Goal: Task Accomplishment & Management: Manage account settings

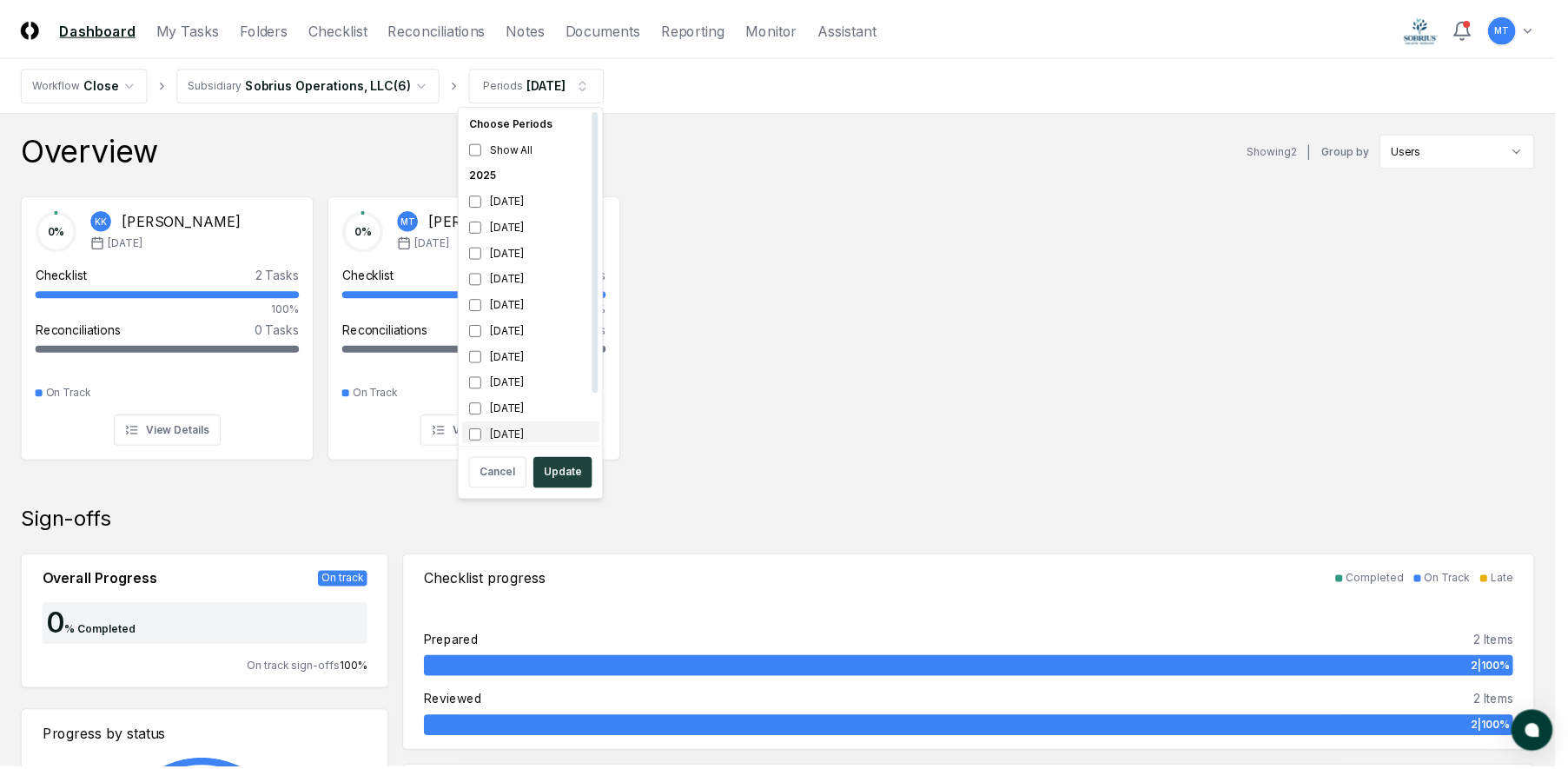
scroll to position [6, 0]
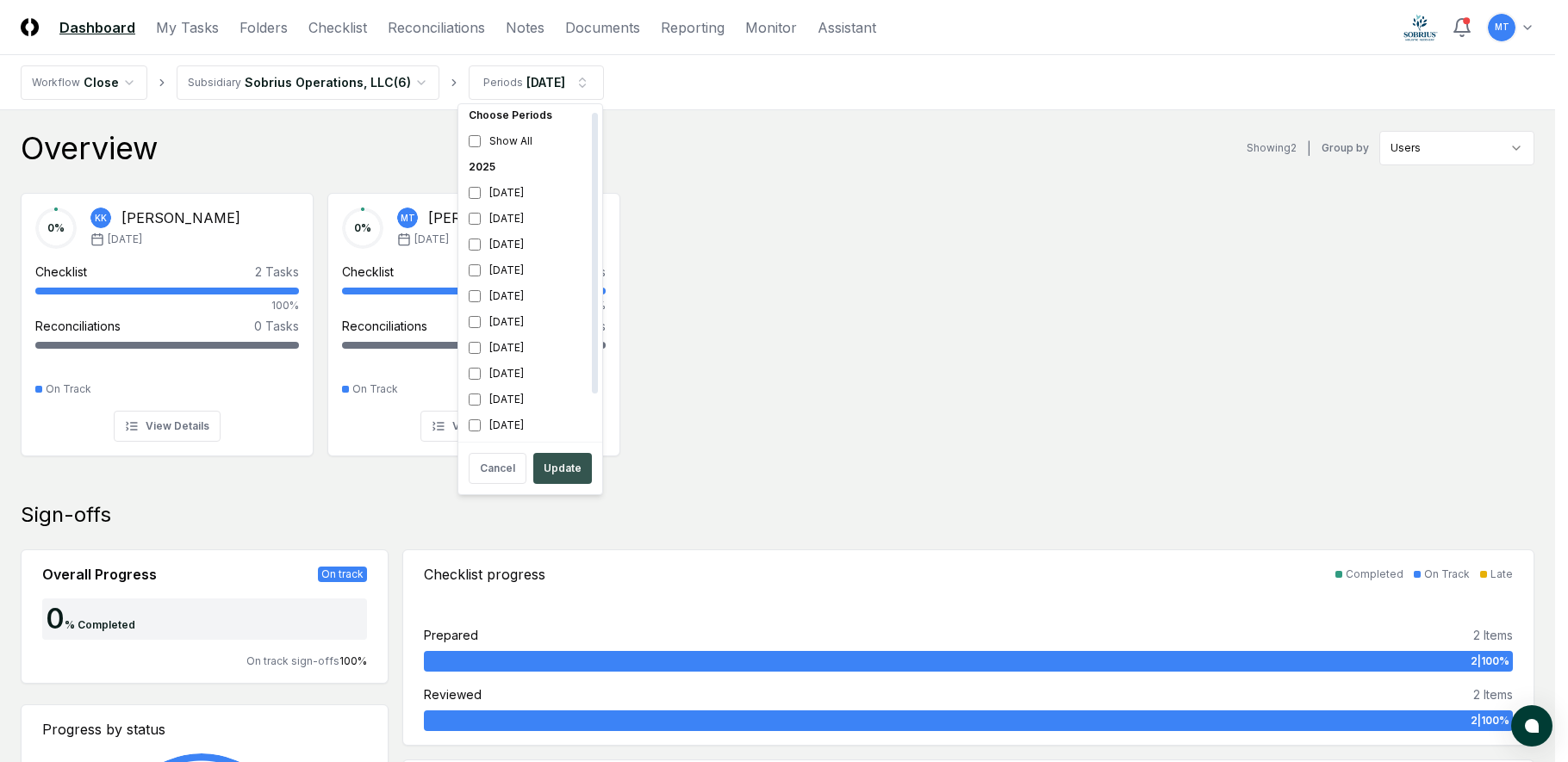
click at [555, 469] on button "Update" at bounding box center [562, 467] width 59 height 31
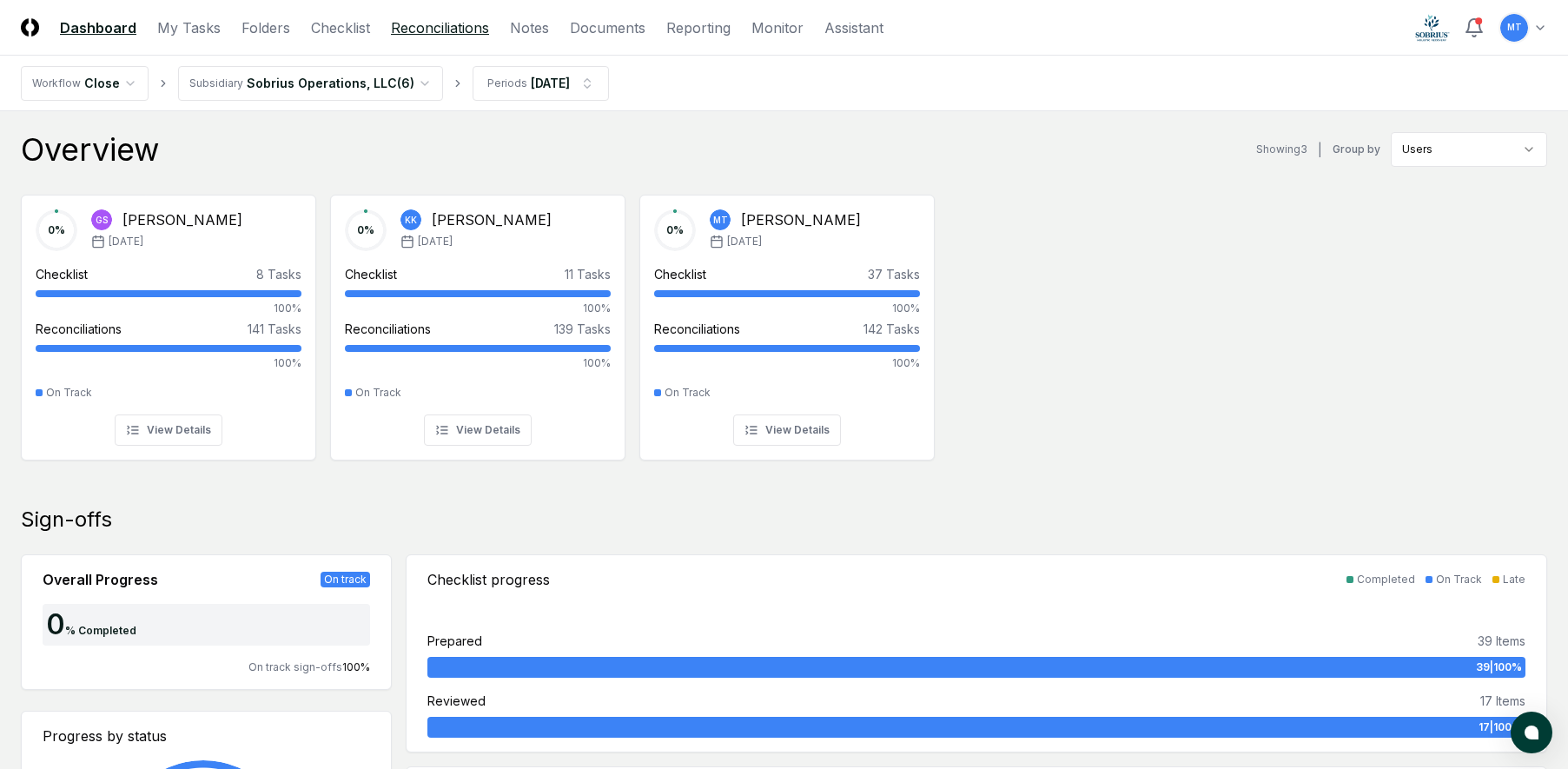
click at [417, 25] on link "Reconciliations" at bounding box center [440, 27] width 98 height 21
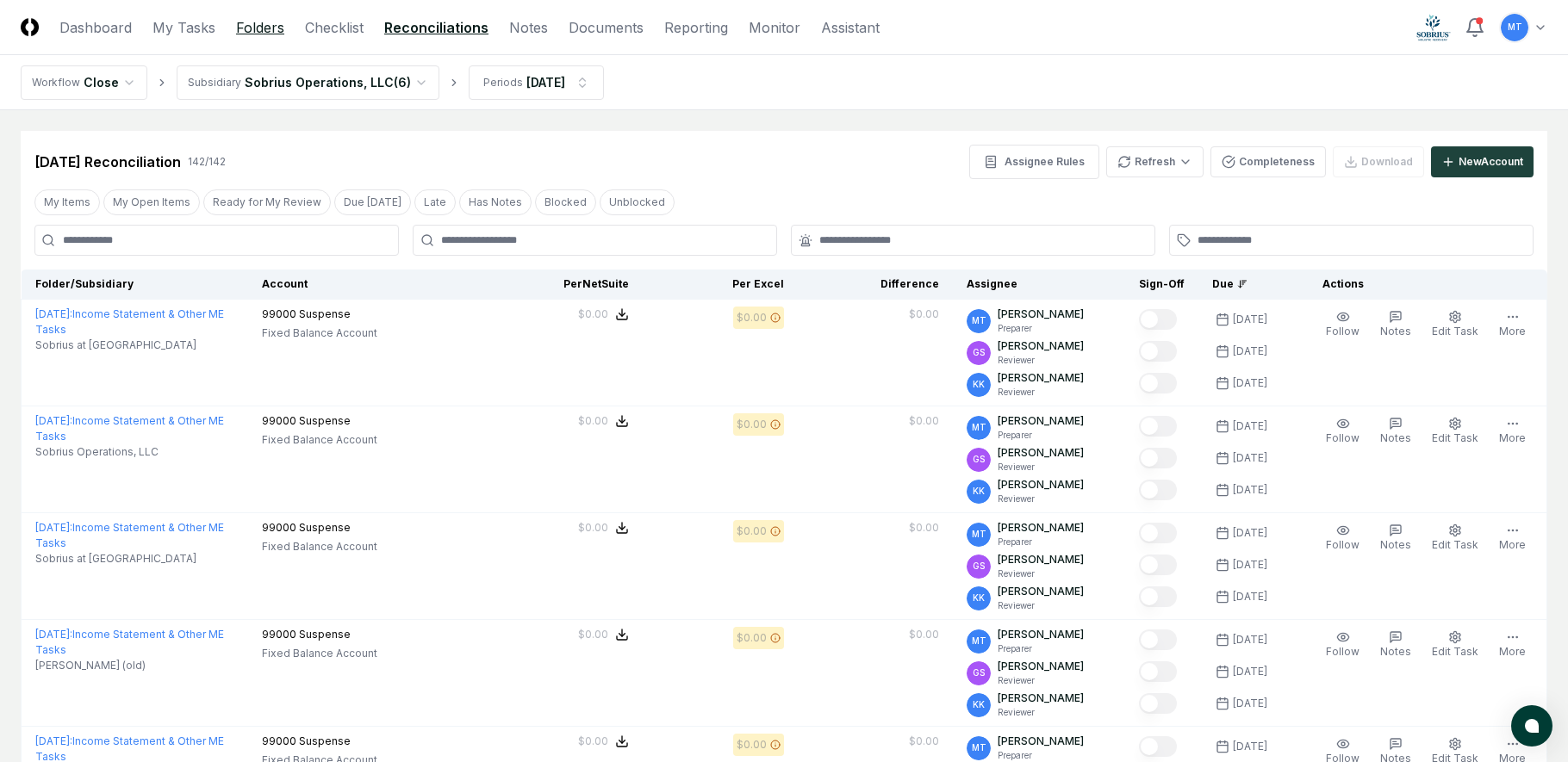
click at [261, 29] on link "Folders" at bounding box center [260, 27] width 49 height 21
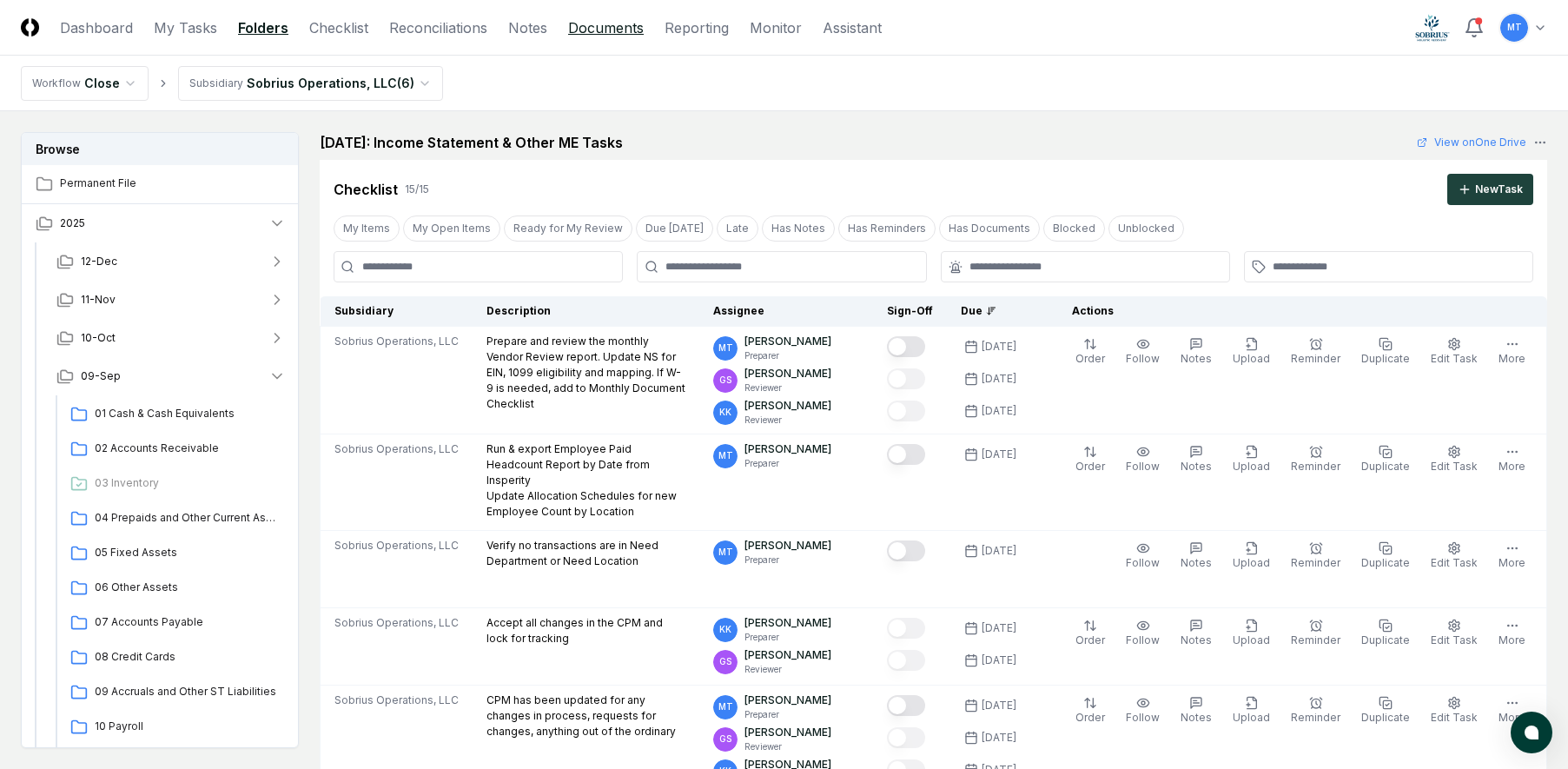
click at [607, 21] on link "Documents" at bounding box center [606, 27] width 75 height 21
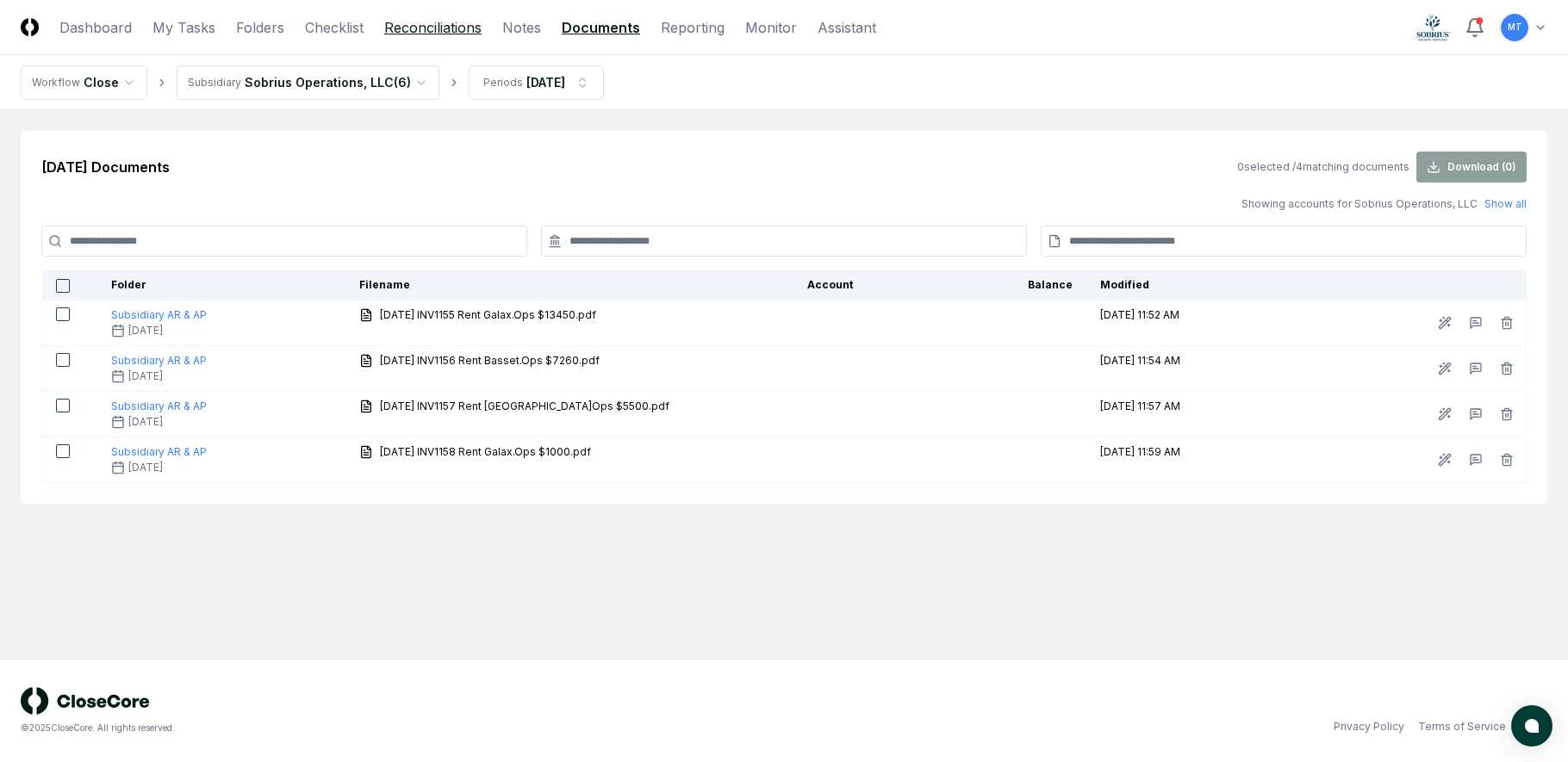
click at [398, 34] on link "Reconciliations" at bounding box center [433, 27] width 97 height 21
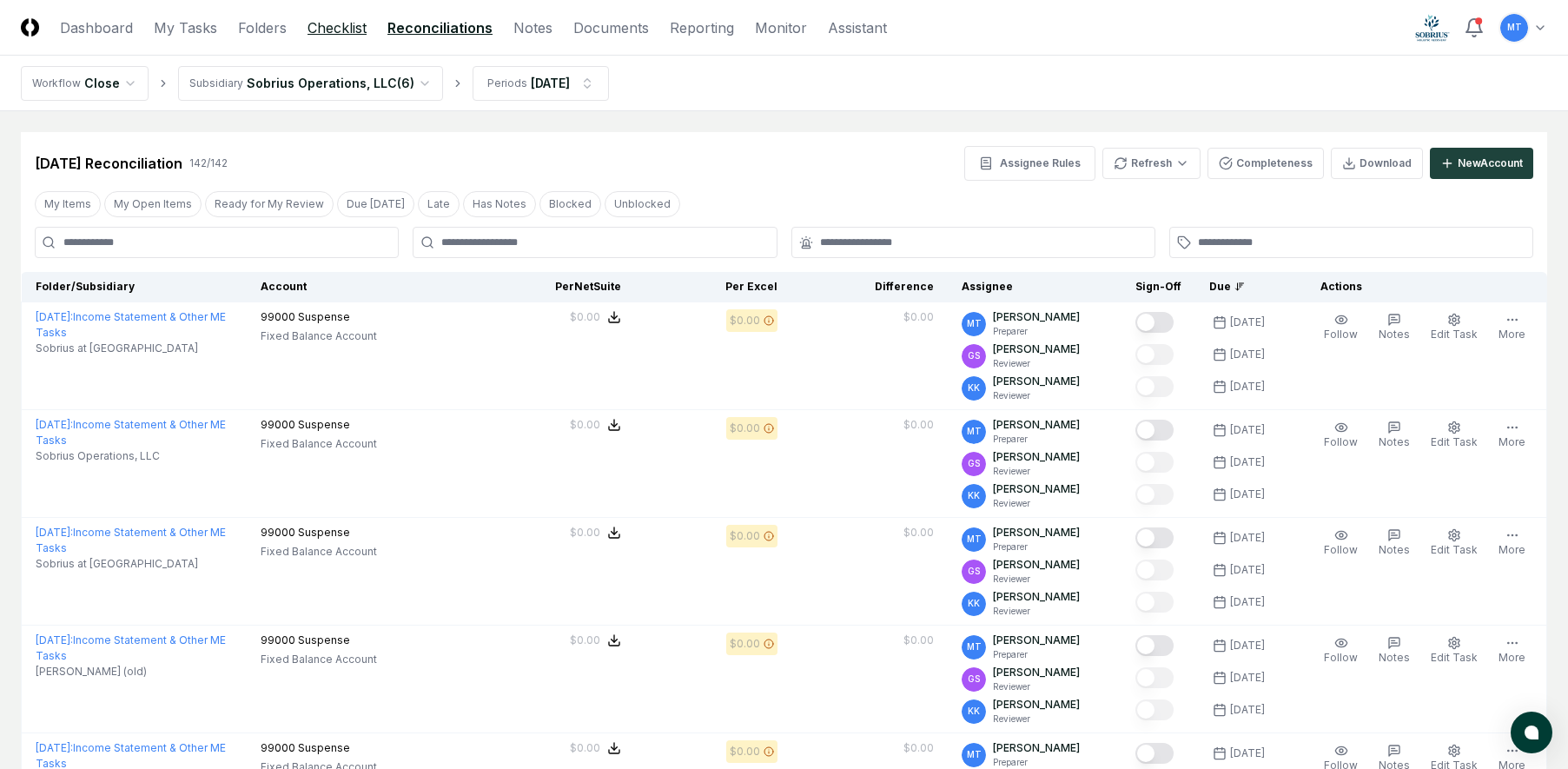
click at [311, 29] on link "Checklist" at bounding box center [337, 27] width 59 height 21
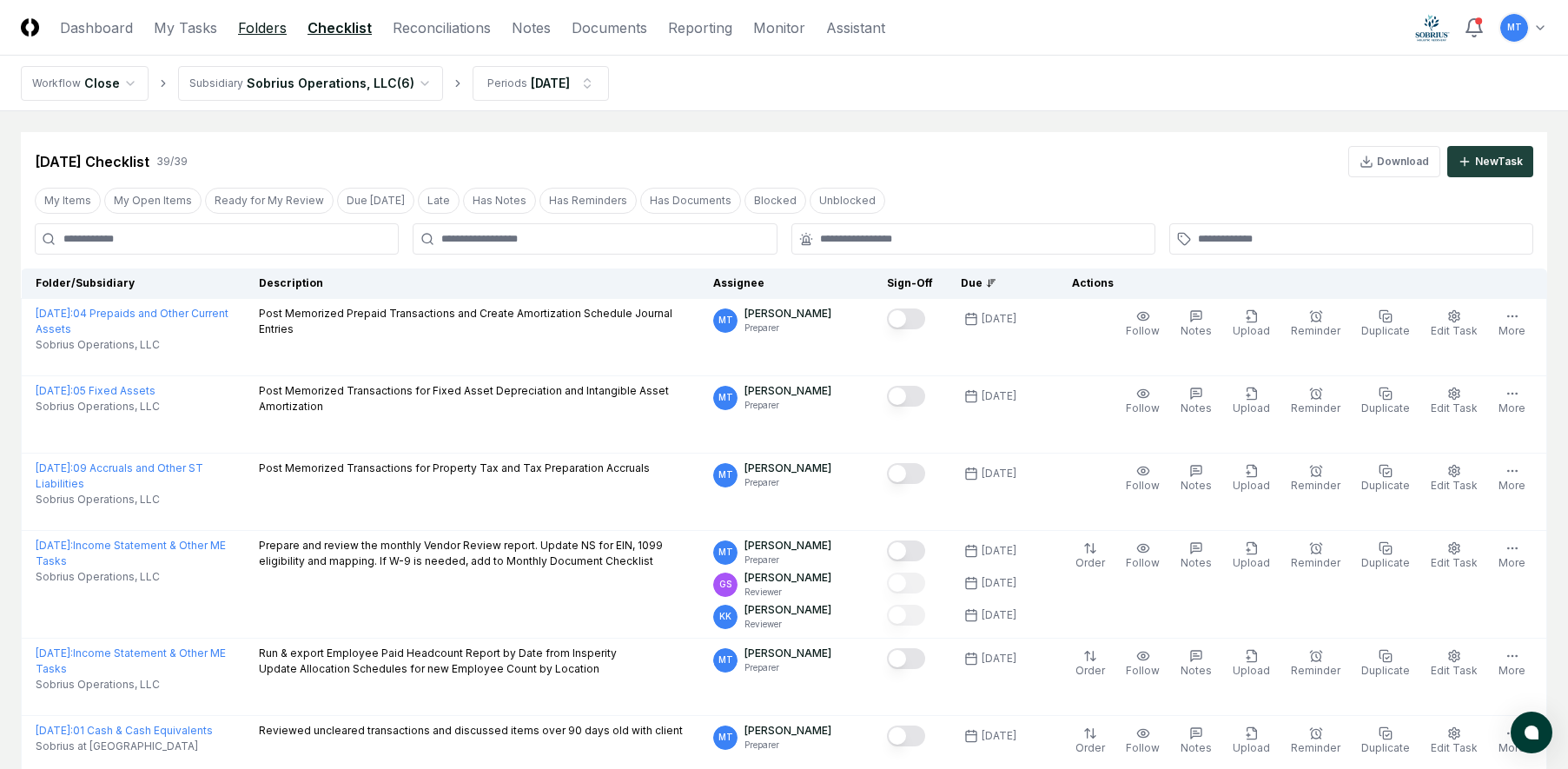
click at [244, 31] on link "Folders" at bounding box center [262, 27] width 49 height 21
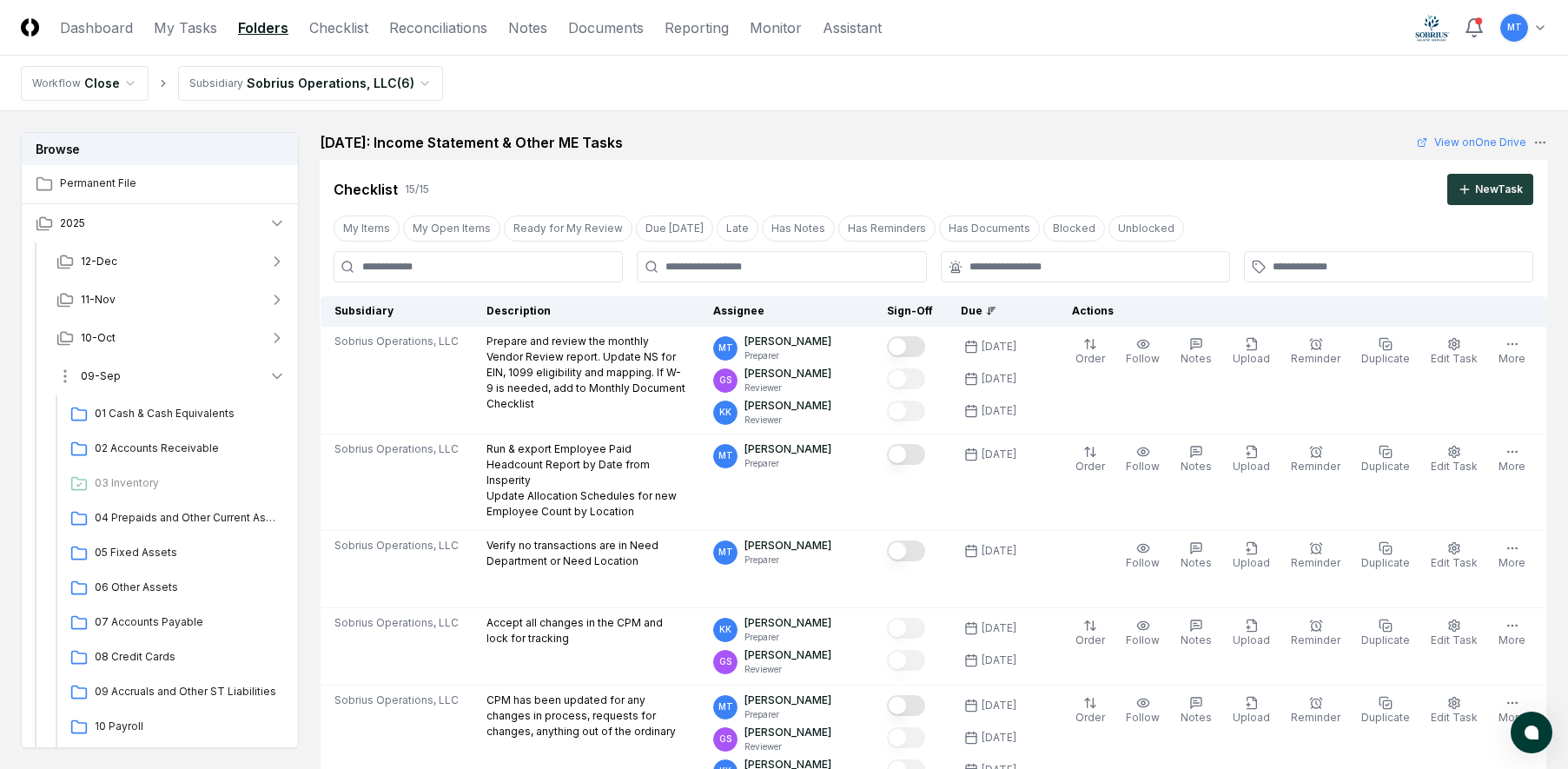
click at [128, 368] on button "09-Sep" at bounding box center [171, 376] width 258 height 39
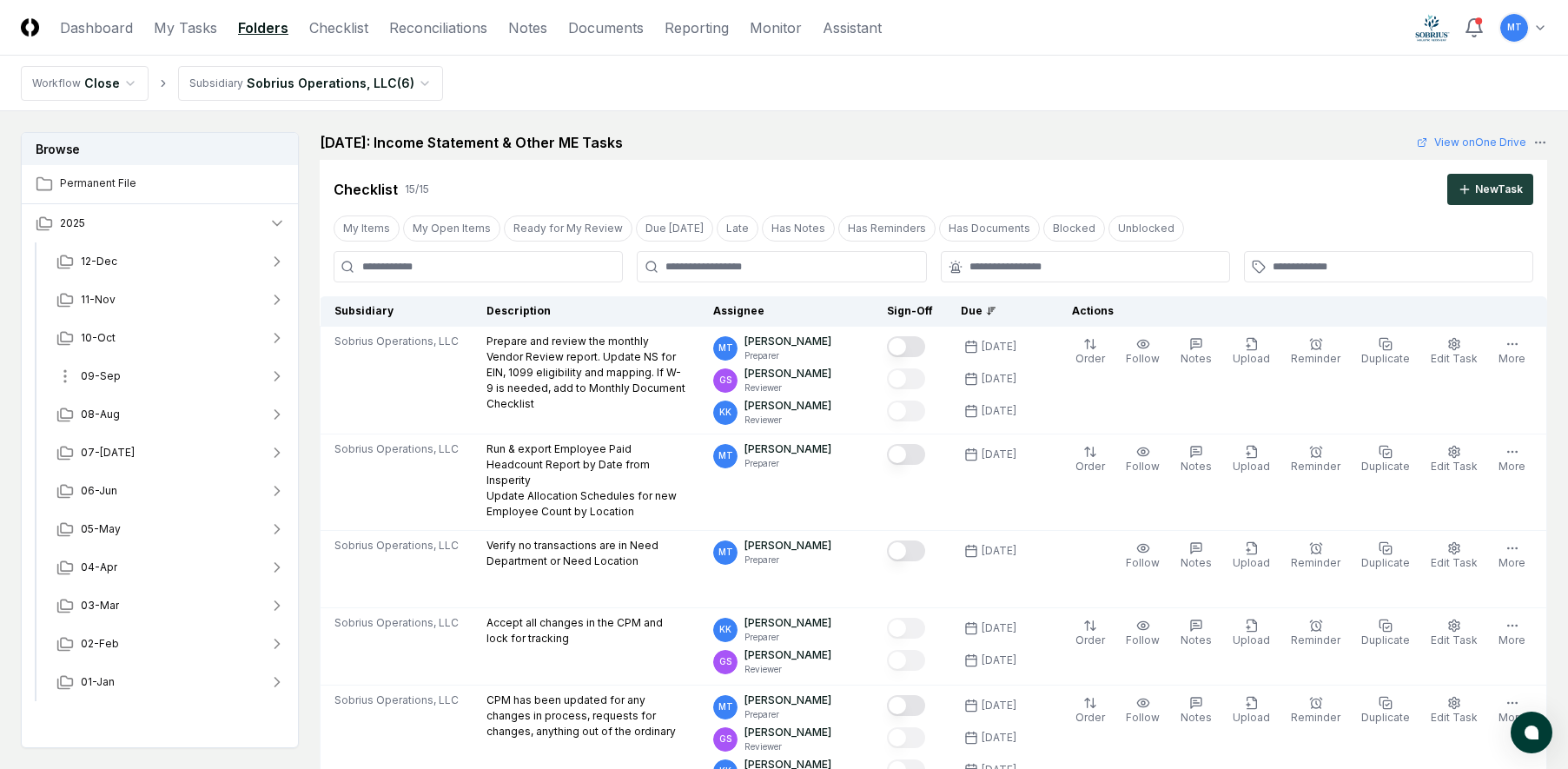
click at [128, 368] on button "09-Sep" at bounding box center [171, 376] width 258 height 39
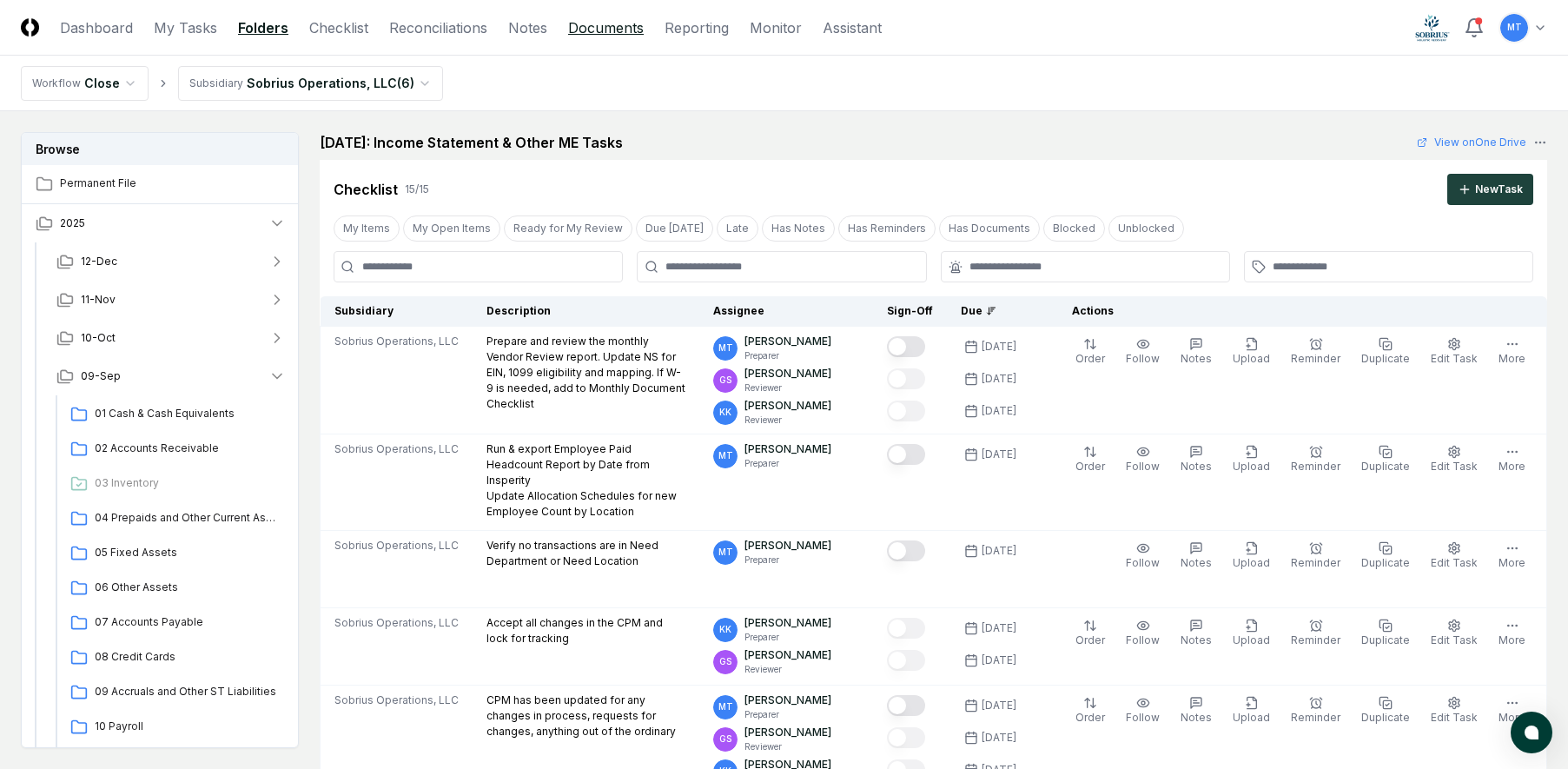
click at [608, 22] on link "Documents" at bounding box center [606, 27] width 75 height 21
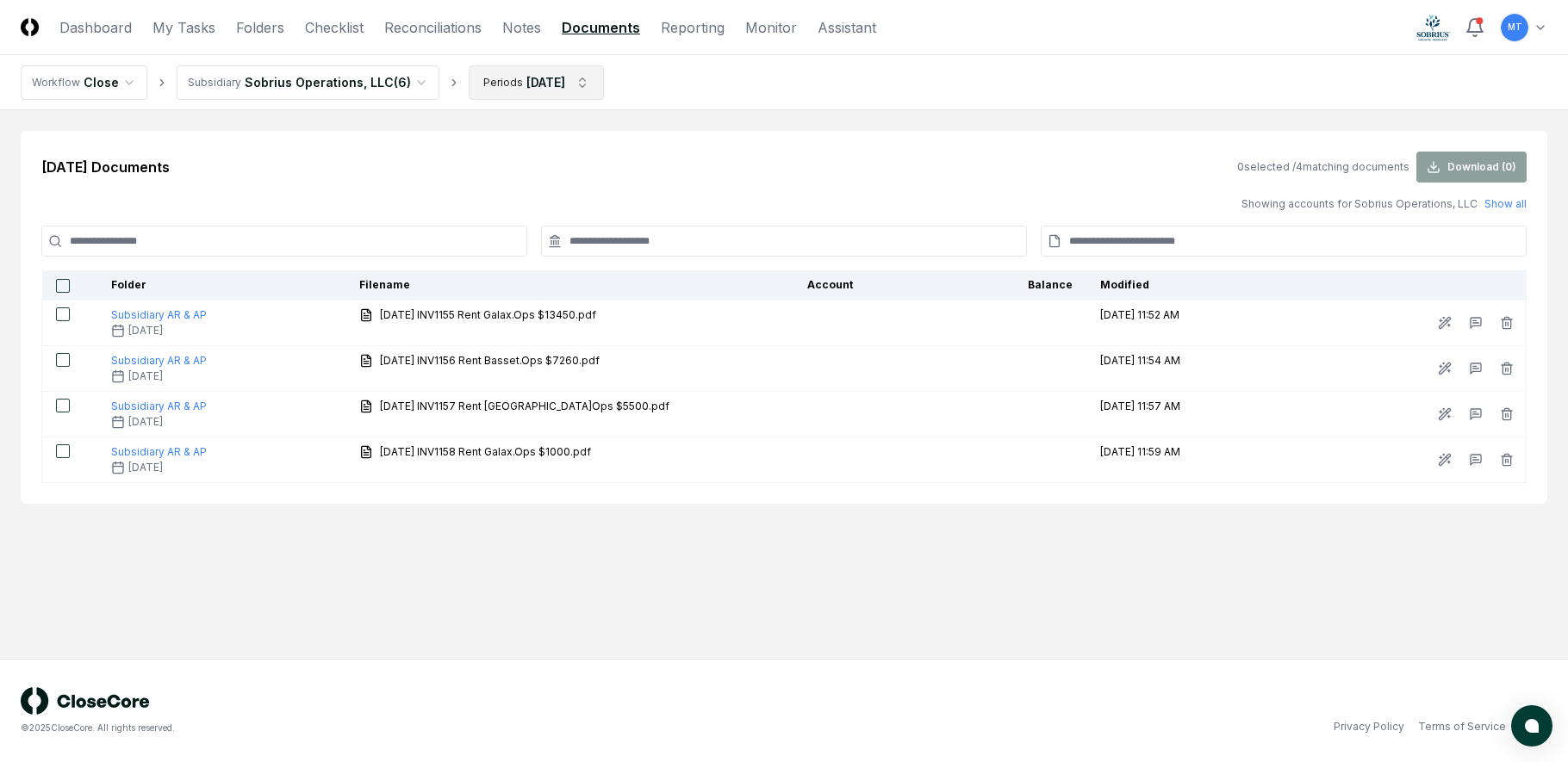
click at [515, 87] on html "CloseCore Dashboard My Tasks Folders Checklist Reconciliations Notes Documents …" at bounding box center [784, 381] width 1568 height 762
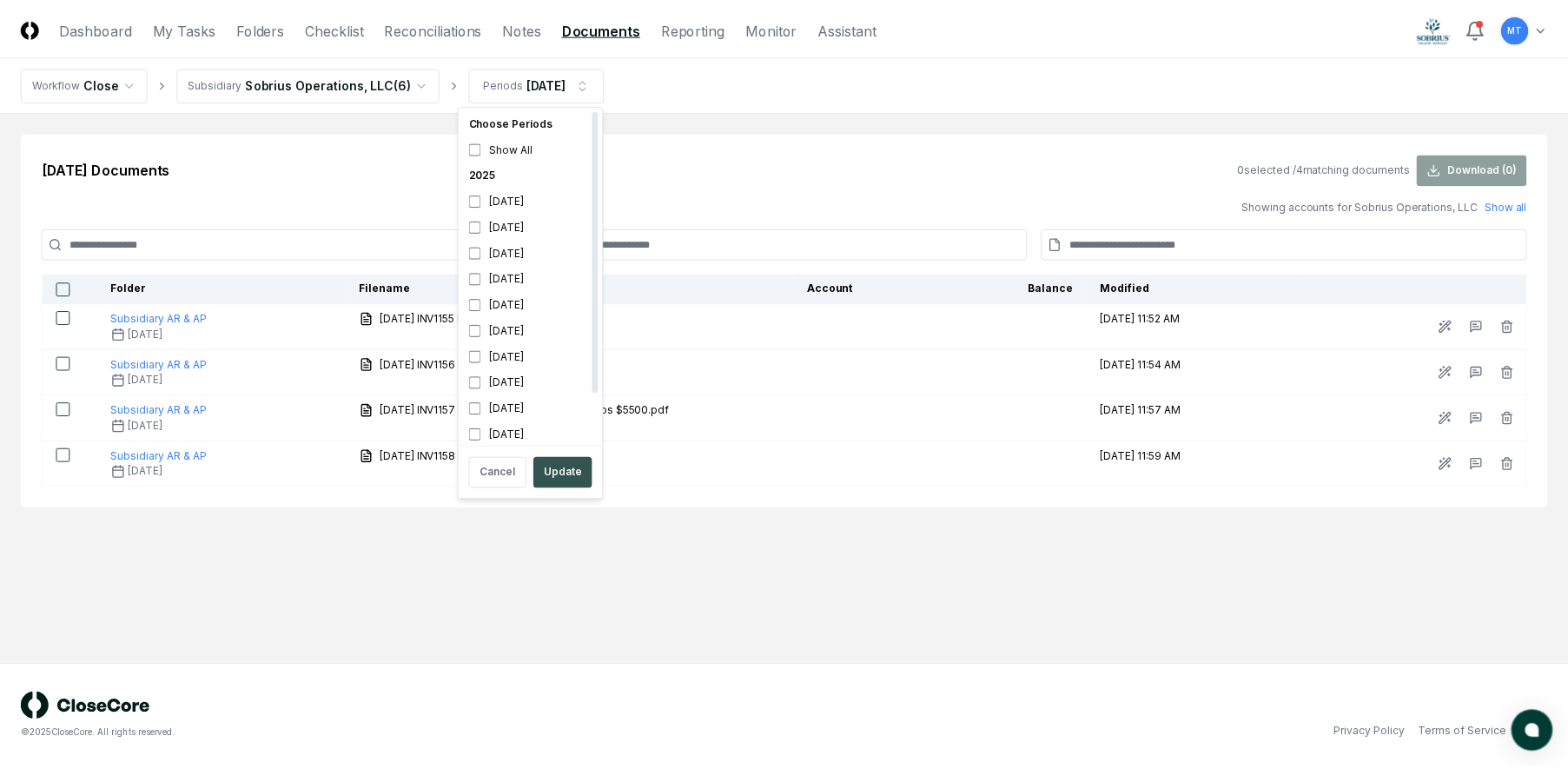
scroll to position [6, 0]
click at [572, 470] on button "Update" at bounding box center [567, 472] width 59 height 31
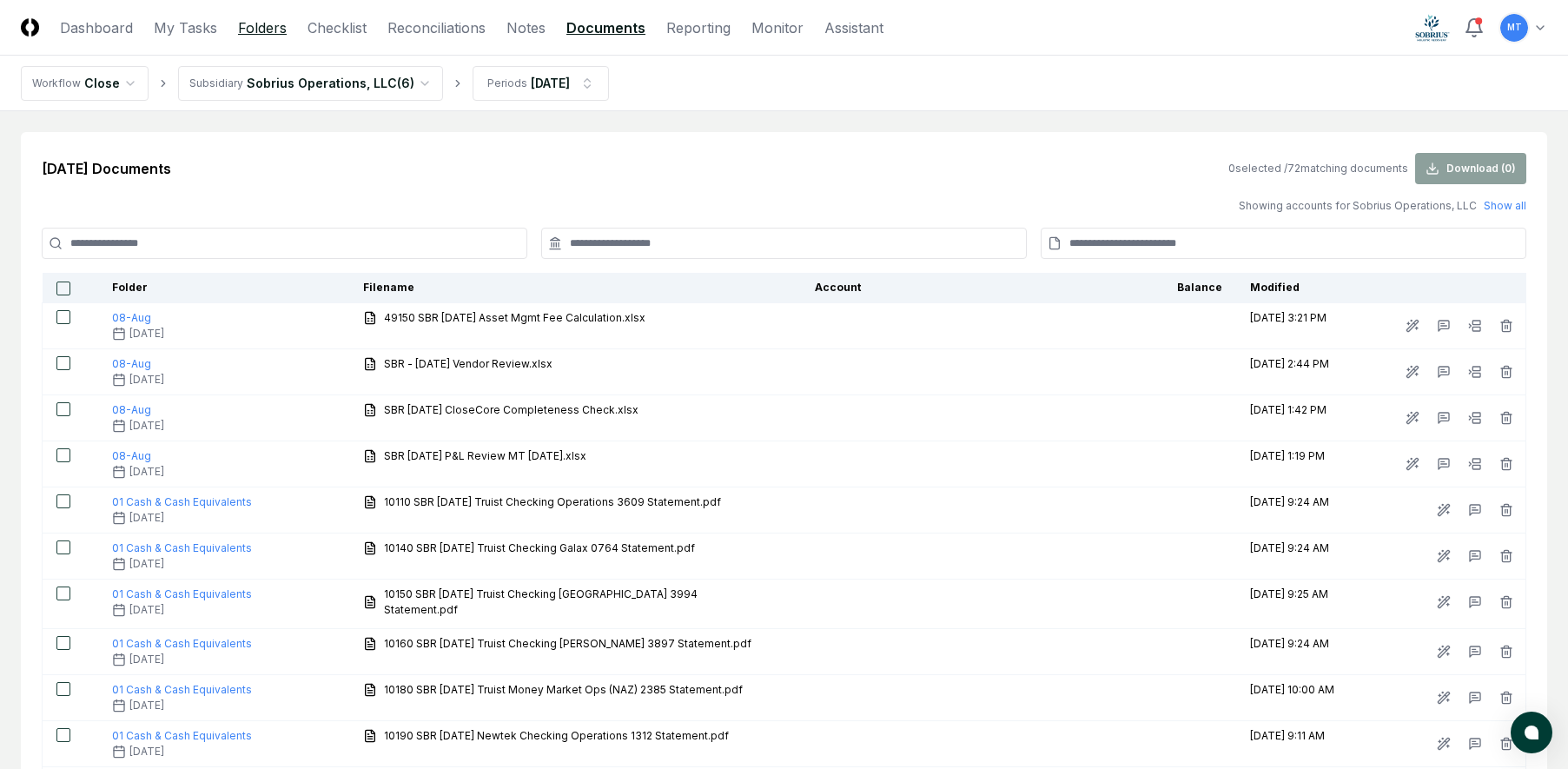
click at [269, 32] on link "Folders" at bounding box center [262, 27] width 49 height 21
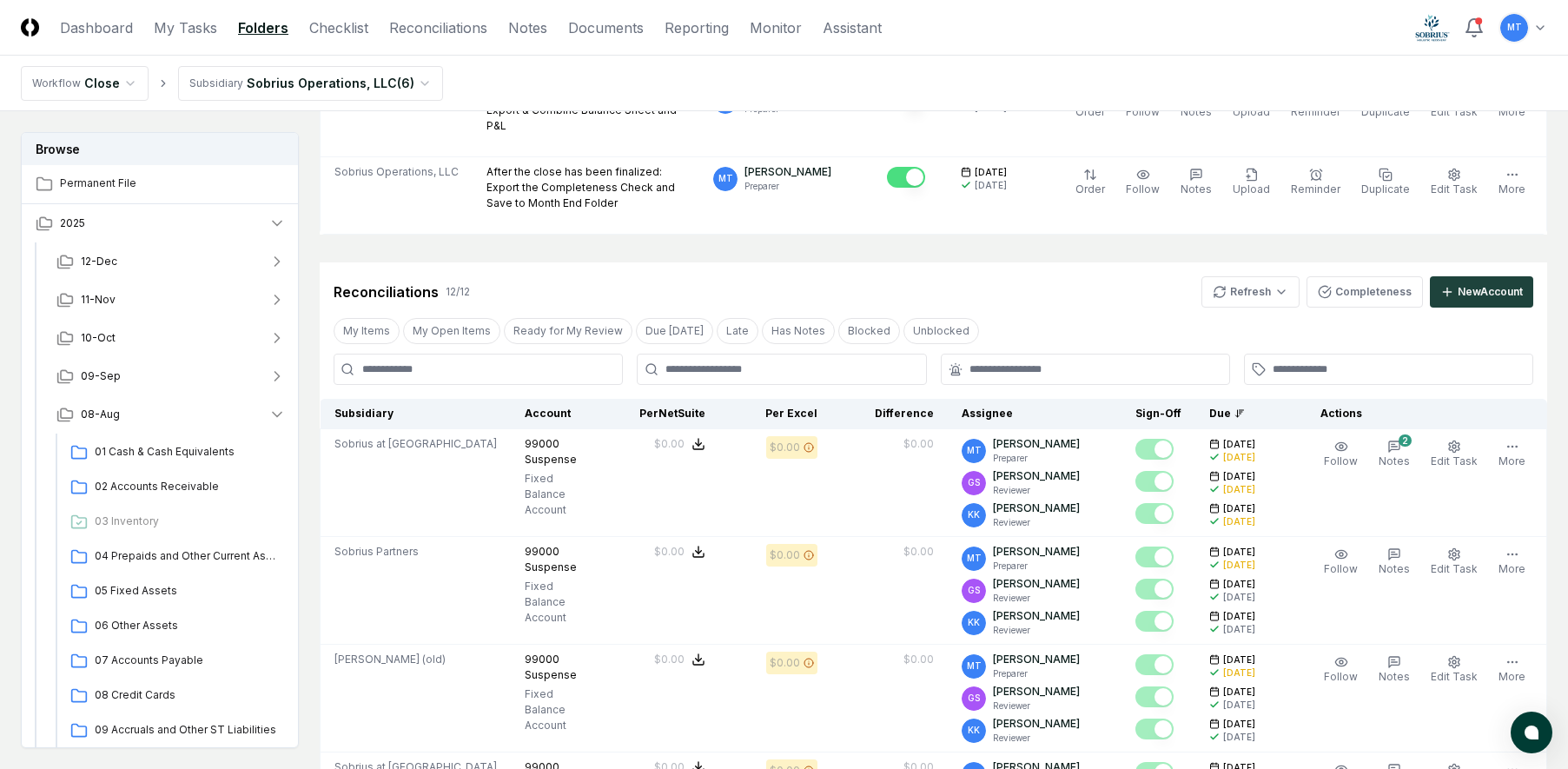
scroll to position [1477, 0]
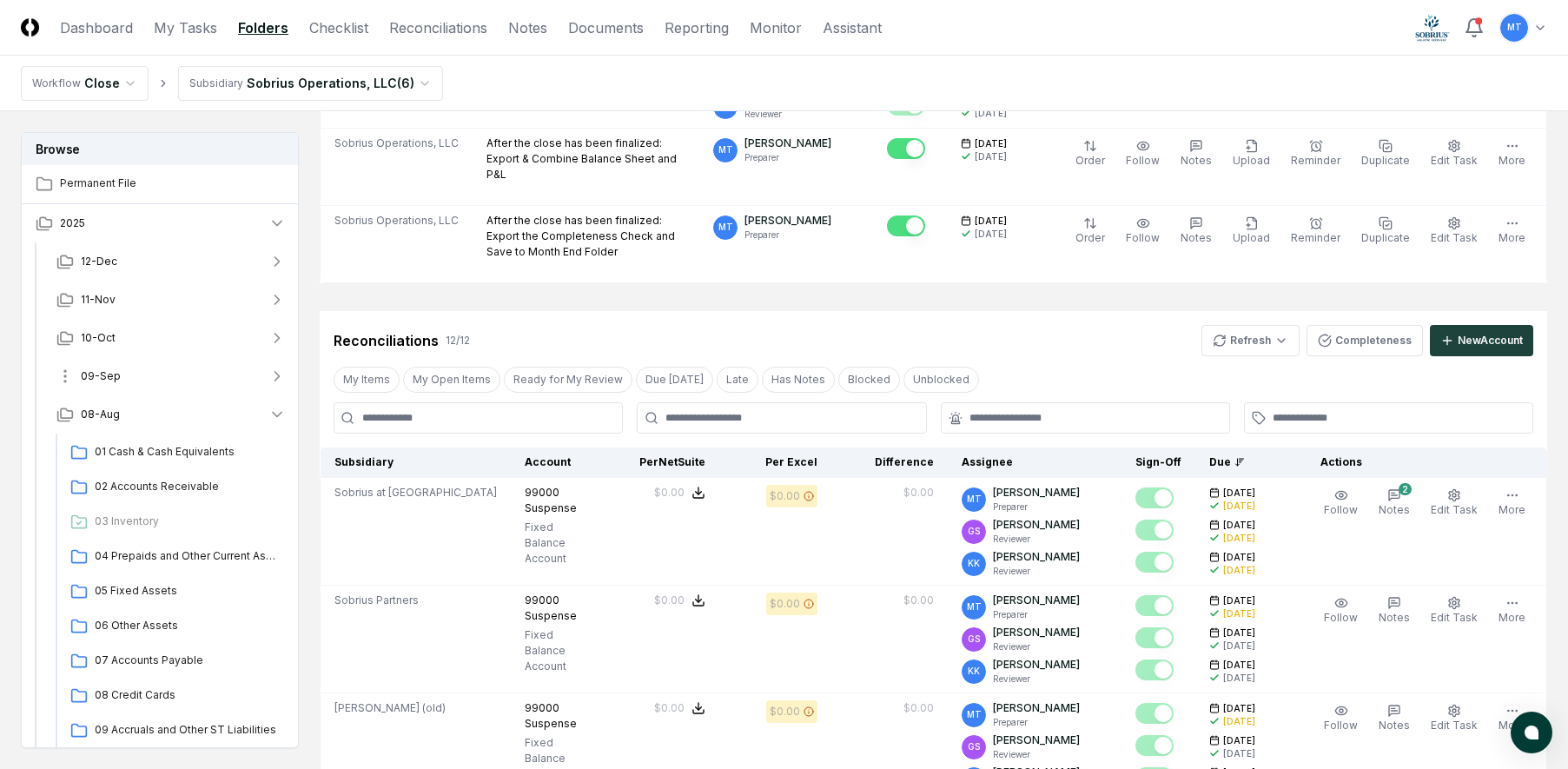
click at [142, 378] on button "09-Sep" at bounding box center [171, 376] width 258 height 39
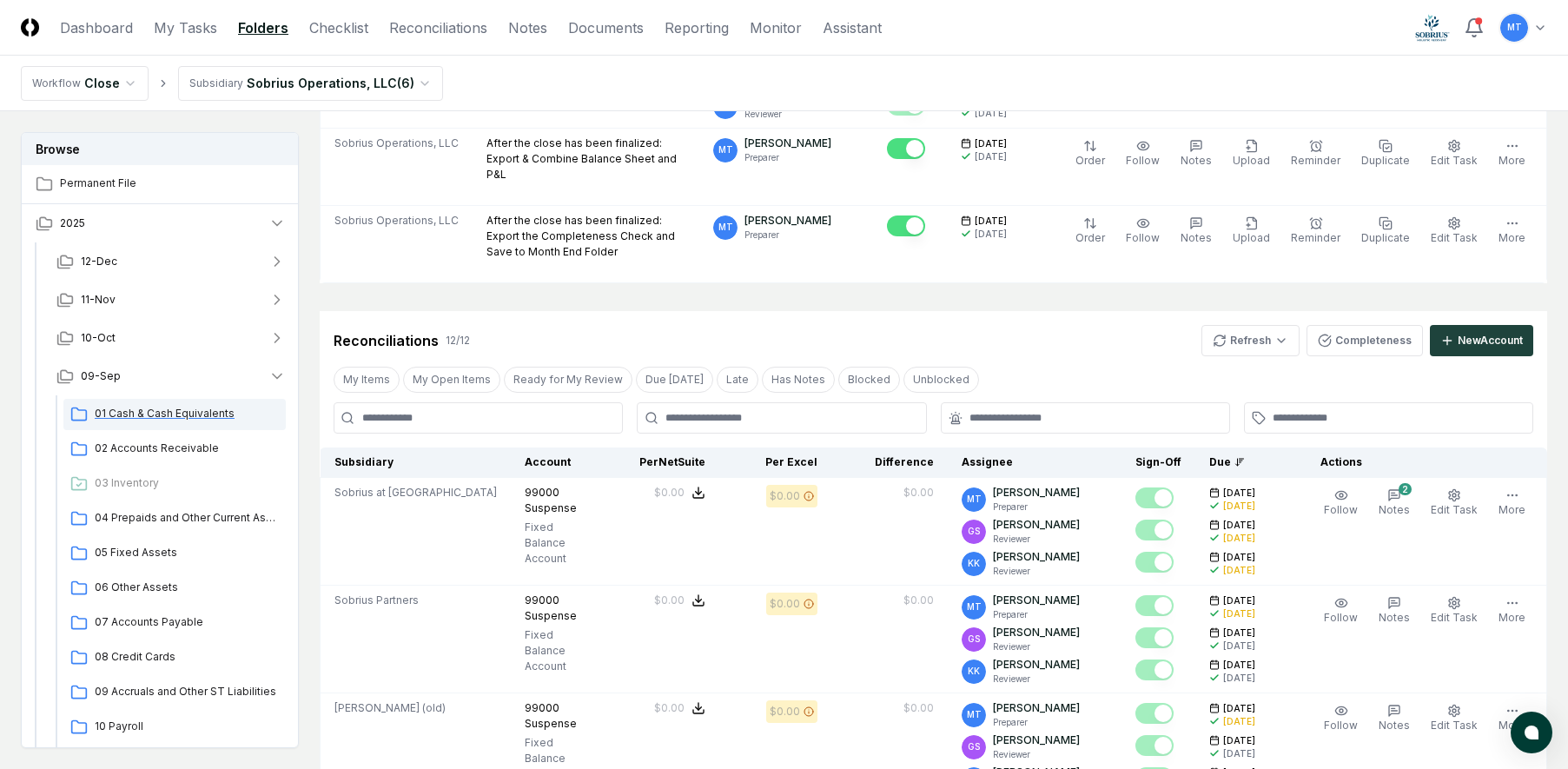
click at [140, 411] on span "01 Cash & Cash Equivalents" at bounding box center [186, 413] width 184 height 16
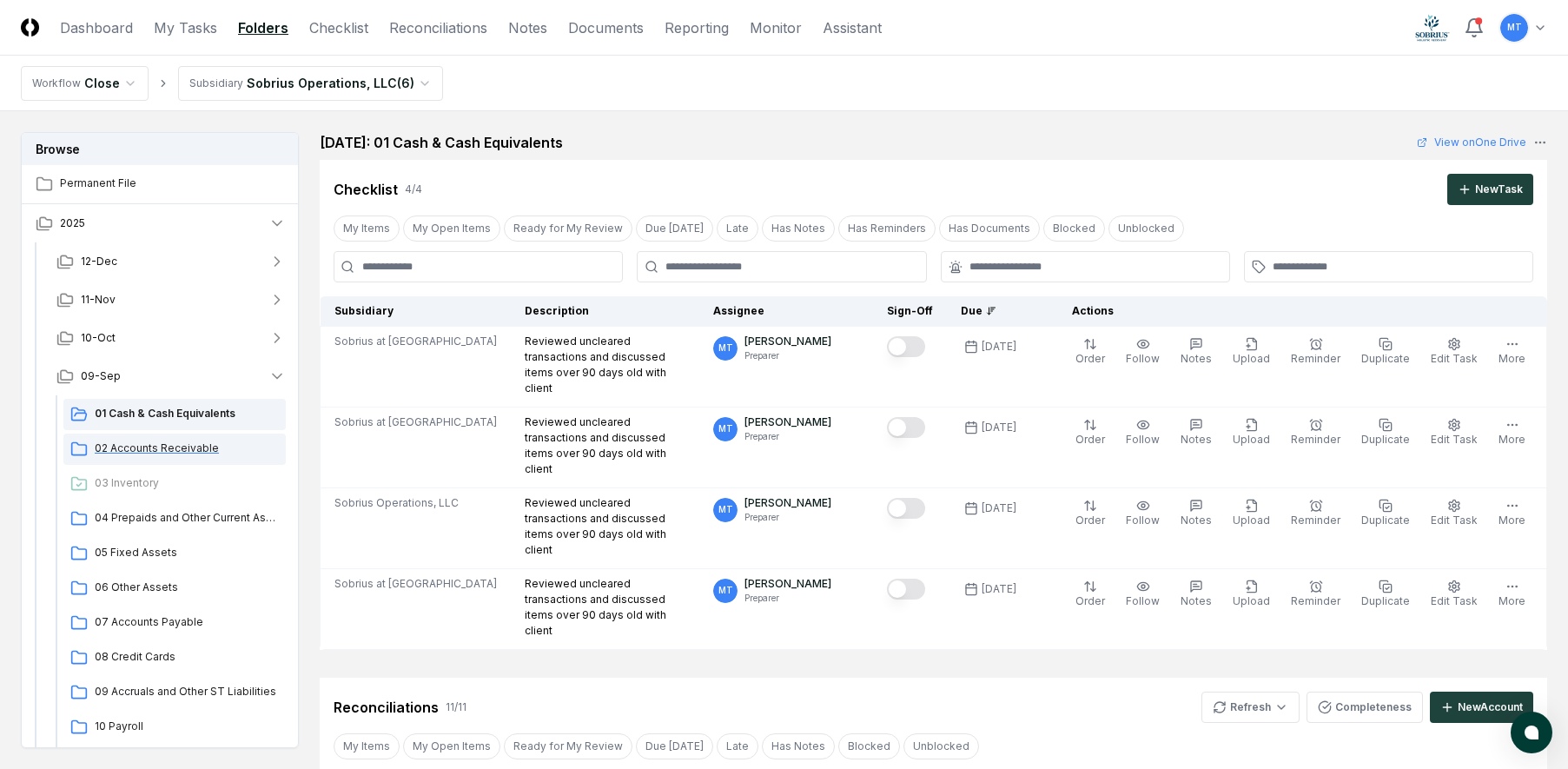
click at [212, 442] on span "02 Accounts Receivable" at bounding box center [186, 448] width 184 height 16
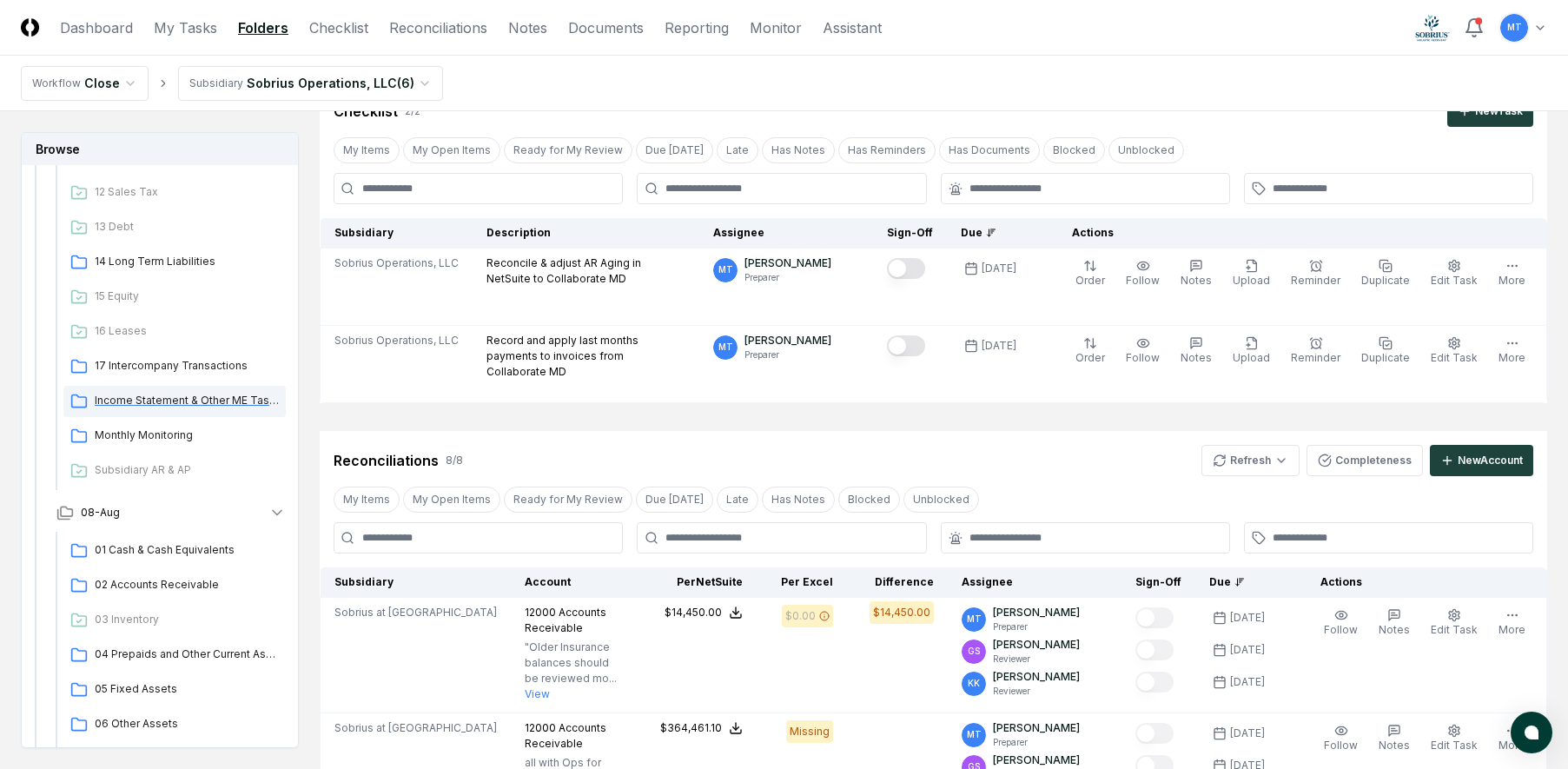
scroll to position [609, 0]
click at [99, 498] on button "08-Aug" at bounding box center [171, 508] width 258 height 39
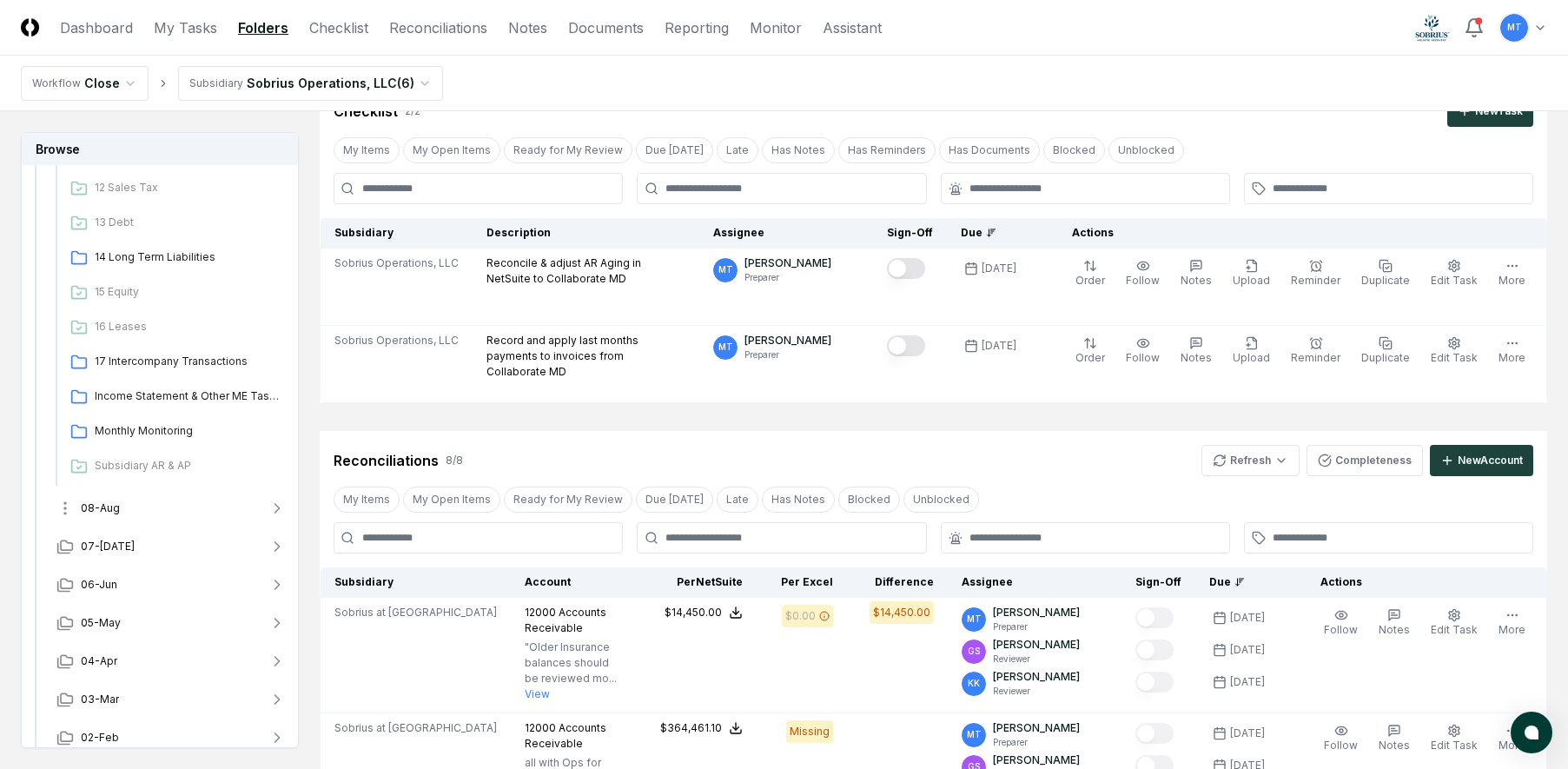
click at [99, 499] on button "08-Aug" at bounding box center [171, 508] width 258 height 39
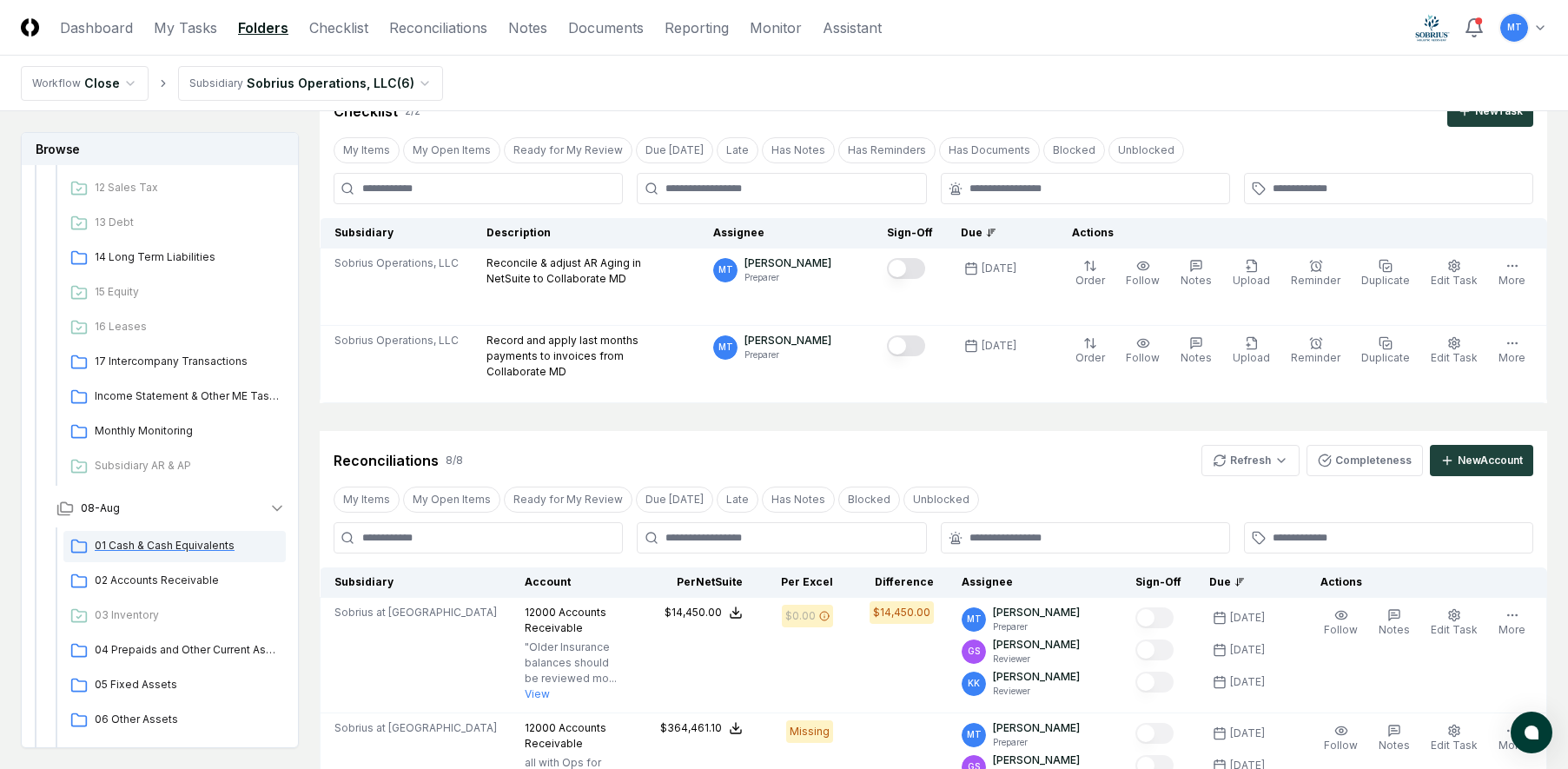
click at [125, 543] on span "01 Cash & Cash Equivalents" at bounding box center [186, 545] width 184 height 16
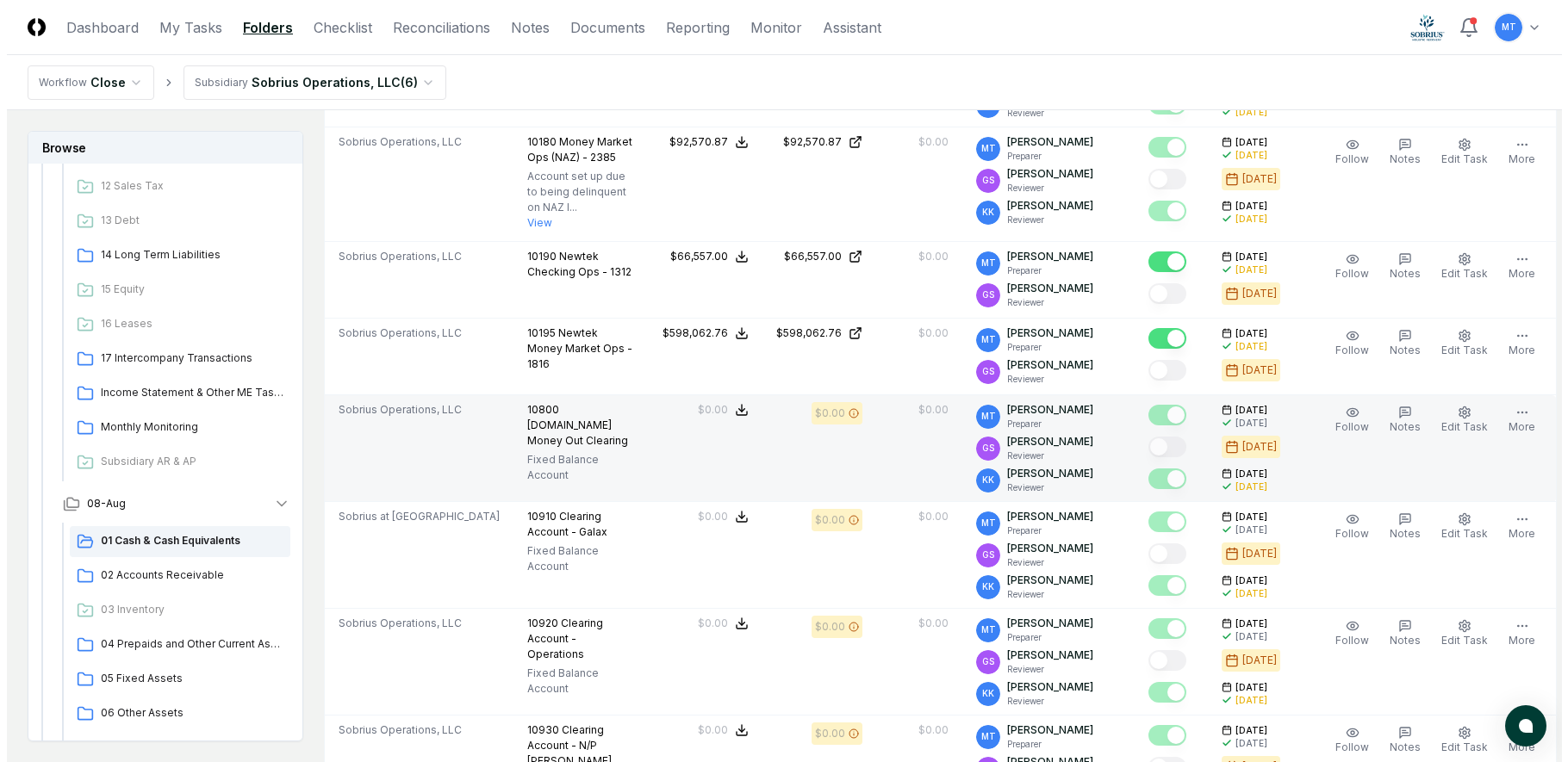
scroll to position [1722, 0]
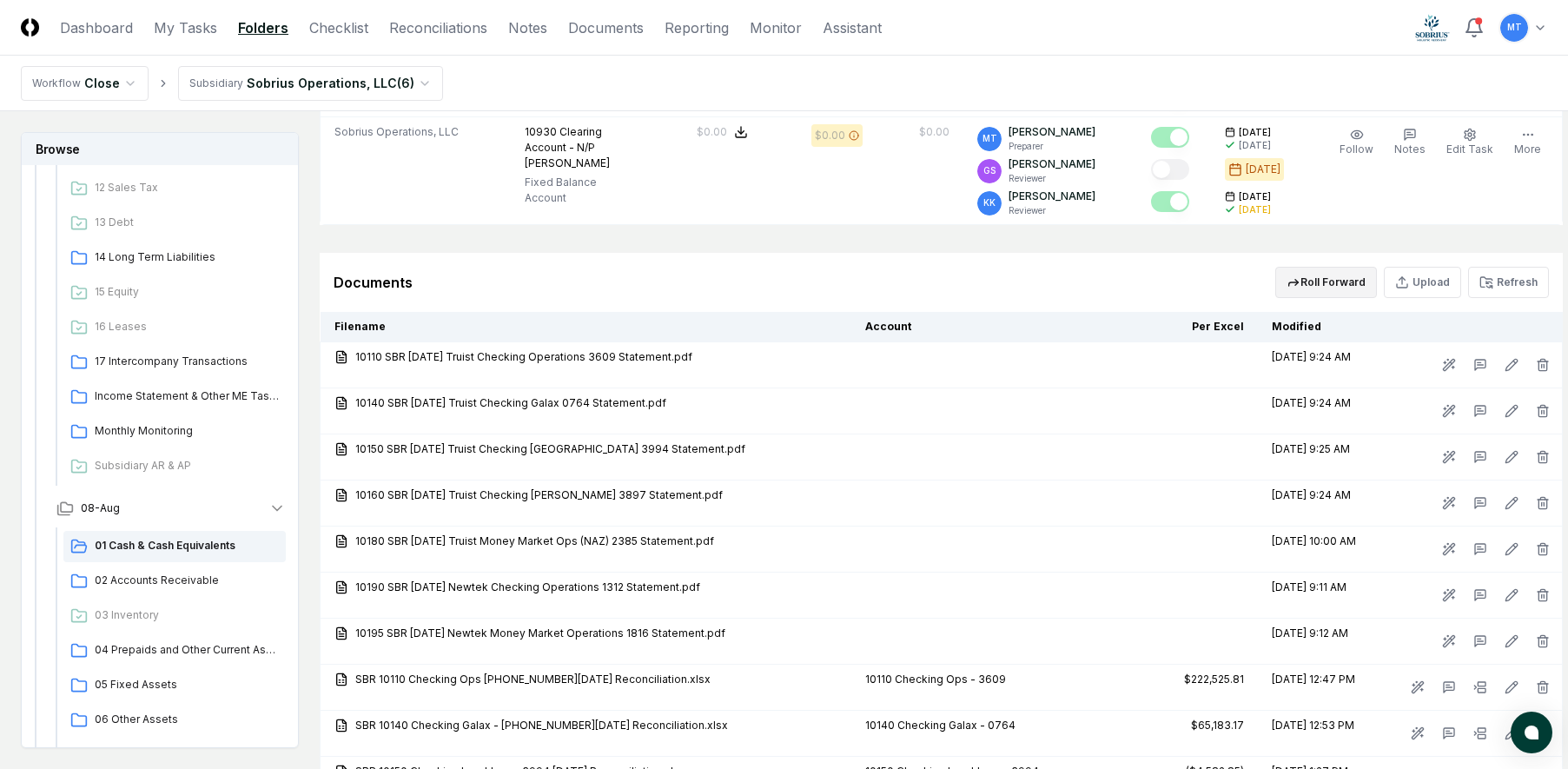
click at [1329, 298] on button "Roll Forward" at bounding box center [1326, 282] width 102 height 31
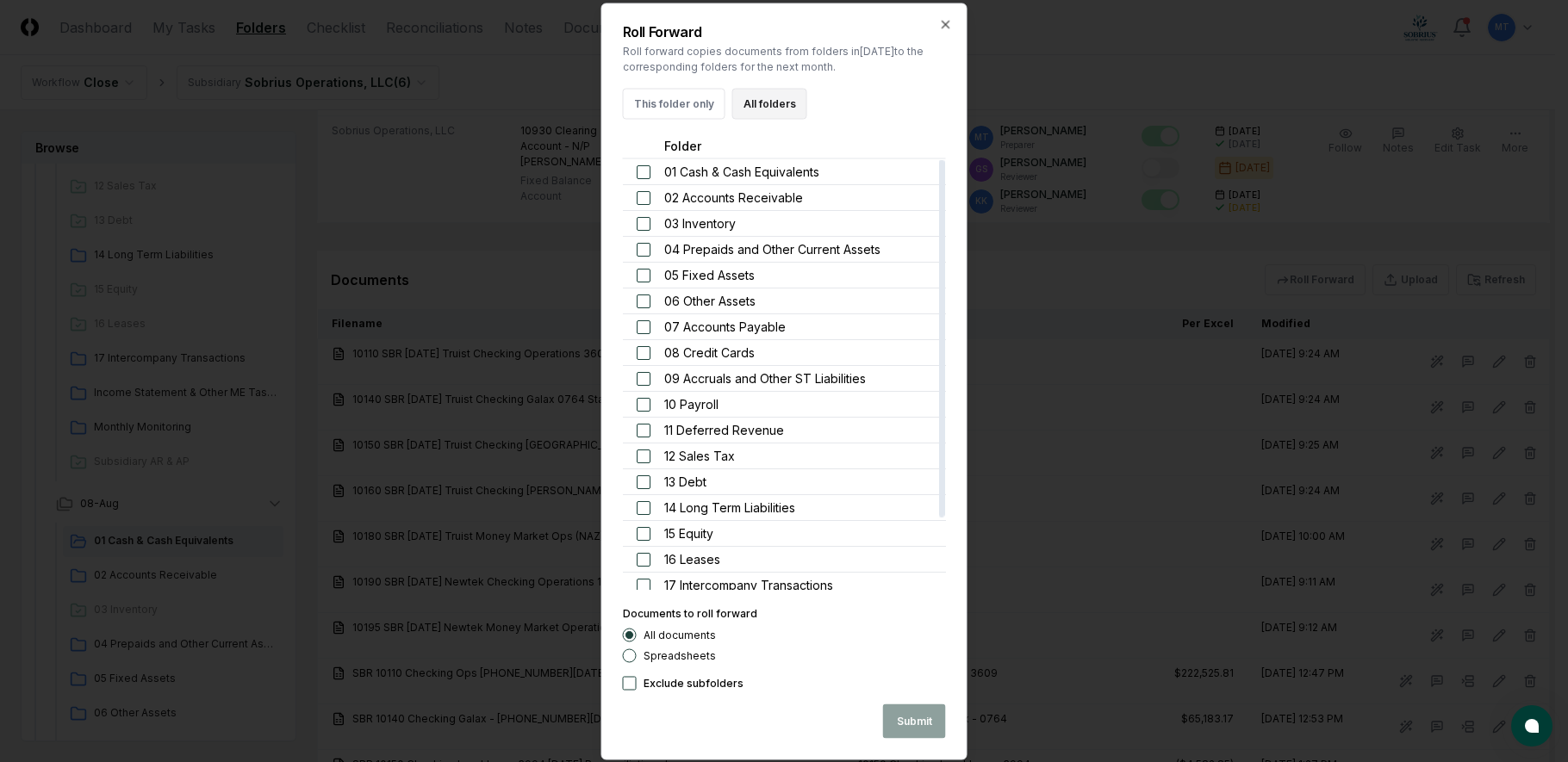
click at [748, 105] on button "All folders" at bounding box center [770, 103] width 75 height 31
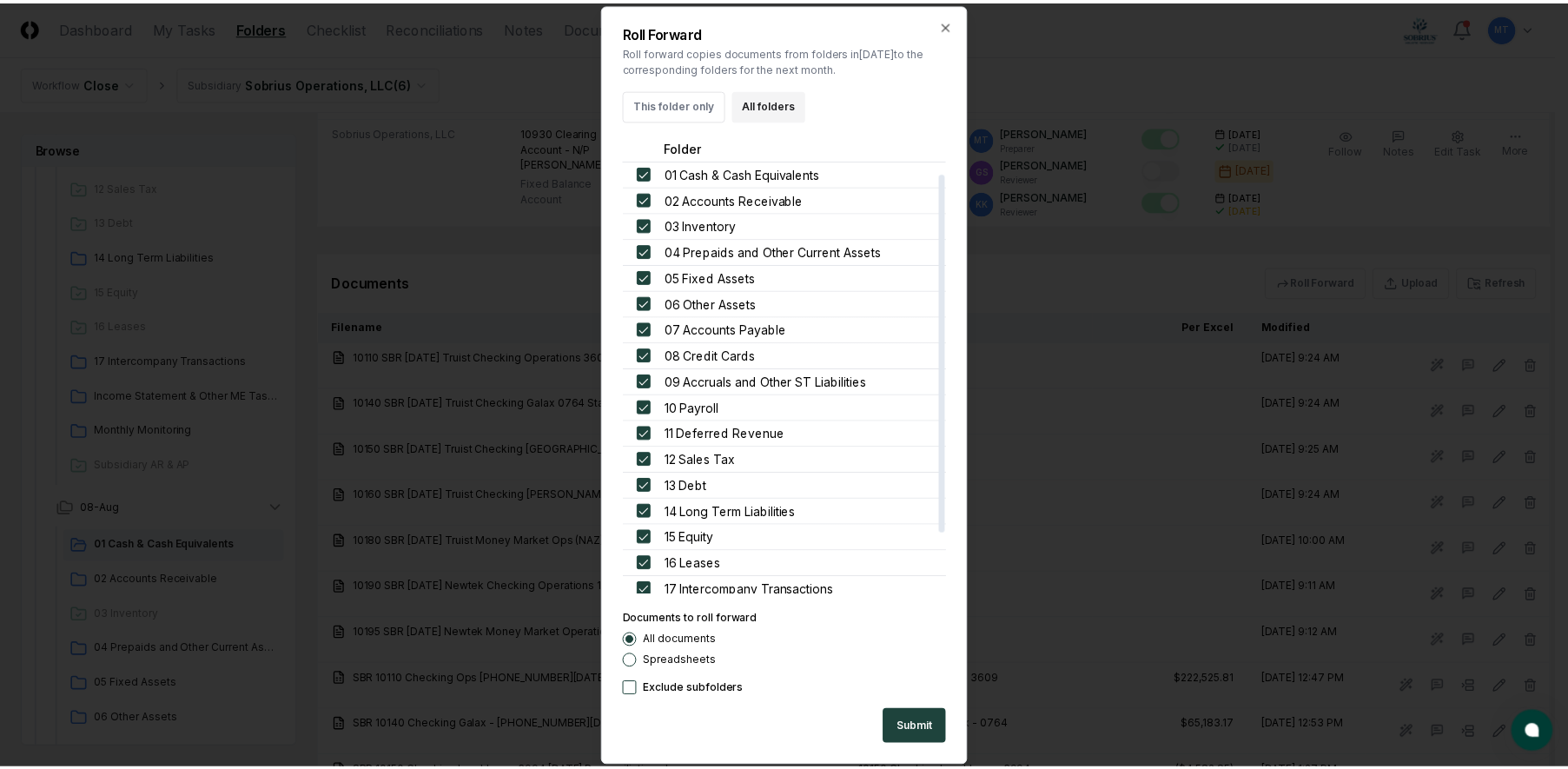
scroll to position [87, 0]
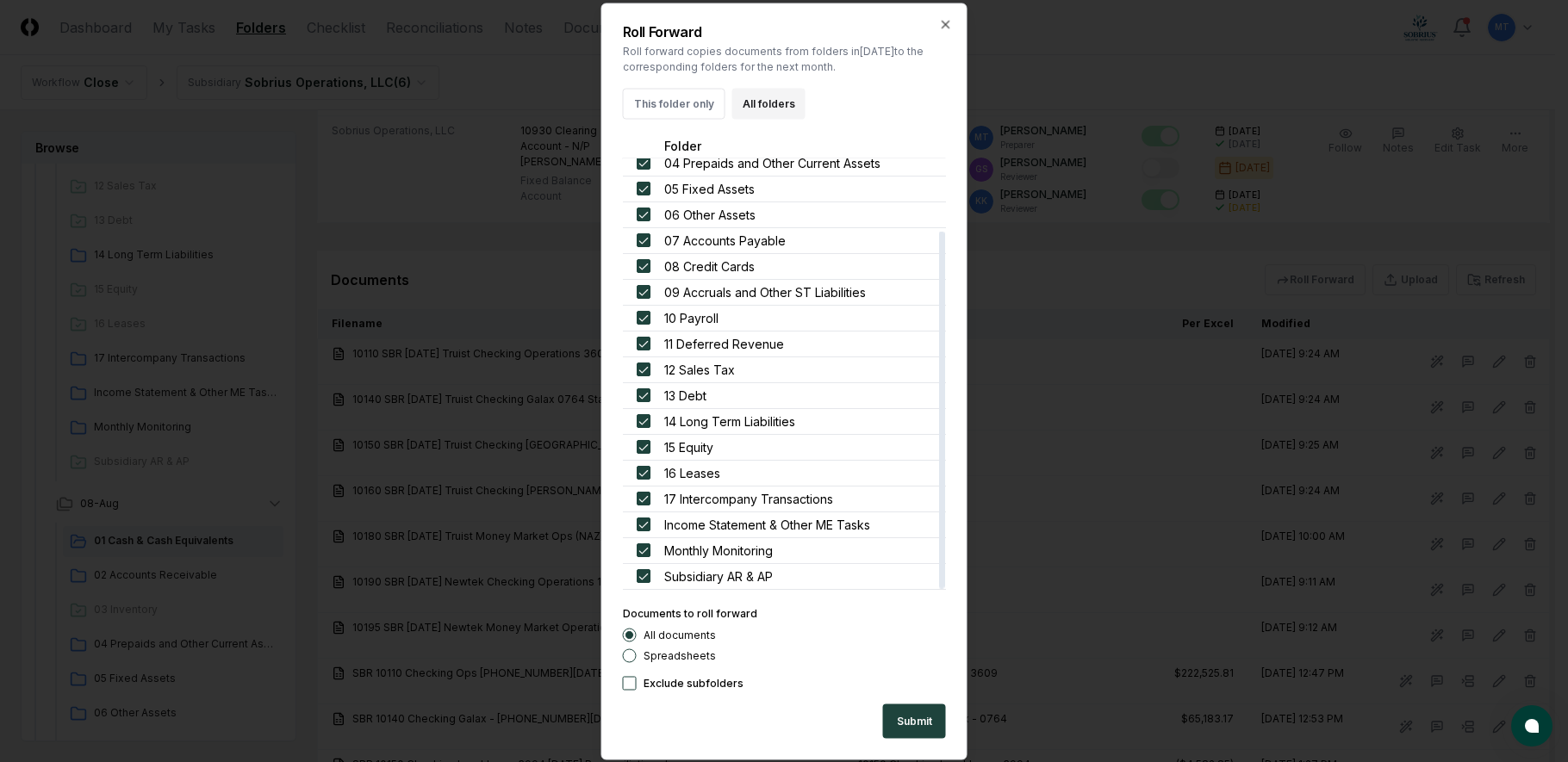
click at [629, 656] on button "Spreadsheets" at bounding box center [630, 654] width 14 height 14
click at [919, 719] on button "Submit" at bounding box center [914, 720] width 63 height 35
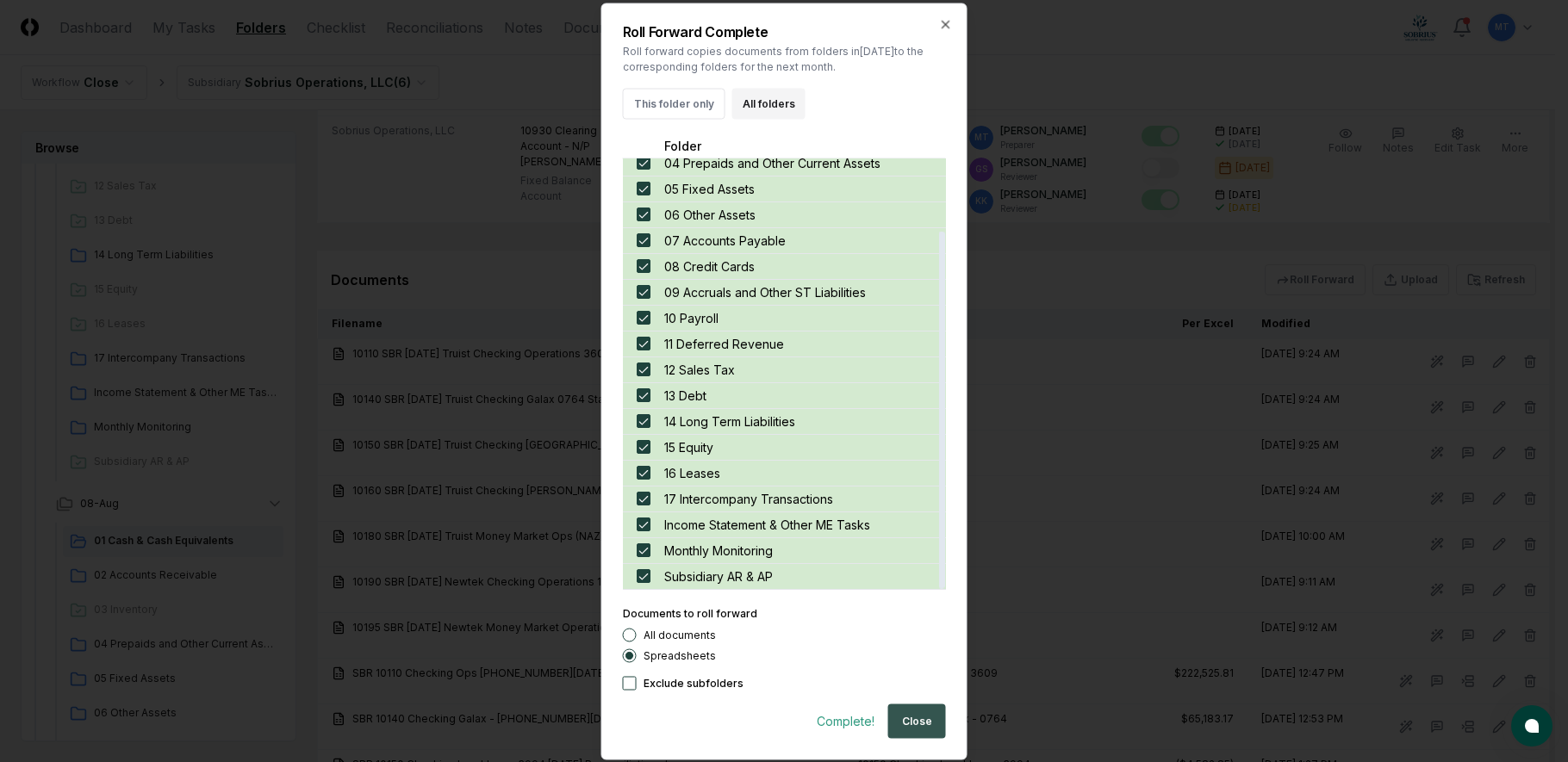
click at [913, 724] on button "Close" at bounding box center [917, 720] width 58 height 35
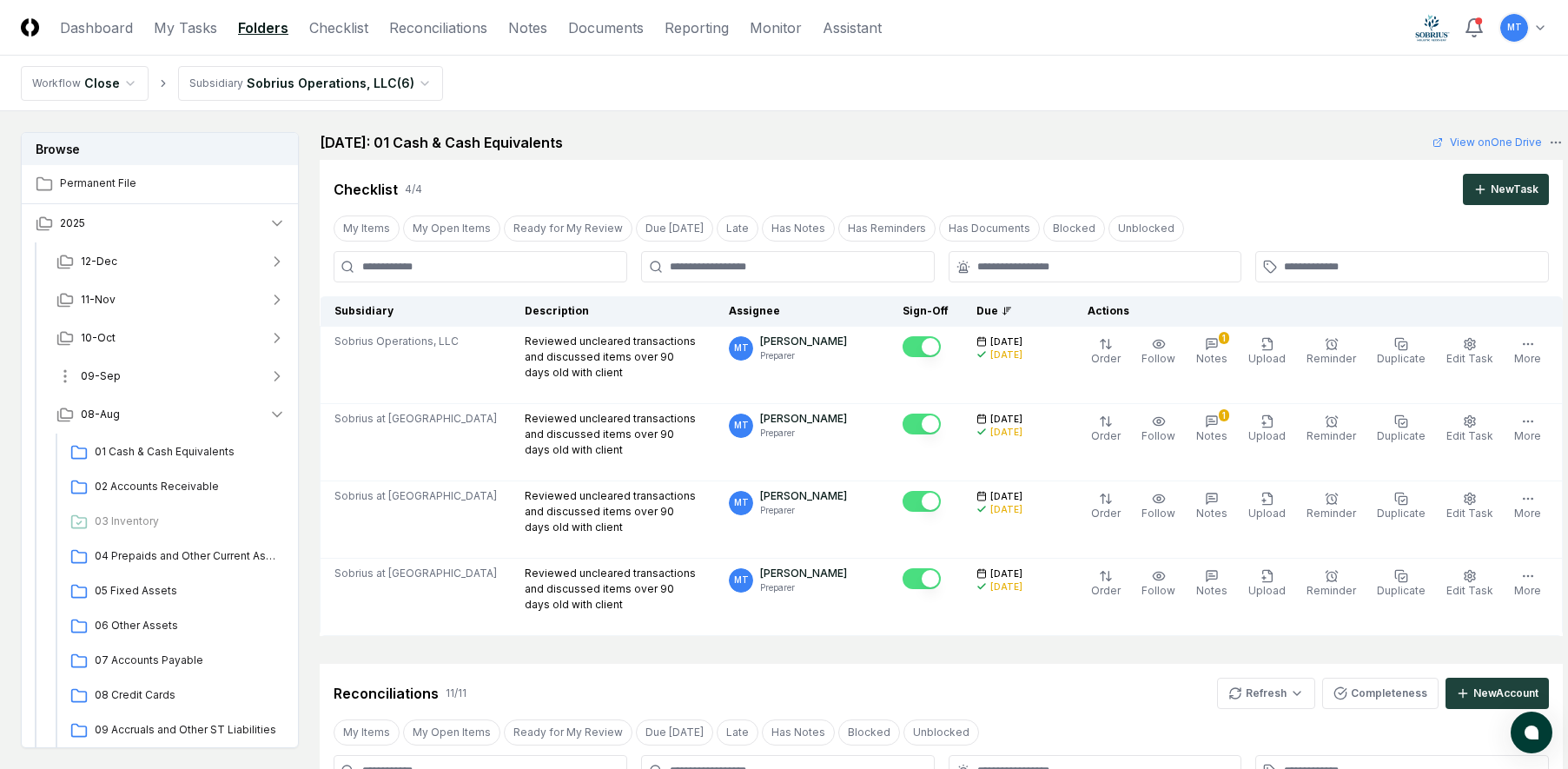
click at [140, 374] on button "09-Sep" at bounding box center [171, 376] width 258 height 39
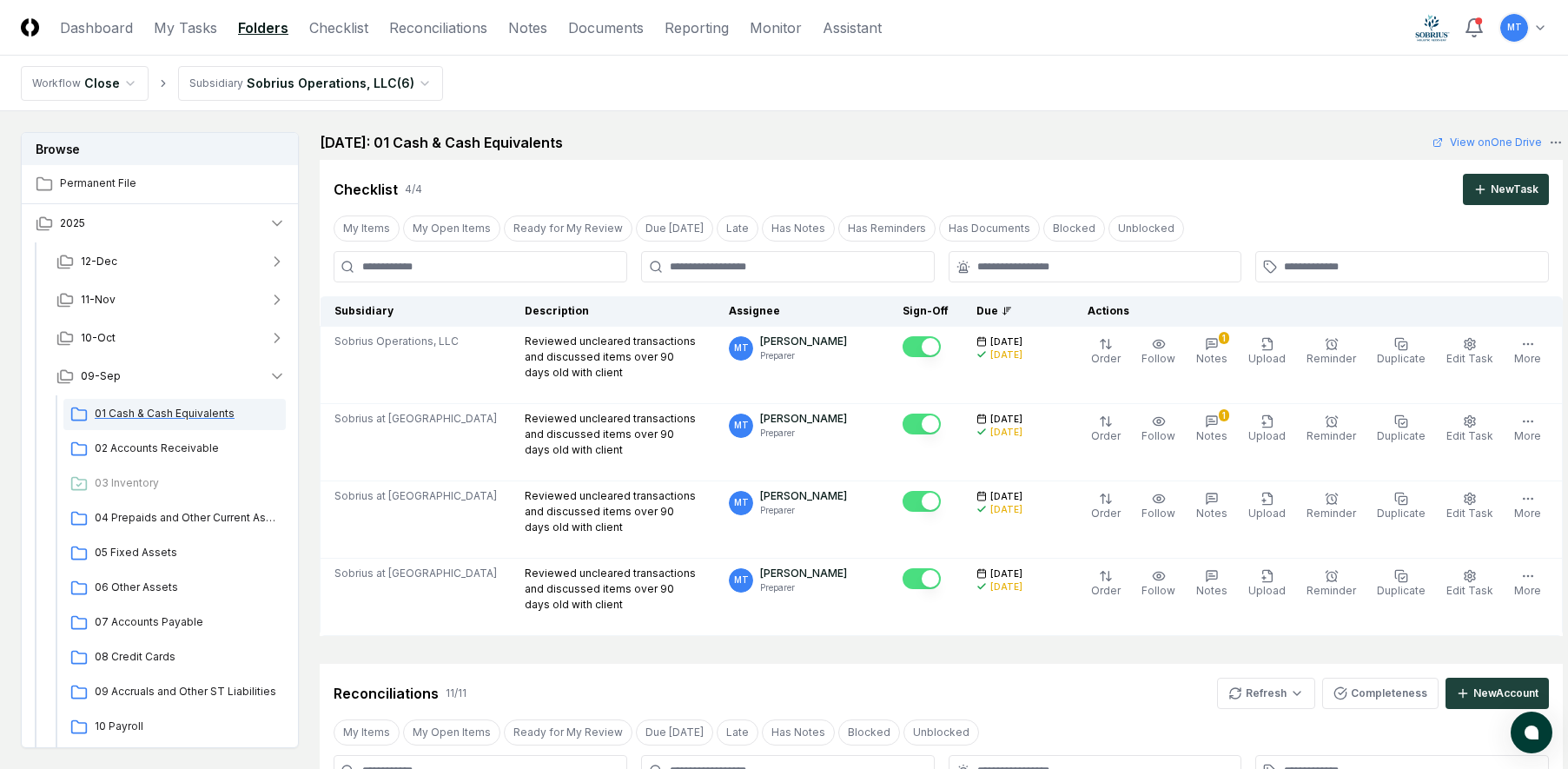
click at [141, 405] on div "01 Cash & Cash Equivalents" at bounding box center [175, 414] width 223 height 31
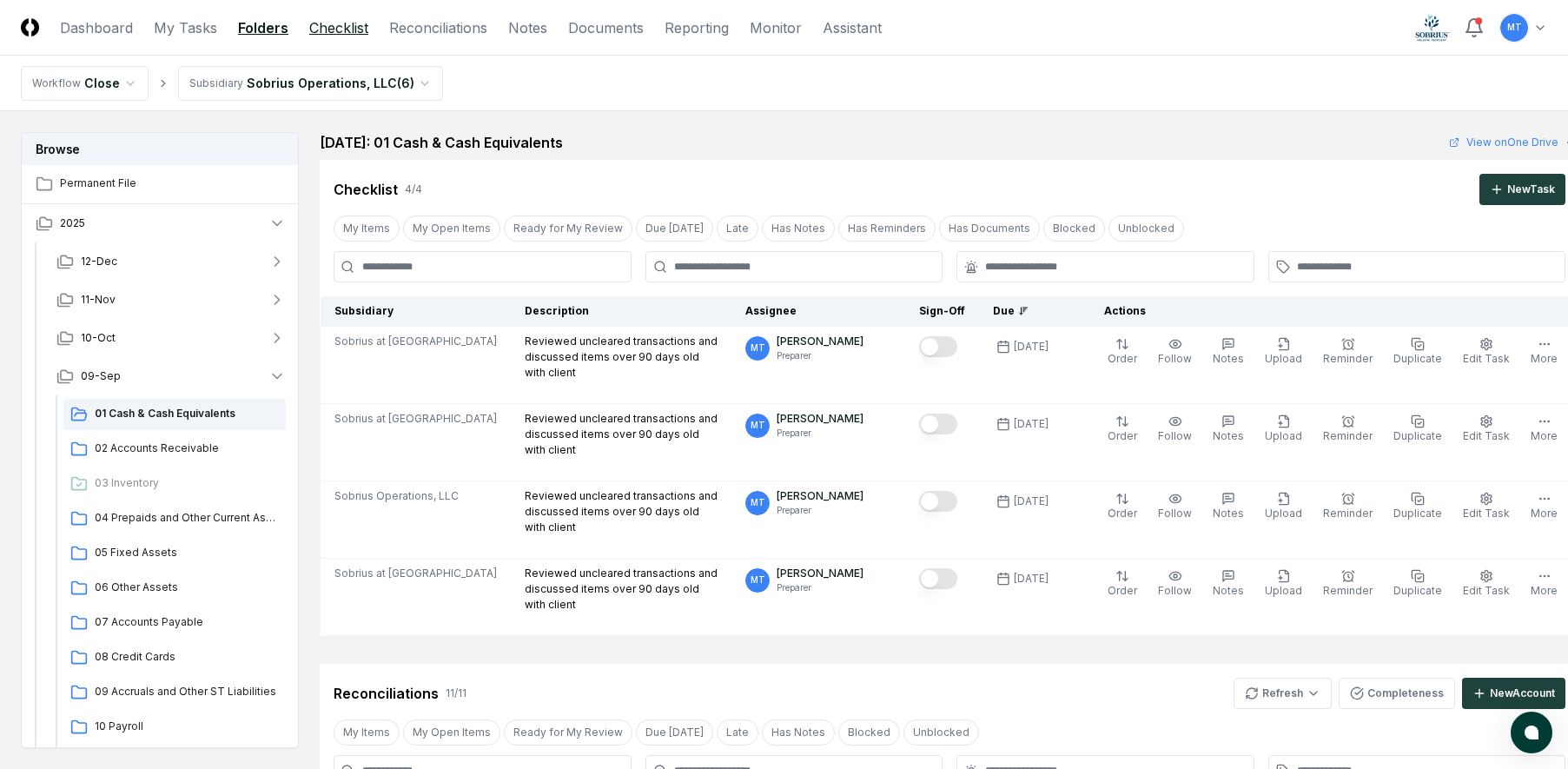
click at [327, 28] on link "Checklist" at bounding box center [339, 27] width 59 height 21
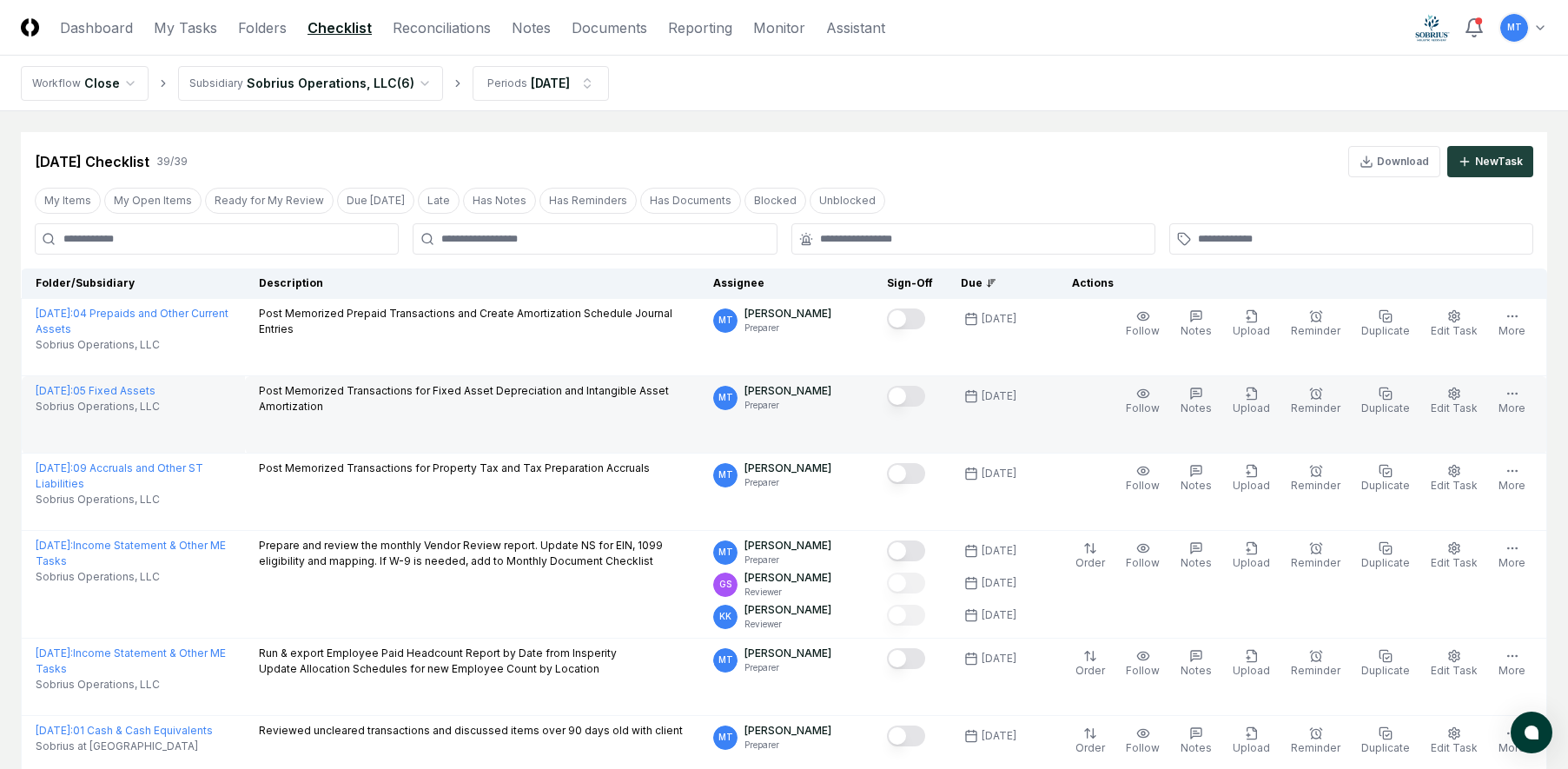
click at [926, 397] on button "Mark complete" at bounding box center [906, 396] width 39 height 21
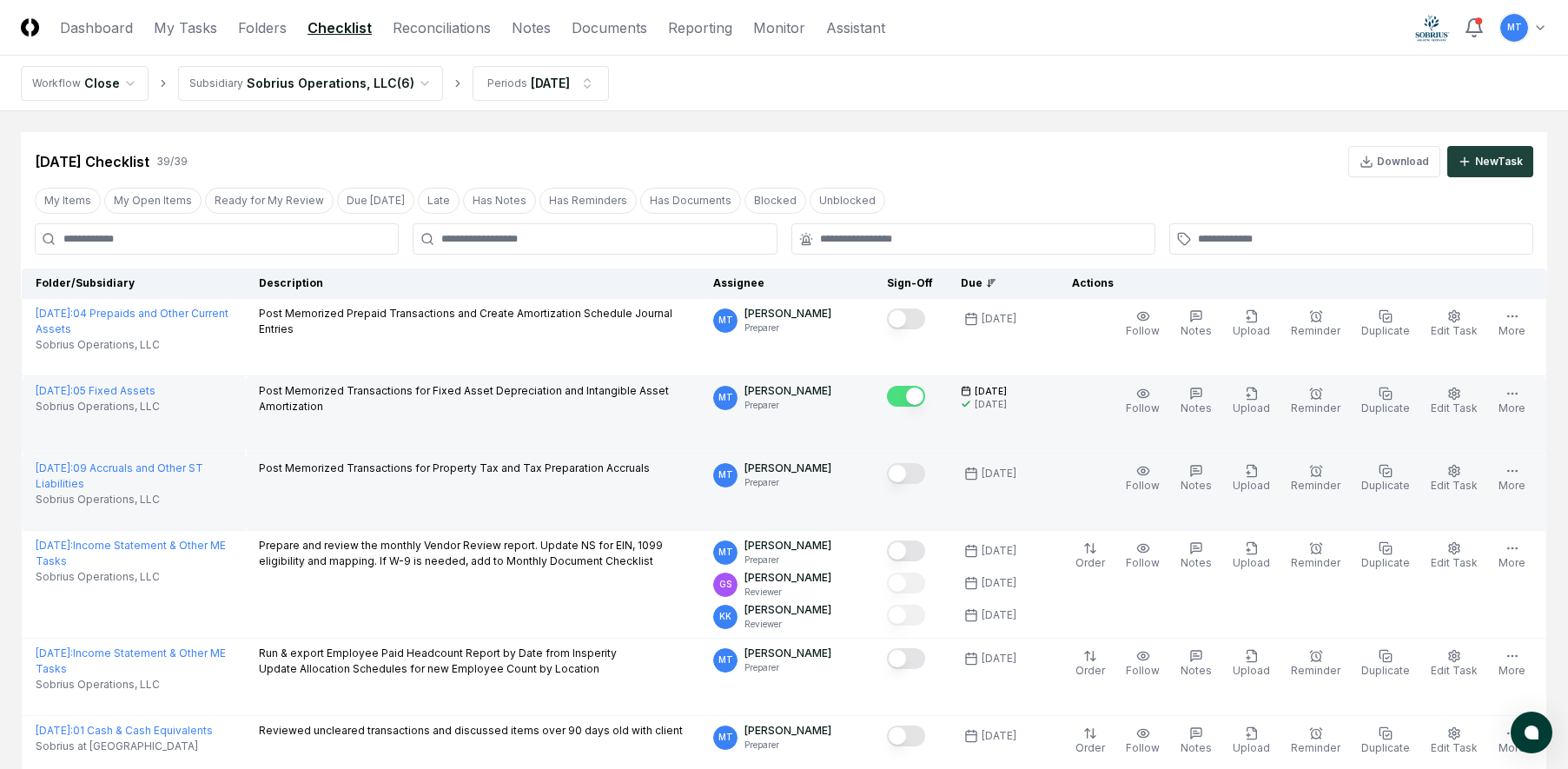
click at [926, 475] on button "Mark complete" at bounding box center [906, 474] width 39 height 21
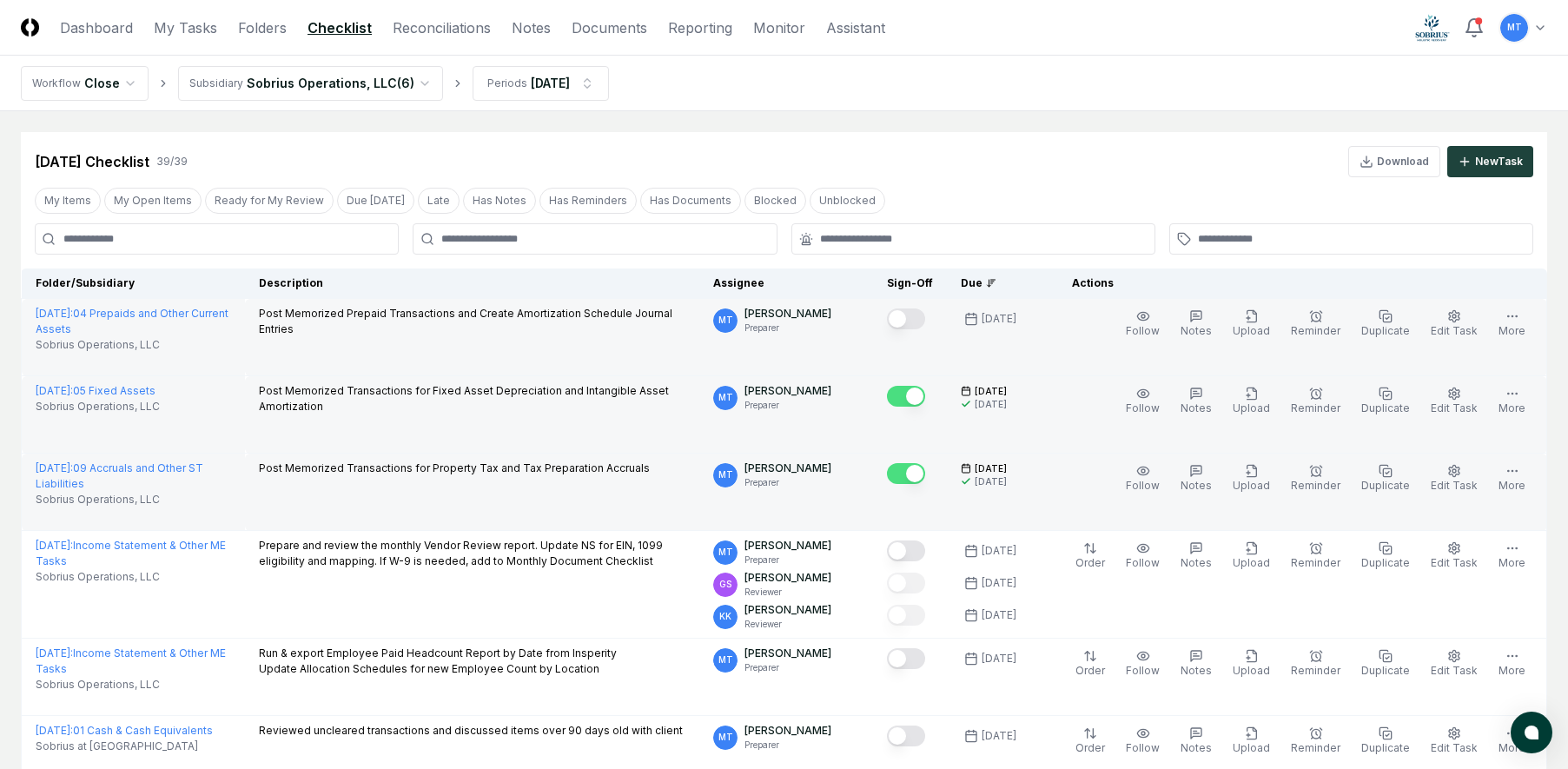
click at [926, 322] on button "Mark complete" at bounding box center [906, 319] width 39 height 21
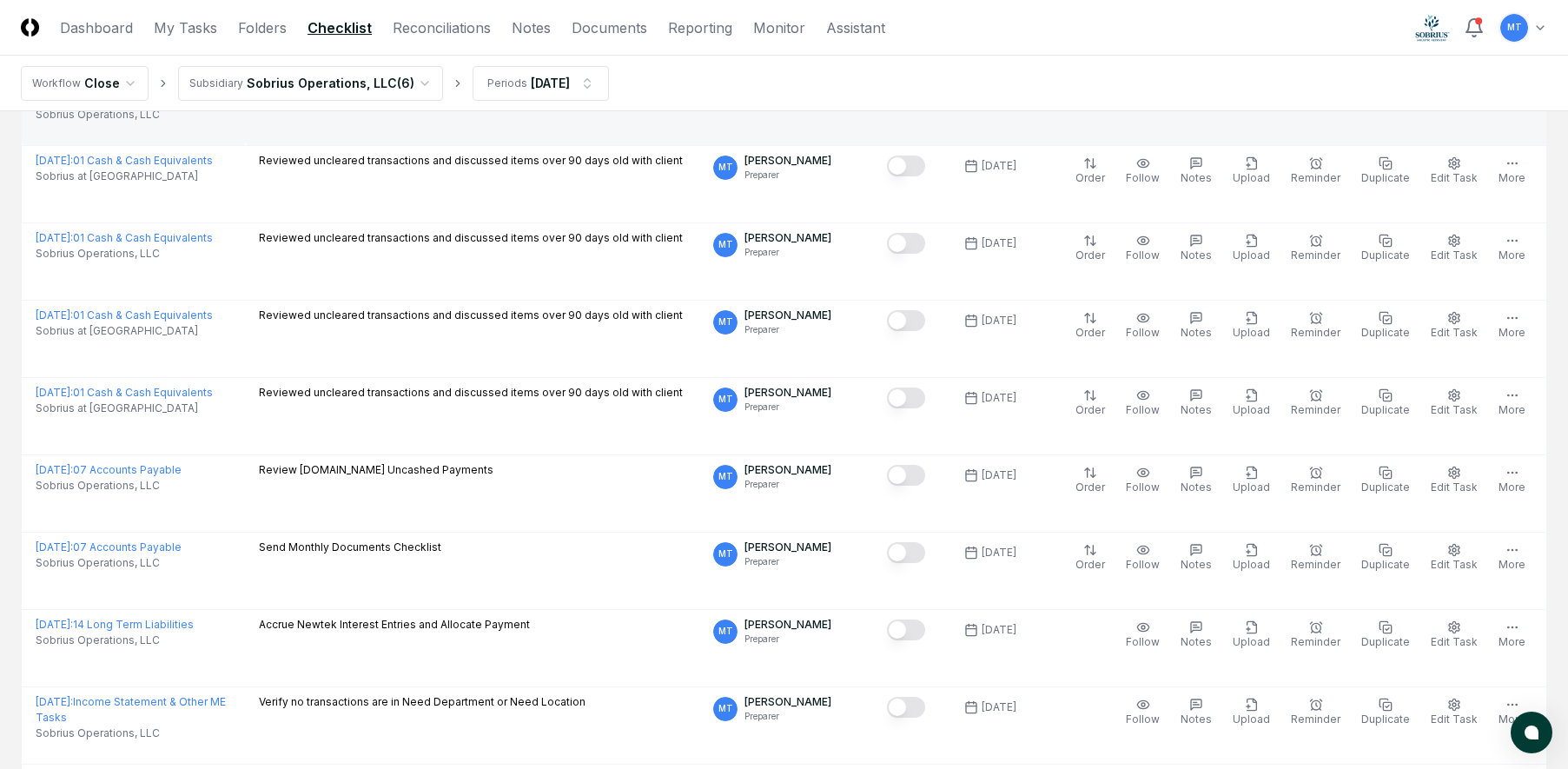
scroll to position [609, 0]
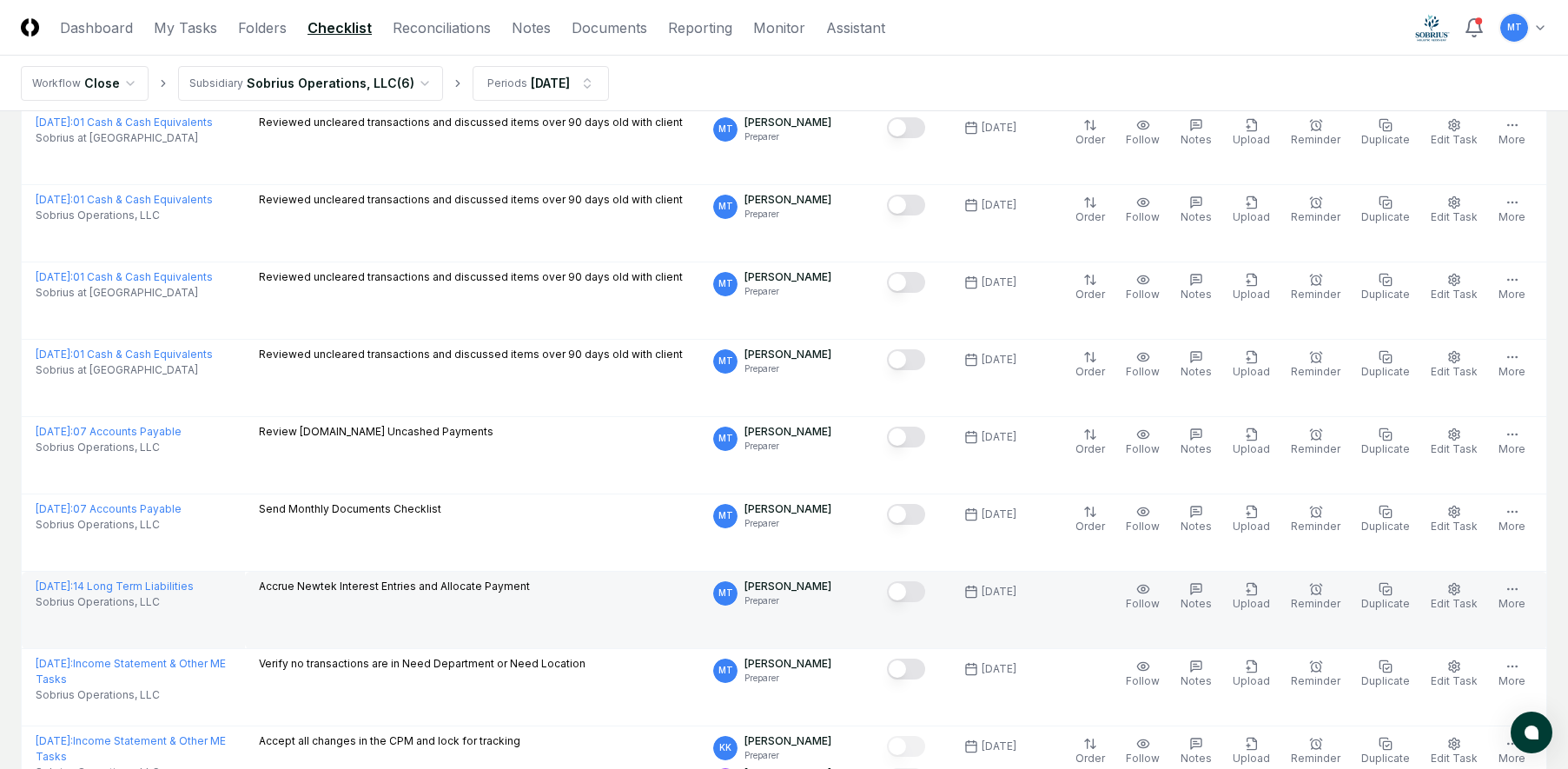
click at [926, 595] on button "Mark complete" at bounding box center [906, 592] width 39 height 21
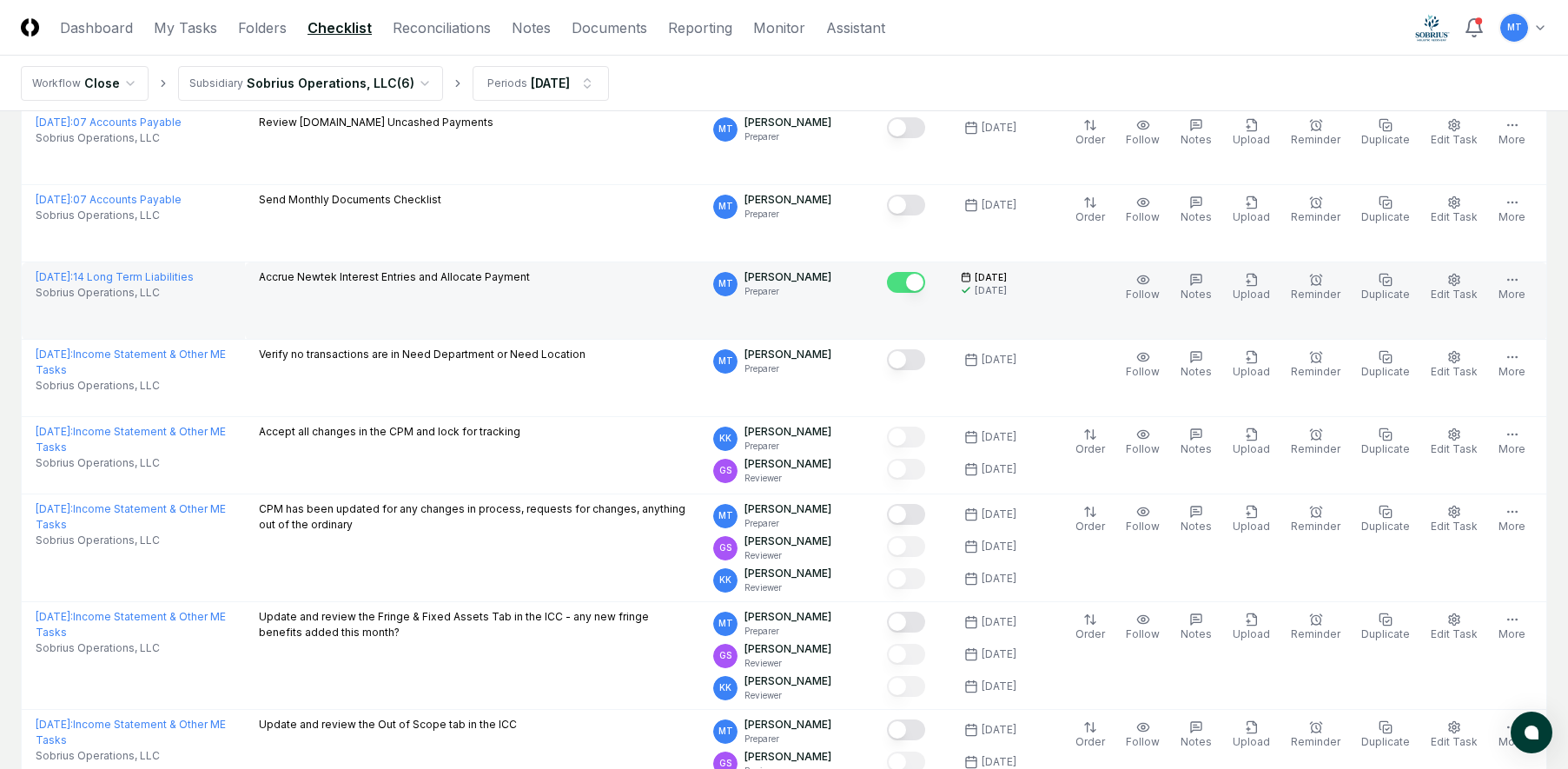
scroll to position [956, 0]
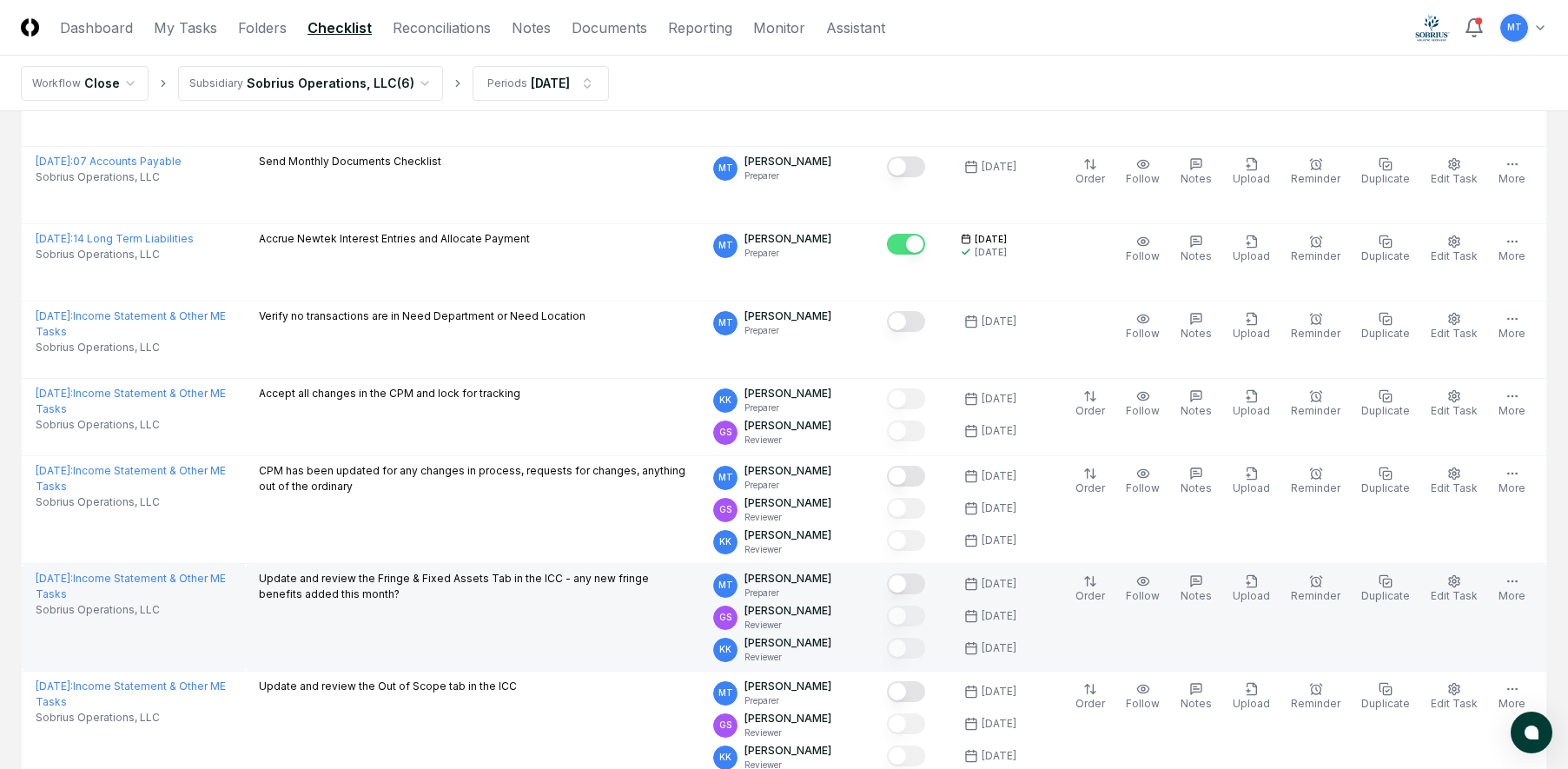
click at [926, 587] on button "Mark complete" at bounding box center [906, 584] width 39 height 21
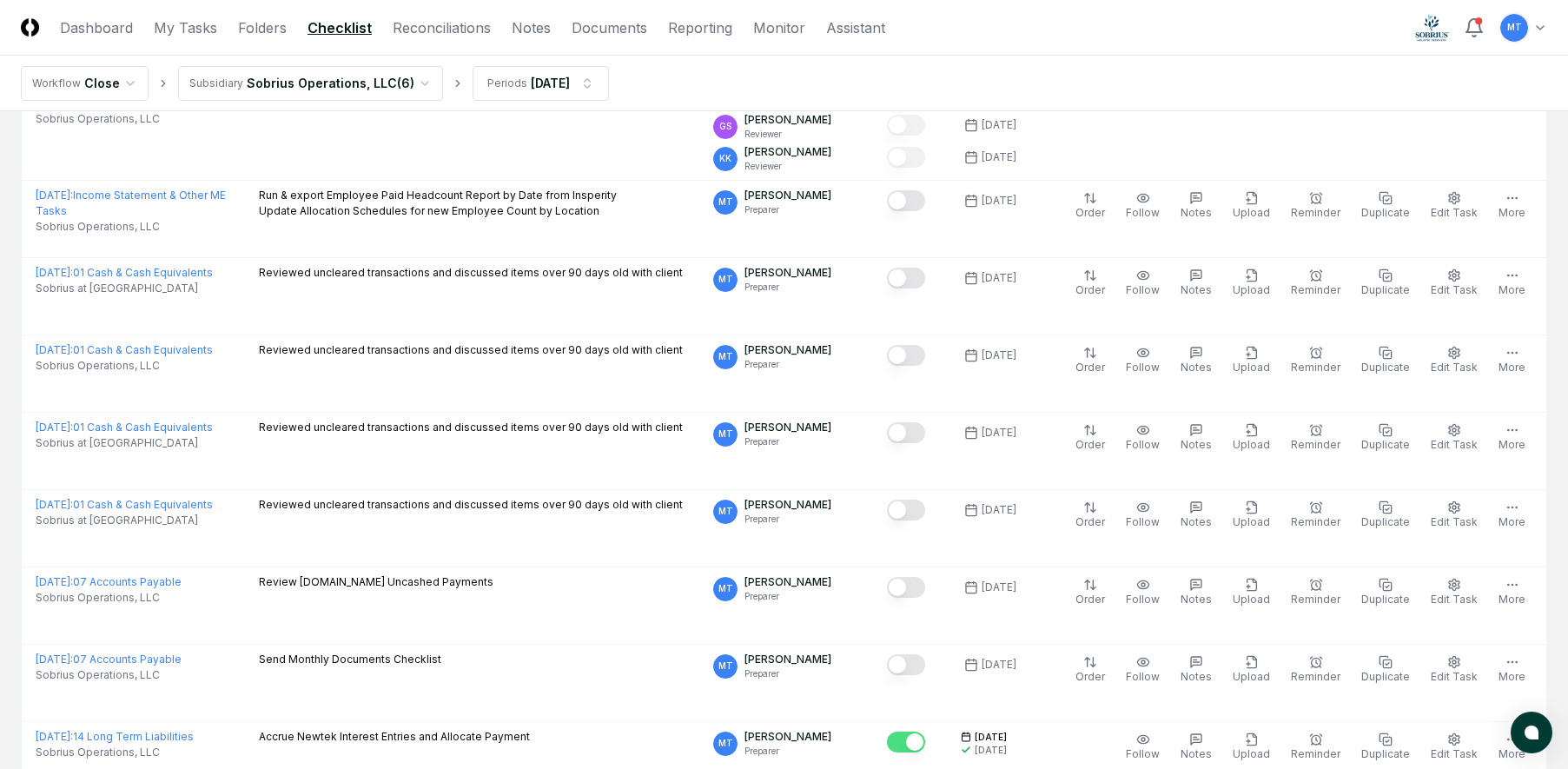
scroll to position [0, 0]
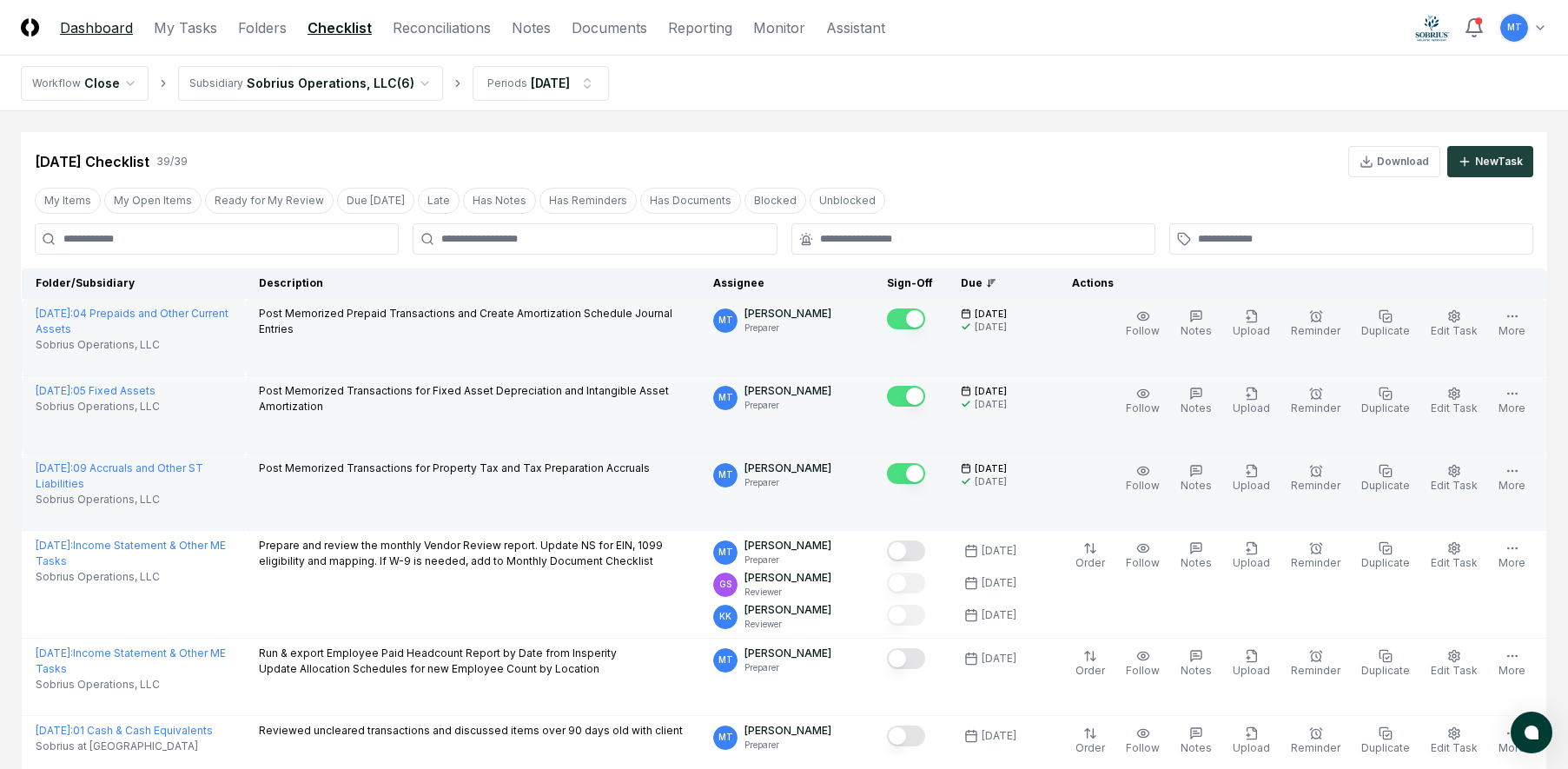
click at [118, 28] on link "Dashboard" at bounding box center [96, 27] width 73 height 21
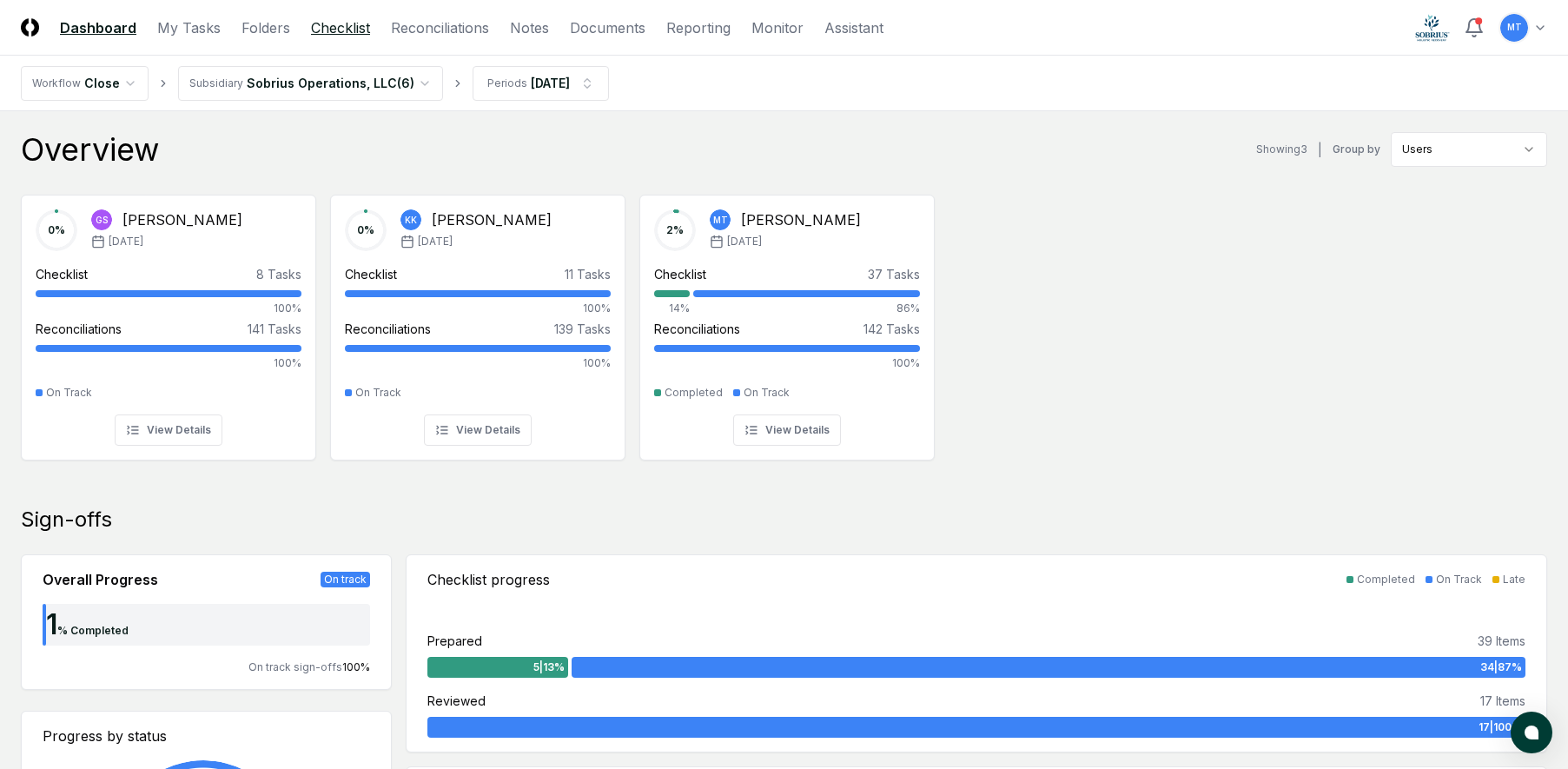
click at [339, 36] on link "Checklist" at bounding box center [341, 27] width 59 height 21
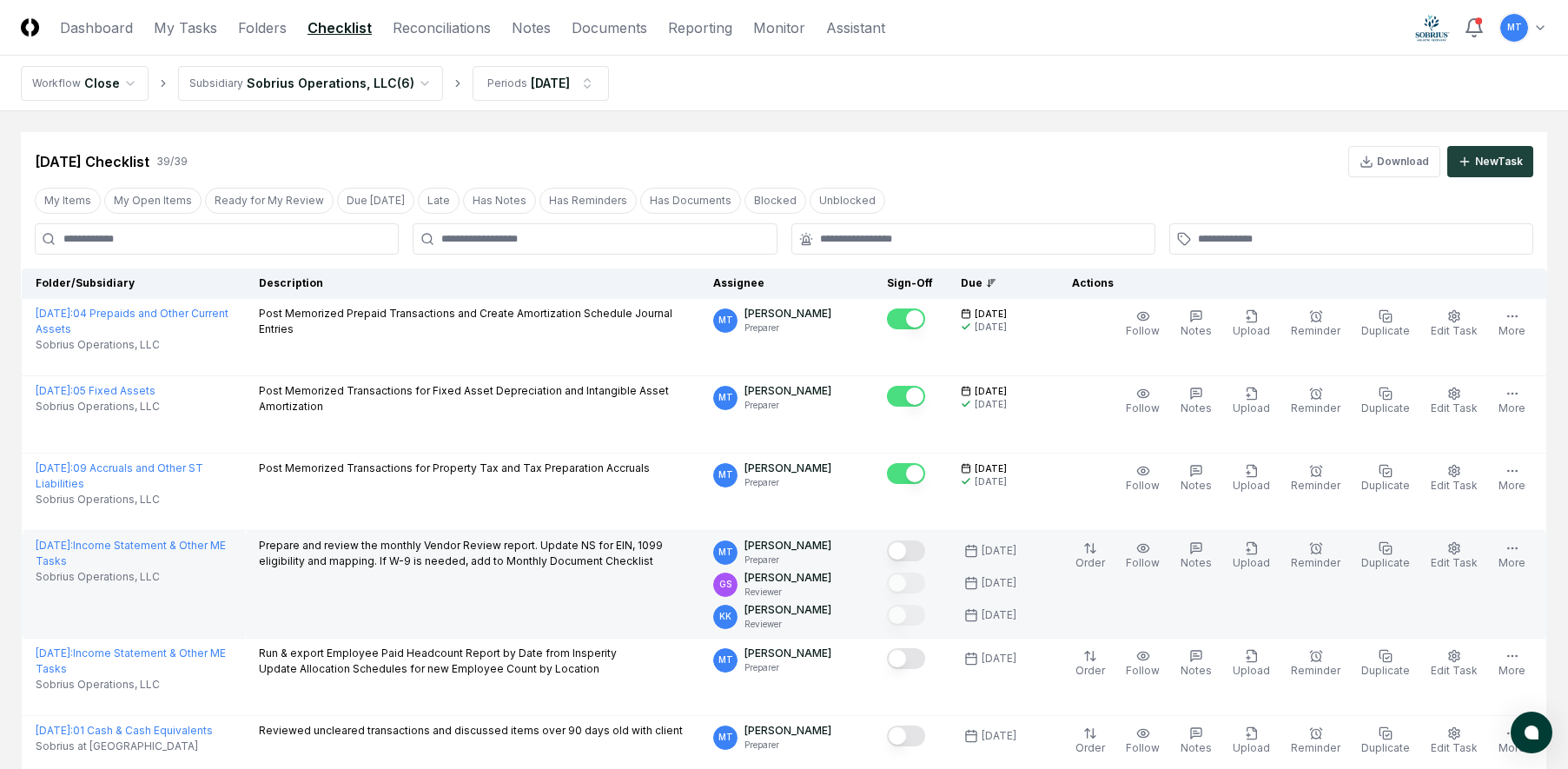
click at [926, 550] on button "Mark complete" at bounding box center [906, 551] width 39 height 21
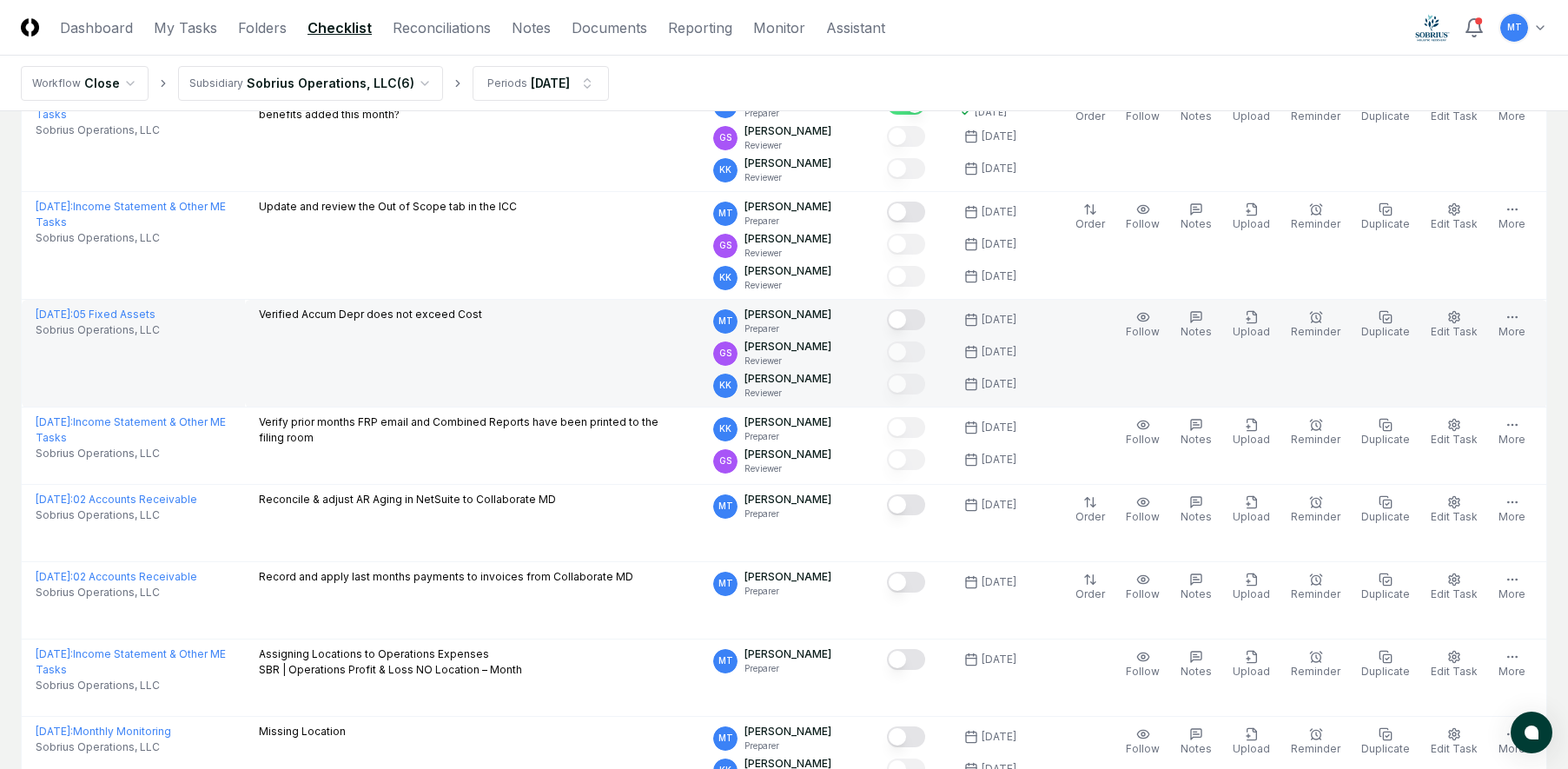
scroll to position [1390, 0]
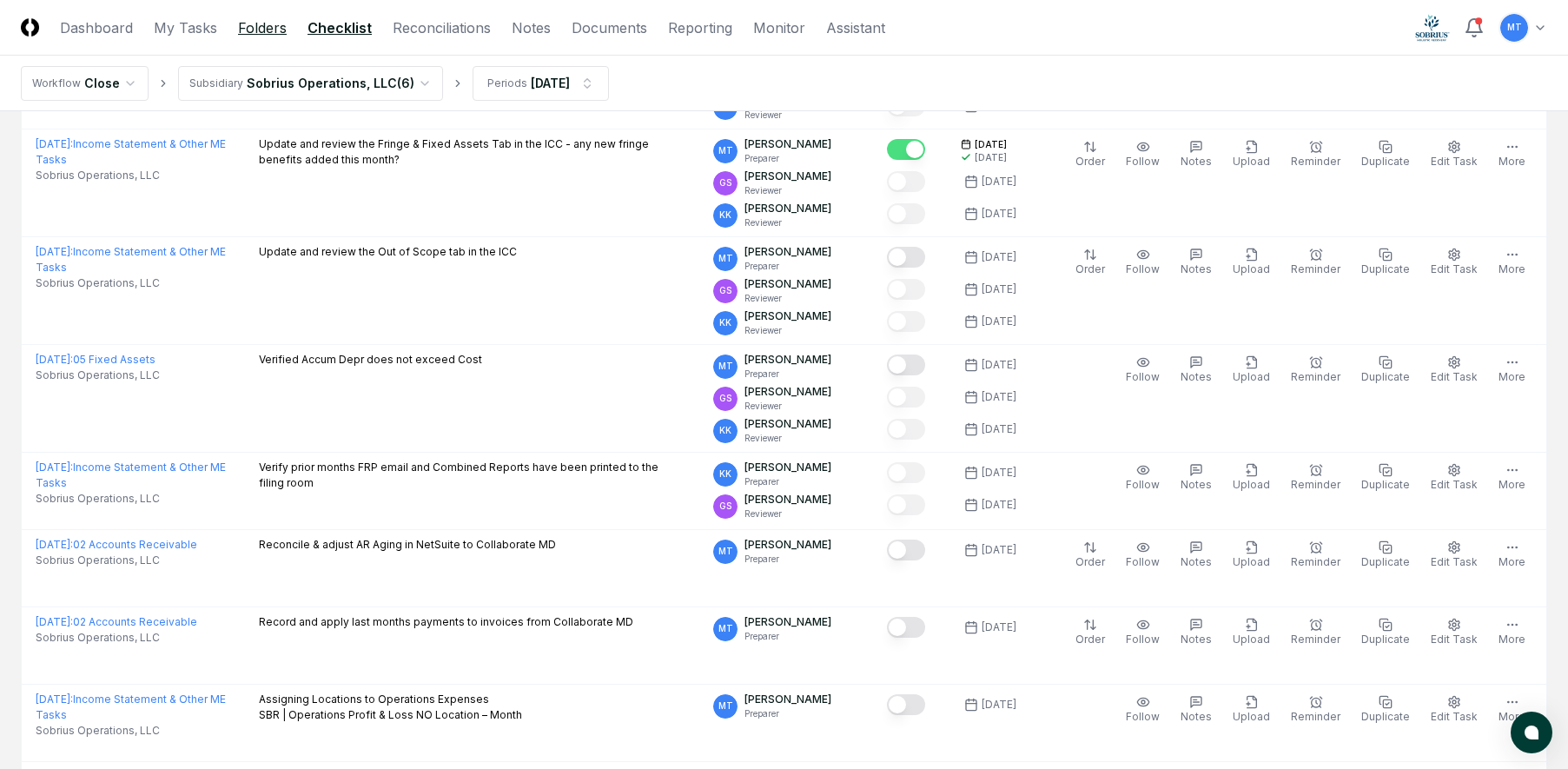
click at [269, 27] on link "Folders" at bounding box center [262, 27] width 49 height 21
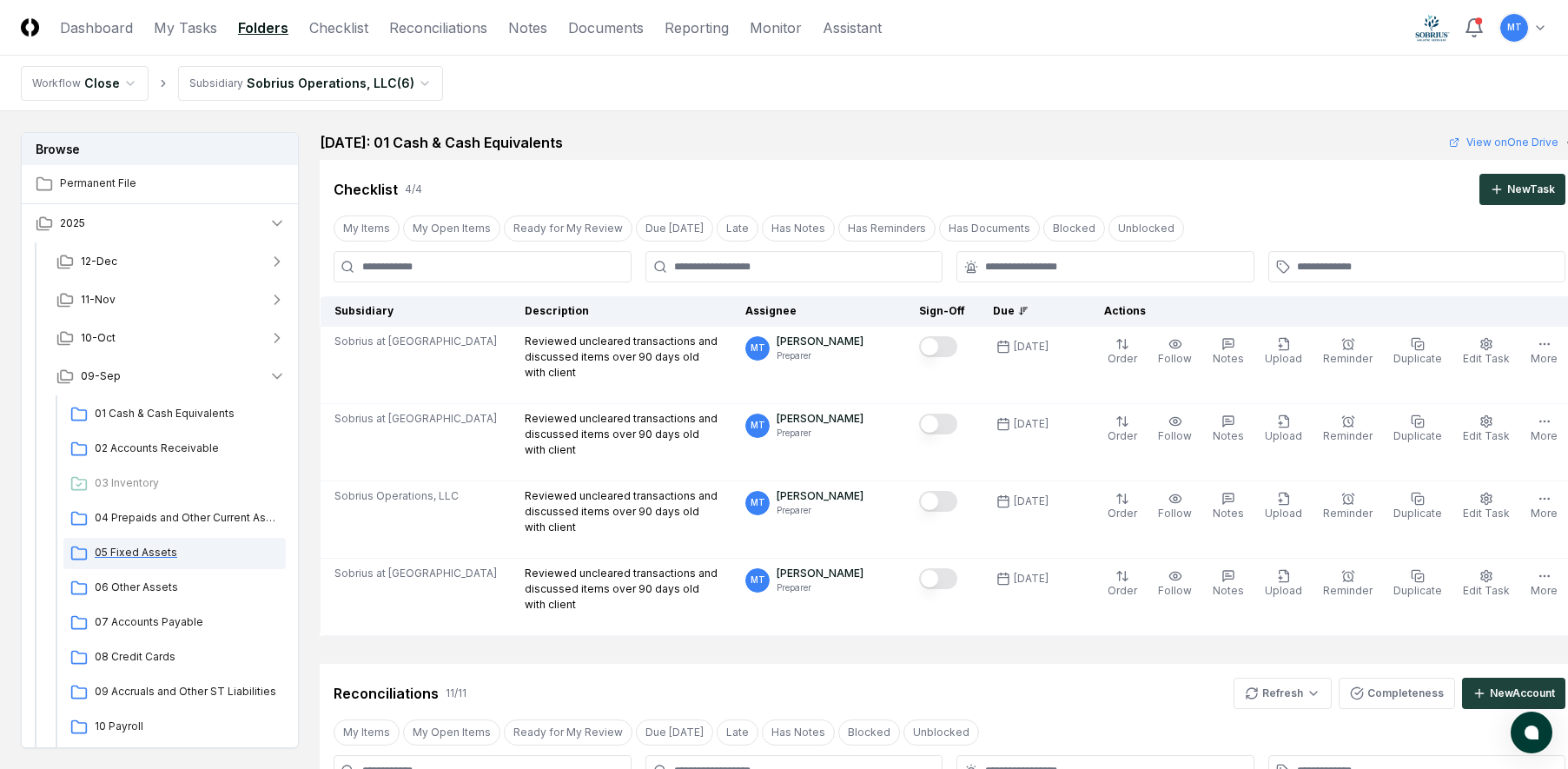
click at [163, 552] on span "05 Fixed Assets" at bounding box center [186, 552] width 184 height 16
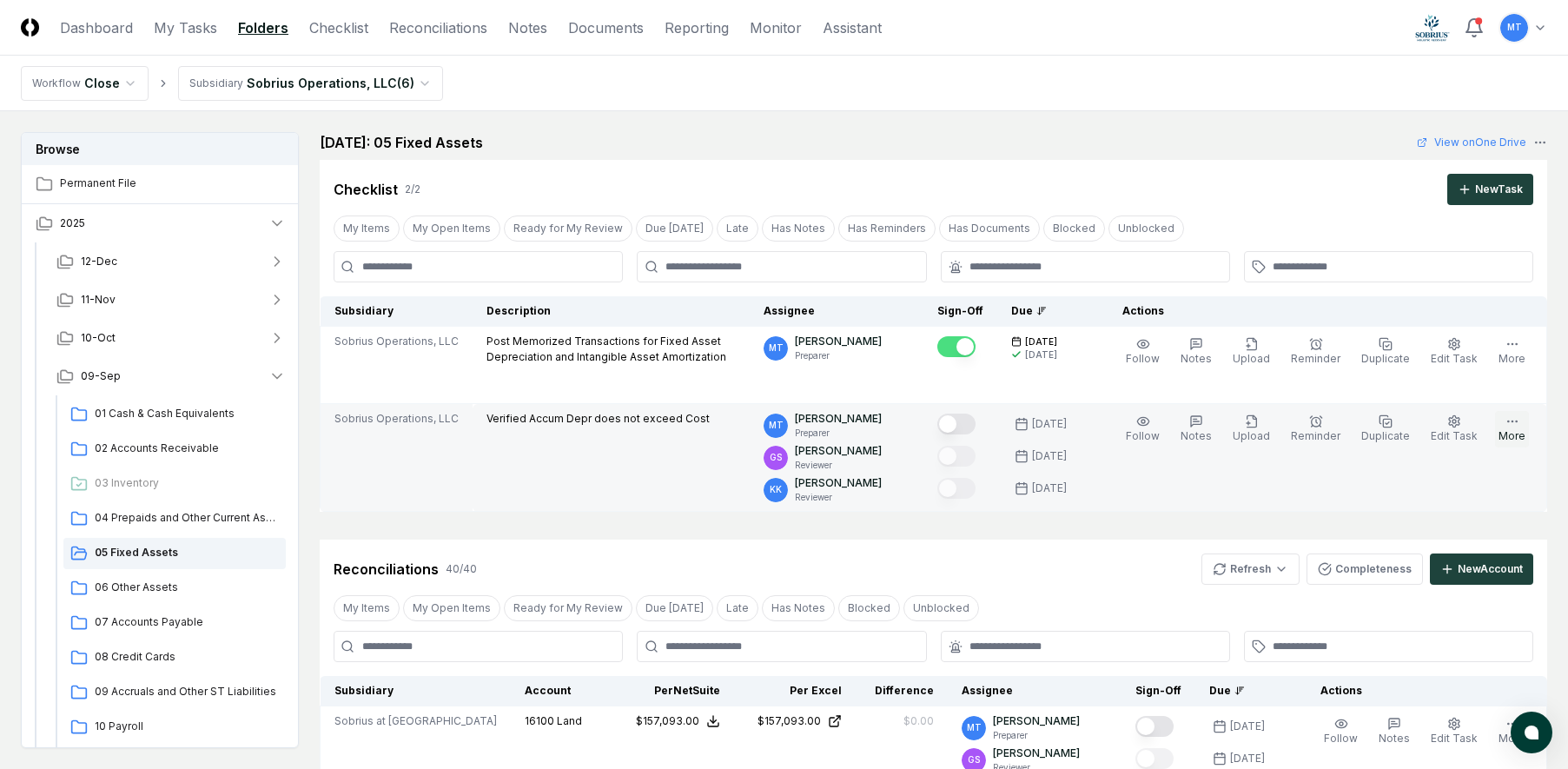
click at [1509, 431] on button "More" at bounding box center [1512, 429] width 34 height 37
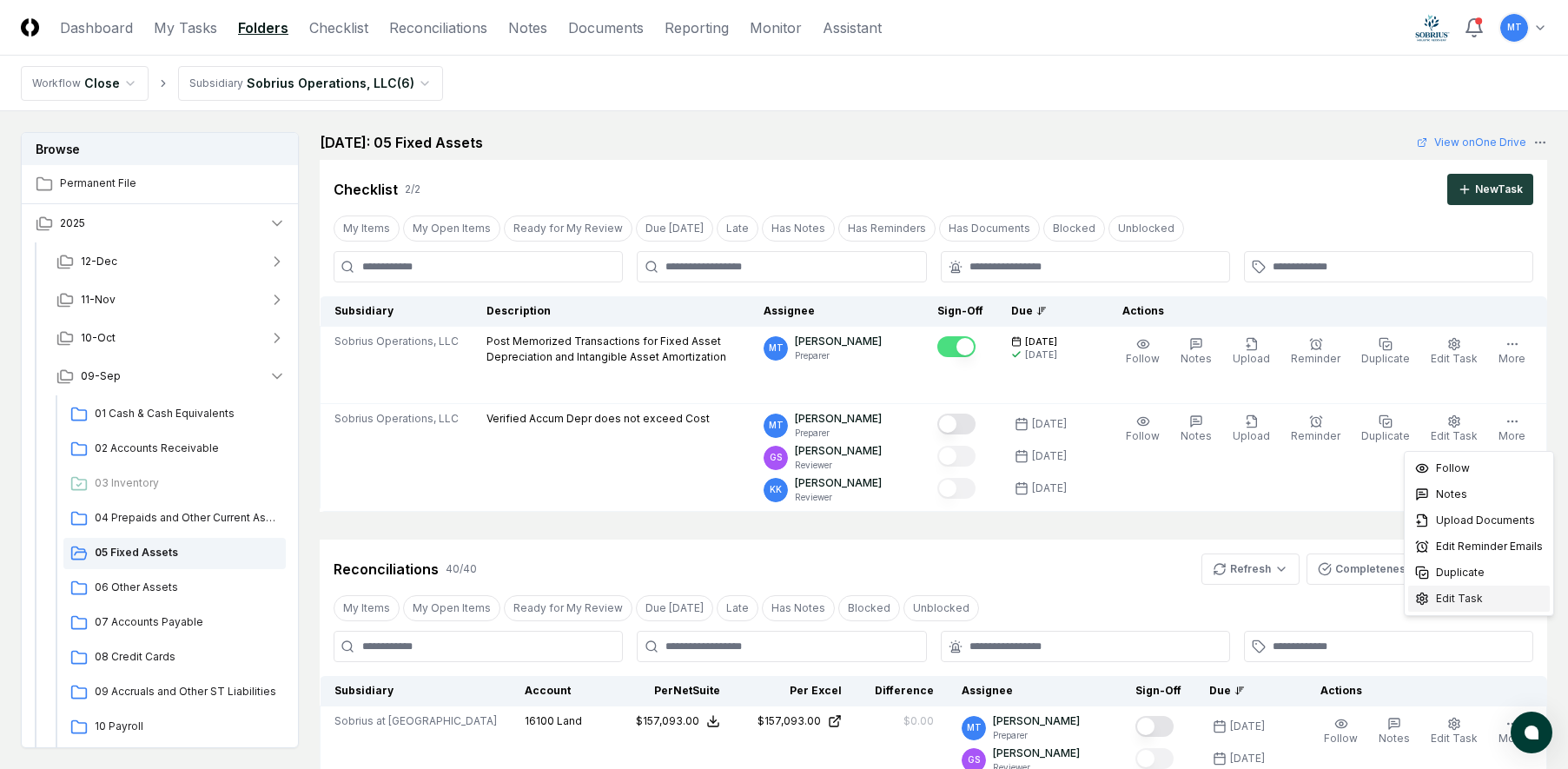
click at [1450, 603] on span "Edit Task" at bounding box center [1460, 598] width 47 height 16
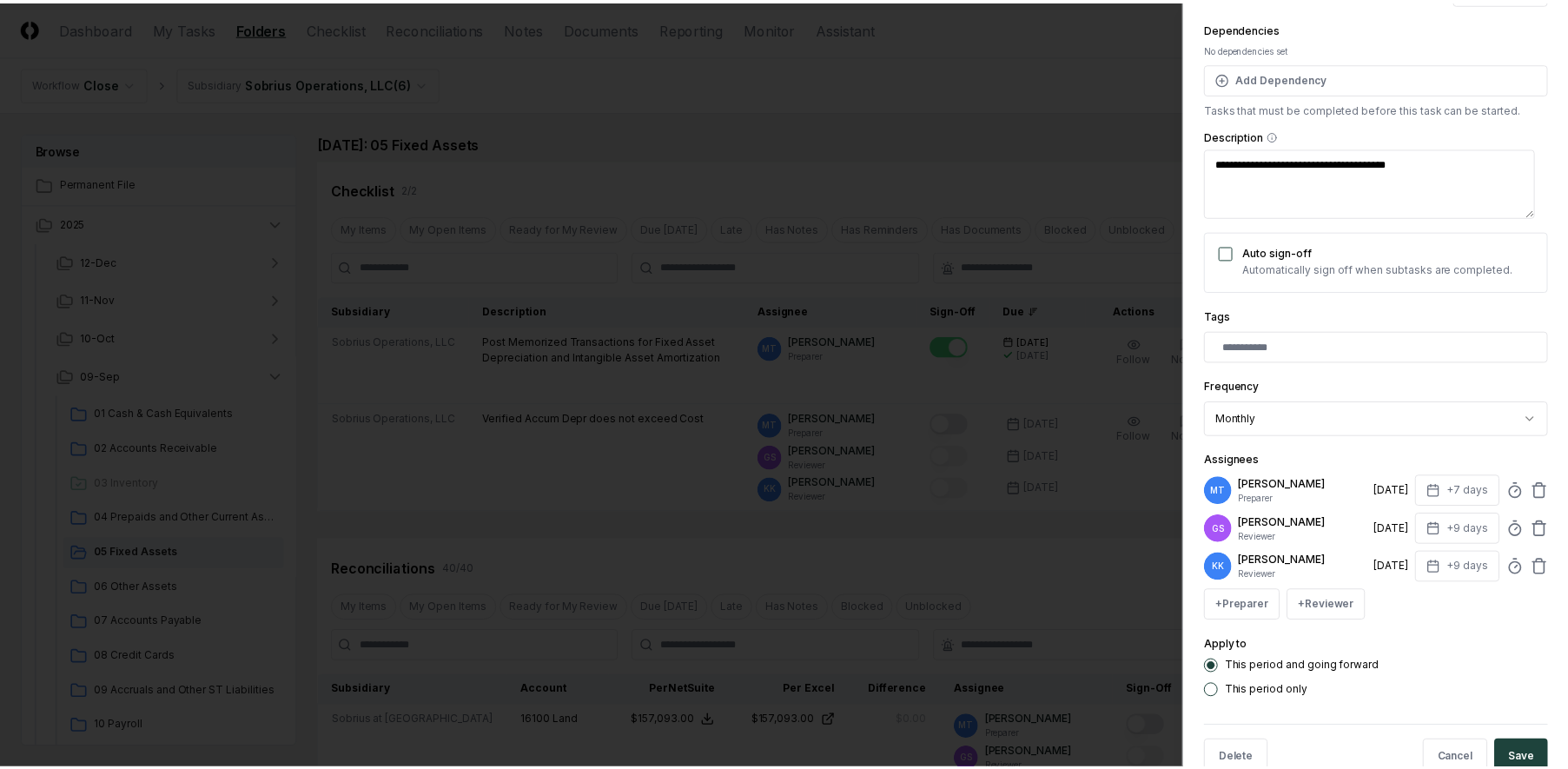
scroll to position [260, 0]
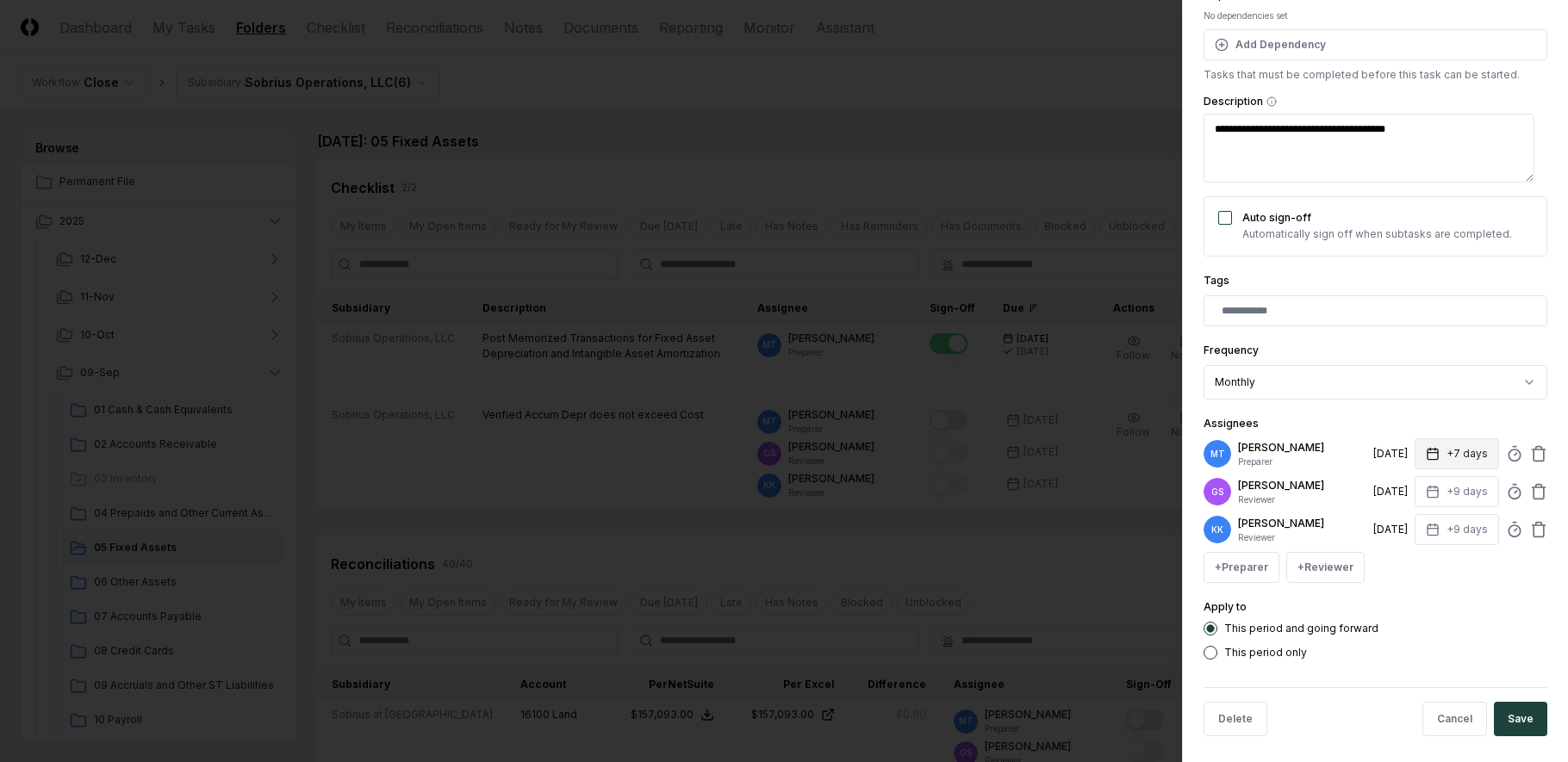
click at [1426, 447] on icon "button" at bounding box center [1432, 453] width 14 height 14
type textarea "*"
click at [1400, 518] on input "*" at bounding box center [1392, 521] width 60 height 31
click at [1400, 518] on input "*" at bounding box center [1391, 521] width 60 height 31
click at [1400, 518] on input "**" at bounding box center [1391, 521] width 60 height 31
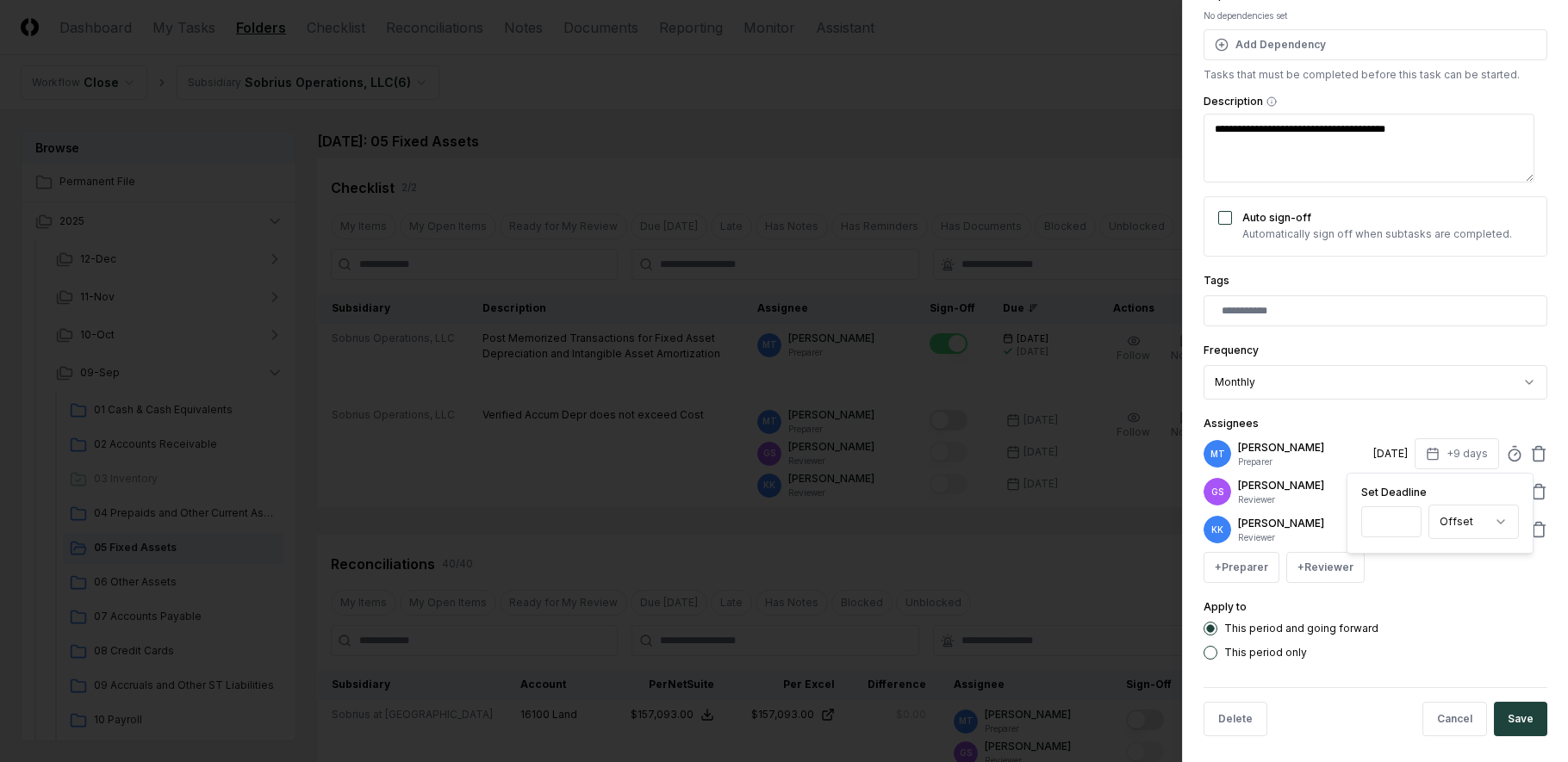
type input "*"
click at [1399, 525] on input "*" at bounding box center [1391, 521] width 60 height 31
click at [1501, 719] on button "Save" at bounding box center [1520, 718] width 53 height 35
type textarea "*"
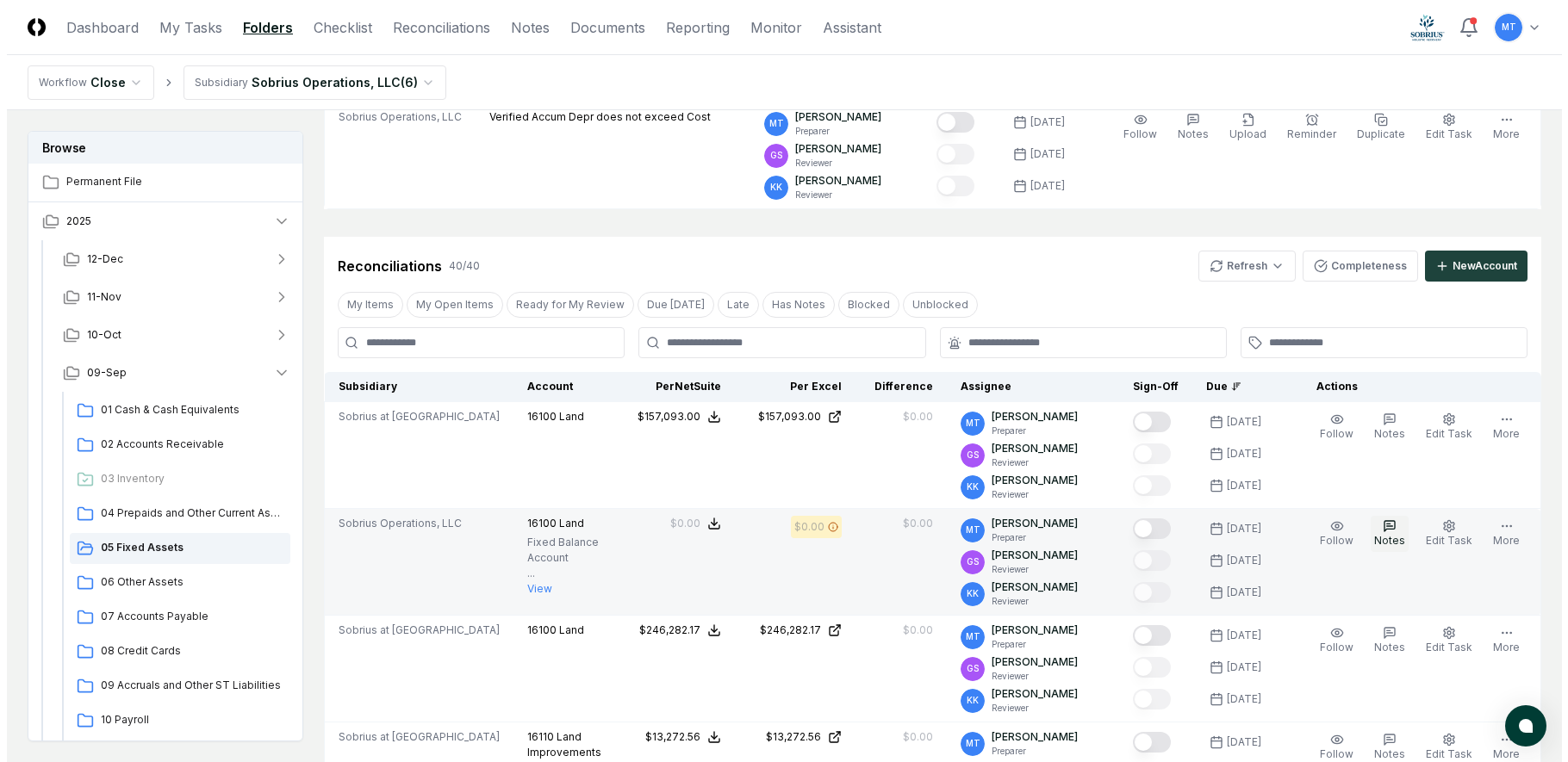
scroll to position [344, 0]
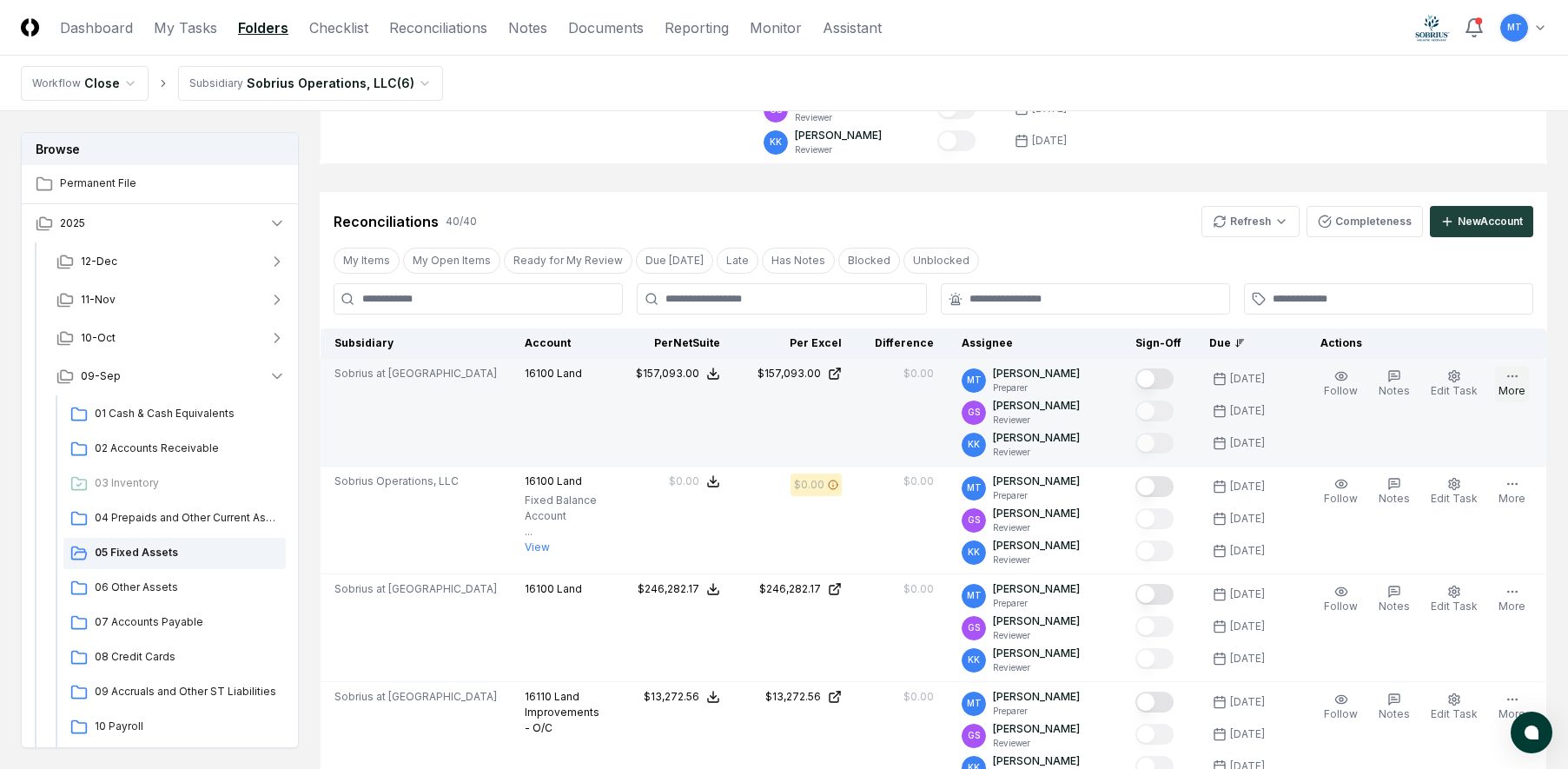
click at [1510, 385] on button "More" at bounding box center [1512, 384] width 34 height 37
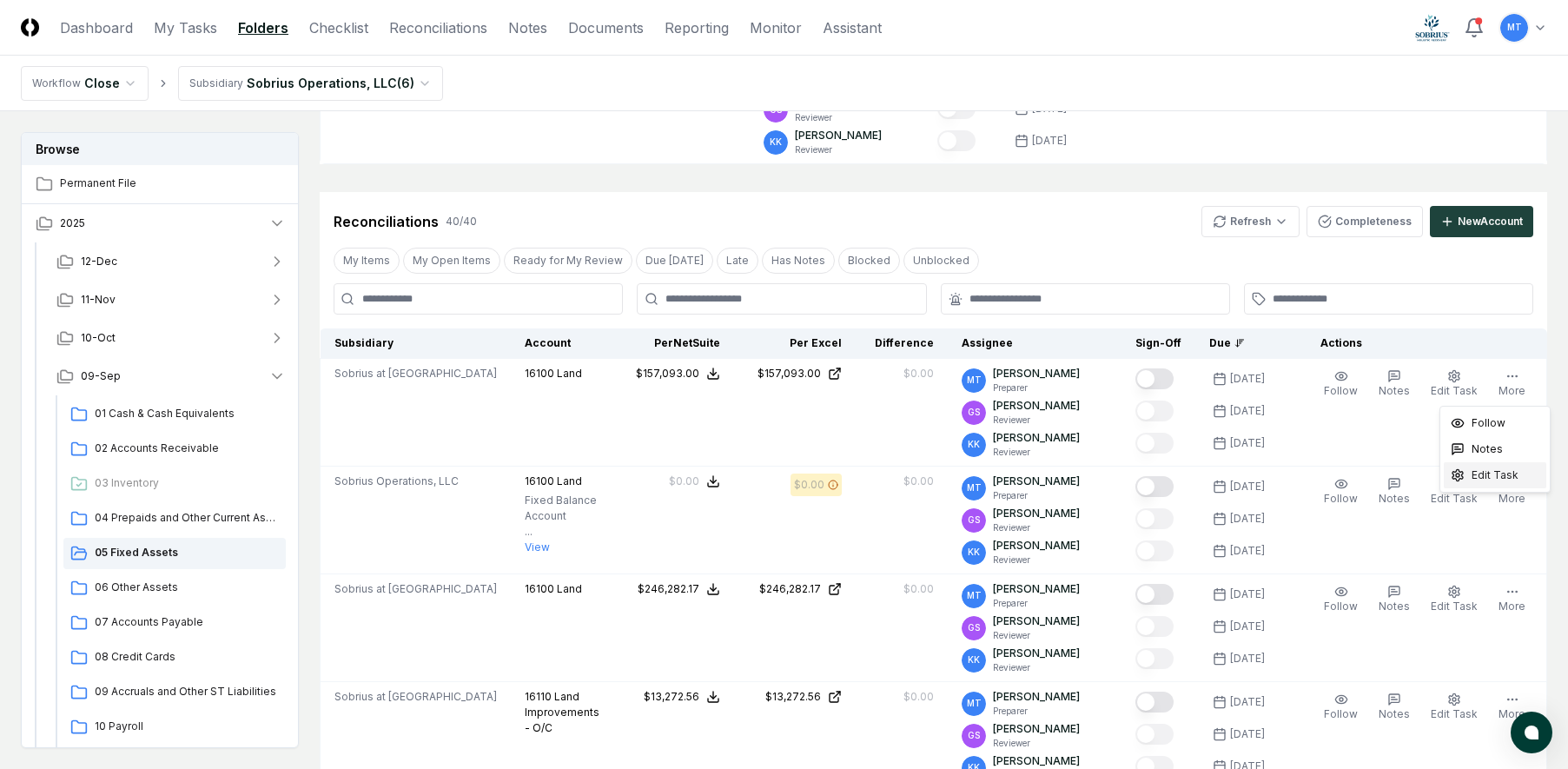
click at [1493, 471] on span "Edit Task" at bounding box center [1495, 475] width 47 height 16
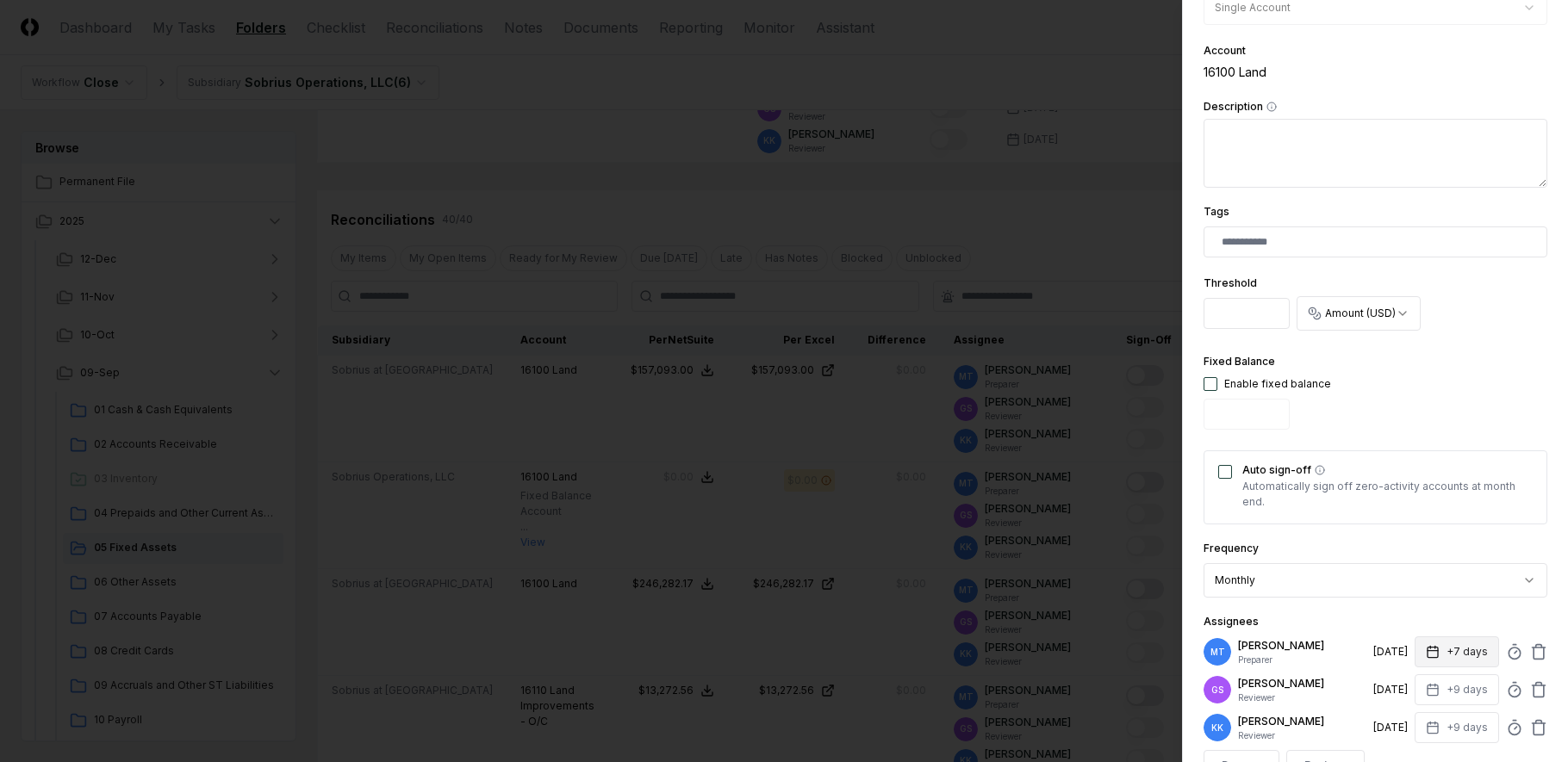
click at [1426, 647] on icon "button" at bounding box center [1432, 652] width 14 height 14
click at [1402, 718] on input "*" at bounding box center [1392, 719] width 60 height 31
type input "*"
click at [1402, 718] on input "*" at bounding box center [1391, 719] width 60 height 31
click at [1383, 720] on input "*" at bounding box center [1391, 719] width 60 height 31
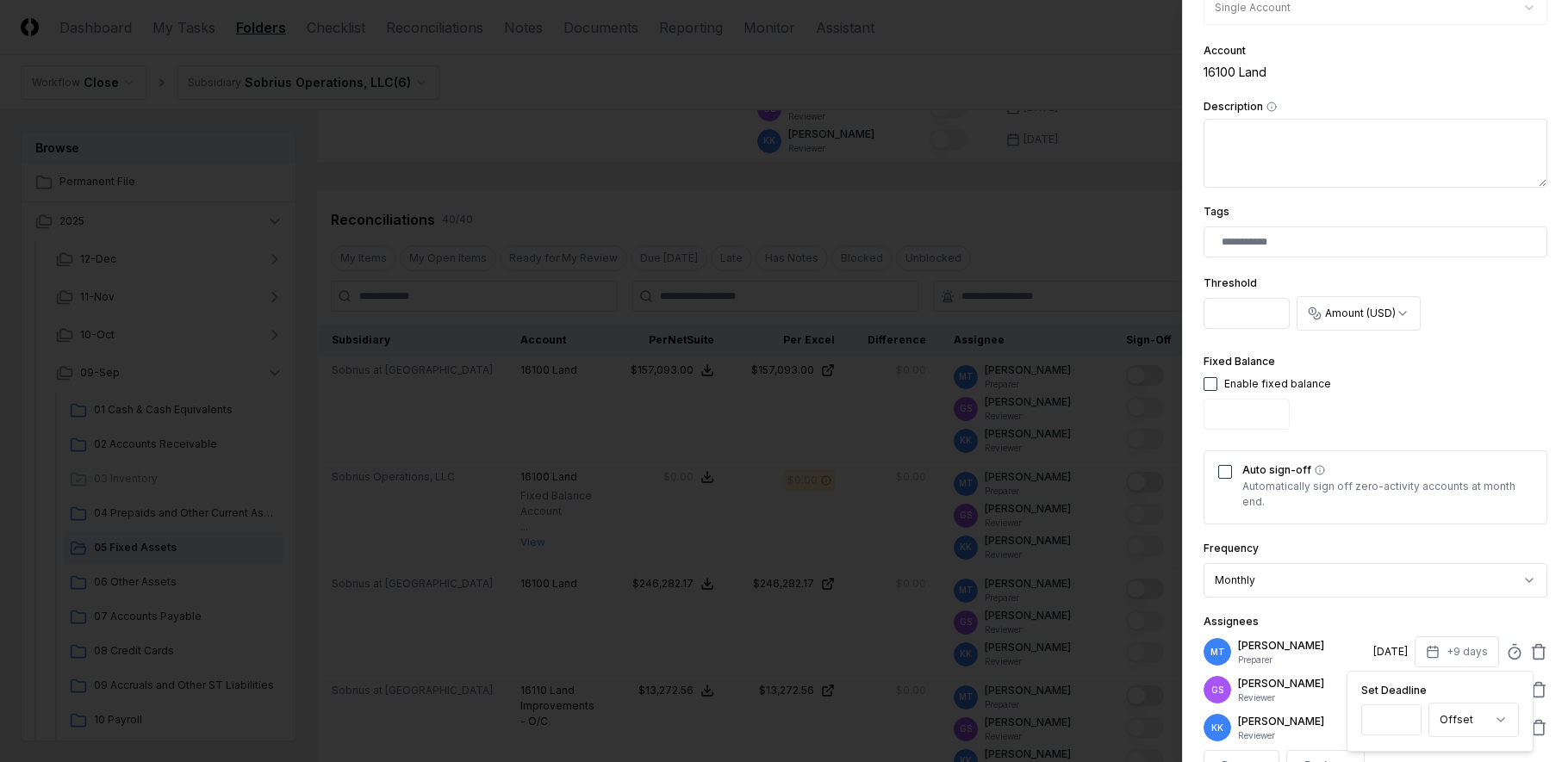
click at [1383, 720] on input "*" at bounding box center [1391, 719] width 60 height 31
click at [1515, 386] on div "Fixed Balance Enable fixed balance" at bounding box center [1374, 394] width 343 height 85
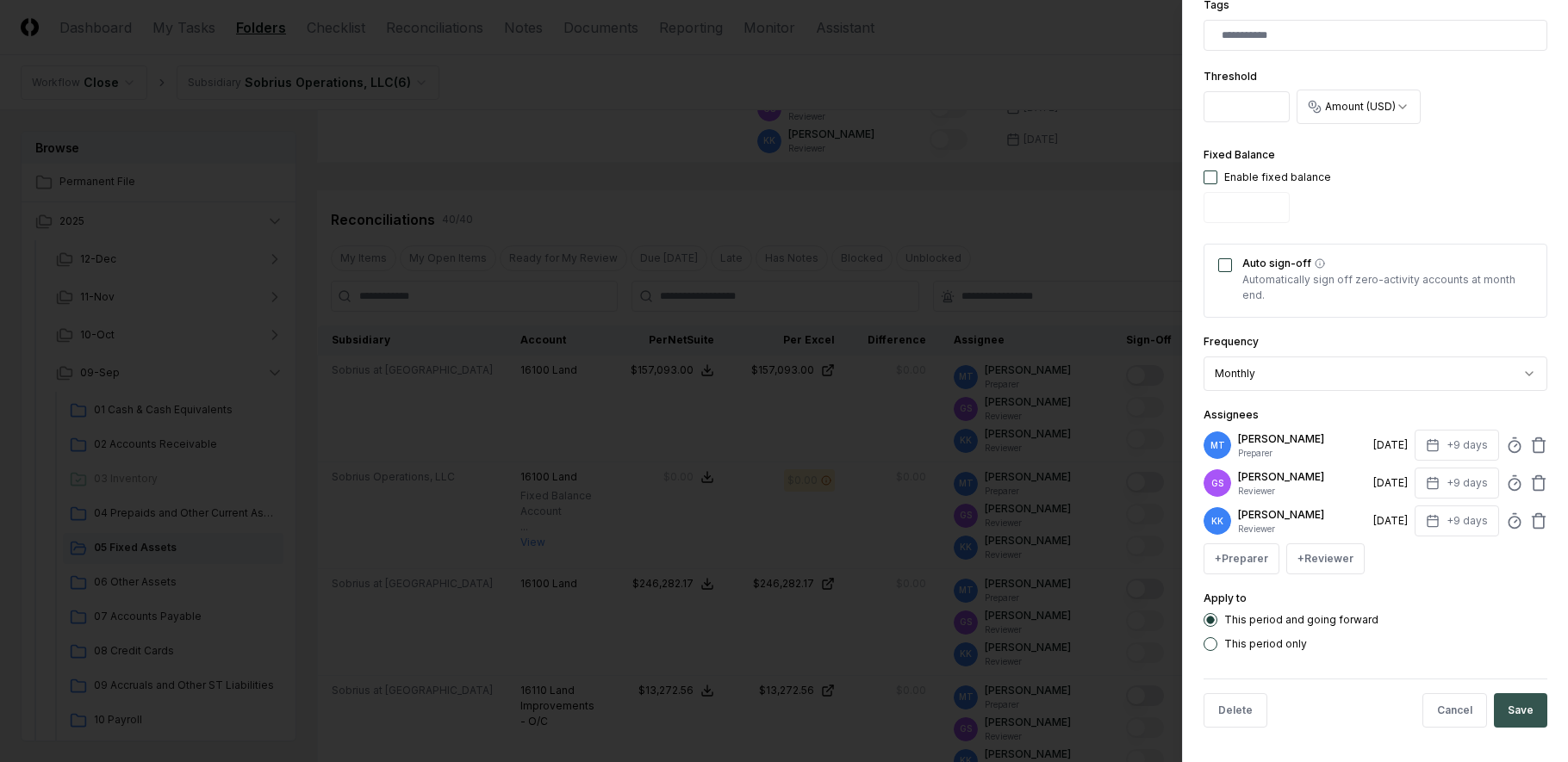
click at [1503, 721] on button "Save" at bounding box center [1520, 710] width 53 height 35
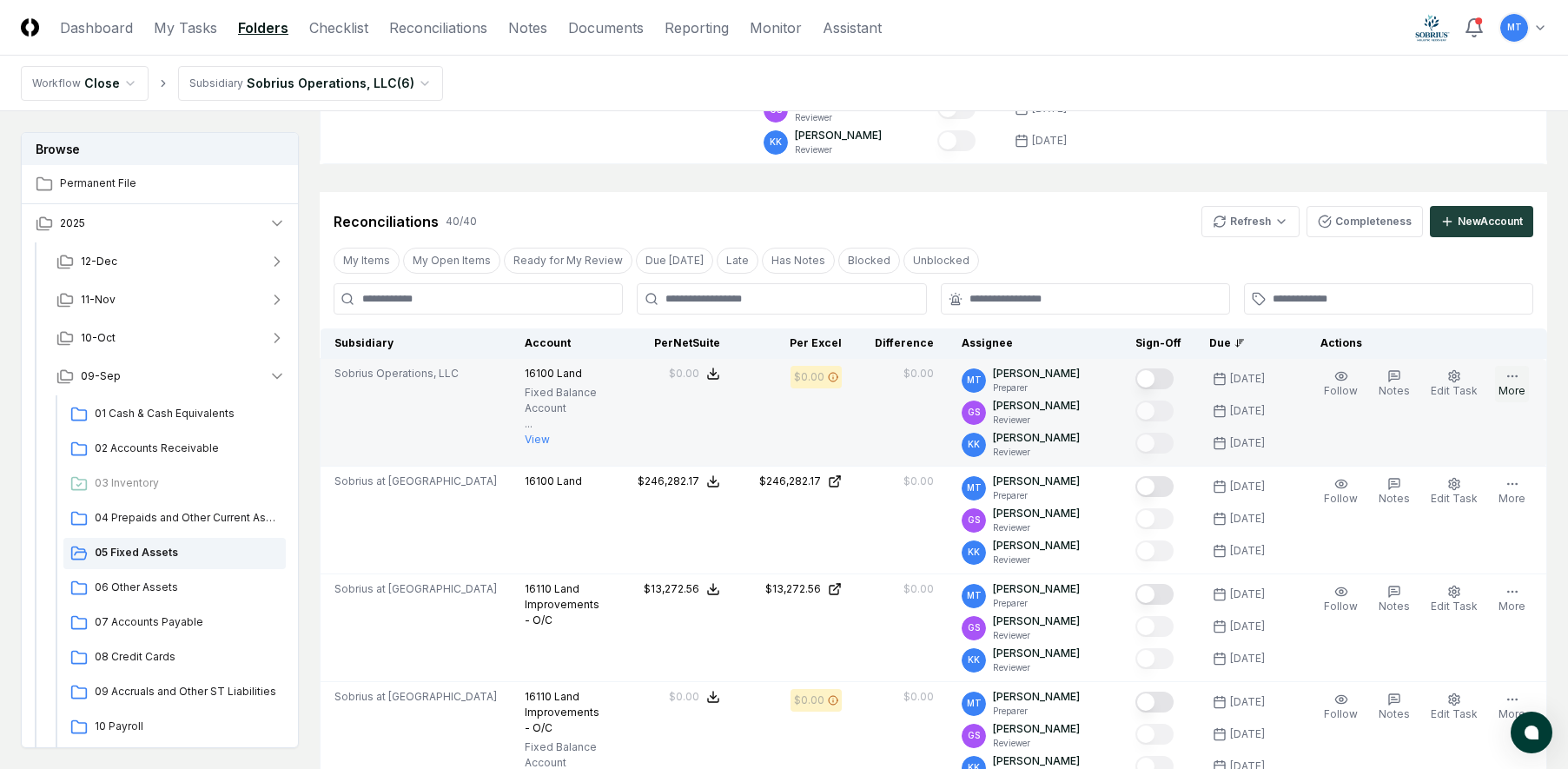
click at [1511, 384] on button "More" at bounding box center [1512, 384] width 34 height 37
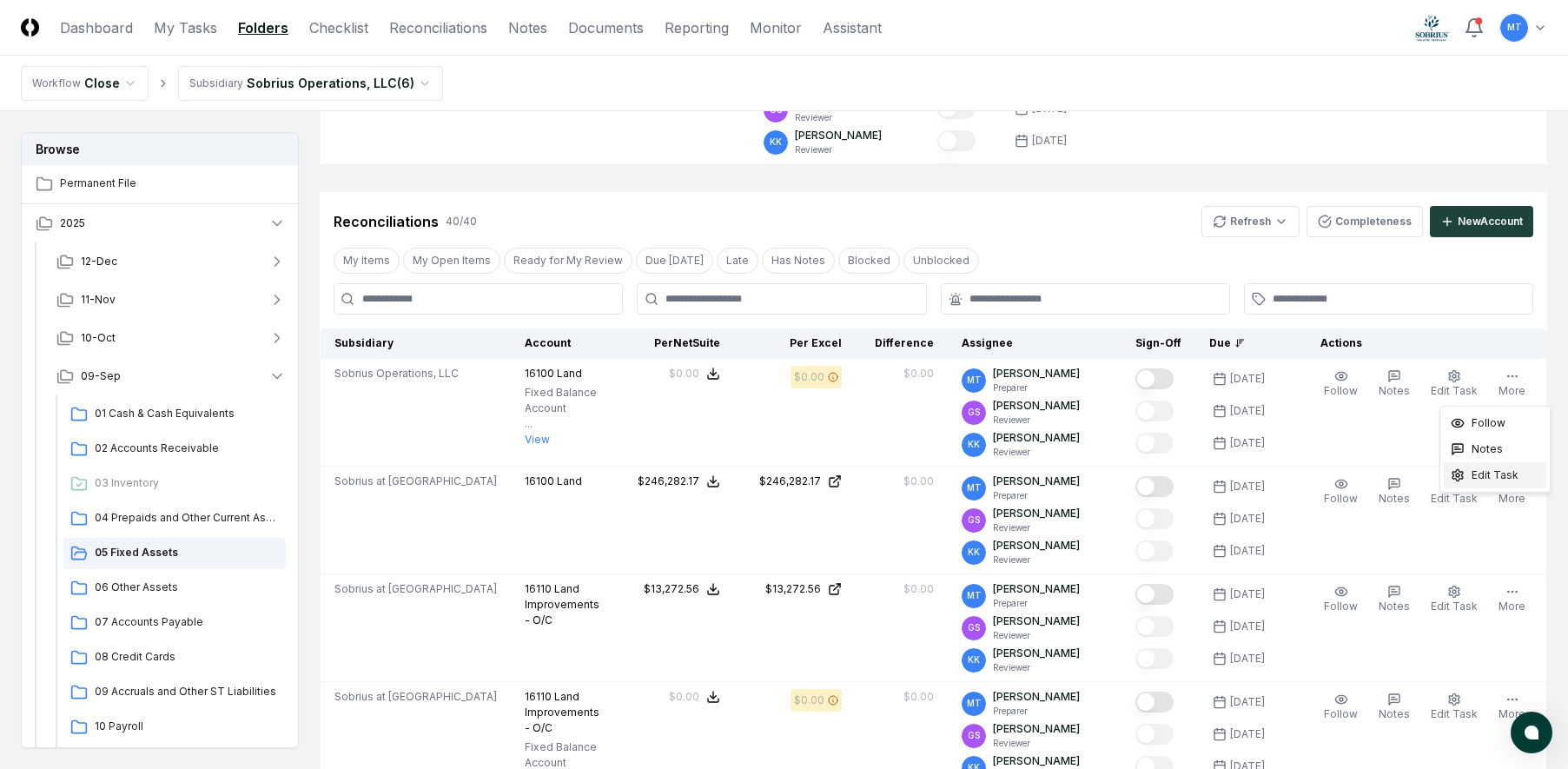
click at [1467, 479] on div "Edit Task" at bounding box center [1494, 476] width 103 height 26
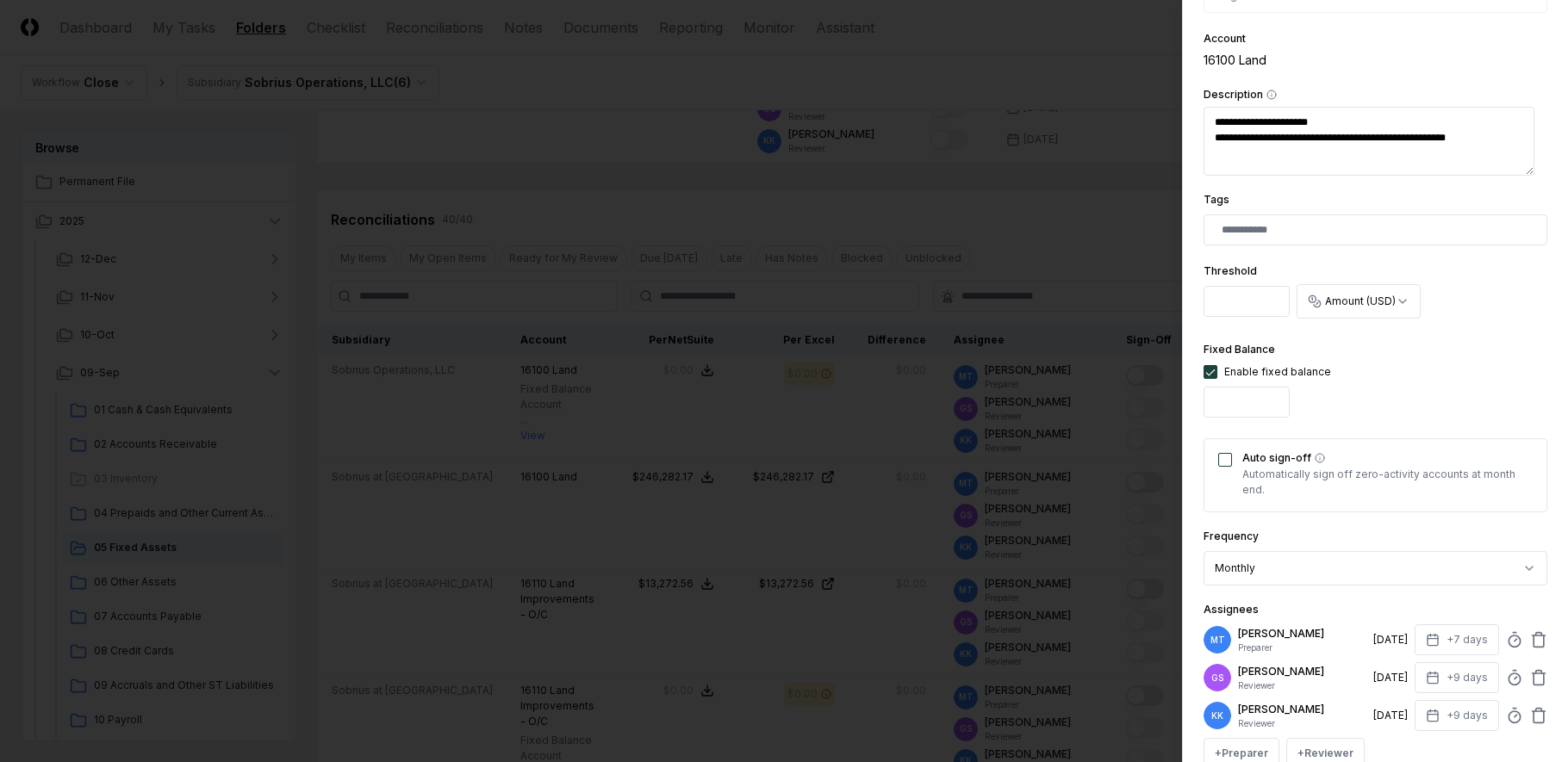
scroll to position [516, 0]
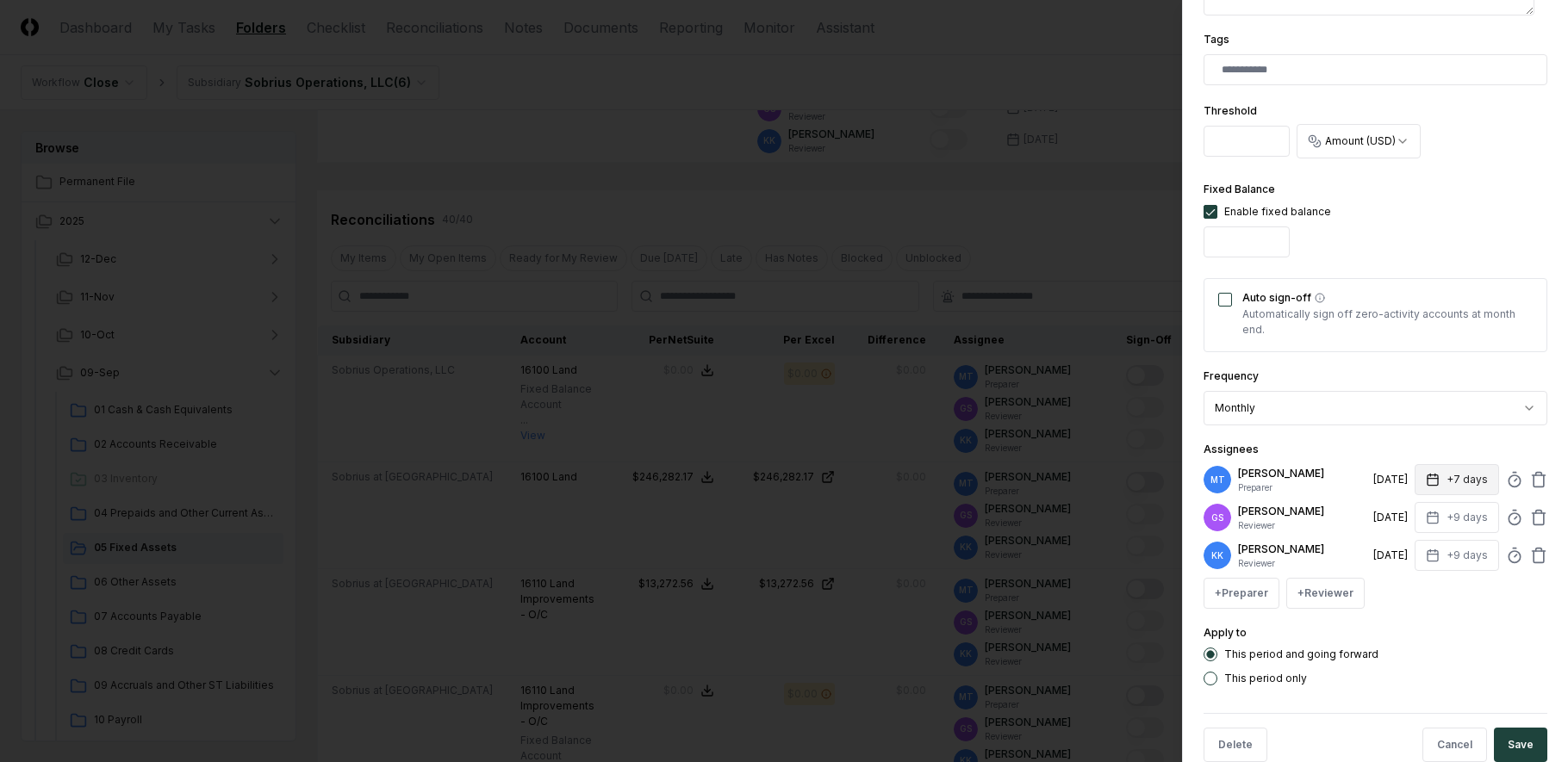
click at [1440, 479] on button "+7 days" at bounding box center [1457, 479] width 84 height 31
type textarea "*"
type input "*"
click at [1504, 744] on button "Save" at bounding box center [1520, 744] width 53 height 35
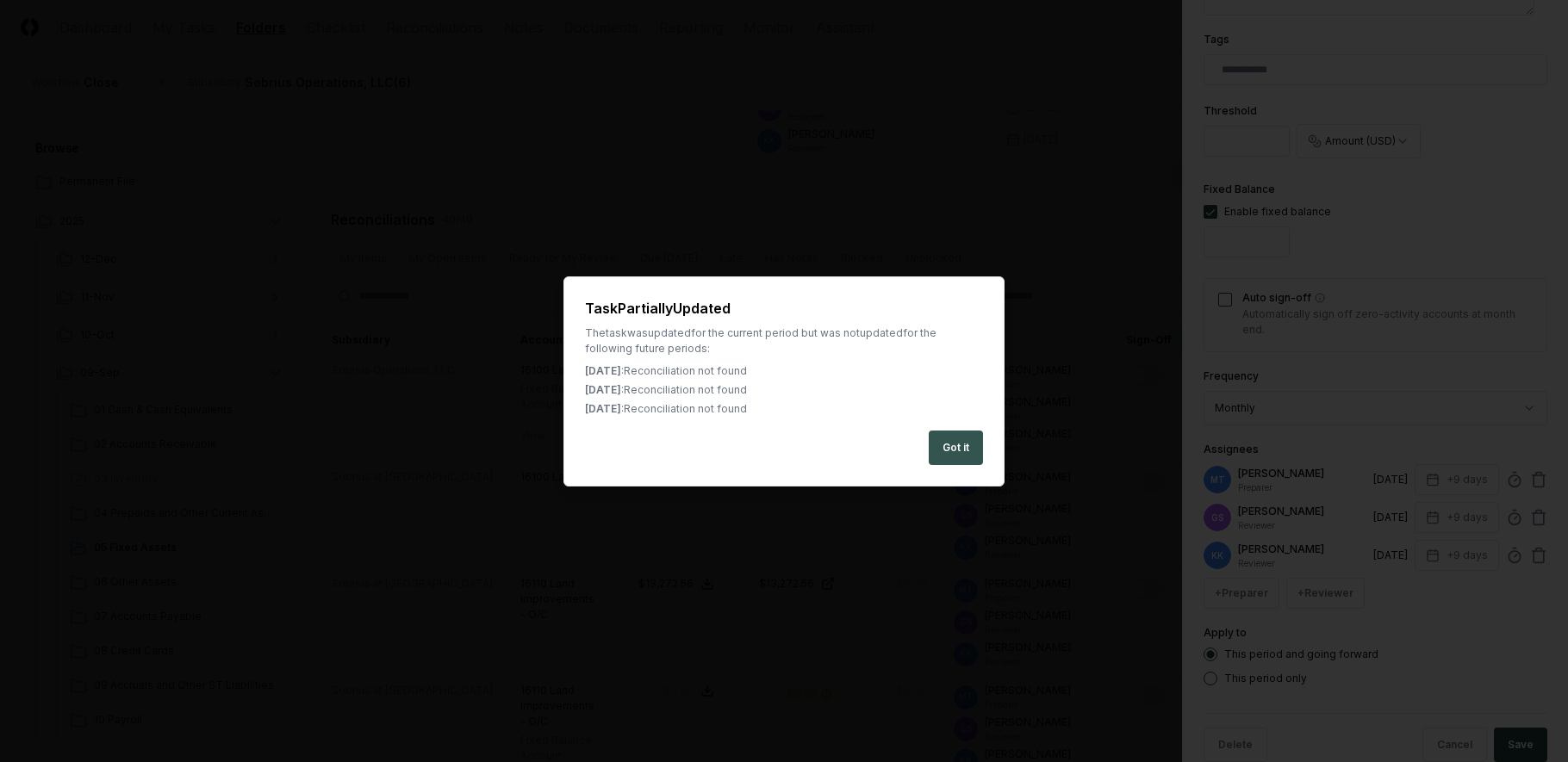
click at [955, 441] on button "Got it" at bounding box center [956, 447] width 54 height 35
type textarea "*"
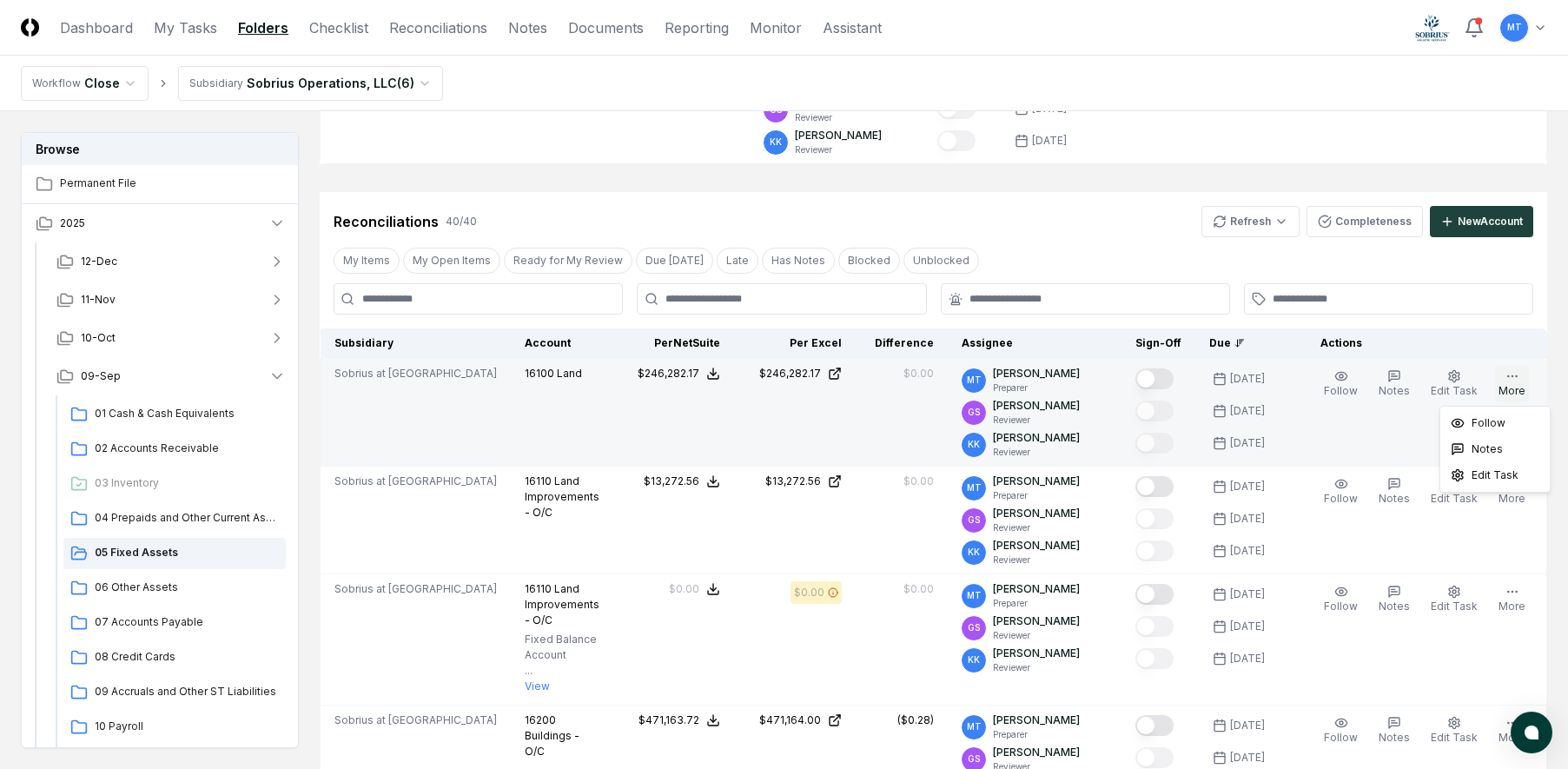
click at [1514, 383] on button "More" at bounding box center [1512, 384] width 34 height 37
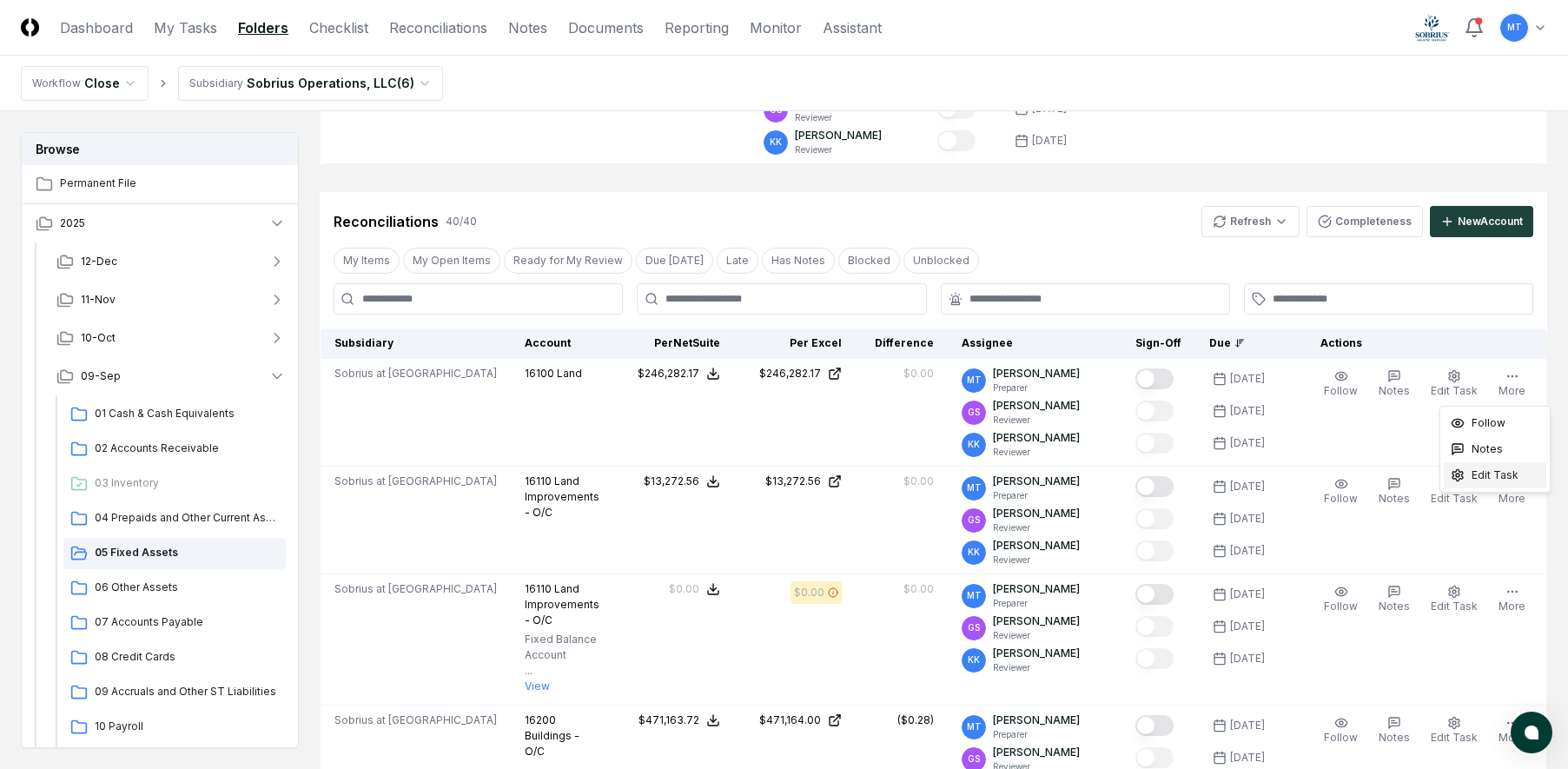
click at [1505, 473] on span "Edit Task" at bounding box center [1495, 475] width 47 height 16
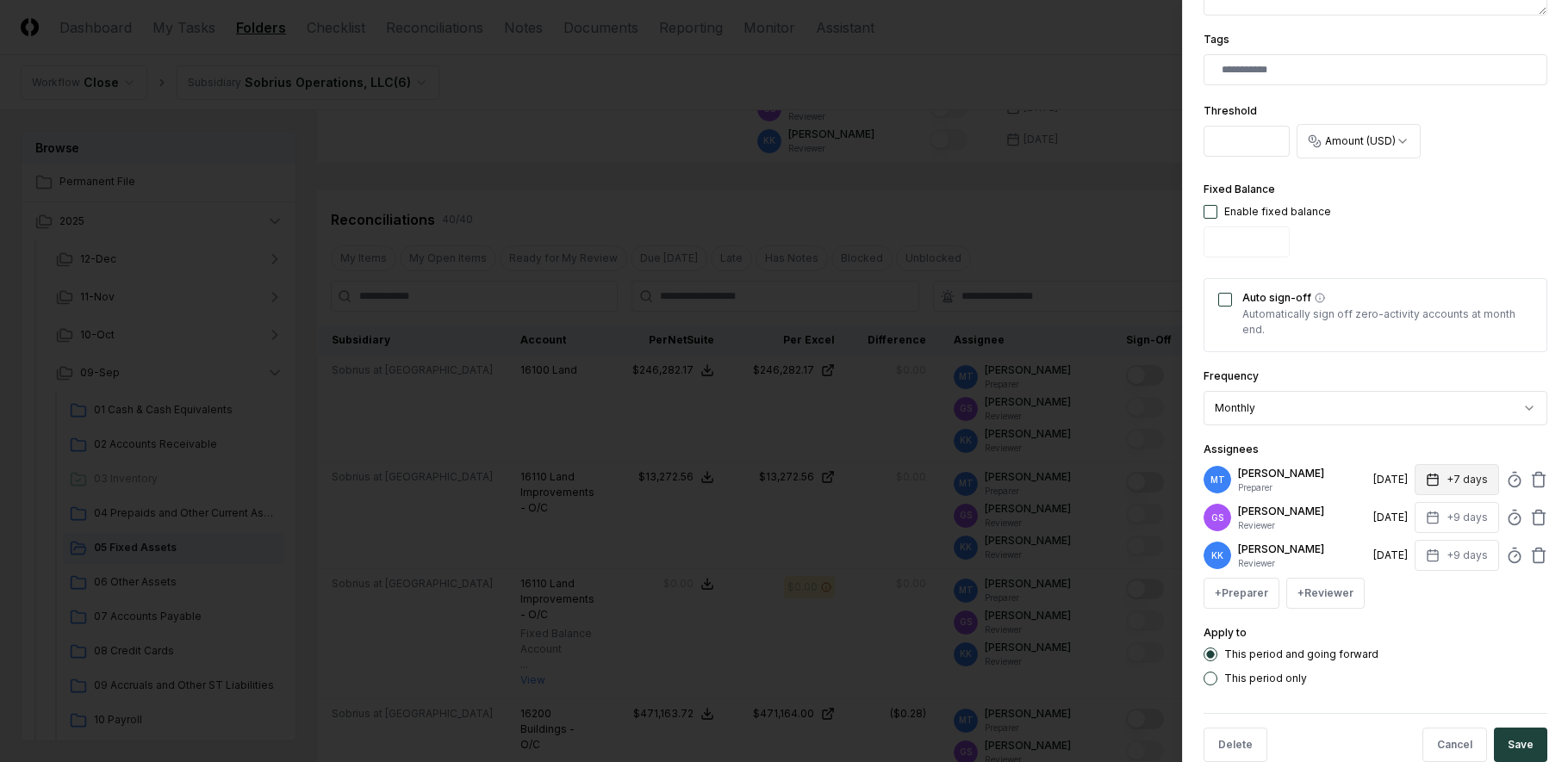
click at [1415, 480] on button "+7 days" at bounding box center [1457, 479] width 84 height 31
type input "*"
click at [1458, 636] on div "Apply to This period and going forward This period only" at bounding box center [1374, 654] width 343 height 63
click at [1513, 747] on button "Save" at bounding box center [1520, 744] width 53 height 35
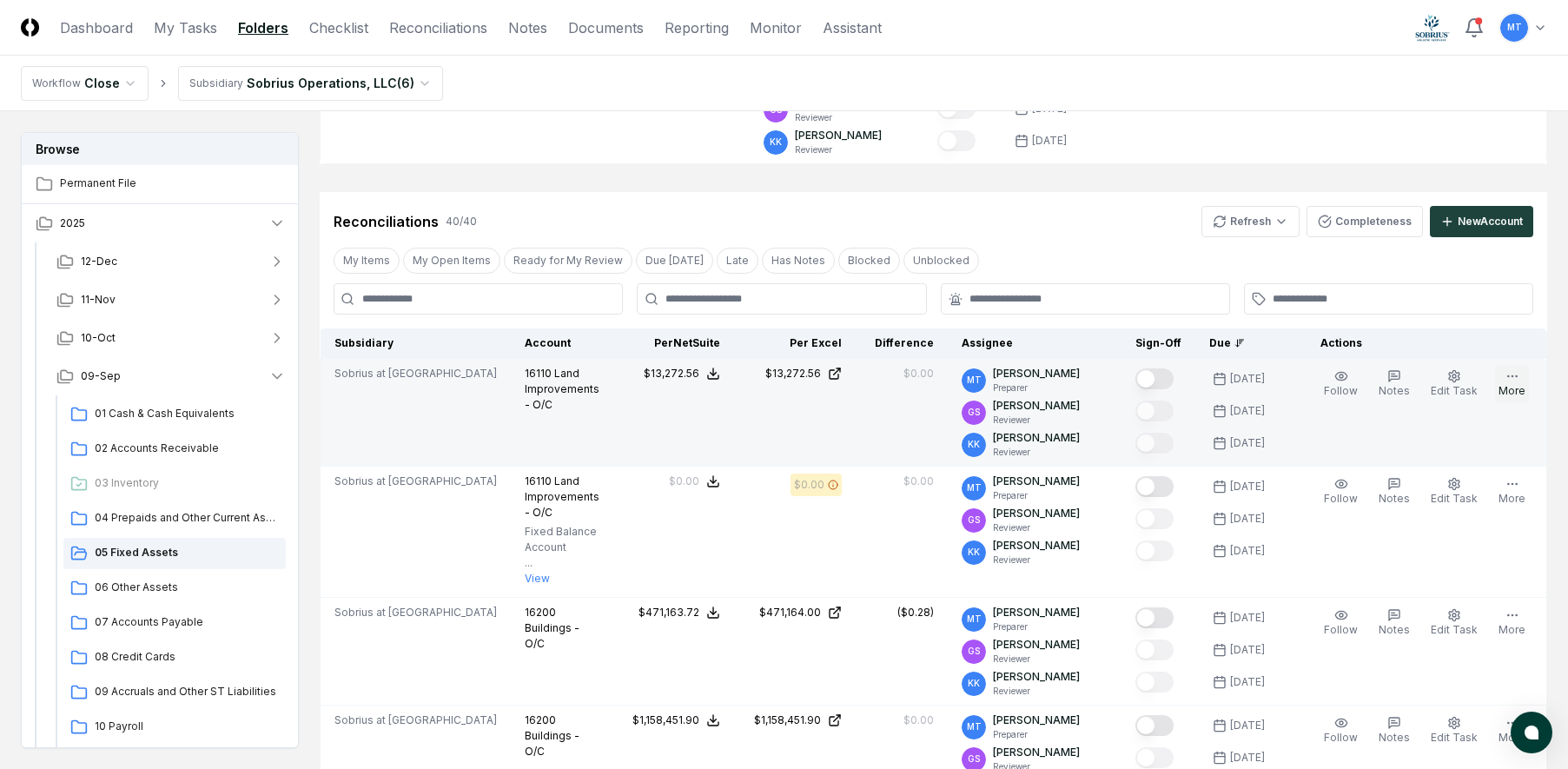
click at [1513, 379] on icon "button" at bounding box center [1512, 376] width 14 height 14
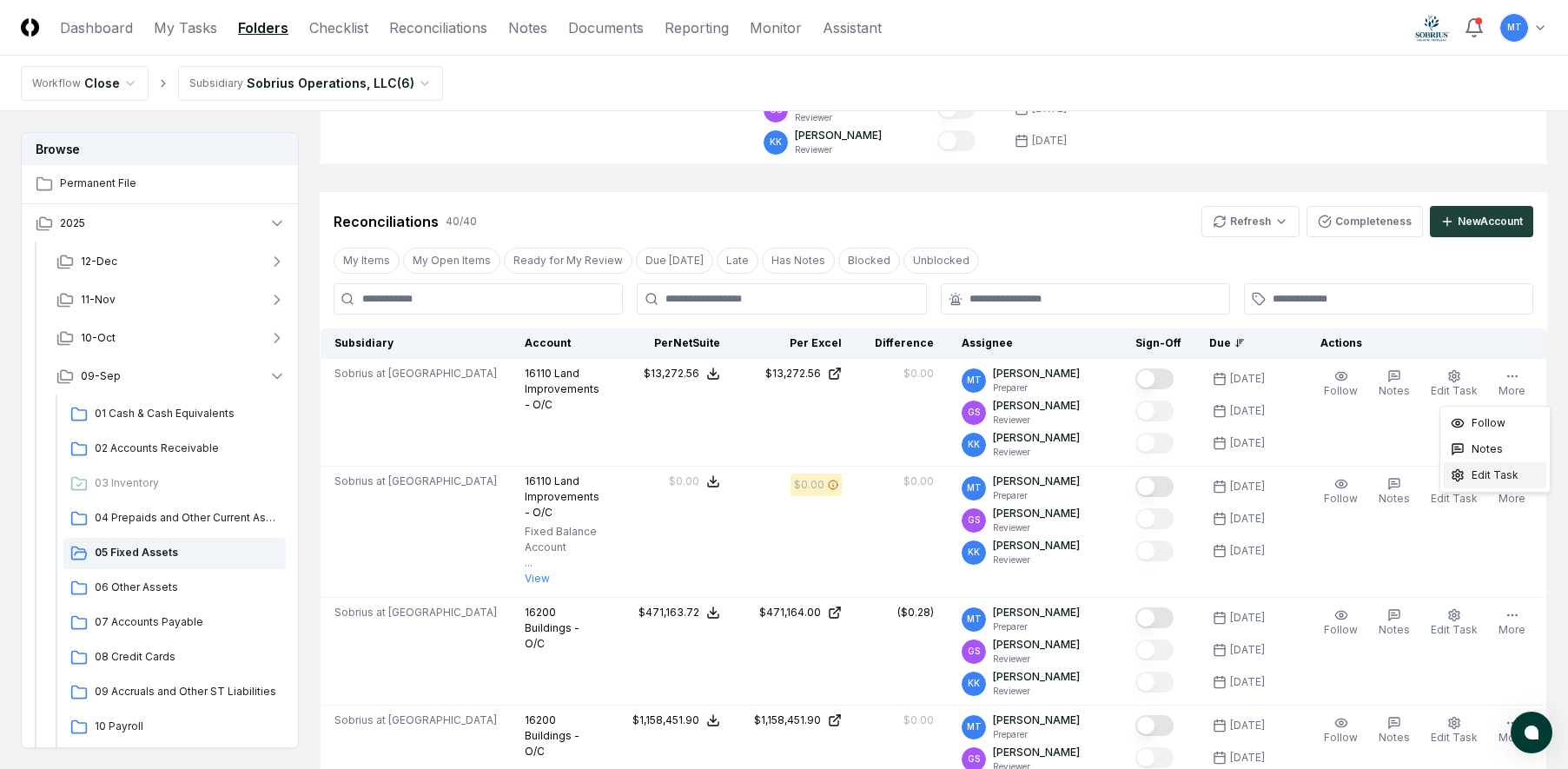
click at [1505, 474] on span "Edit Task" at bounding box center [1495, 475] width 47 height 16
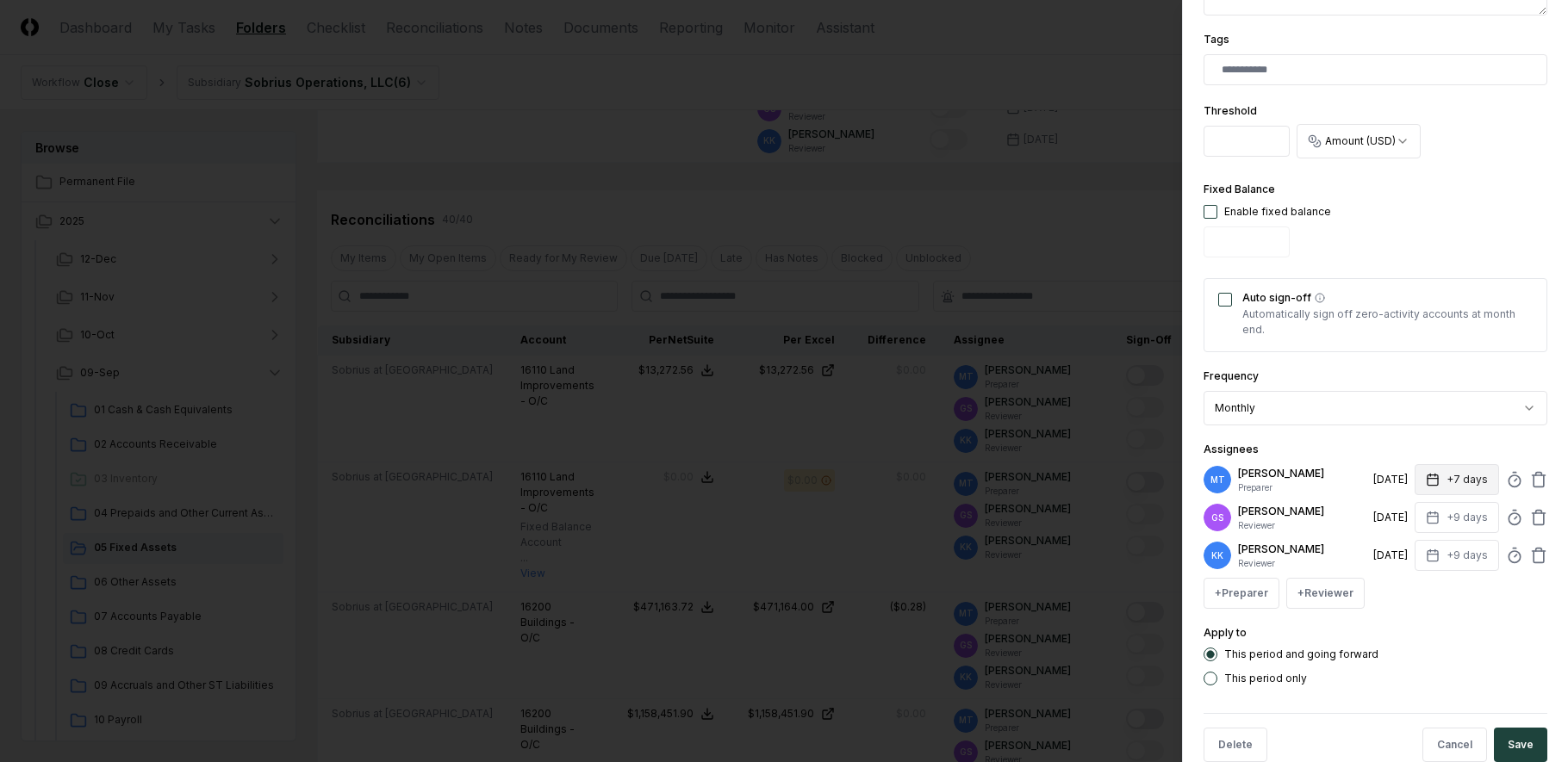
click at [1426, 481] on icon "button" at bounding box center [1432, 480] width 14 height 14
type input "*"
click at [1416, 623] on div "Apply to This period and going forward This period only" at bounding box center [1374, 654] width 343 height 63
click at [1504, 740] on button "Save" at bounding box center [1520, 744] width 53 height 35
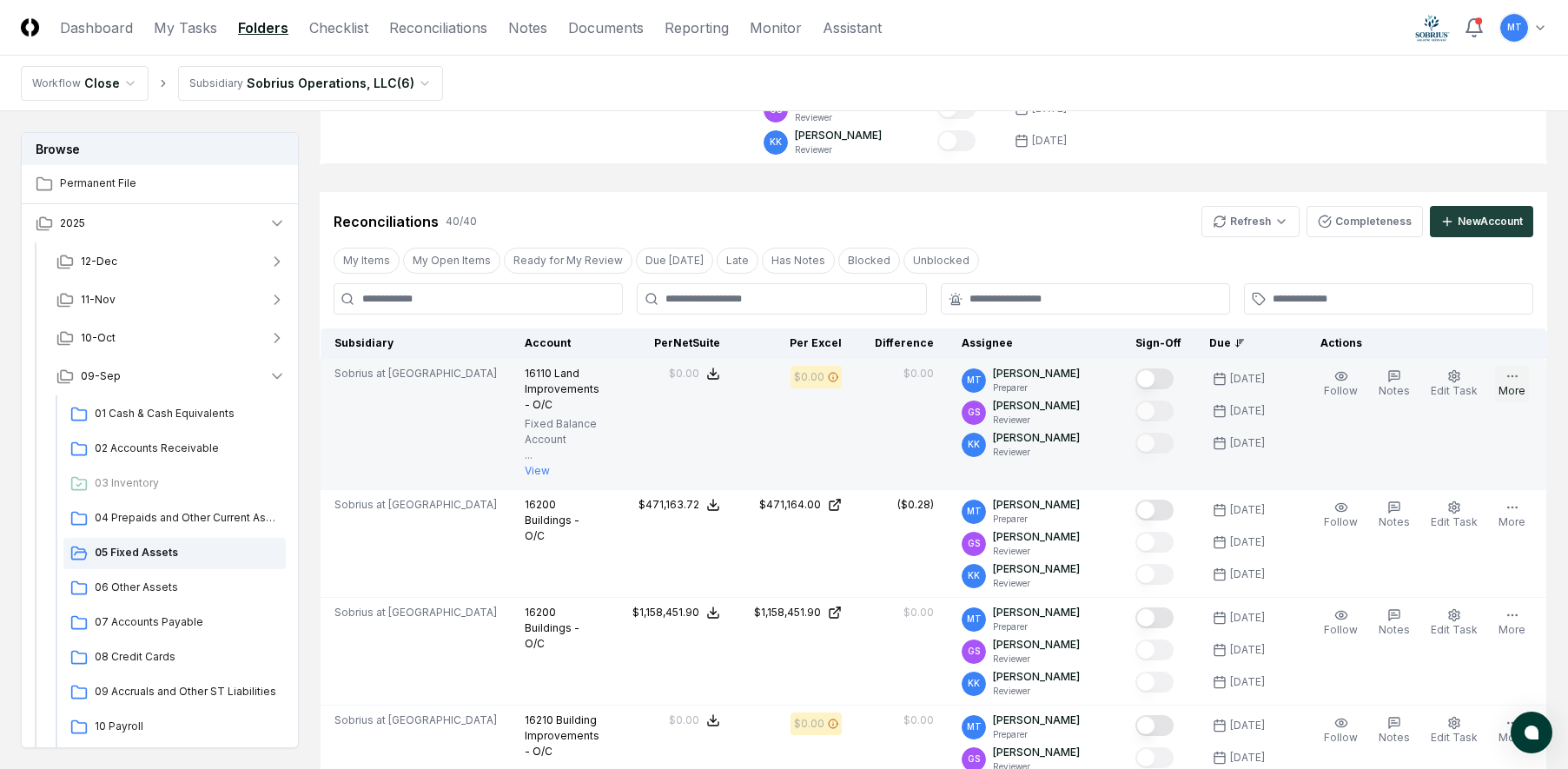
click at [1517, 379] on icon "button" at bounding box center [1512, 376] width 14 height 14
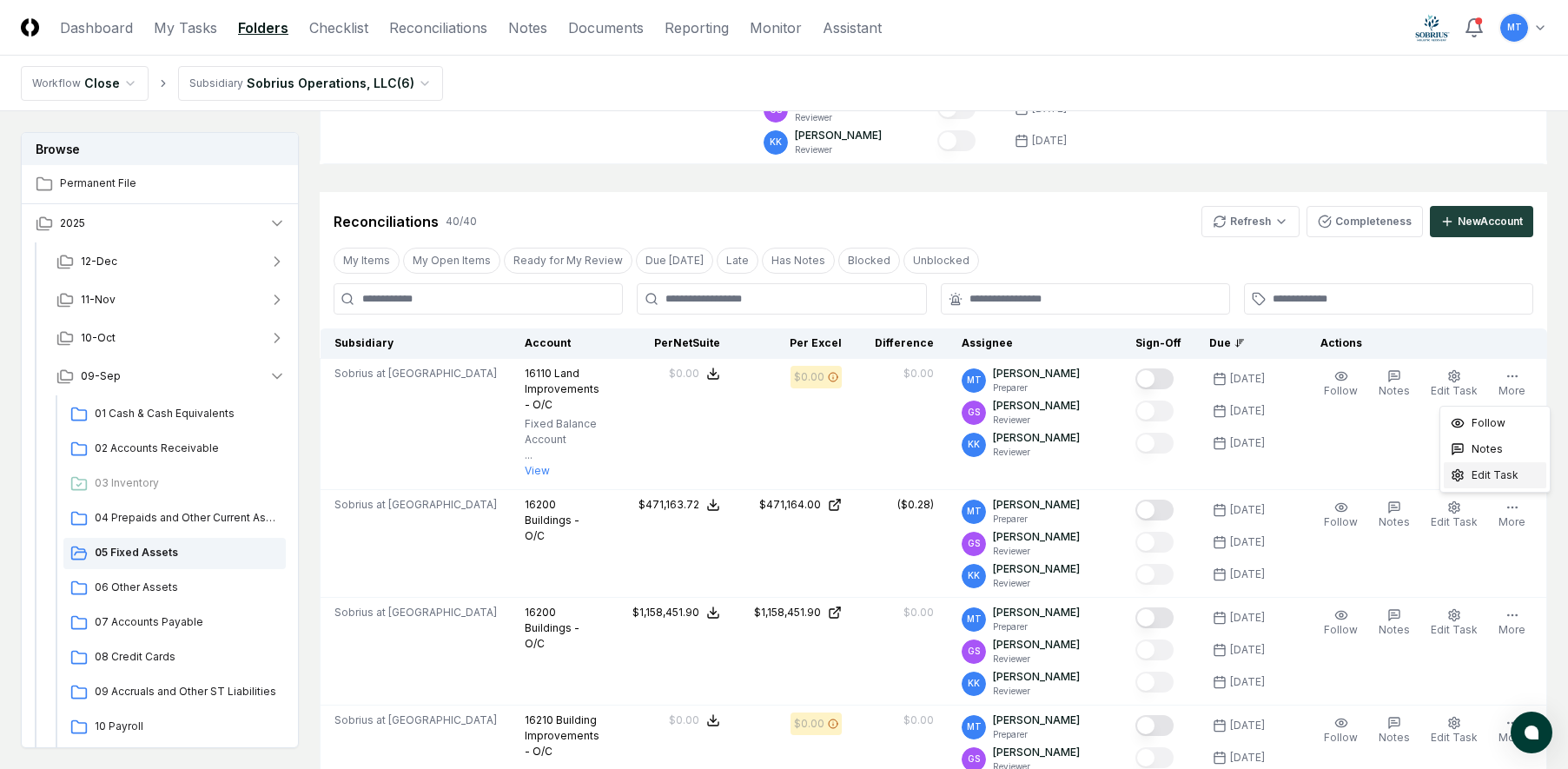
click at [1501, 476] on span "Edit Task" at bounding box center [1495, 475] width 47 height 16
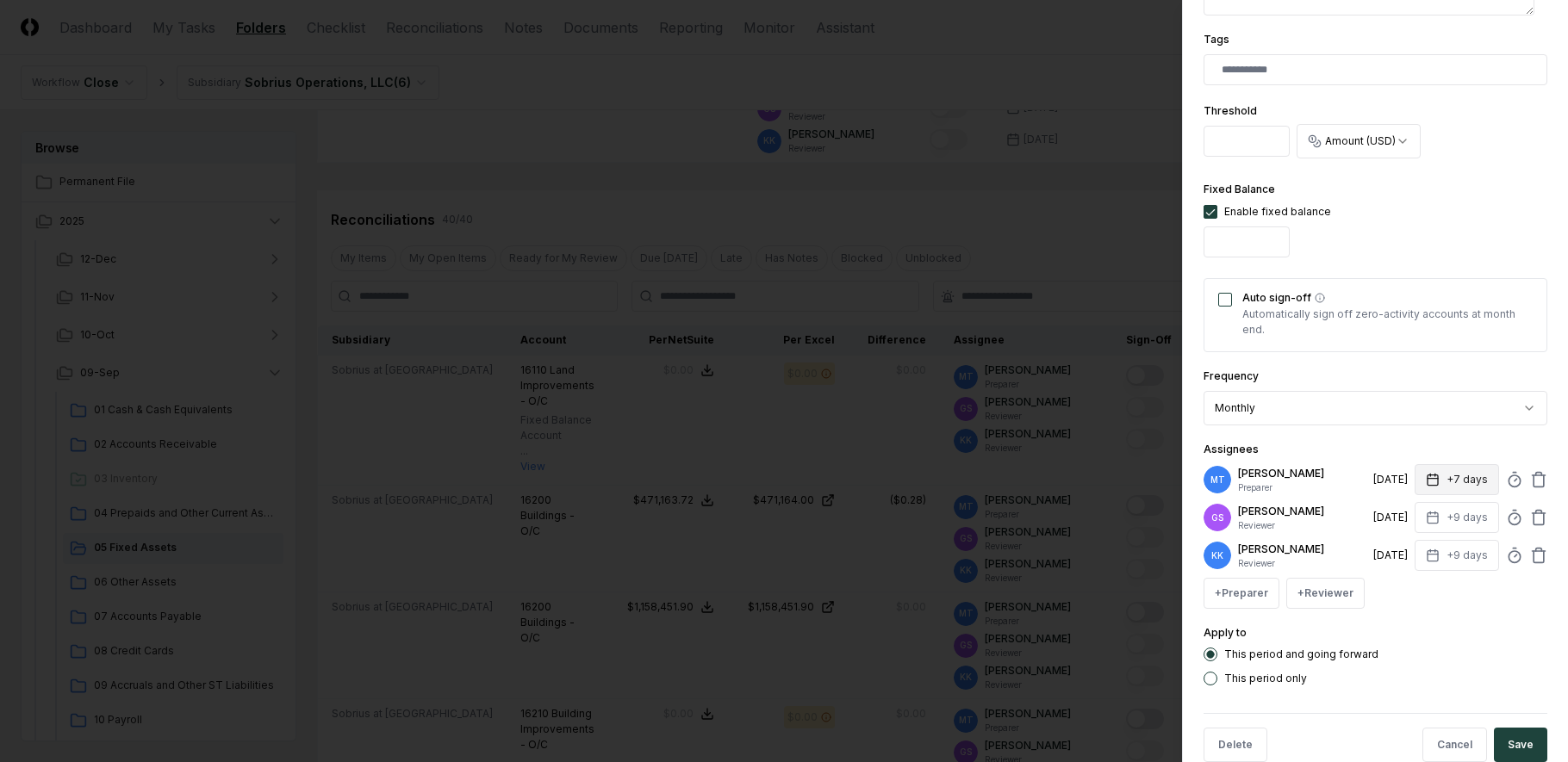
click at [1426, 480] on icon "button" at bounding box center [1432, 480] width 14 height 14
type textarea "*"
type input "*"
click at [1430, 642] on div "Apply to This period and going forward This period only" at bounding box center [1374, 654] width 343 height 63
click at [1507, 745] on button "Save" at bounding box center [1520, 744] width 53 height 35
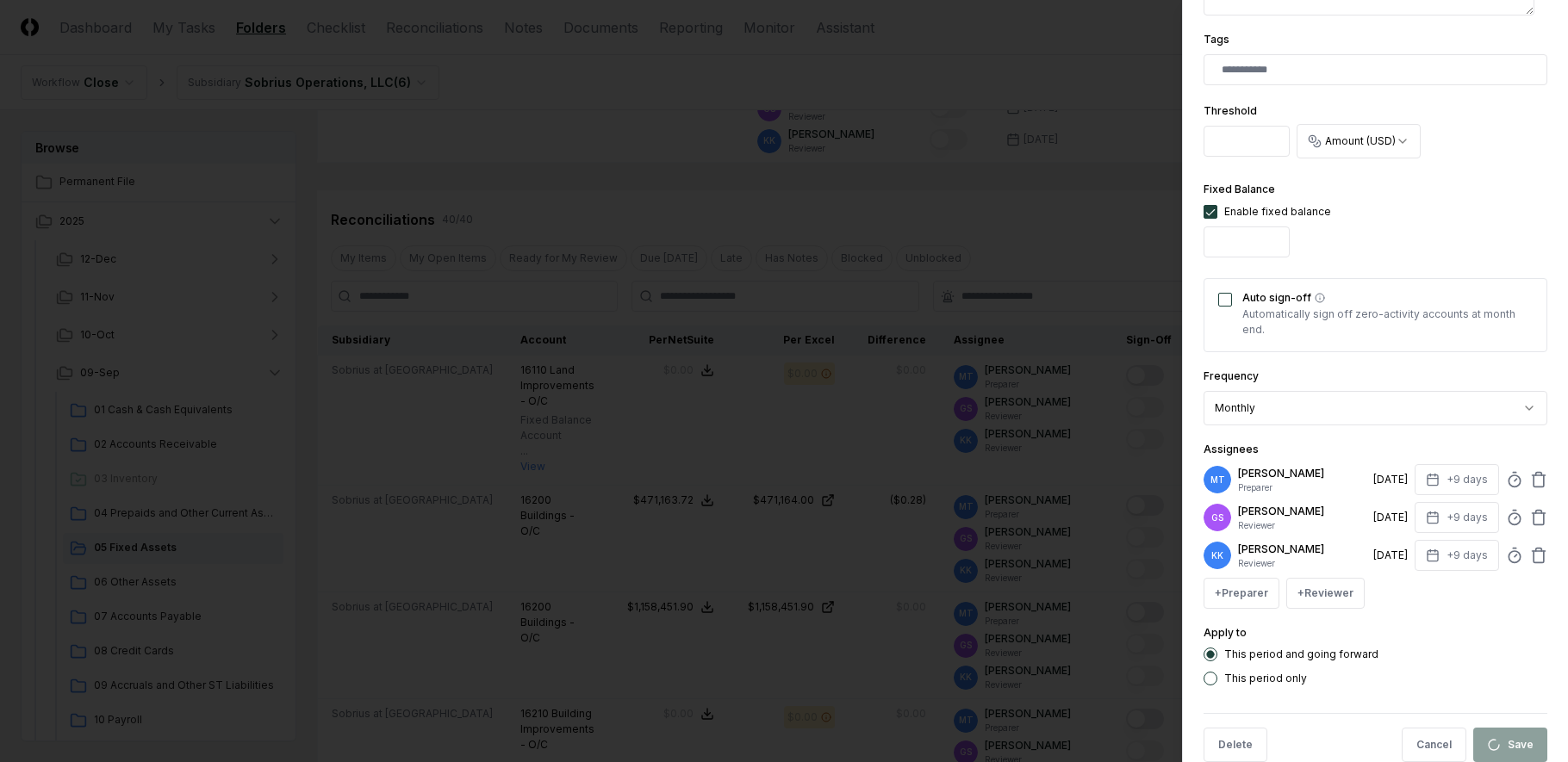
type textarea "*"
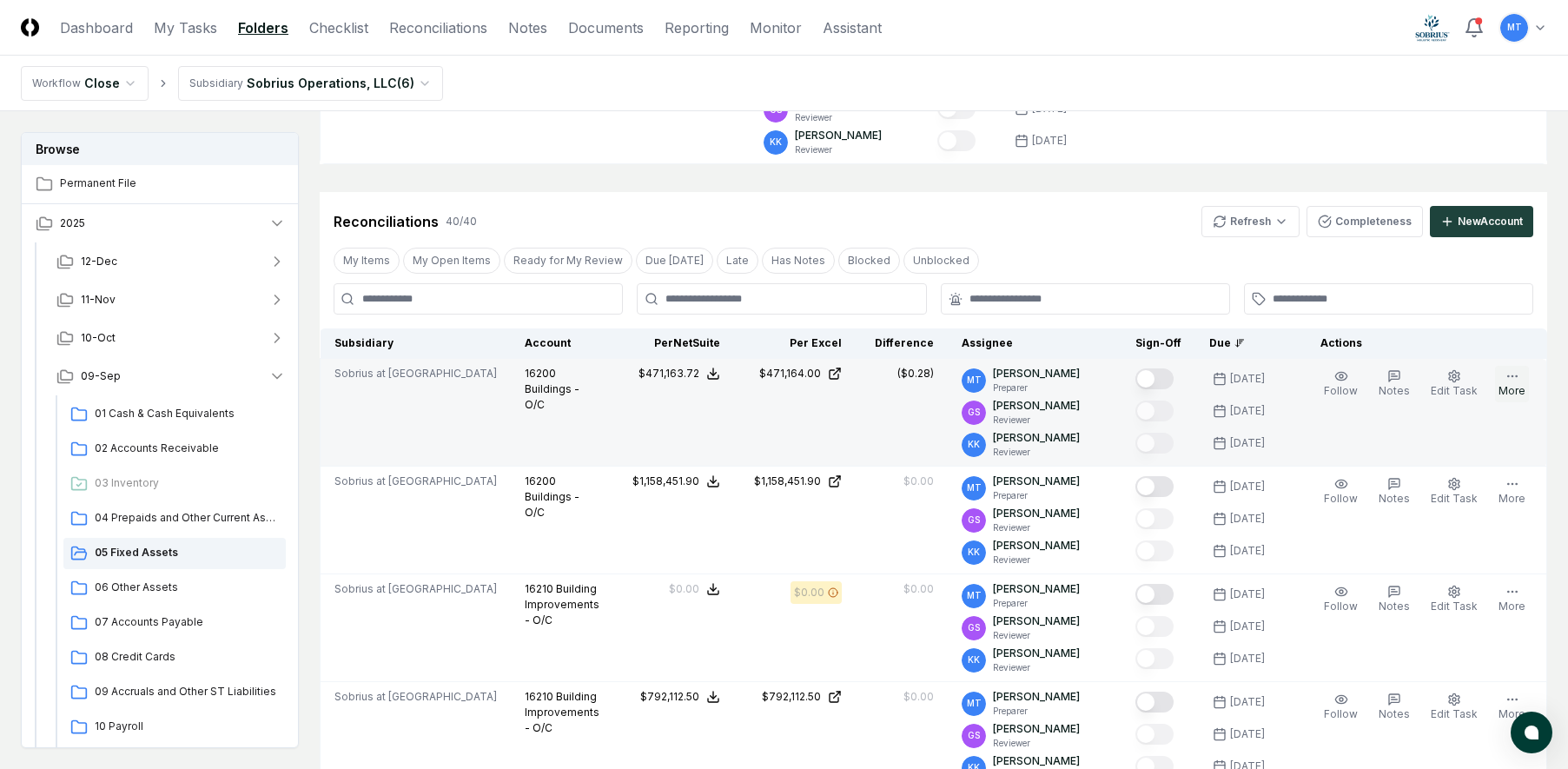
click at [1515, 380] on icon "button" at bounding box center [1512, 376] width 14 height 14
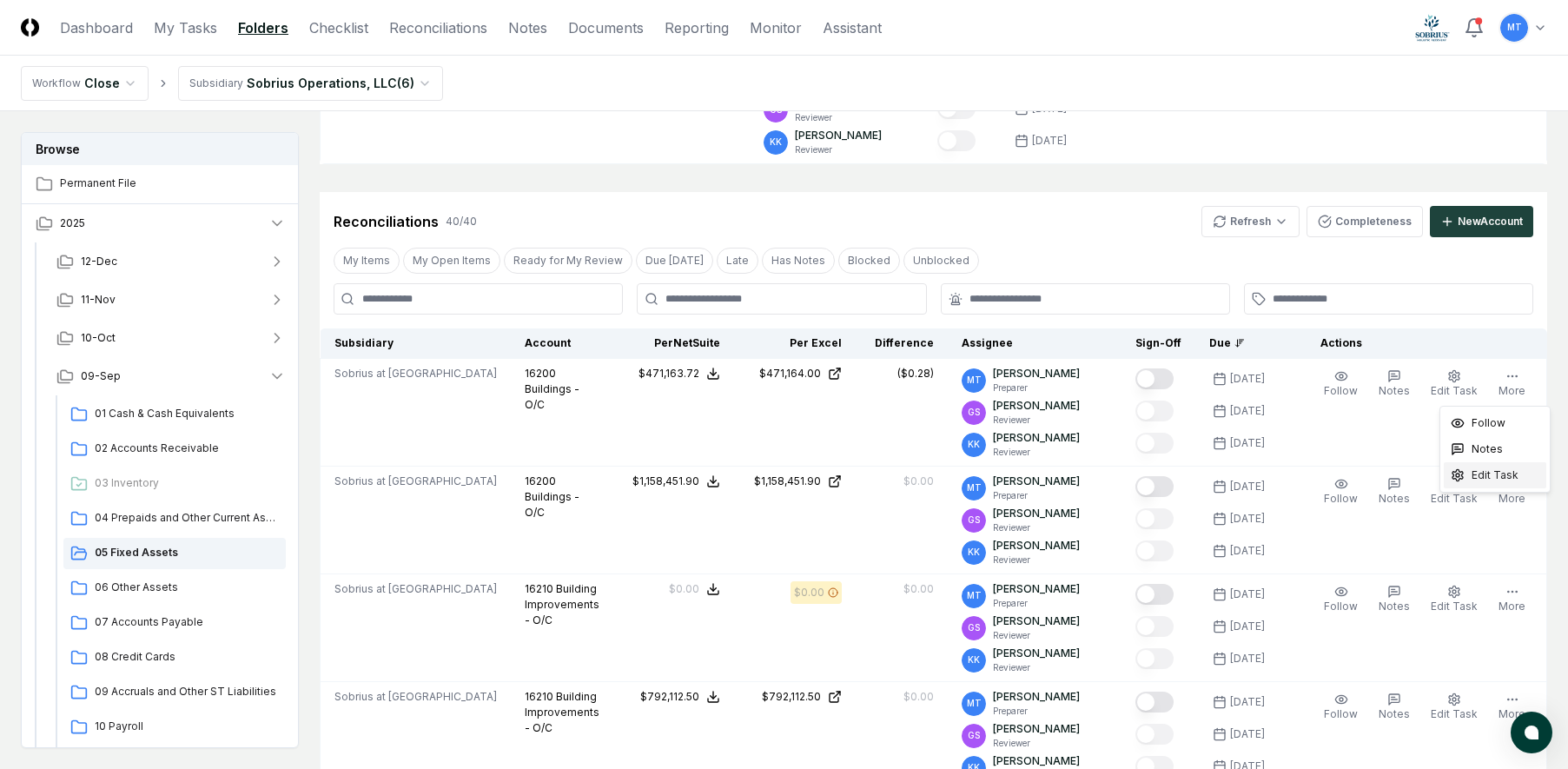
click at [1496, 475] on span "Edit Task" at bounding box center [1495, 475] width 47 height 16
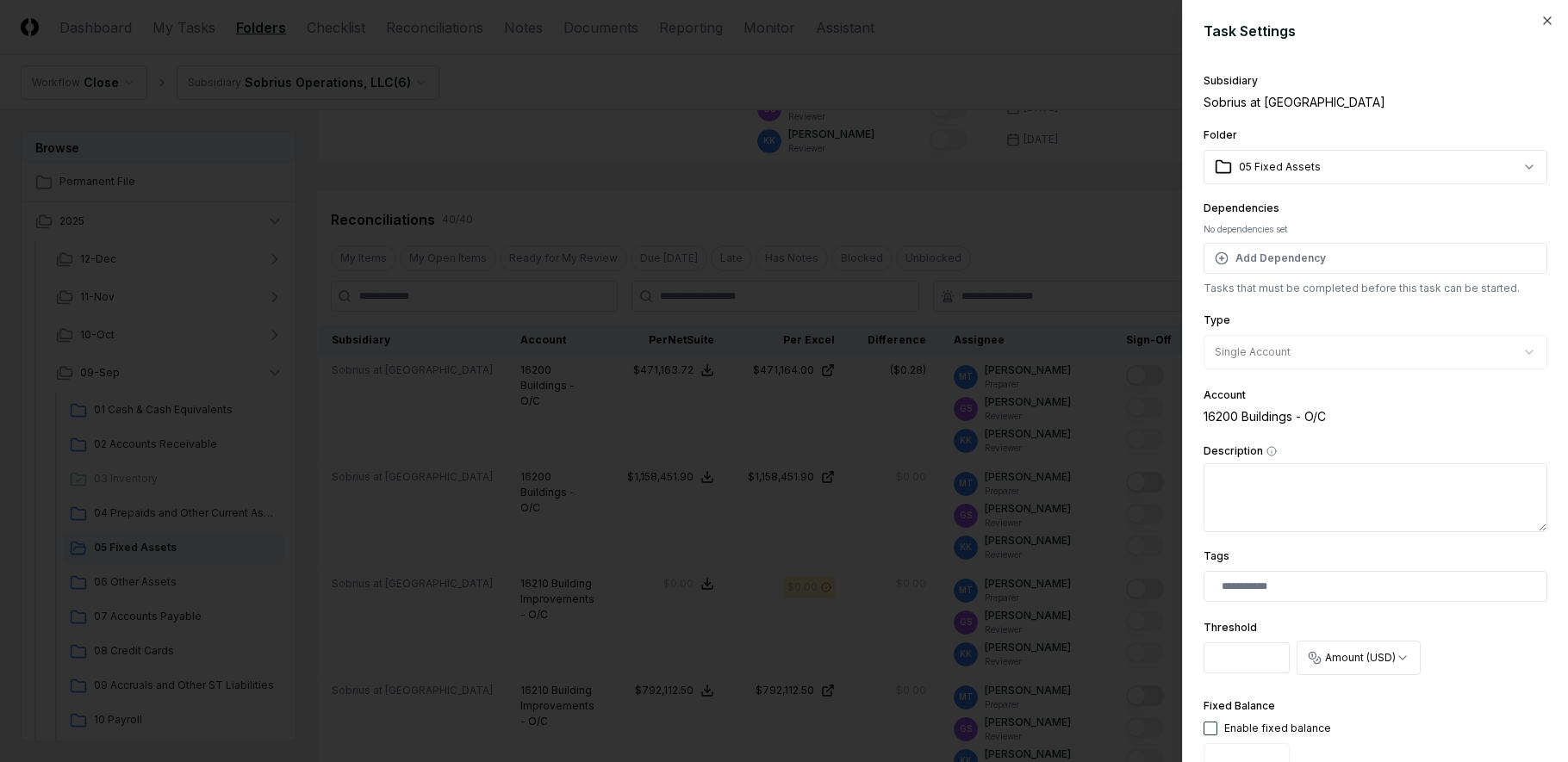
scroll to position [430, 0]
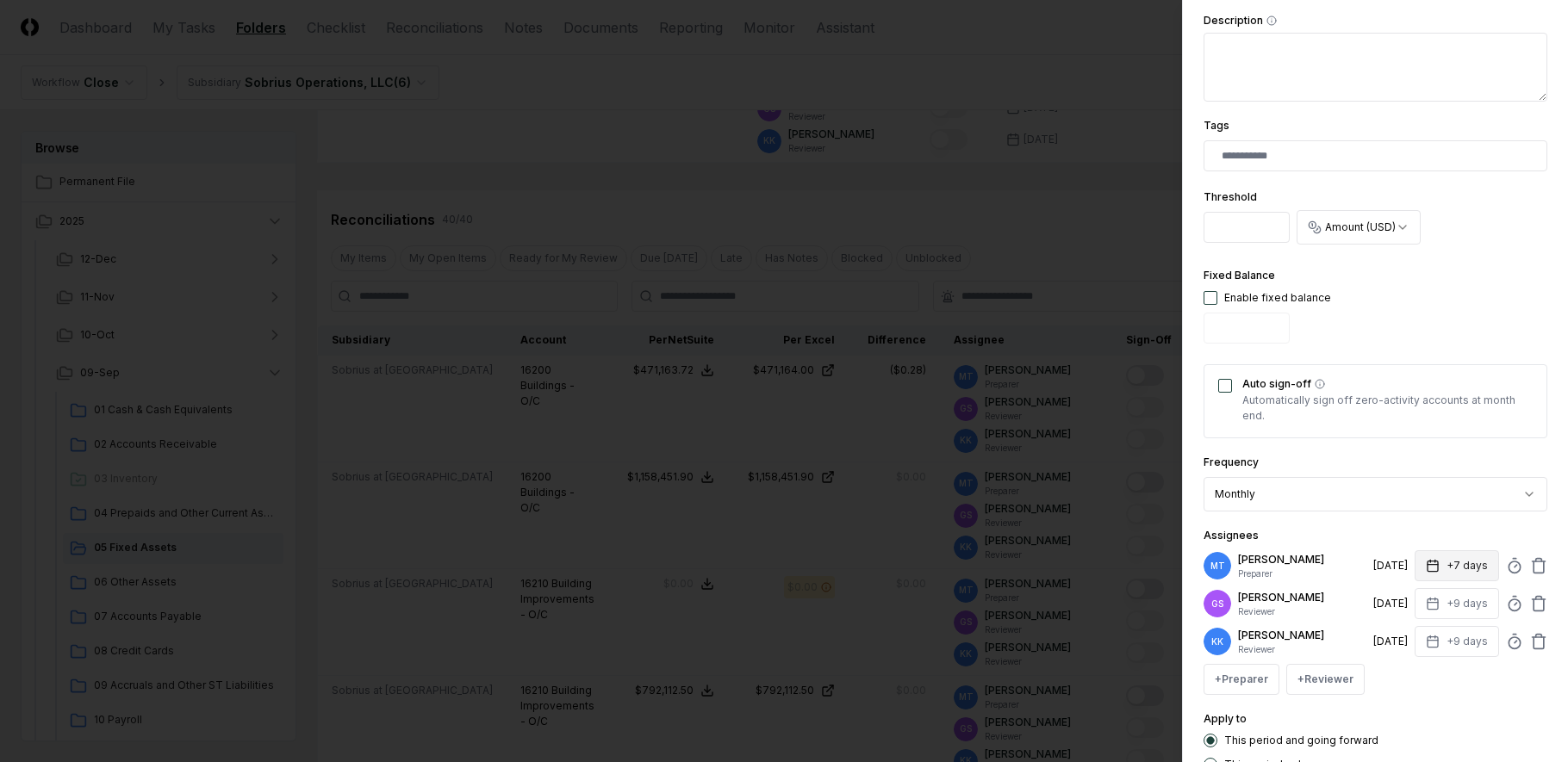
click at [1428, 565] on icon "button" at bounding box center [1432, 565] width 10 height 0
type input "*"
click at [1419, 693] on div "+ Preparer + Reviewer" at bounding box center [1374, 679] width 343 height 31
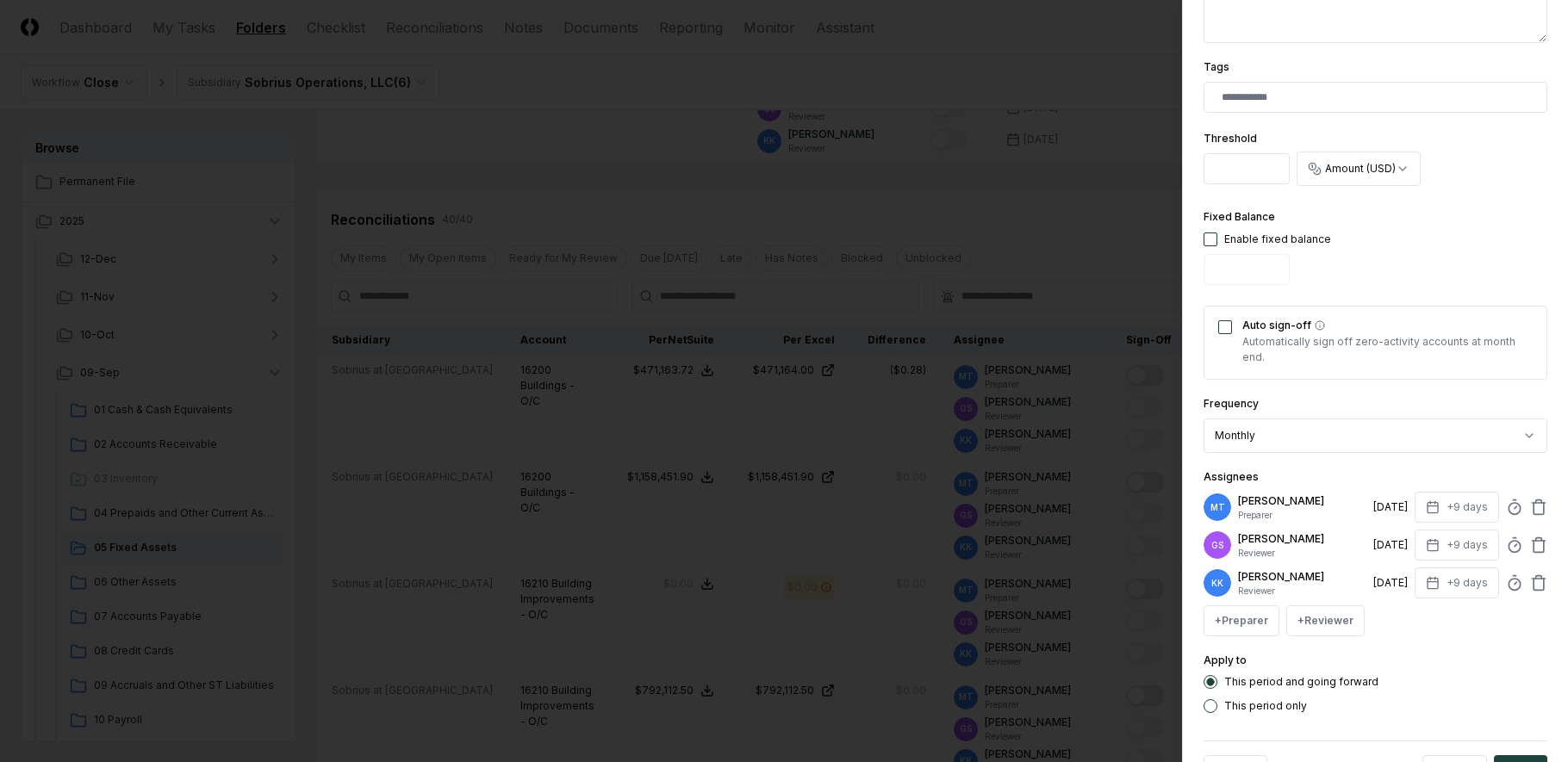
scroll to position [551, 0]
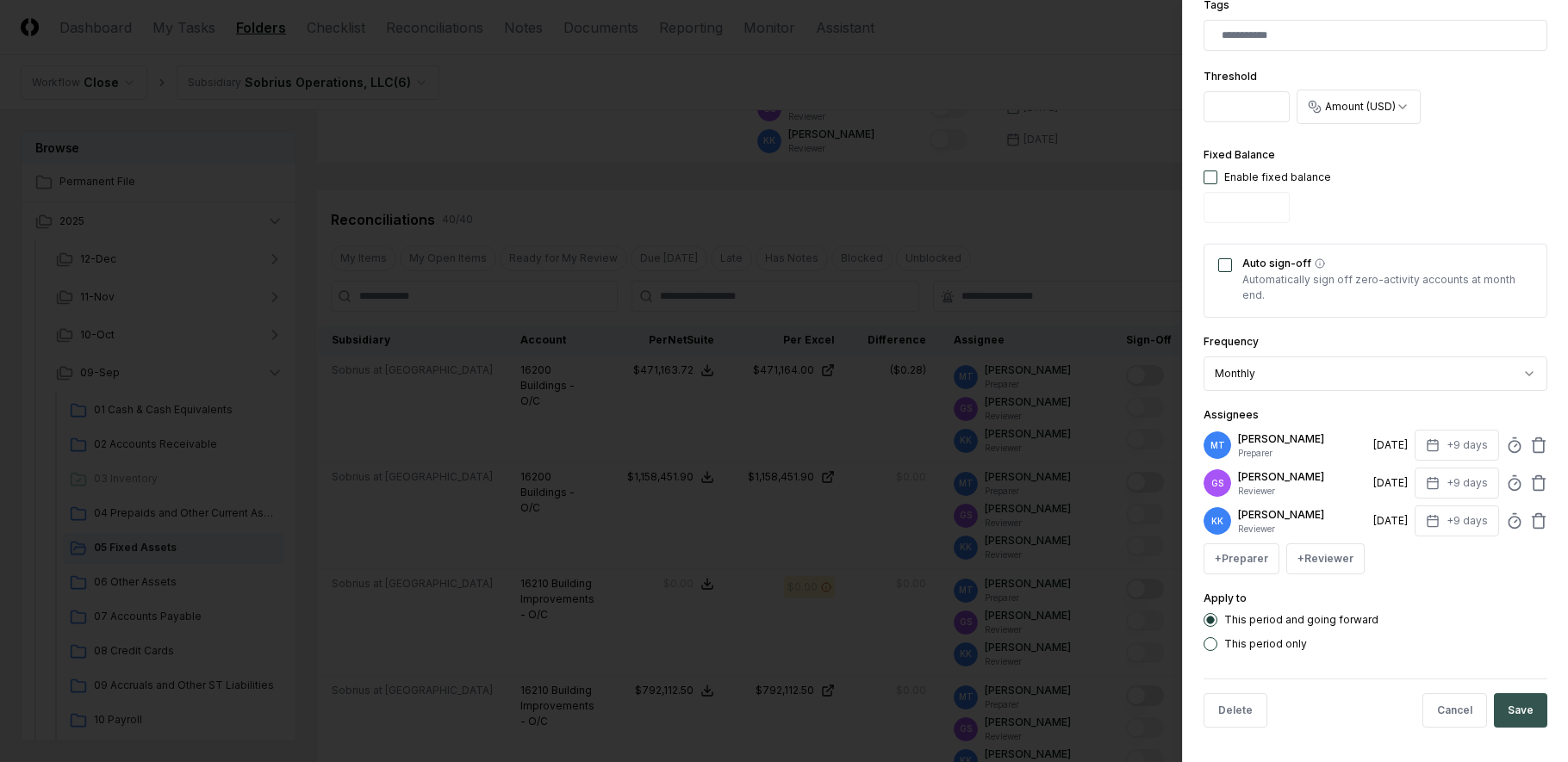
click at [1507, 706] on button "Save" at bounding box center [1520, 710] width 53 height 35
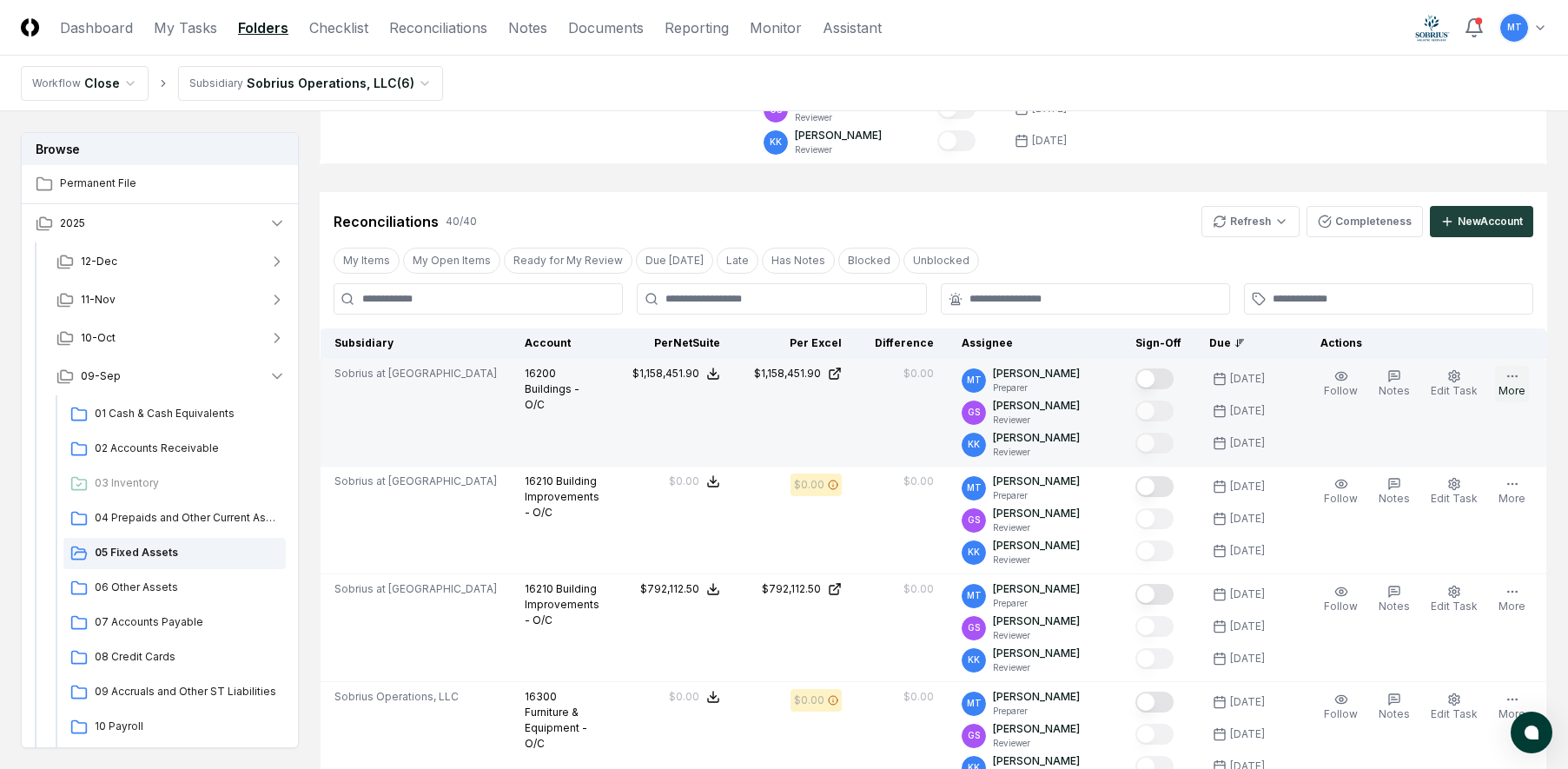
click at [1510, 378] on icon "button" at bounding box center [1512, 376] width 14 height 14
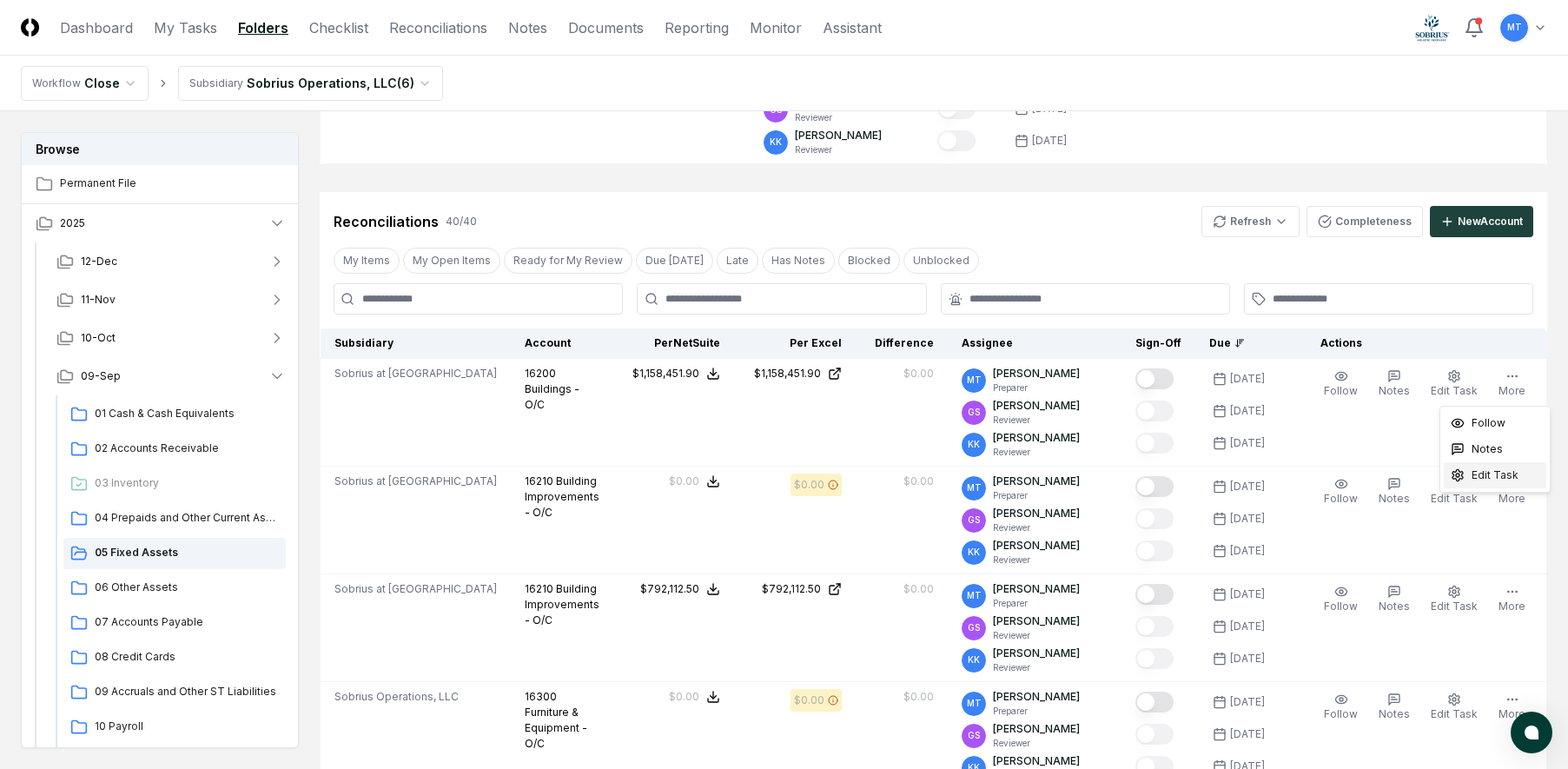
click at [1482, 476] on span "Edit Task" at bounding box center [1495, 475] width 47 height 16
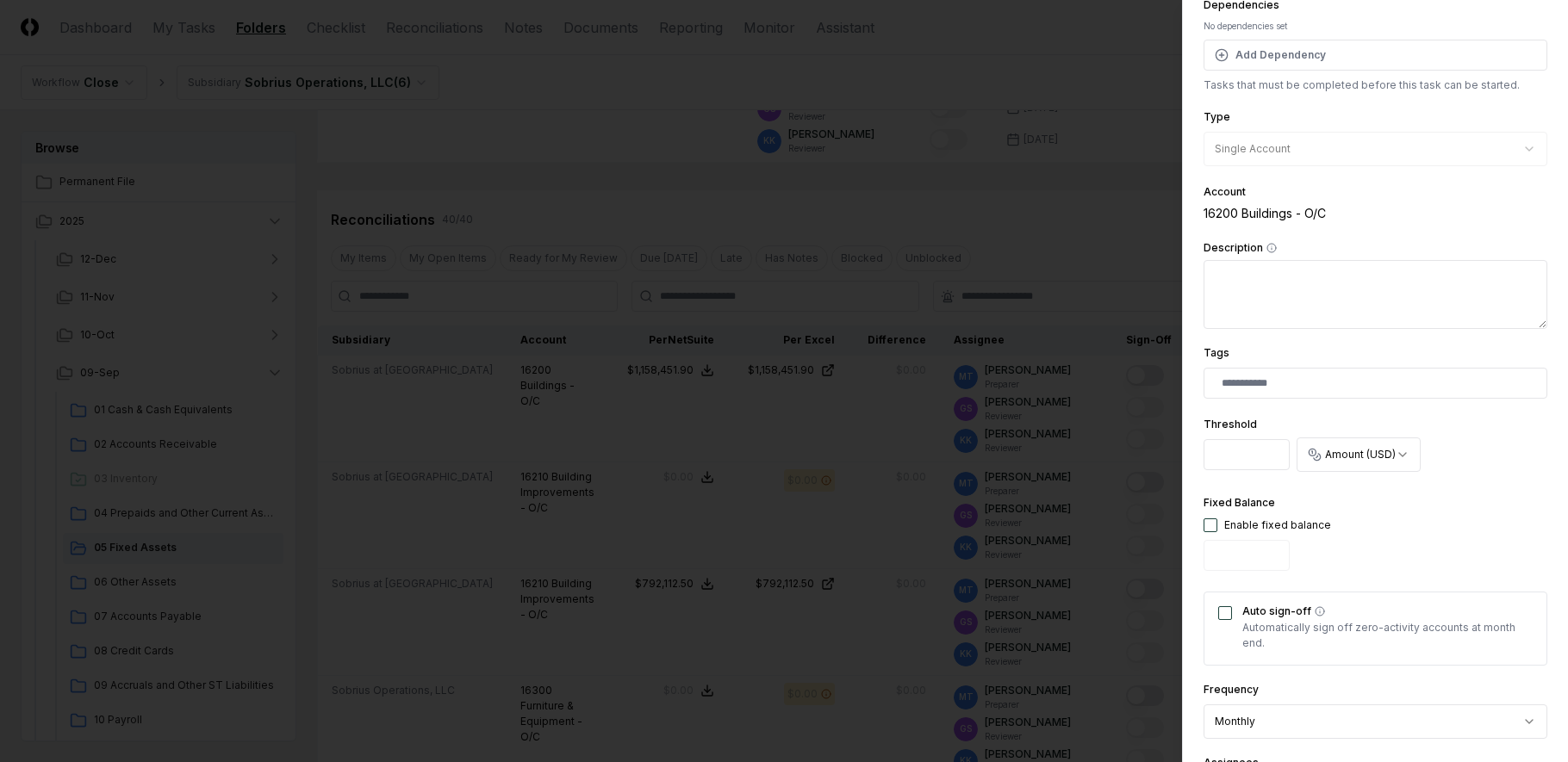
scroll to position [516, 0]
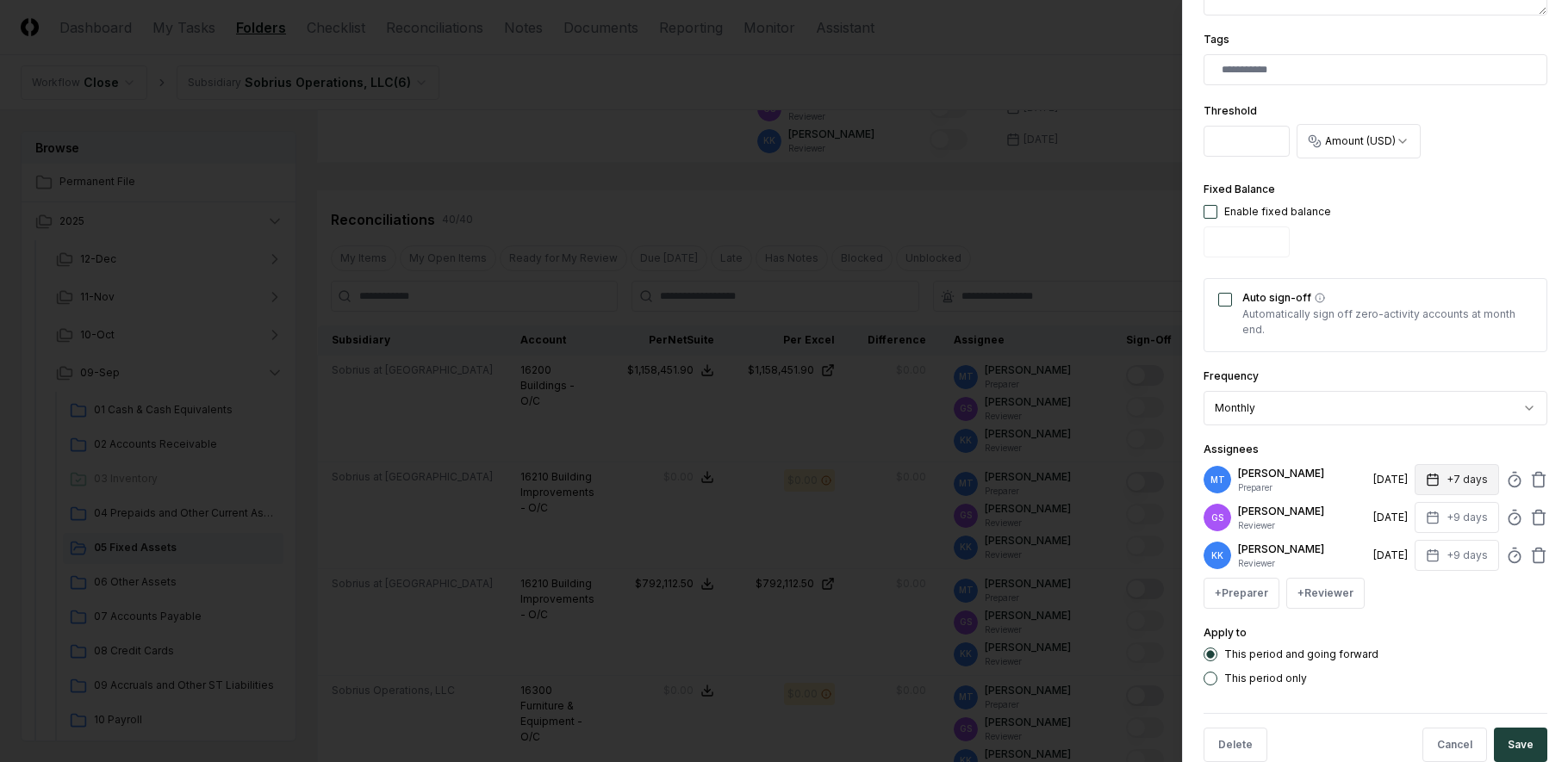
click at [1427, 482] on icon "button" at bounding box center [1432, 480] width 14 height 14
type input "*"
click at [1449, 650] on div "This period and going forward" at bounding box center [1374, 654] width 343 height 14
click at [1513, 741] on button "Save" at bounding box center [1520, 744] width 53 height 35
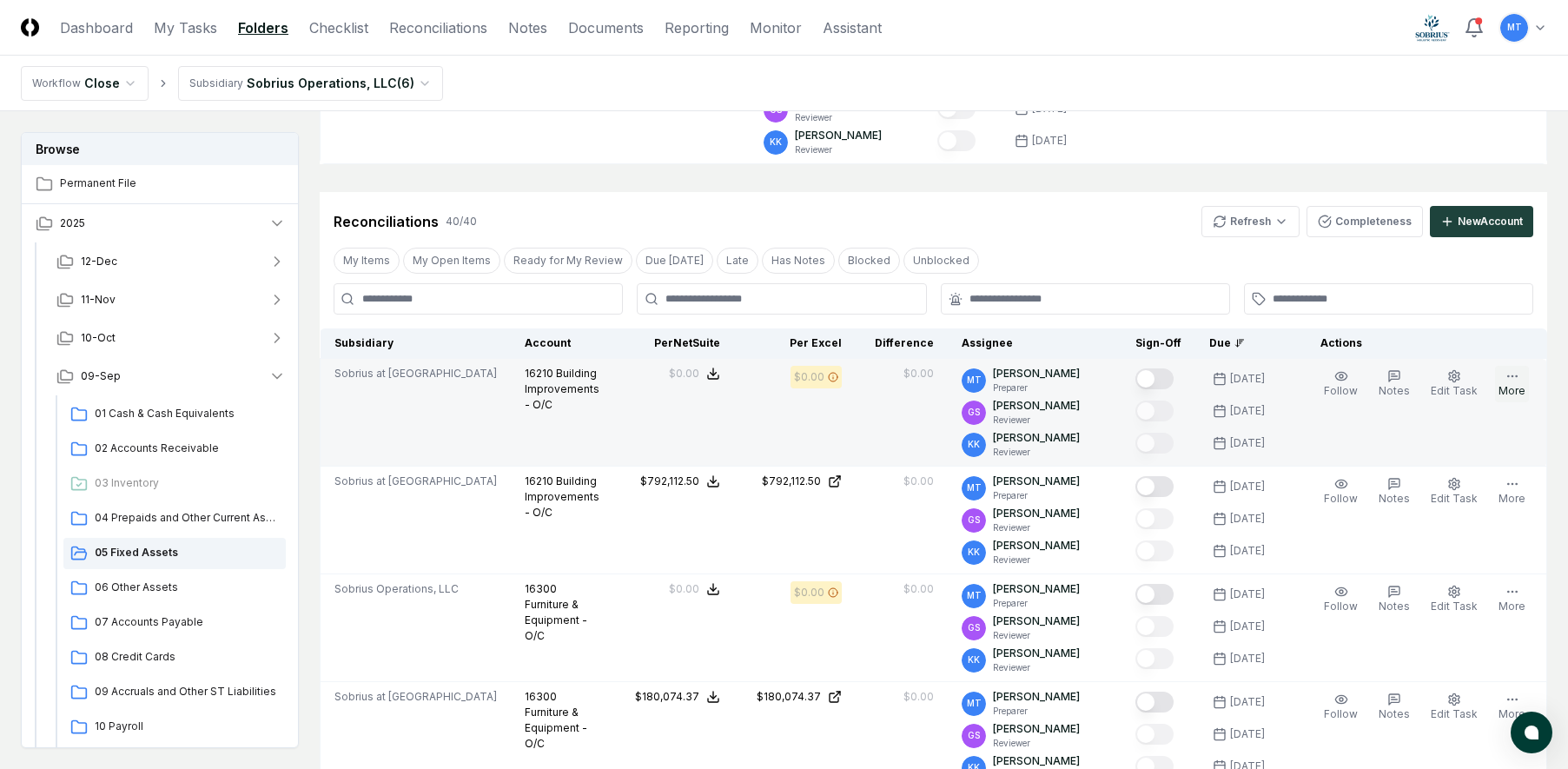
click at [1515, 380] on icon "button" at bounding box center [1512, 376] width 14 height 14
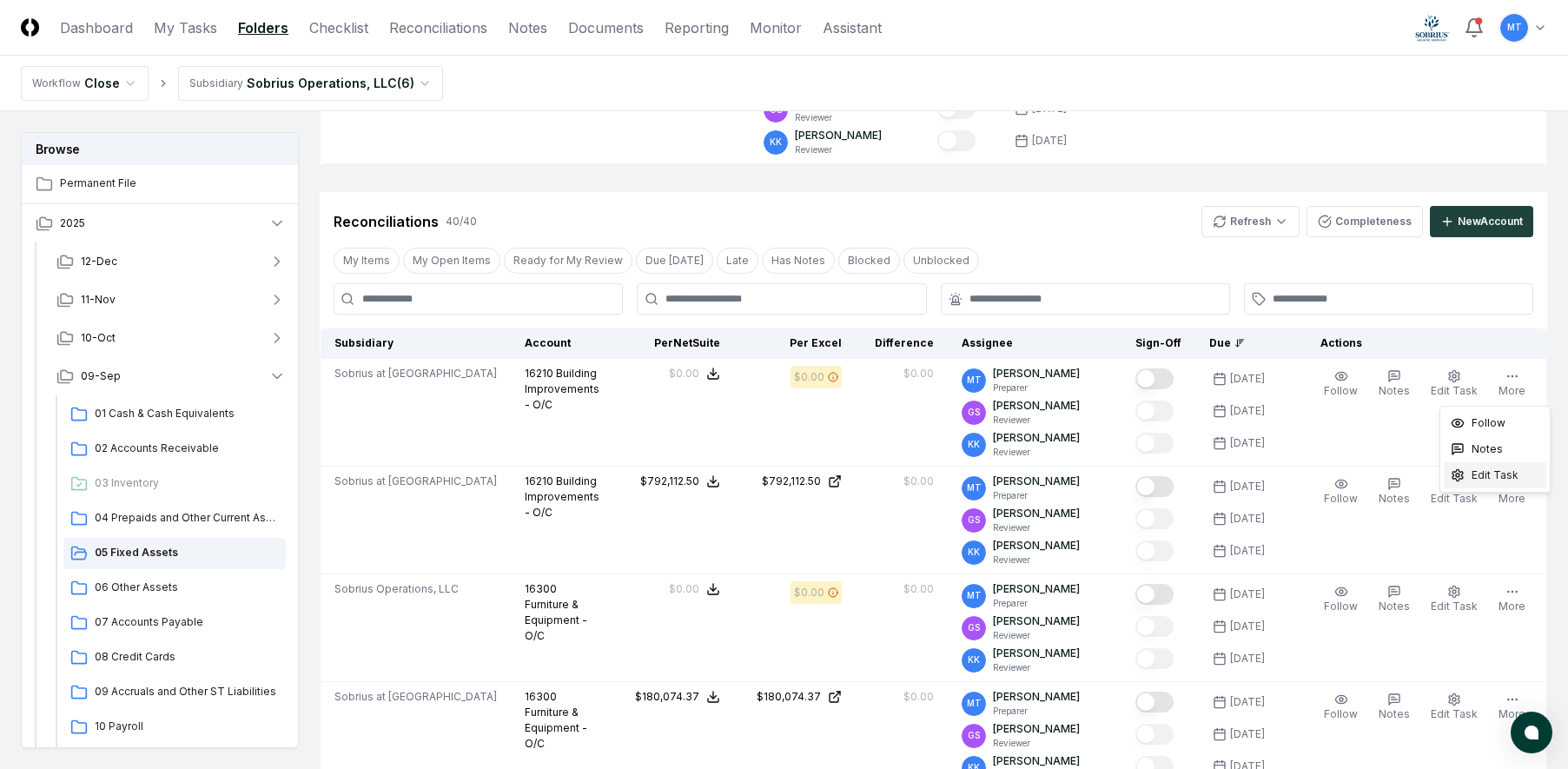
click at [1479, 483] on div "Edit Task" at bounding box center [1494, 476] width 103 height 26
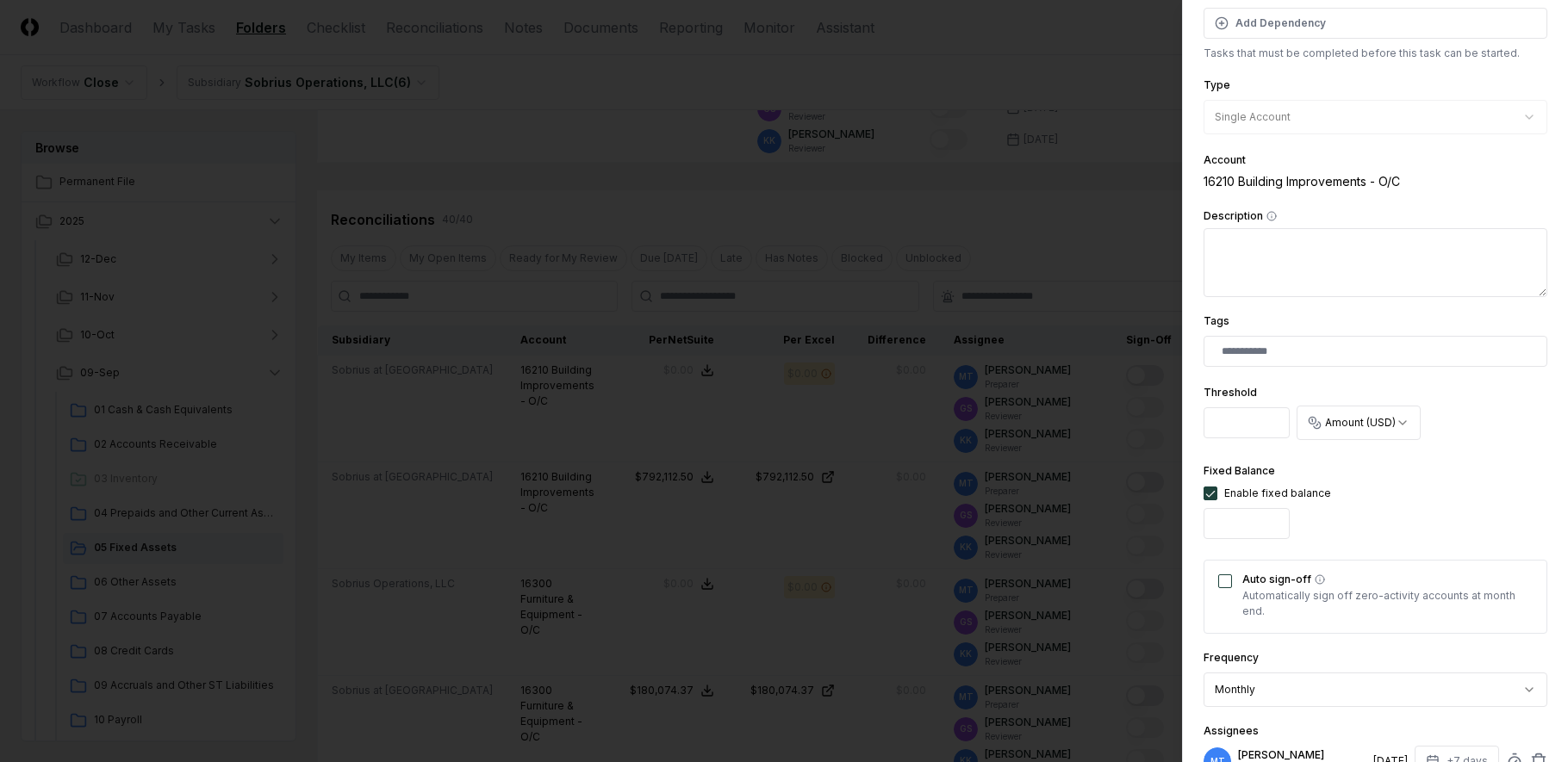
scroll to position [551, 0]
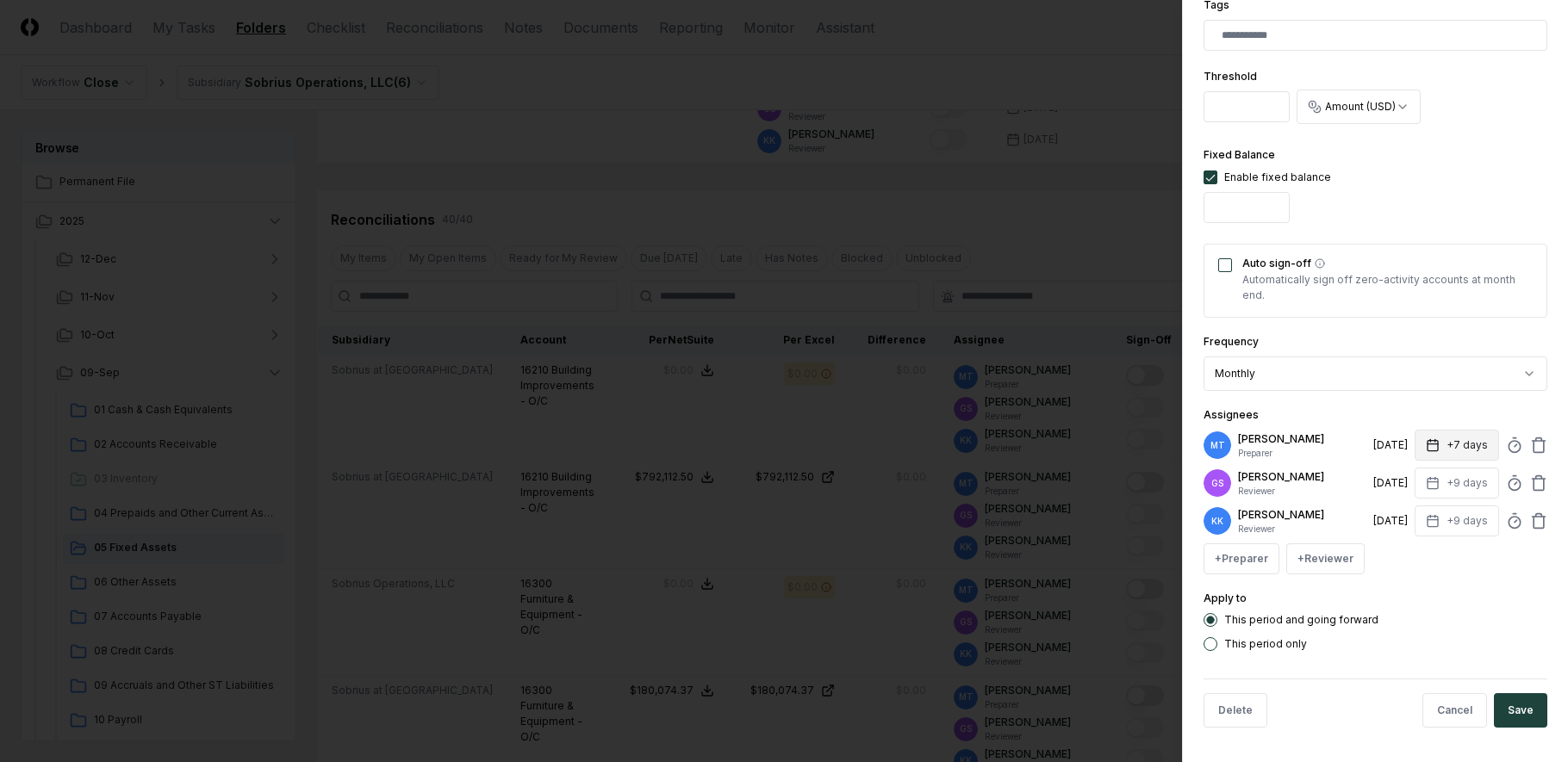
click at [1441, 445] on button "+7 days" at bounding box center [1457, 444] width 84 height 31
type input "*"
click at [1448, 616] on div "This period and going forward" at bounding box center [1374, 620] width 343 height 14
click at [1511, 706] on button "Save" at bounding box center [1520, 710] width 53 height 35
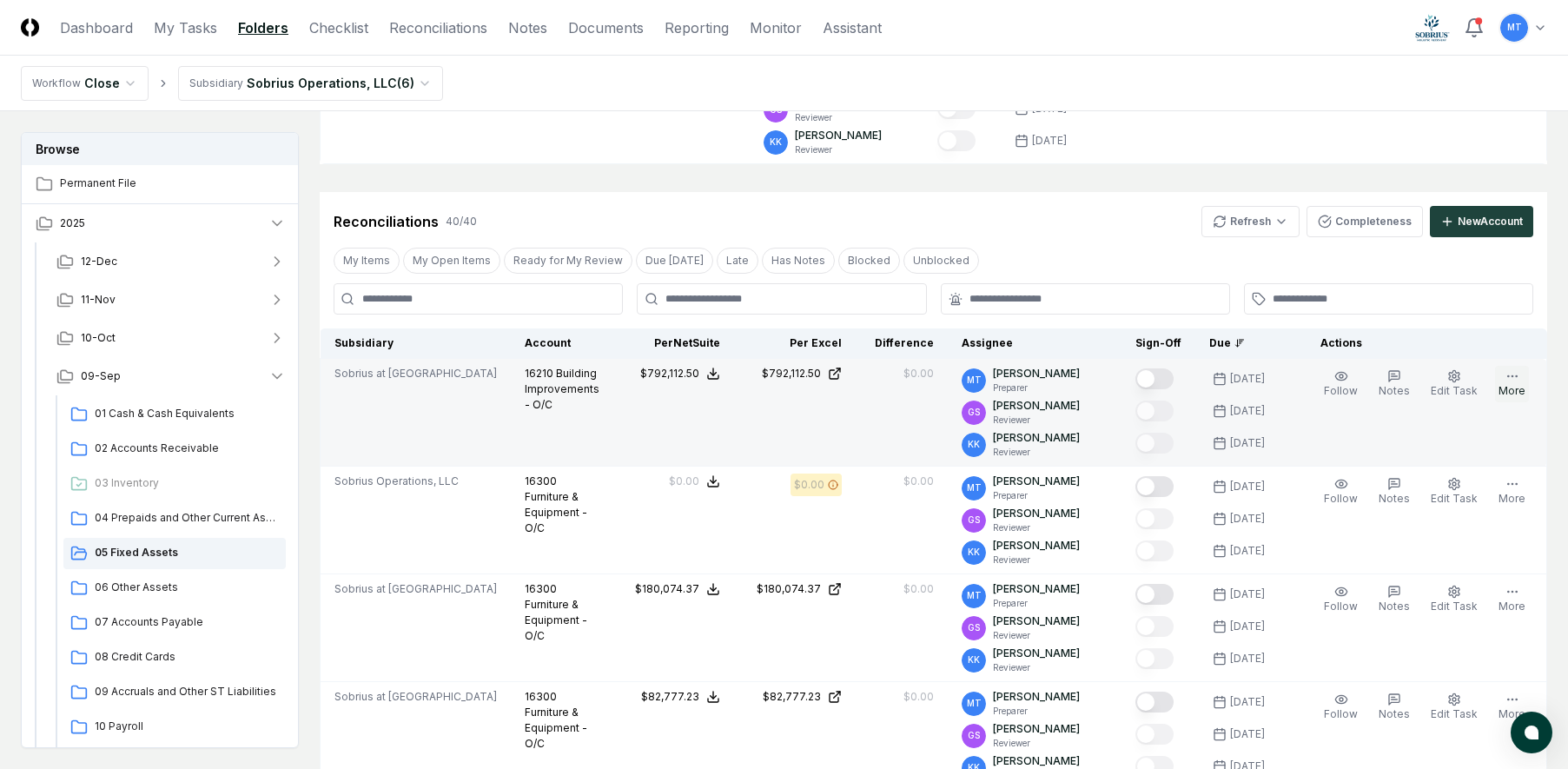
click at [1511, 384] on button "More" at bounding box center [1512, 384] width 34 height 37
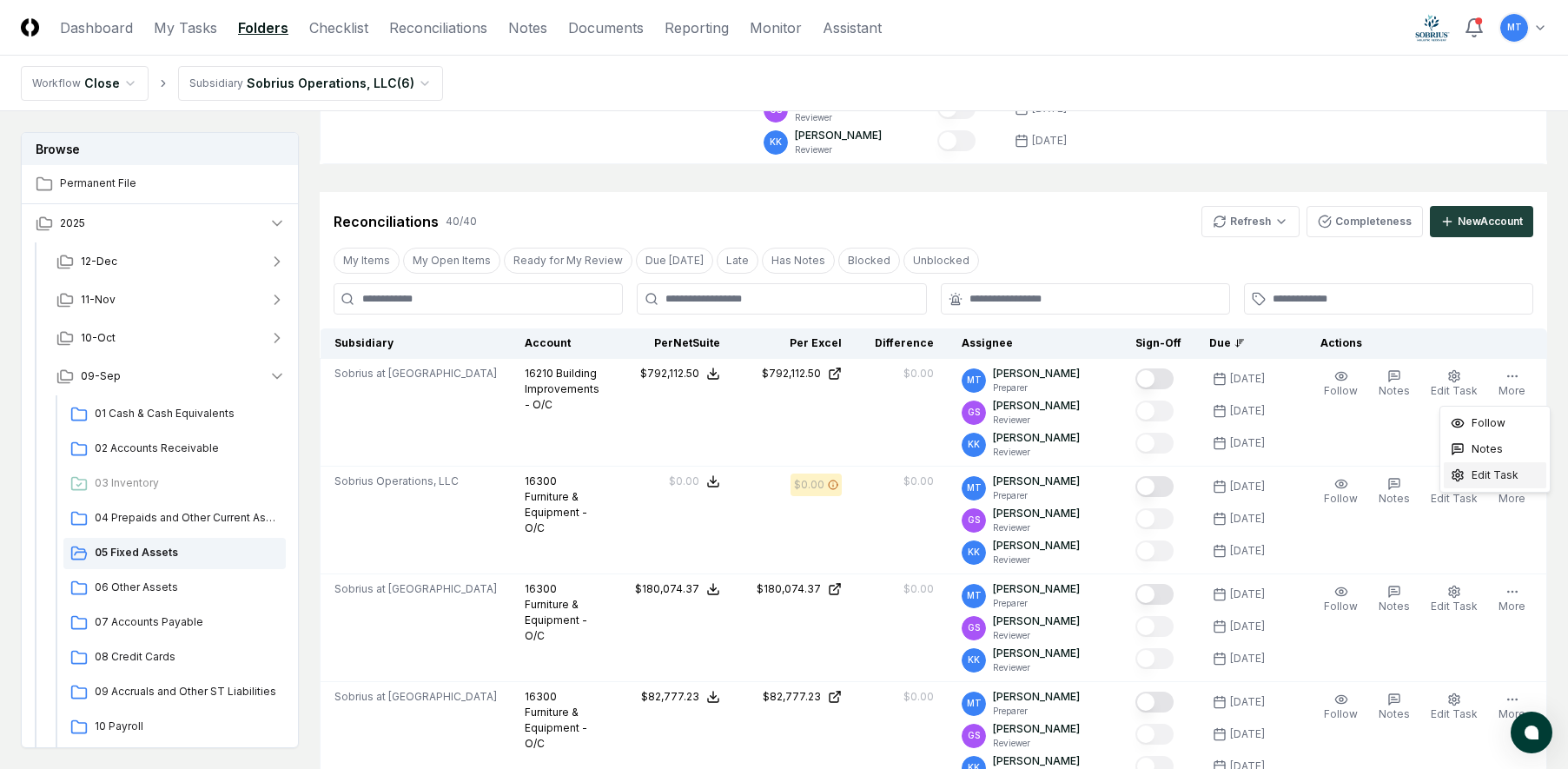
click at [1506, 476] on span "Edit Task" at bounding box center [1495, 475] width 47 height 16
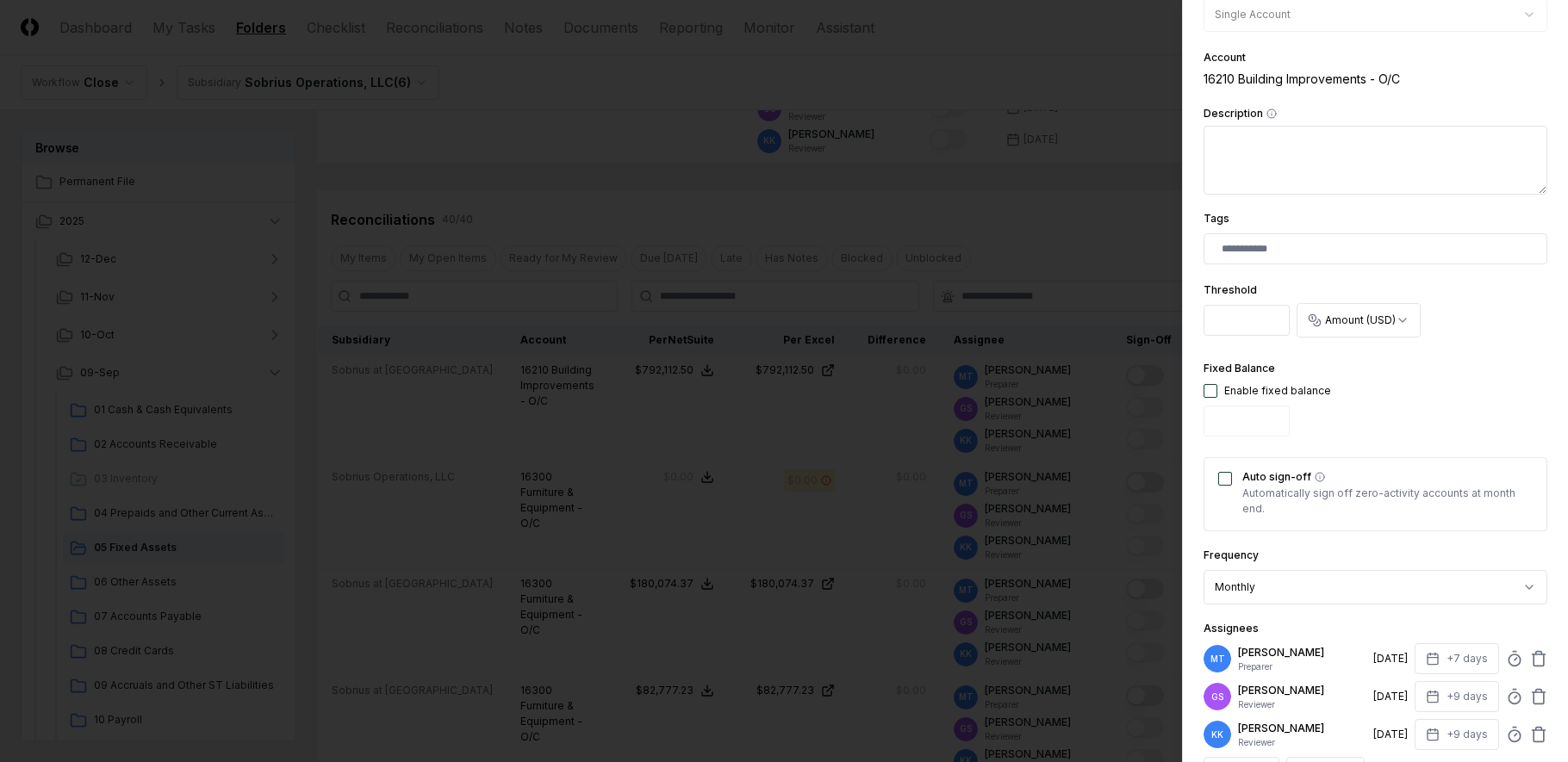
scroll to position [430, 0]
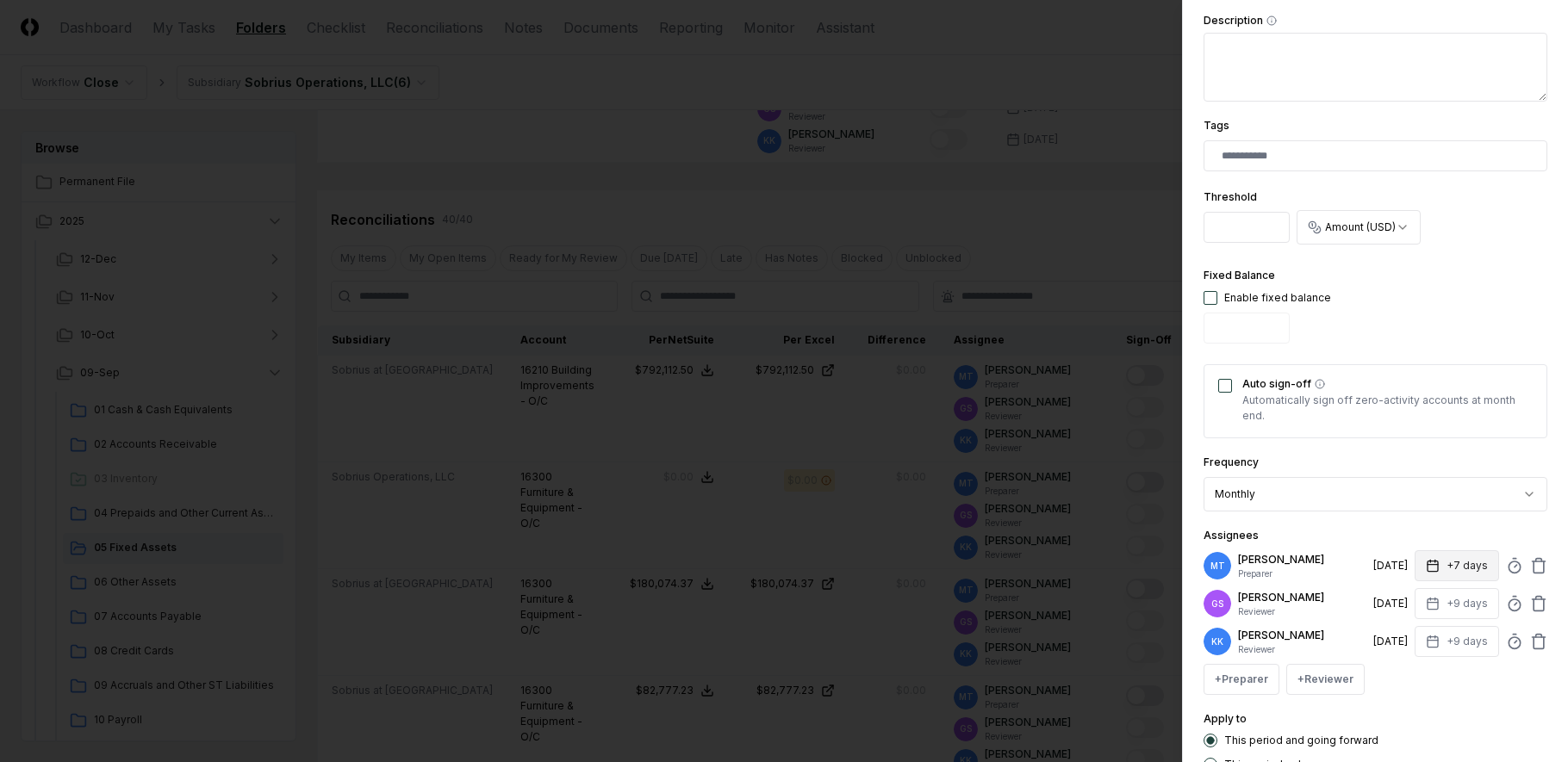
click at [1423, 555] on button "+7 days" at bounding box center [1457, 565] width 84 height 31
type input "*"
click at [1434, 709] on div "Apply to This period and going forward This period only" at bounding box center [1374, 740] width 343 height 63
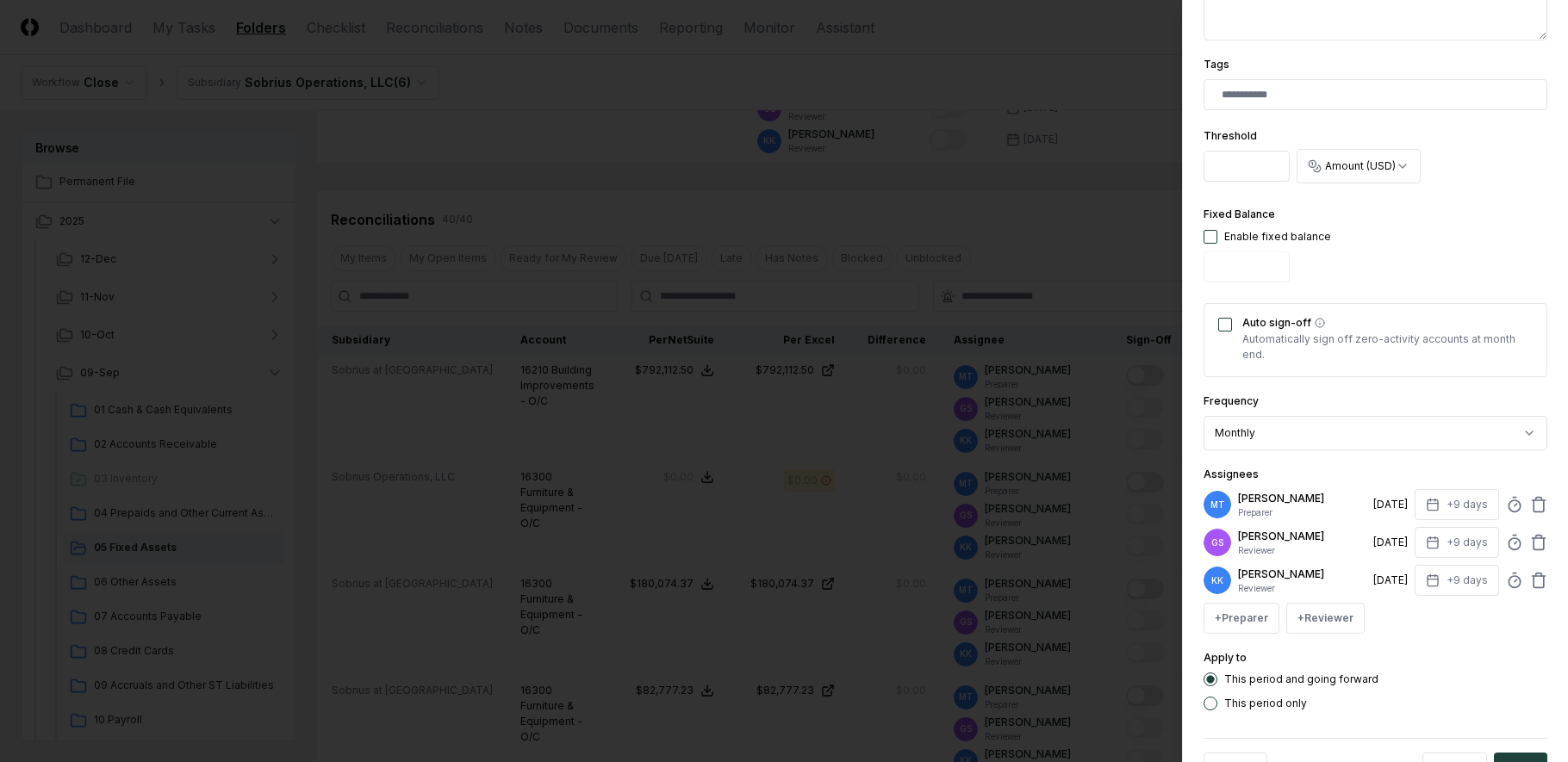
scroll to position [551, 0]
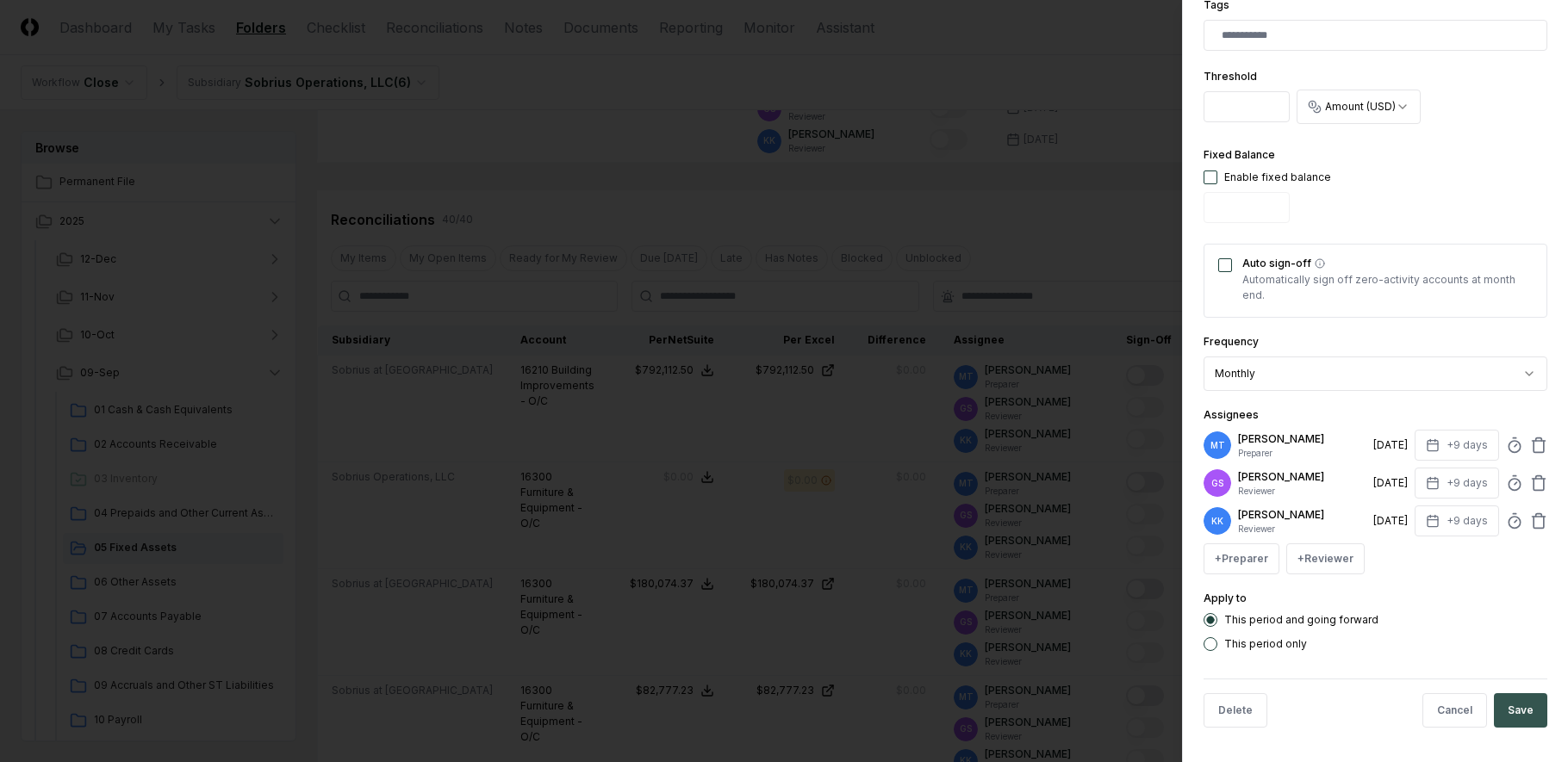
click at [1519, 701] on button "Save" at bounding box center [1520, 710] width 53 height 35
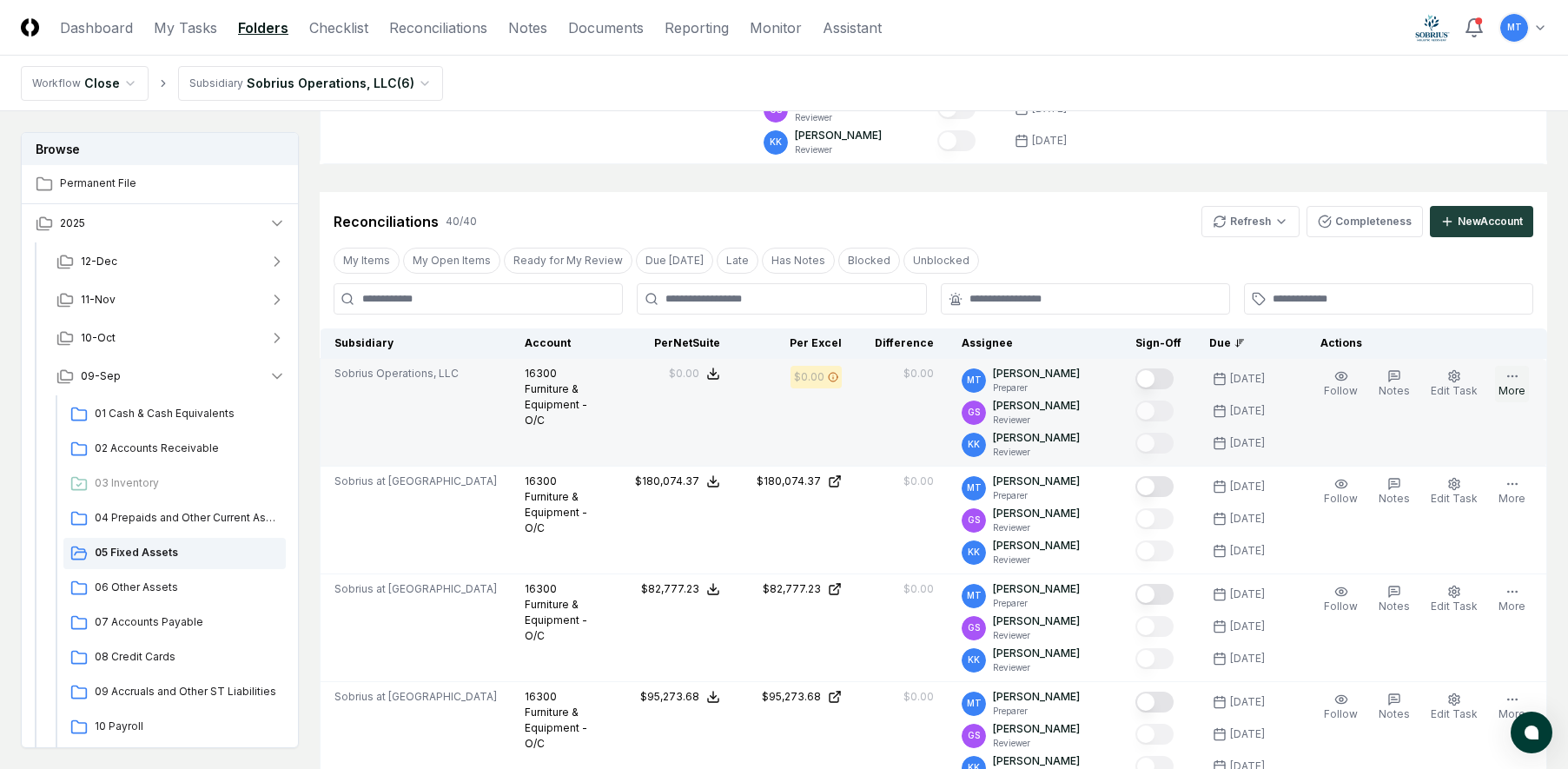
click at [1513, 380] on icon "button" at bounding box center [1512, 376] width 14 height 14
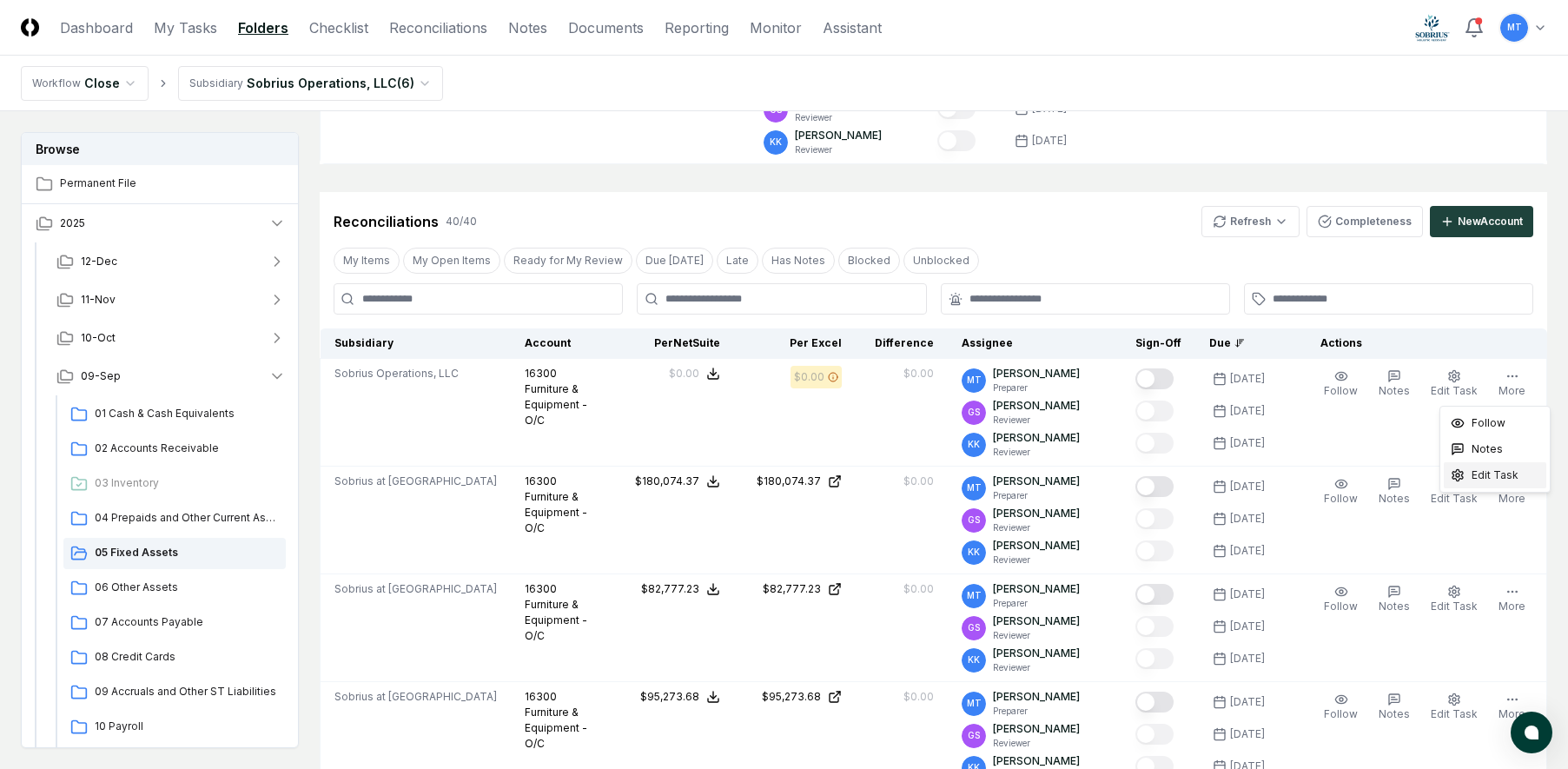
click at [1497, 481] on span "Edit Task" at bounding box center [1495, 475] width 47 height 16
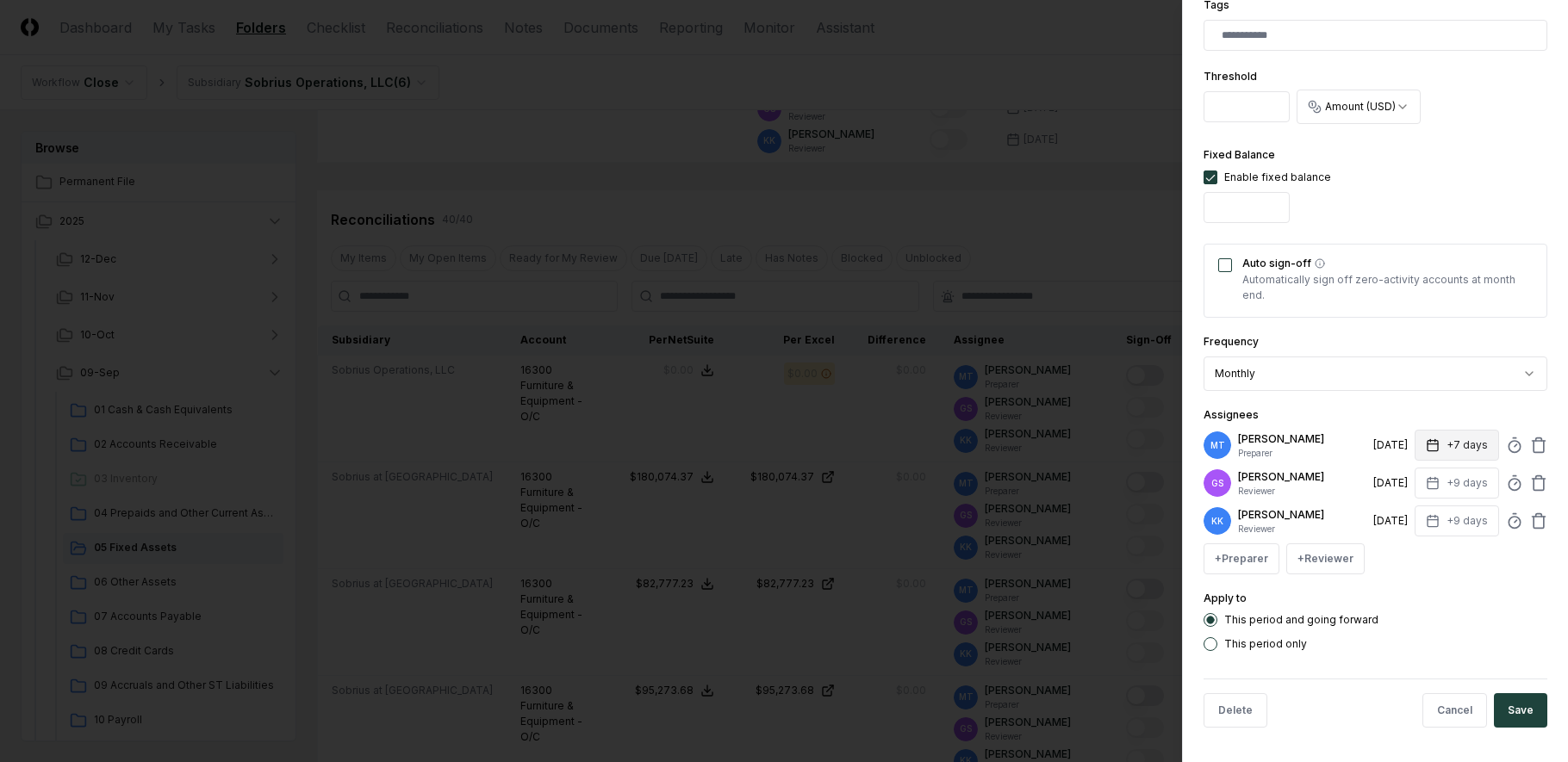
click at [1442, 446] on button "+7 days" at bounding box center [1457, 444] width 84 height 31
type input "*"
click at [1460, 596] on div "Apply to This period and going forward This period only" at bounding box center [1374, 619] width 343 height 63
click at [1507, 708] on button "Save" at bounding box center [1520, 710] width 53 height 35
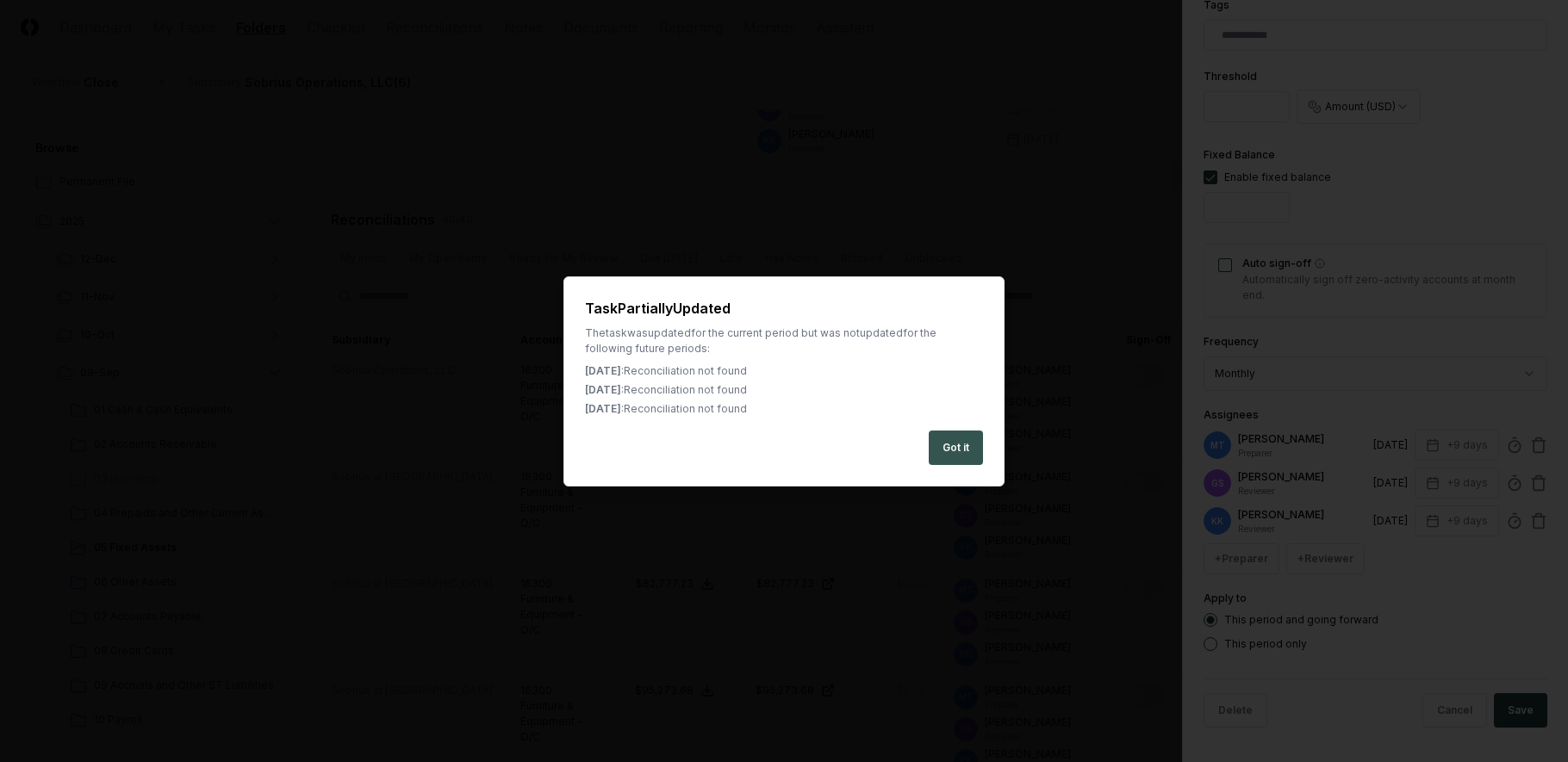
click at [944, 451] on button "Got it" at bounding box center [956, 447] width 54 height 35
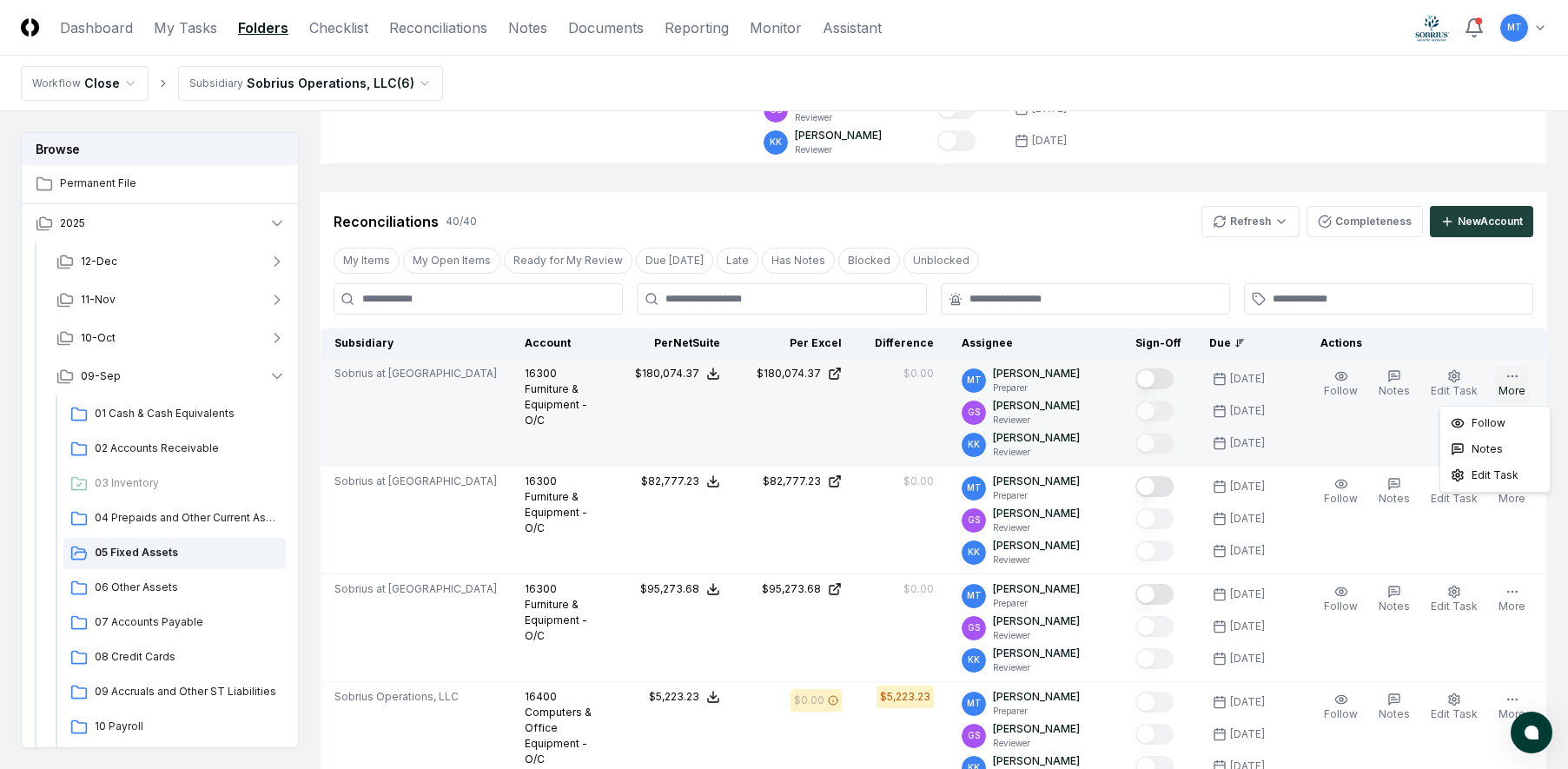
click at [1510, 378] on icon "button" at bounding box center [1512, 376] width 14 height 14
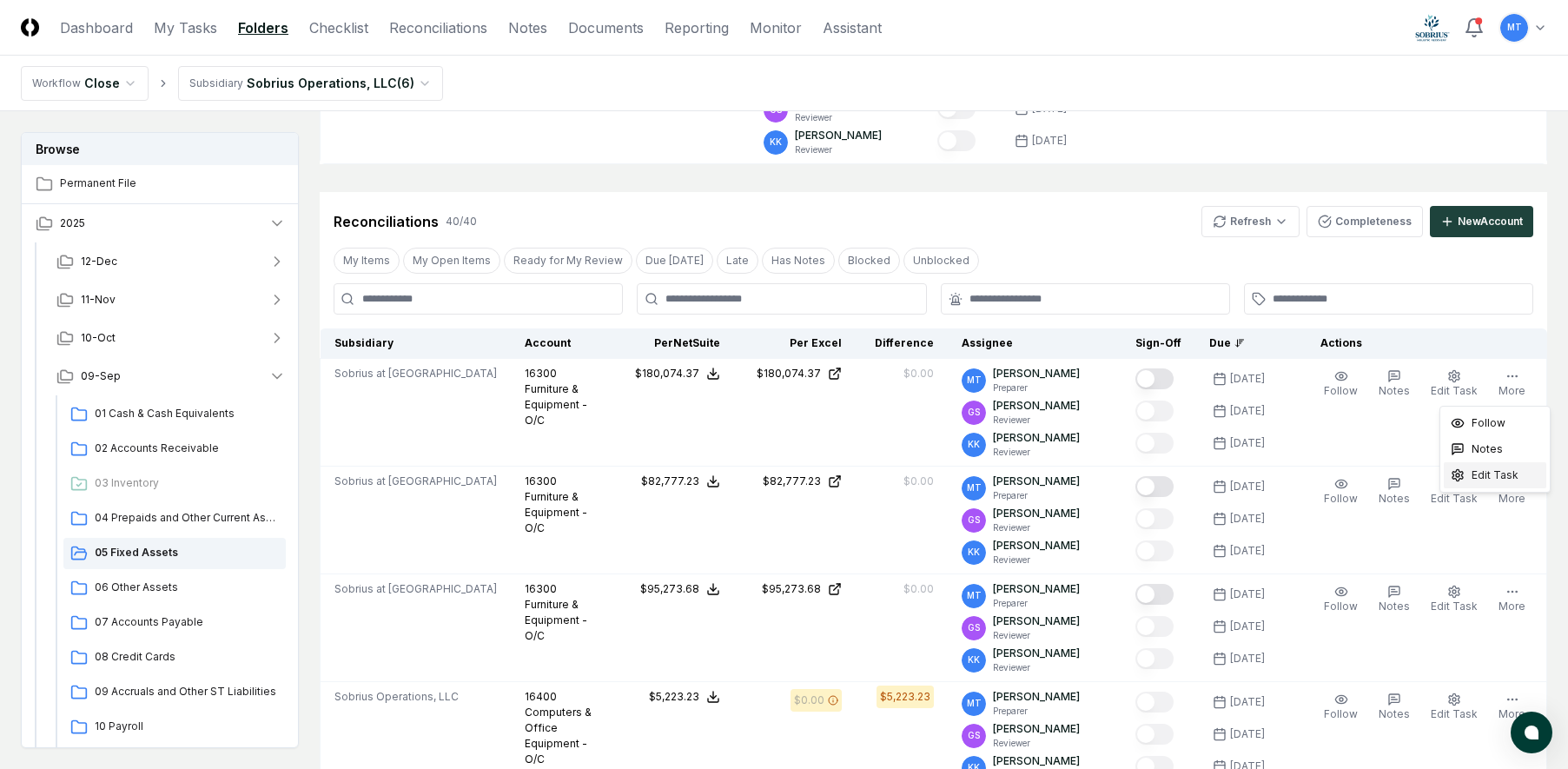
click at [1519, 467] on div "Edit Task" at bounding box center [1494, 476] width 103 height 26
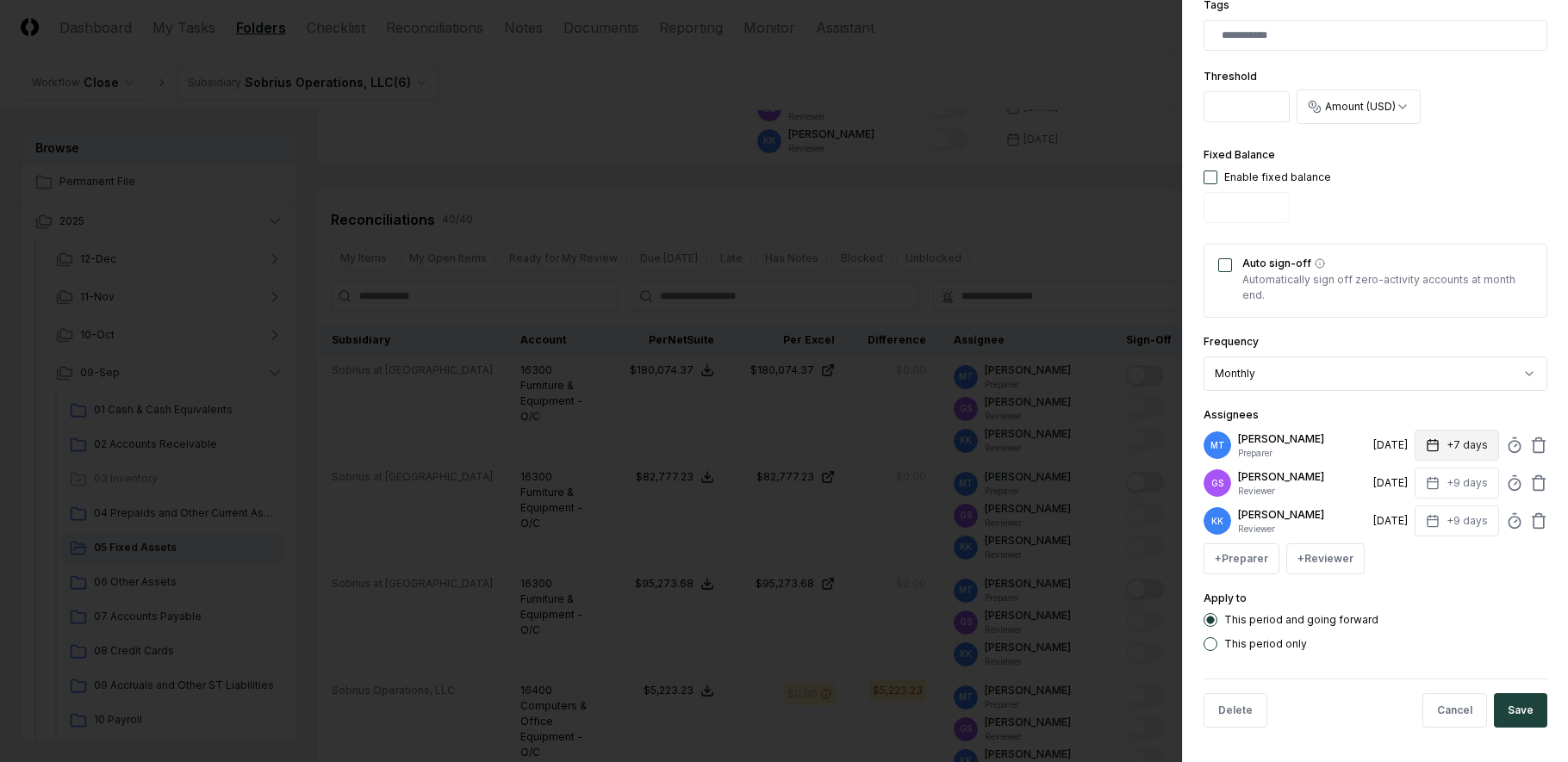
click at [1436, 446] on button "+7 days" at bounding box center [1457, 444] width 84 height 31
type input "*"
click at [1459, 589] on div "Apply to This period and going forward This period only" at bounding box center [1374, 619] width 343 height 63
click at [1519, 716] on button "Save" at bounding box center [1520, 710] width 53 height 35
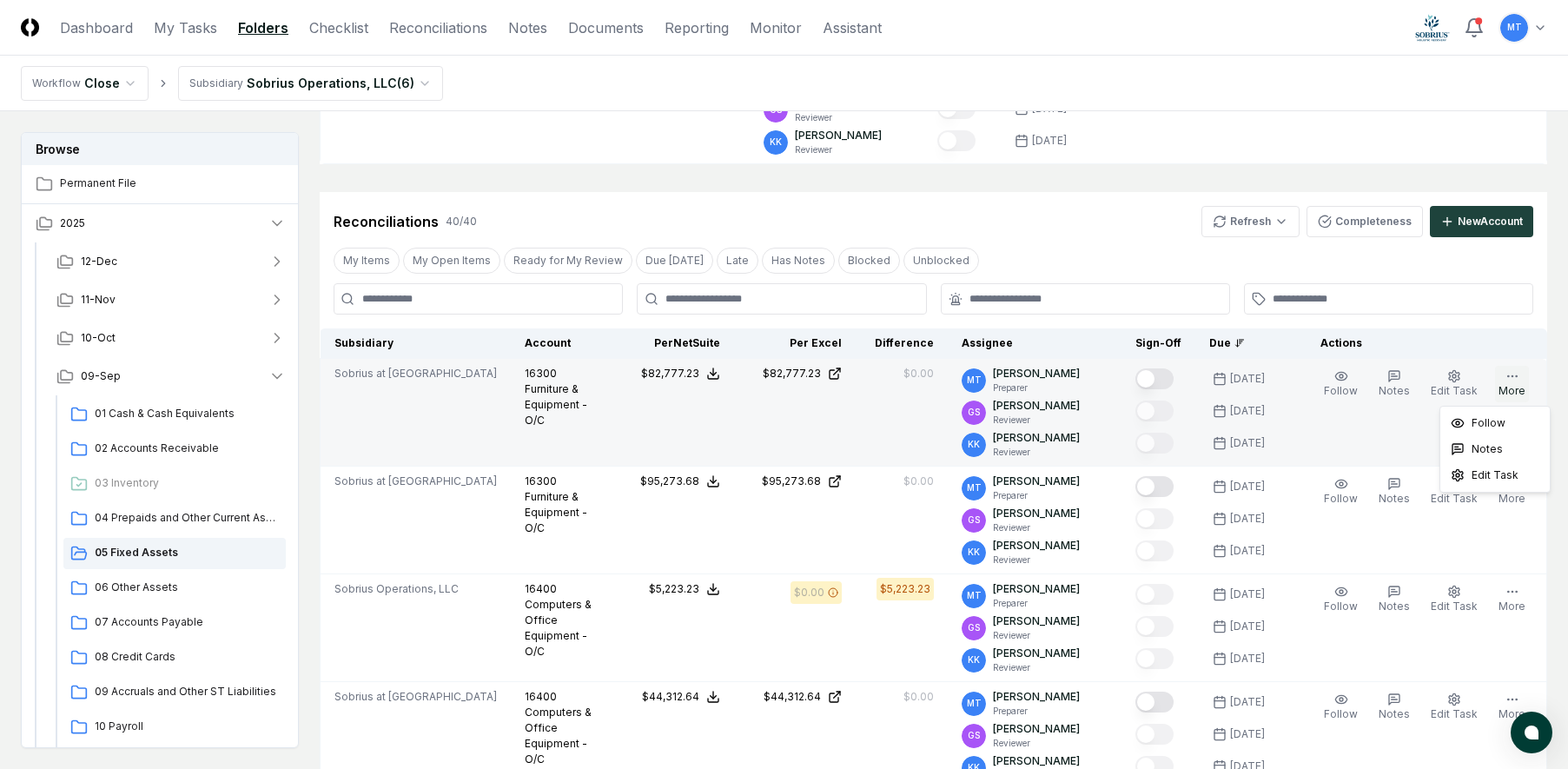
click at [1502, 387] on button "More" at bounding box center [1512, 384] width 34 height 37
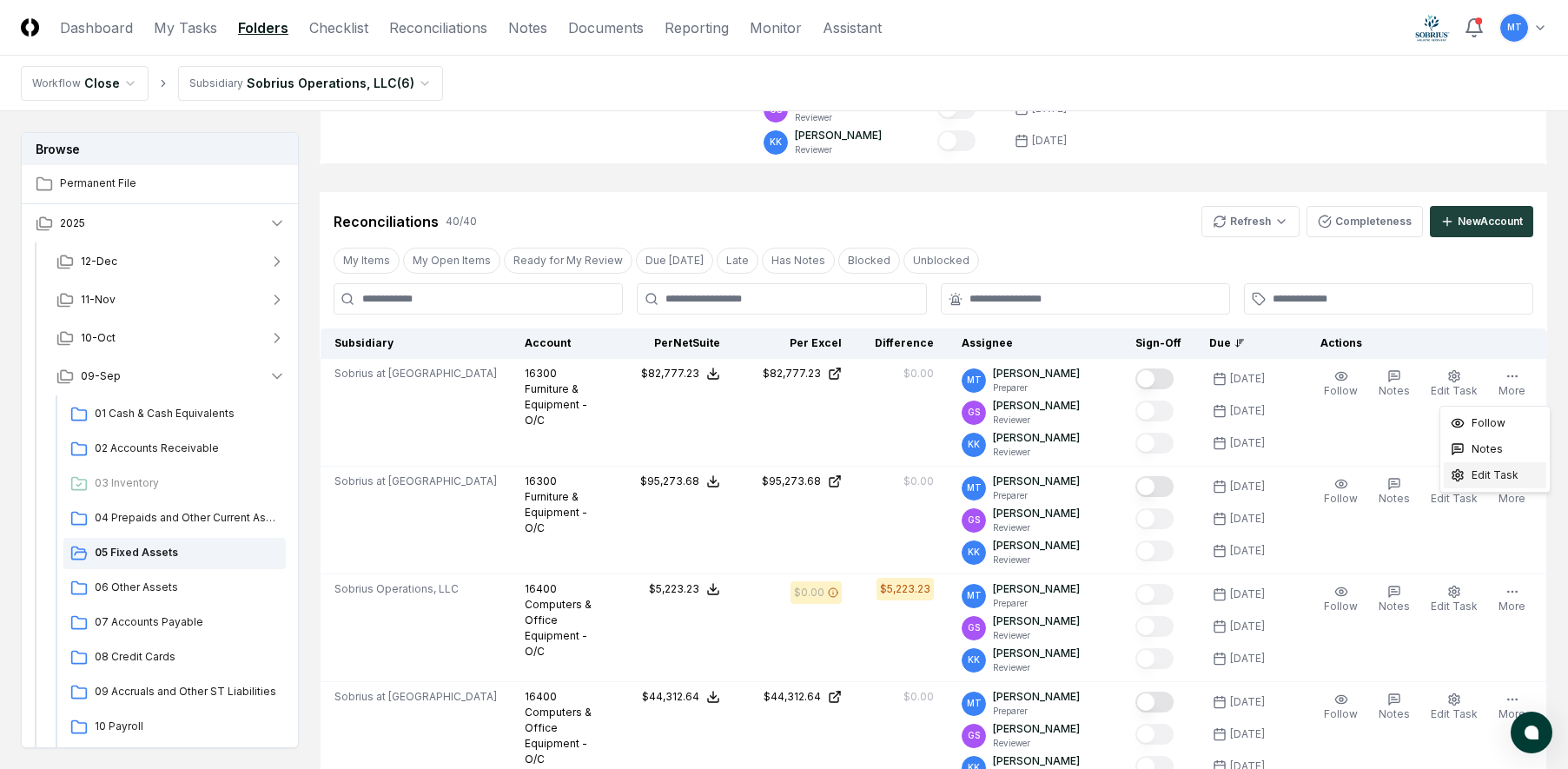
click at [1498, 477] on span "Edit Task" at bounding box center [1495, 475] width 47 height 16
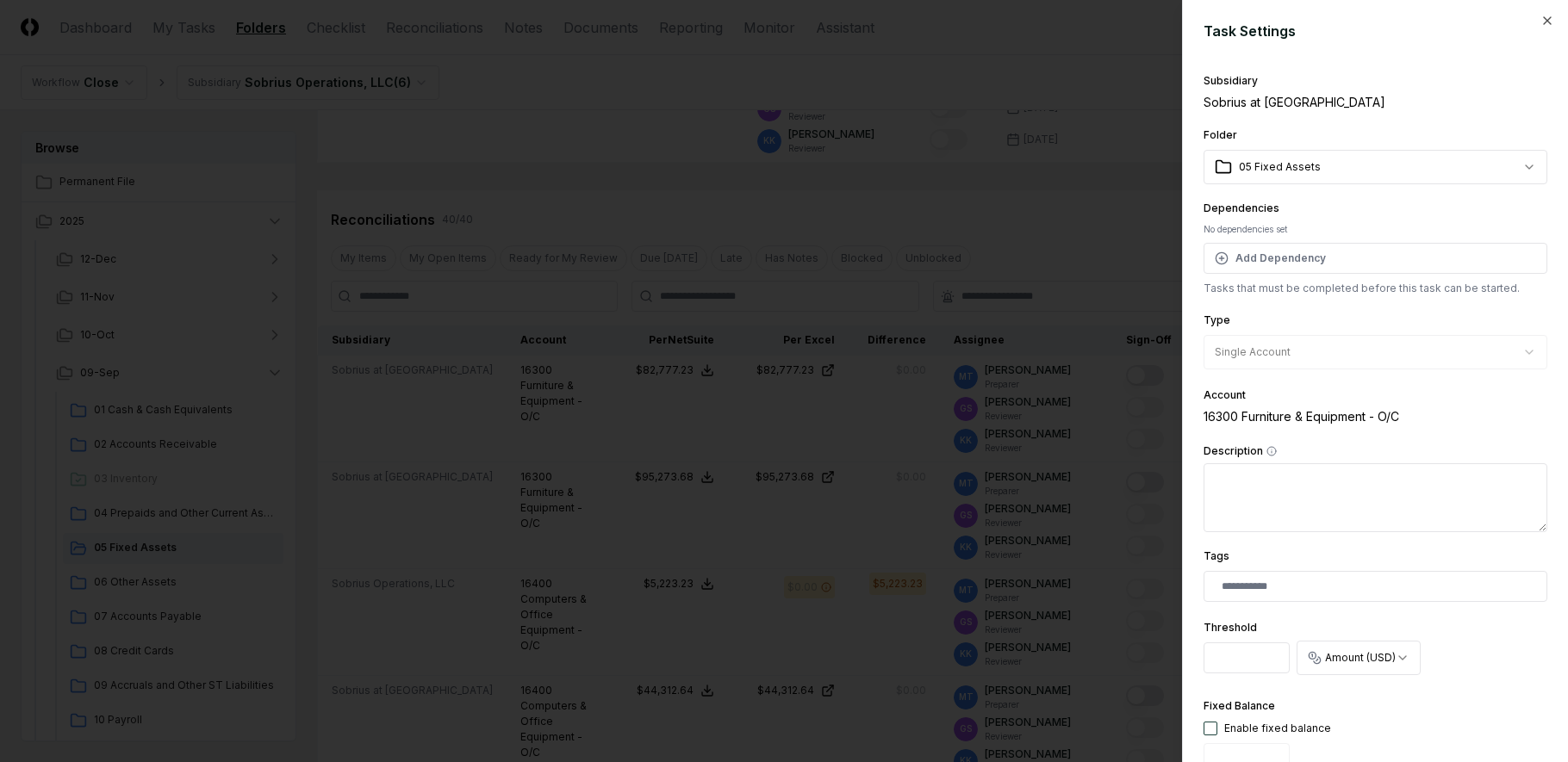
scroll to position [516, 0]
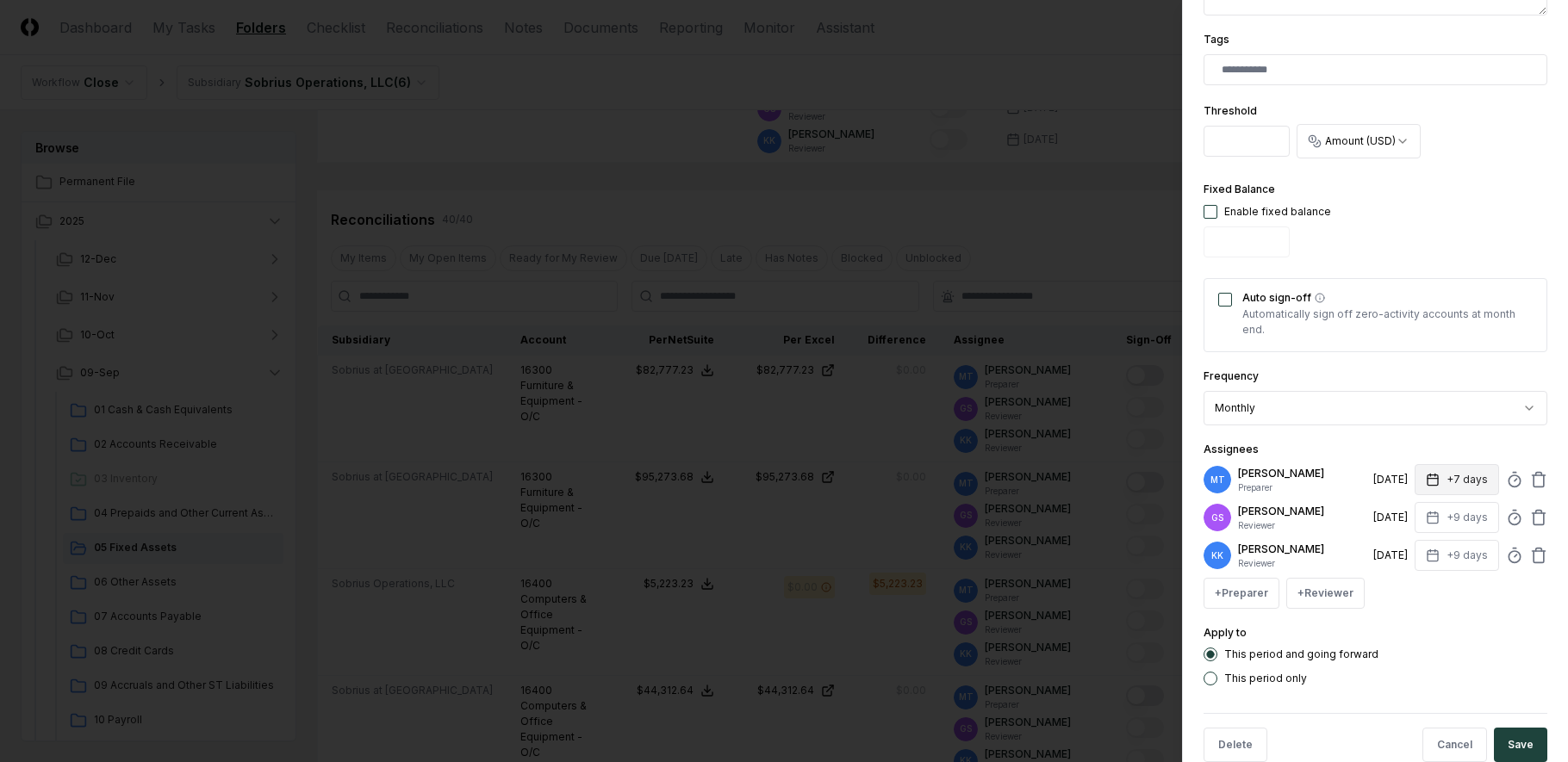
click at [1415, 480] on button "+7 days" at bounding box center [1457, 479] width 84 height 31
type input "*"
click at [1484, 653] on div "This period and going forward" at bounding box center [1374, 654] width 343 height 14
click at [1506, 735] on button "Save" at bounding box center [1520, 744] width 53 height 35
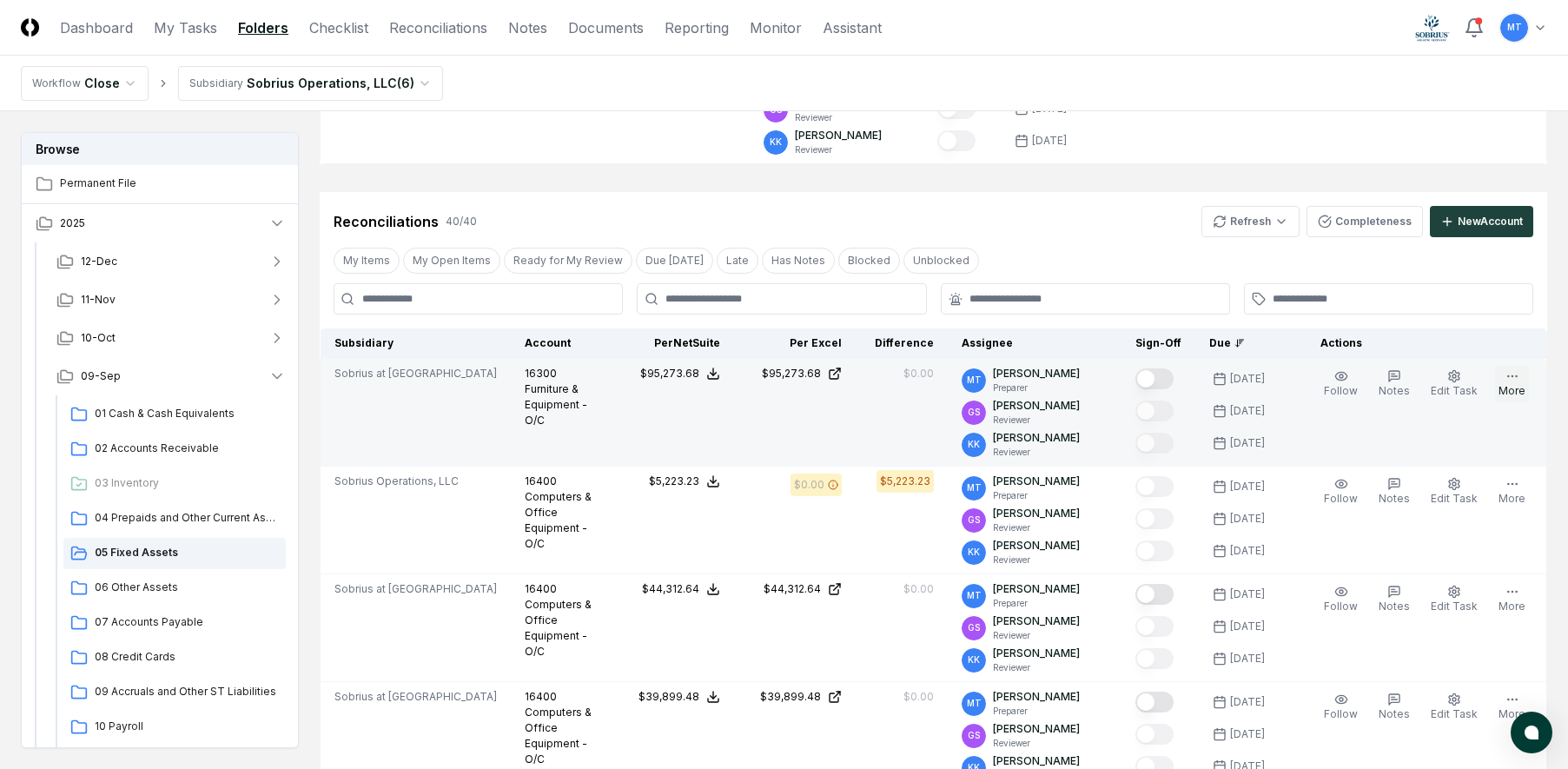
click at [1519, 384] on button "More" at bounding box center [1512, 384] width 34 height 37
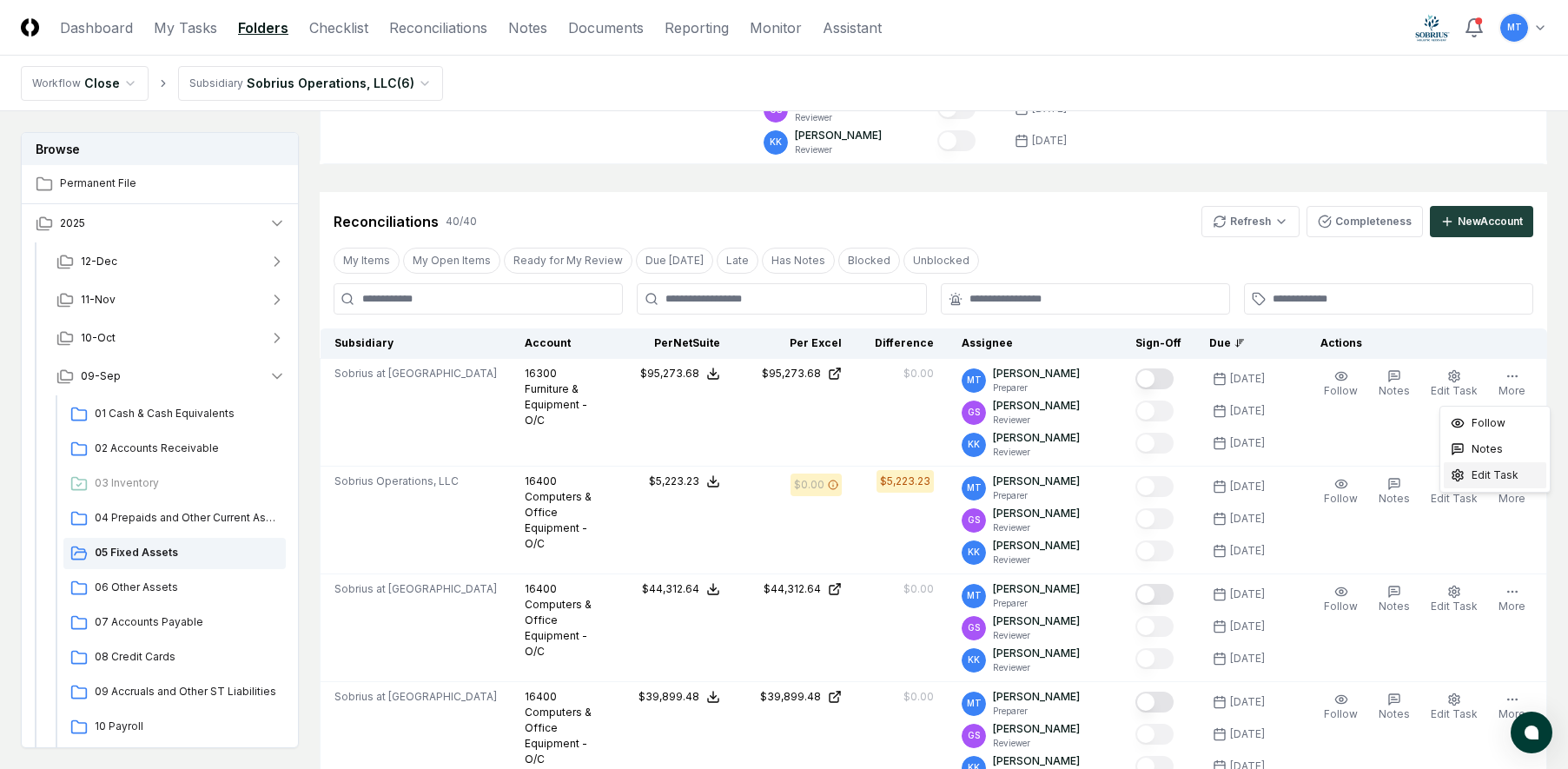
click at [1514, 477] on span "Edit Task" at bounding box center [1495, 475] width 47 height 16
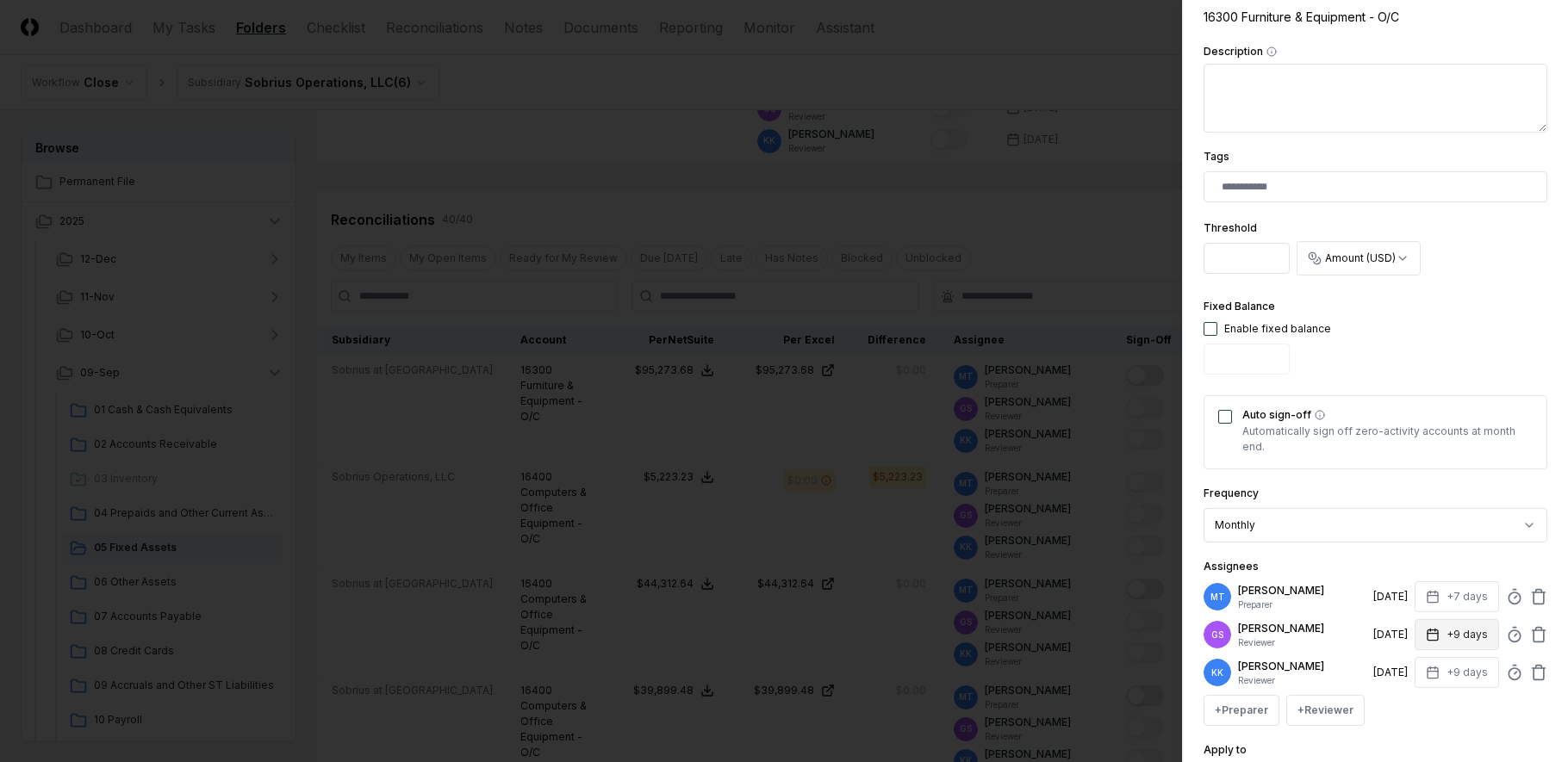
scroll to position [430, 0]
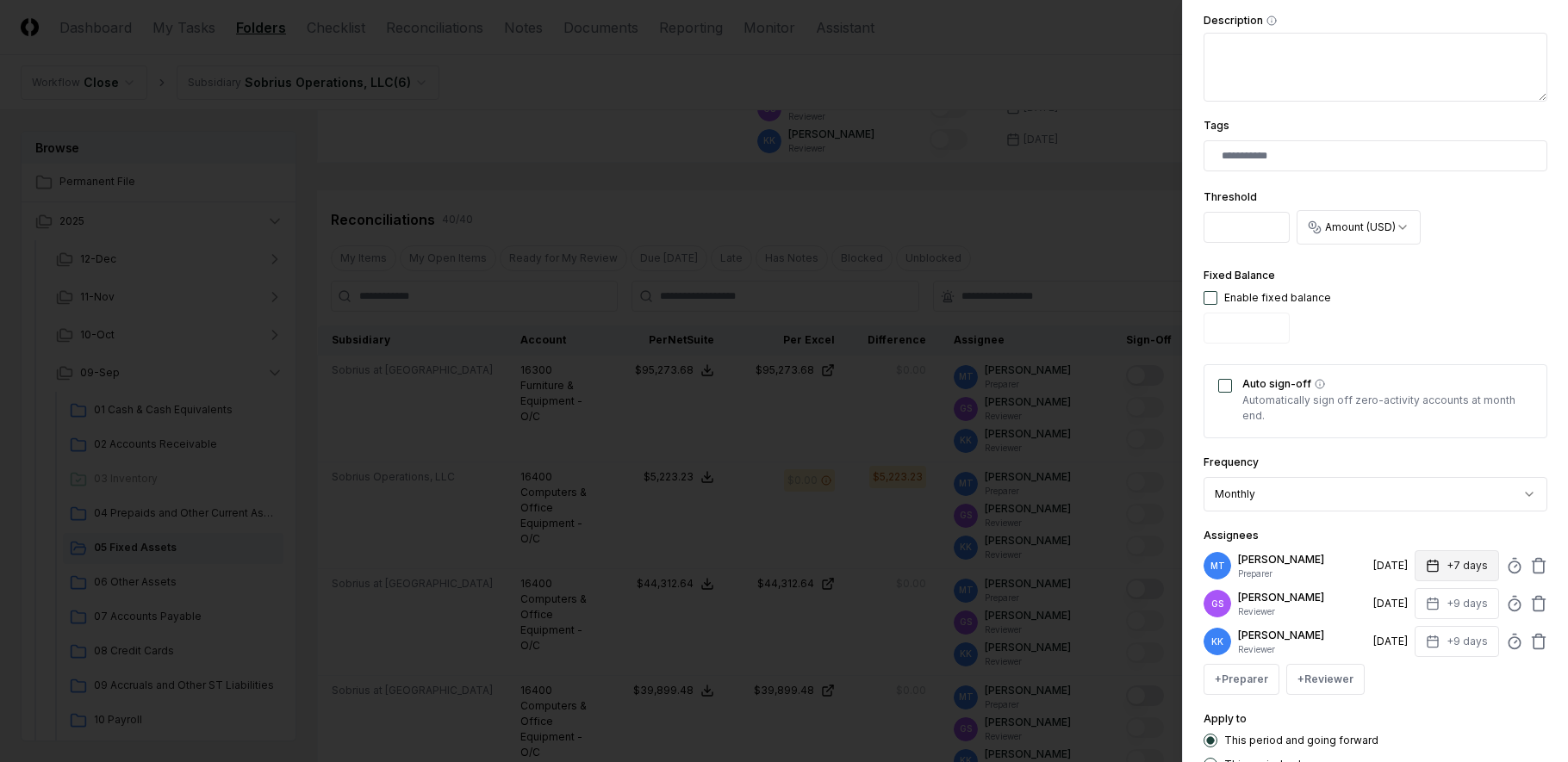
click at [1426, 568] on icon "button" at bounding box center [1432, 566] width 14 height 14
type input "*"
click at [1471, 700] on div "**********" at bounding box center [1374, 205] width 343 height 1133
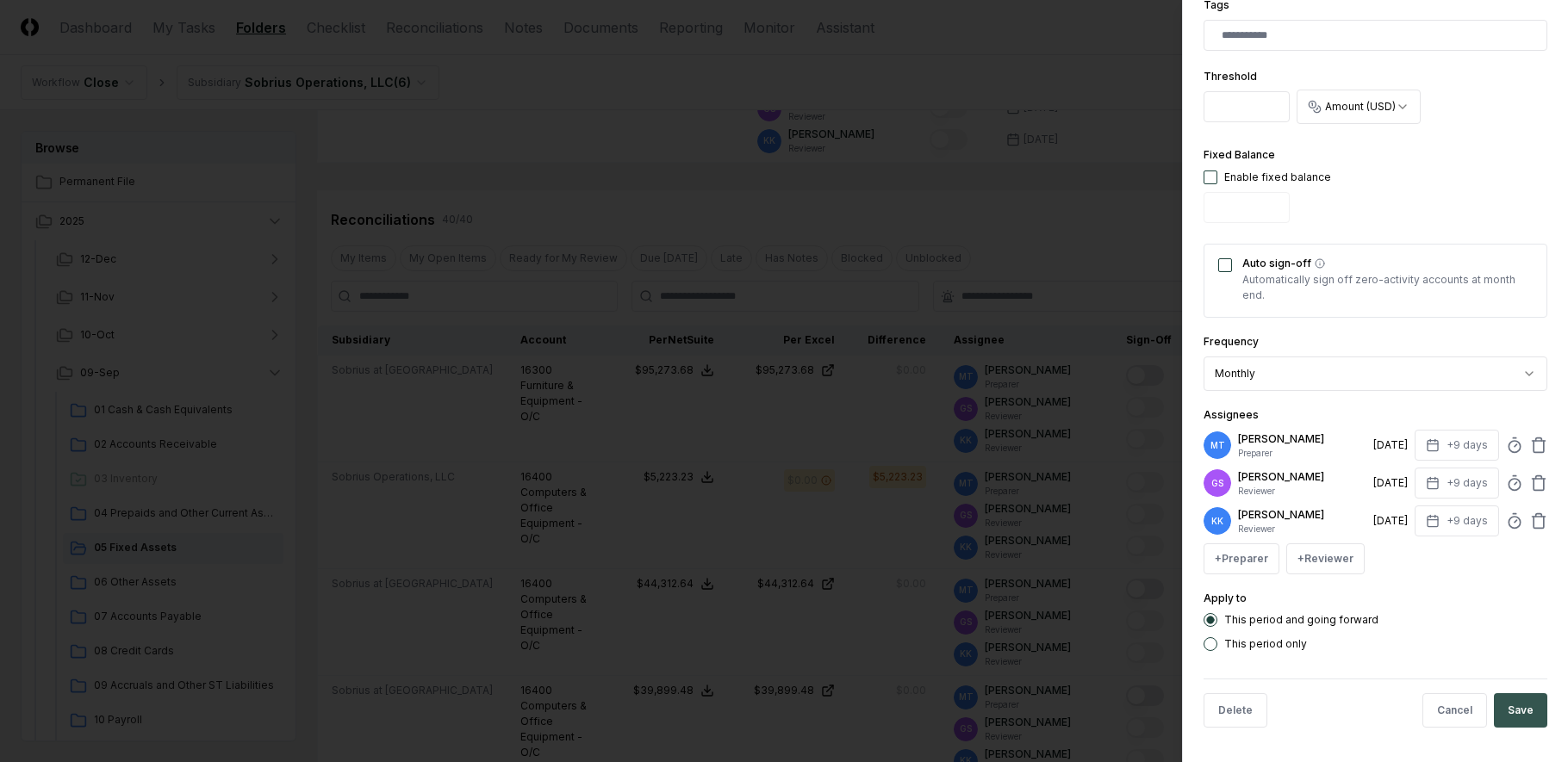
click at [1506, 710] on button "Save" at bounding box center [1520, 710] width 53 height 35
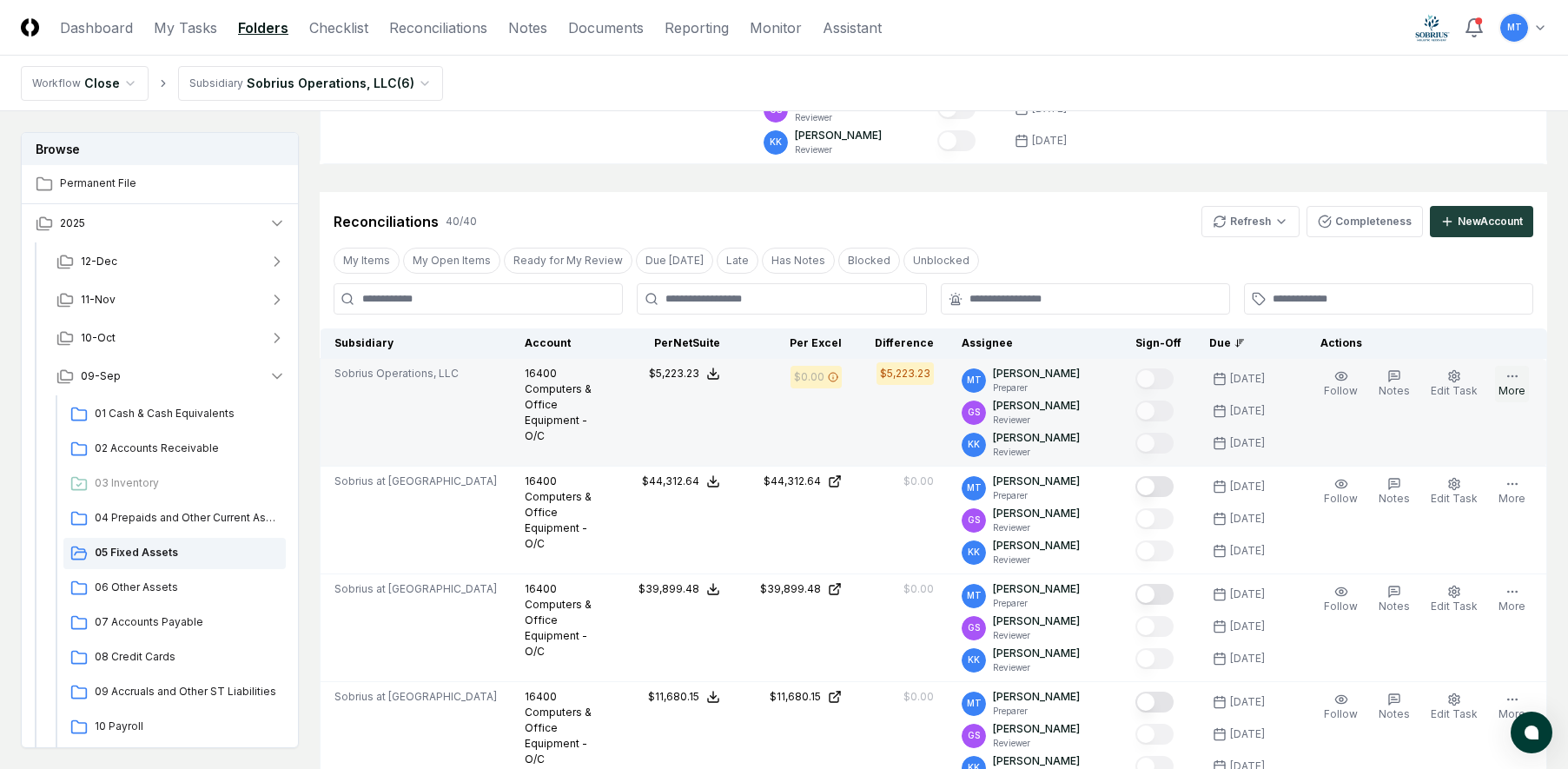
click at [1516, 390] on button "More" at bounding box center [1512, 384] width 34 height 37
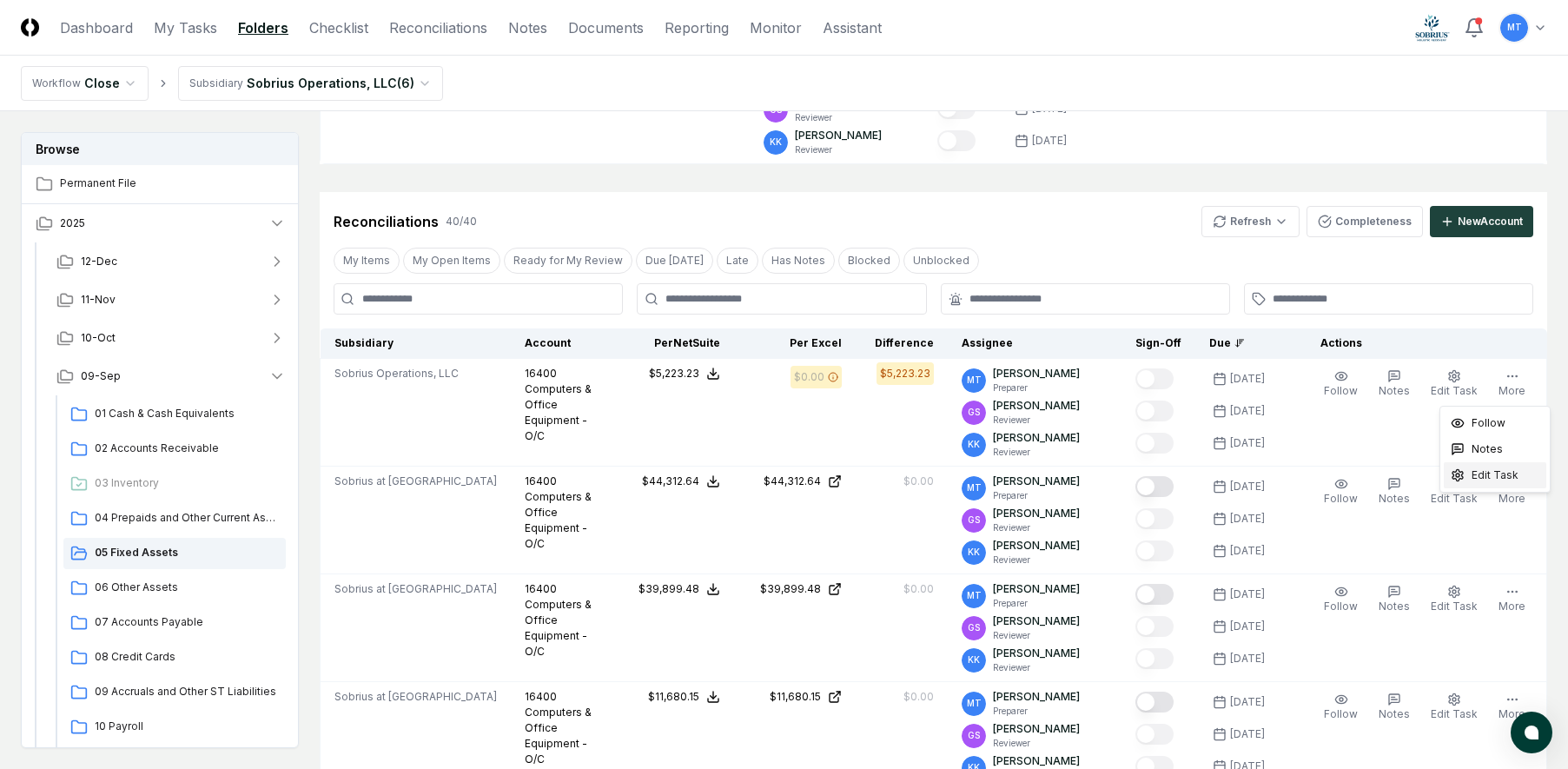
click at [1505, 473] on span "Edit Task" at bounding box center [1495, 475] width 47 height 16
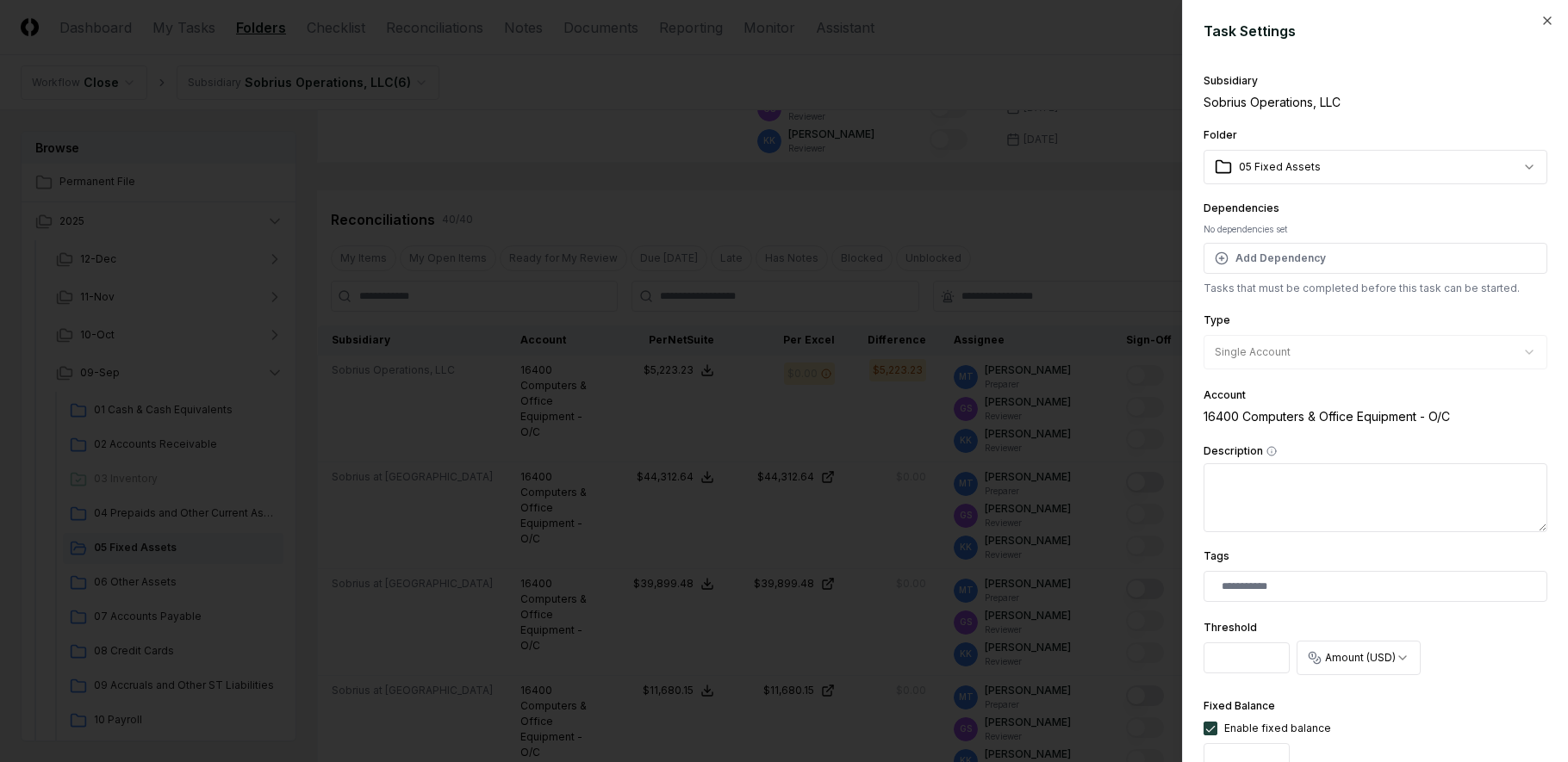
scroll to position [430, 0]
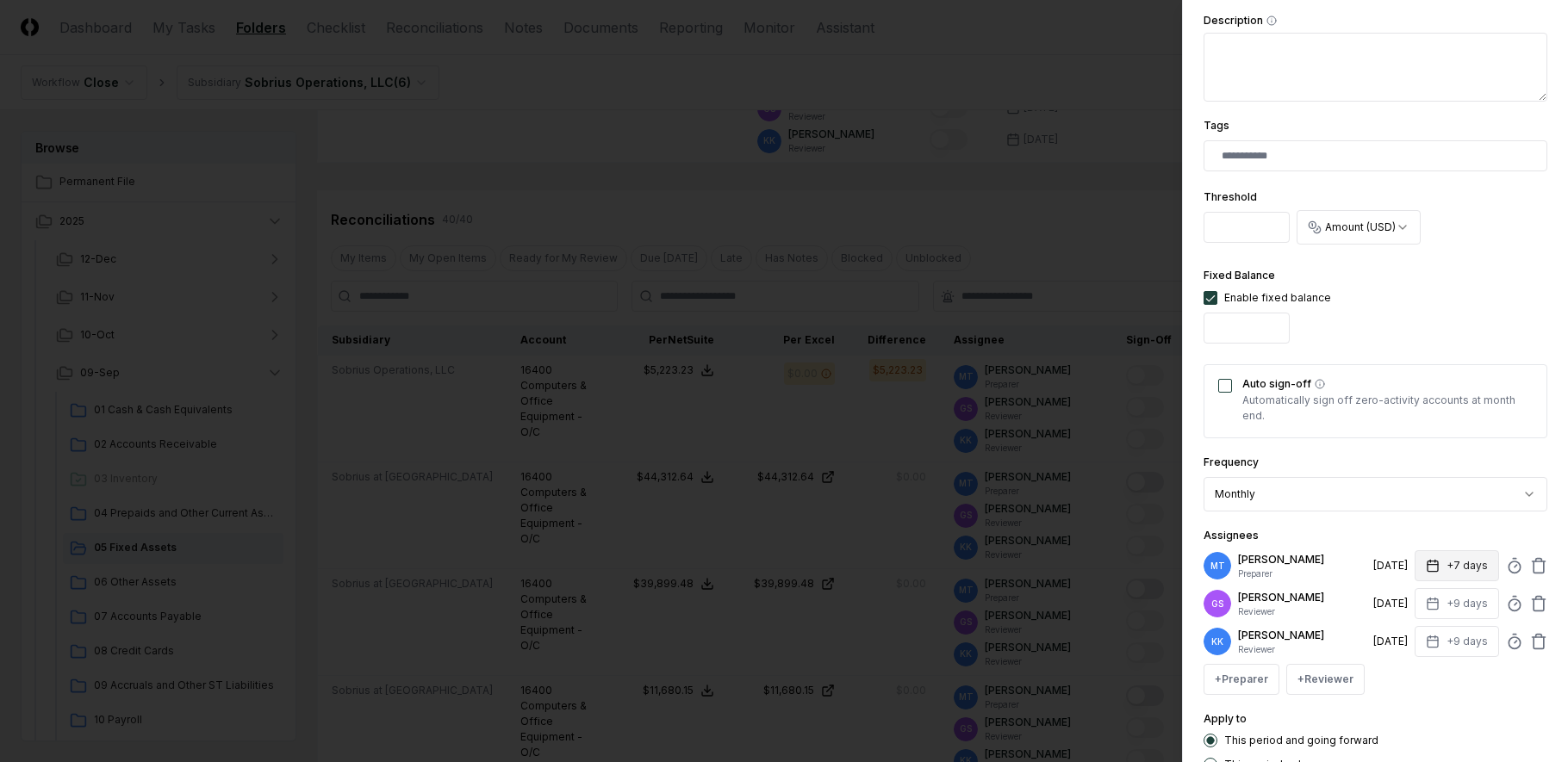
click at [1439, 563] on button "+7 days" at bounding box center [1457, 565] width 84 height 31
type input "*"
click at [1457, 699] on div "**********" at bounding box center [1374, 205] width 343 height 1133
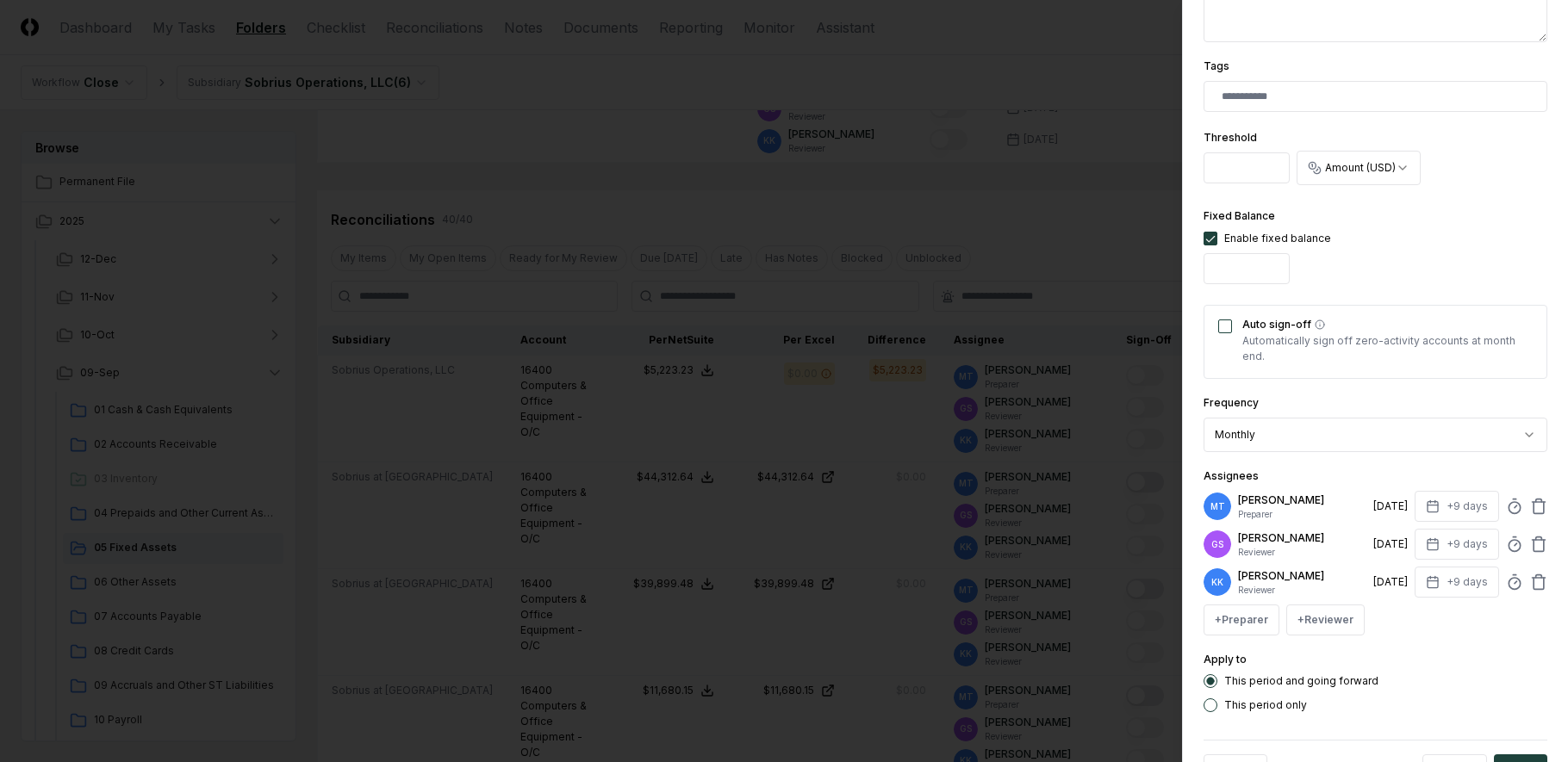
scroll to position [551, 0]
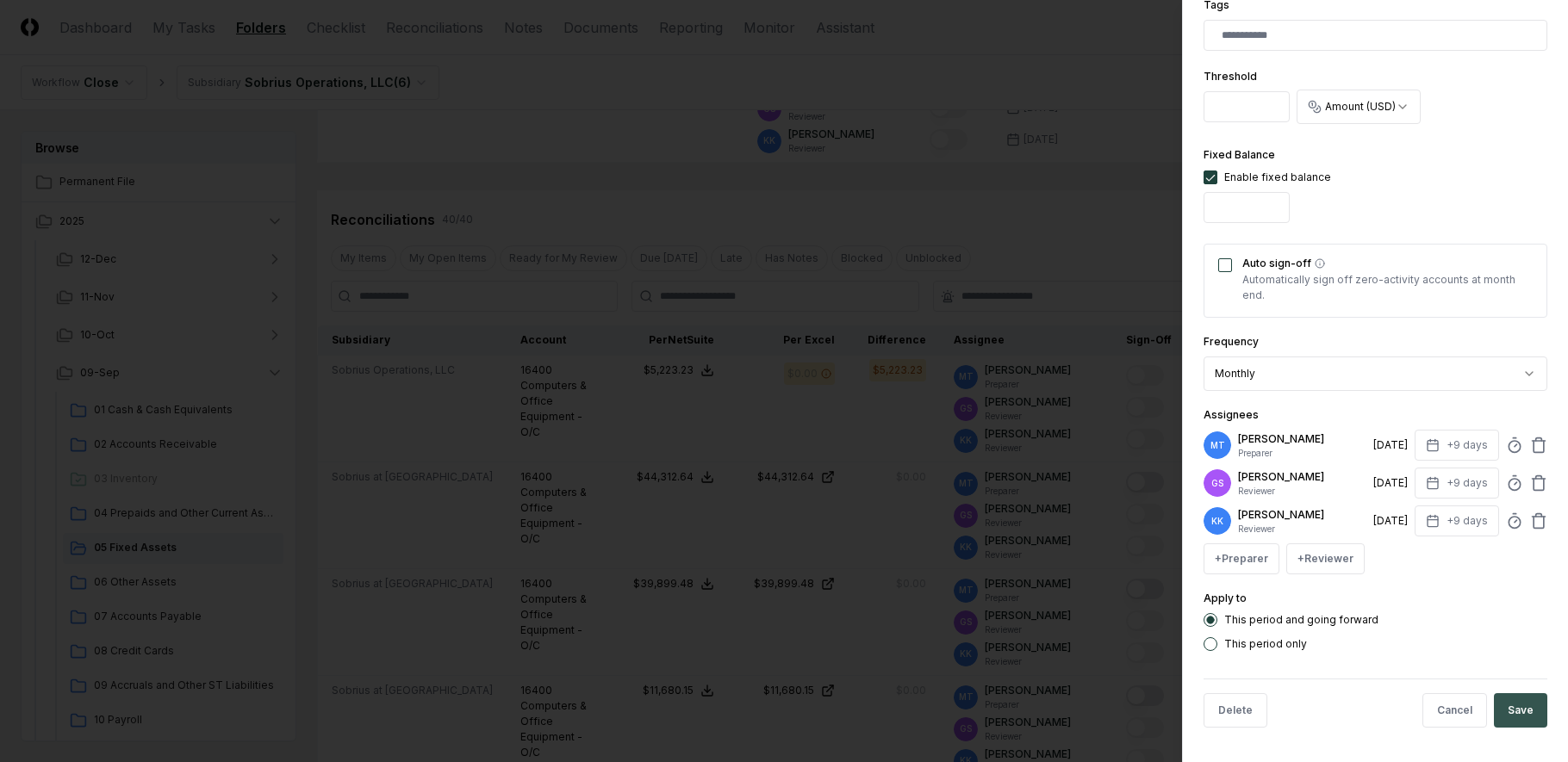
click at [1511, 718] on button "Save" at bounding box center [1520, 710] width 53 height 35
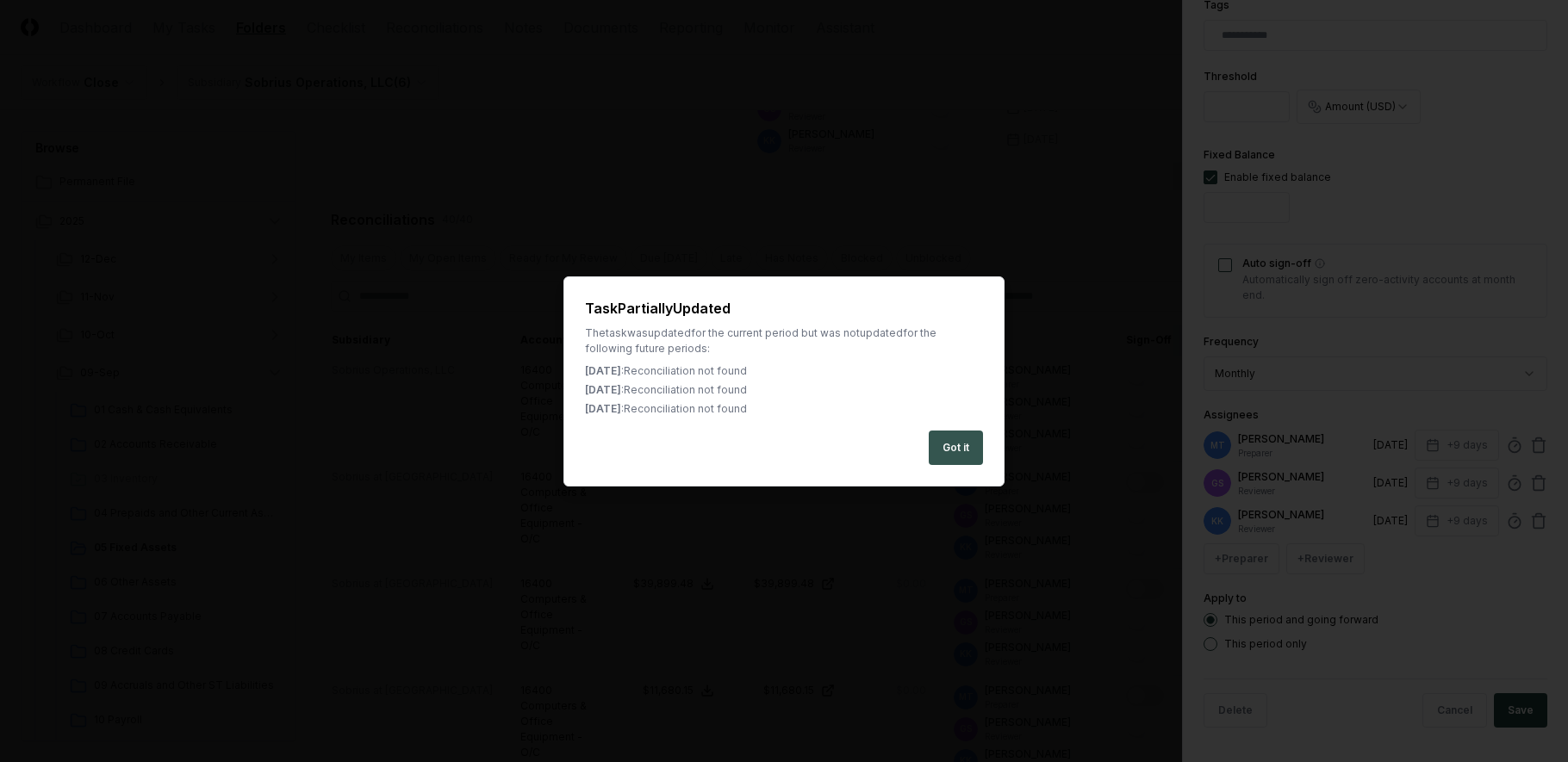
click at [955, 449] on button "Got it" at bounding box center [956, 447] width 54 height 35
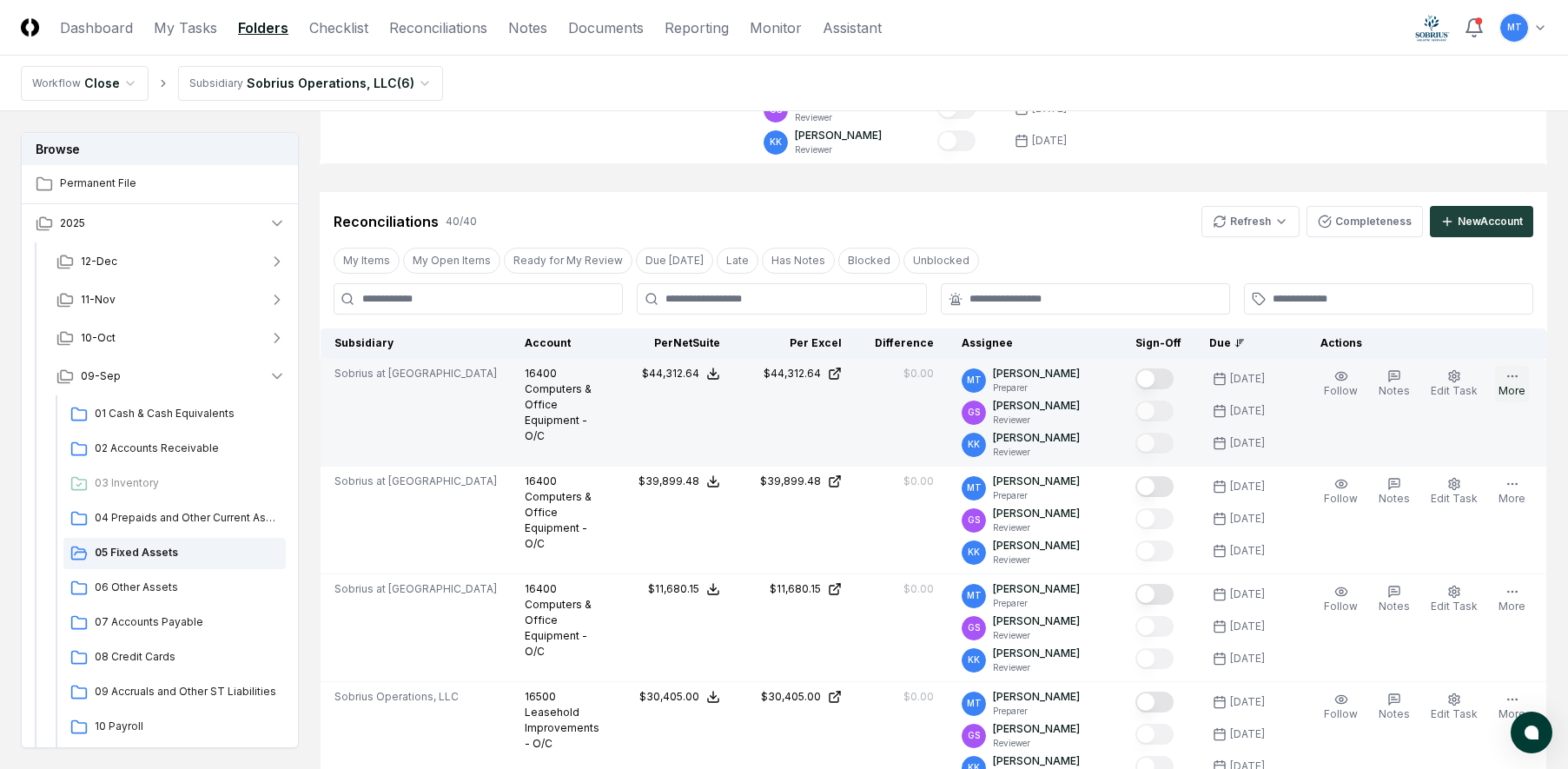
click at [1524, 377] on button "More" at bounding box center [1512, 384] width 34 height 37
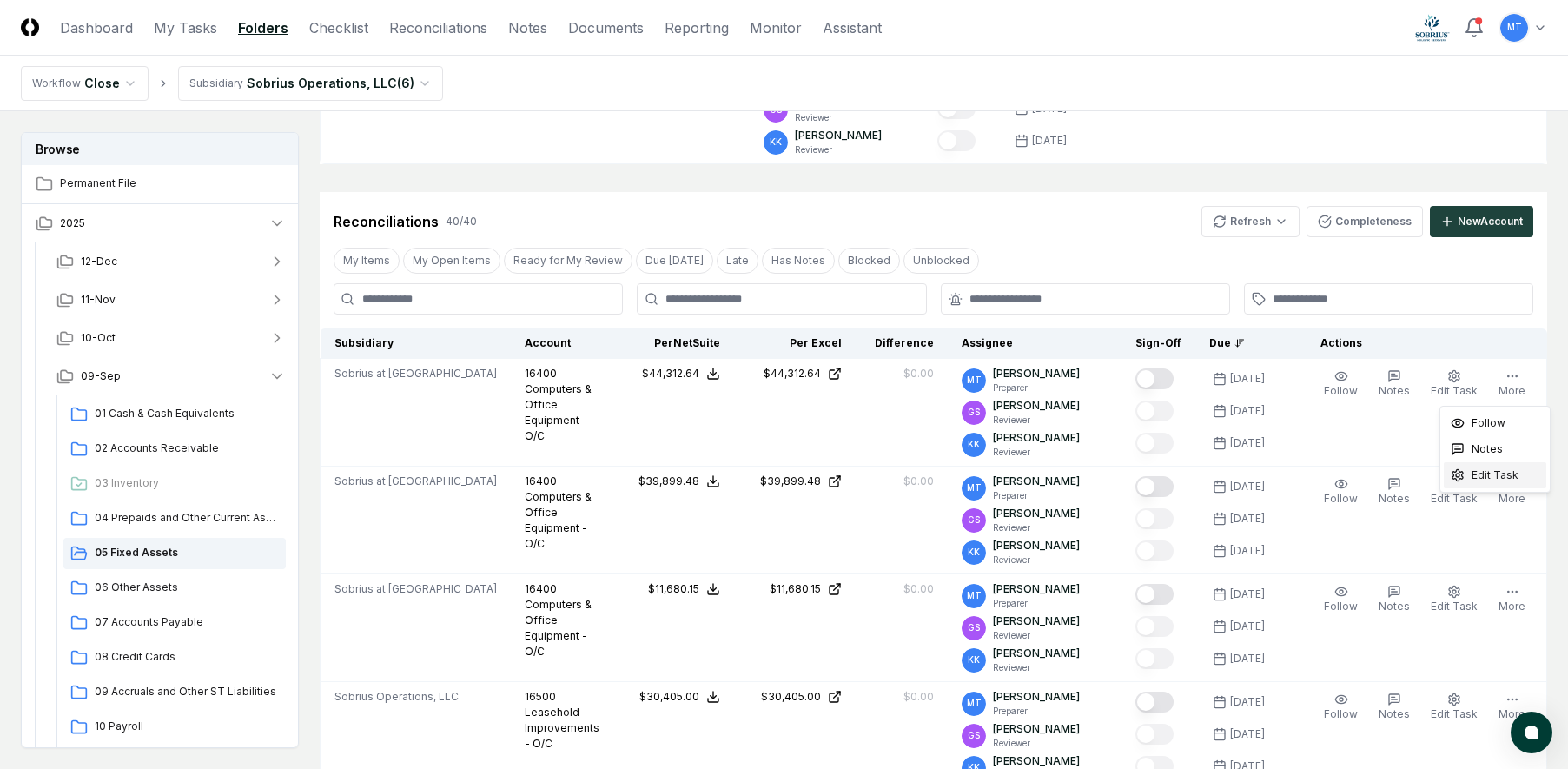
click at [1504, 473] on span "Edit Task" at bounding box center [1495, 475] width 47 height 16
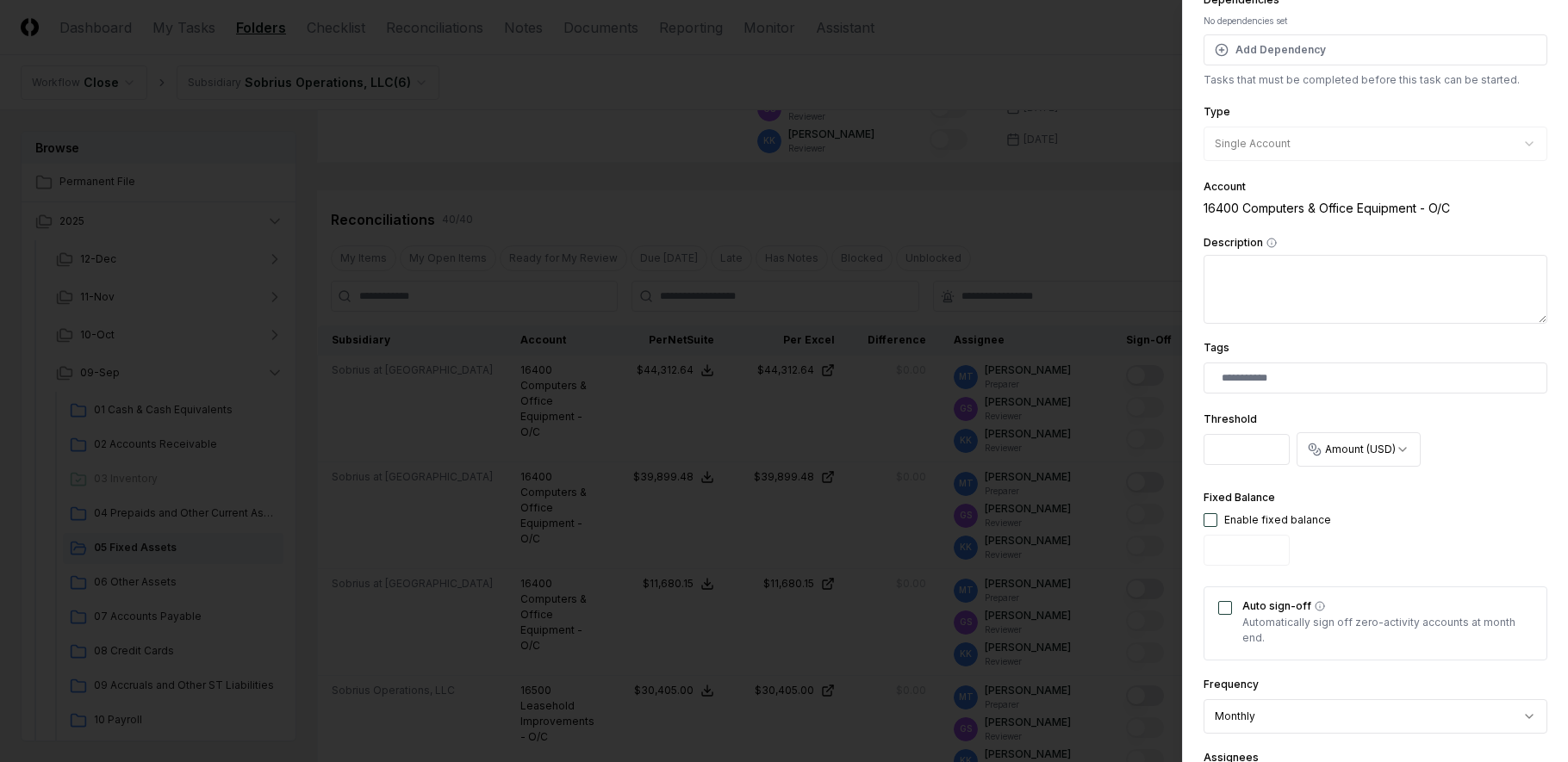
scroll to position [430, 0]
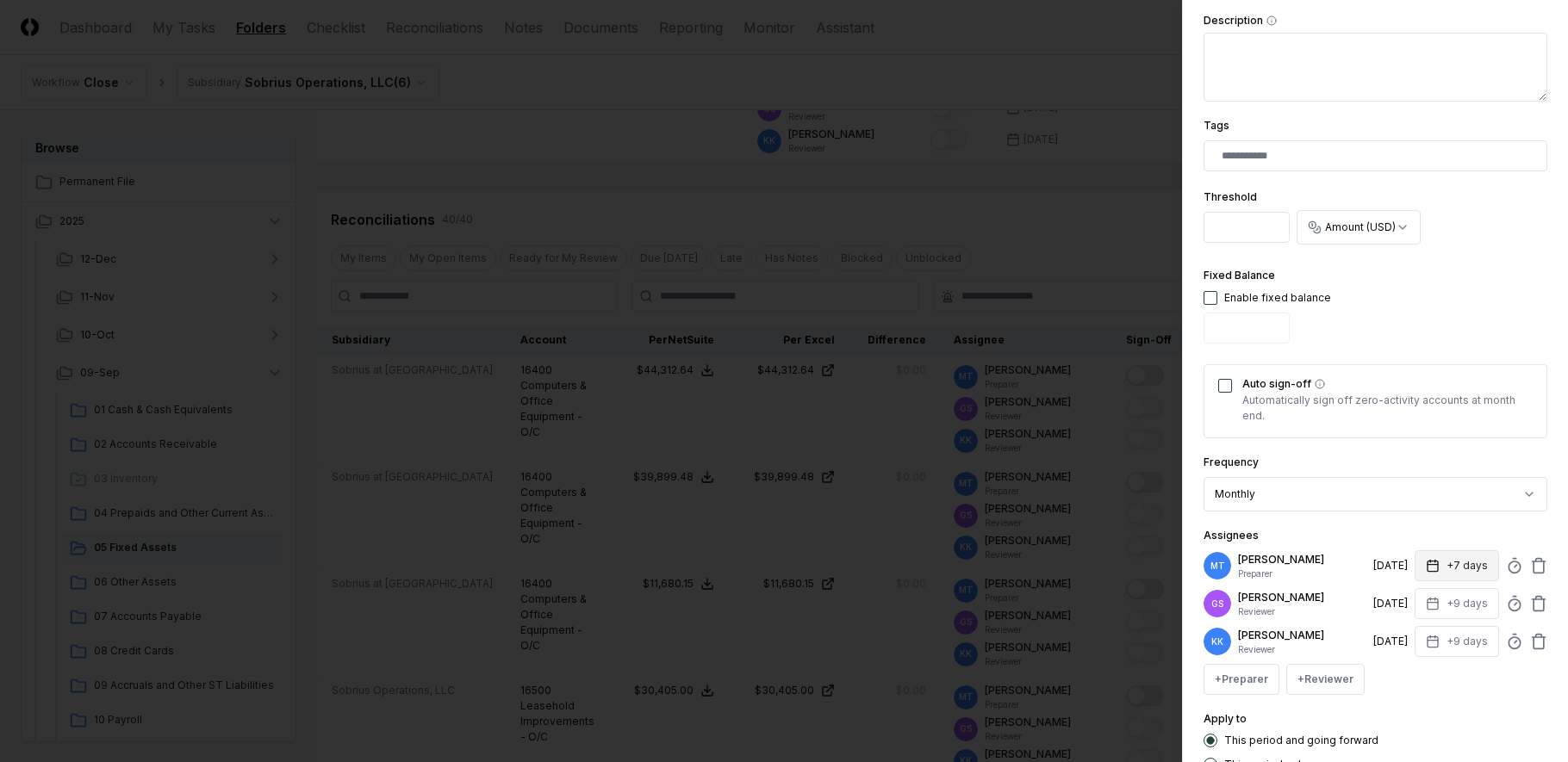
click at [1426, 568] on icon "button" at bounding box center [1432, 566] width 14 height 14
type input "*"
click at [1437, 692] on div "+ Preparer + Reviewer" at bounding box center [1374, 679] width 343 height 31
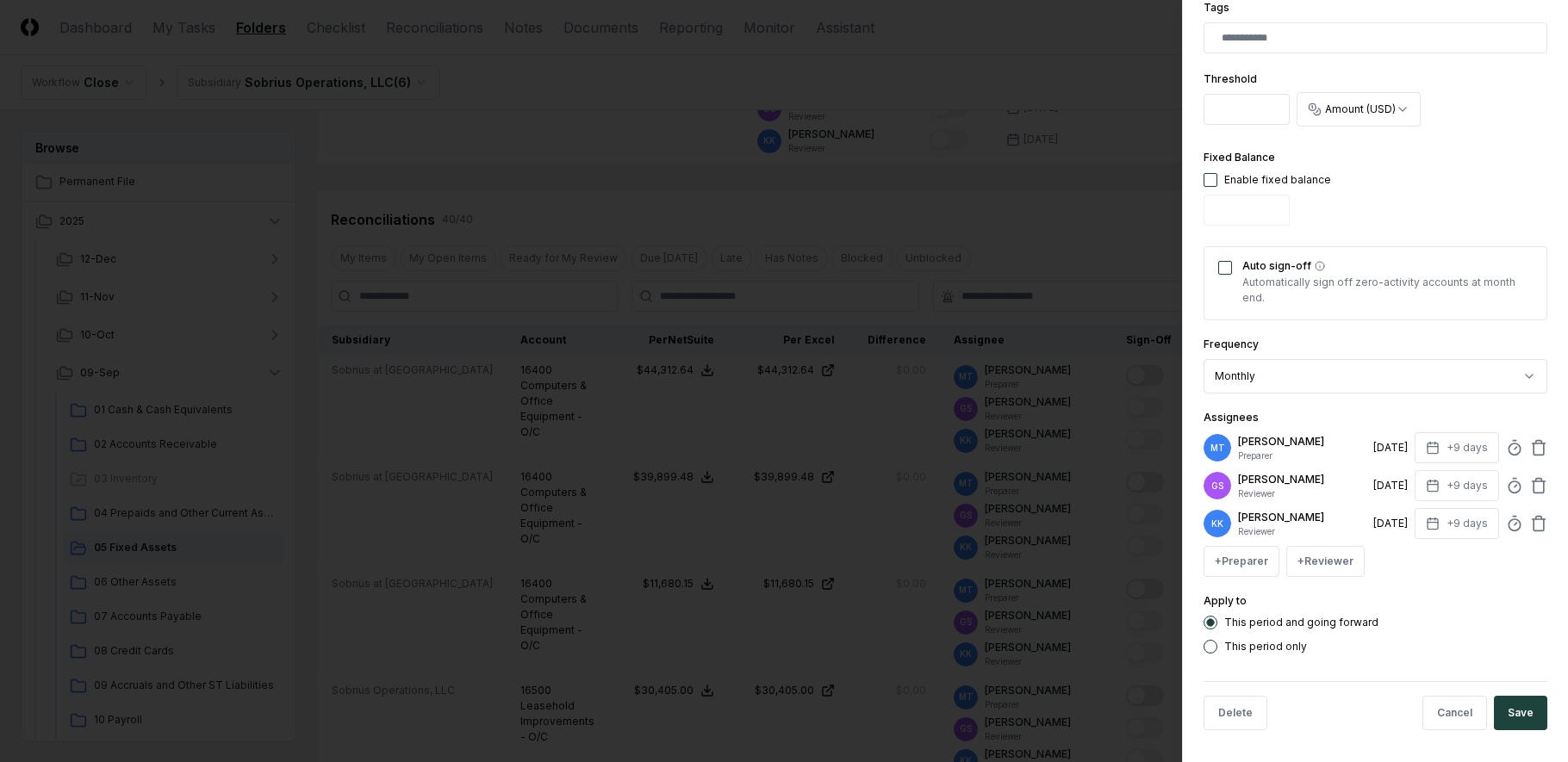
scroll to position [551, 0]
click at [1503, 710] on button "Save" at bounding box center [1520, 710] width 53 height 35
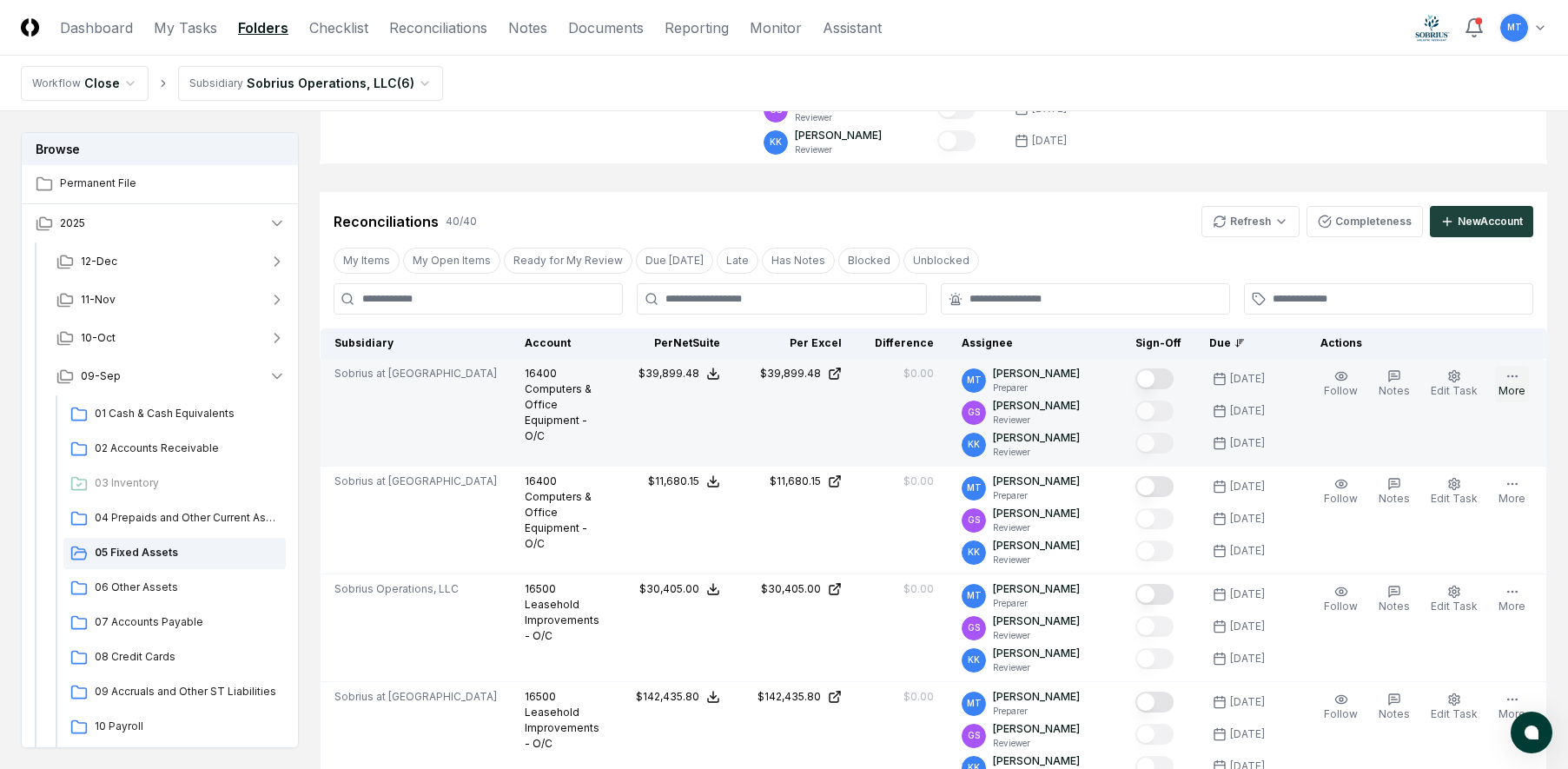
click at [1512, 382] on icon "button" at bounding box center [1512, 376] width 14 height 14
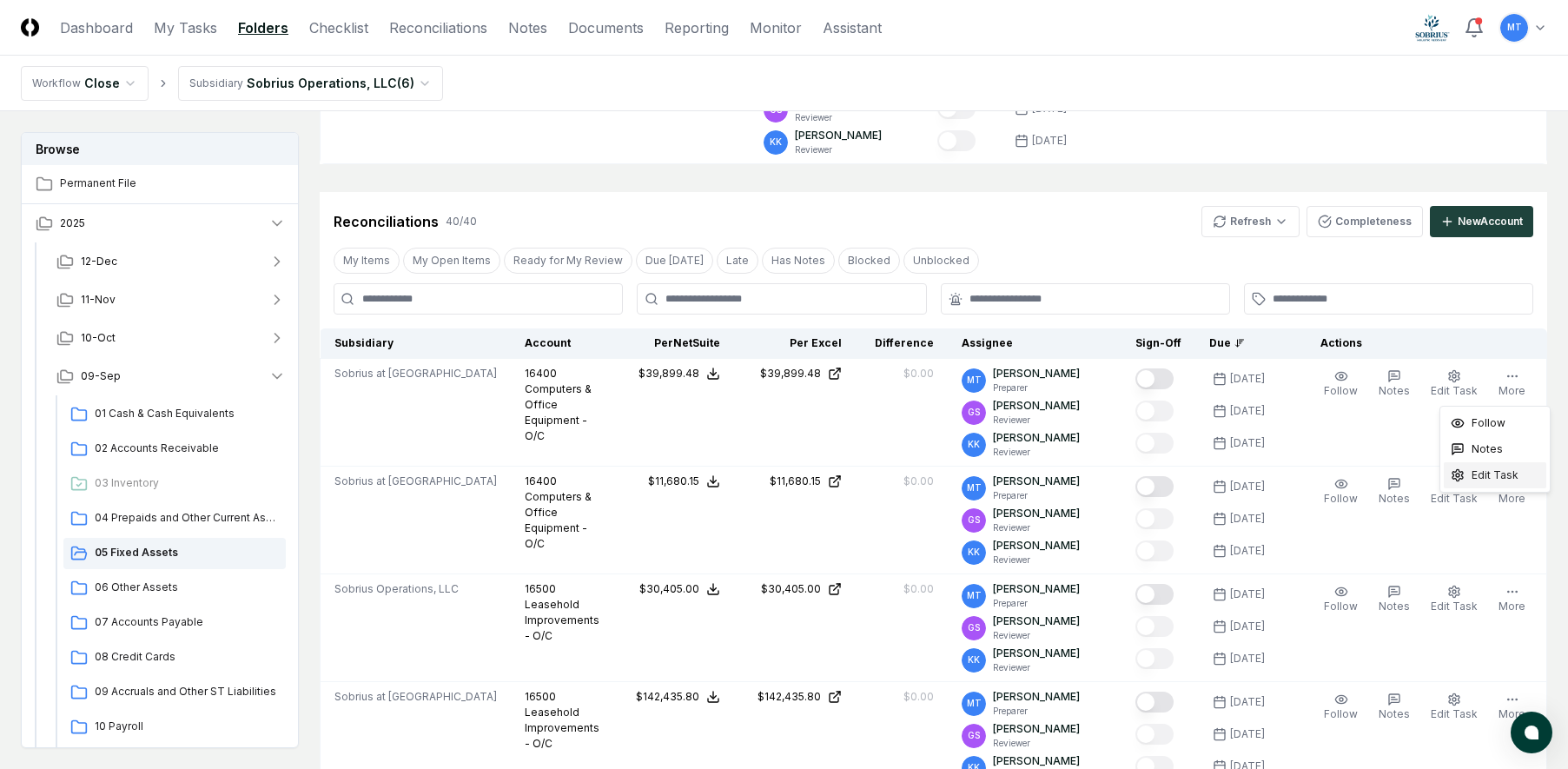
click at [1496, 469] on span "Edit Task" at bounding box center [1495, 475] width 47 height 16
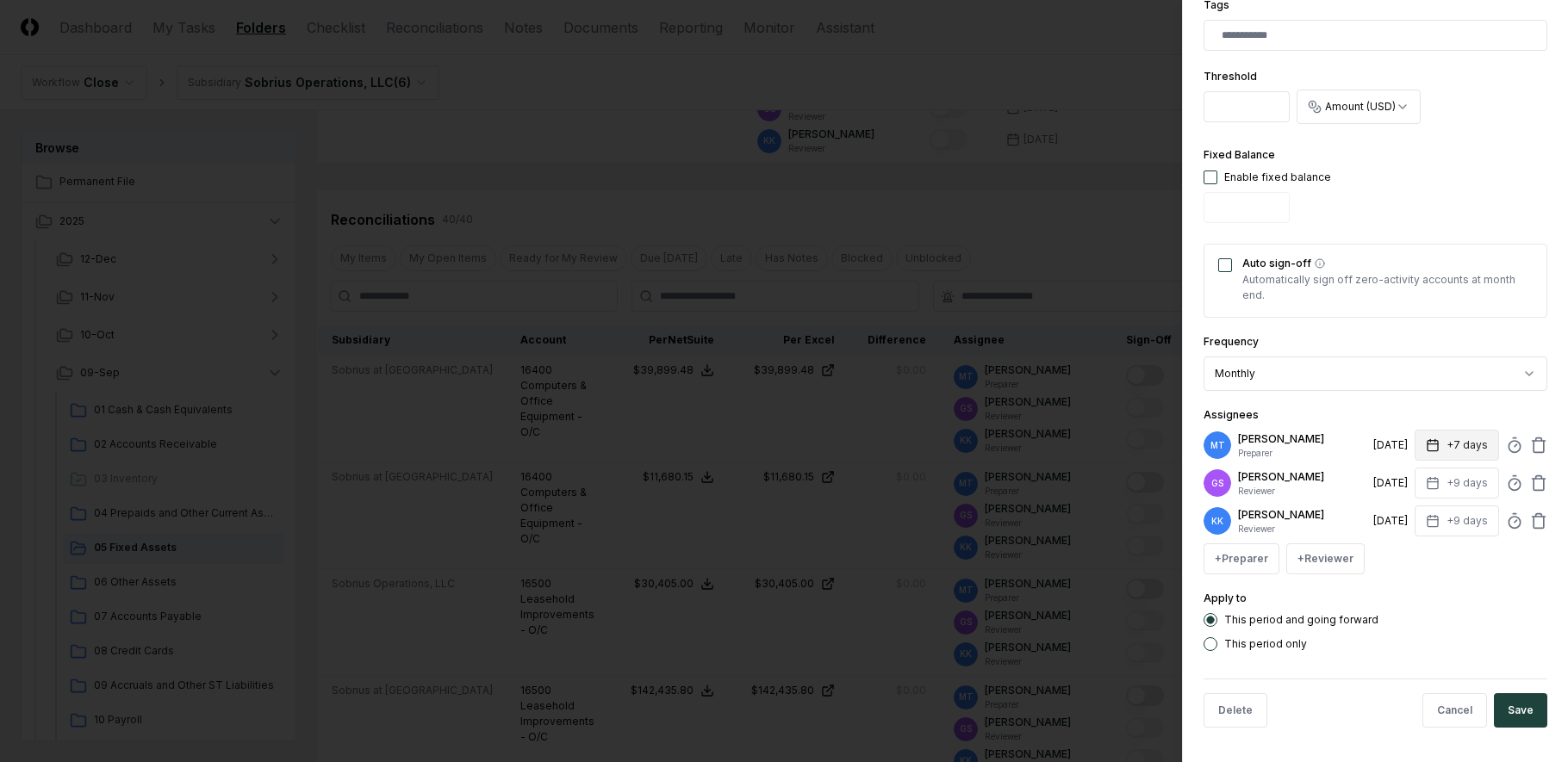
click at [1429, 440] on icon "button" at bounding box center [1432, 445] width 14 height 14
type input "*"
click at [1446, 613] on div "This period and going forward" at bounding box center [1374, 620] width 343 height 14
click at [1514, 715] on button "Save" at bounding box center [1520, 710] width 53 height 35
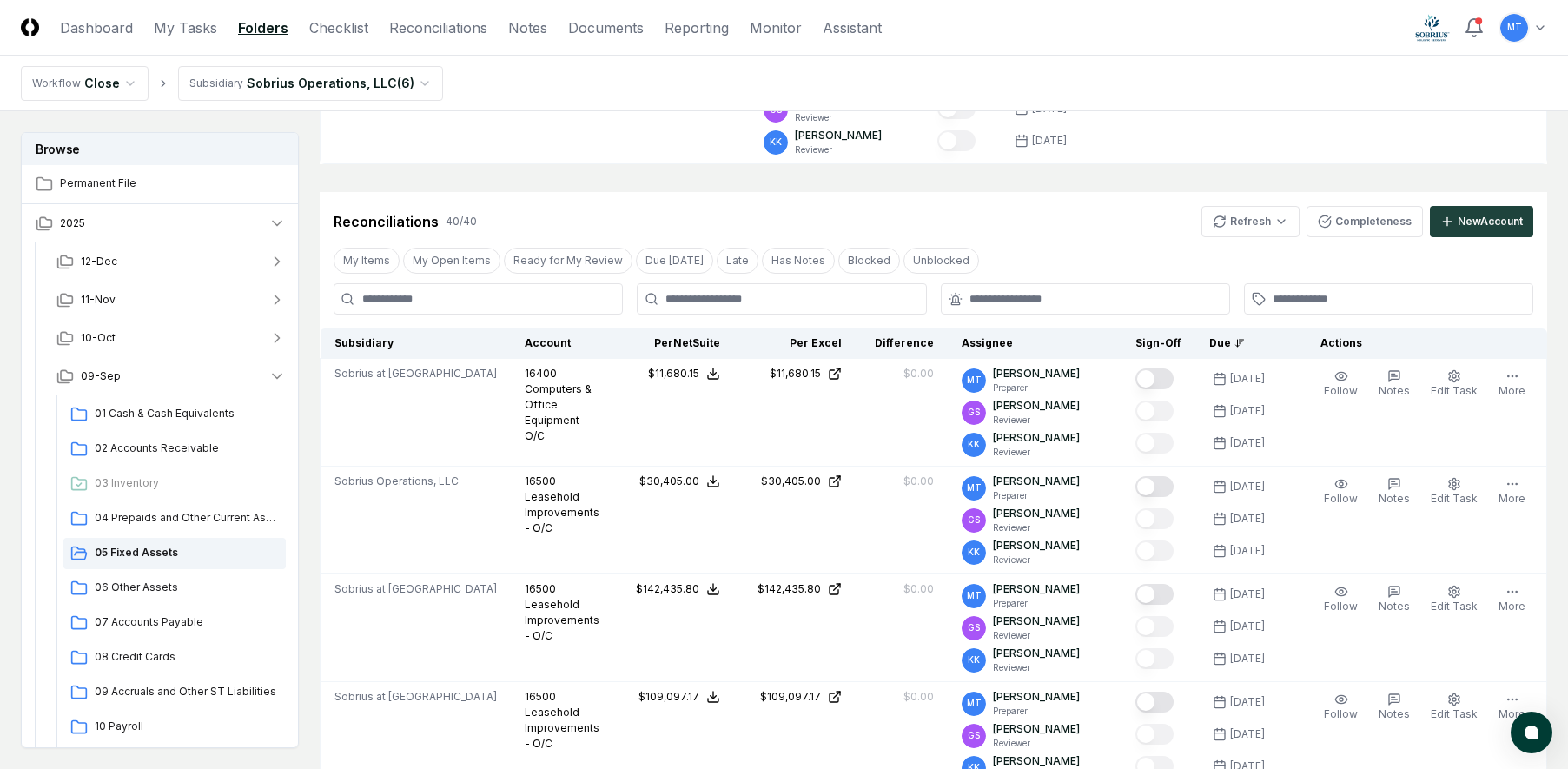
click at [1509, 379] on icon "button" at bounding box center [1512, 376] width 14 height 14
click at [1488, 471] on span "Edit Task" at bounding box center [1495, 475] width 47 height 16
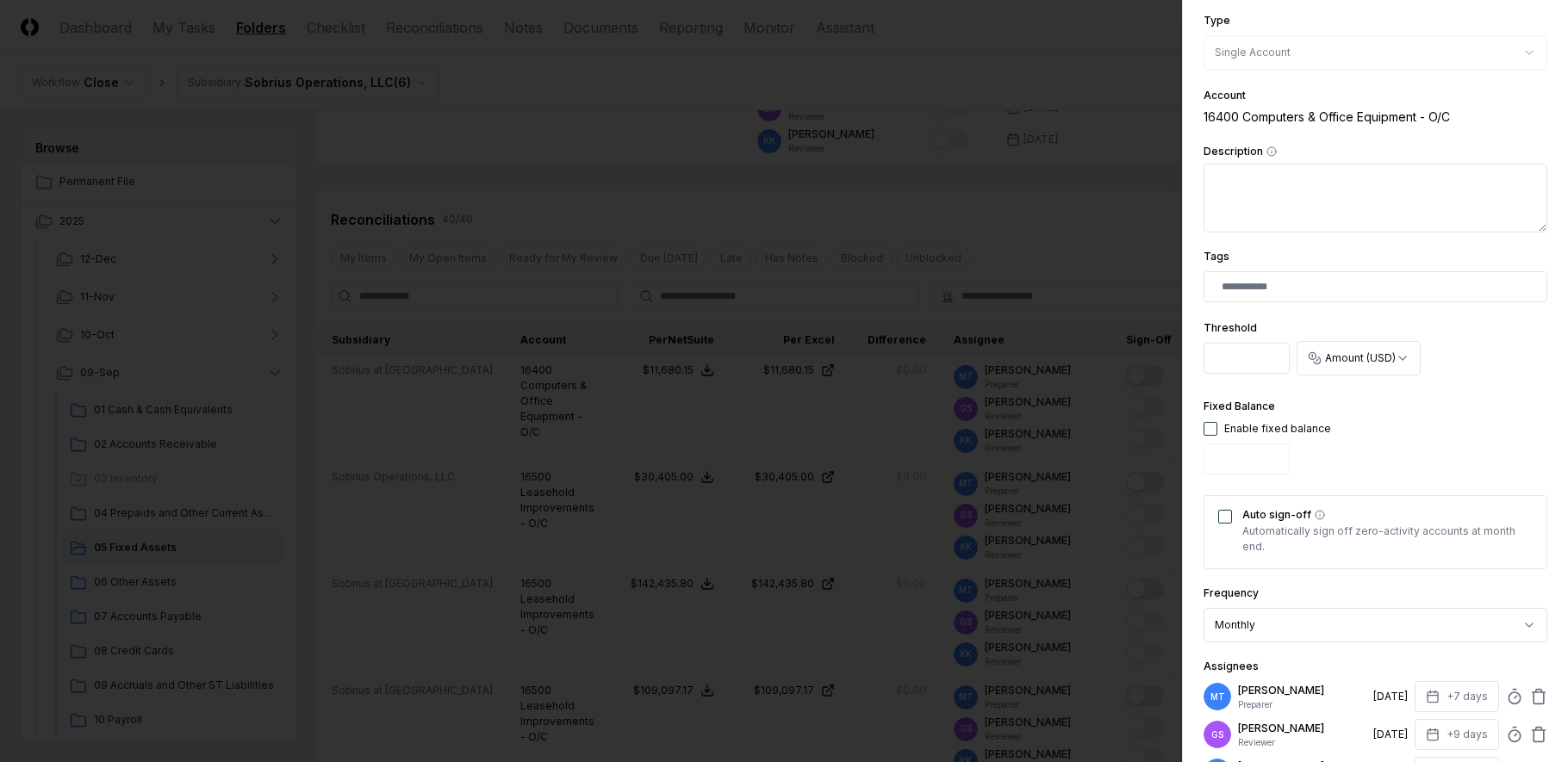
scroll to position [344, 0]
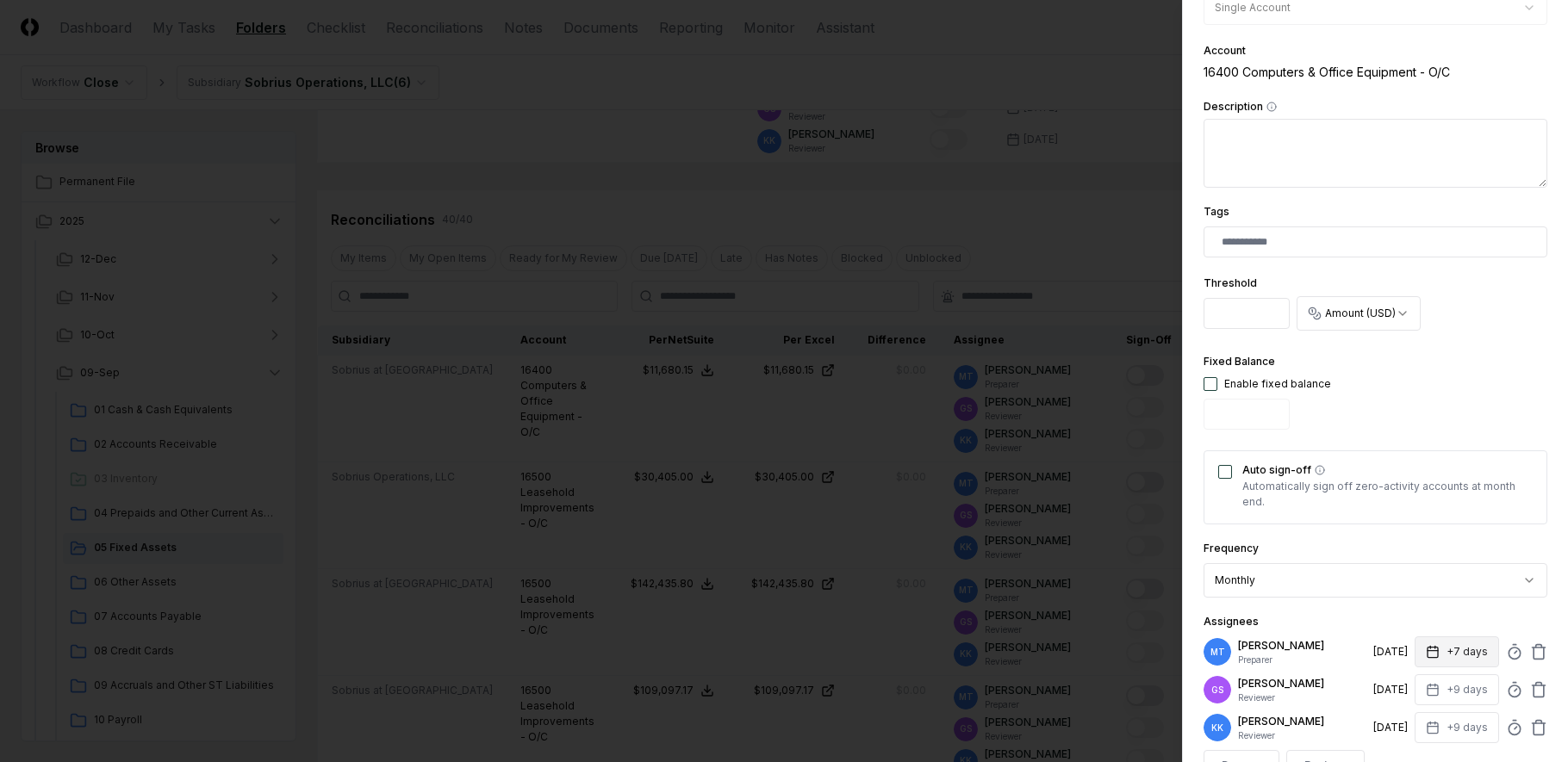
click at [1428, 647] on rect "button" at bounding box center [1432, 652] width 10 height 10
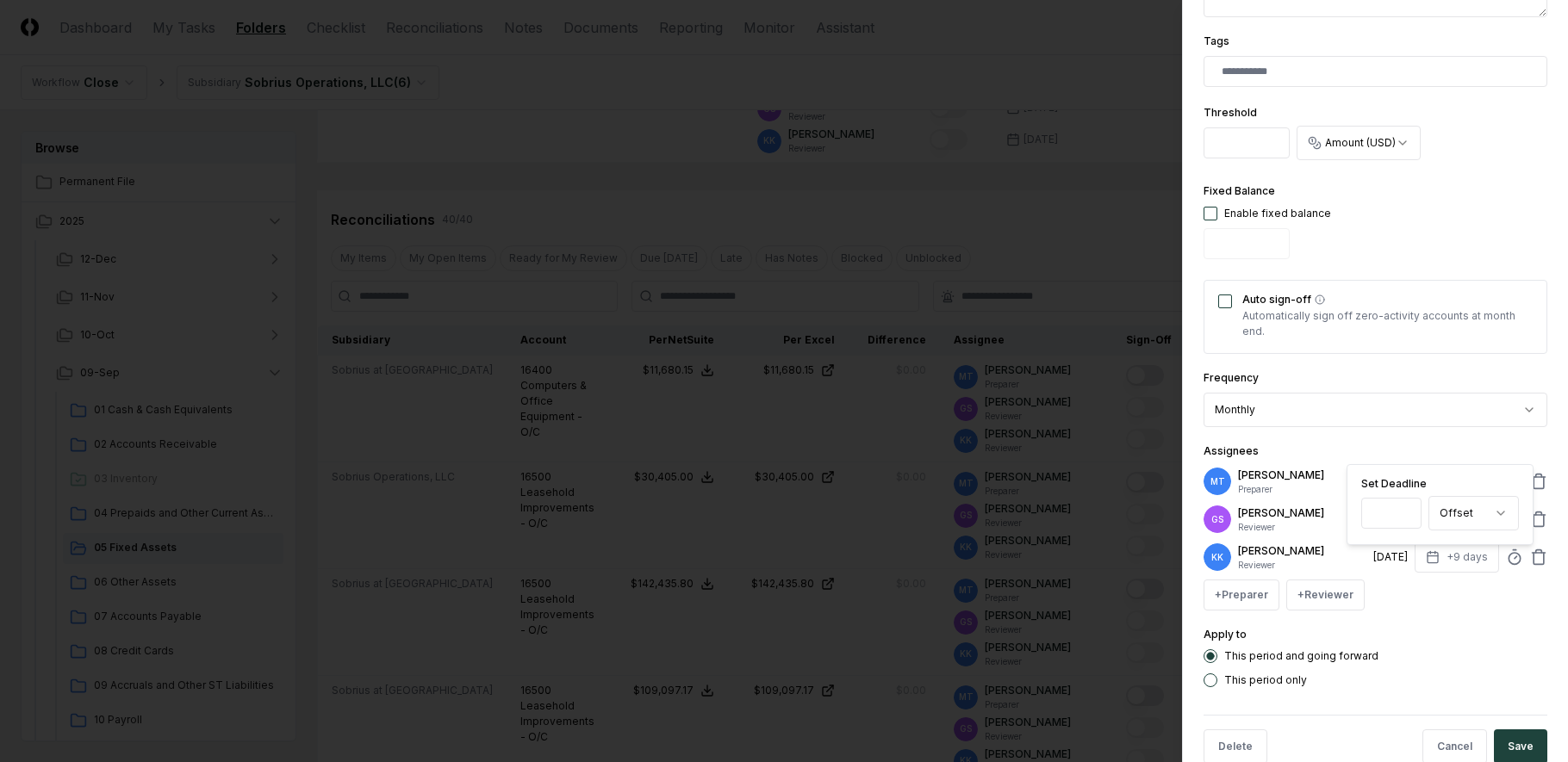
scroll to position [551, 0]
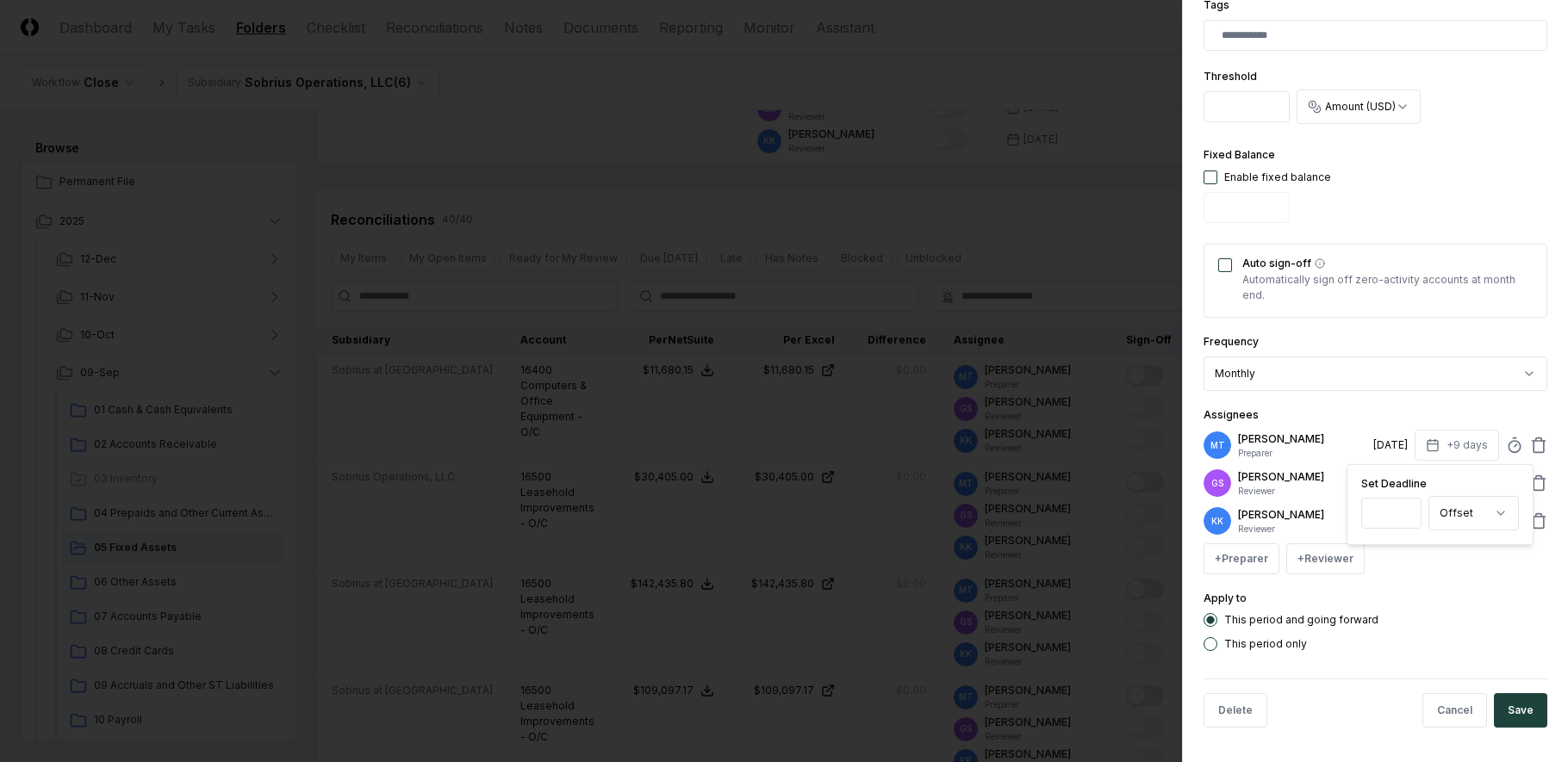
type input "*"
click at [1474, 629] on div "This period and going forward This period only" at bounding box center [1374, 632] width 343 height 38
click at [1514, 697] on button "Save" at bounding box center [1520, 710] width 53 height 35
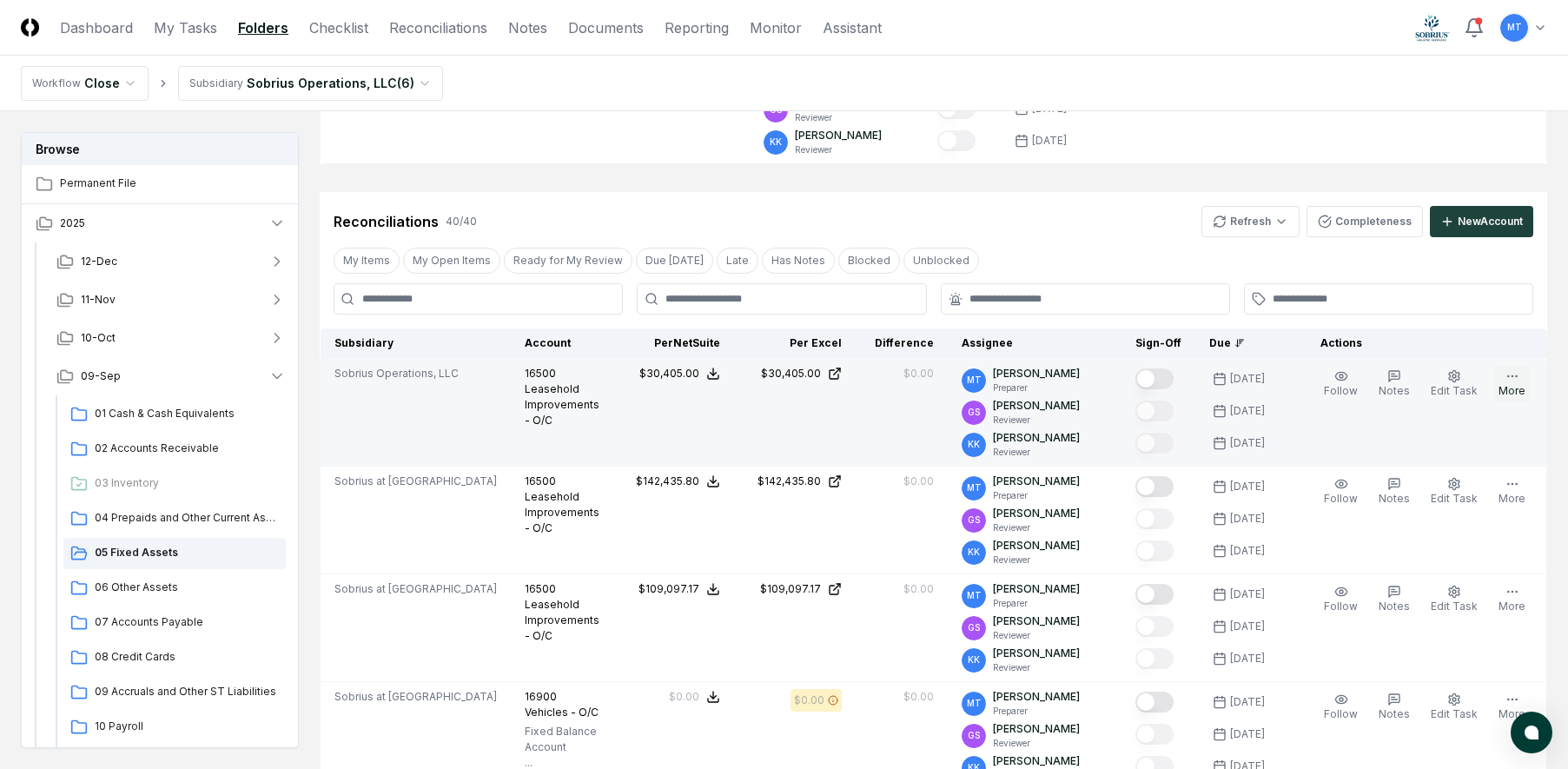
click at [1519, 378] on icon "button" at bounding box center [1512, 376] width 14 height 14
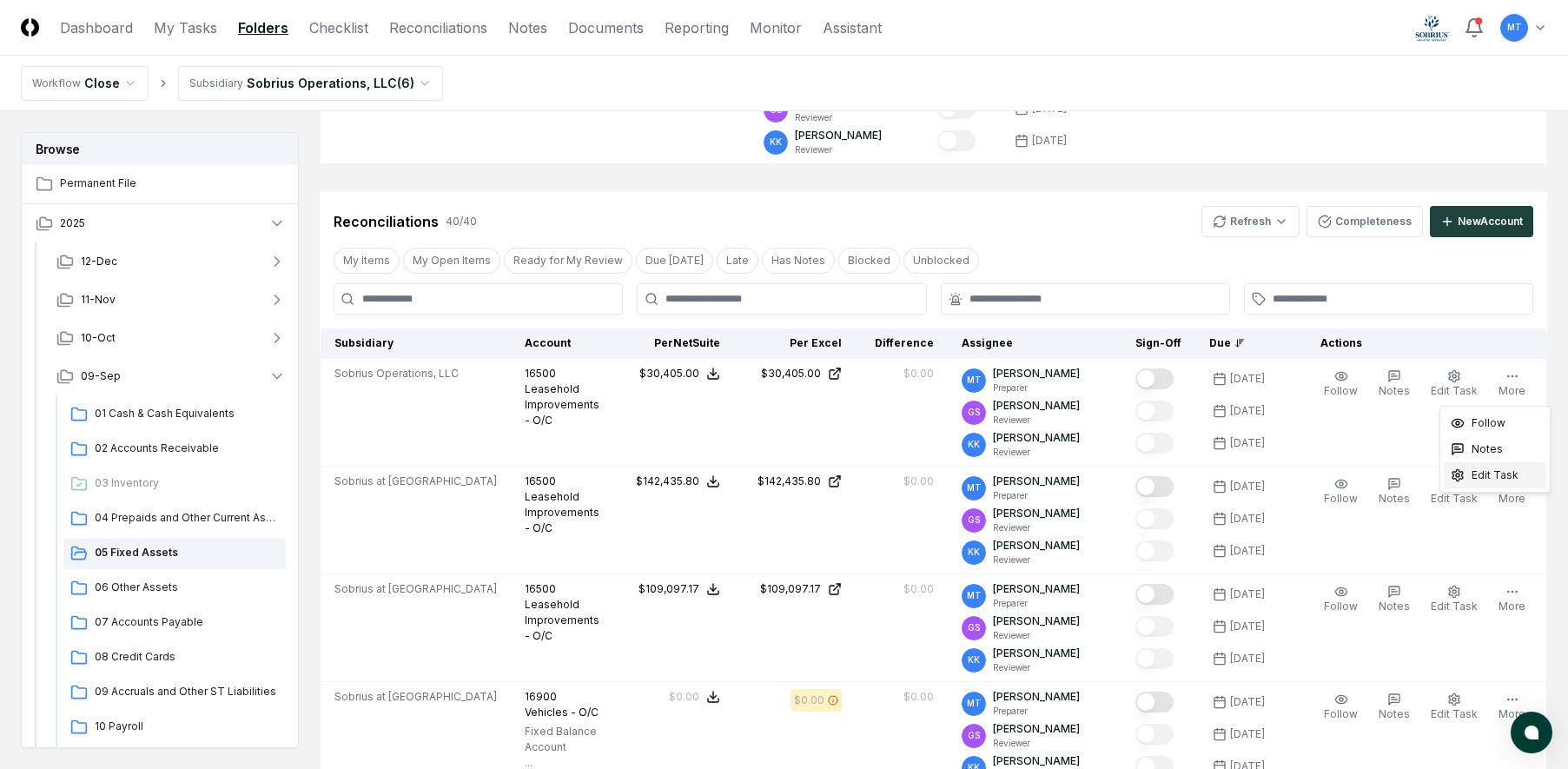
click at [1501, 476] on span "Edit Task" at bounding box center [1495, 475] width 47 height 16
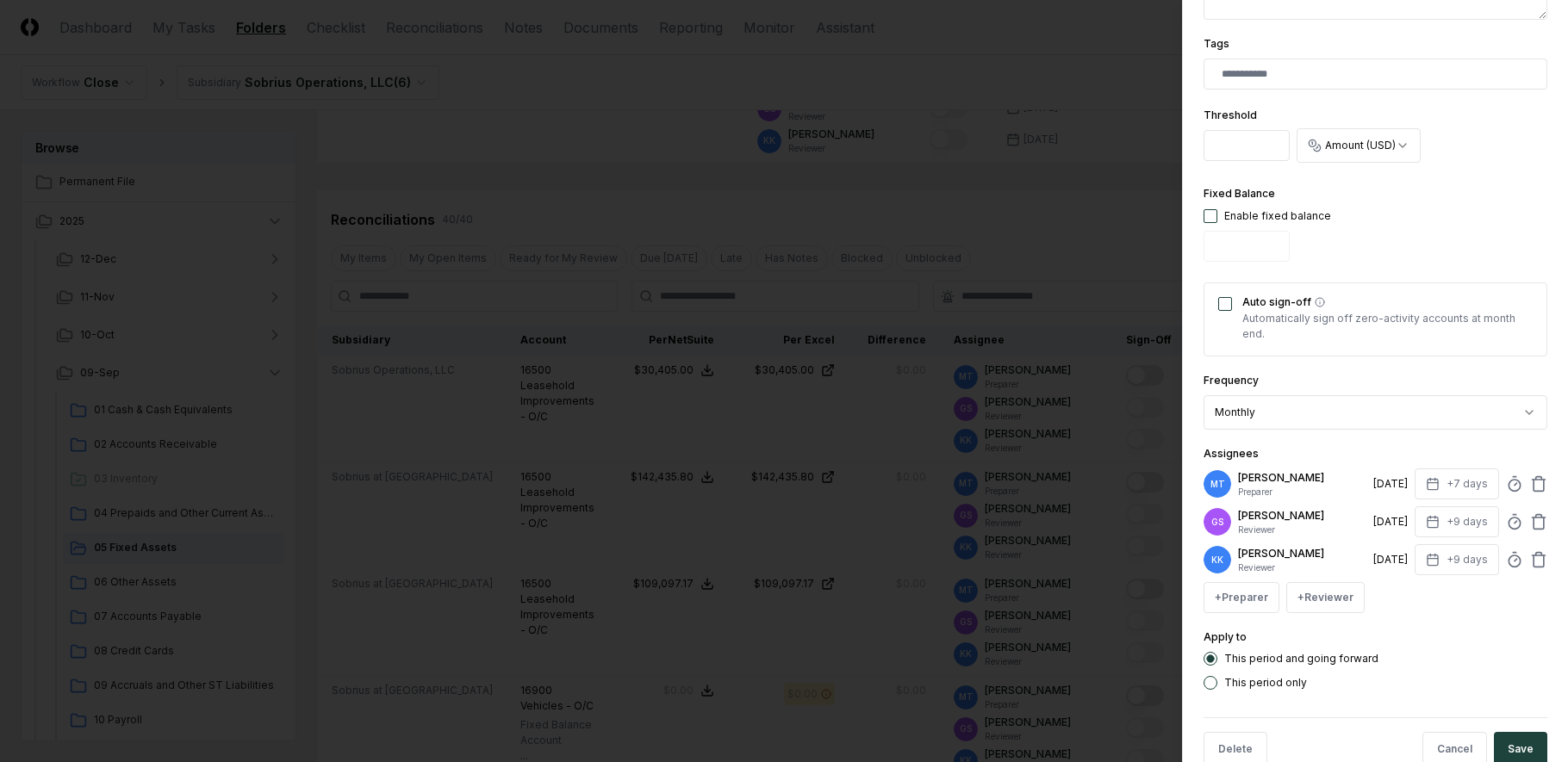
scroll to position [516, 0]
click at [1427, 482] on icon "button" at bounding box center [1432, 480] width 14 height 14
type input "*"
click at [1485, 648] on div "This period and going forward" at bounding box center [1374, 654] width 343 height 14
click at [1508, 735] on button "Save" at bounding box center [1520, 744] width 53 height 35
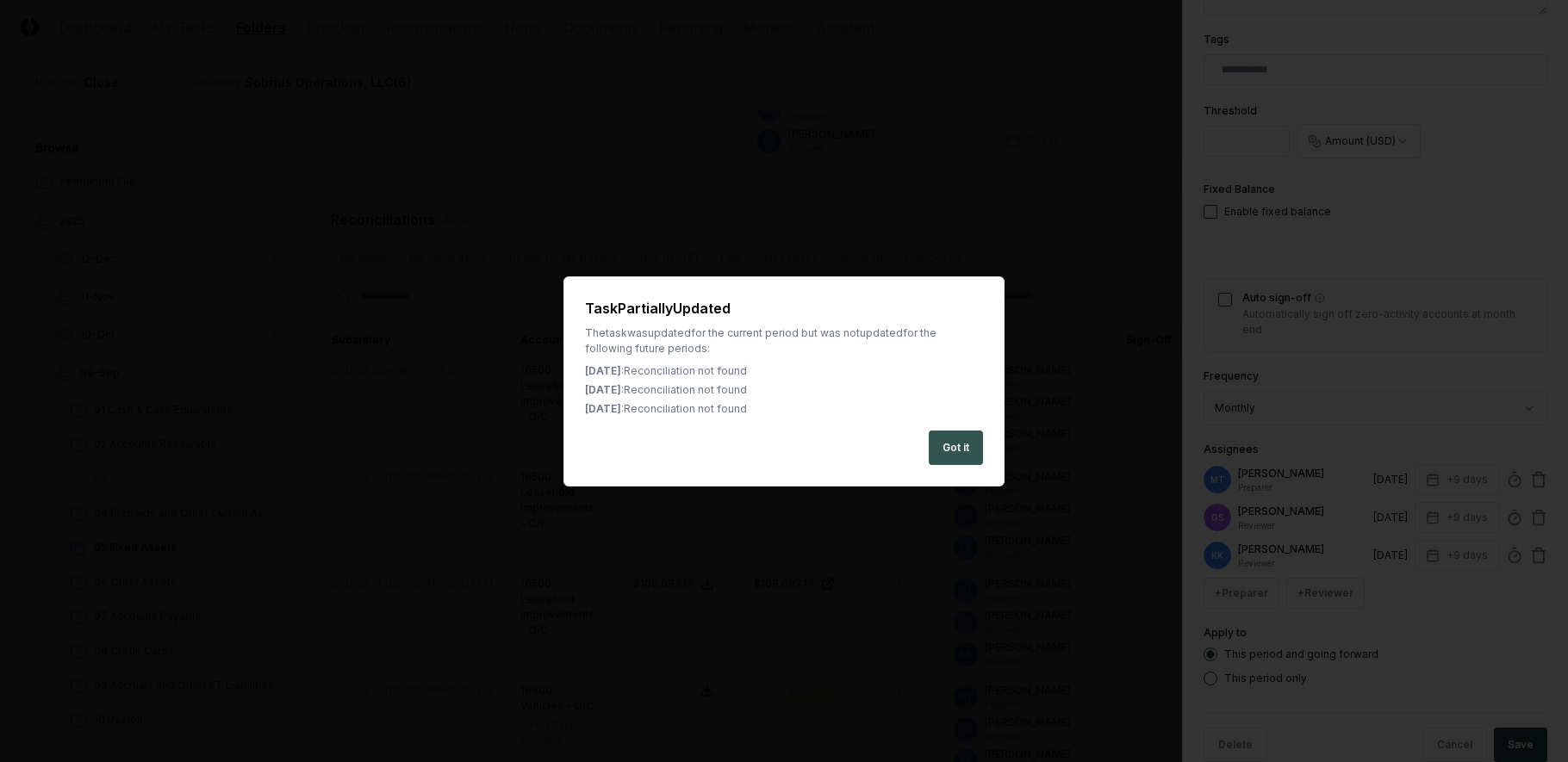
click at [962, 447] on button "Got it" at bounding box center [956, 447] width 54 height 35
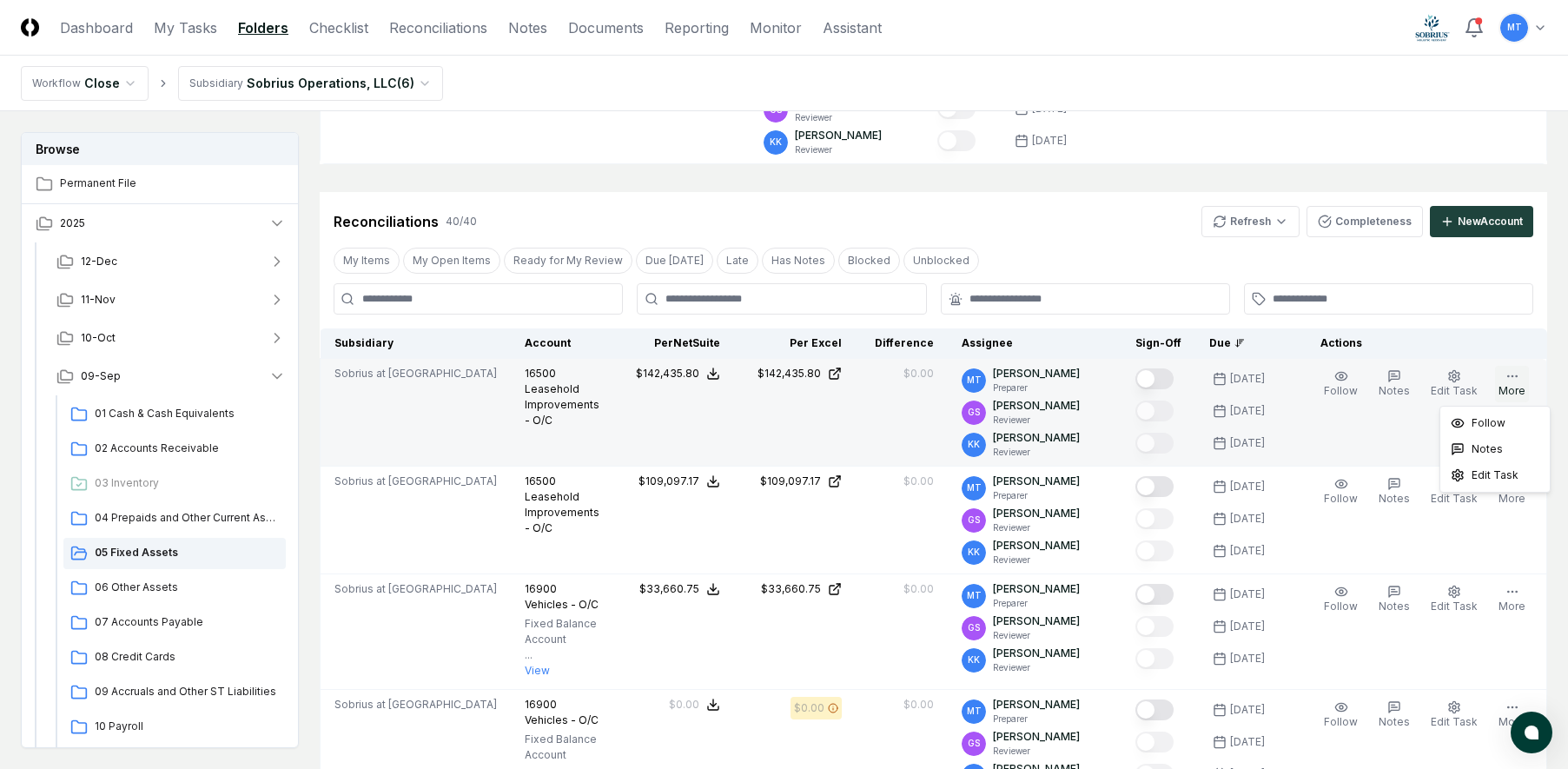
click at [1519, 384] on button "More" at bounding box center [1512, 384] width 34 height 37
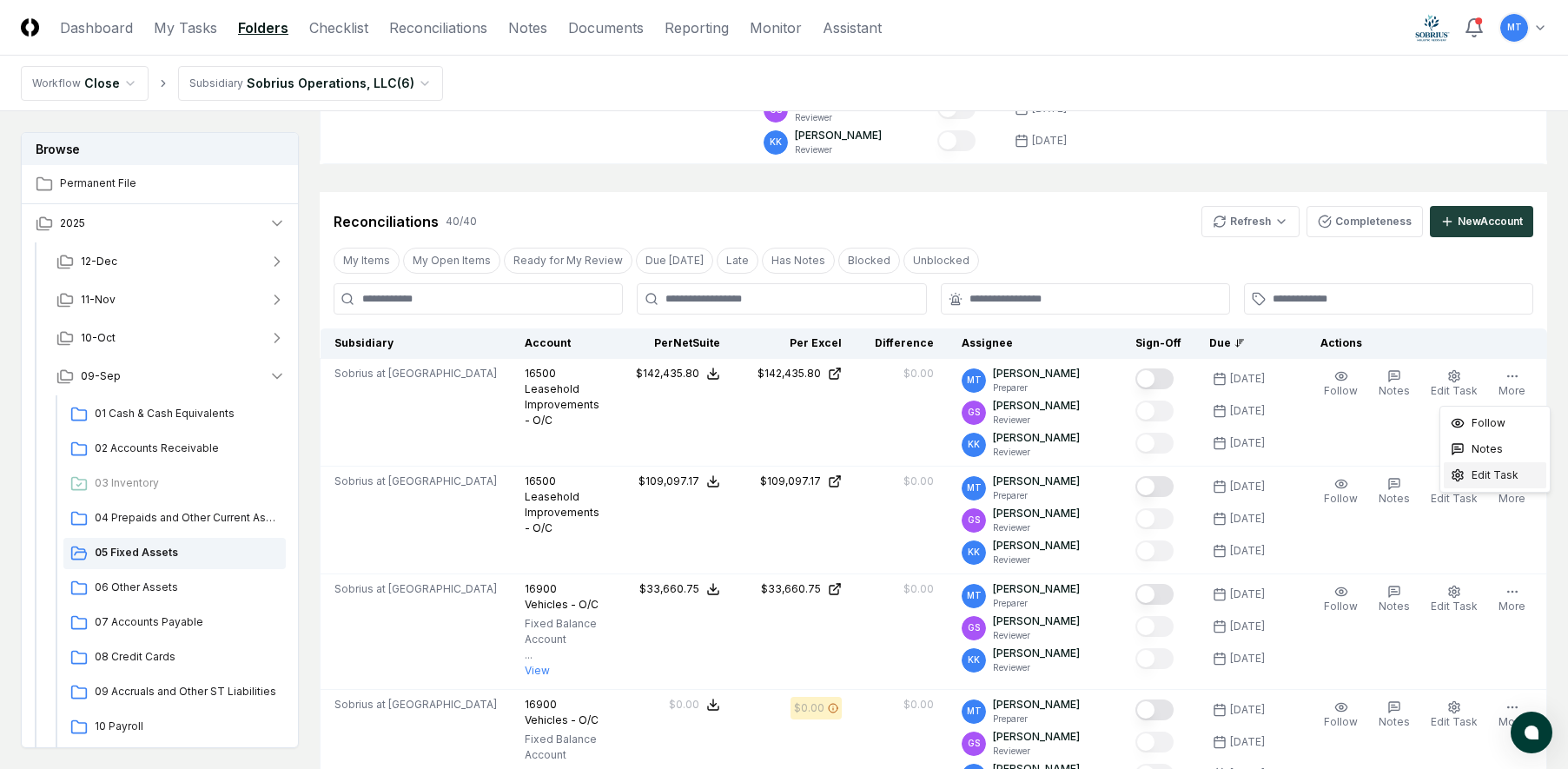
click at [1510, 478] on span "Edit Task" at bounding box center [1495, 475] width 47 height 16
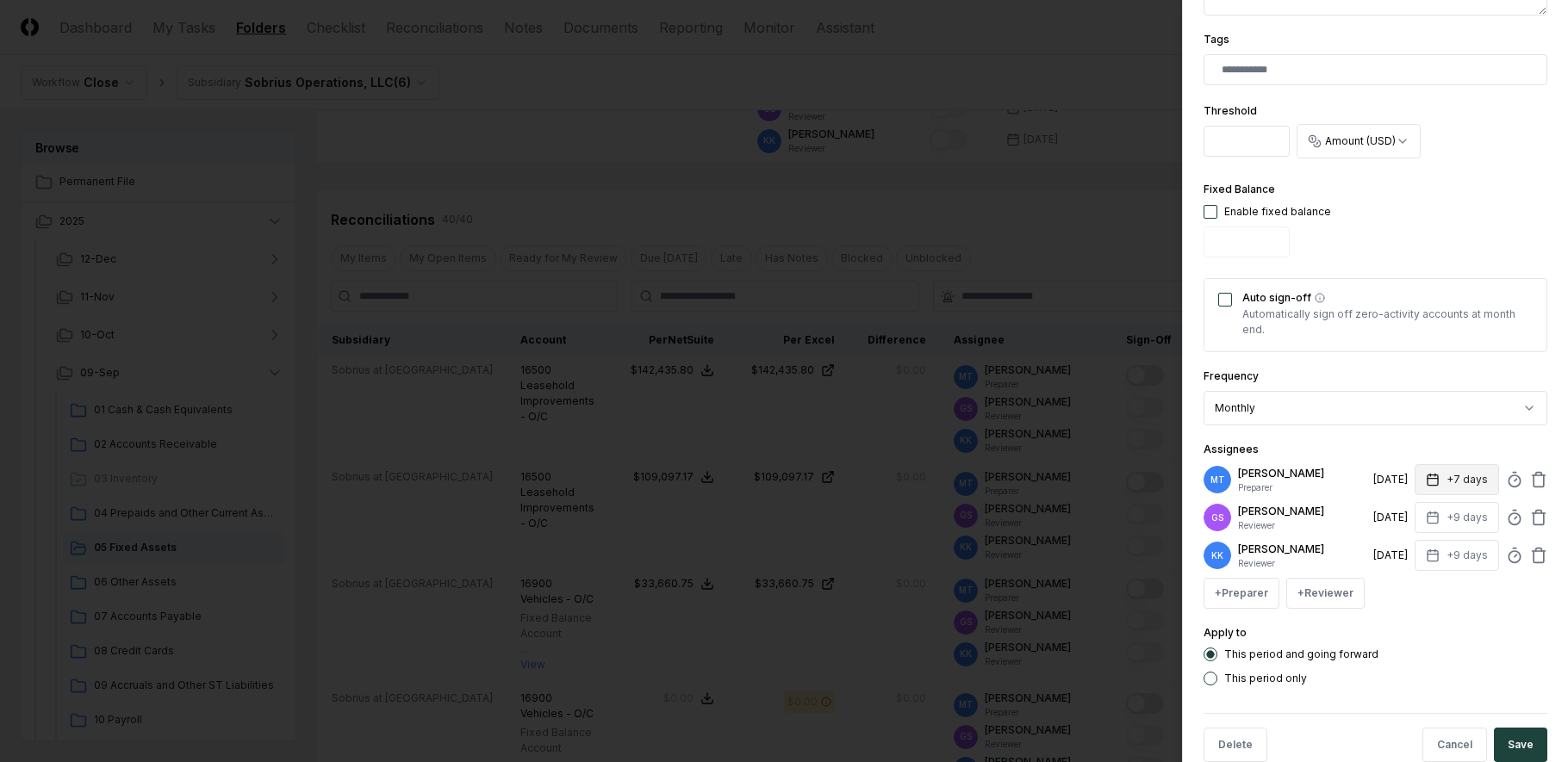
click at [1428, 479] on icon "button" at bounding box center [1432, 479] width 10 height 0
type input "*"
click at [1475, 647] on div "Apply to This period and going forward This period only" at bounding box center [1374, 654] width 343 height 63
click at [1503, 746] on button "Save" at bounding box center [1520, 744] width 53 height 35
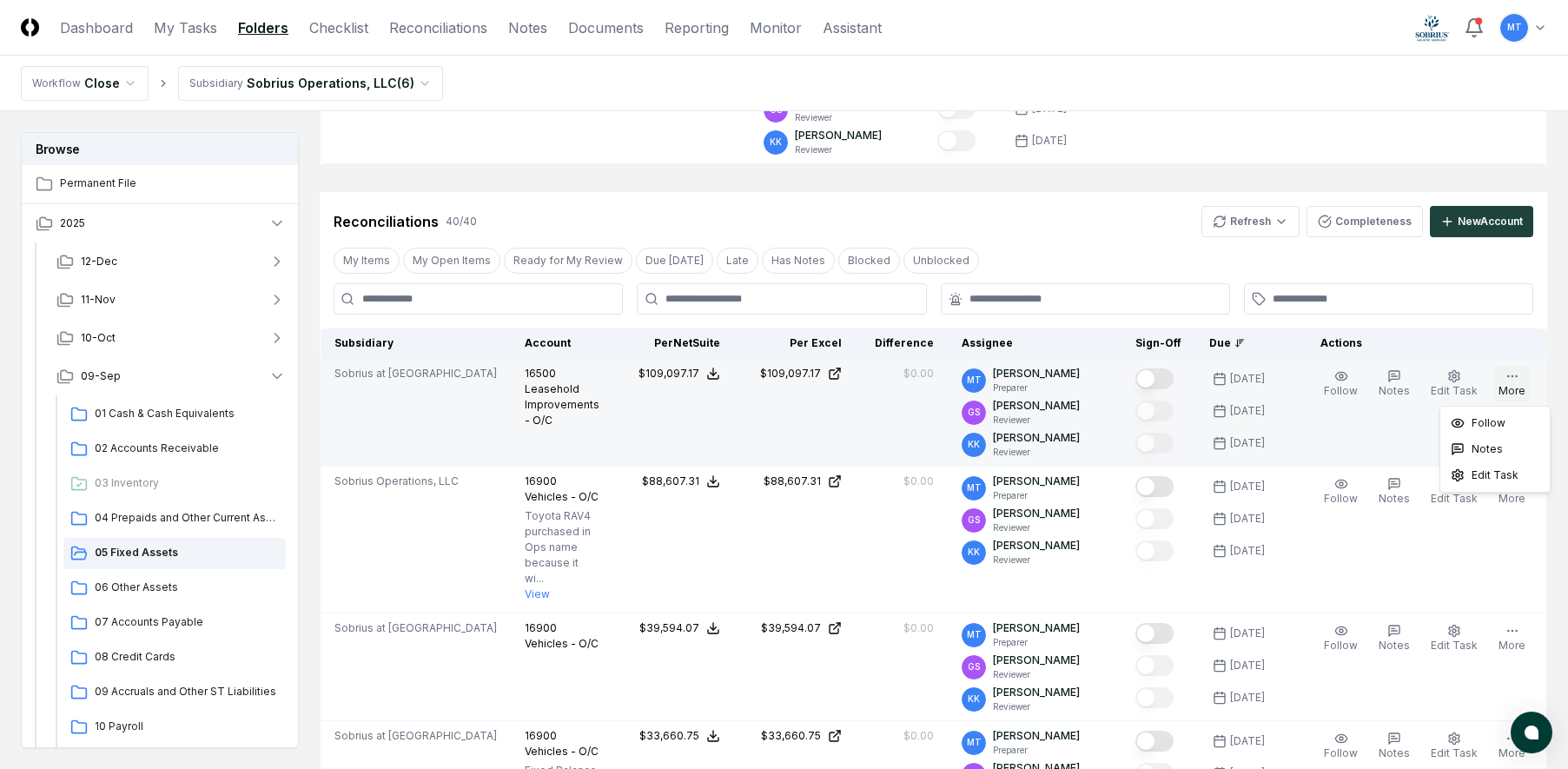
click at [1510, 378] on icon "button" at bounding box center [1512, 376] width 14 height 14
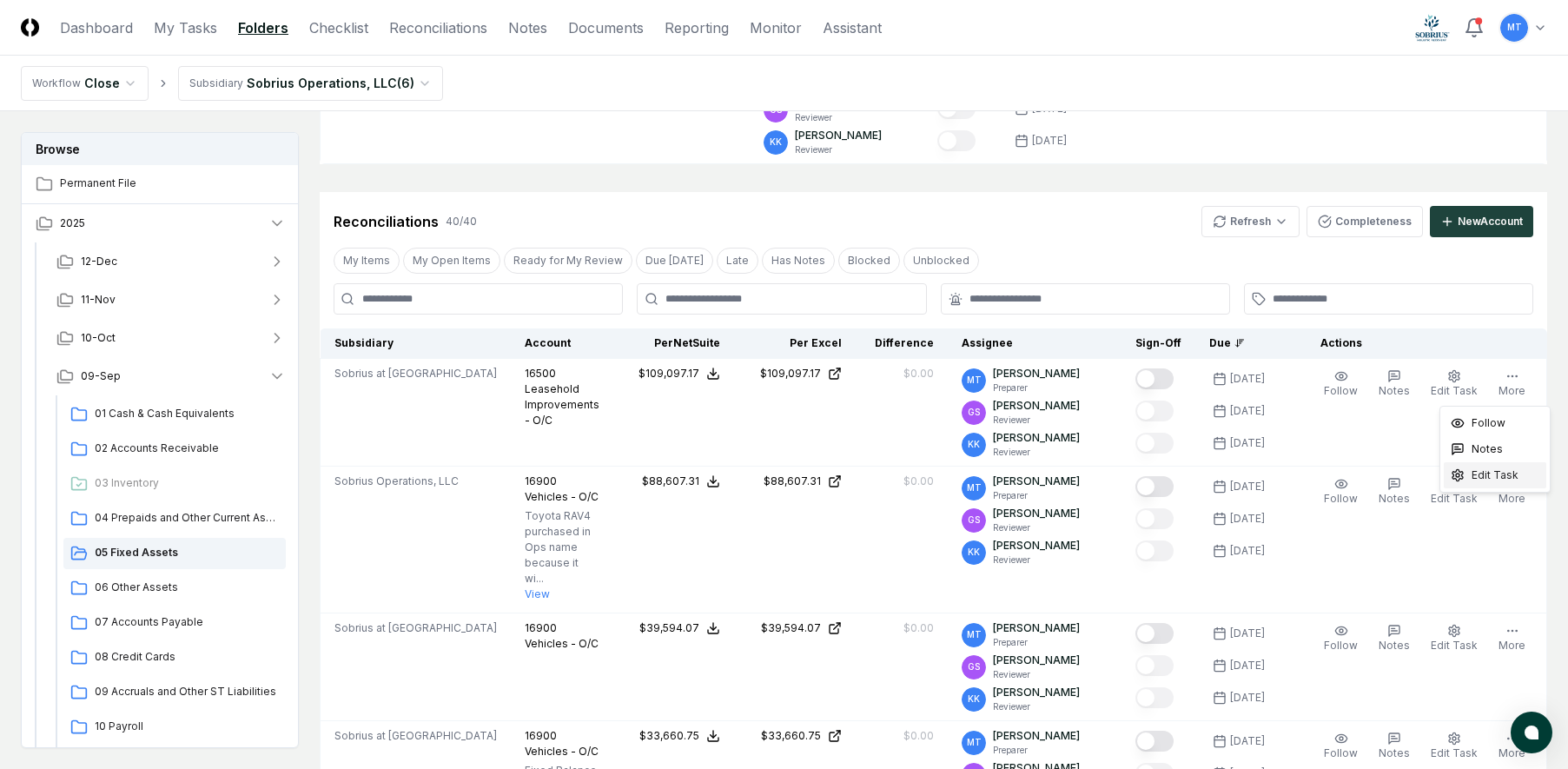
click at [1499, 478] on span "Edit Task" at bounding box center [1495, 475] width 47 height 16
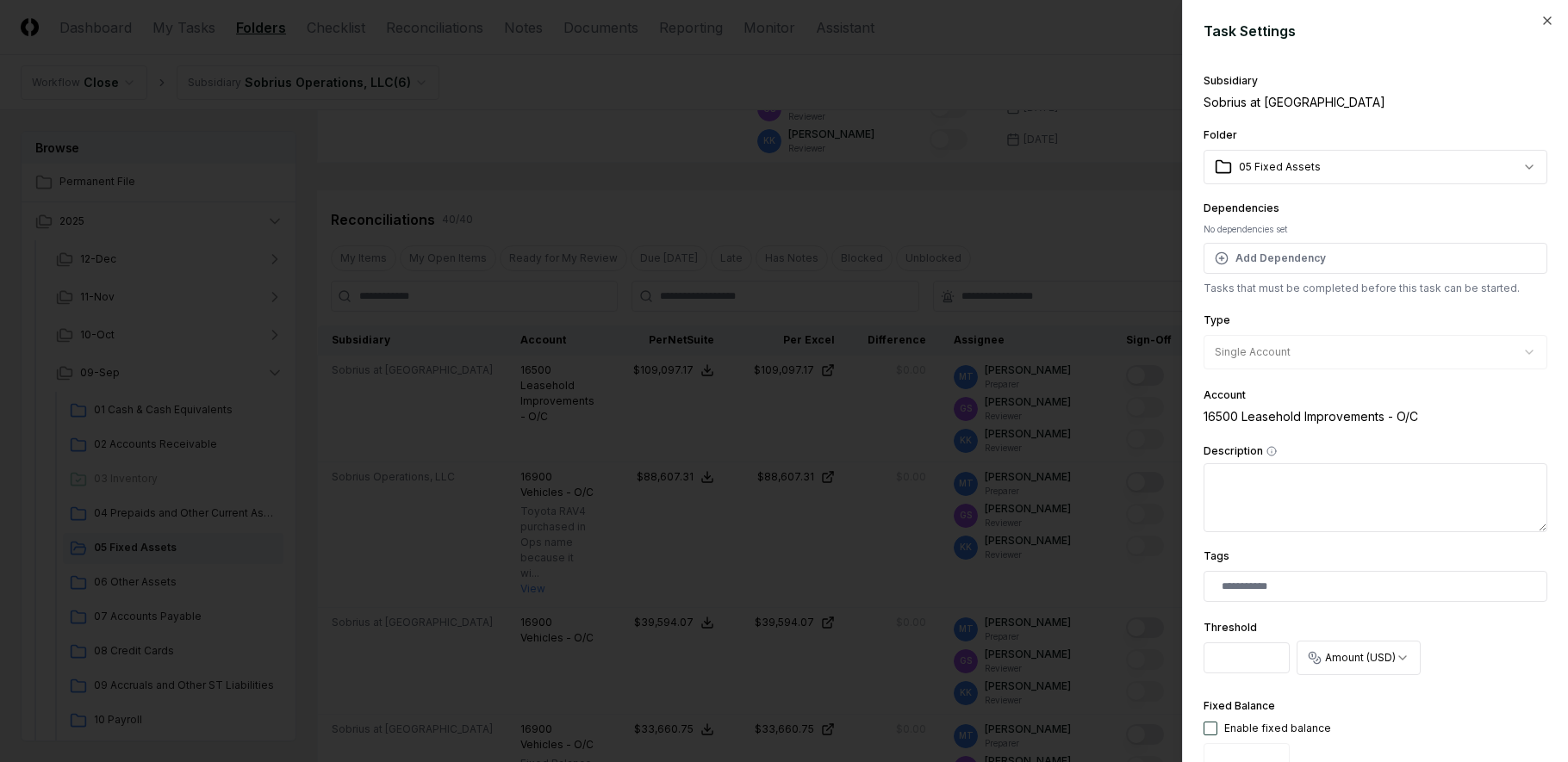
scroll to position [430, 0]
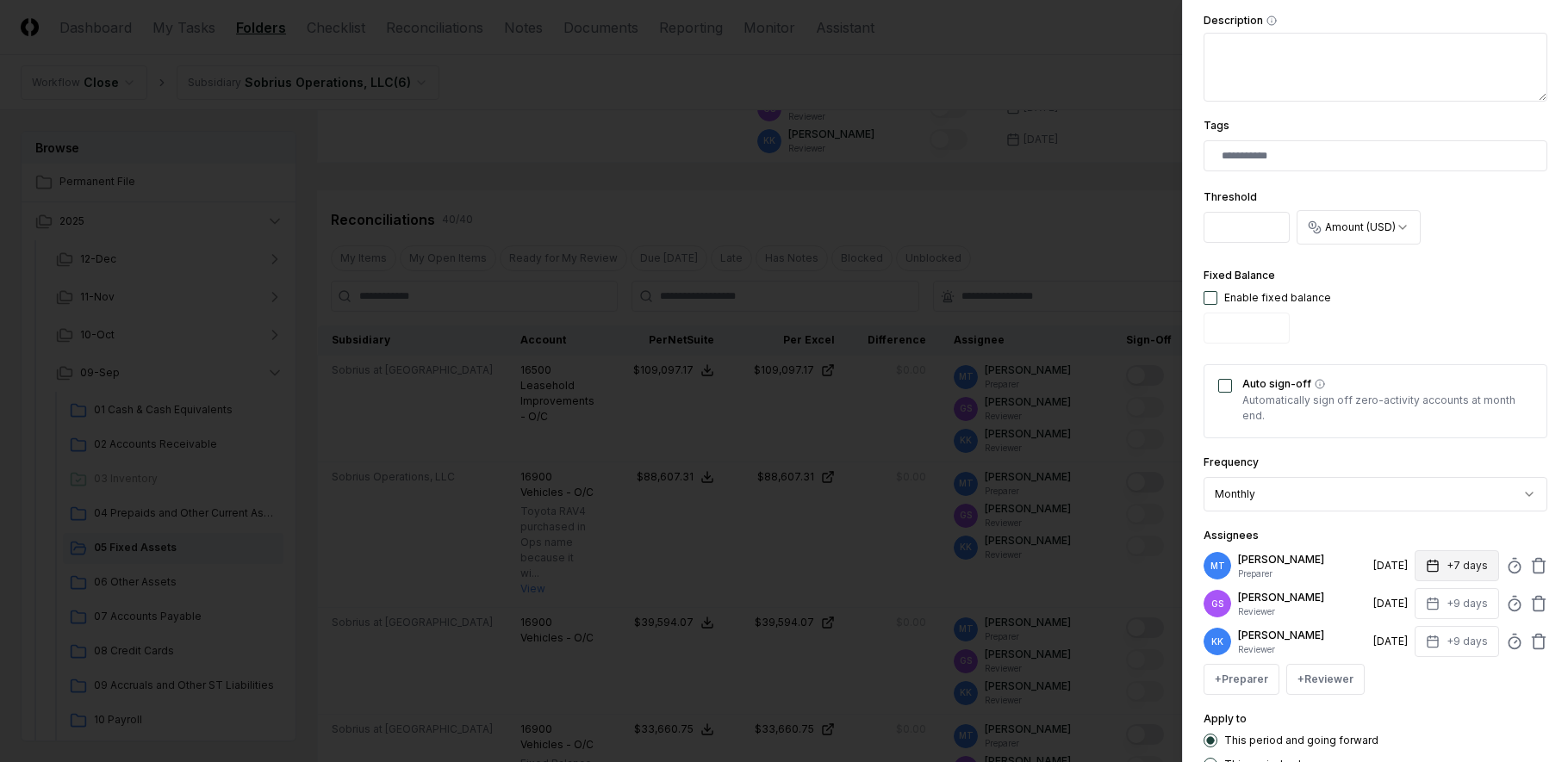
click at [1429, 566] on icon "button" at bounding box center [1432, 566] width 14 height 14
type input "*"
click at [1445, 715] on div "Apply to This period and going forward This period only" at bounding box center [1374, 740] width 343 height 63
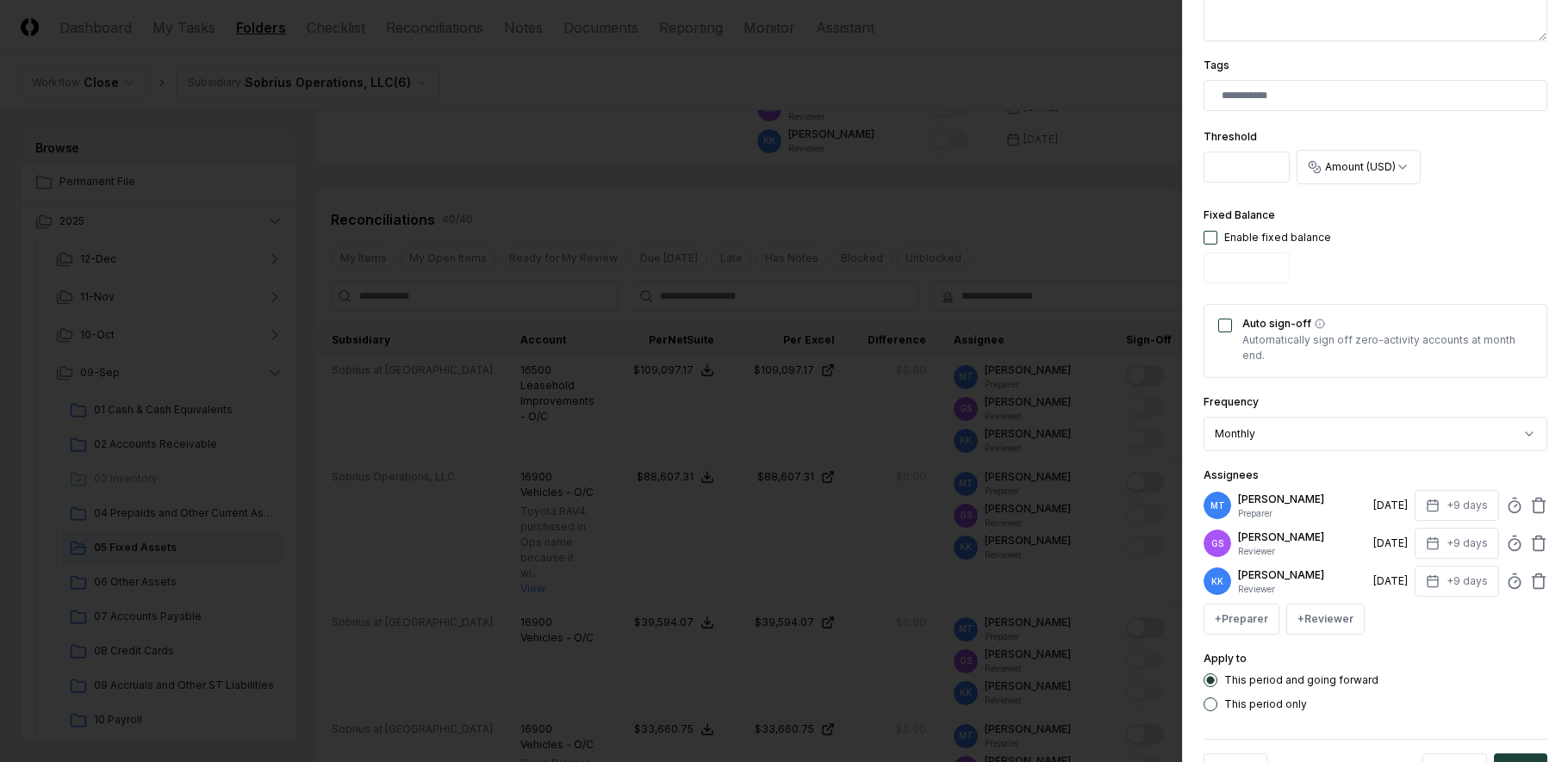
scroll to position [551, 0]
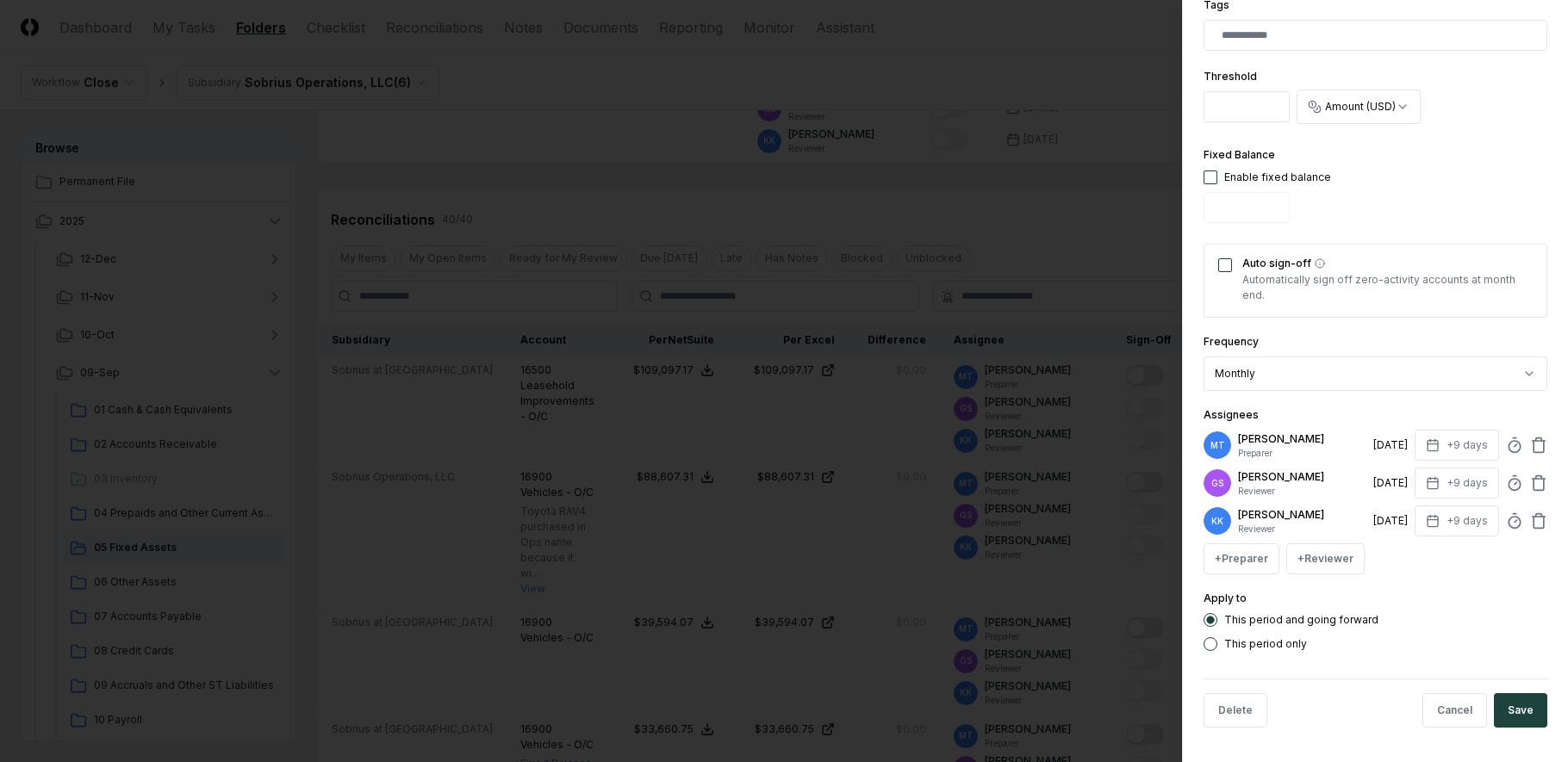
click at [1506, 701] on button "Save" at bounding box center [1520, 710] width 53 height 35
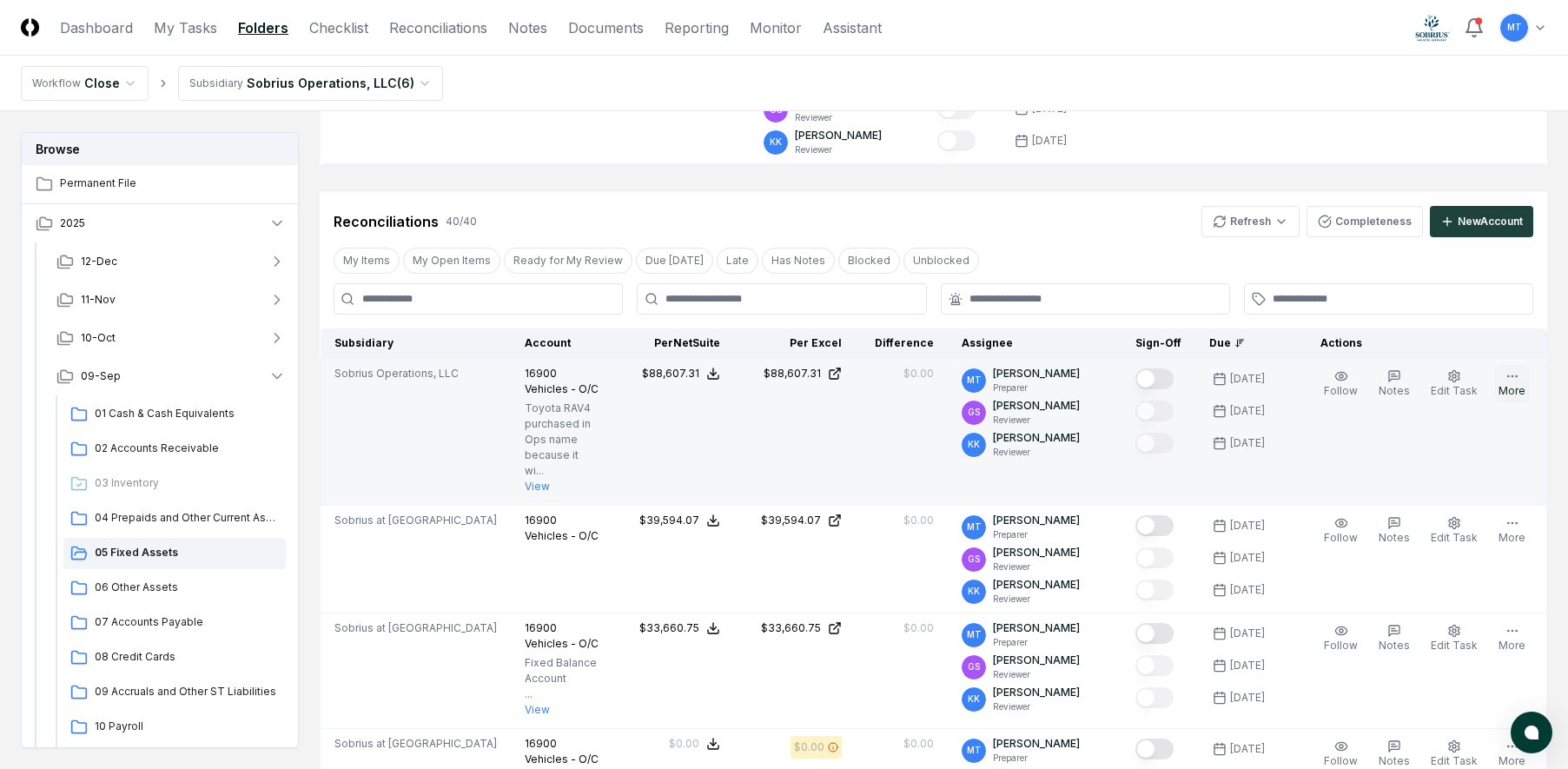
click at [1515, 382] on icon "button" at bounding box center [1512, 376] width 14 height 14
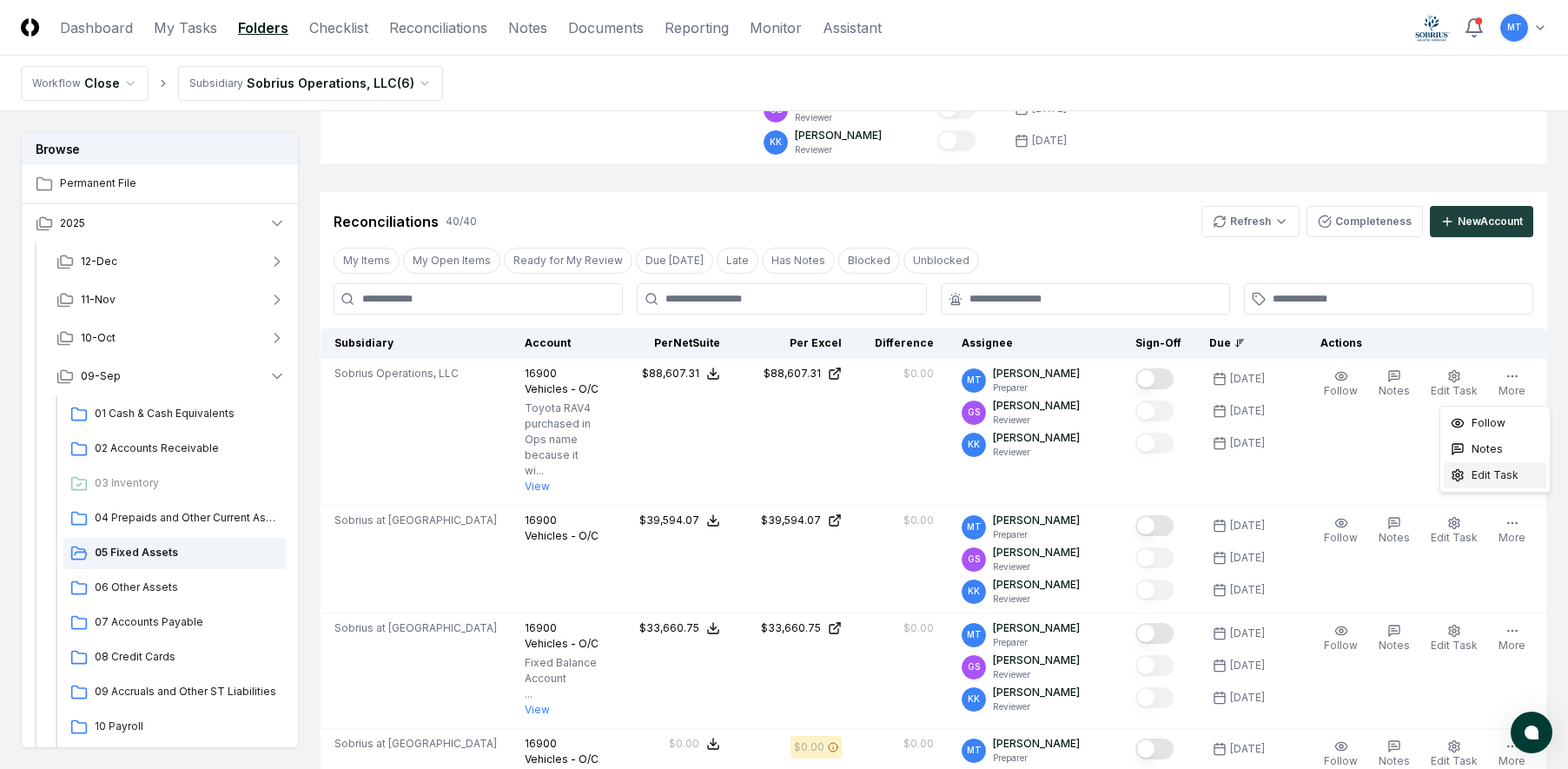
click at [1496, 474] on span "Edit Task" at bounding box center [1495, 475] width 47 height 16
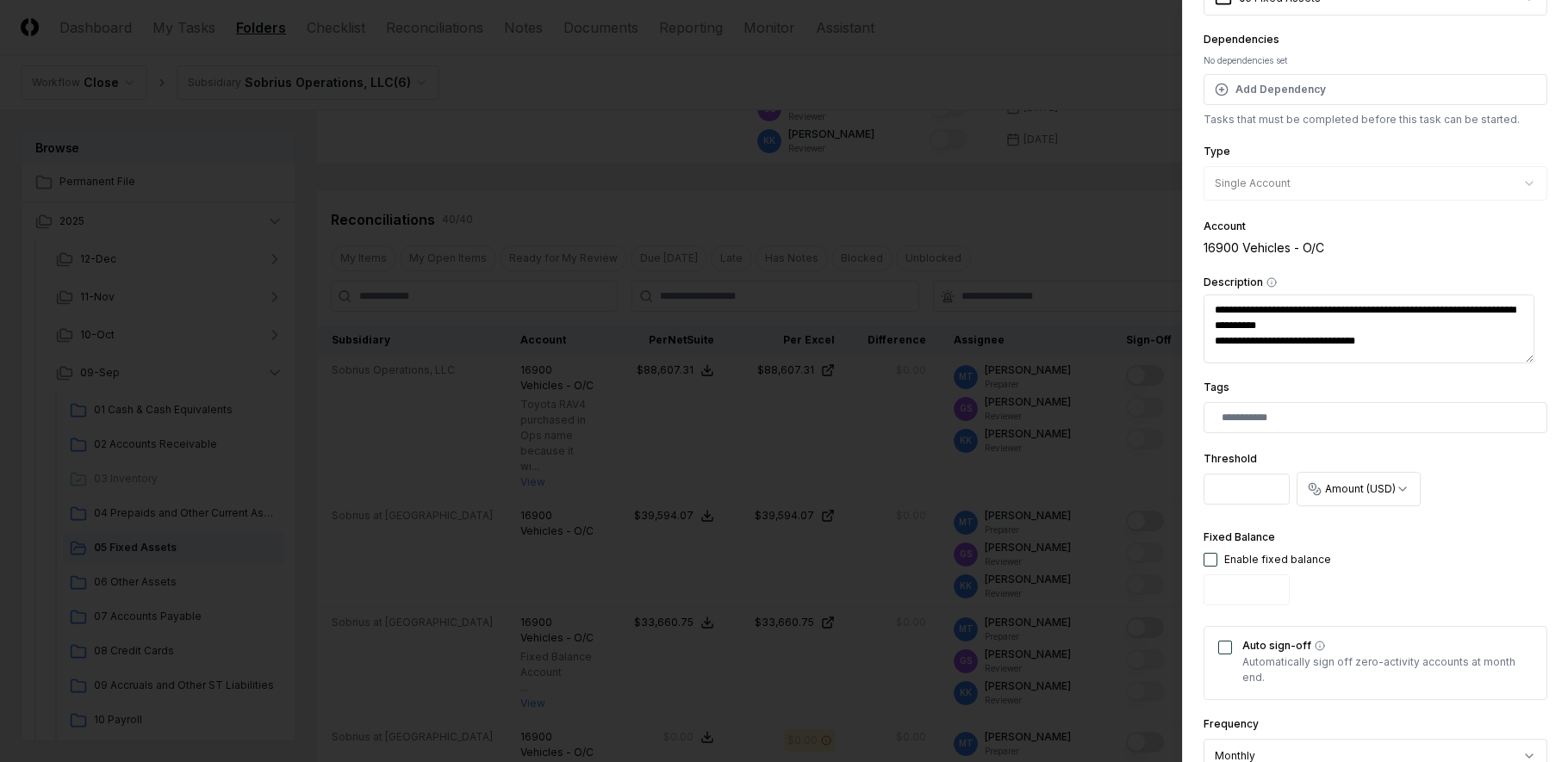
scroll to position [430, 0]
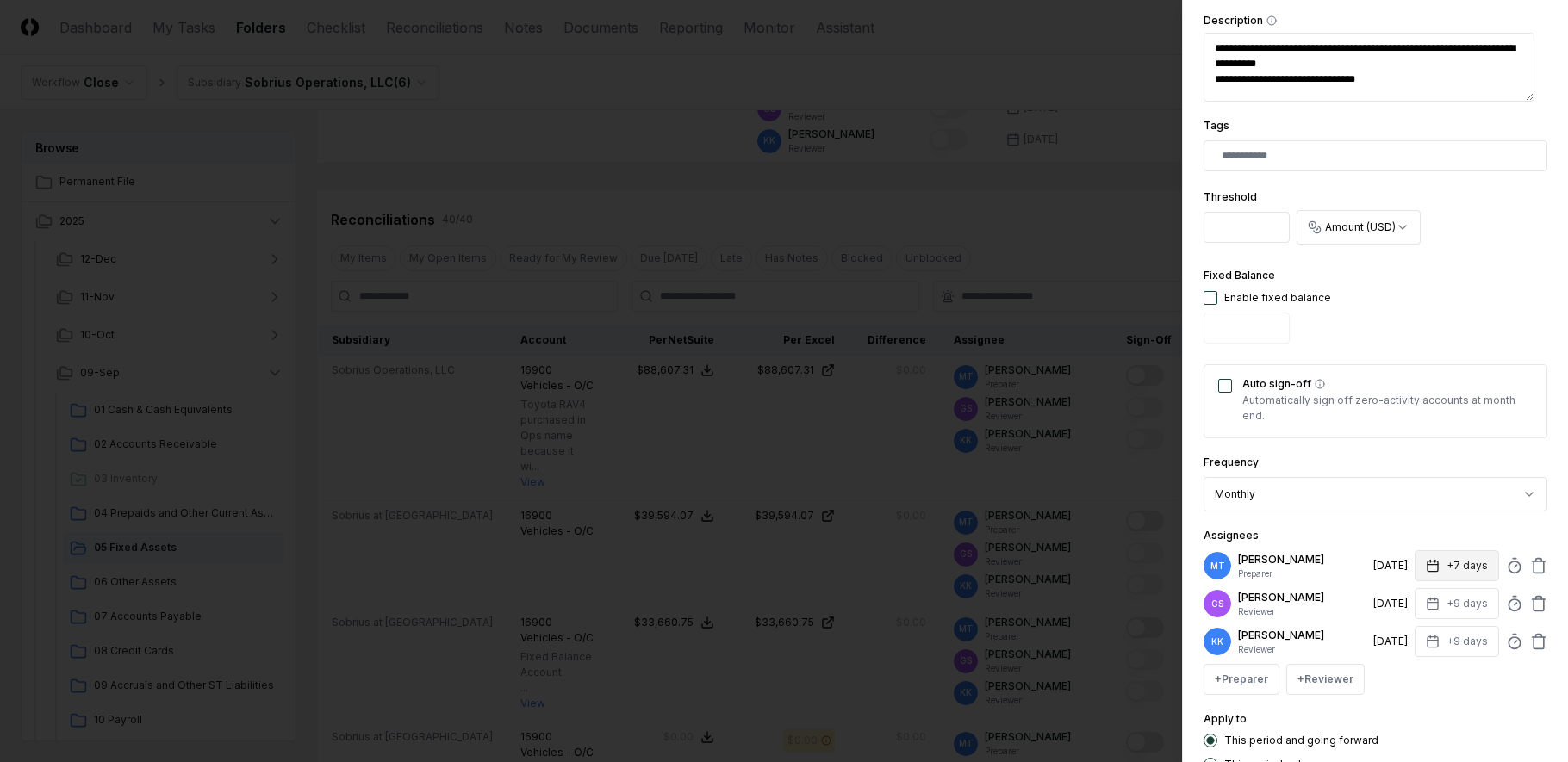
click at [1430, 565] on button "+7 days" at bounding box center [1457, 565] width 84 height 31
type textarea "*"
type input "*"
click at [1452, 704] on div "**********" at bounding box center [1374, 205] width 343 height 1133
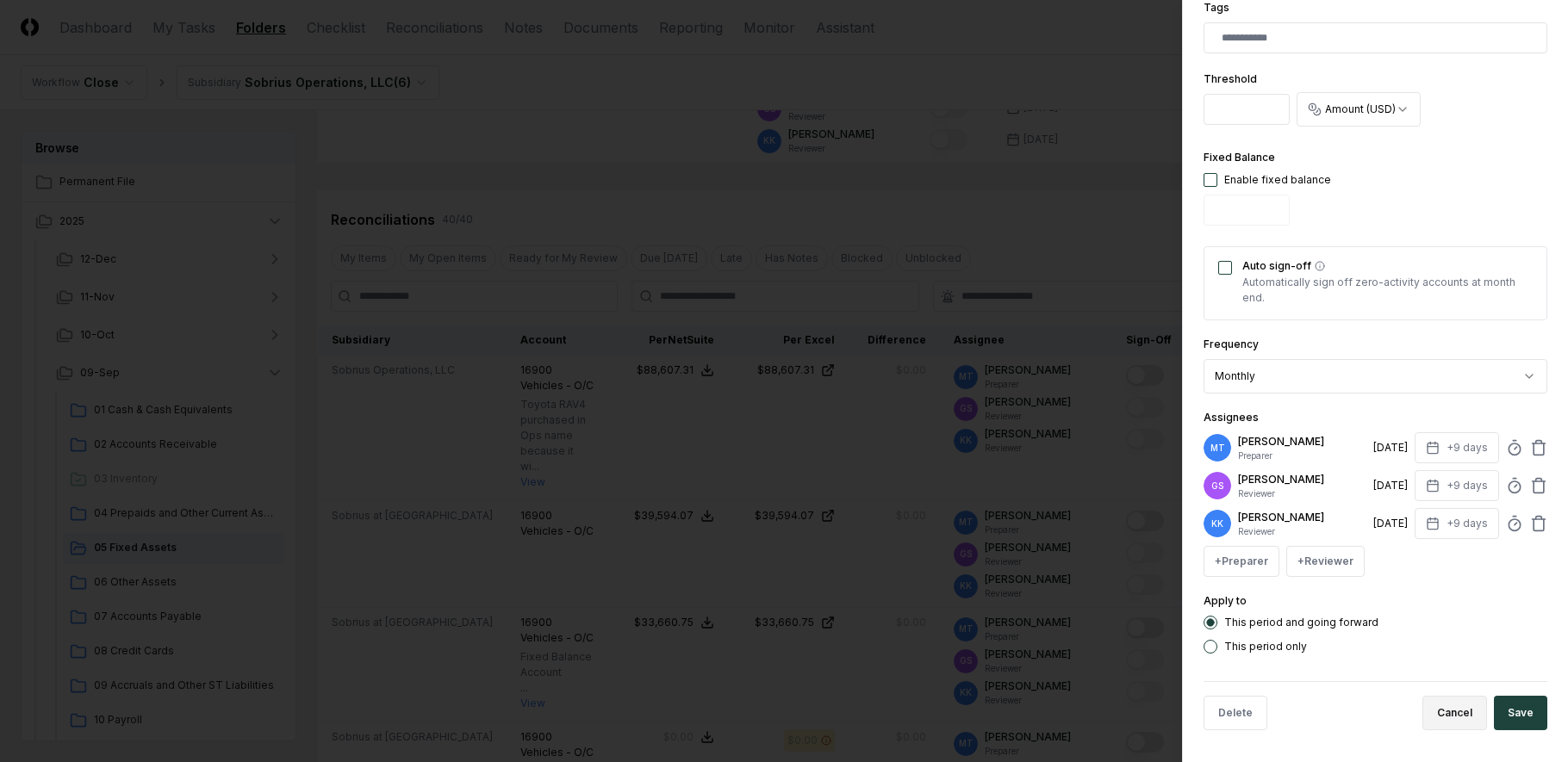
scroll to position [551, 0]
click at [1512, 703] on button "Save" at bounding box center [1520, 710] width 53 height 35
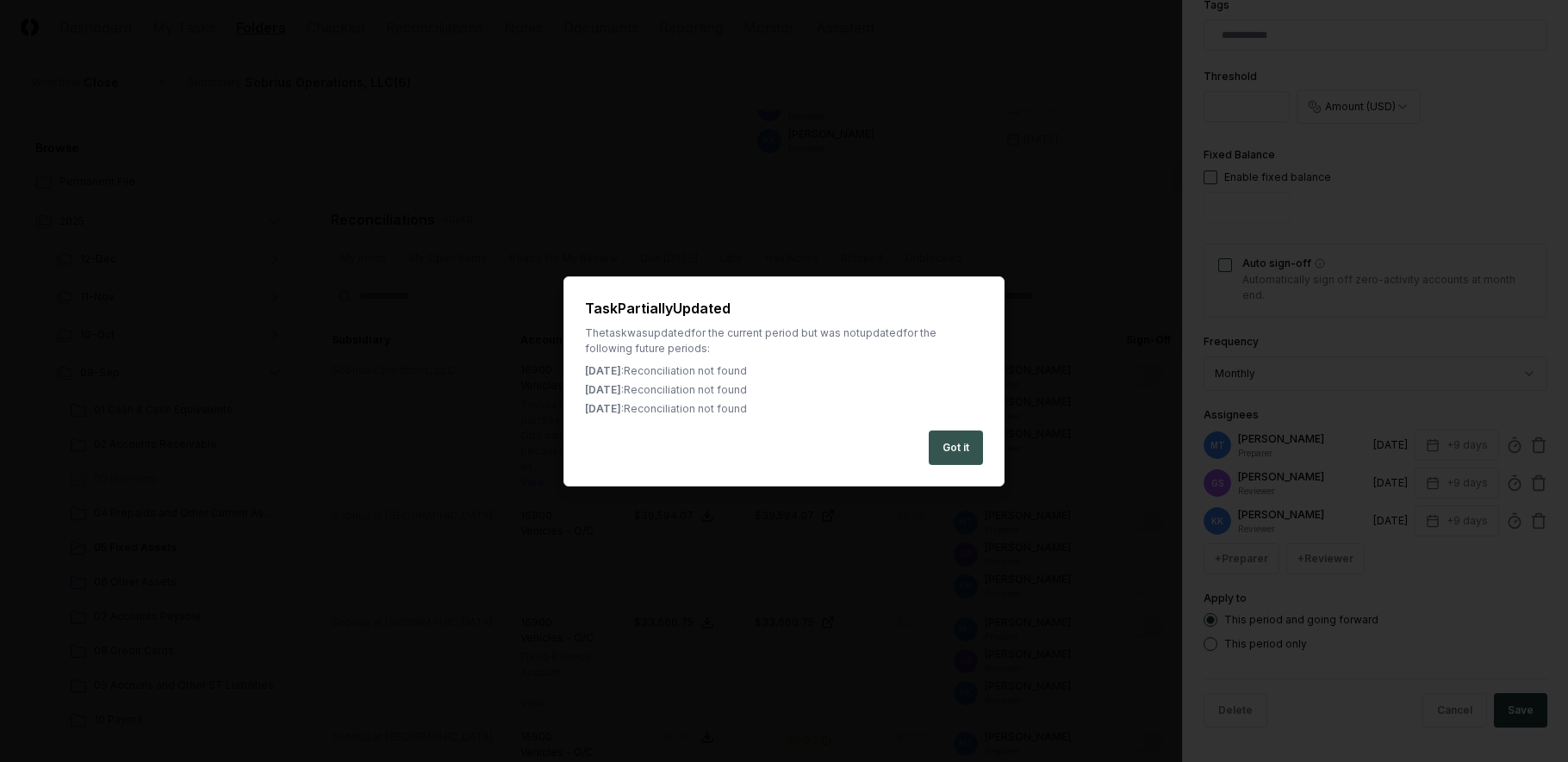
click at [952, 456] on button "Got it" at bounding box center [956, 447] width 54 height 35
type textarea "*"
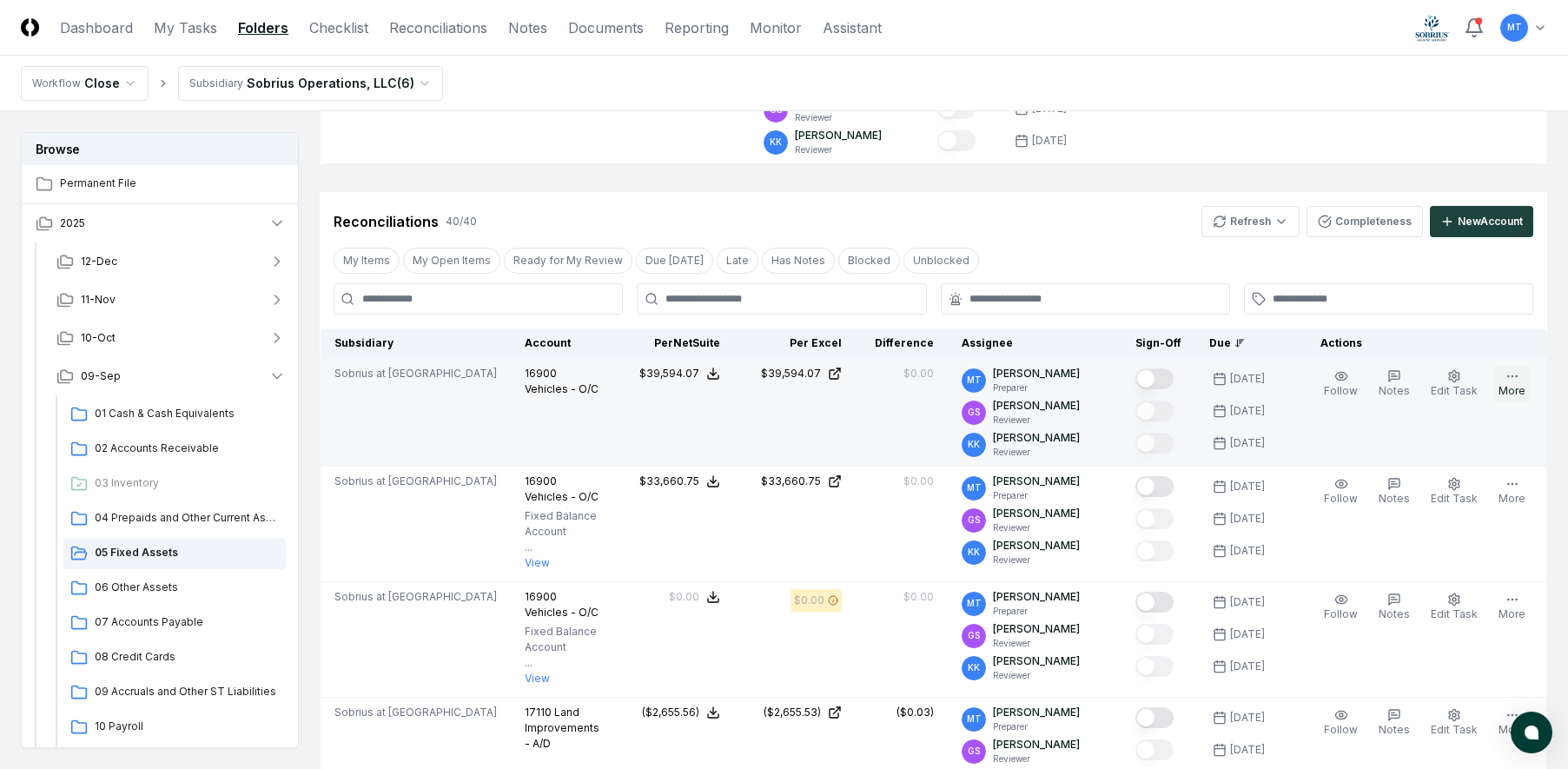
click at [1510, 382] on icon "button" at bounding box center [1512, 376] width 14 height 14
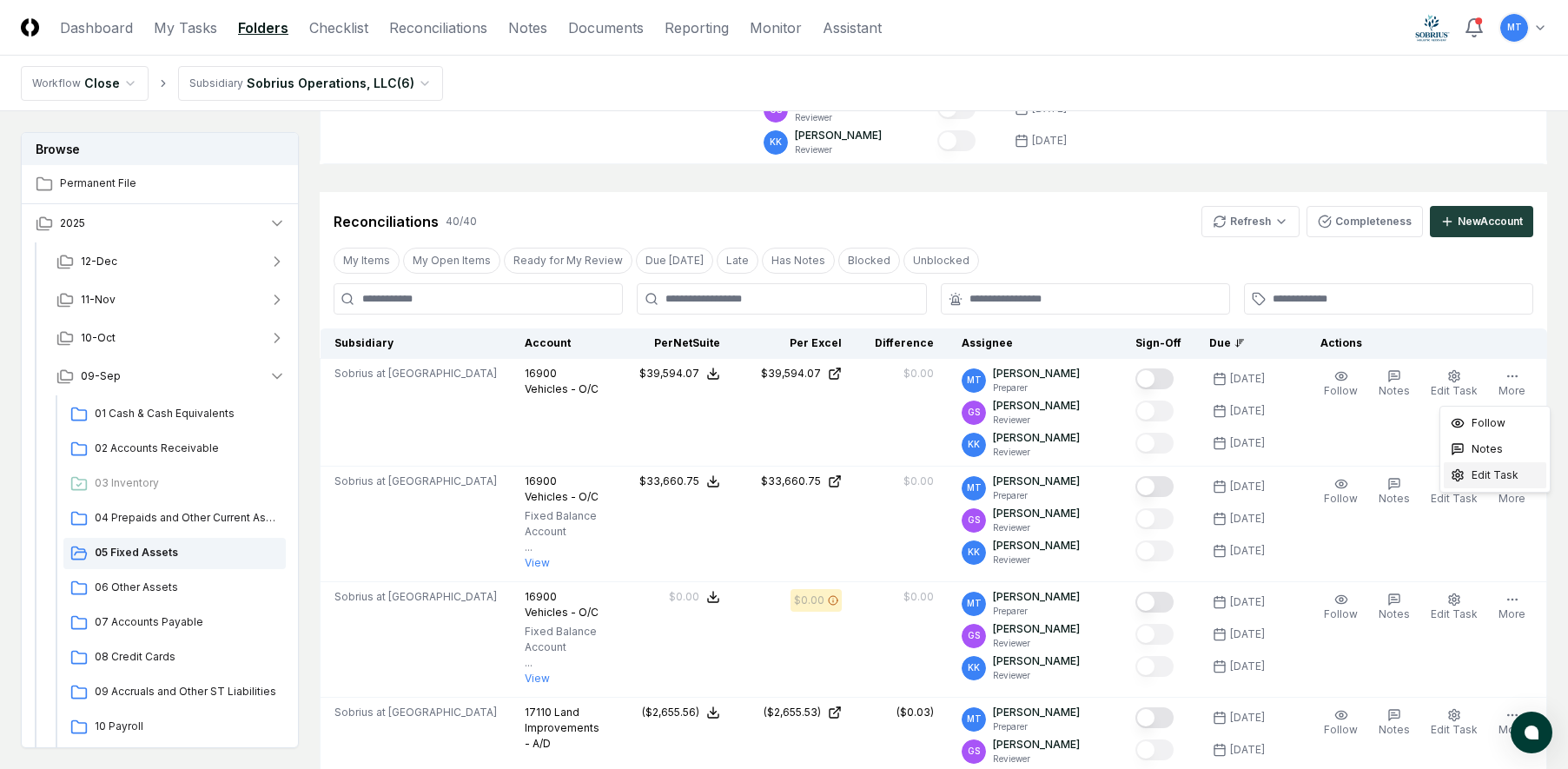
click at [1511, 477] on span "Edit Task" at bounding box center [1495, 475] width 47 height 16
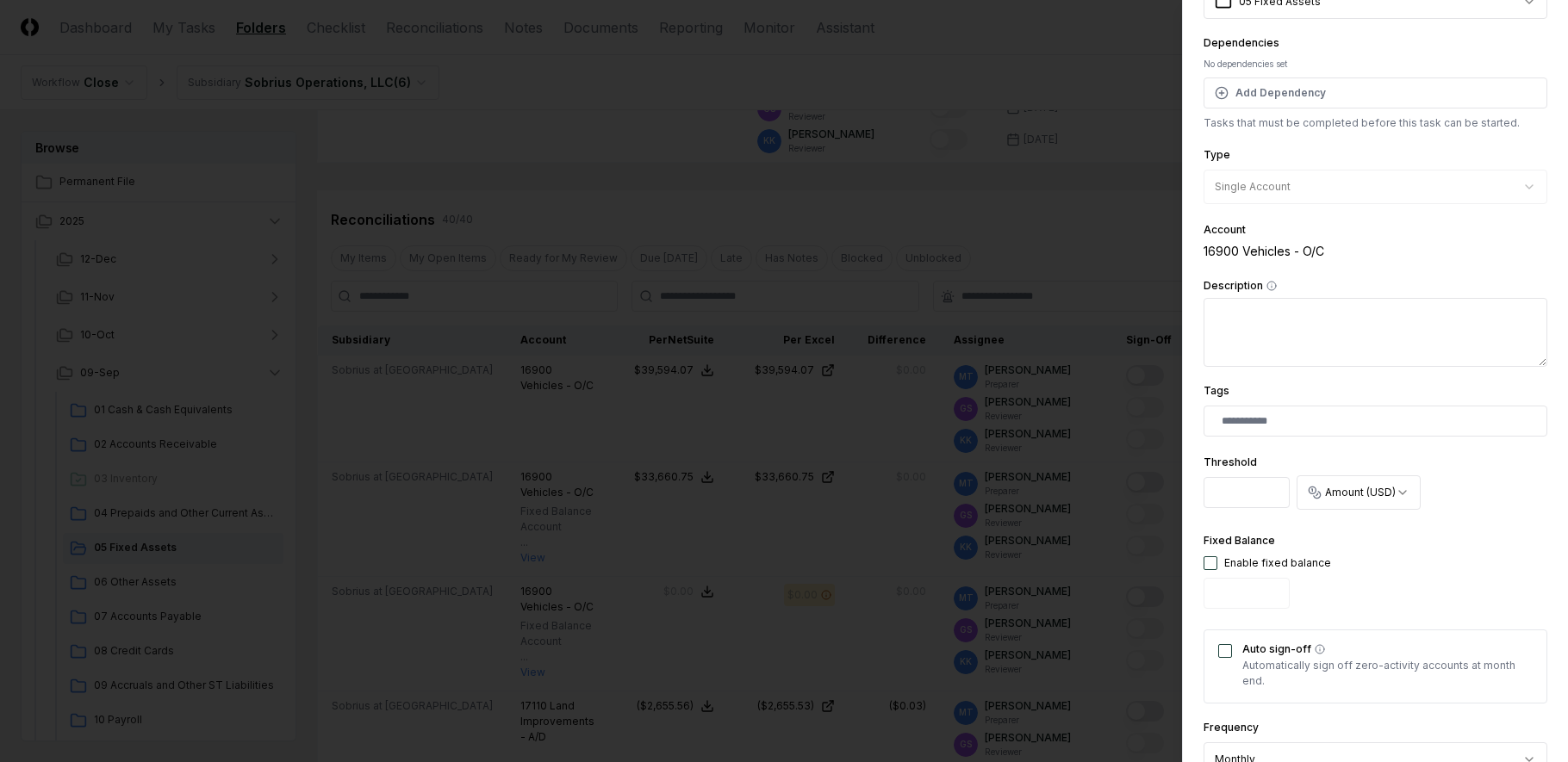
scroll to position [344, 0]
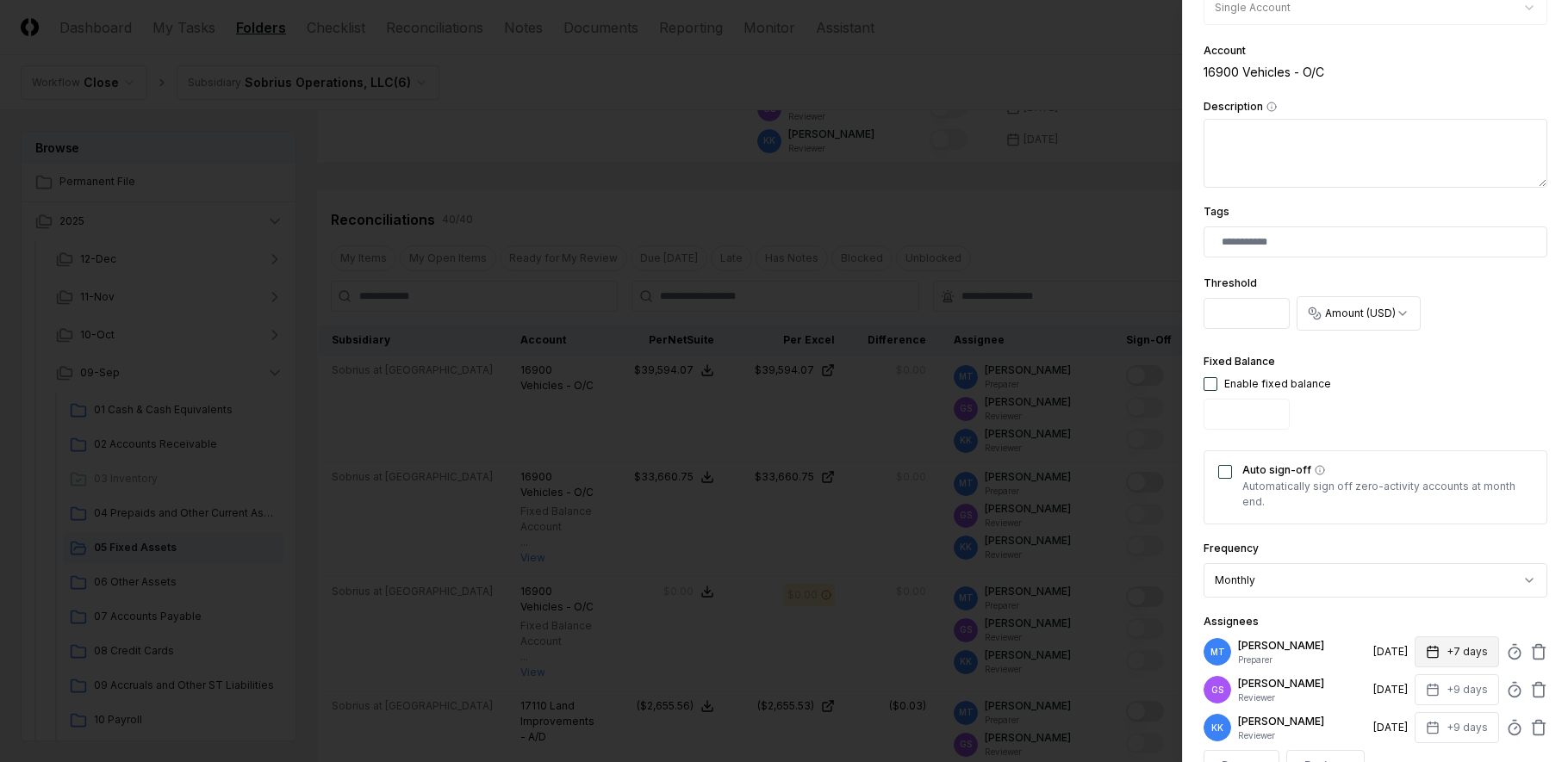
click at [1443, 643] on button "+7 days" at bounding box center [1457, 651] width 84 height 31
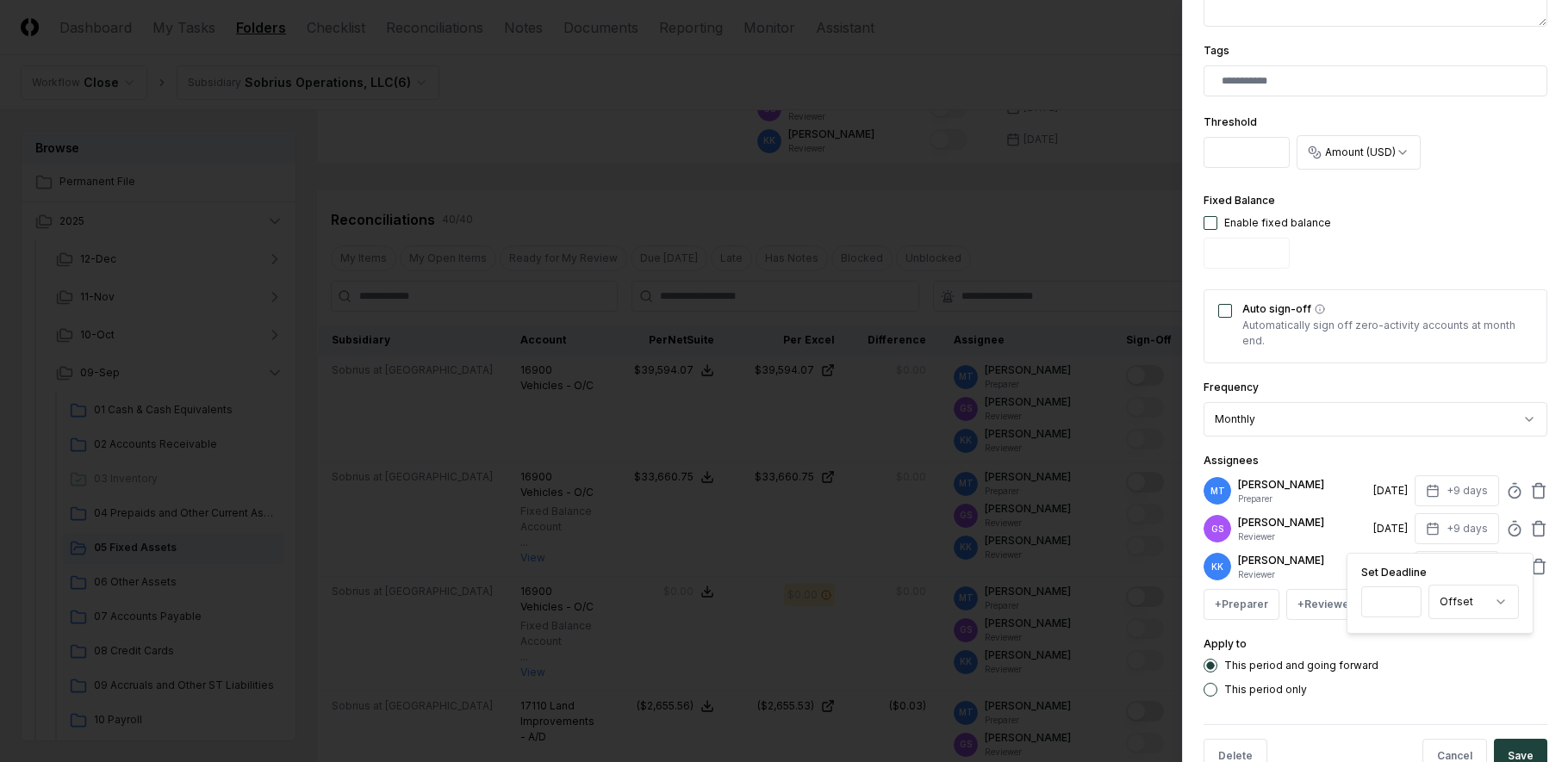
scroll to position [516, 0]
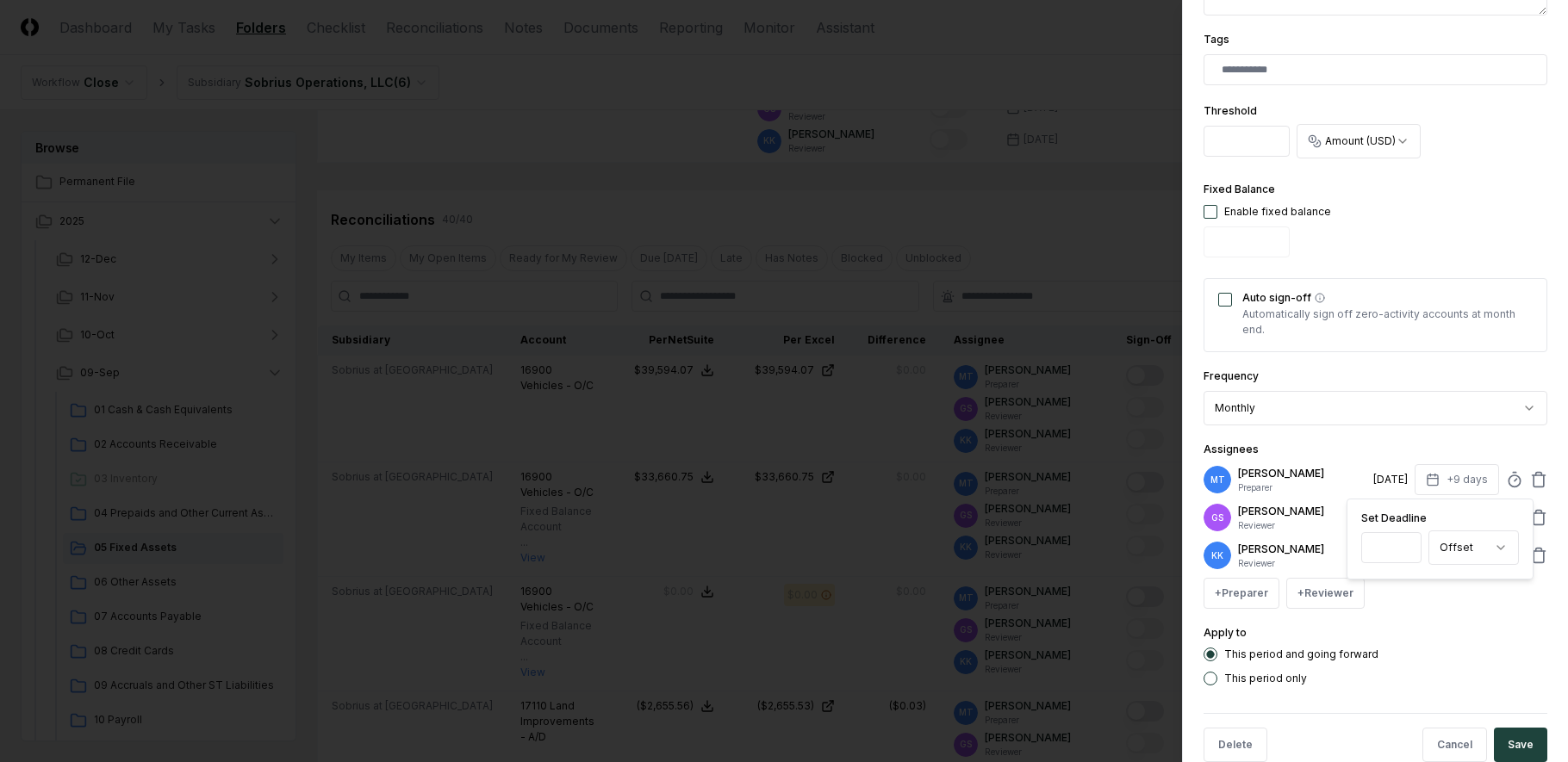
type input "*"
click at [1446, 661] on div "This period and going forward This period only" at bounding box center [1374, 666] width 343 height 38
click at [1507, 731] on button "Save" at bounding box center [1520, 744] width 53 height 35
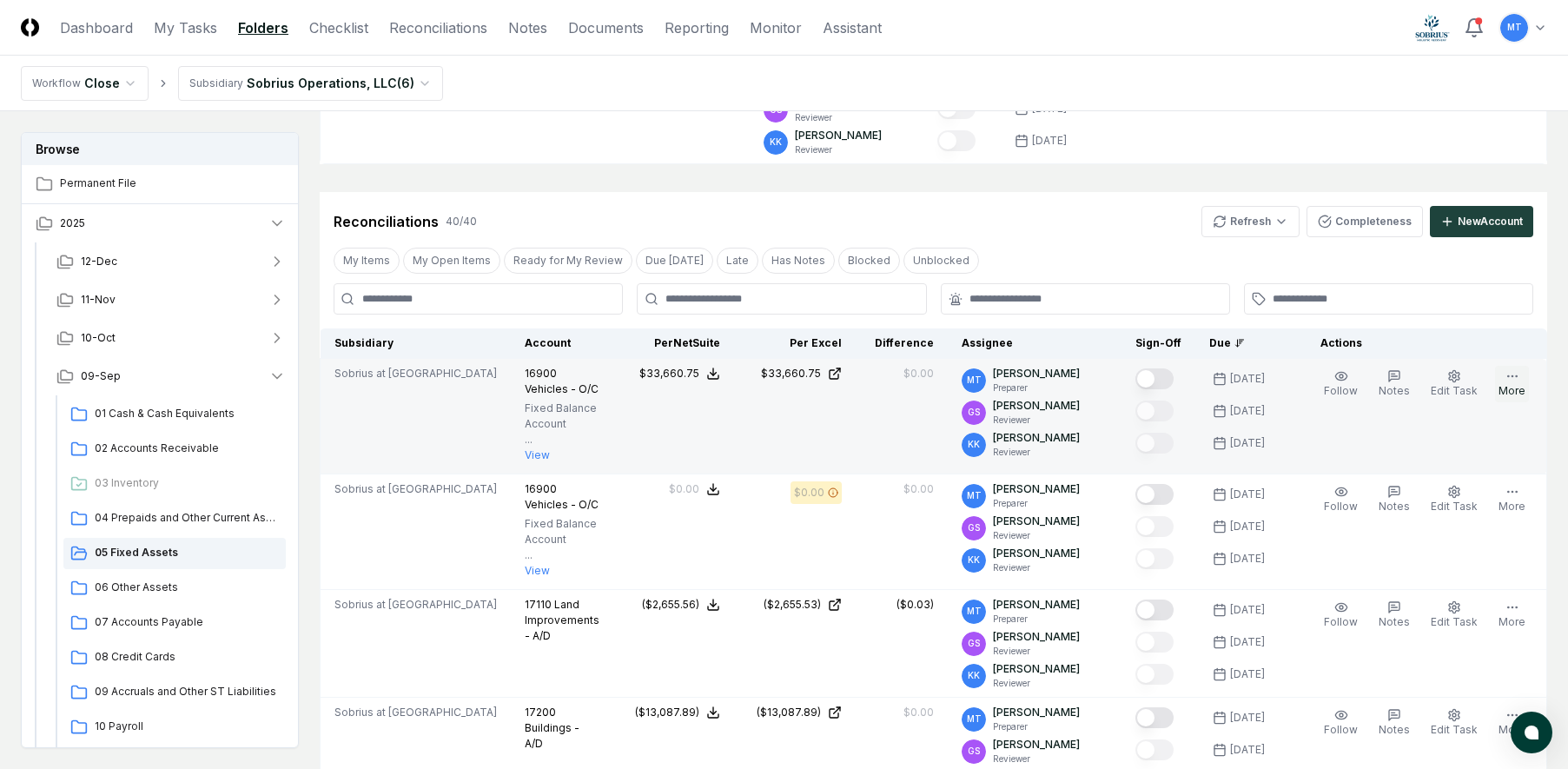
click at [1512, 384] on button "More" at bounding box center [1512, 384] width 34 height 37
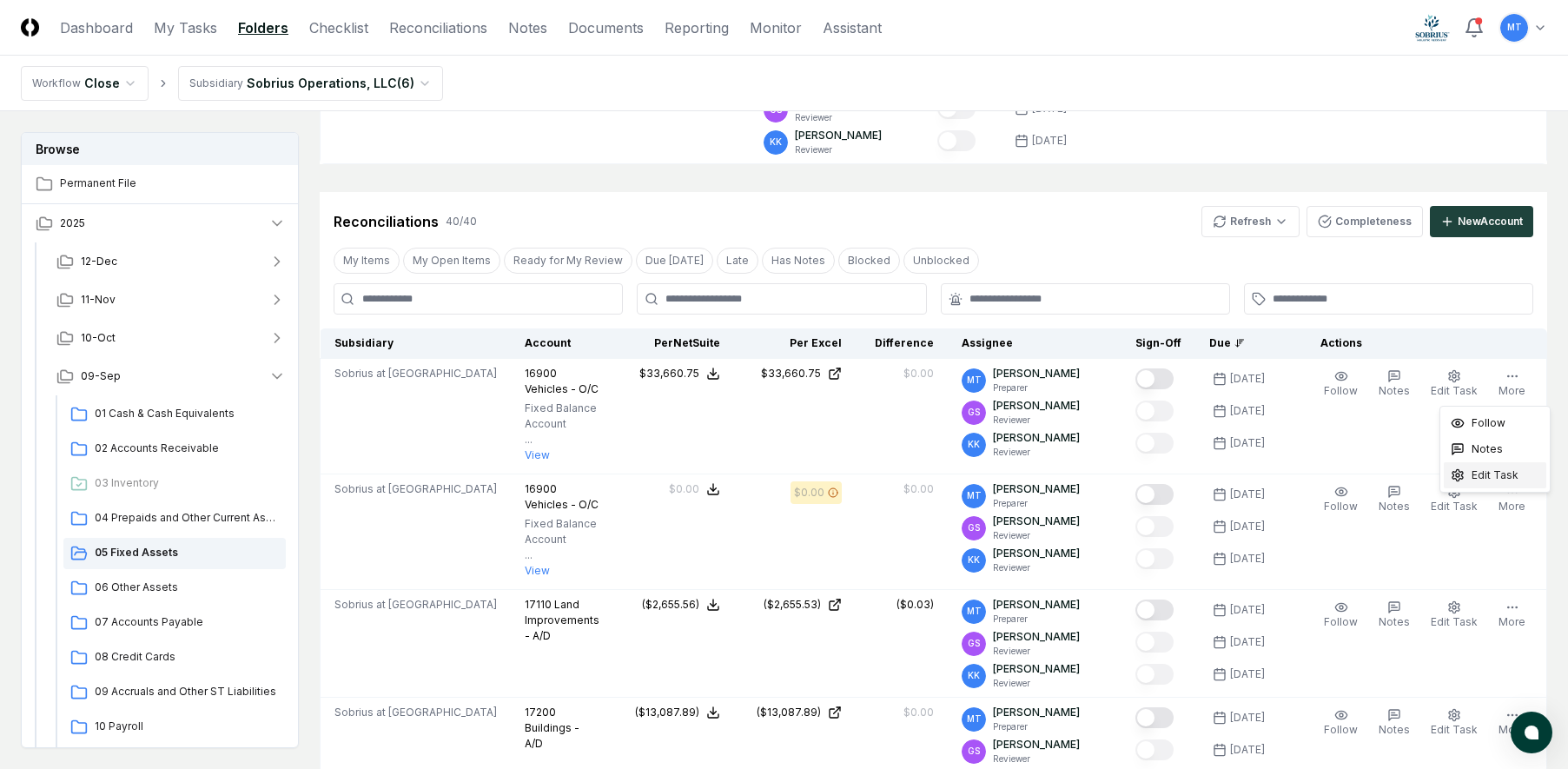
click at [1500, 480] on span "Edit Task" at bounding box center [1495, 475] width 47 height 16
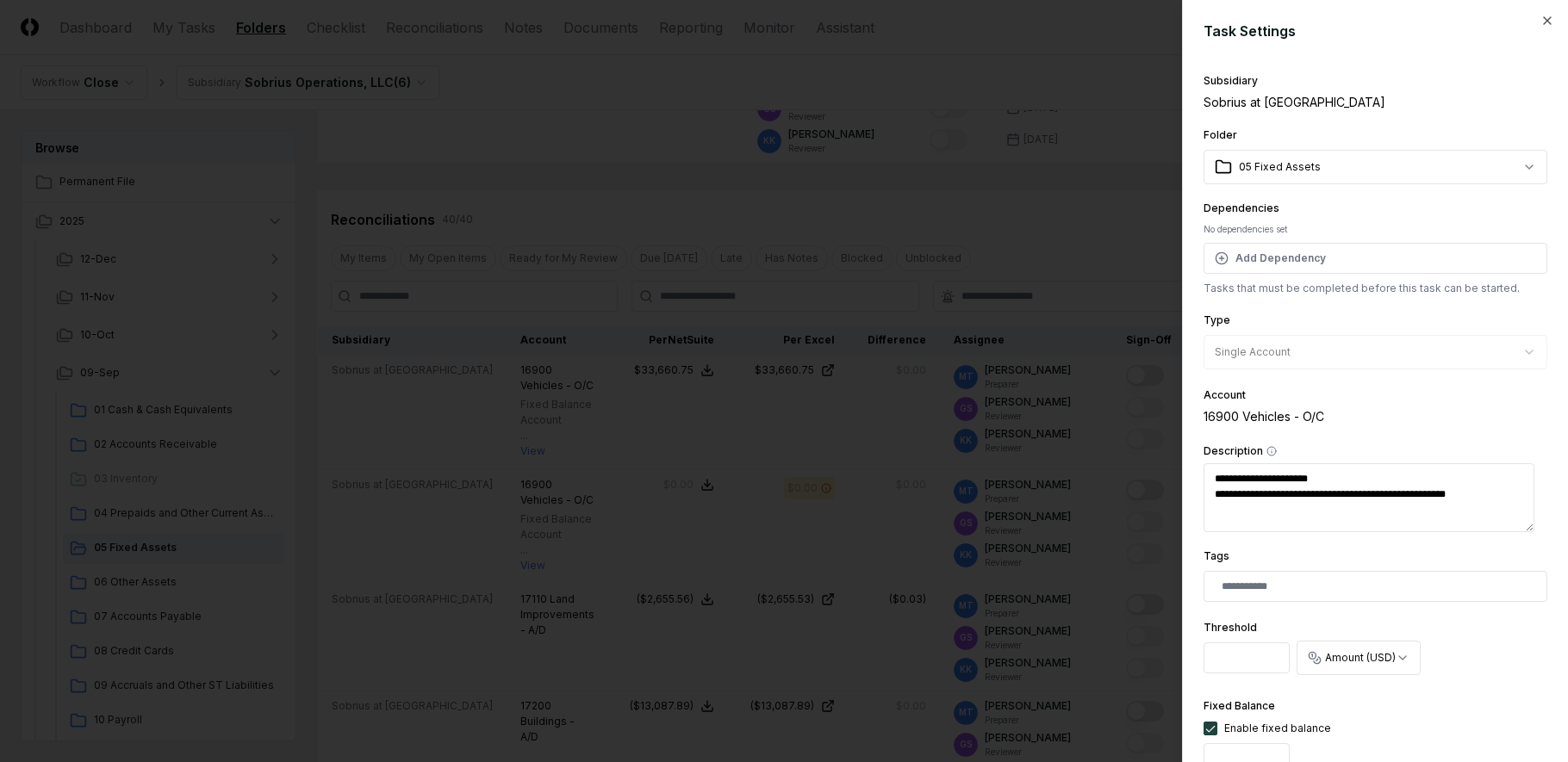
scroll to position [430, 0]
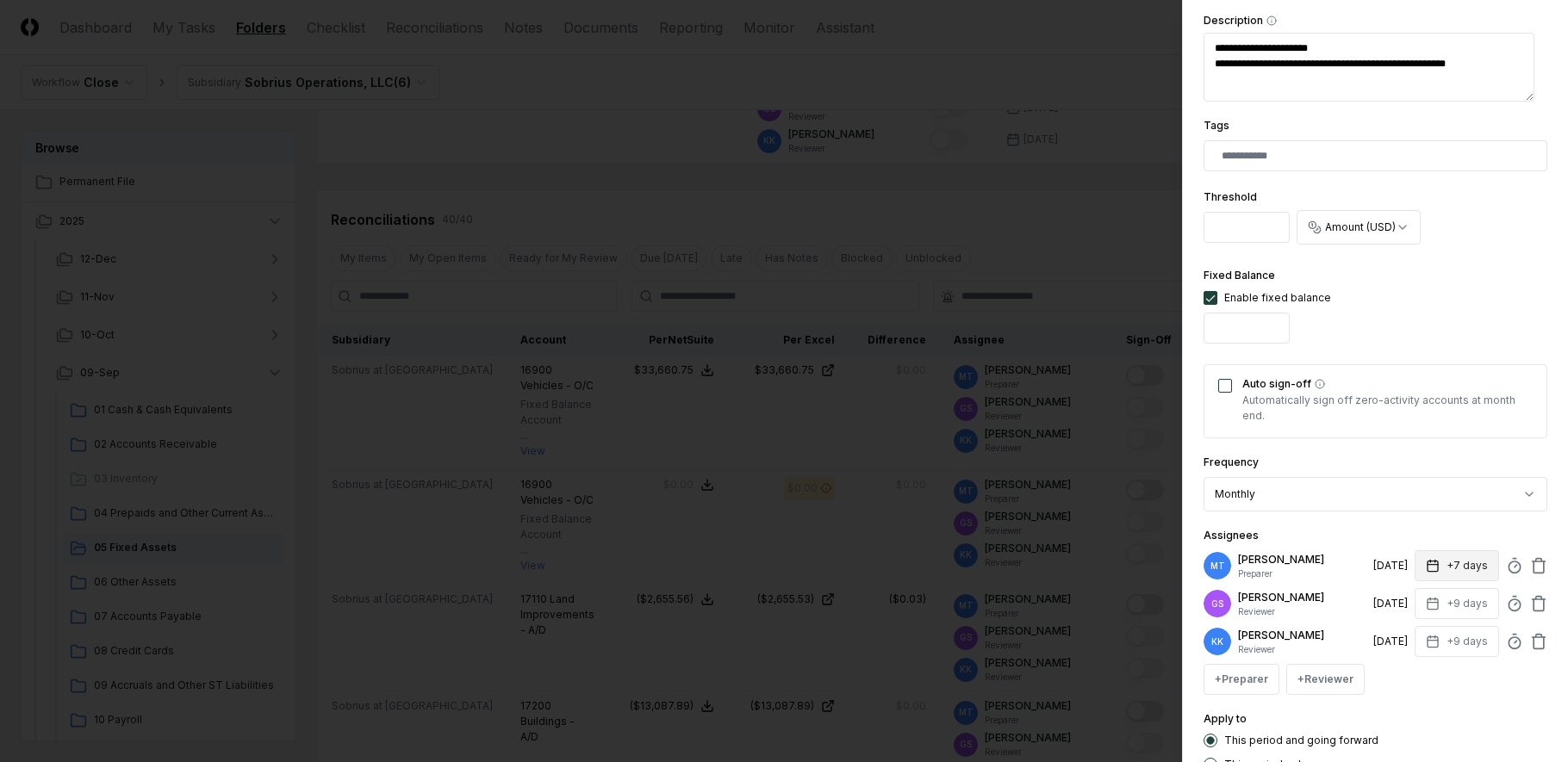
click at [1426, 567] on icon "button" at bounding box center [1432, 566] width 14 height 14
type textarea "*"
type input "*"
click at [1419, 717] on div "Apply to This period and going forward This period only" at bounding box center [1374, 740] width 343 height 63
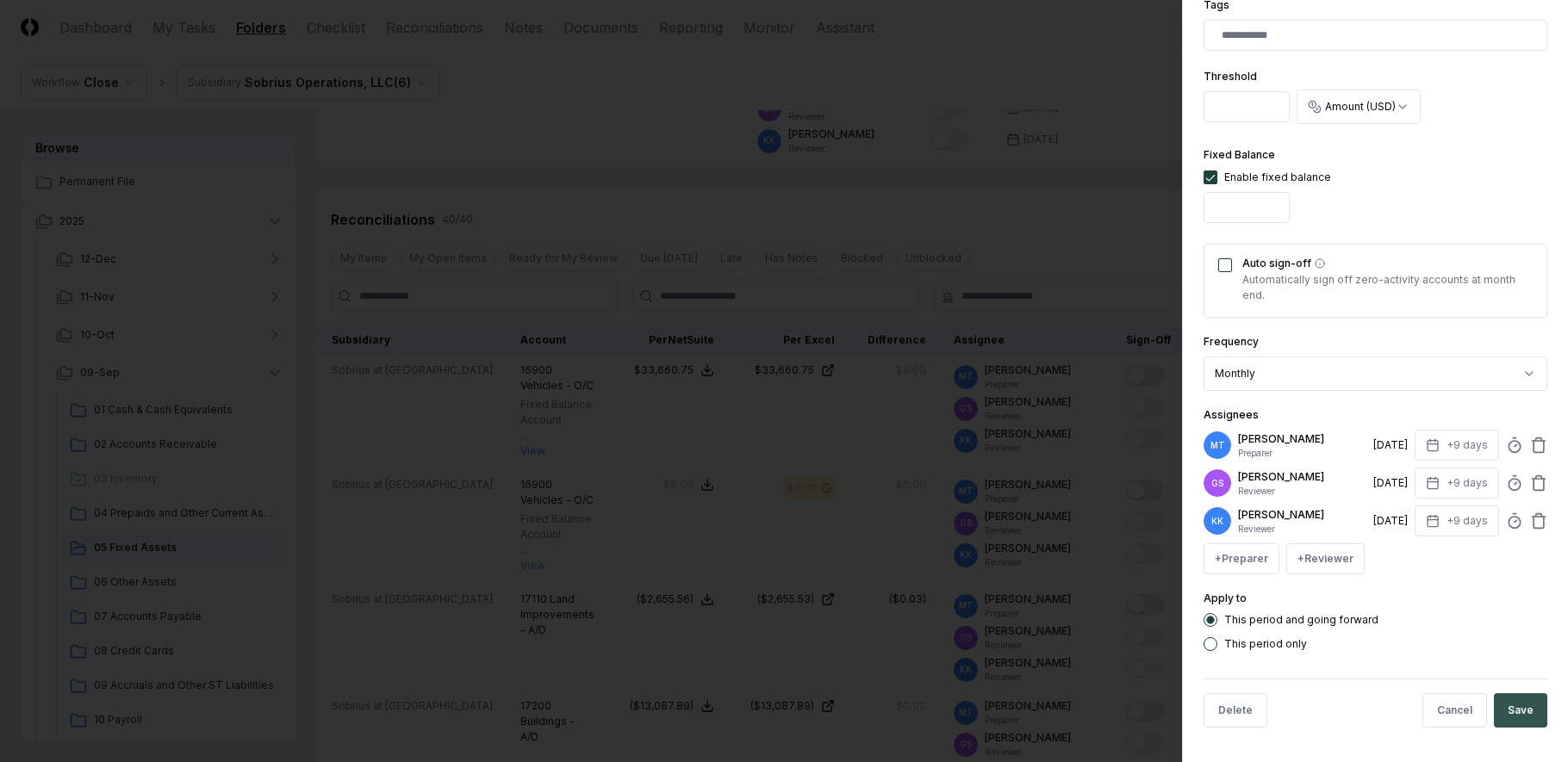
click at [1508, 712] on button "Save" at bounding box center [1520, 710] width 53 height 35
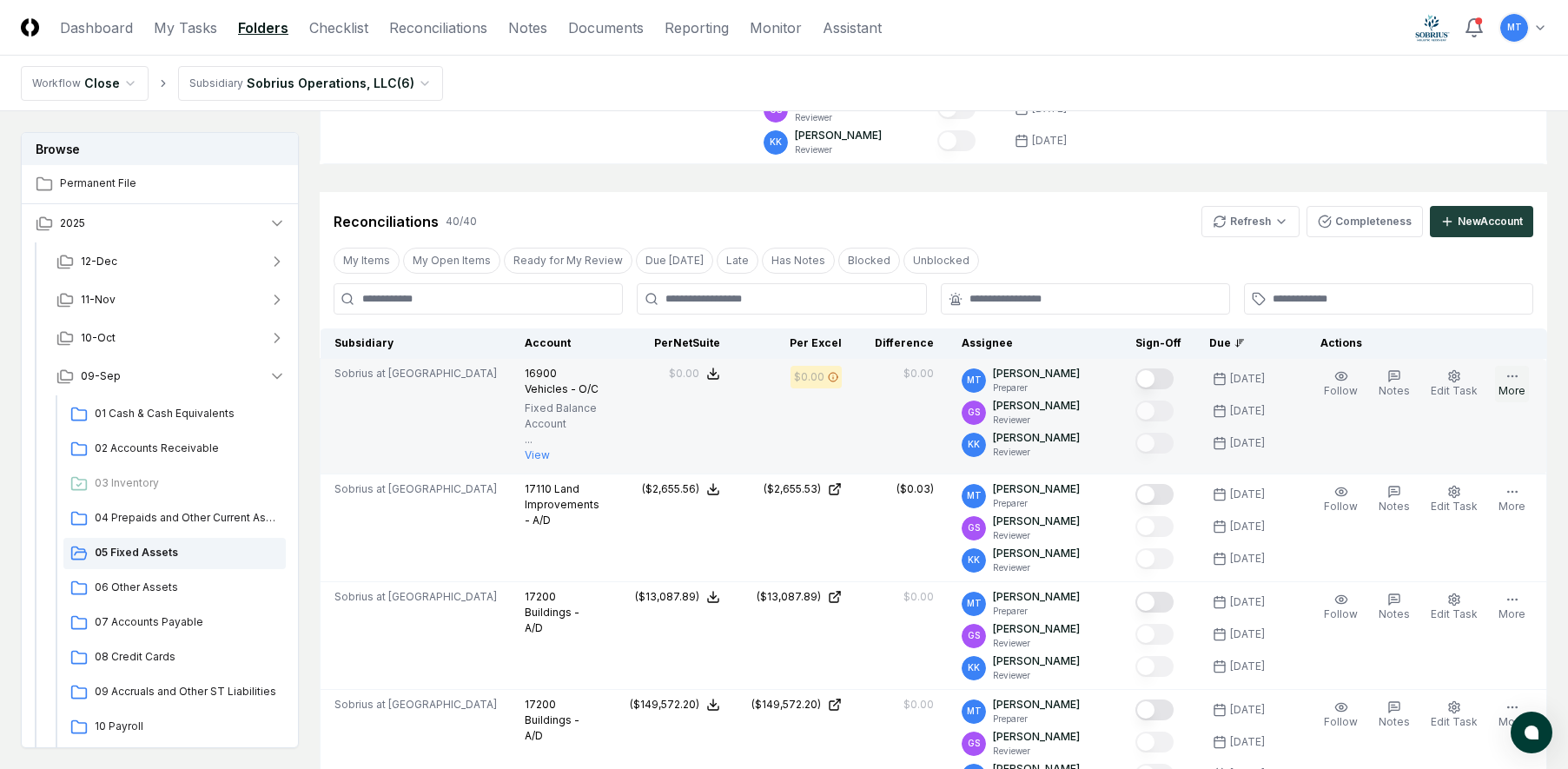
click at [1519, 378] on icon "button" at bounding box center [1512, 376] width 14 height 14
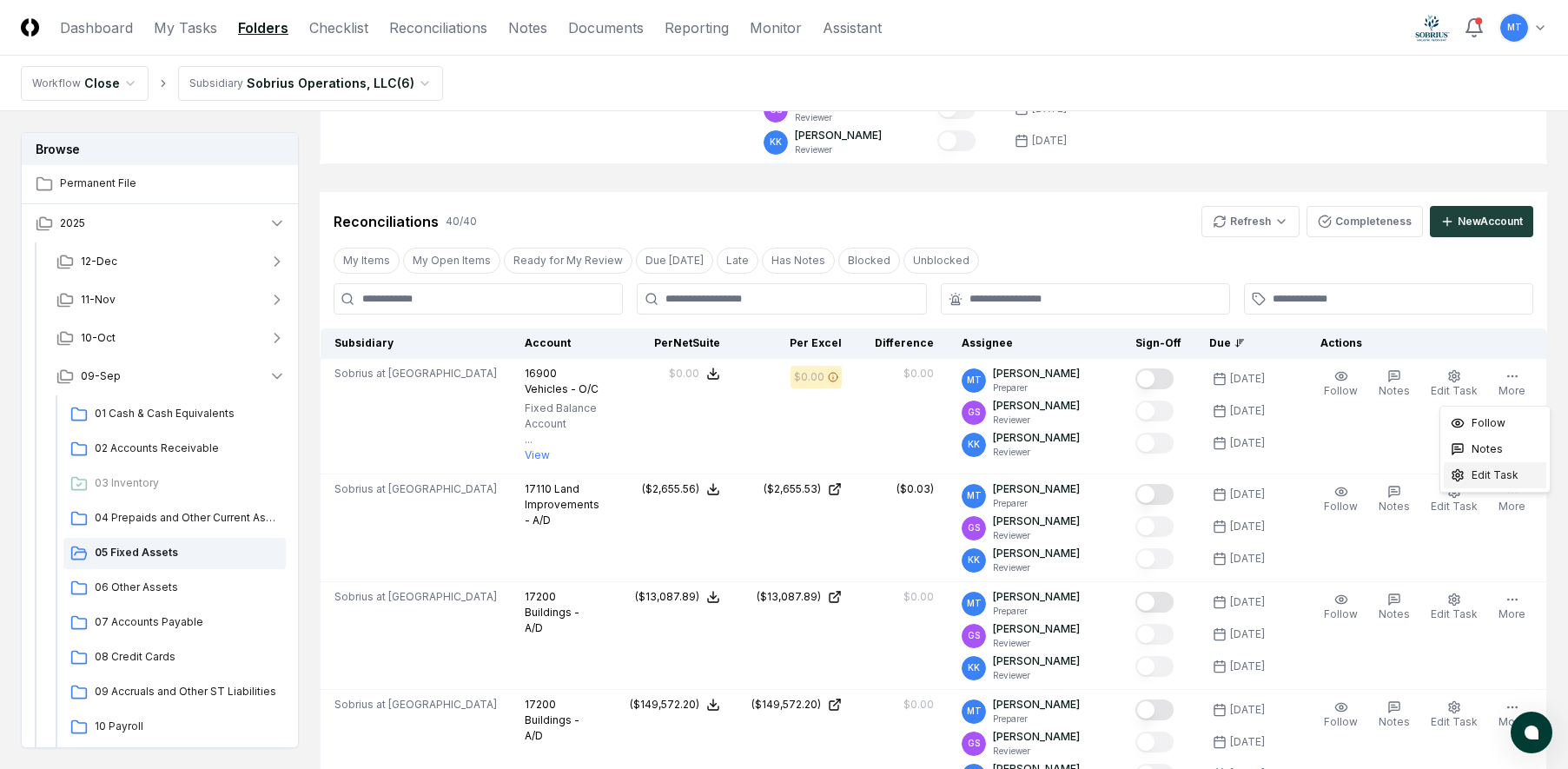
click at [1508, 480] on span "Edit Task" at bounding box center [1495, 475] width 47 height 16
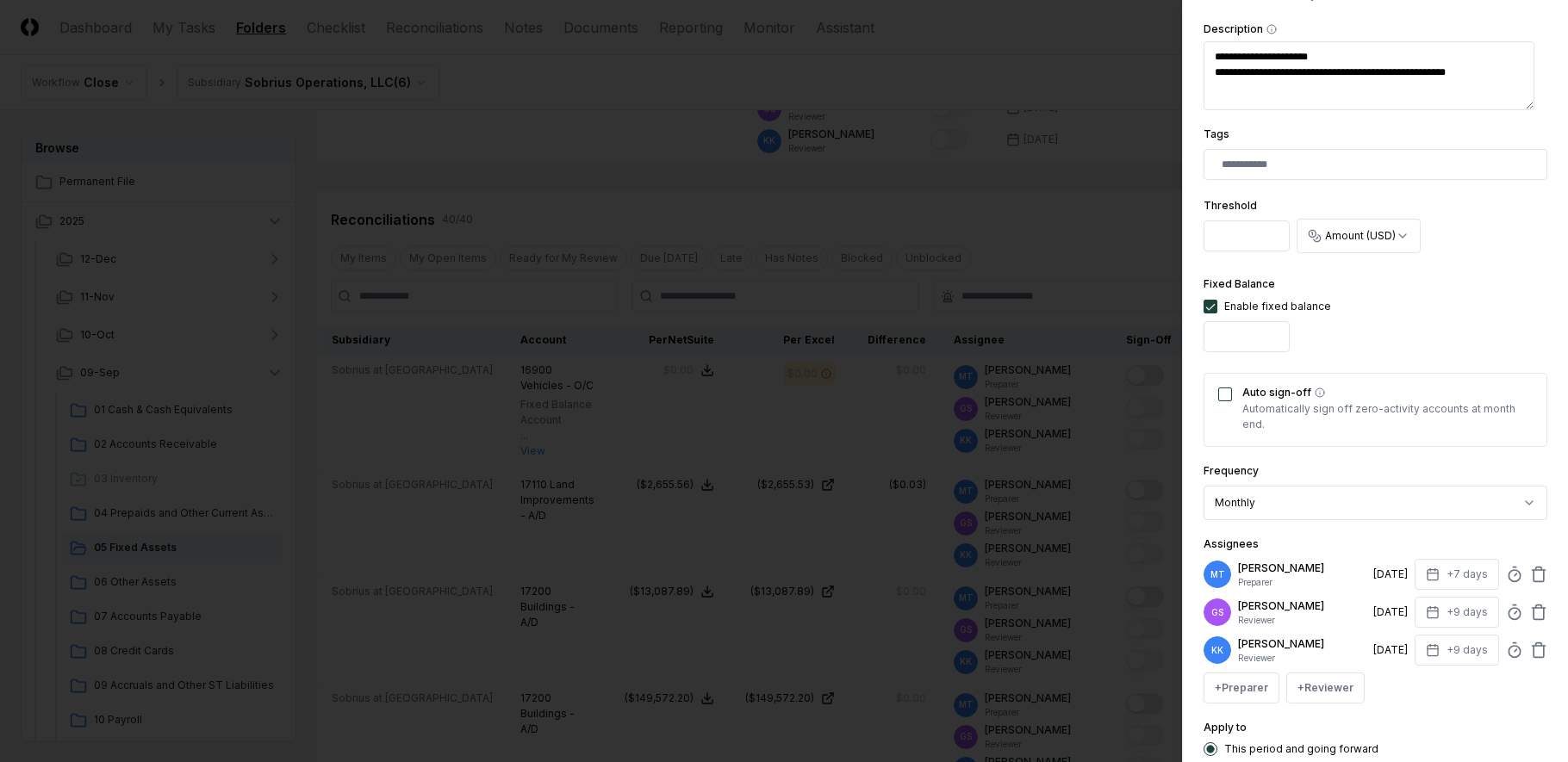
scroll to position [430, 0]
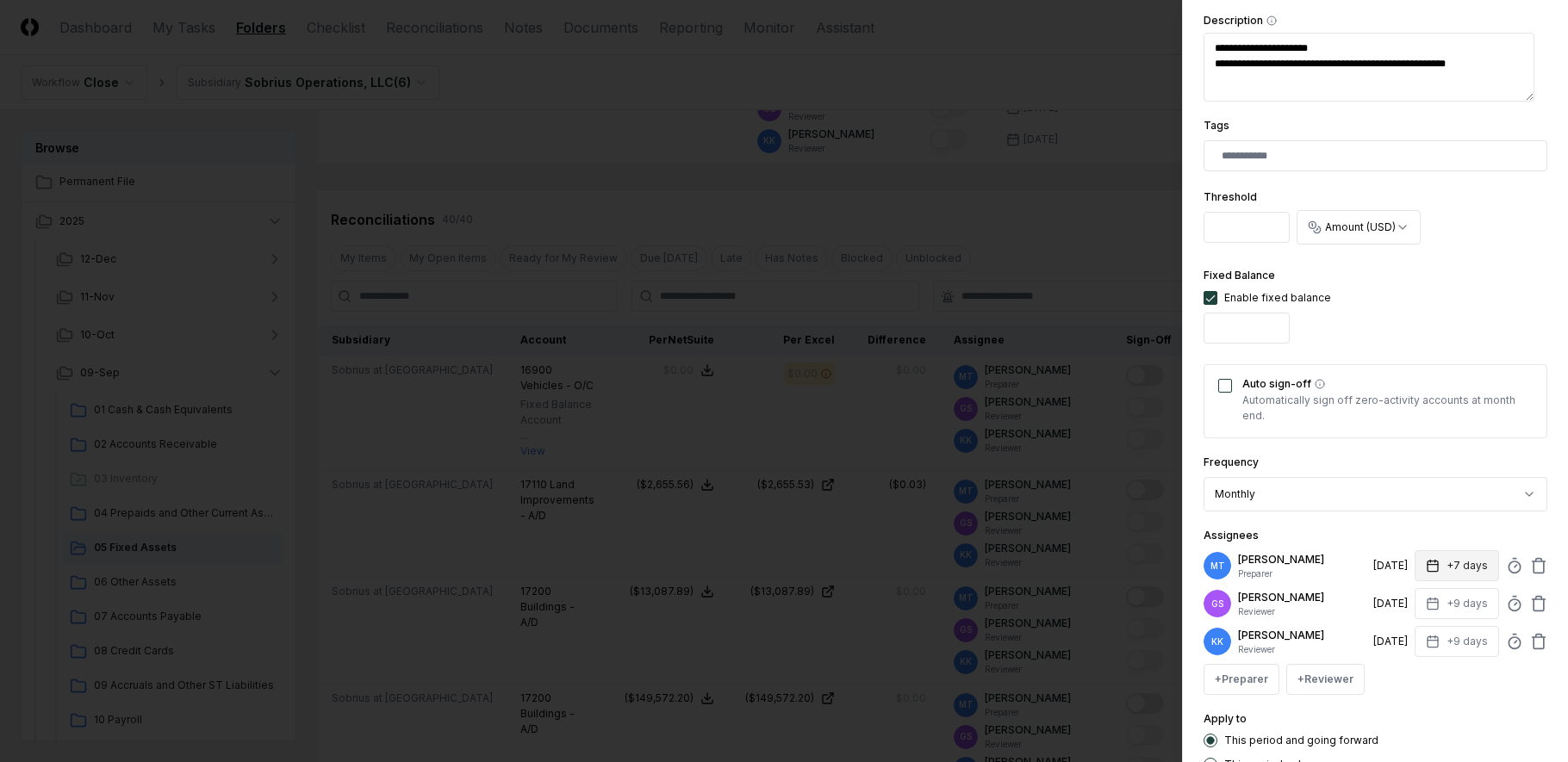
click at [1430, 562] on button "+7 days" at bounding box center [1457, 565] width 84 height 31
type textarea "*"
type input "*"
click at [1459, 713] on div "Apply to This period and going forward This period only" at bounding box center [1374, 740] width 343 height 63
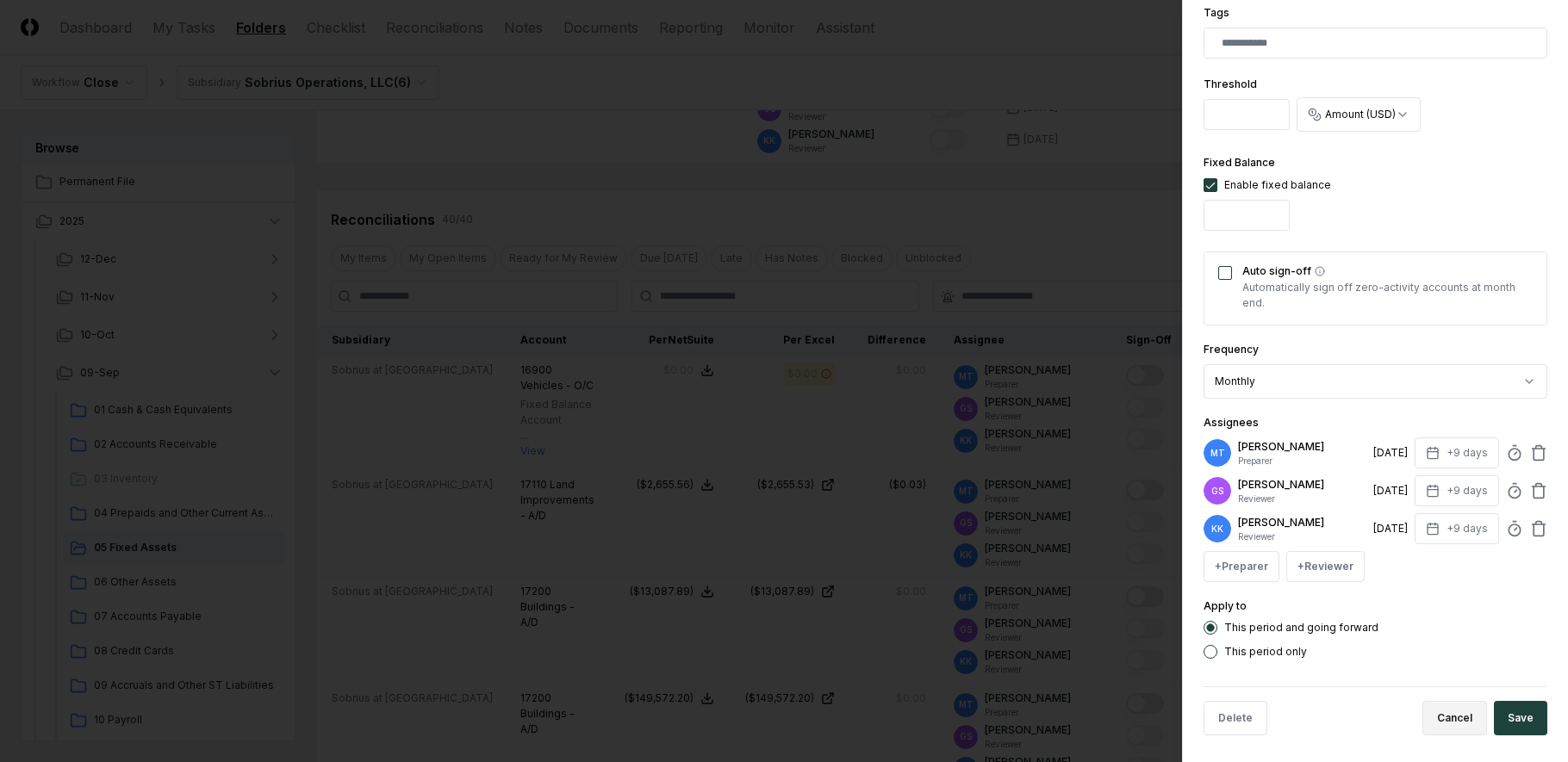
scroll to position [551, 0]
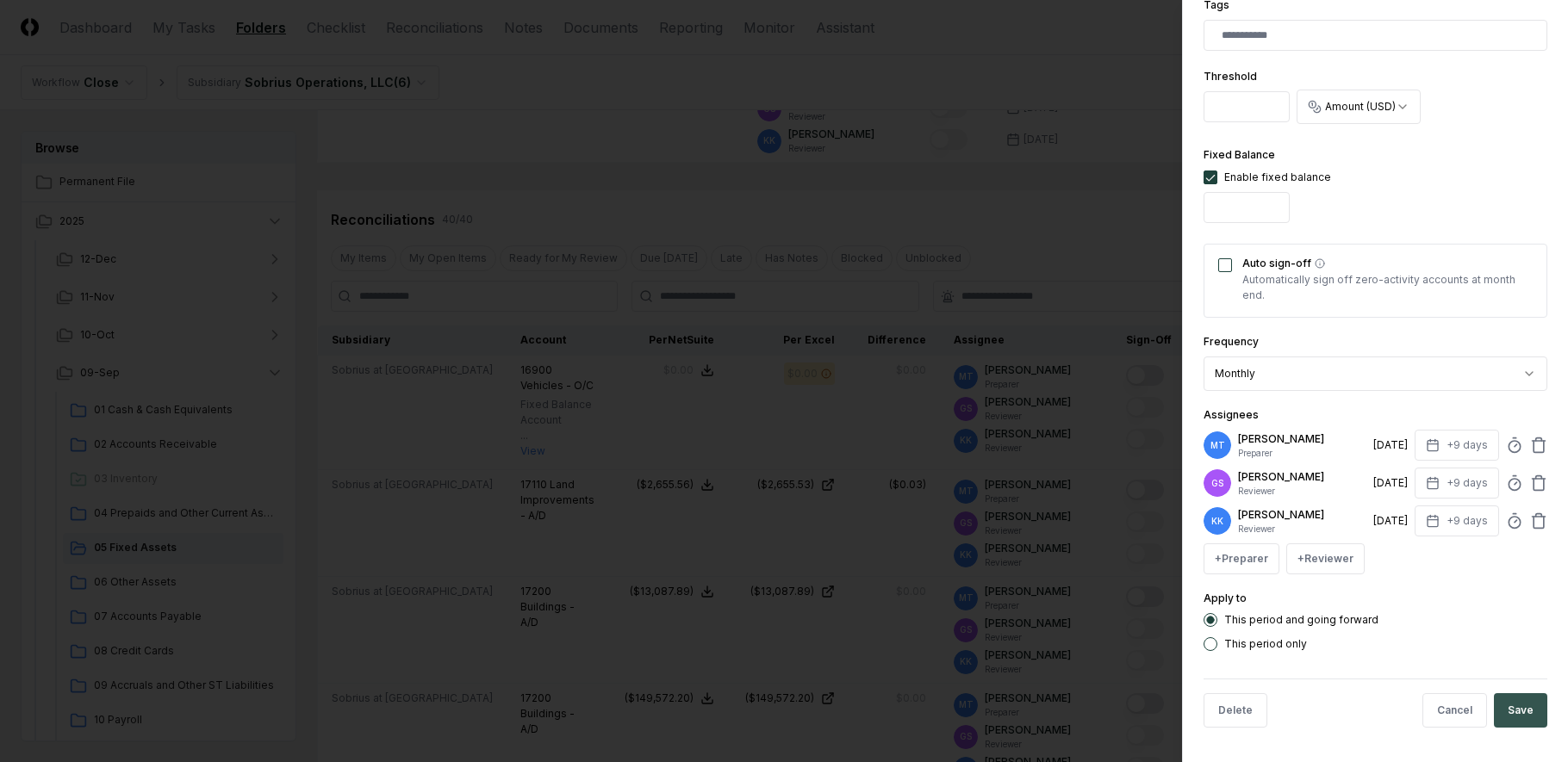
click at [1504, 712] on button "Save" at bounding box center [1520, 710] width 53 height 35
type textarea "*"
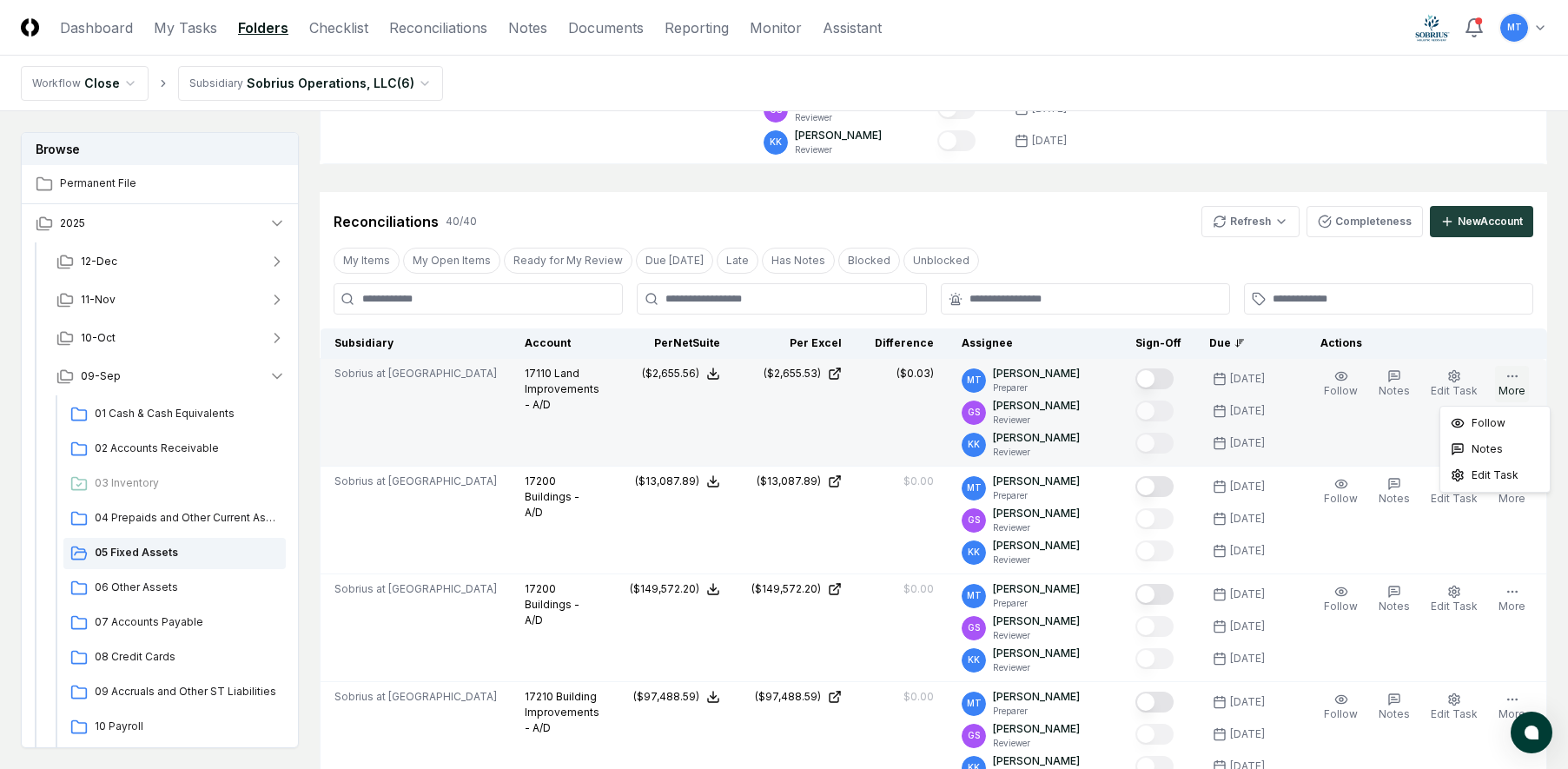
click at [1508, 378] on icon "button" at bounding box center [1512, 376] width 14 height 14
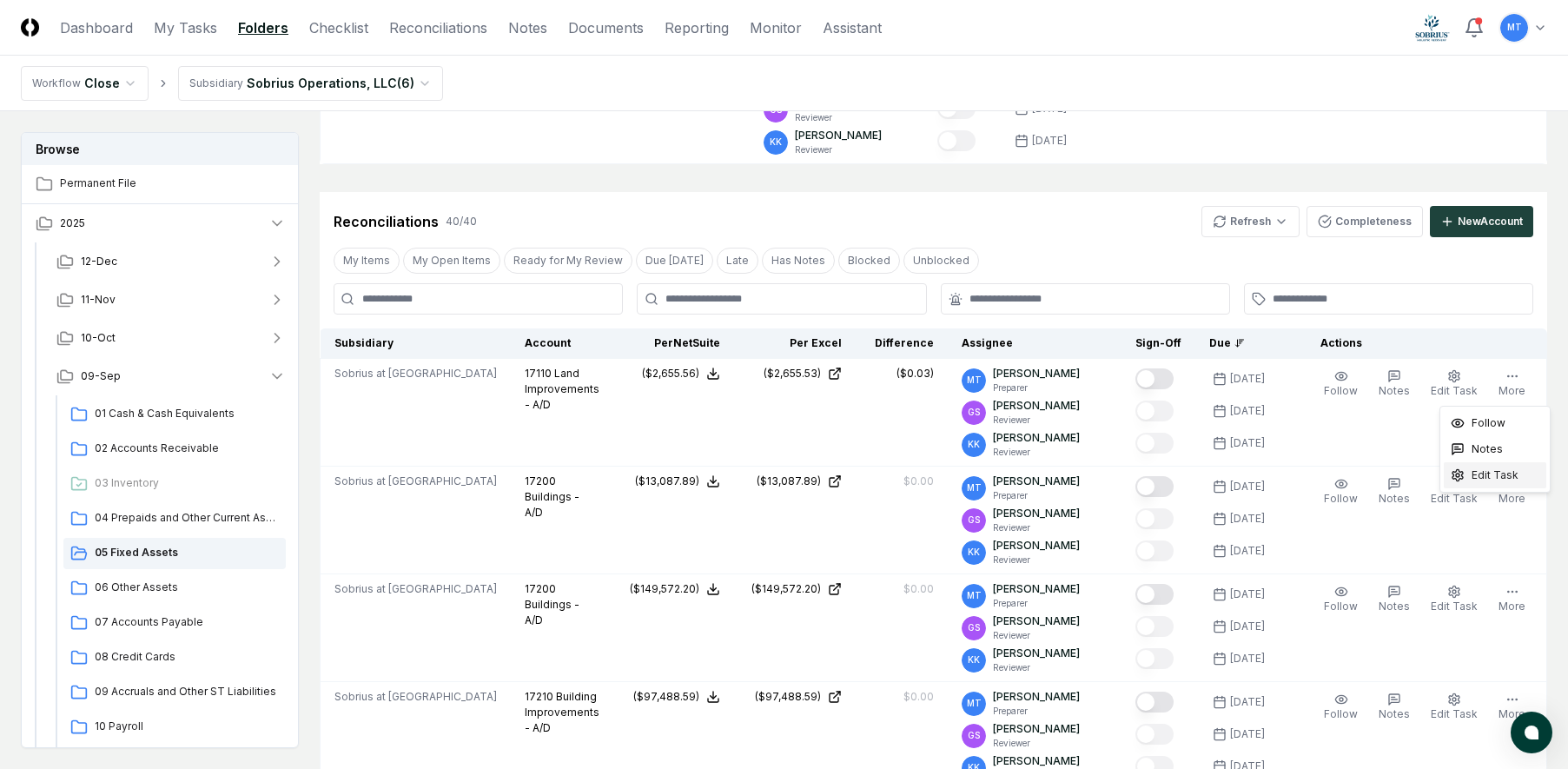
click at [1486, 480] on span "Edit Task" at bounding box center [1495, 475] width 47 height 16
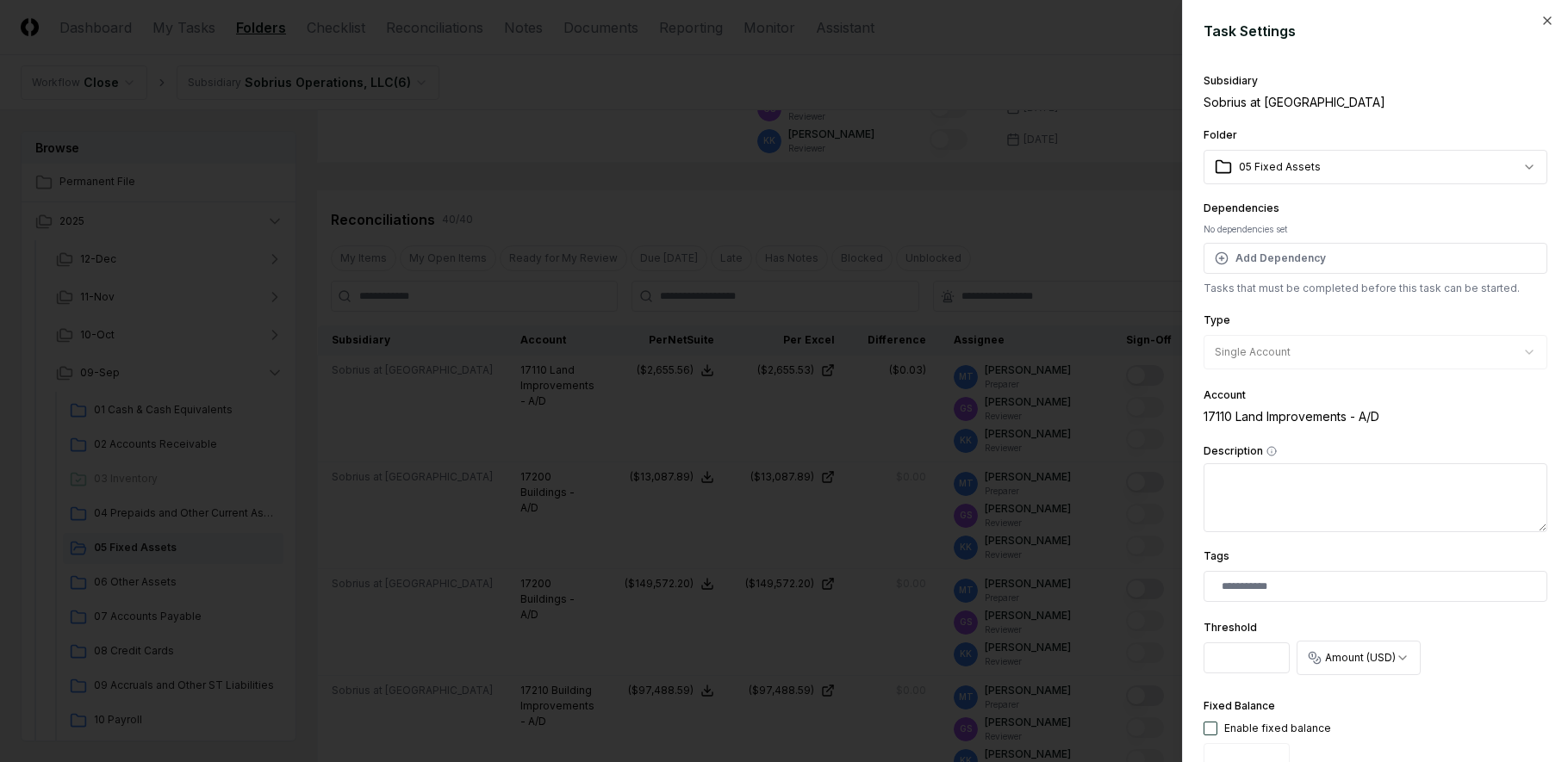
scroll to position [344, 0]
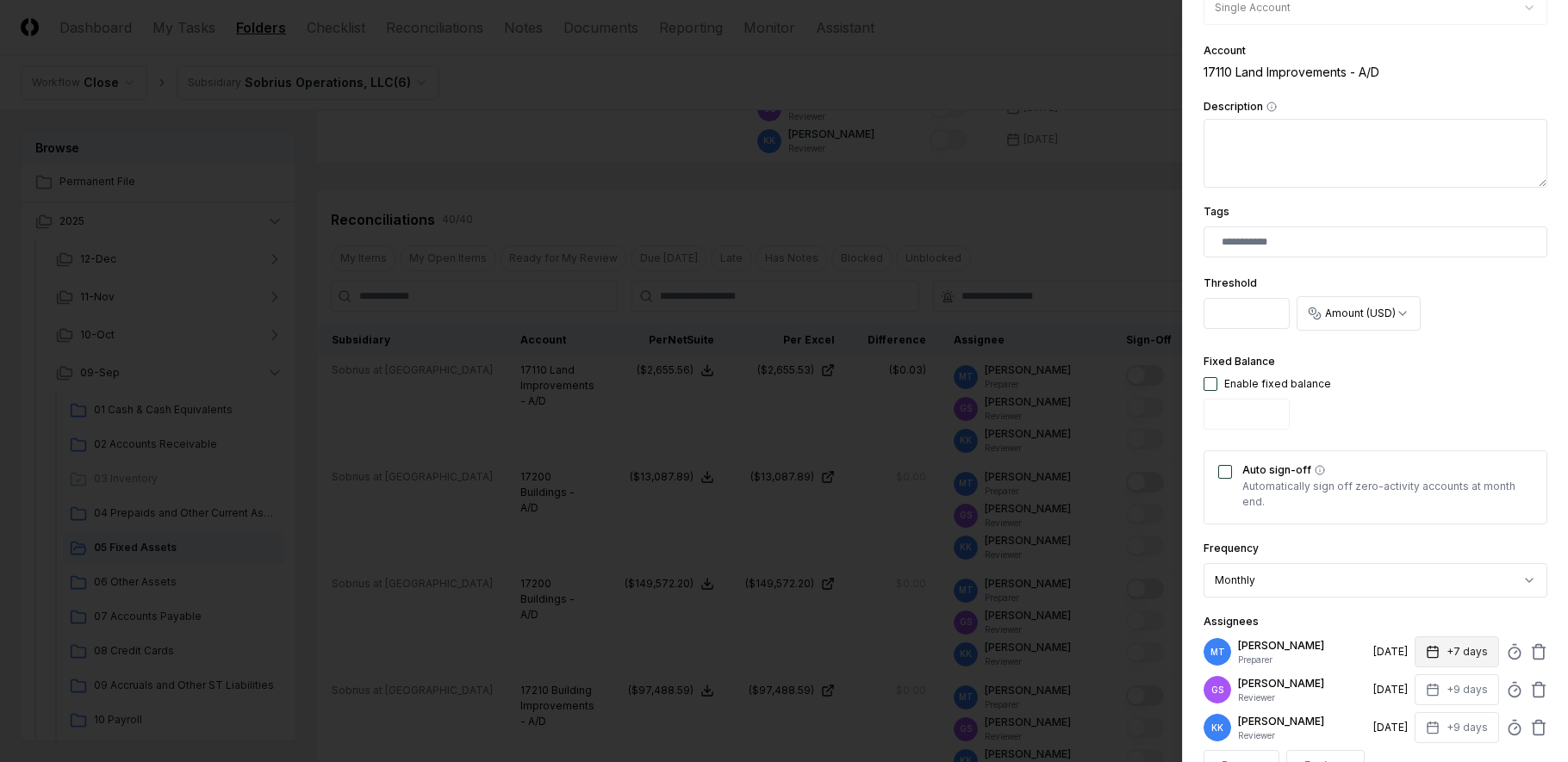
click at [1422, 640] on button "+7 days" at bounding box center [1457, 651] width 84 height 31
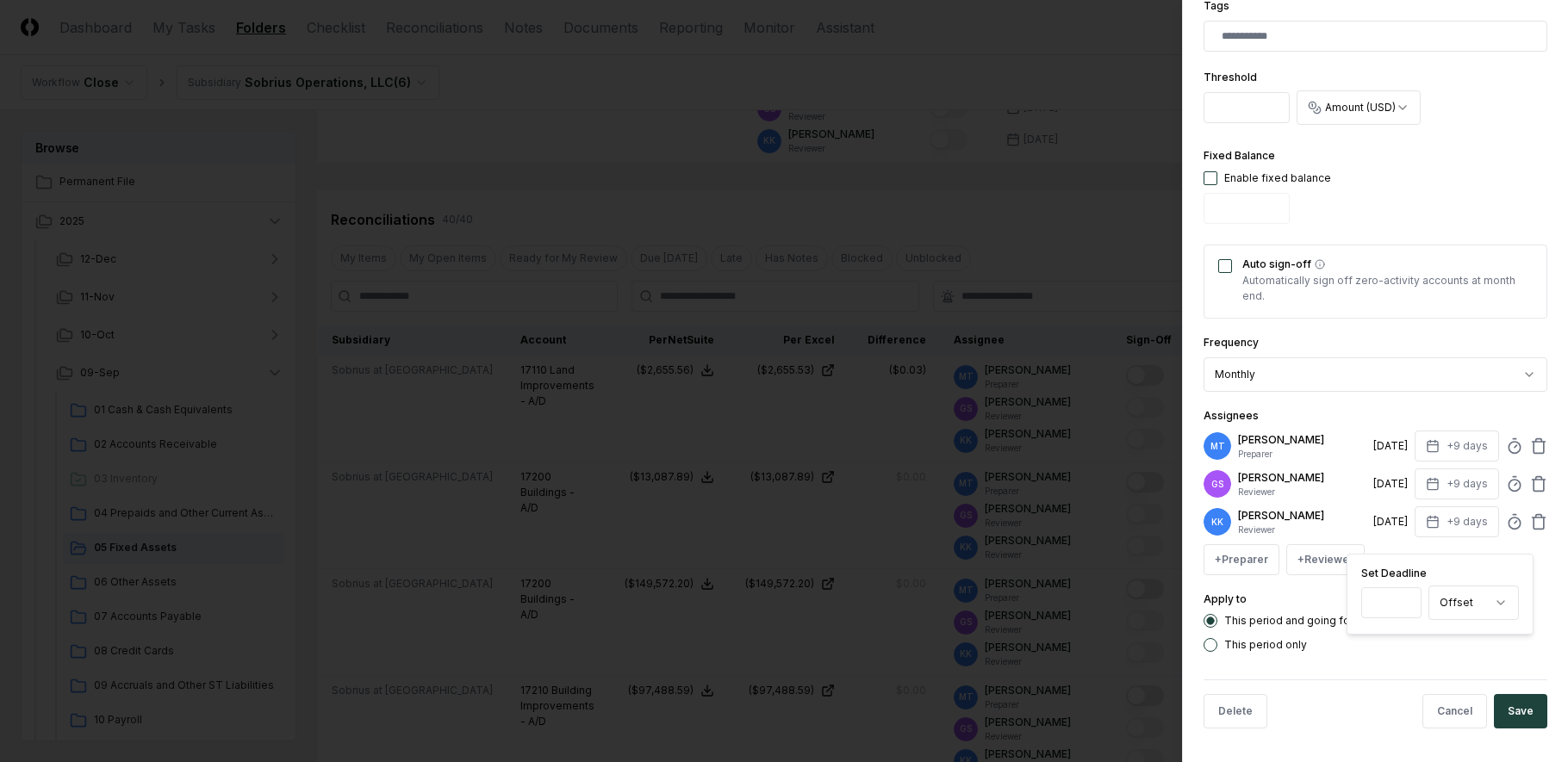
scroll to position [551, 0]
type input "*"
click at [1432, 604] on div "Apply to This period and going forward This period only" at bounding box center [1374, 619] width 343 height 63
click at [1516, 698] on button "Save" at bounding box center [1520, 710] width 53 height 35
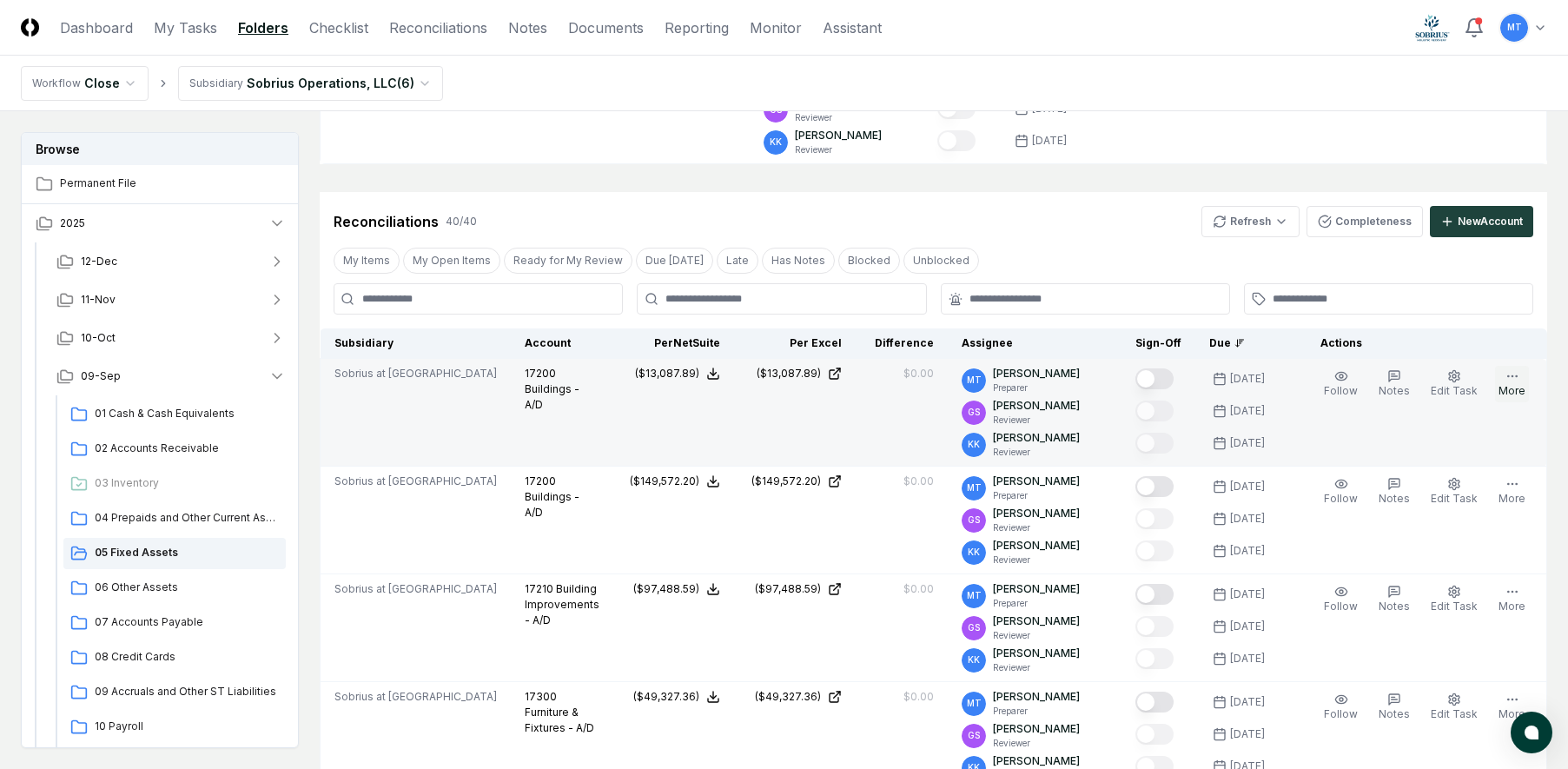
click at [1506, 377] on icon "button" at bounding box center [1512, 376] width 14 height 14
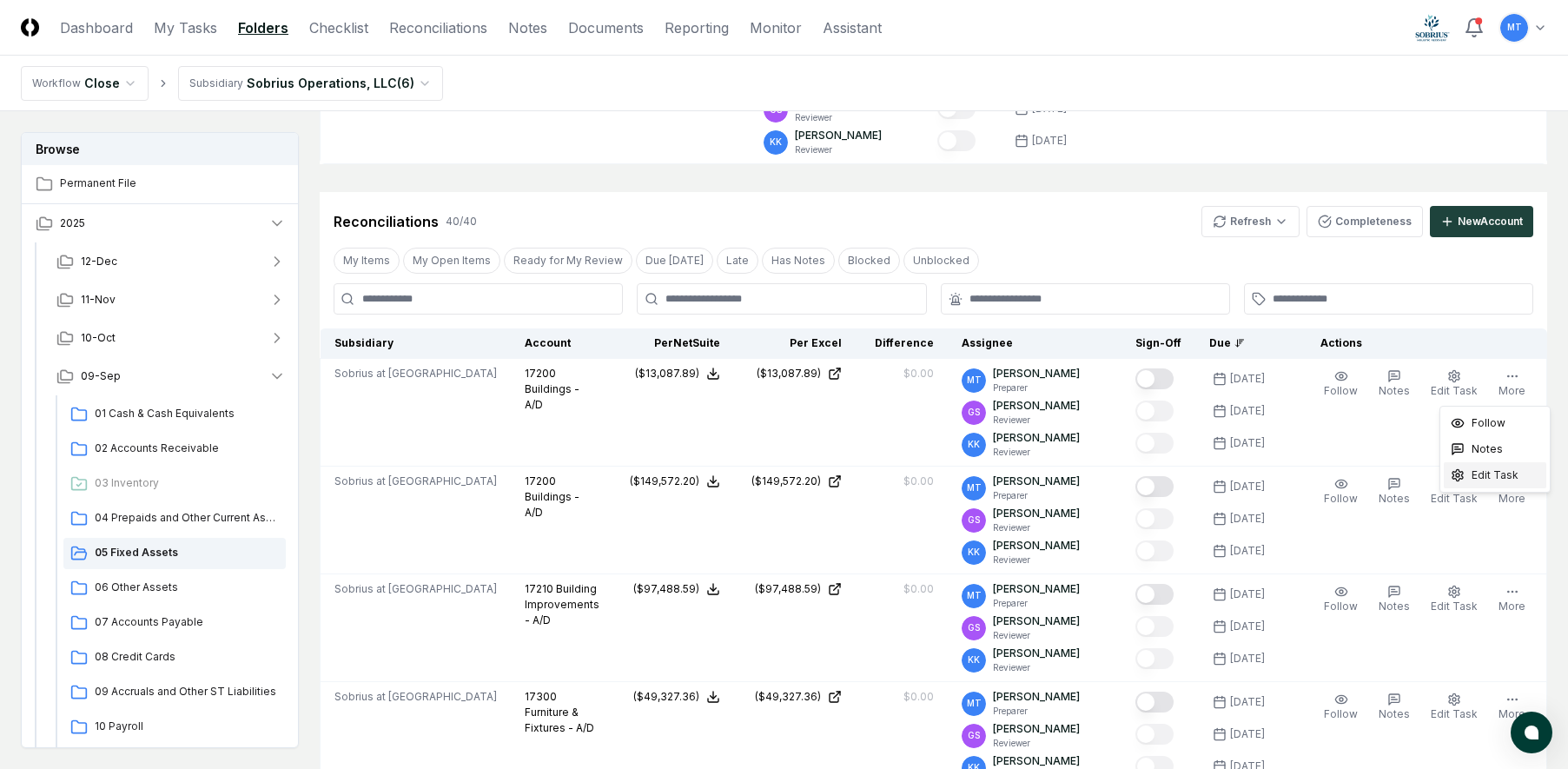
click at [1499, 476] on span "Edit Task" at bounding box center [1495, 475] width 47 height 16
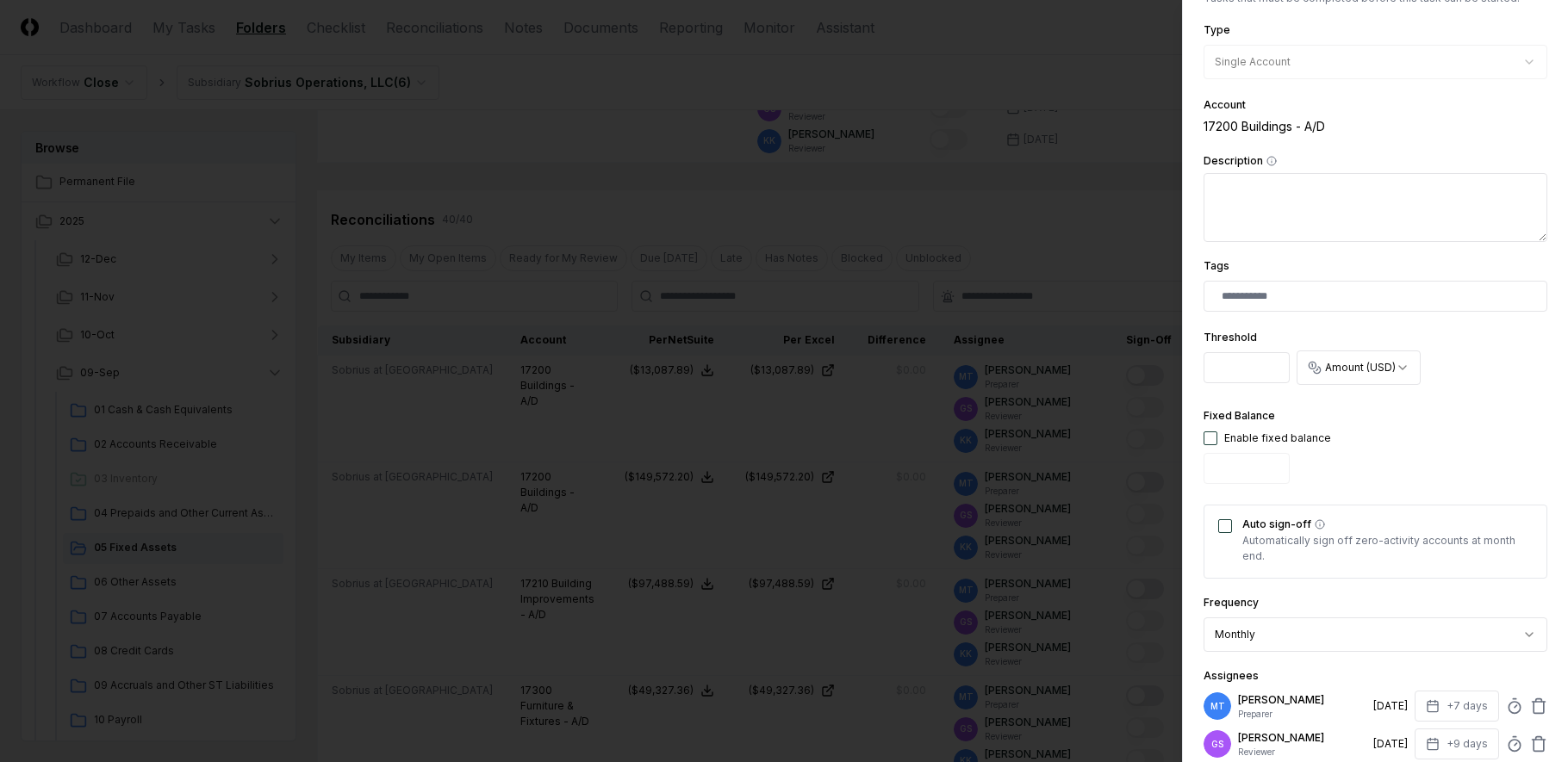
scroll to position [344, 0]
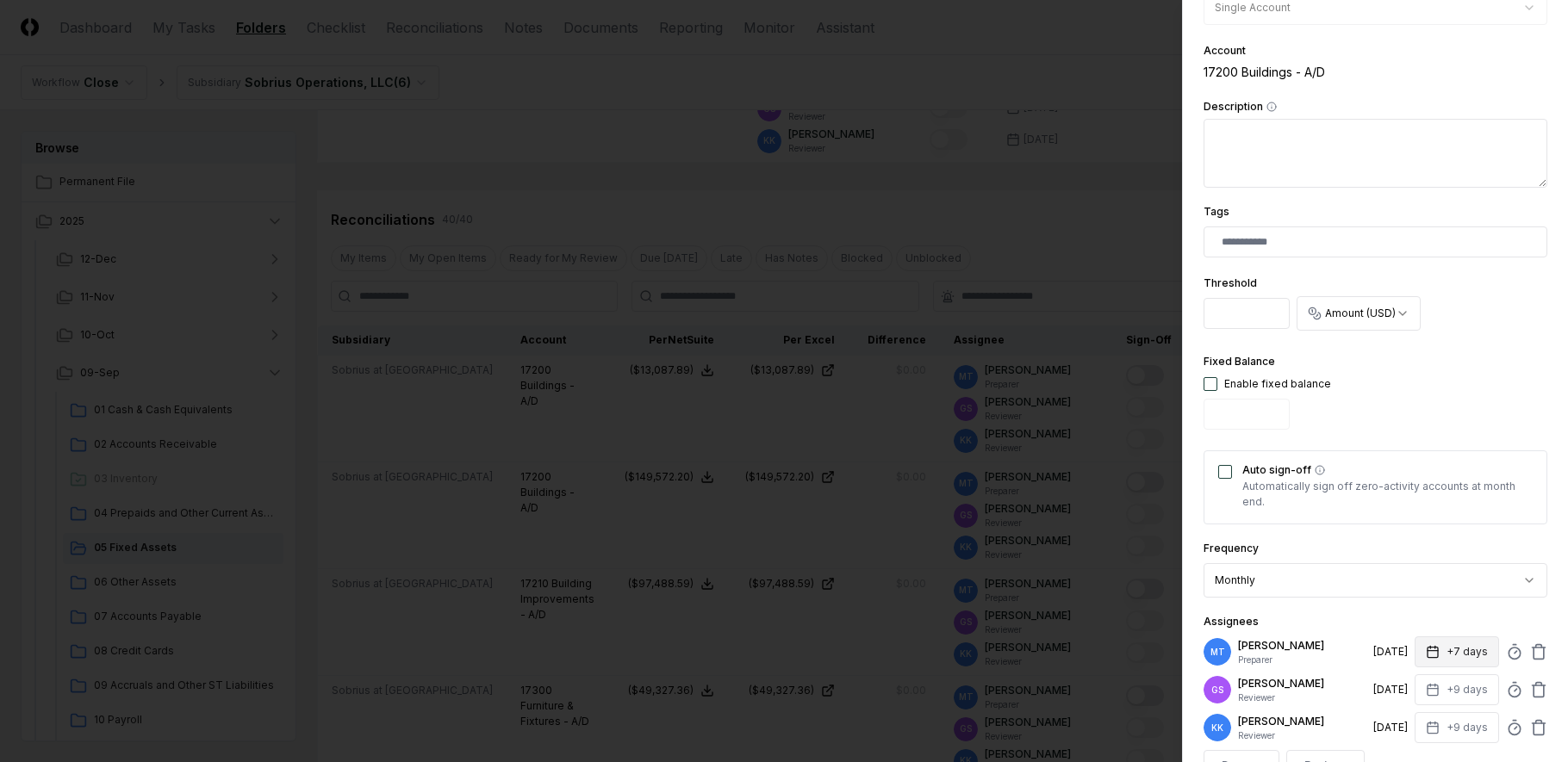
click at [1426, 652] on icon "button" at bounding box center [1432, 652] width 14 height 14
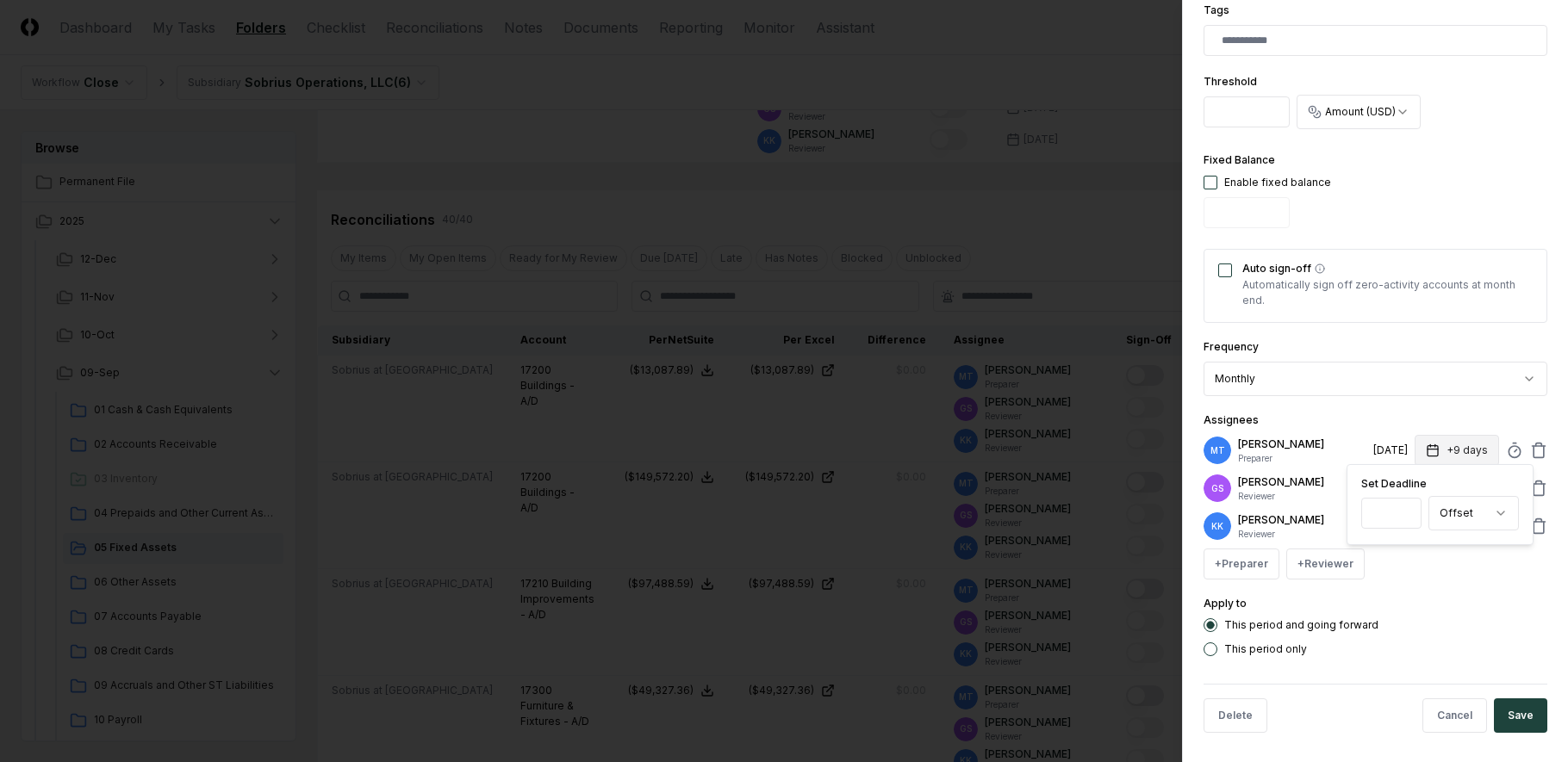
scroll to position [551, 0]
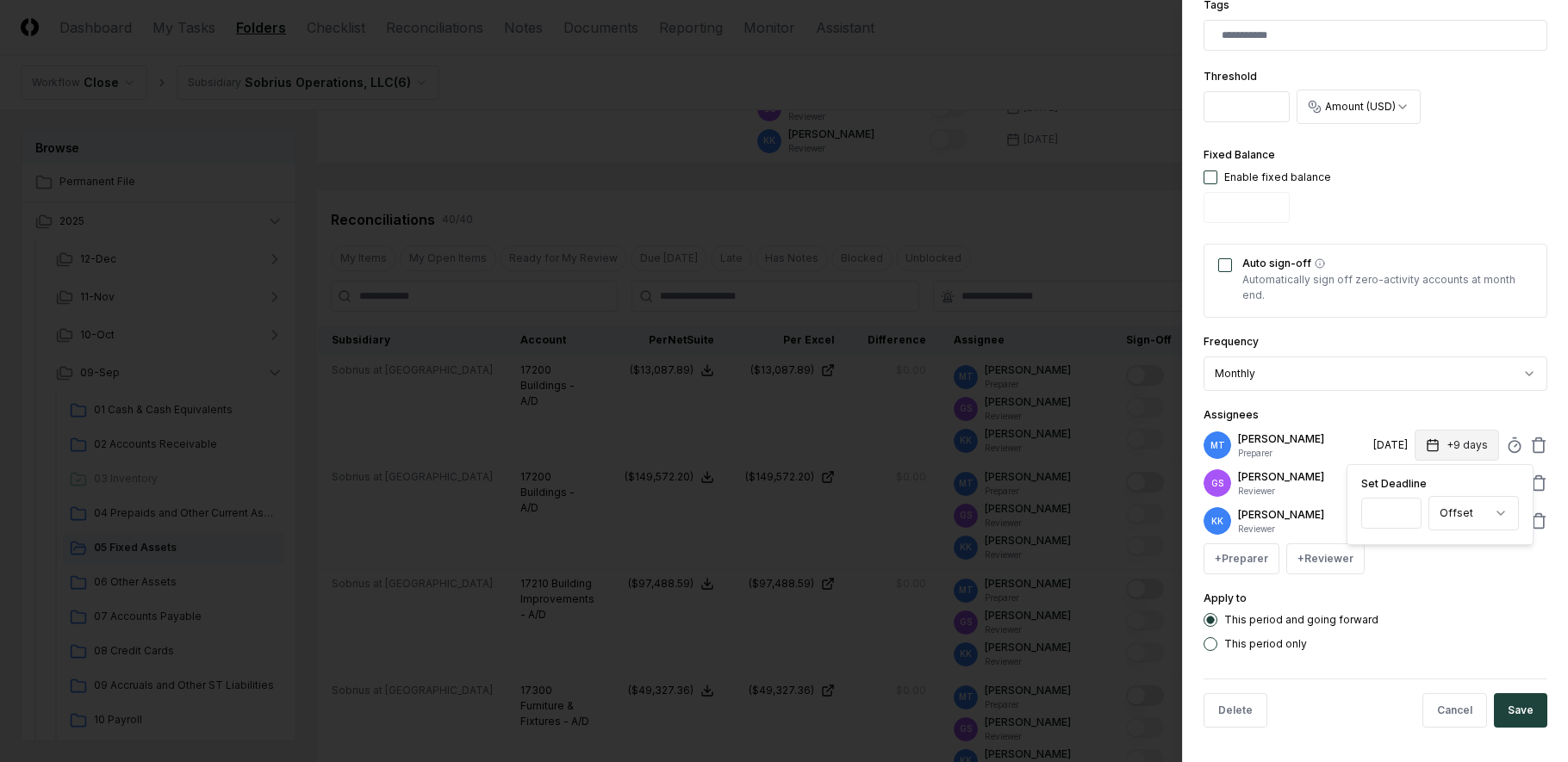
type input "*"
click at [1416, 652] on form "**********" at bounding box center [1374, 106] width 343 height 1272
click at [1517, 702] on button "Save" at bounding box center [1520, 710] width 53 height 35
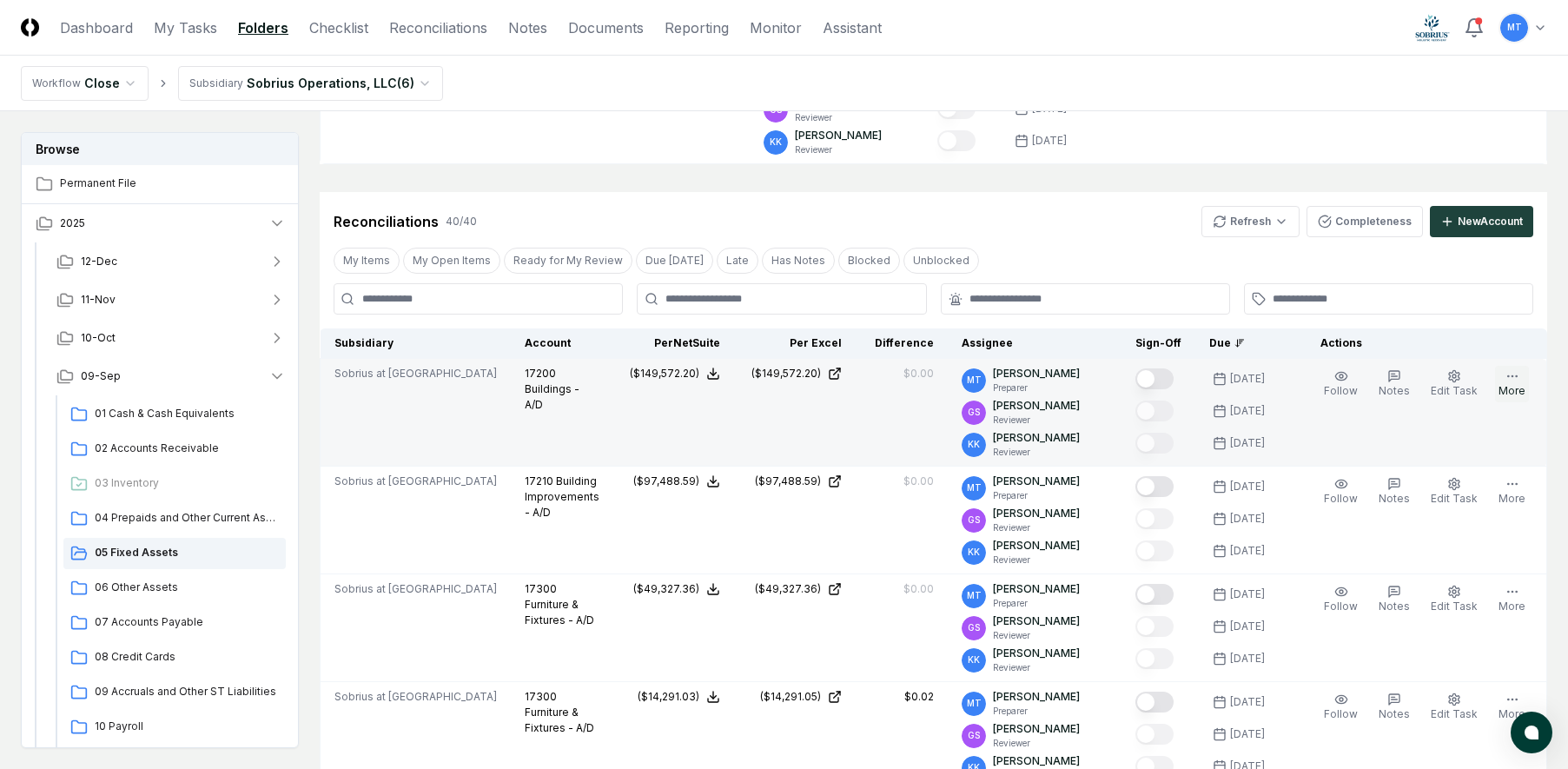
click at [1509, 379] on icon "button" at bounding box center [1512, 376] width 14 height 14
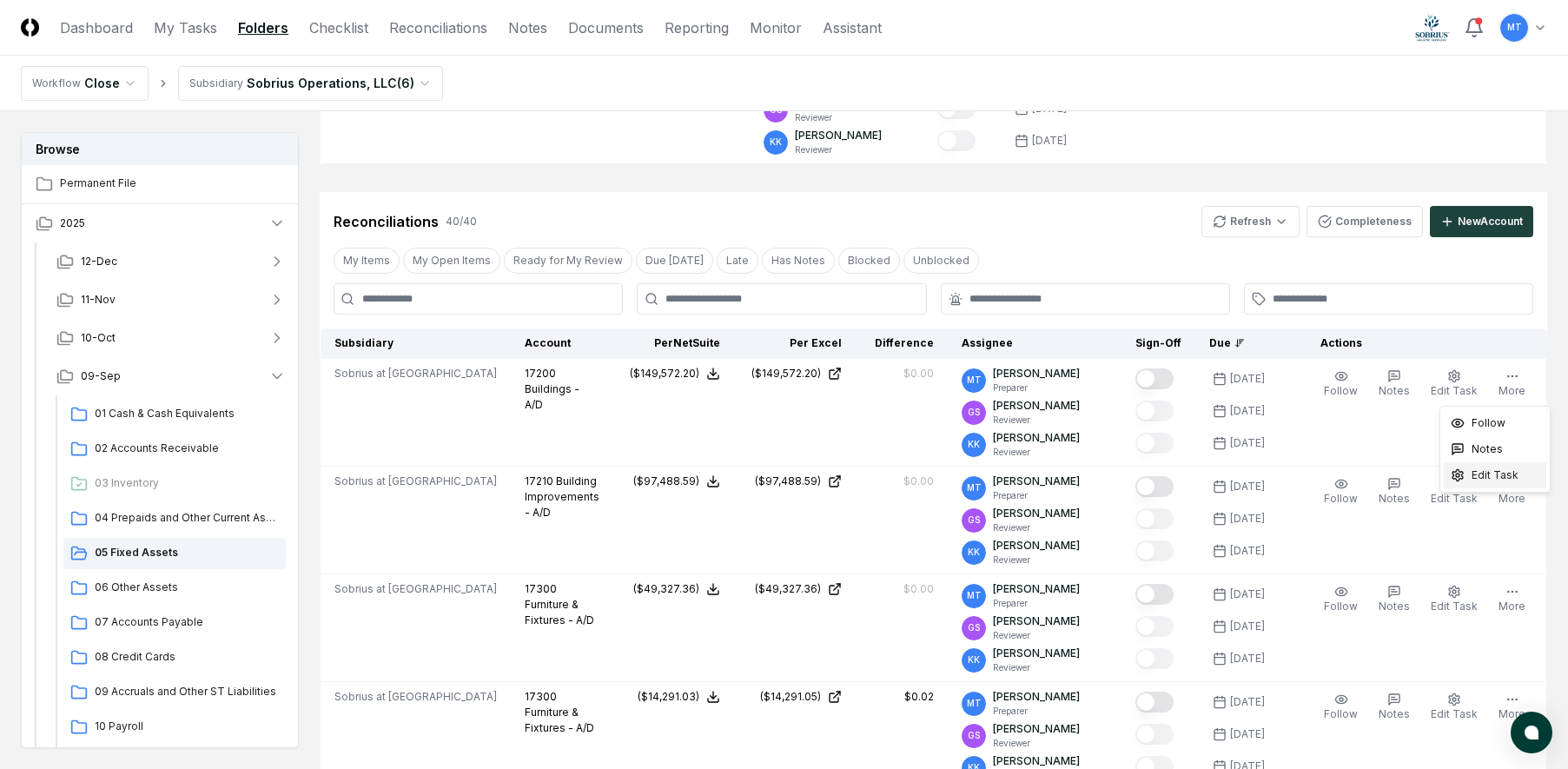
click at [1488, 481] on span "Edit Task" at bounding box center [1495, 475] width 47 height 16
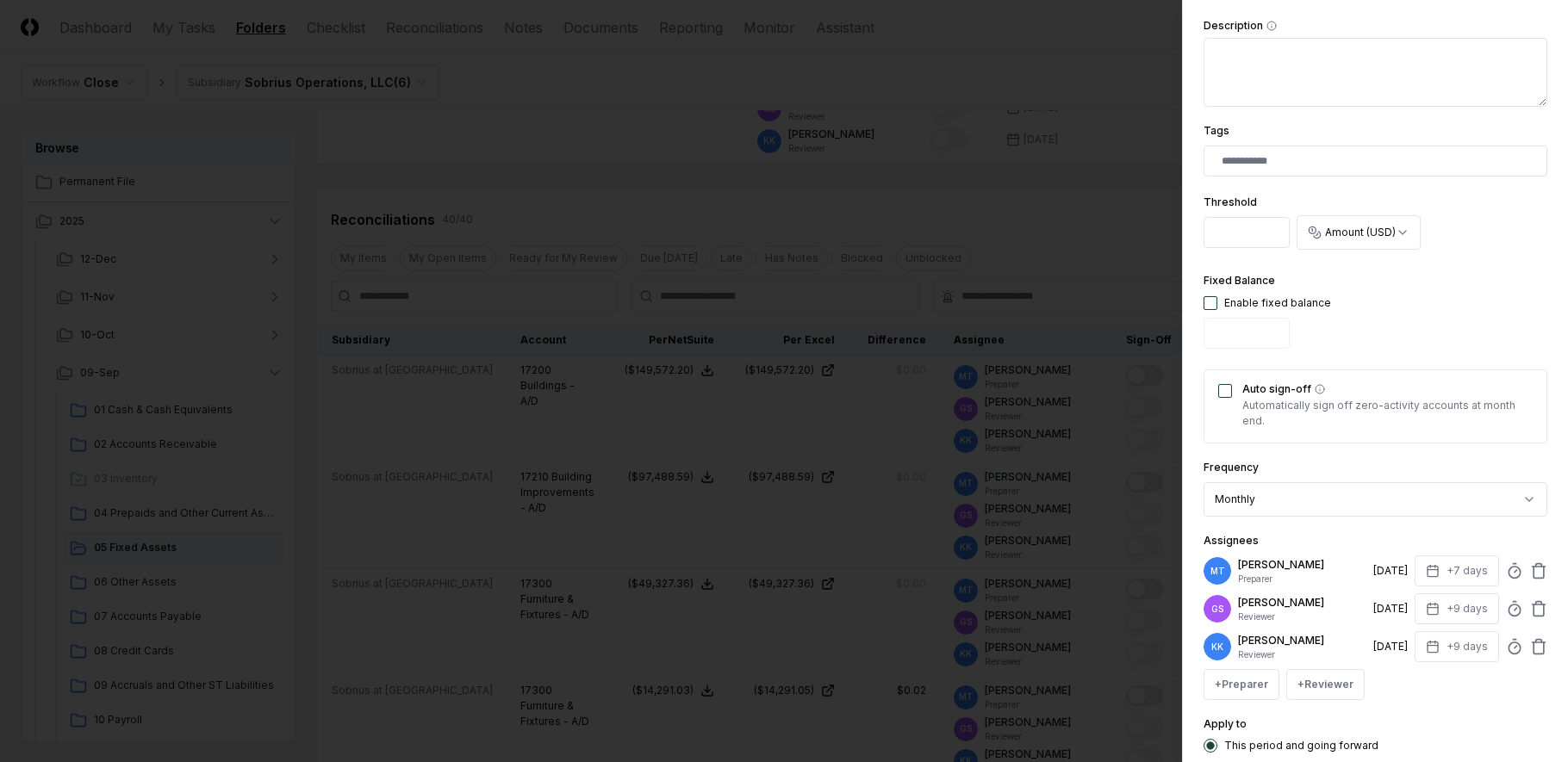
scroll to position [430, 0]
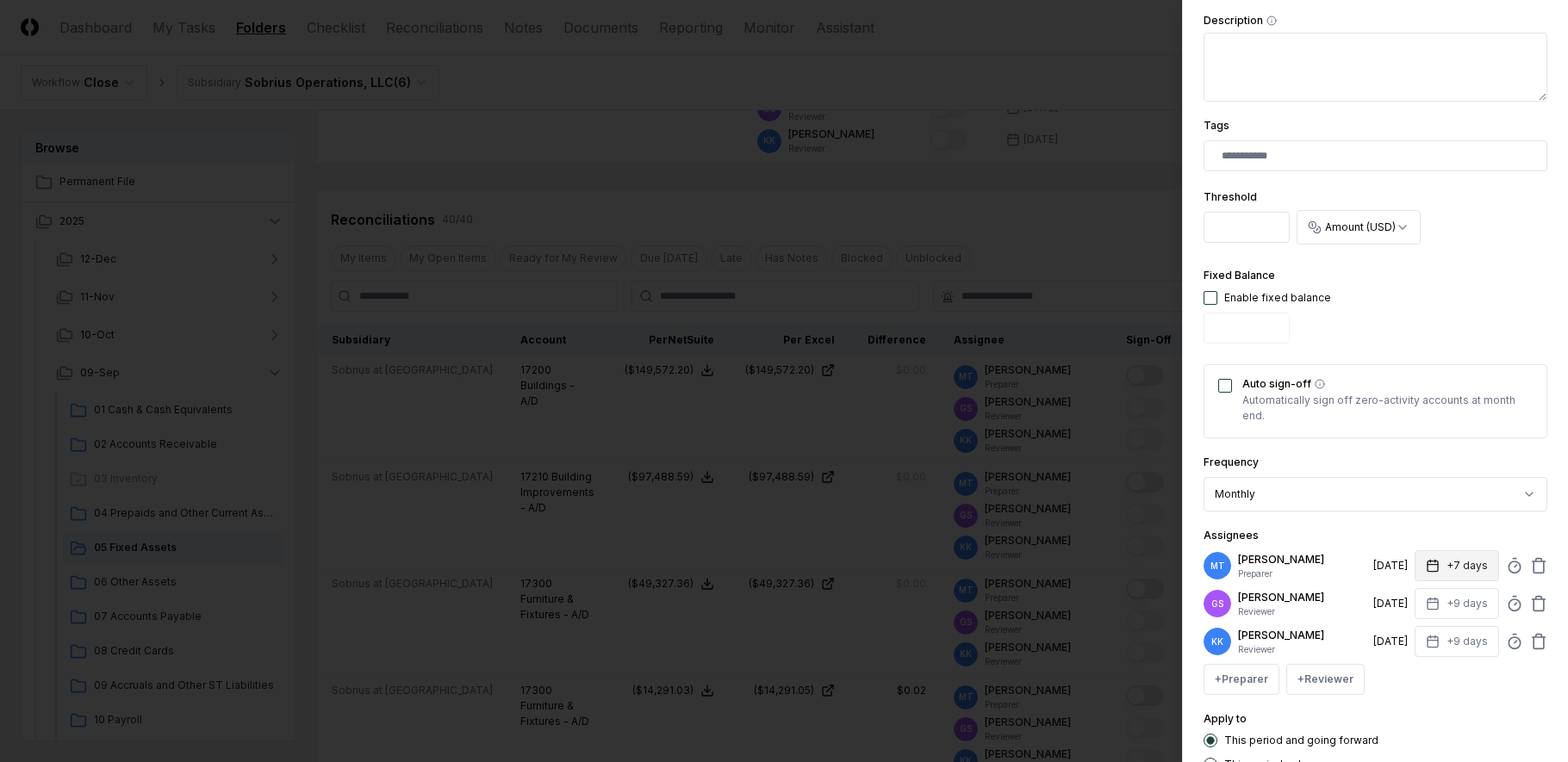
click at [1426, 563] on icon "button" at bounding box center [1432, 566] width 14 height 14
type input "*"
click at [1482, 688] on div "+ Preparer + Reviewer" at bounding box center [1374, 679] width 343 height 31
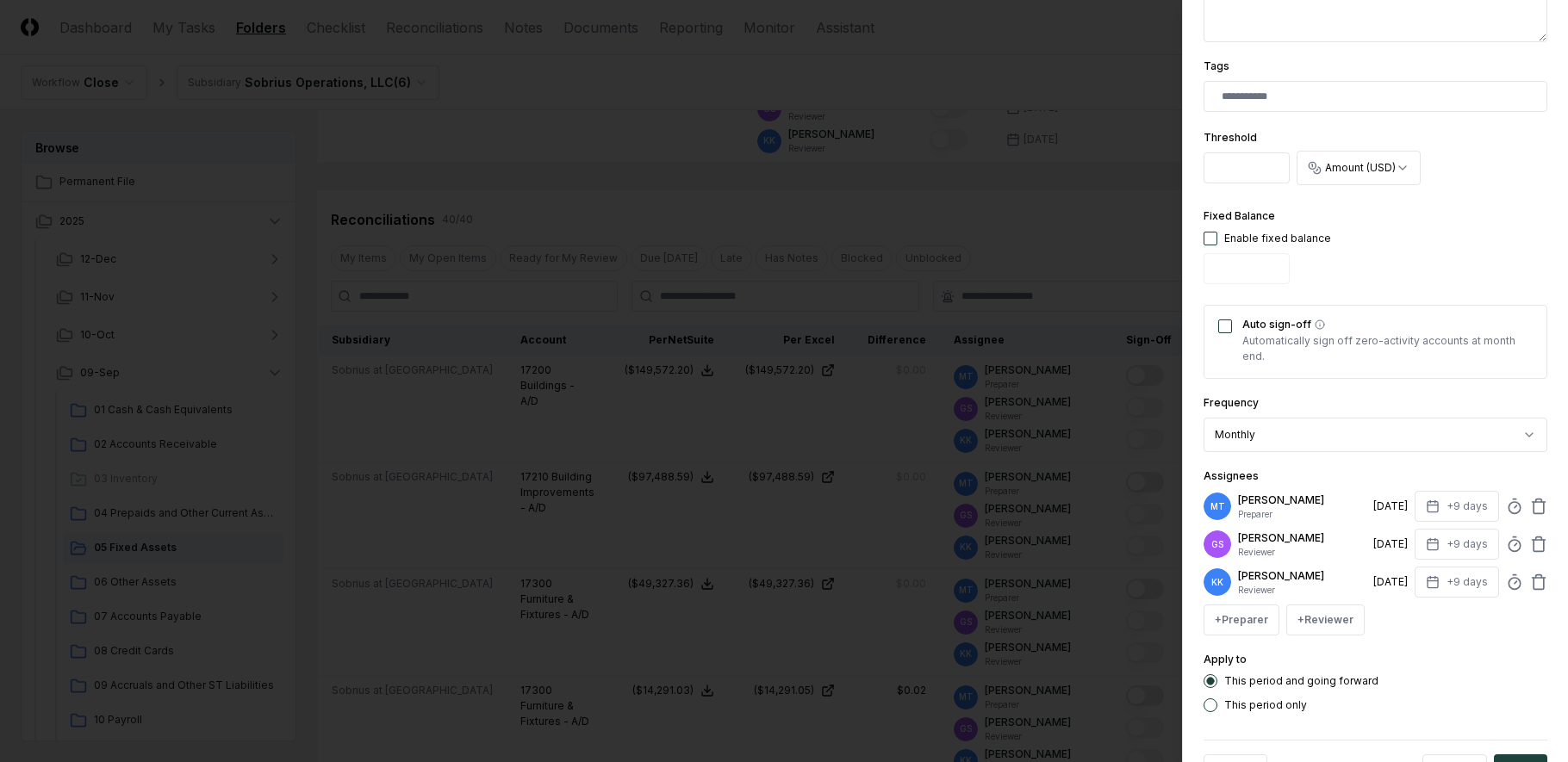
scroll to position [551, 0]
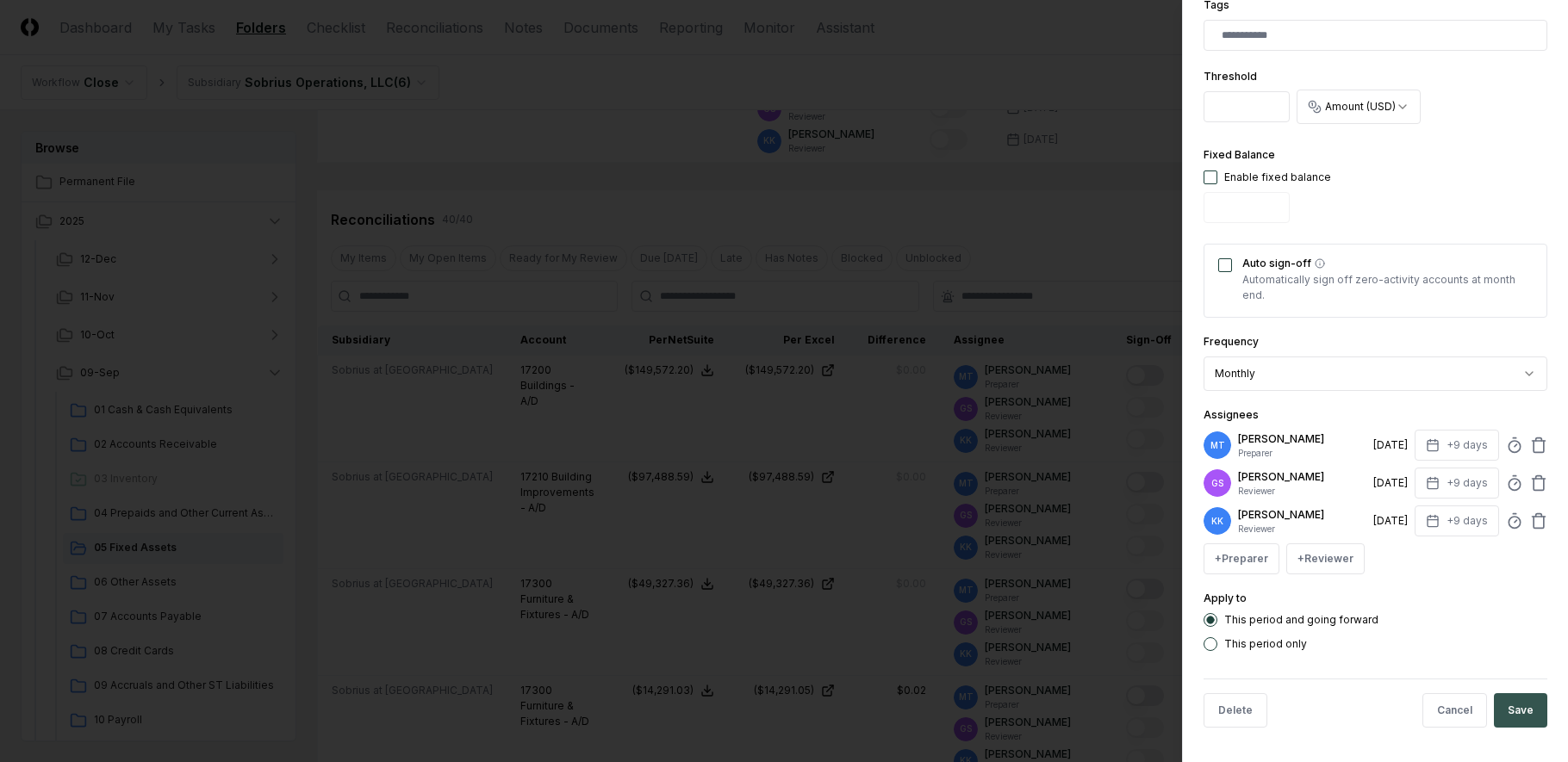
click at [1505, 708] on button "Save" at bounding box center [1520, 710] width 53 height 35
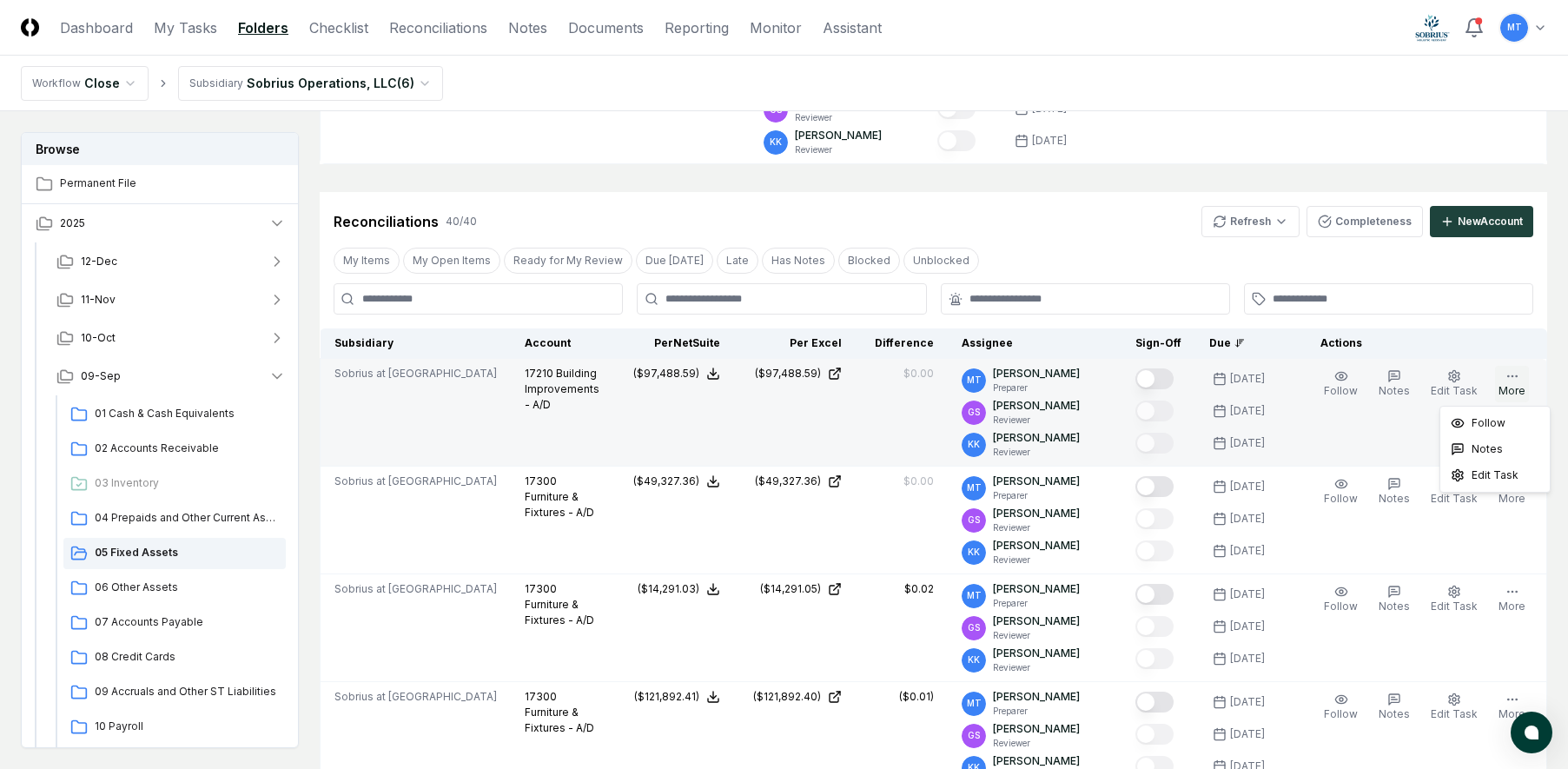
click at [1517, 378] on icon "button" at bounding box center [1512, 376] width 14 height 14
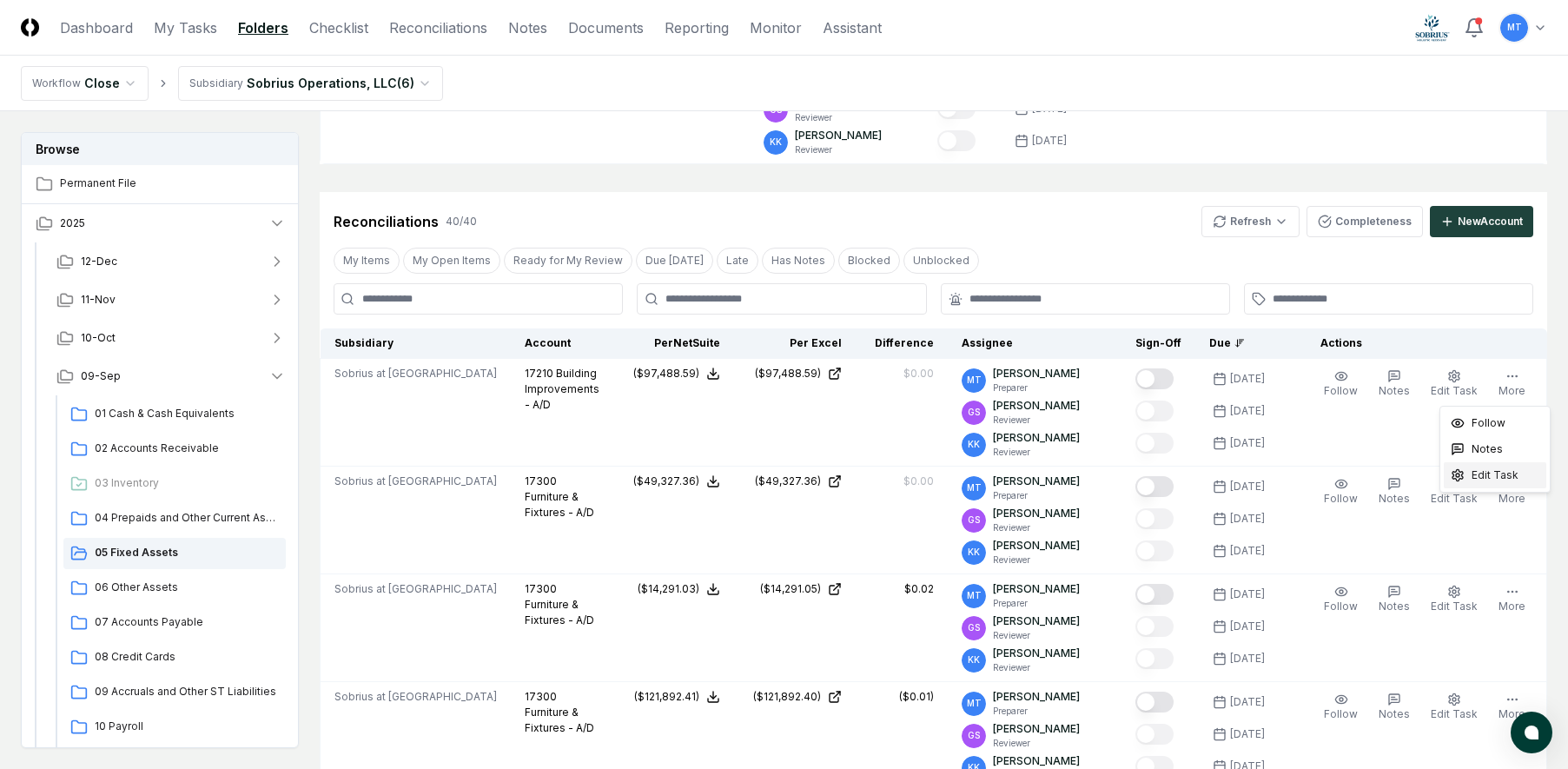
click at [1505, 479] on span "Edit Task" at bounding box center [1495, 475] width 47 height 16
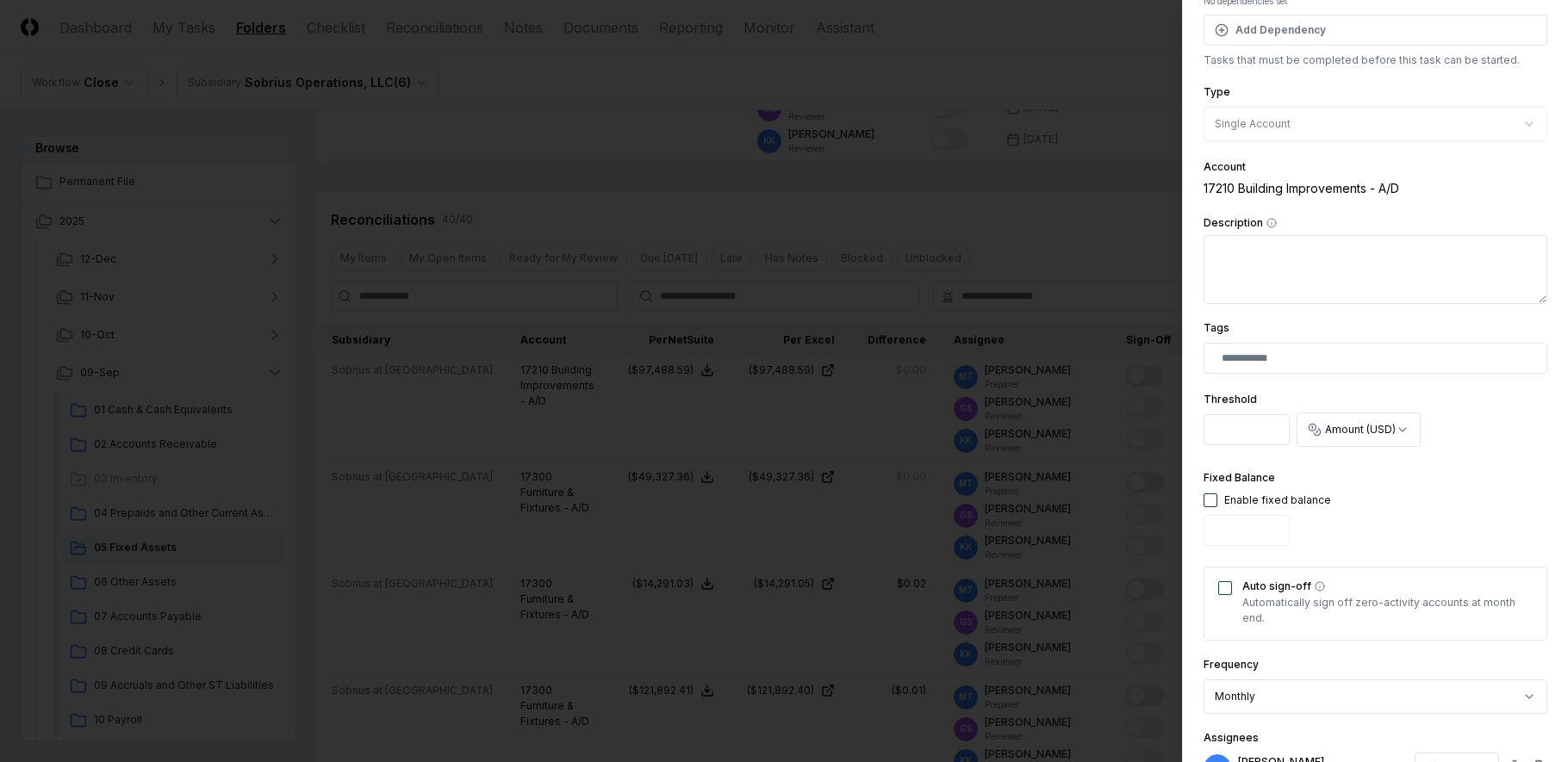
scroll to position [516, 0]
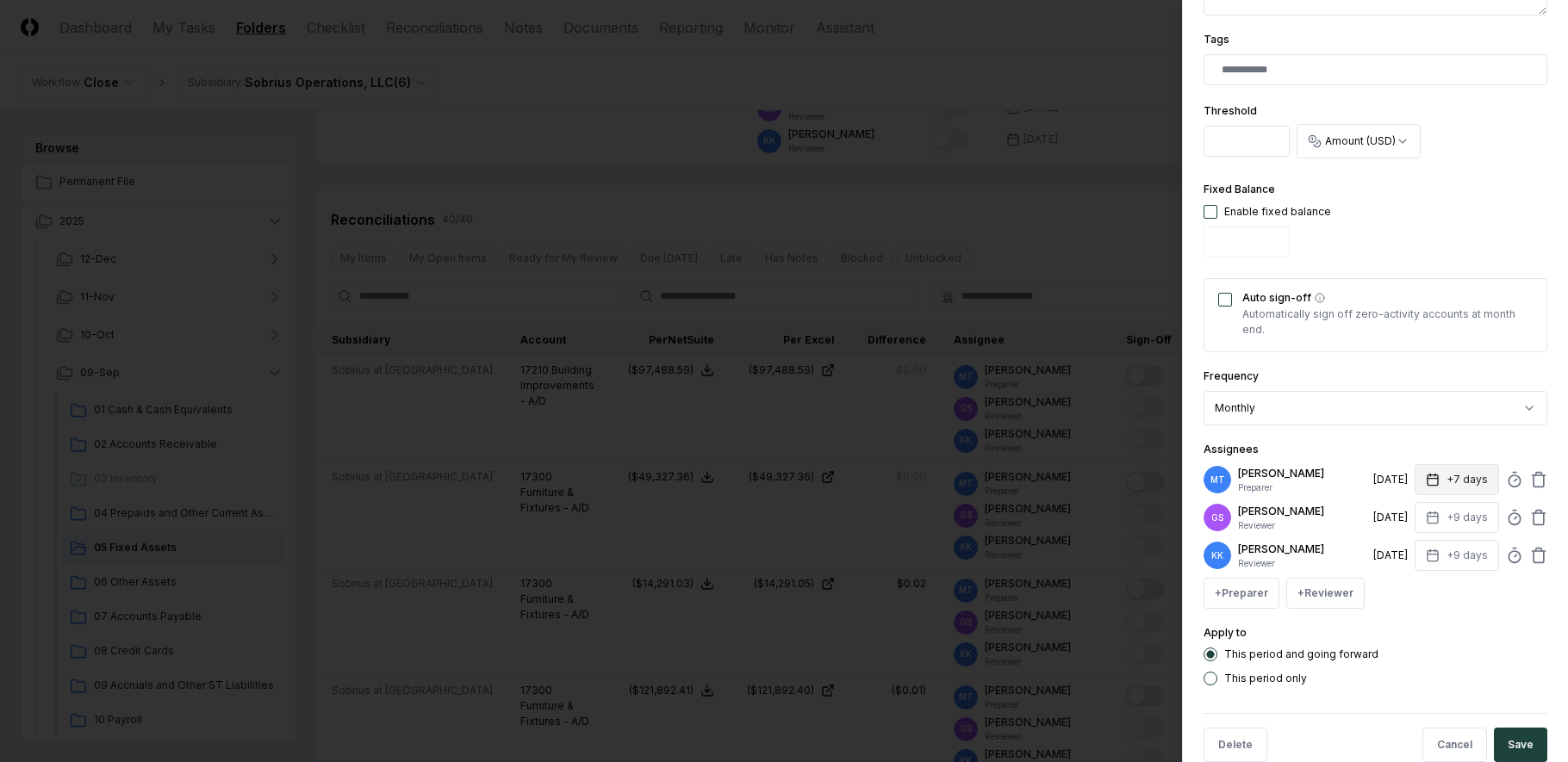
click at [1428, 477] on rect "button" at bounding box center [1432, 480] width 10 height 10
type input "*"
click at [1472, 640] on div "Apply to This period and going forward This period only" at bounding box center [1374, 654] width 343 height 63
click at [1514, 744] on button "Save" at bounding box center [1520, 744] width 53 height 35
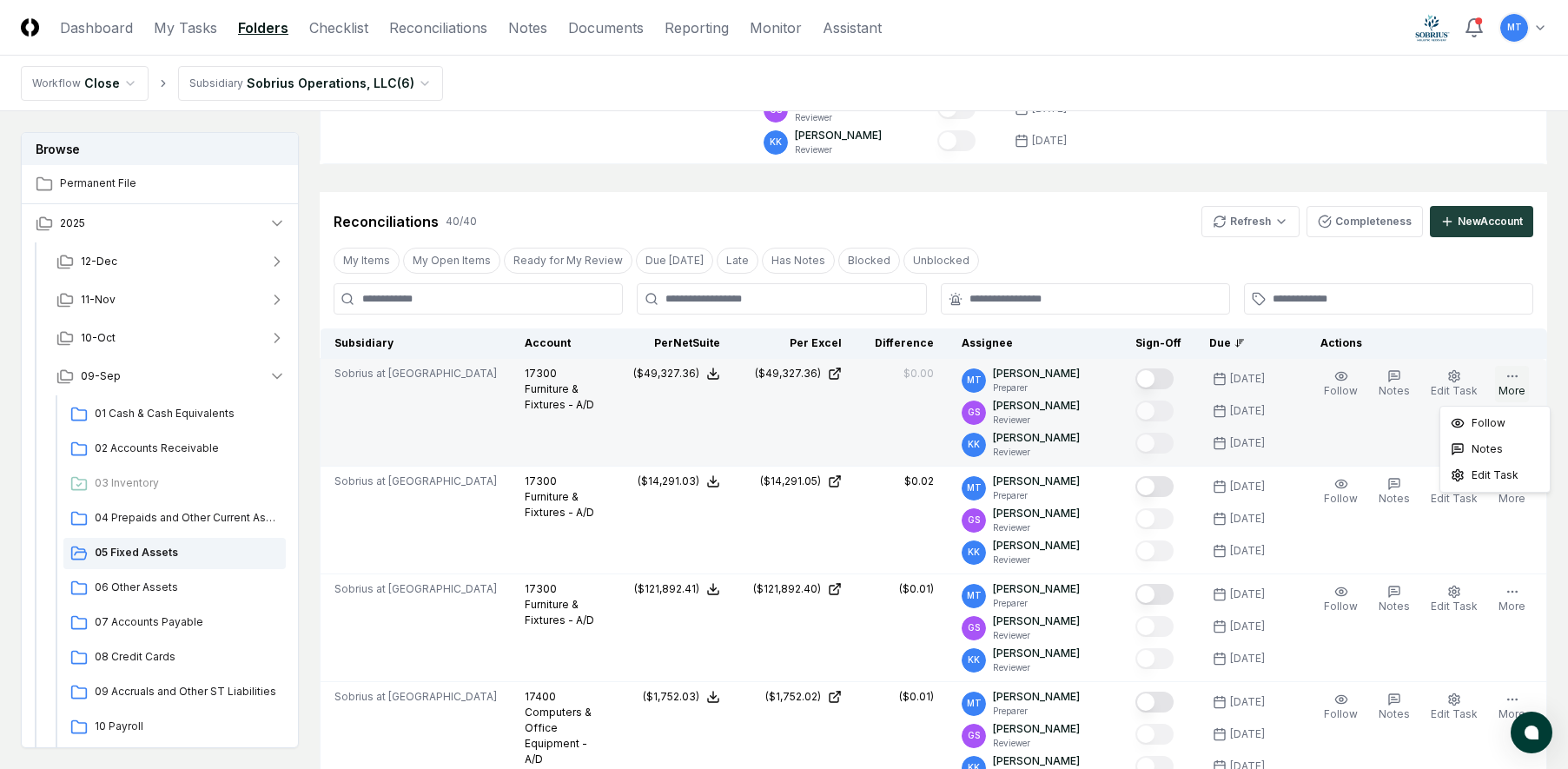
click at [1516, 377] on icon "button" at bounding box center [1512, 376] width 14 height 14
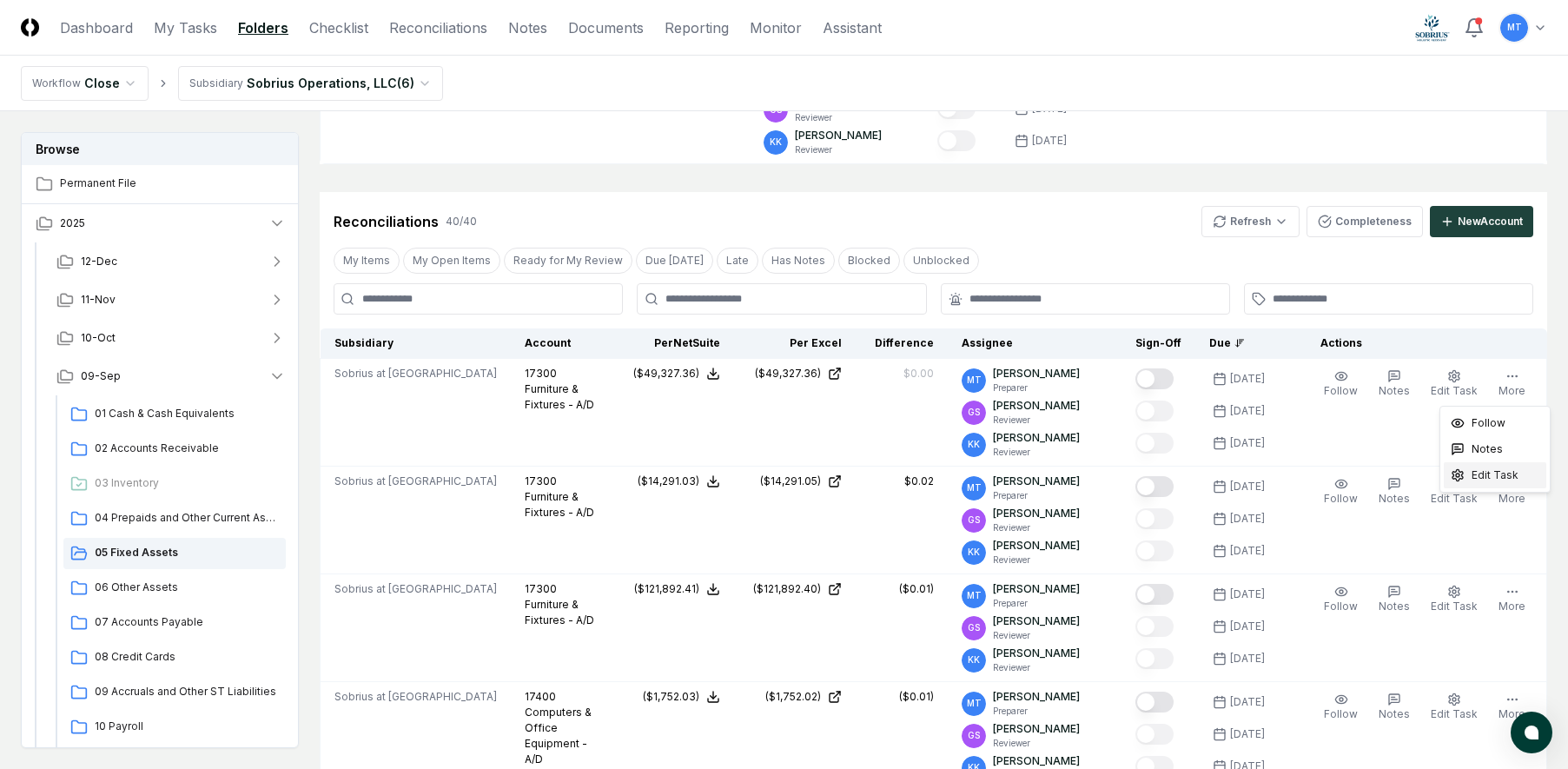
click at [1506, 482] on span "Edit Task" at bounding box center [1495, 475] width 47 height 16
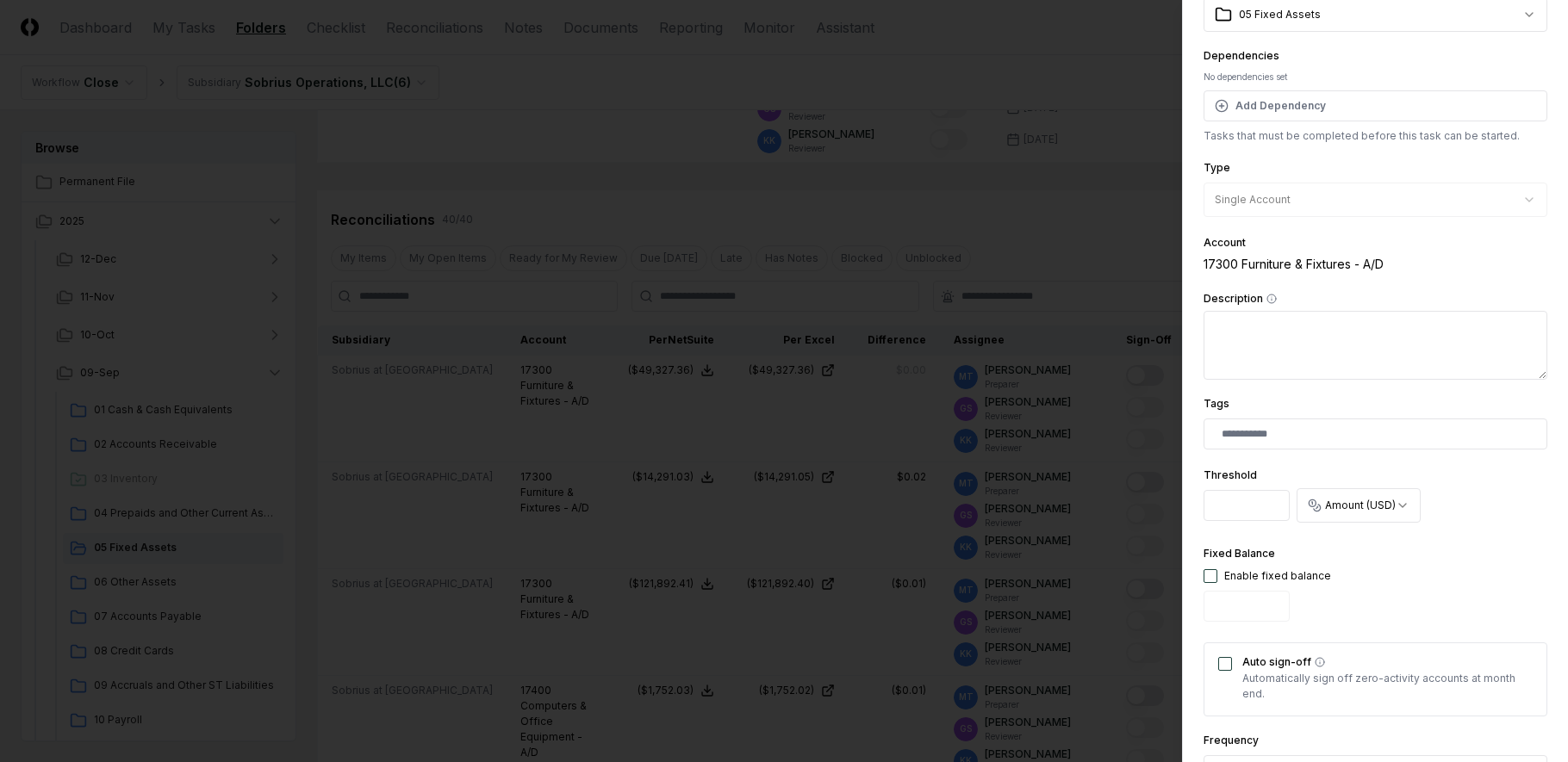
scroll to position [430, 0]
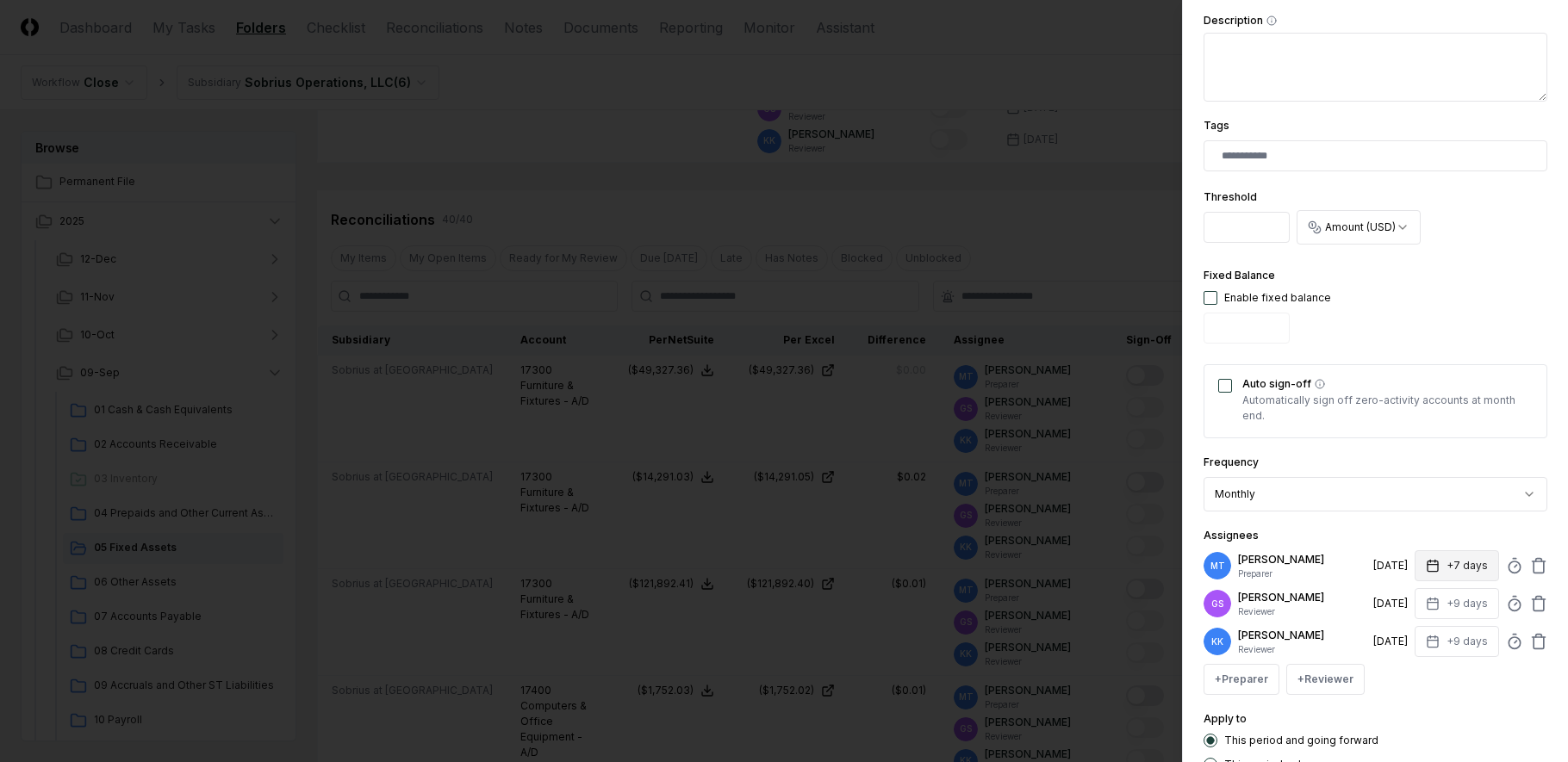
click at [1426, 568] on icon "button" at bounding box center [1432, 566] width 14 height 14
type input "*"
click at [1463, 702] on div "**********" at bounding box center [1374, 205] width 343 height 1133
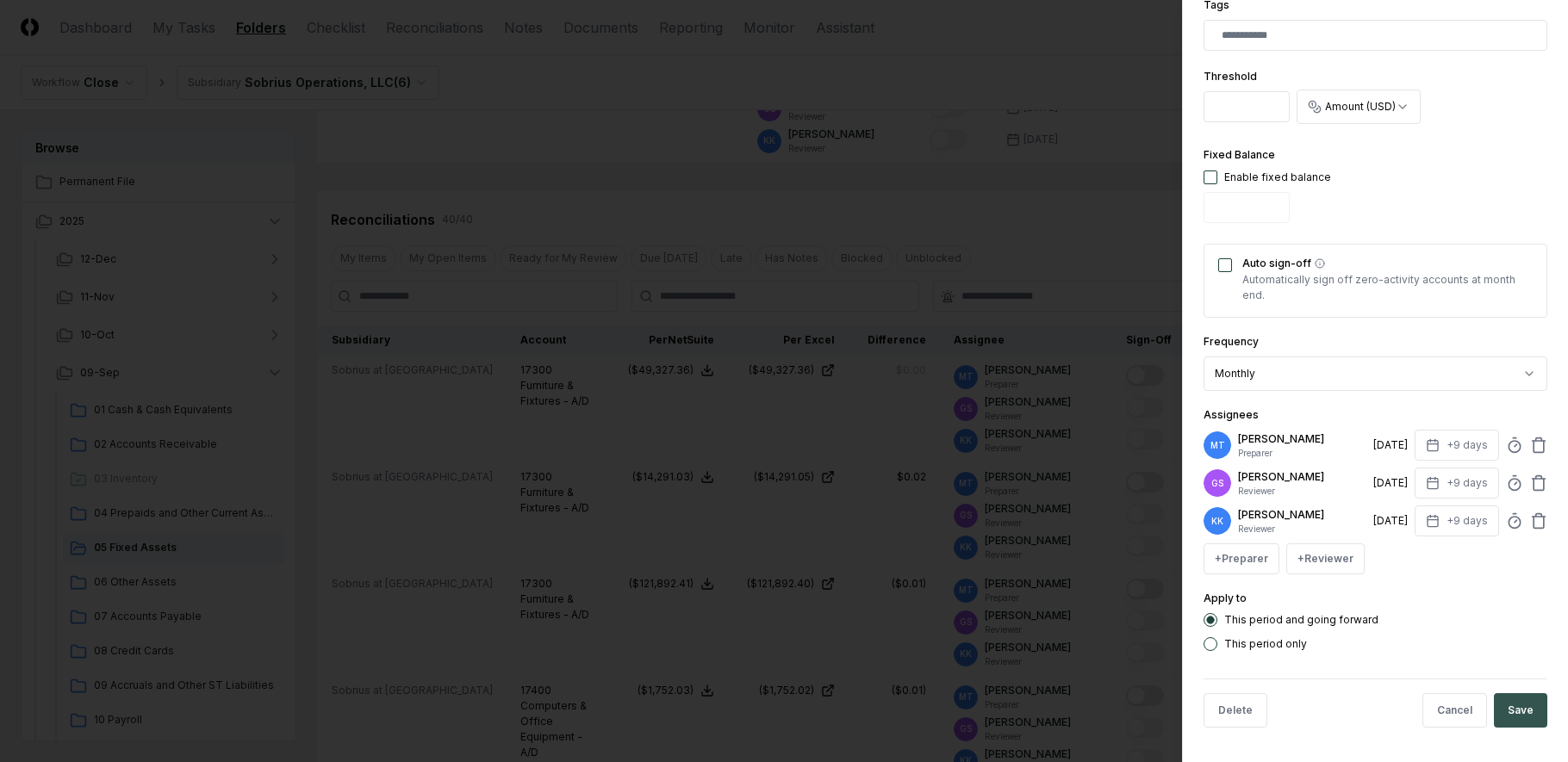
click at [1507, 712] on button "Save" at bounding box center [1520, 710] width 53 height 35
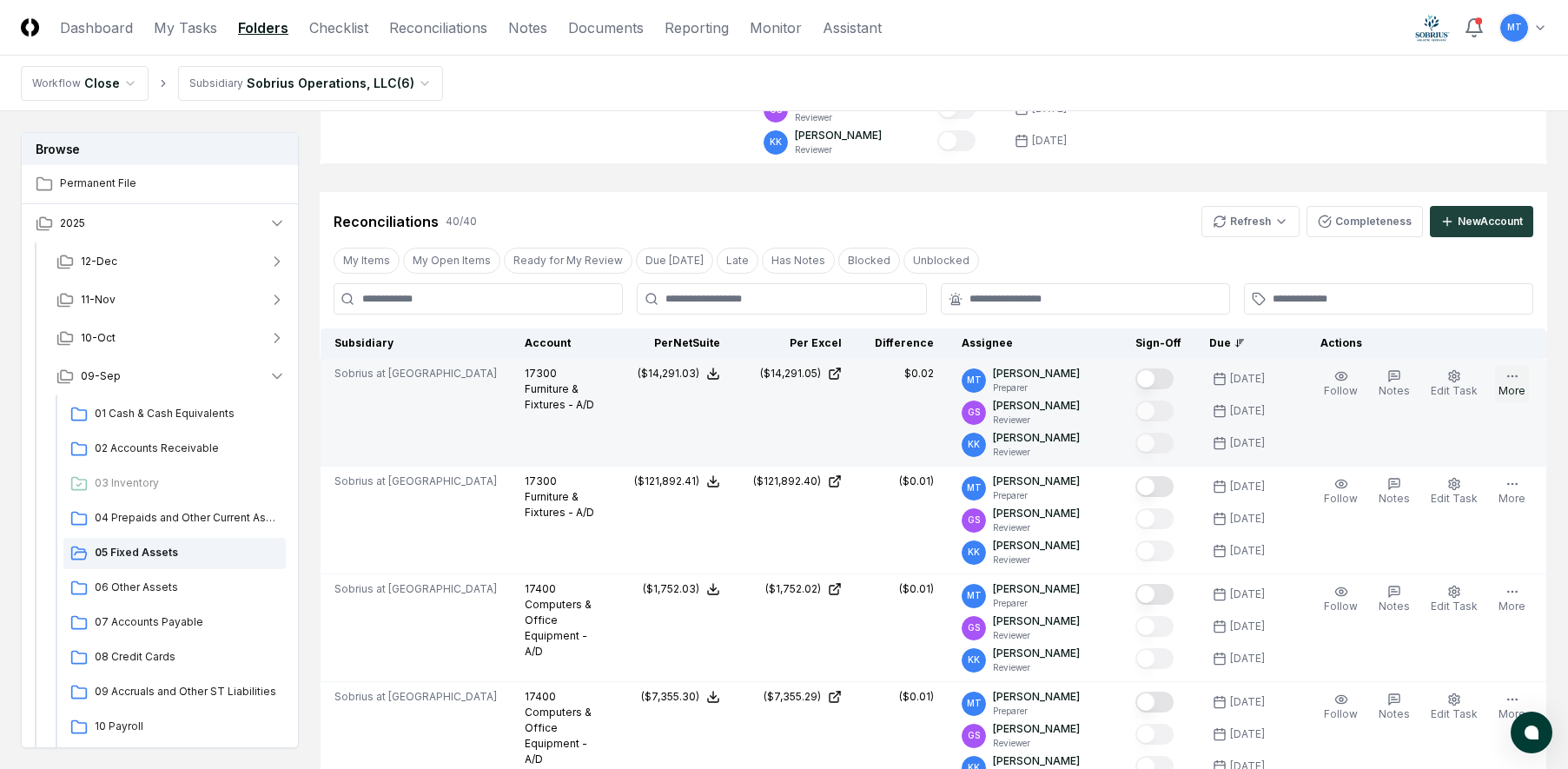
click at [1509, 378] on icon "button" at bounding box center [1512, 376] width 14 height 14
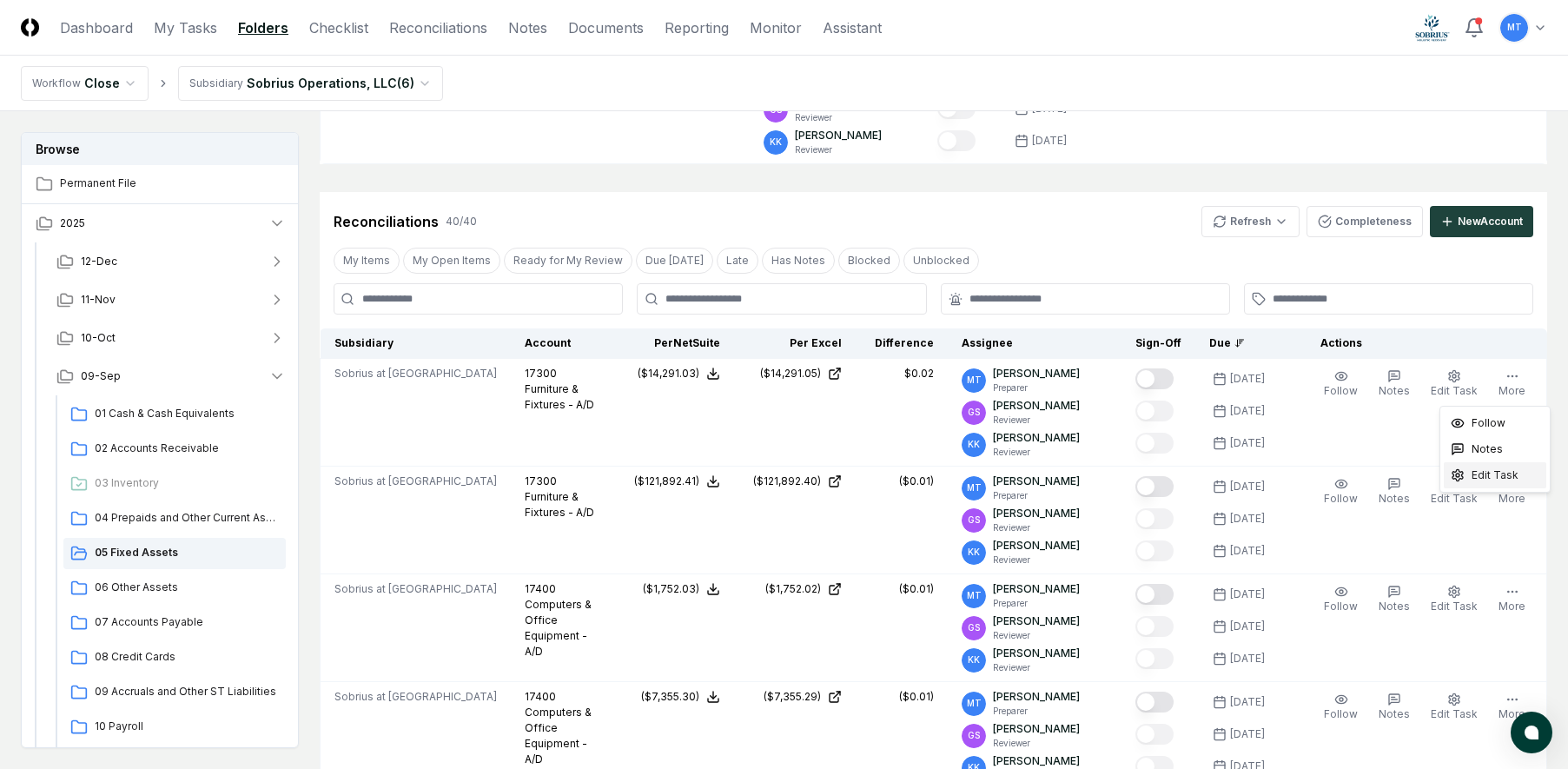
click at [1487, 469] on span "Edit Task" at bounding box center [1495, 475] width 47 height 16
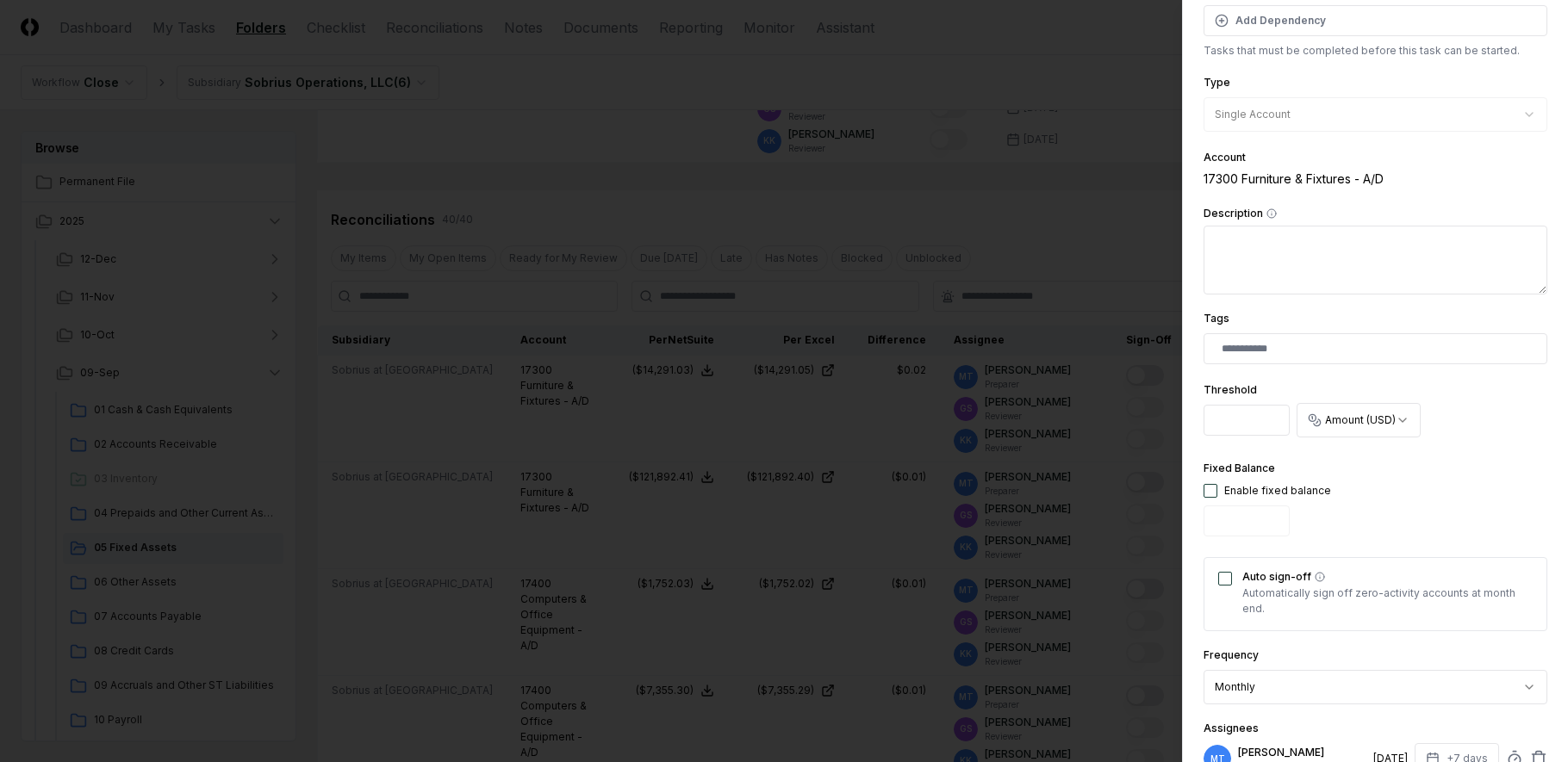
scroll to position [344, 0]
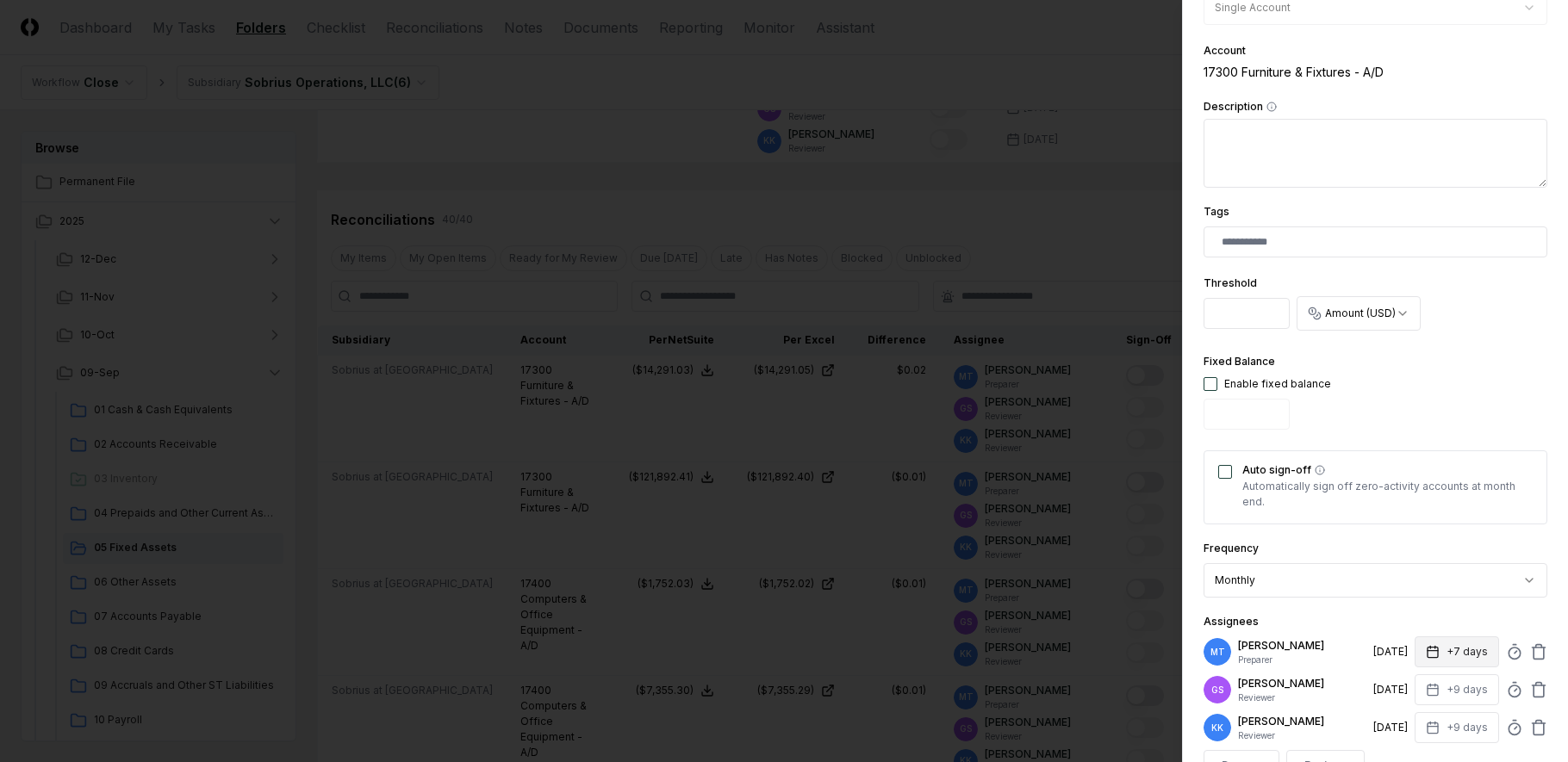
click at [1415, 651] on button "+7 days" at bounding box center [1457, 651] width 84 height 31
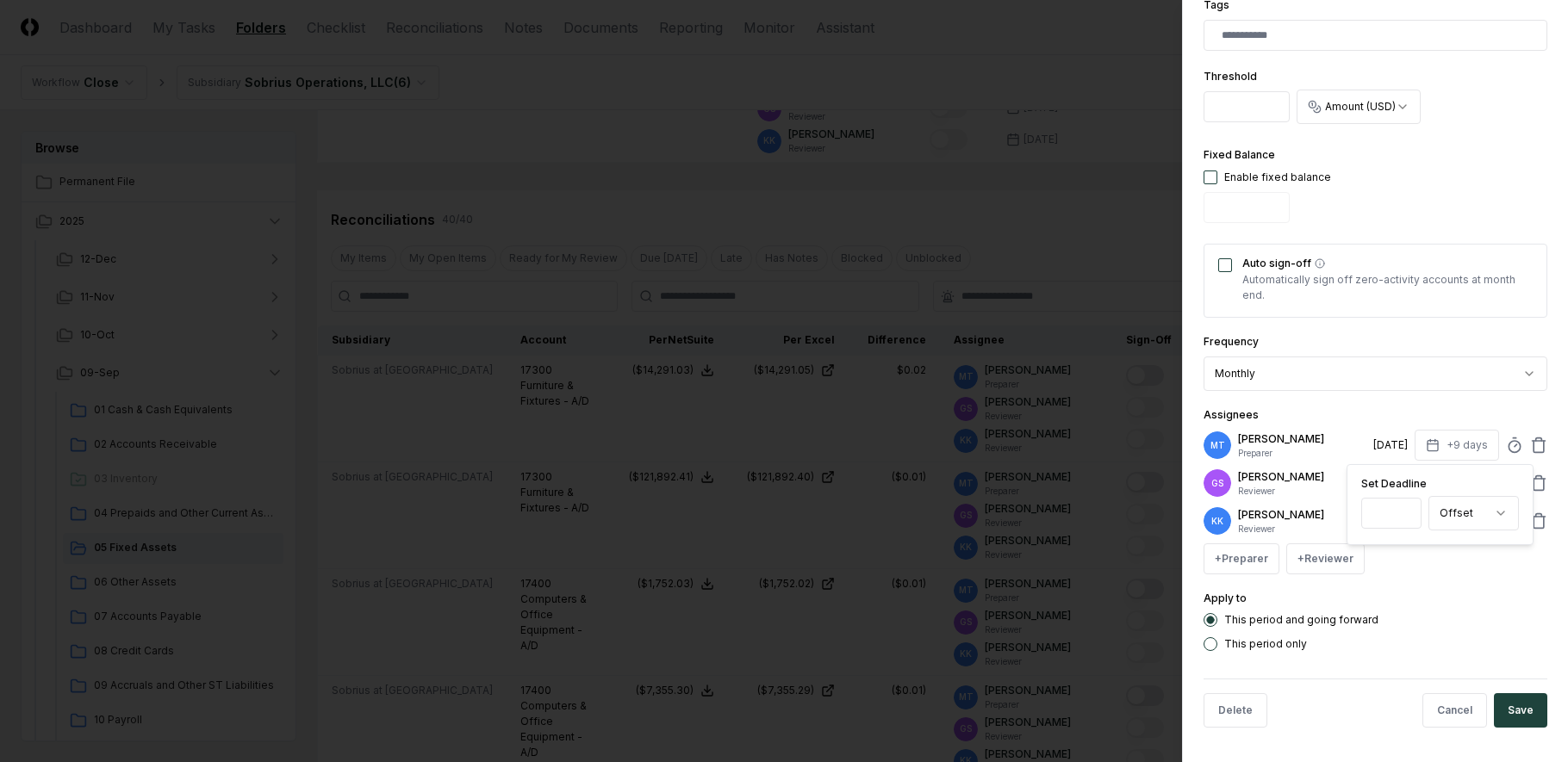
type input "*"
click at [1451, 626] on div "This period and going forward This period only" at bounding box center [1374, 632] width 343 height 38
click at [1521, 703] on button "Save" at bounding box center [1520, 710] width 53 height 35
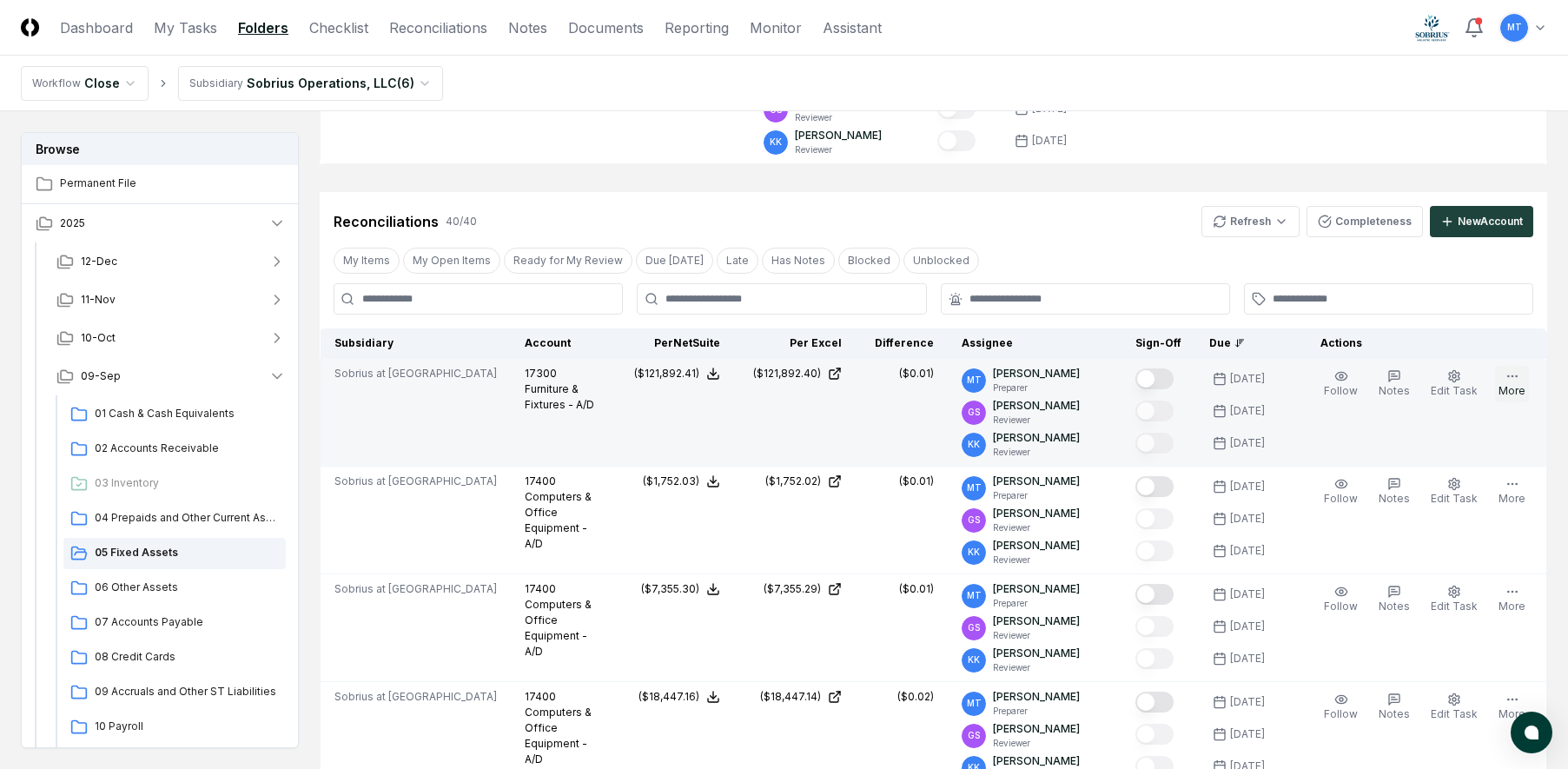
click at [1516, 385] on button "More" at bounding box center [1512, 384] width 34 height 37
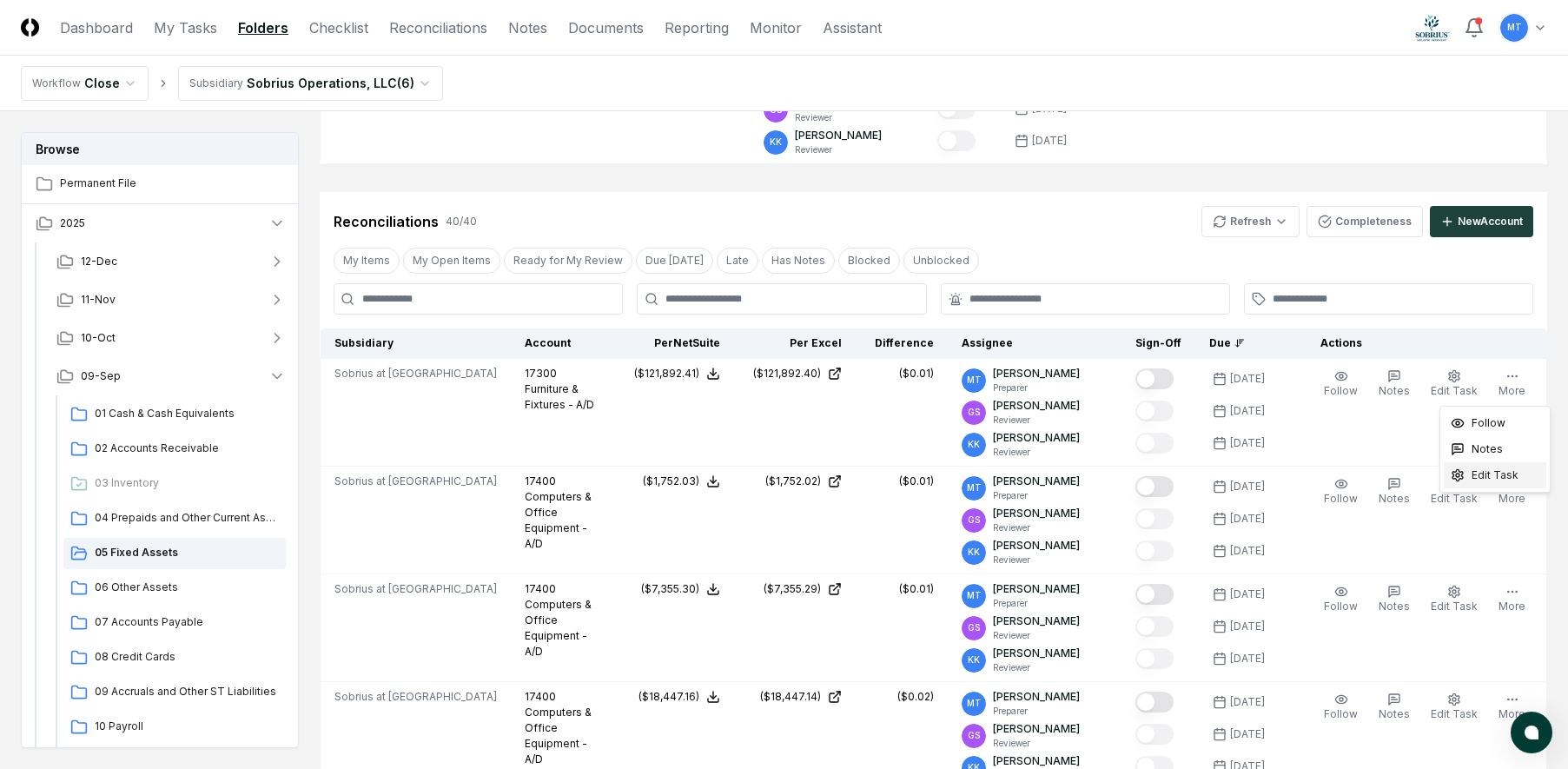
click at [1508, 477] on span "Edit Task" at bounding box center [1495, 475] width 47 height 16
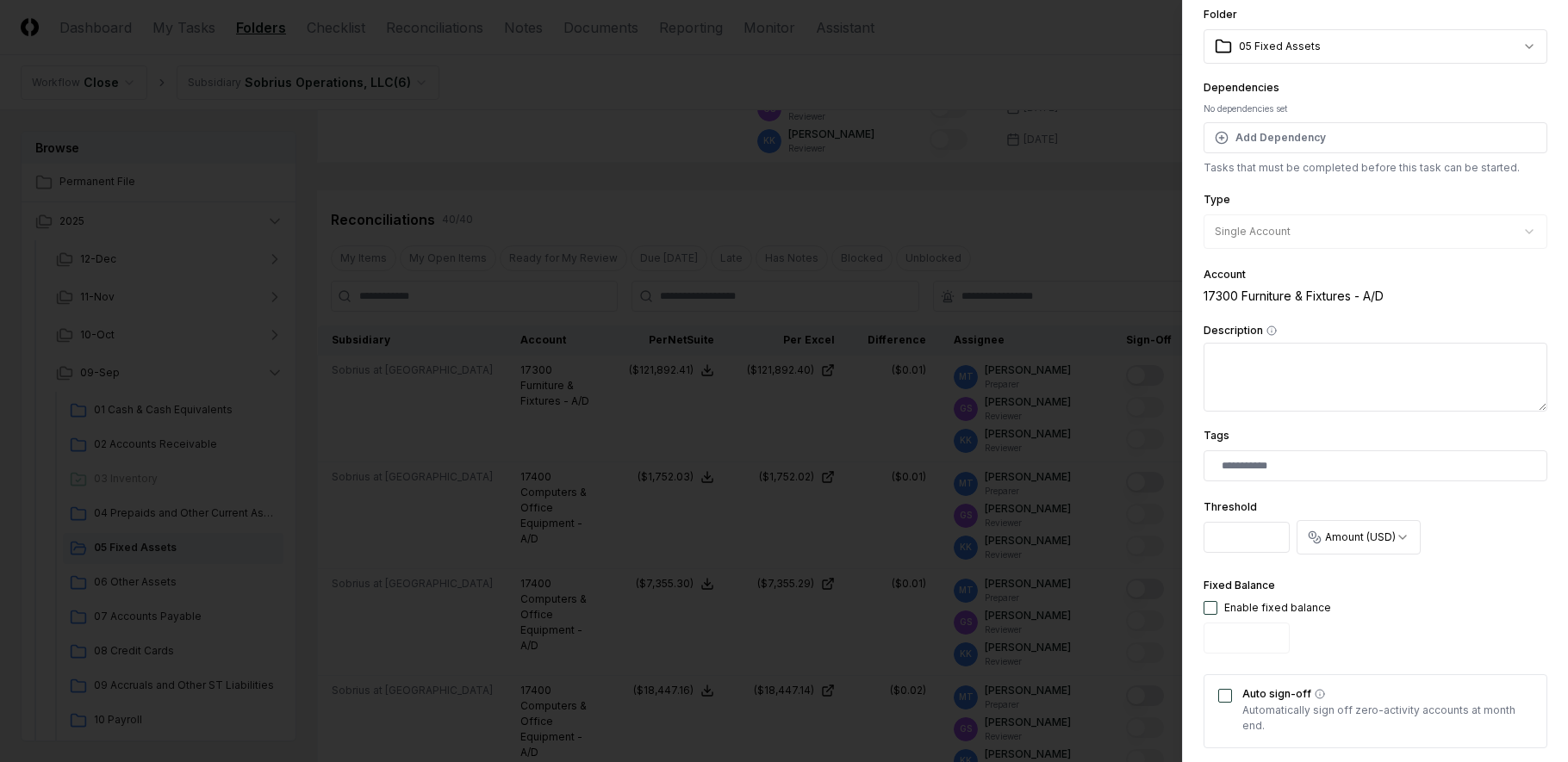
scroll to position [344, 0]
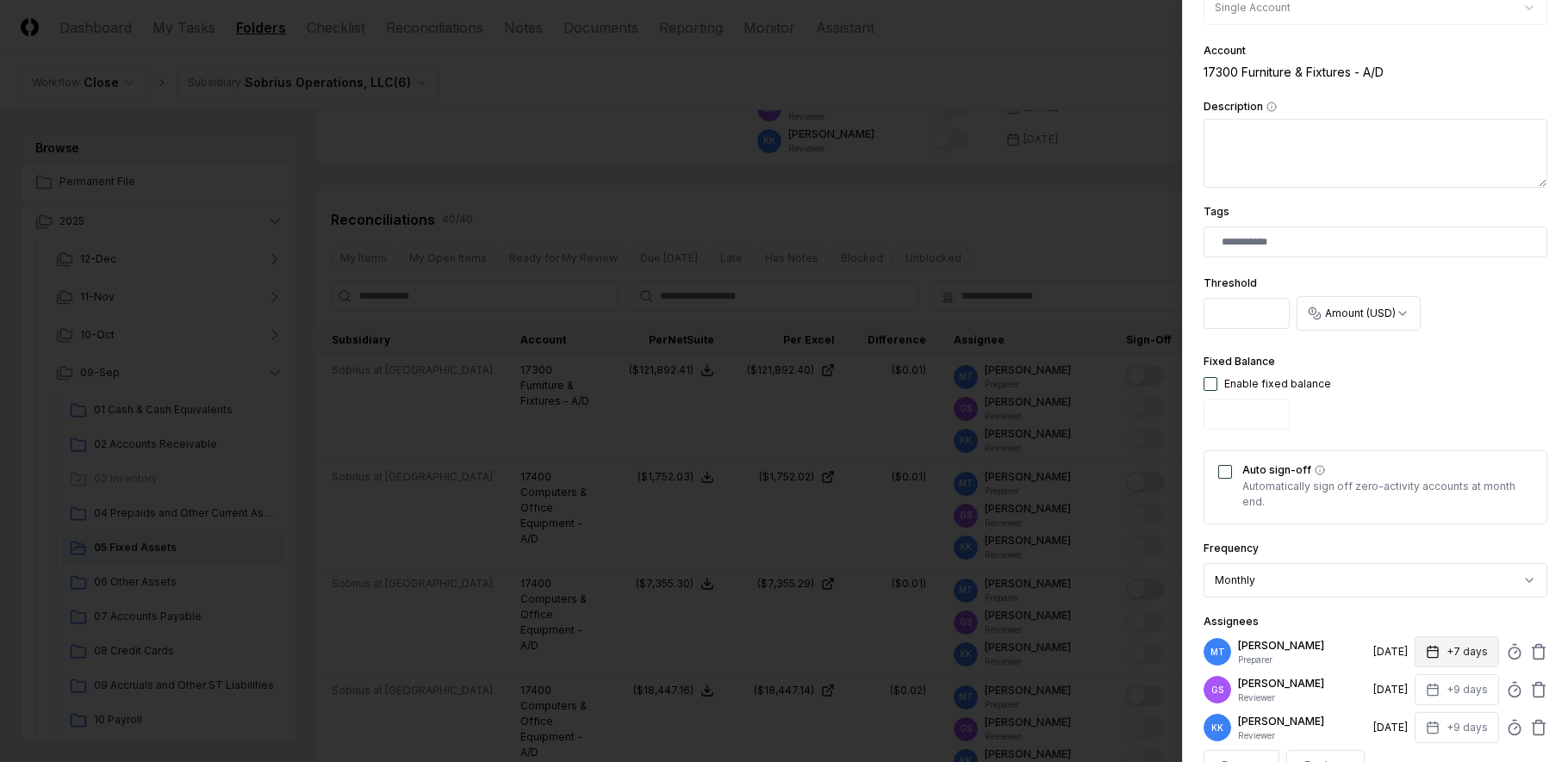
click at [1430, 650] on button "+7 days" at bounding box center [1457, 651] width 84 height 31
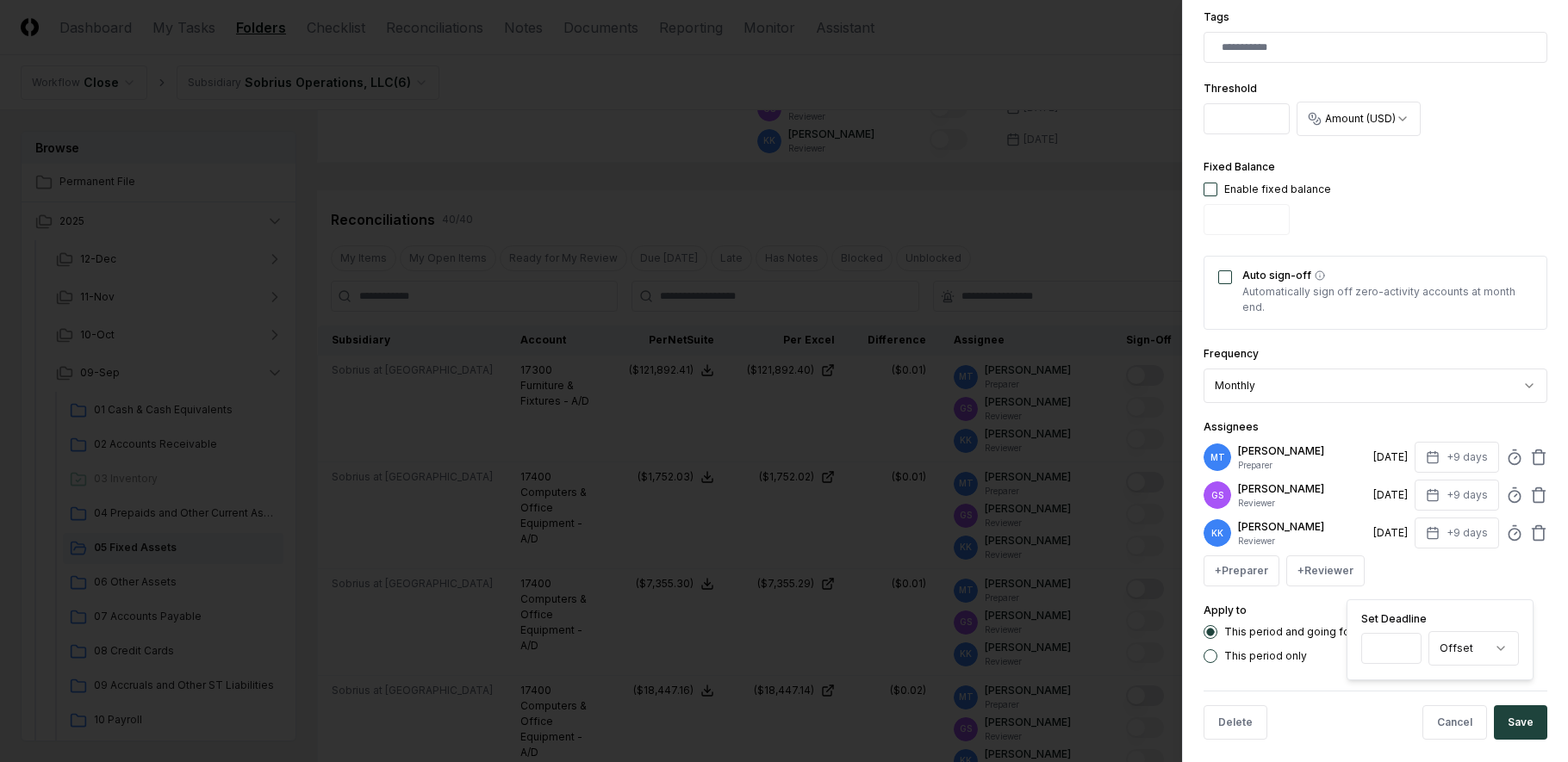
scroll to position [551, 0]
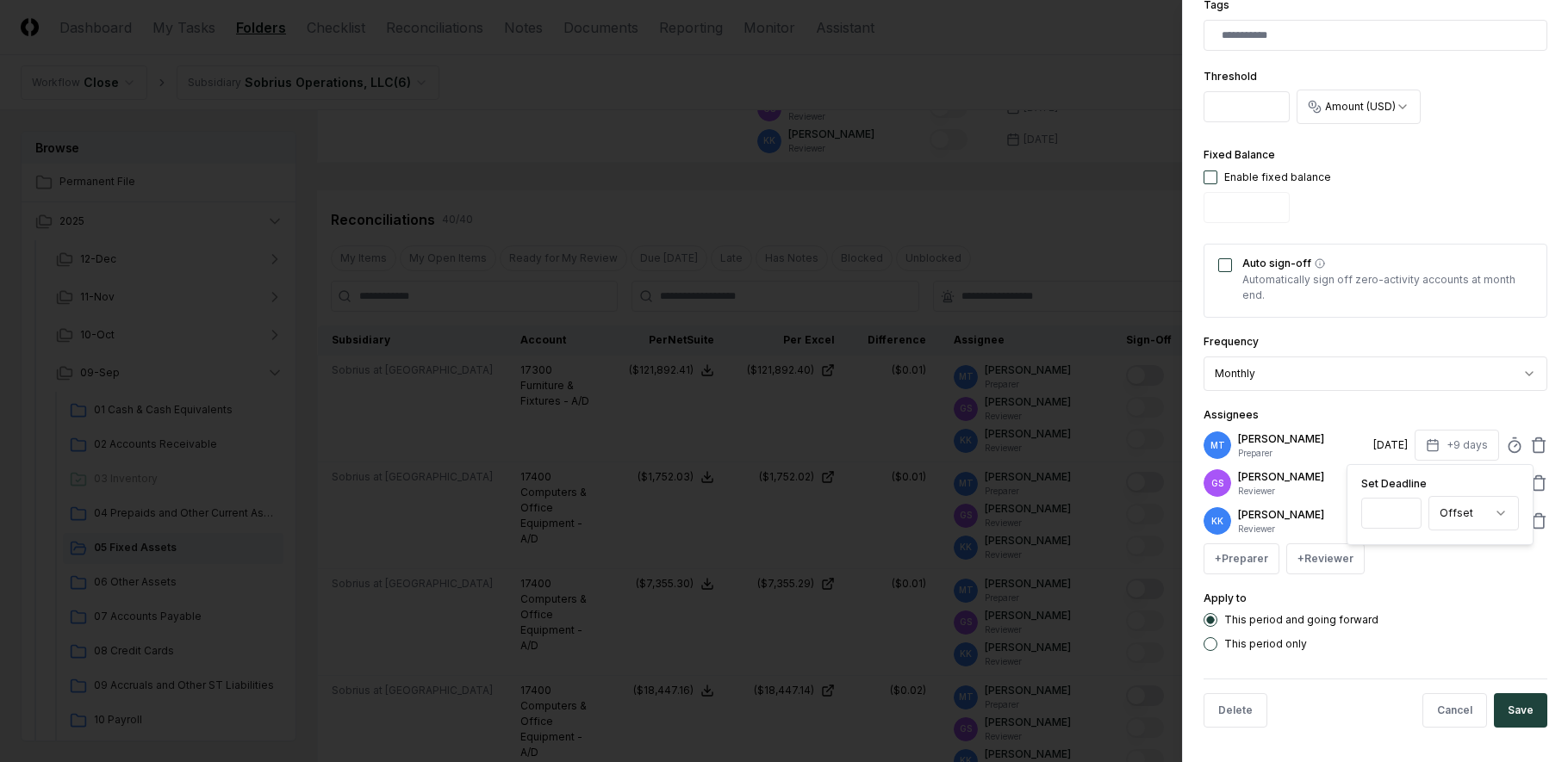
type input "*"
click at [1467, 631] on div "This period and going forward This period only" at bounding box center [1374, 632] width 343 height 38
click at [1494, 710] on button "Save" at bounding box center [1520, 710] width 53 height 35
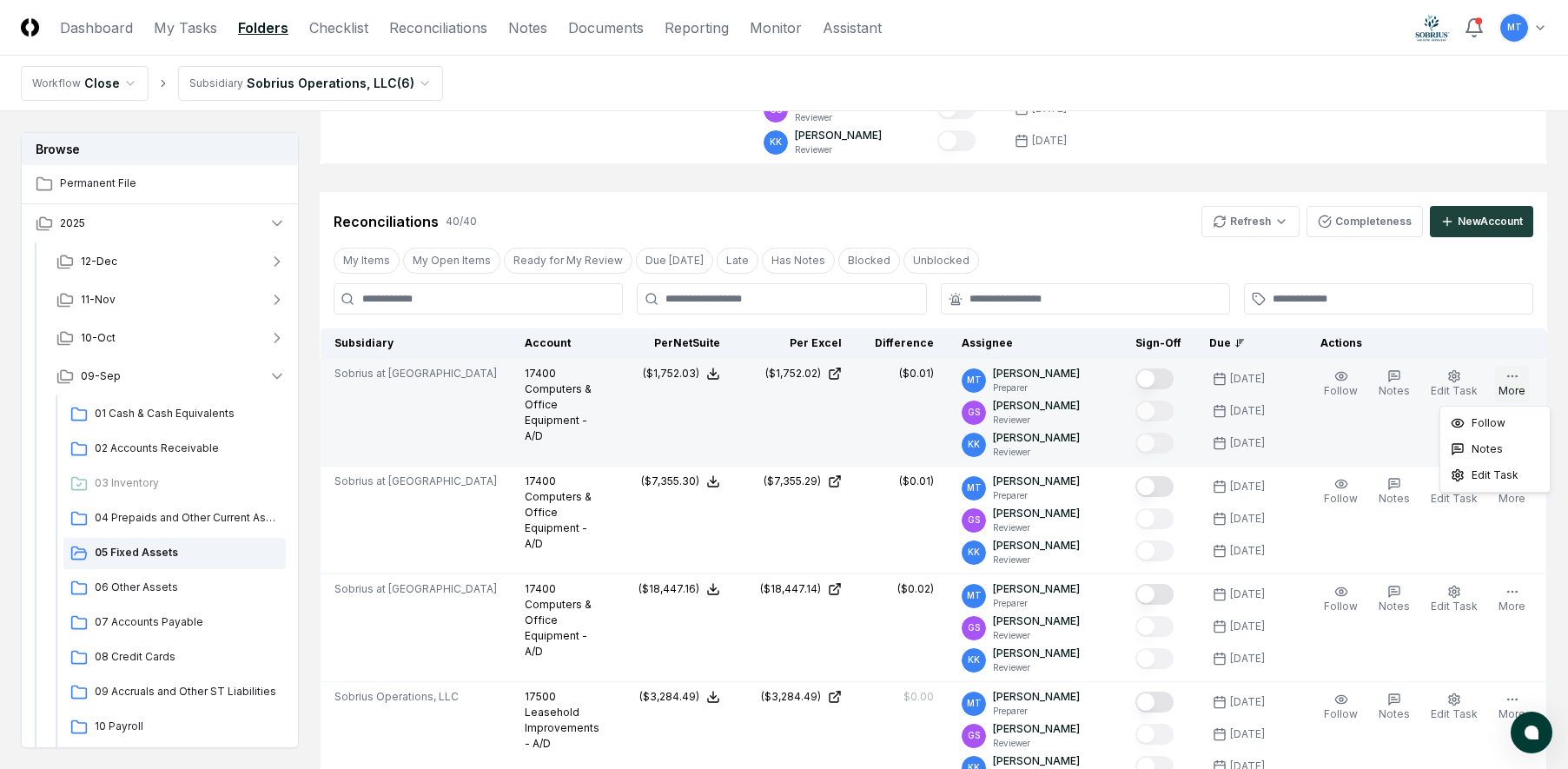
click at [1511, 384] on button "More" at bounding box center [1512, 384] width 34 height 37
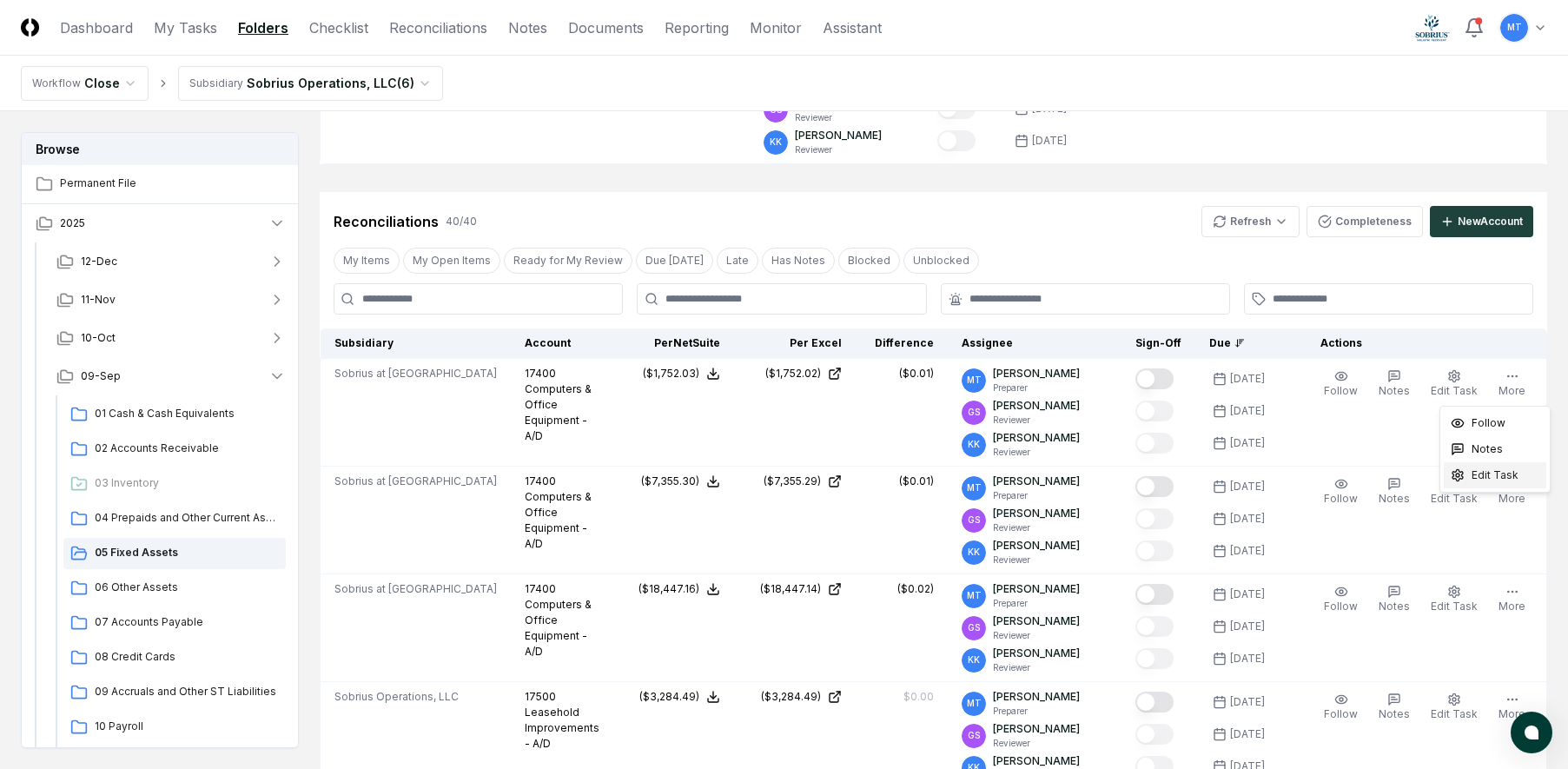
click at [1497, 477] on span "Edit Task" at bounding box center [1495, 475] width 47 height 16
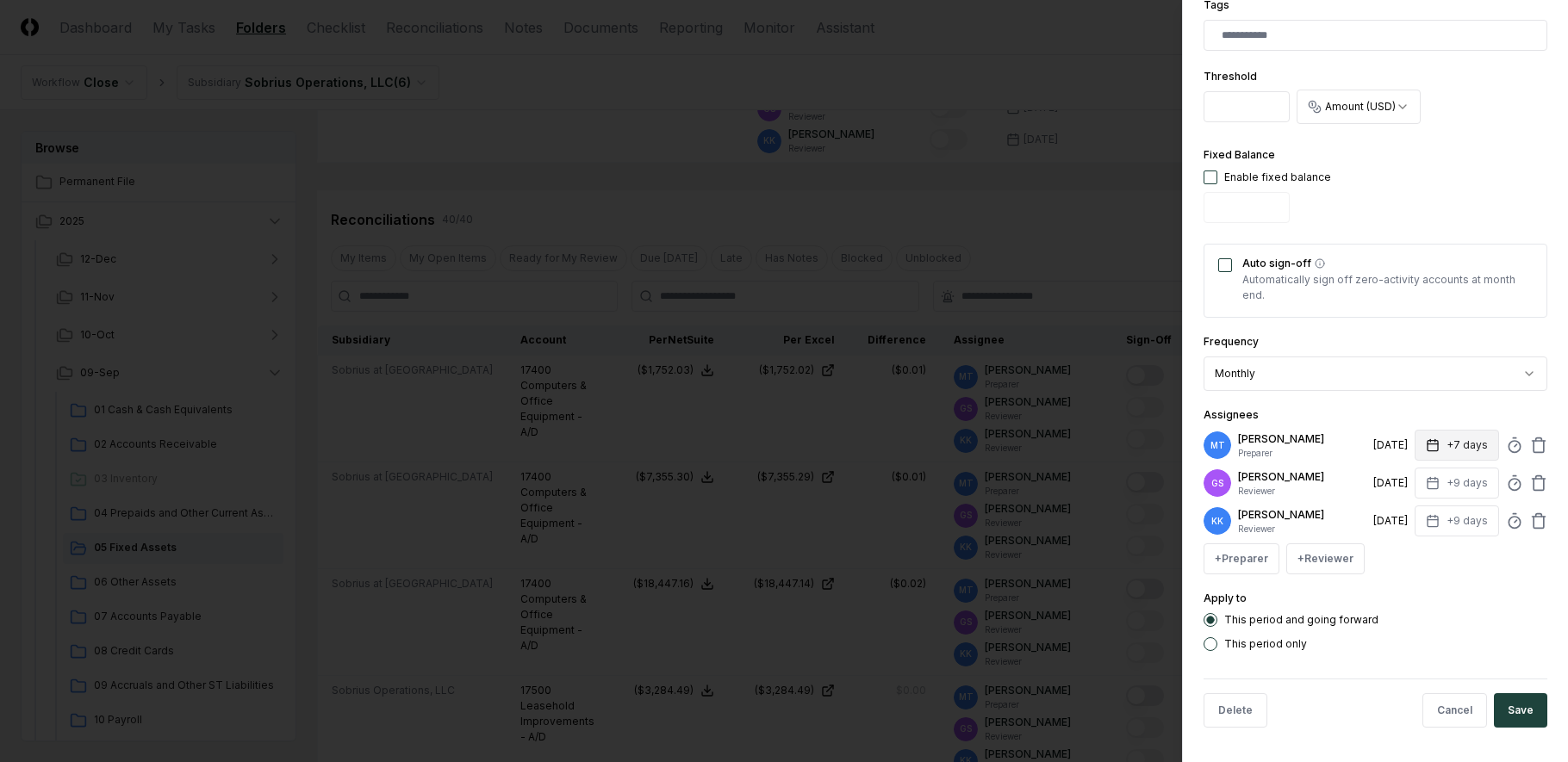
click at [1426, 449] on icon "button" at bounding box center [1432, 445] width 14 height 14
type input "*"
click at [1459, 600] on div "Apply to This period and going forward This period only" at bounding box center [1374, 619] width 343 height 63
click at [1507, 695] on button "Save" at bounding box center [1520, 710] width 53 height 35
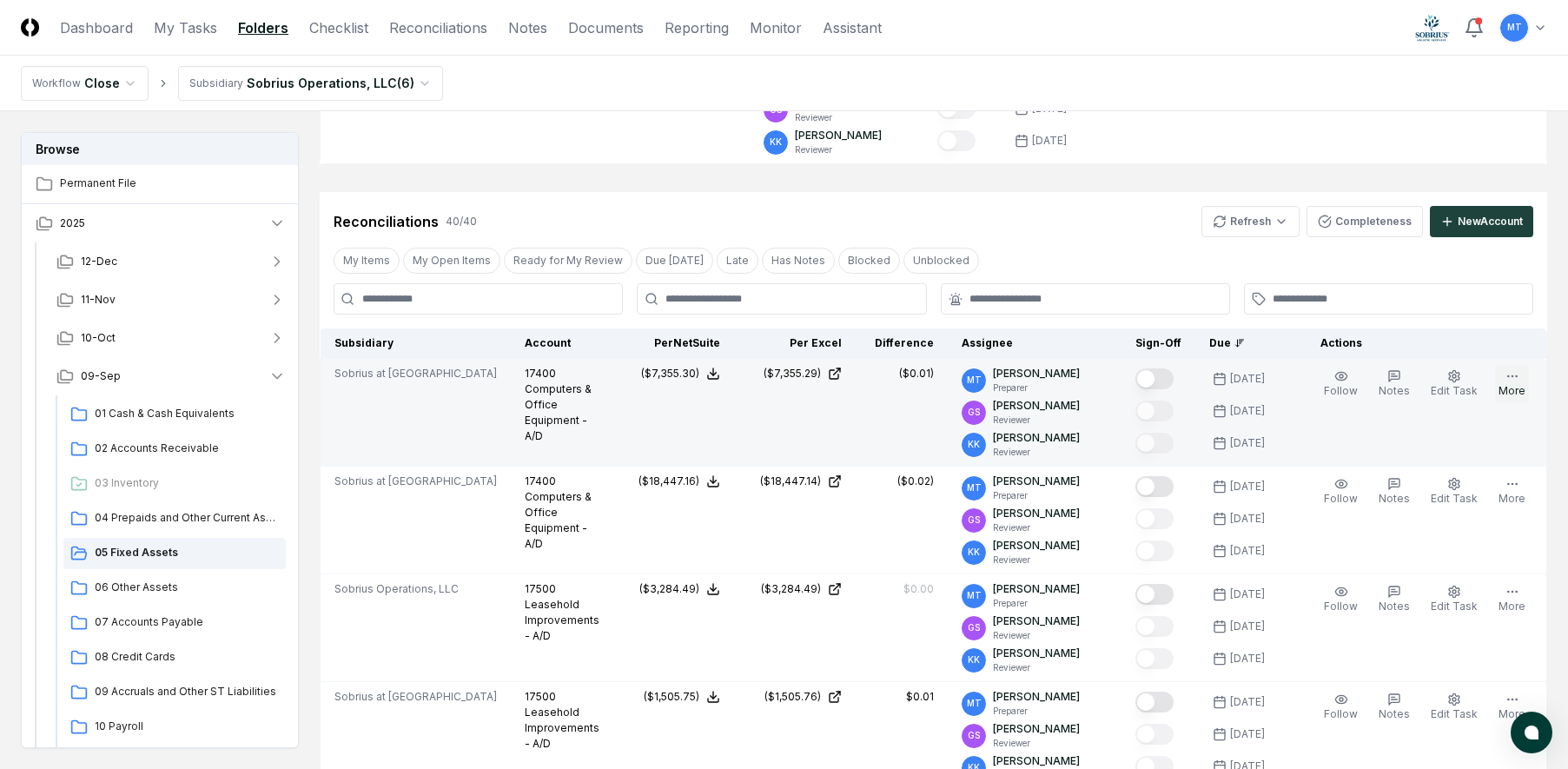
click at [1517, 380] on icon "button" at bounding box center [1512, 376] width 14 height 14
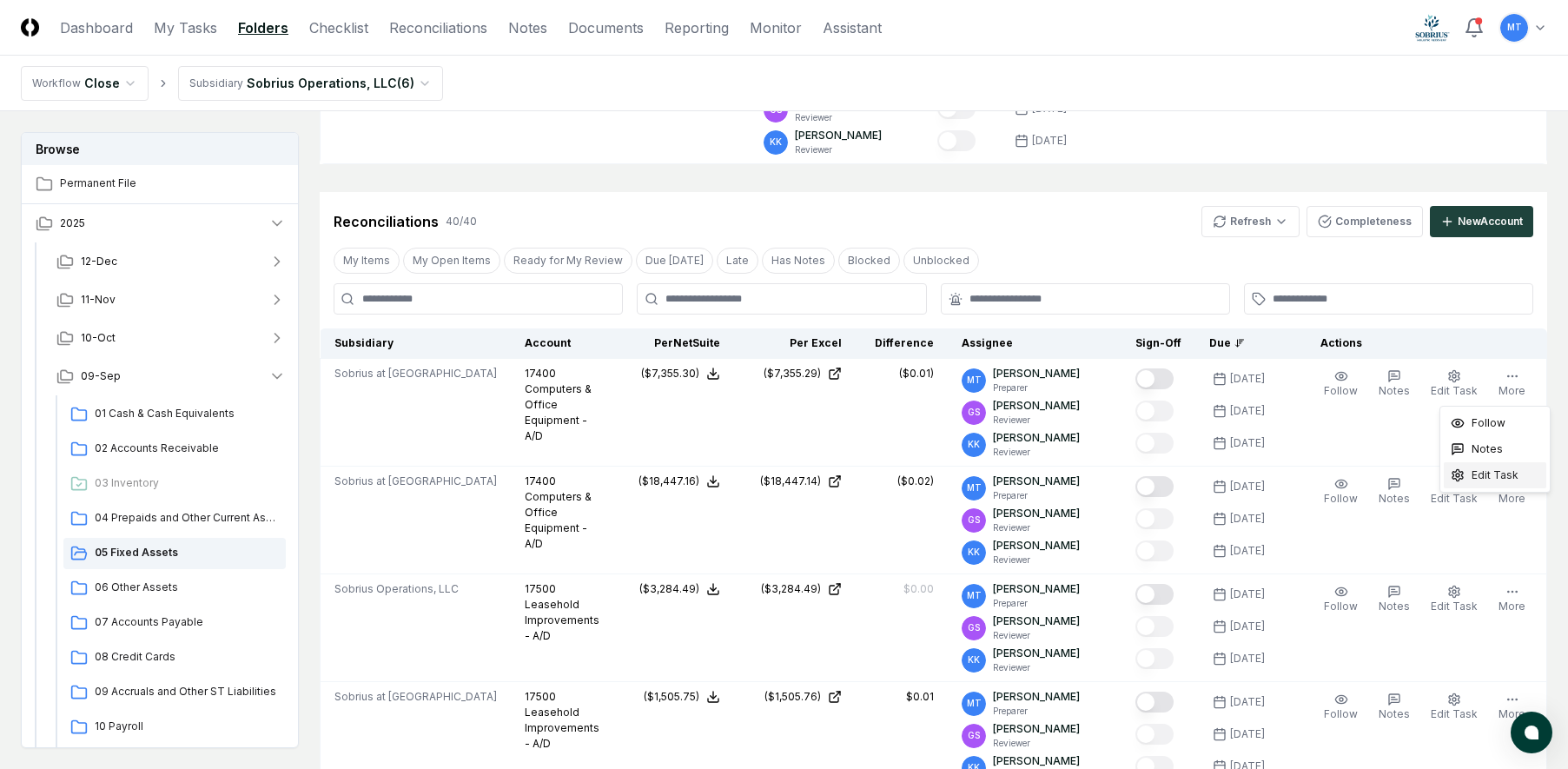
click at [1499, 476] on span "Edit Task" at bounding box center [1495, 475] width 47 height 16
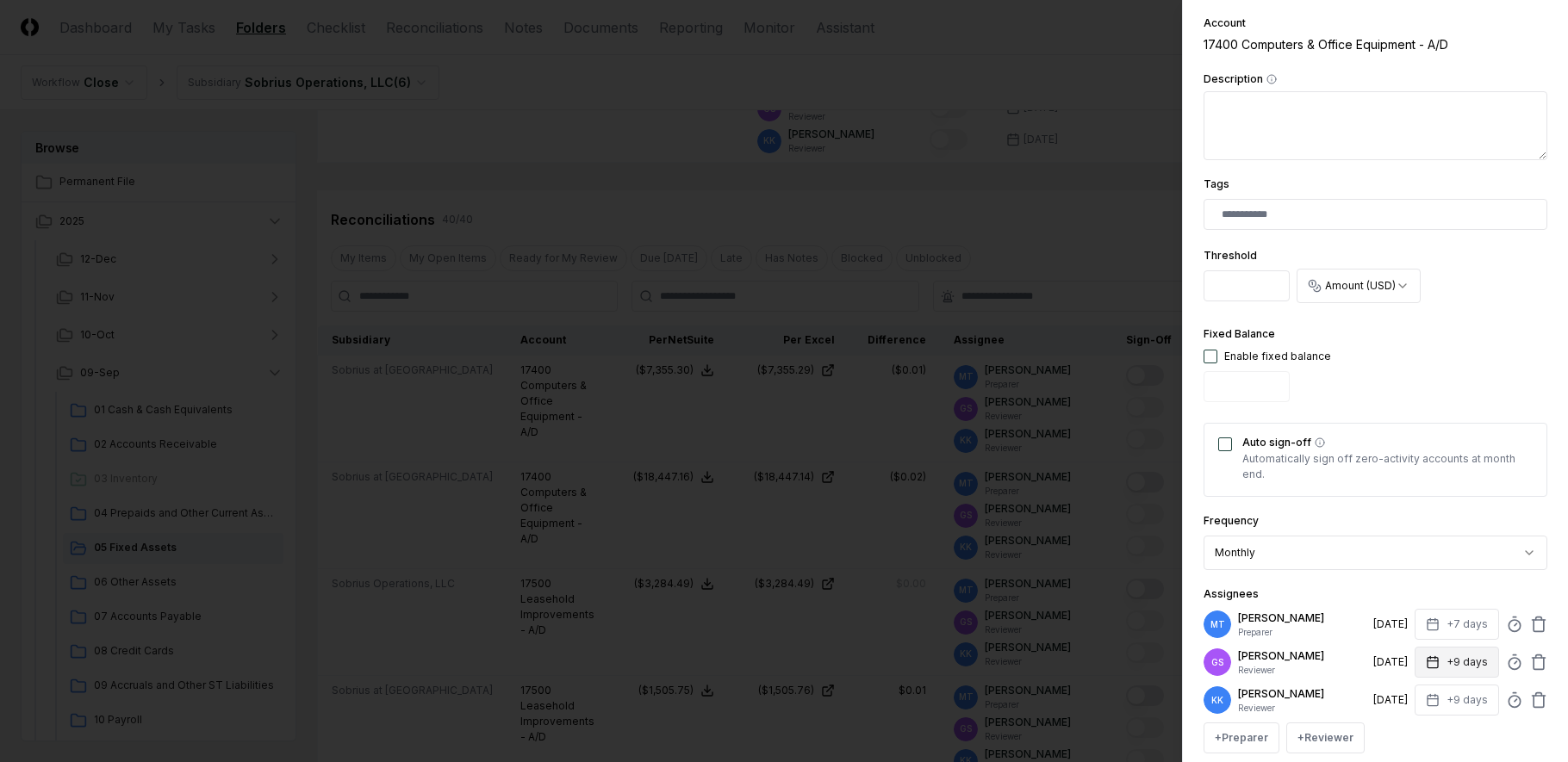
scroll to position [516, 0]
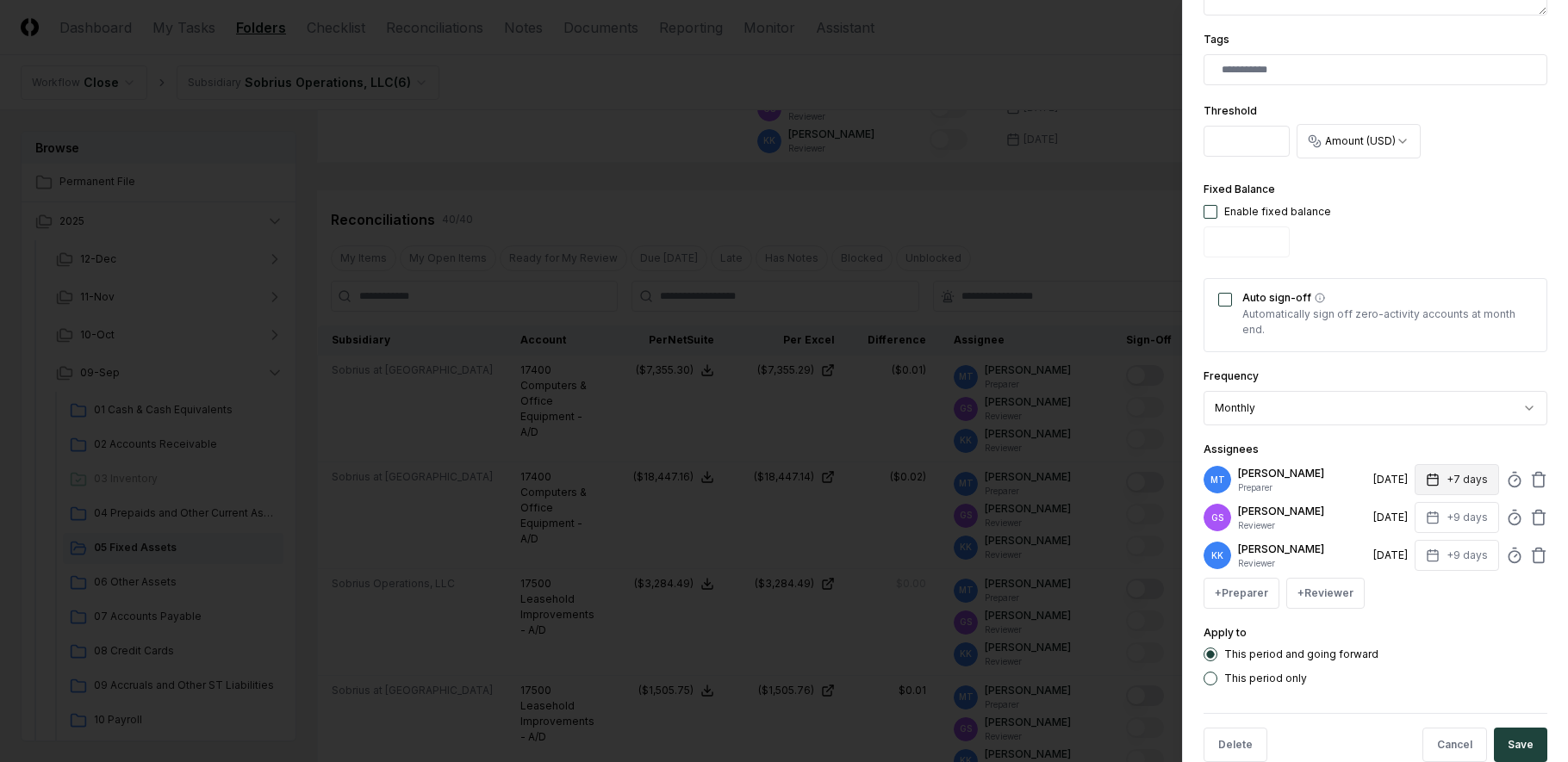
click at [1435, 476] on icon "button" at bounding box center [1435, 474] width 0 height 3
type input "*"
click at [1502, 745] on button "Save" at bounding box center [1520, 744] width 53 height 35
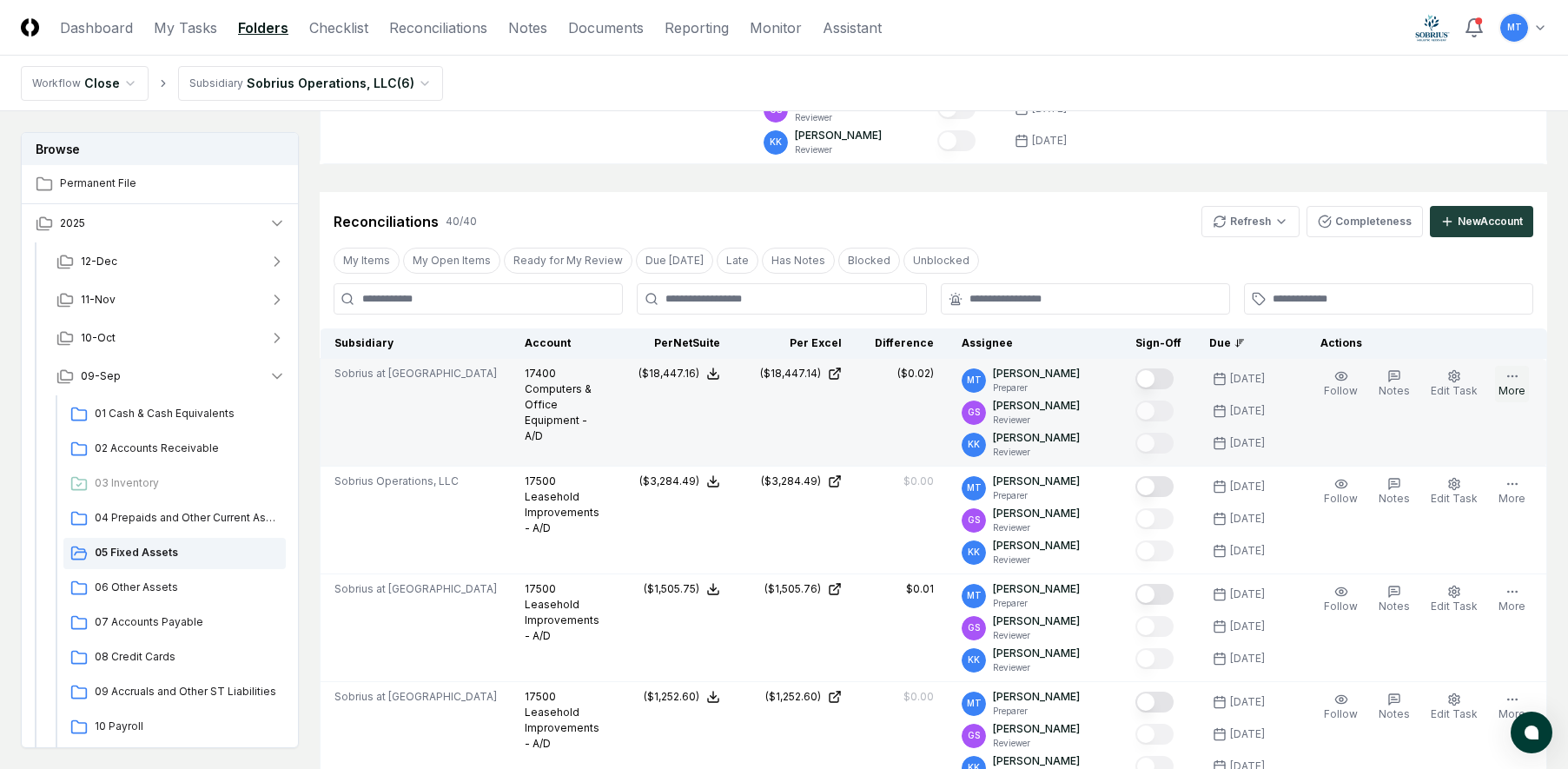
click at [1509, 388] on button "More" at bounding box center [1512, 384] width 34 height 37
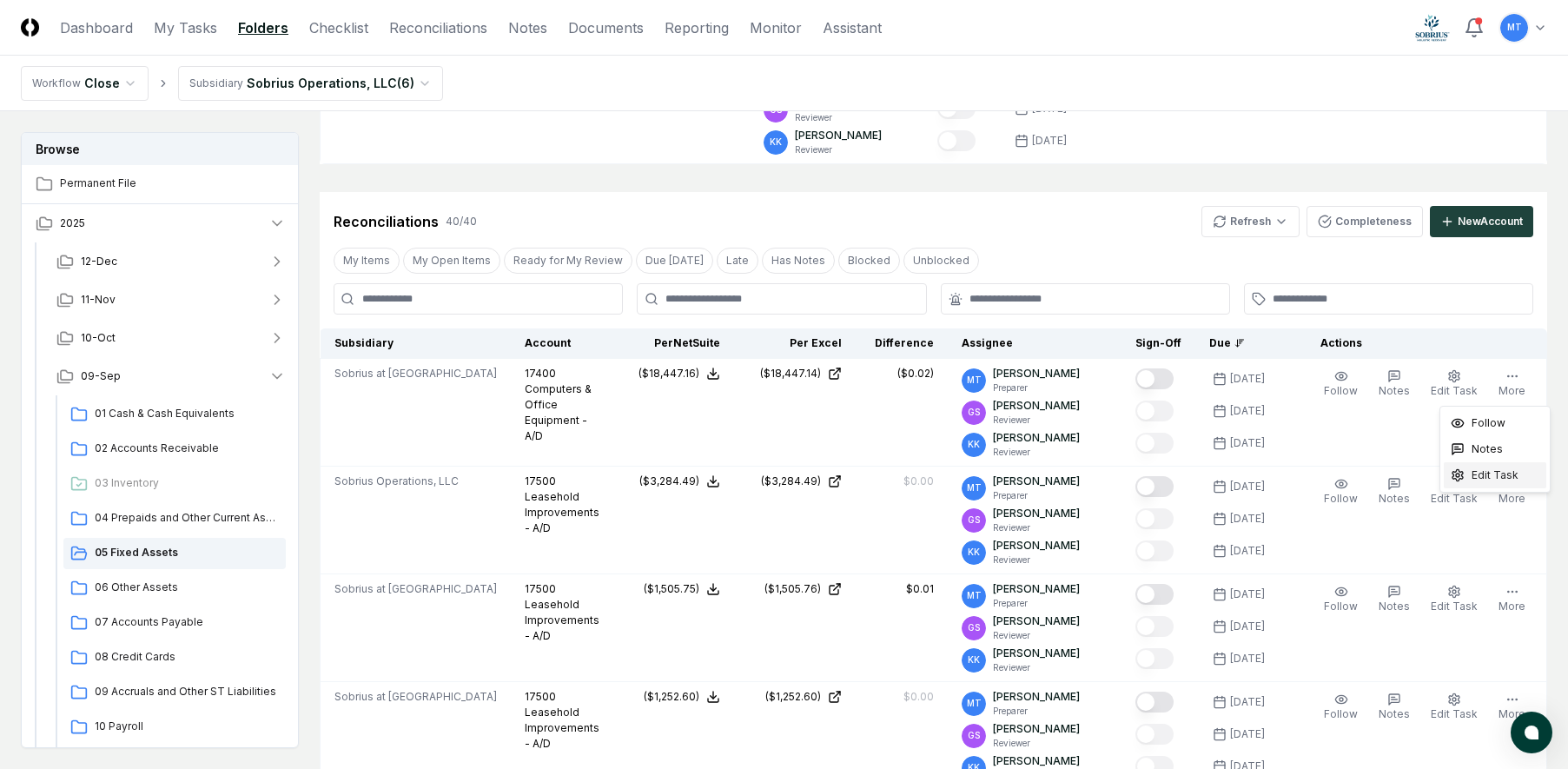
click at [1498, 477] on span "Edit Task" at bounding box center [1495, 475] width 47 height 16
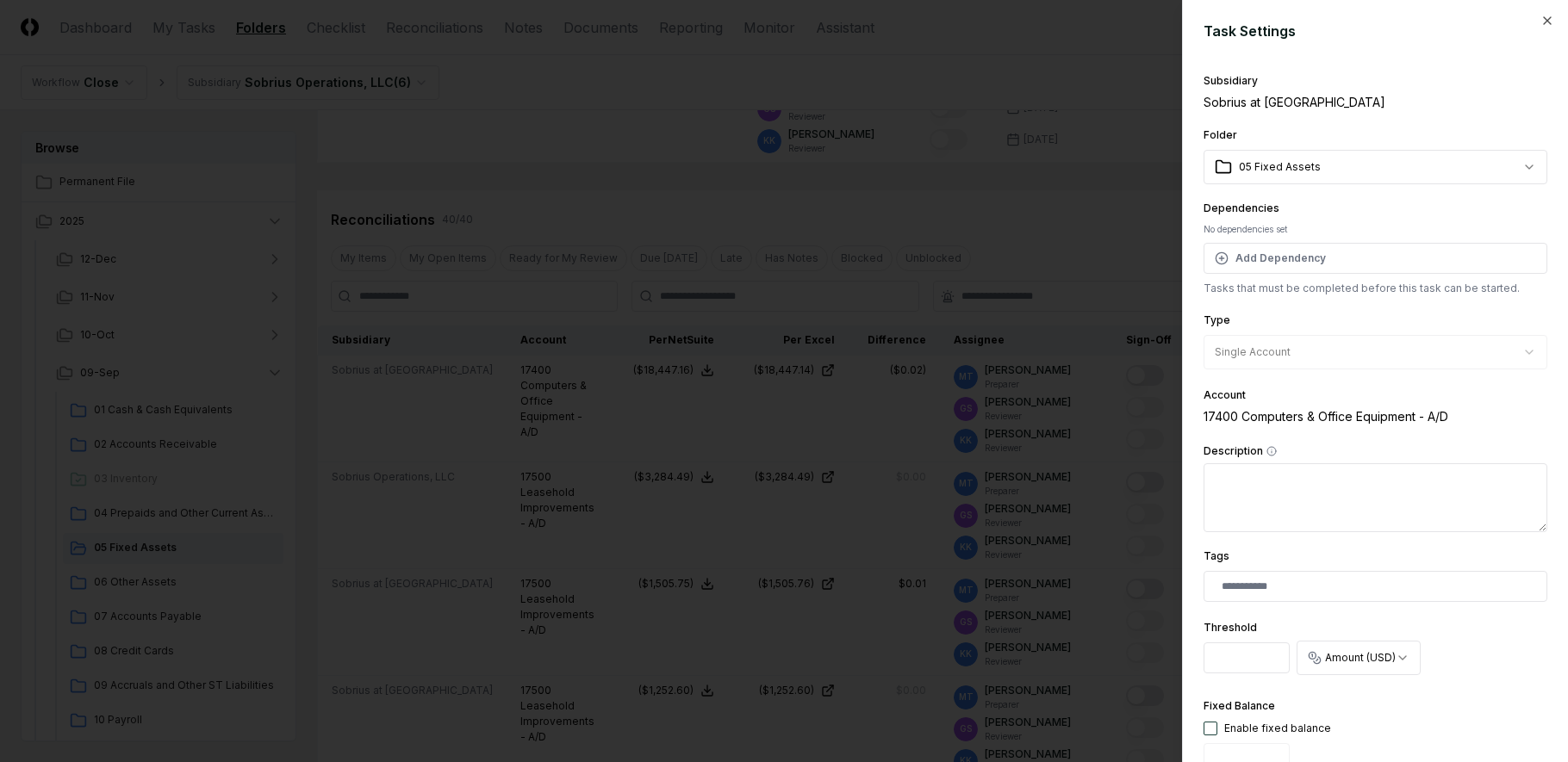
scroll to position [430, 0]
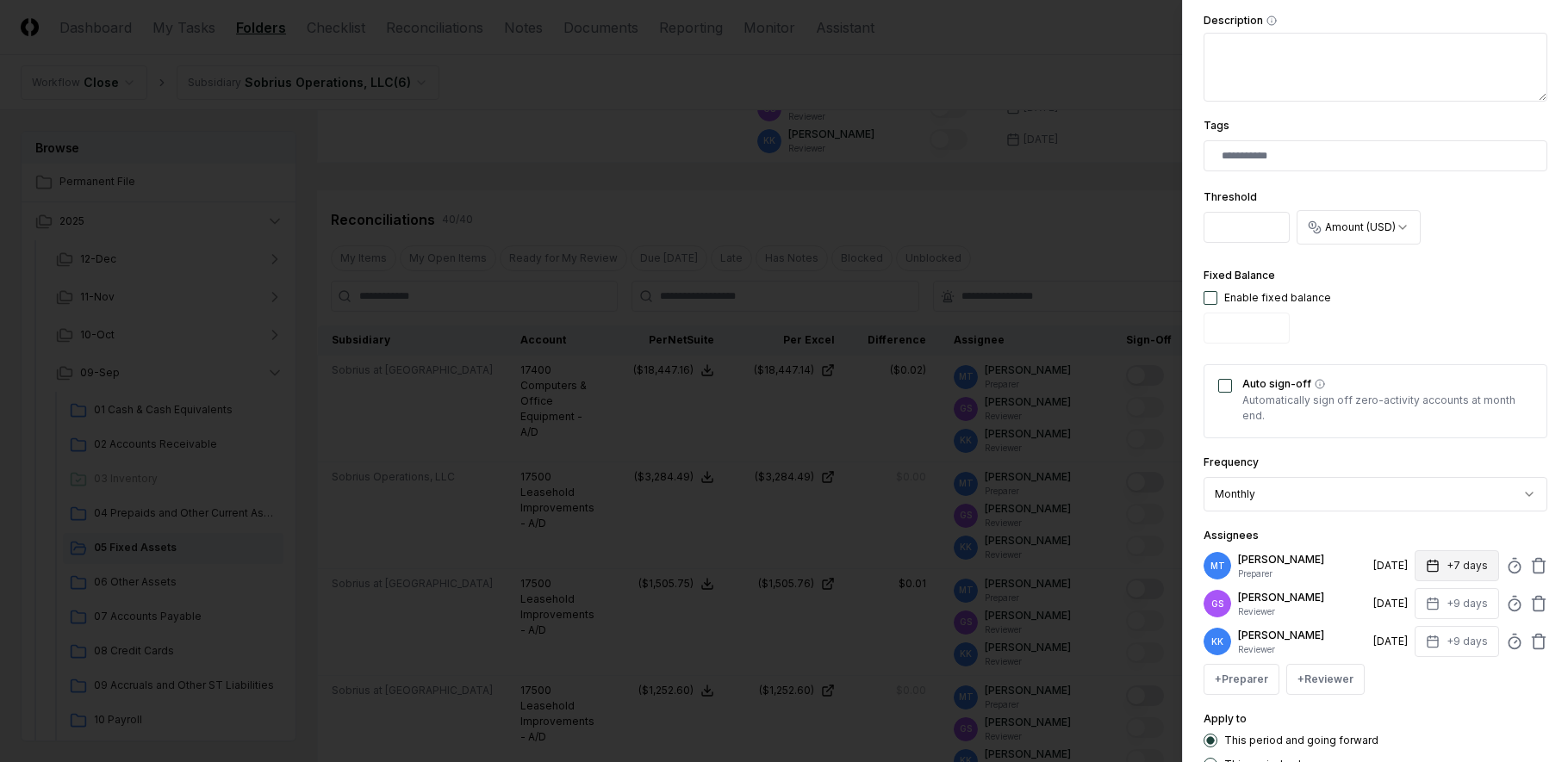
click at [1426, 567] on icon "button" at bounding box center [1432, 566] width 14 height 14
type input "*"
click at [1452, 705] on div "**********" at bounding box center [1374, 205] width 343 height 1133
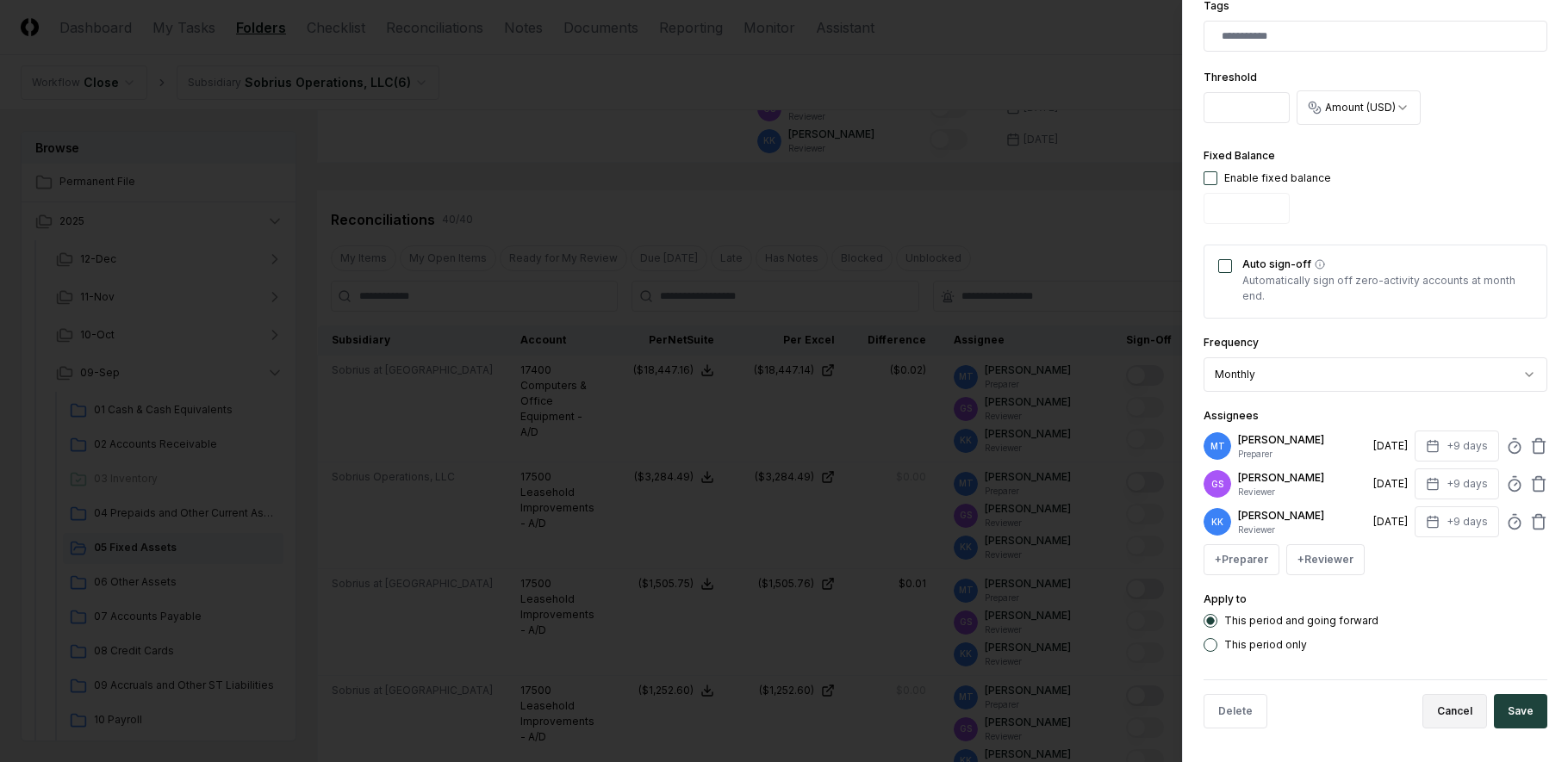
scroll to position [551, 0]
click at [1507, 704] on button "Save" at bounding box center [1520, 710] width 53 height 35
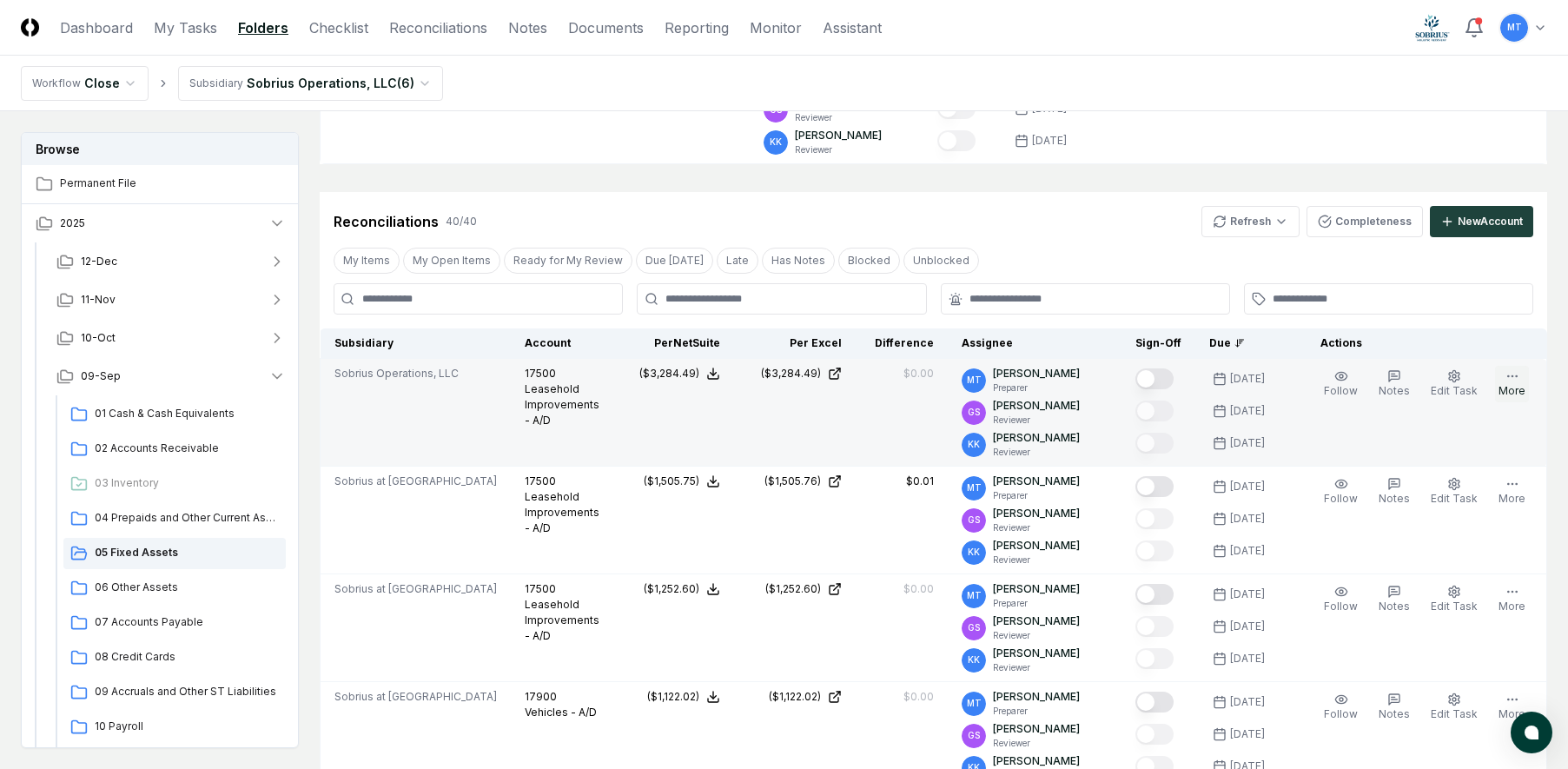
click at [1513, 382] on icon "button" at bounding box center [1512, 376] width 14 height 14
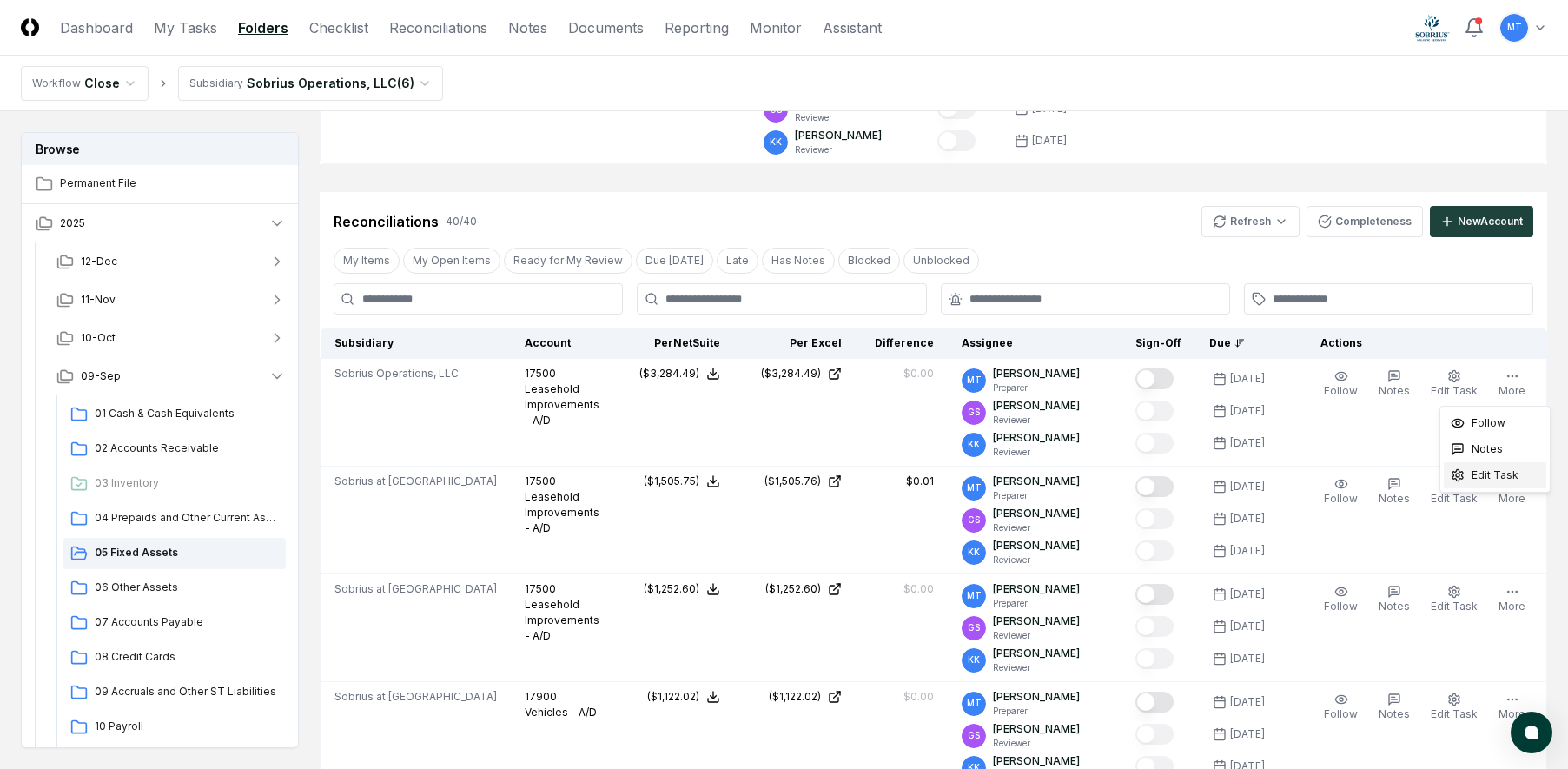
click at [1506, 475] on span "Edit Task" at bounding box center [1495, 475] width 47 height 16
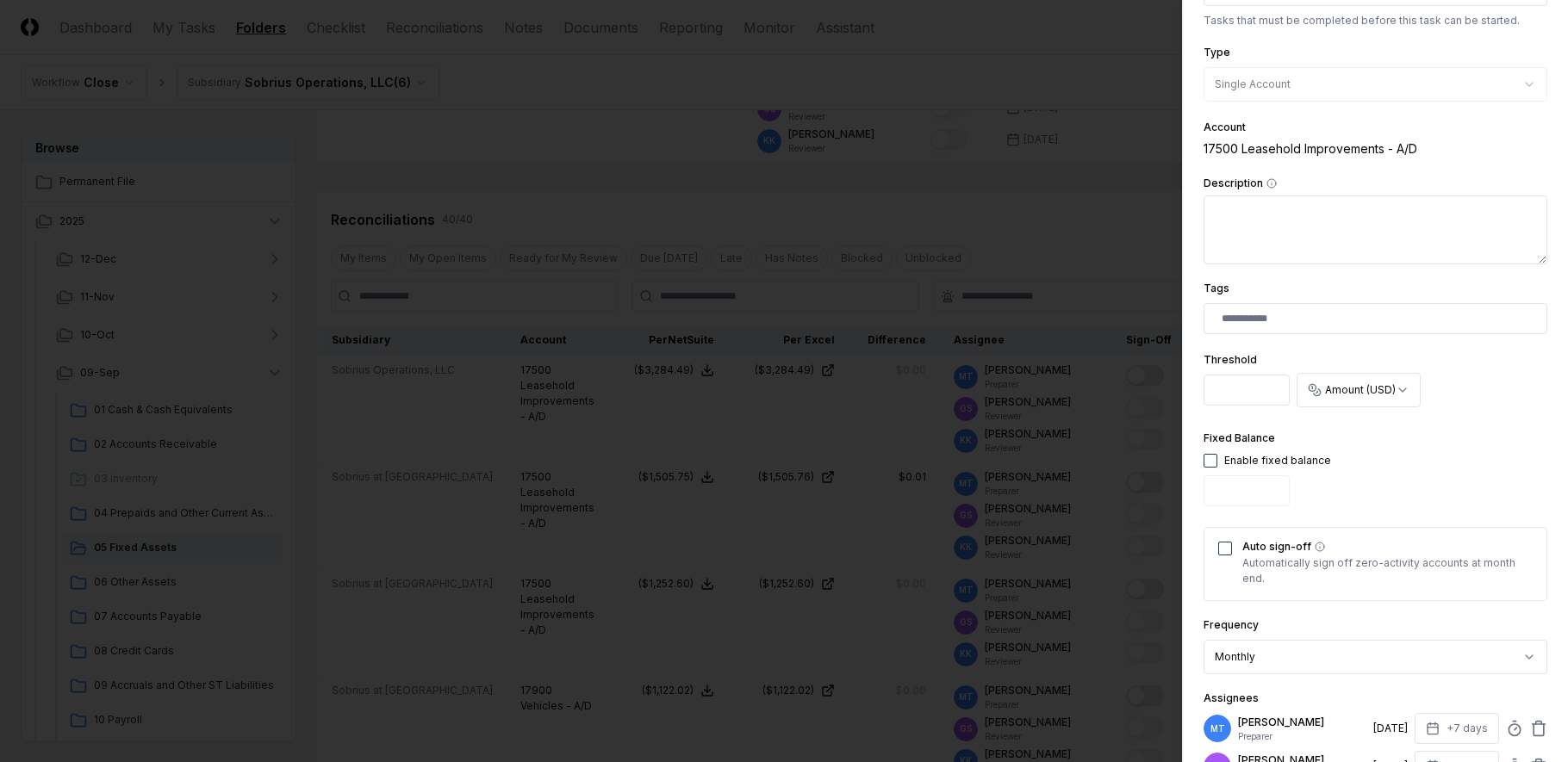
scroll to position [430, 0]
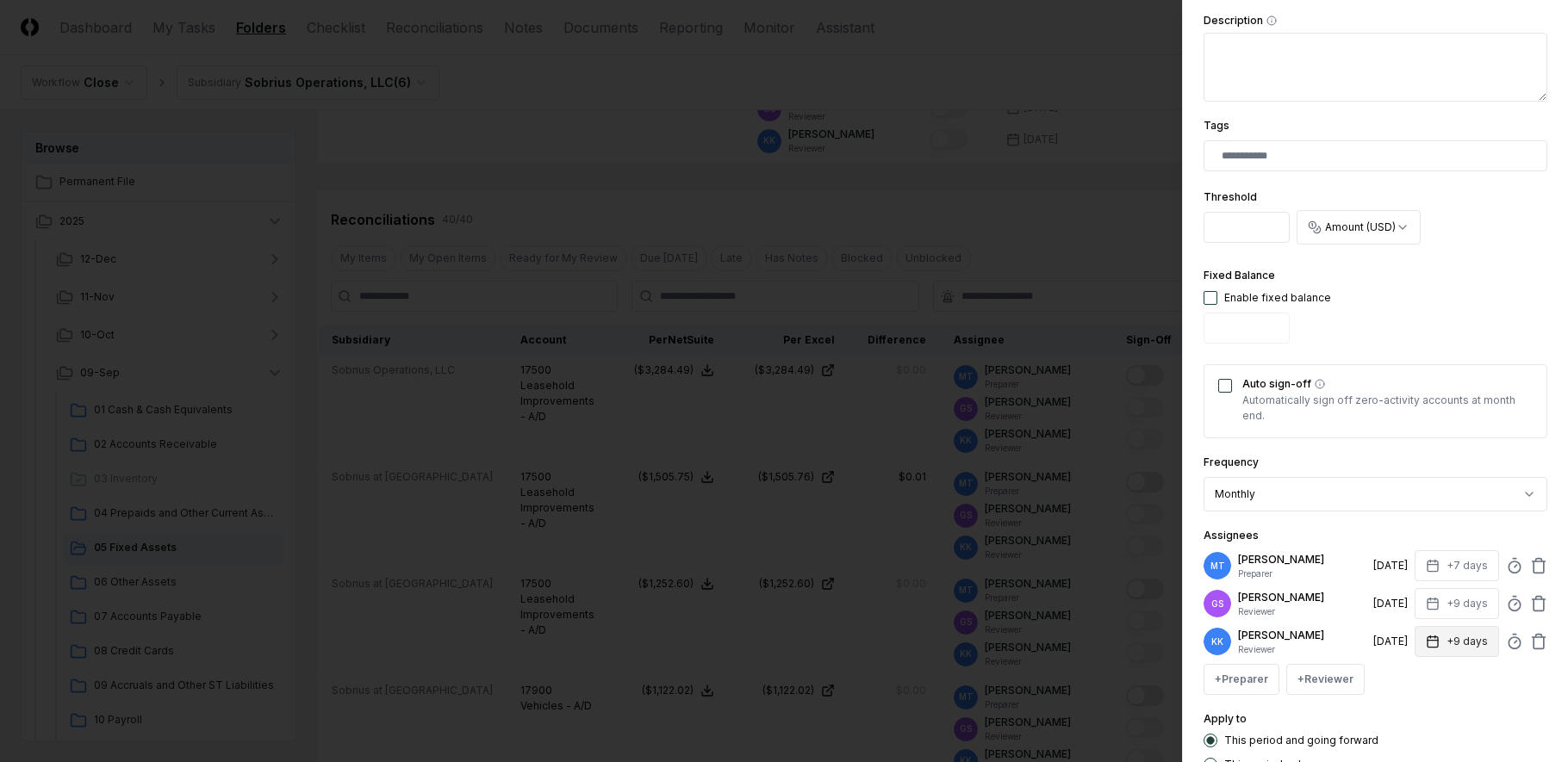
click at [1426, 642] on icon "button" at bounding box center [1432, 641] width 14 height 14
click at [1428, 565] on icon "button" at bounding box center [1432, 565] width 10 height 0
type input "*"
click at [1463, 712] on div "Apply to This period and going forward This period only" at bounding box center [1374, 740] width 343 height 63
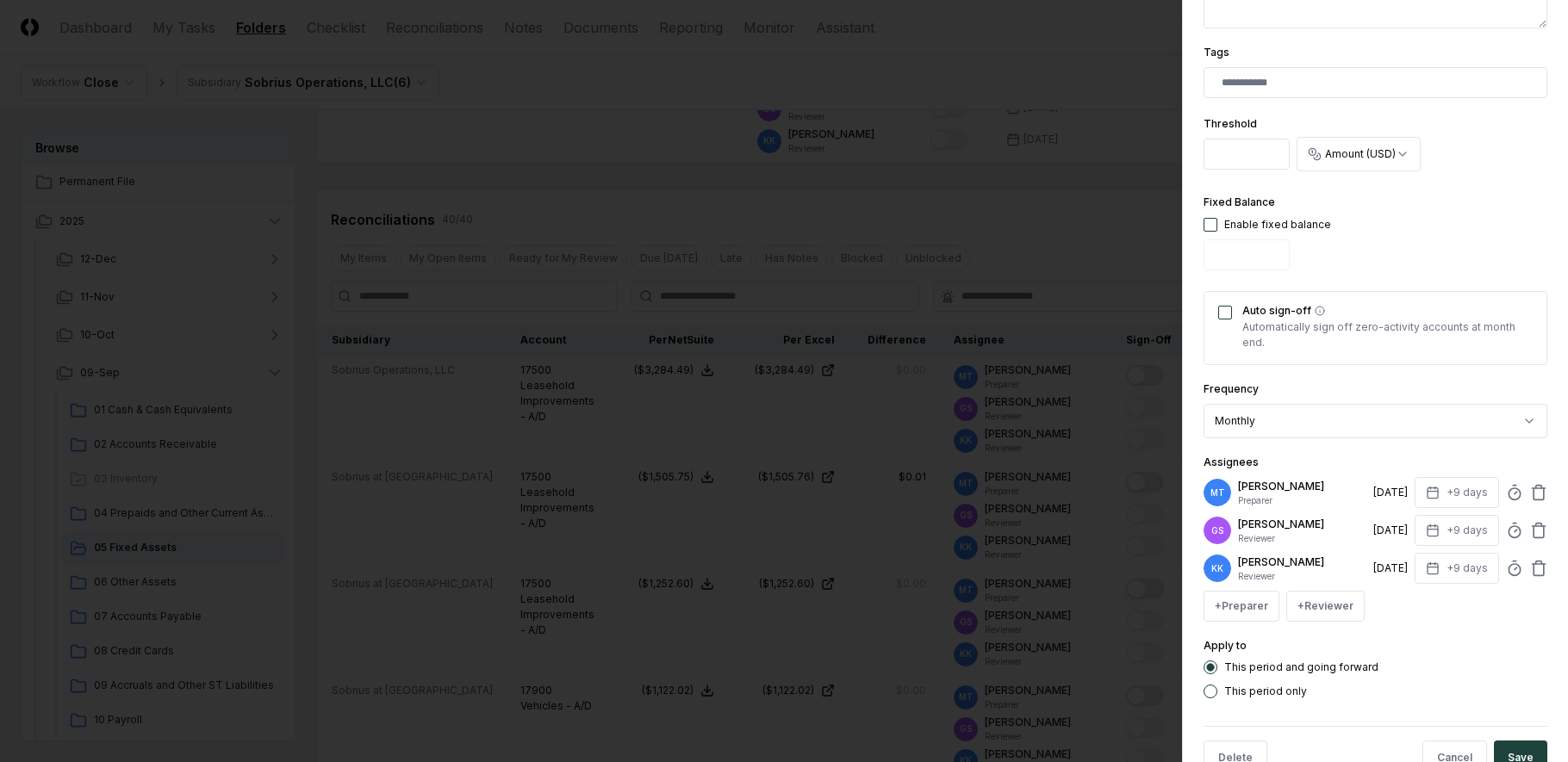
scroll to position [551, 0]
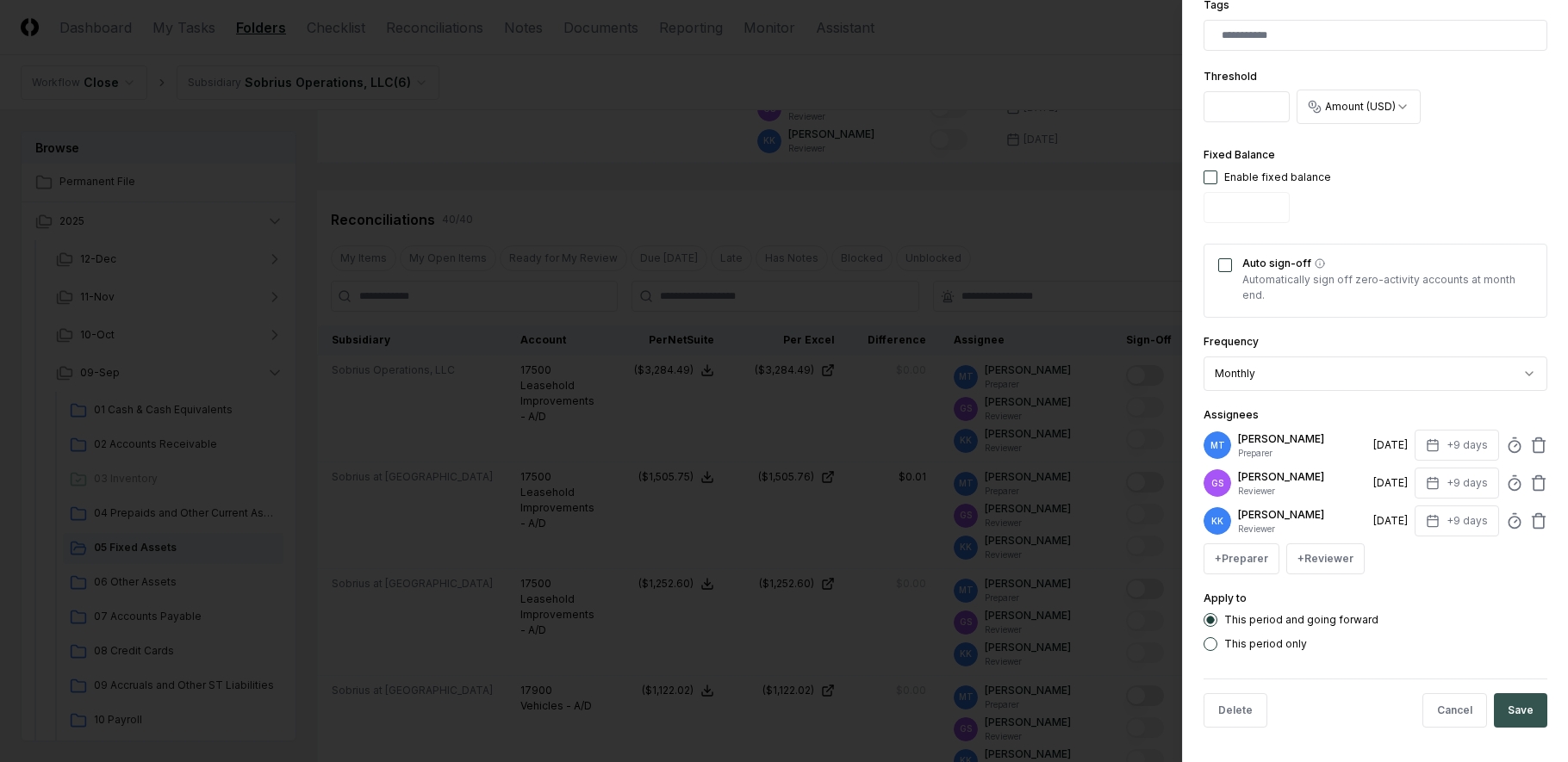
click at [1512, 702] on button "Save" at bounding box center [1520, 710] width 53 height 35
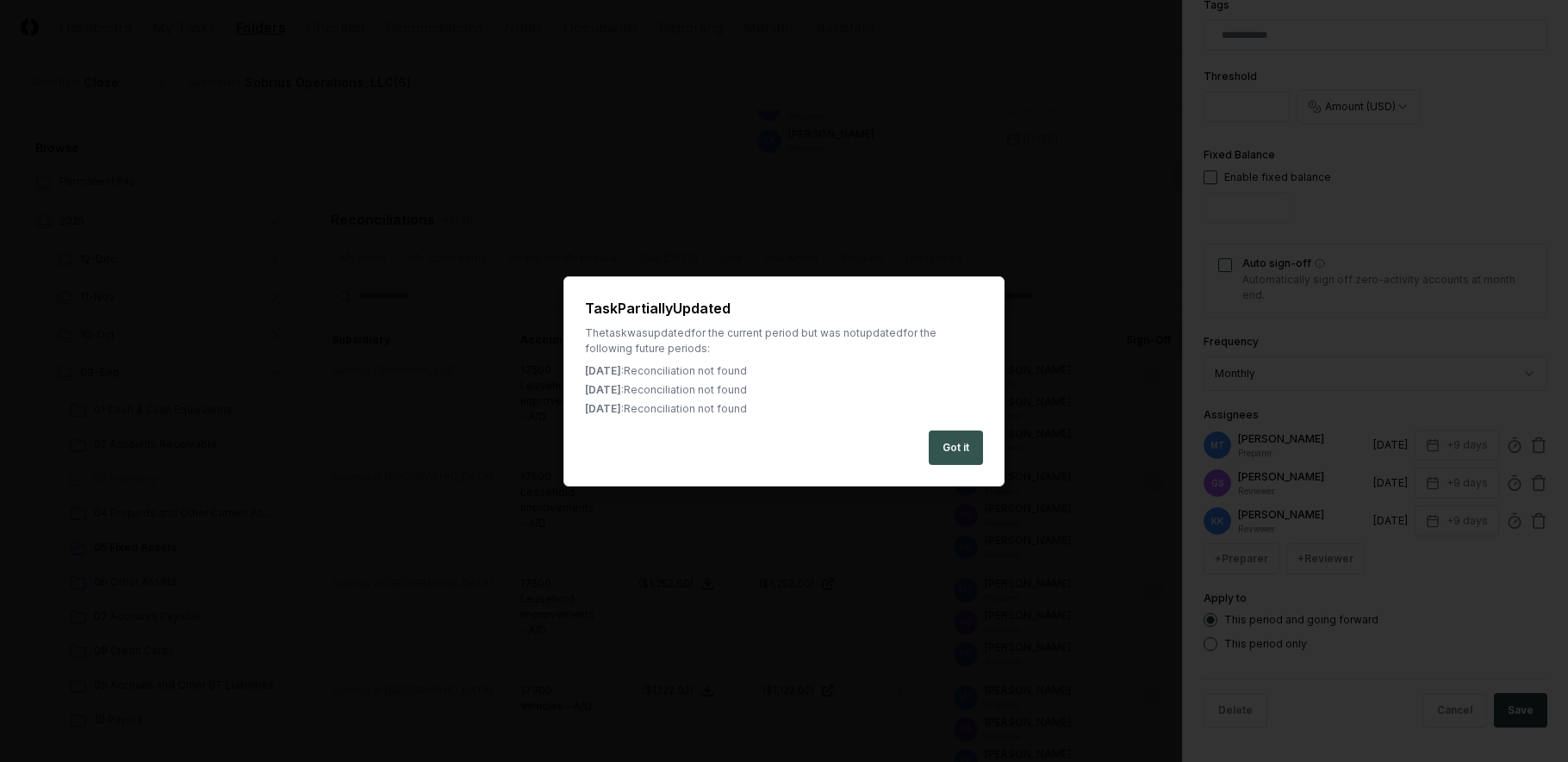
click at [971, 447] on button "Got it" at bounding box center [956, 447] width 54 height 35
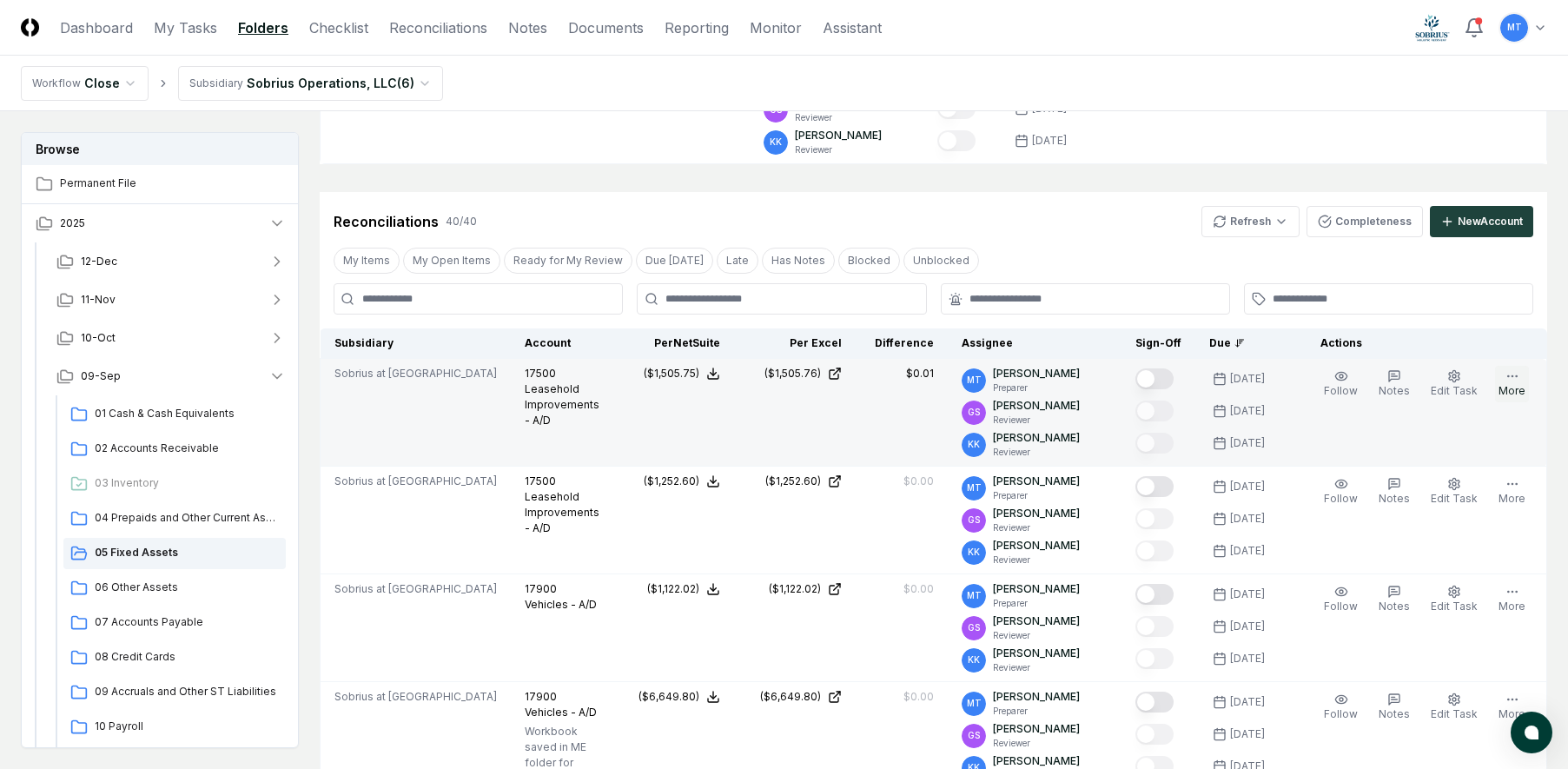
click at [1509, 381] on icon "button" at bounding box center [1512, 376] width 14 height 14
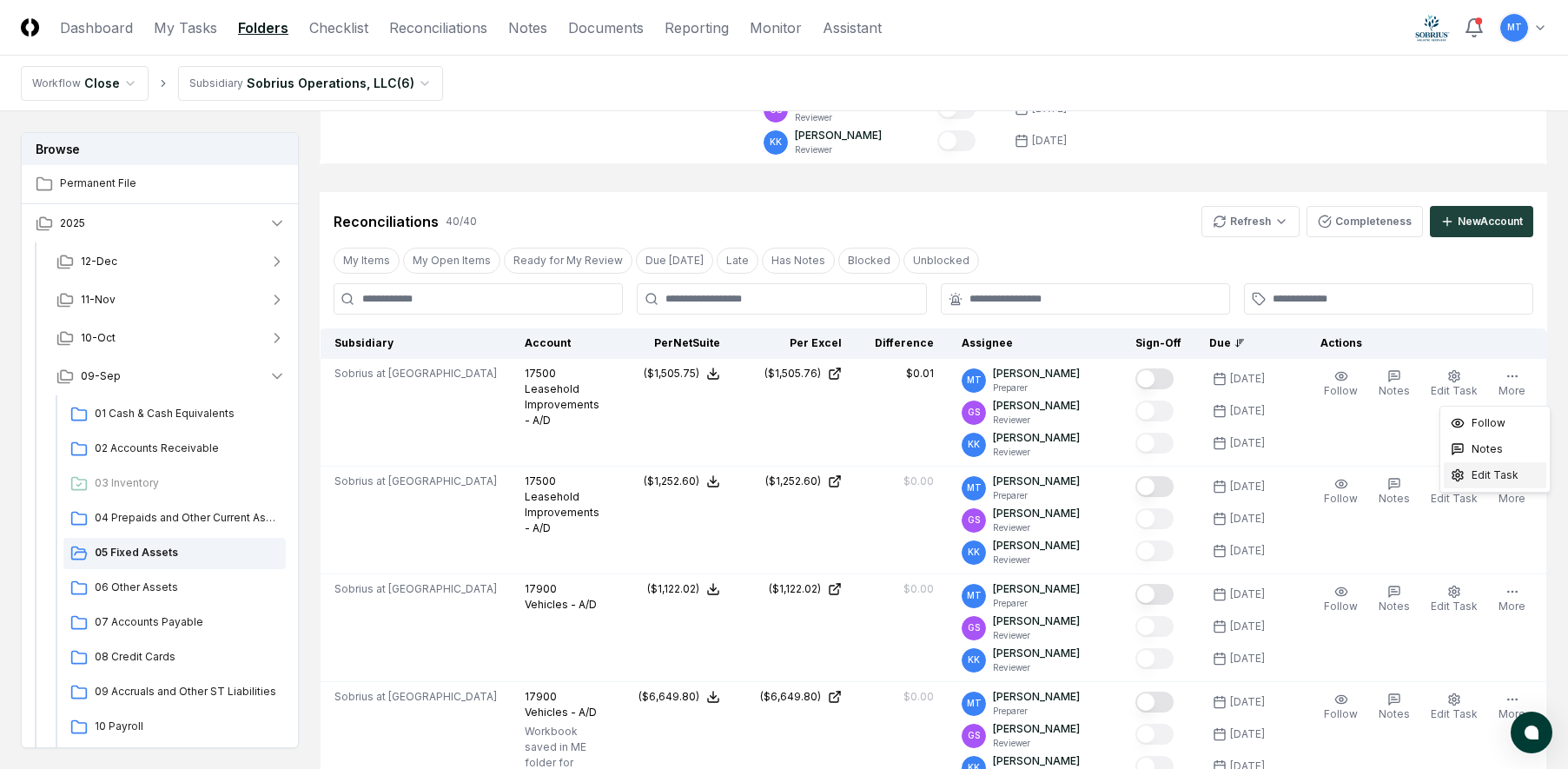
click at [1495, 476] on span "Edit Task" at bounding box center [1495, 475] width 47 height 16
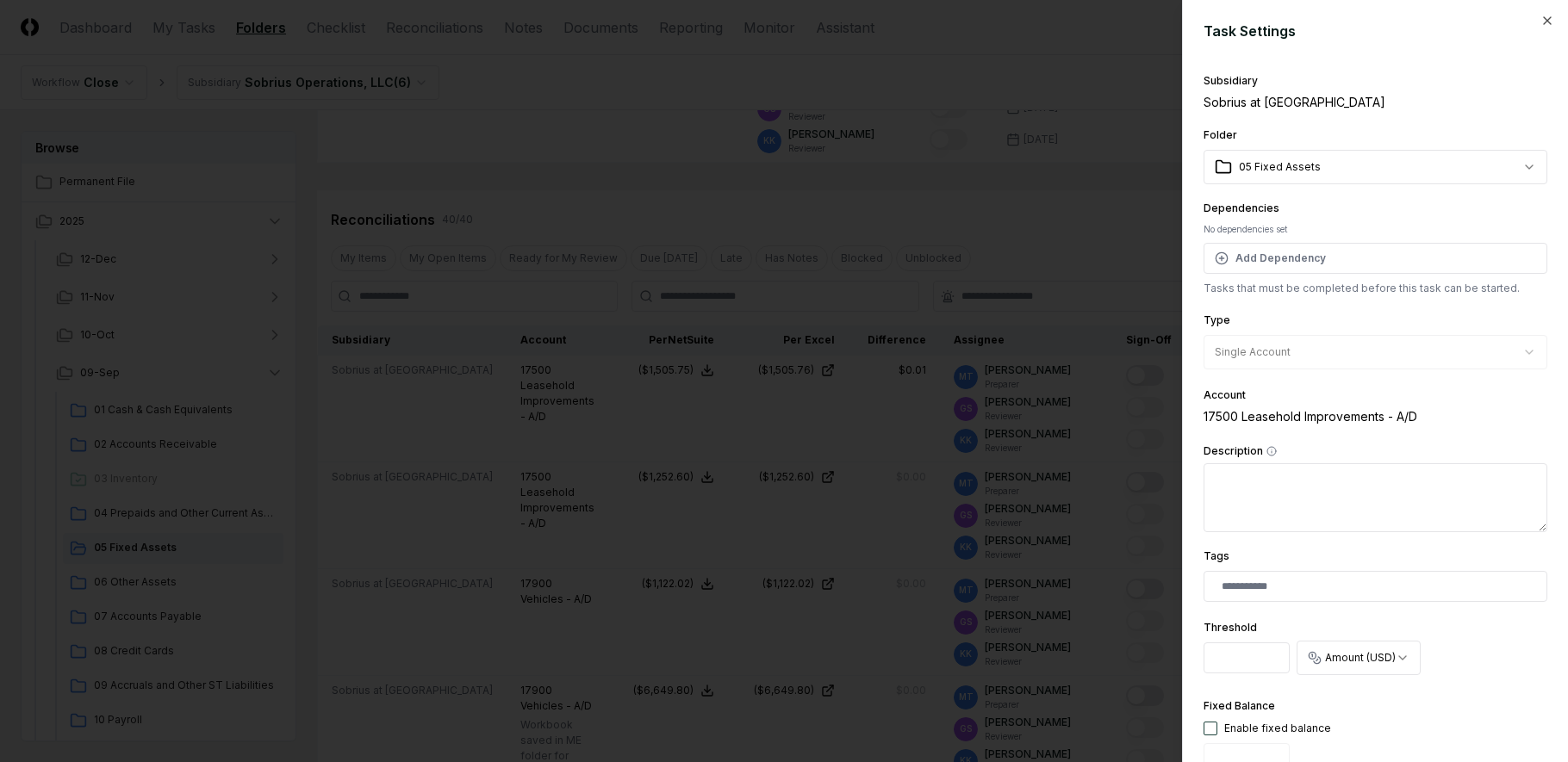
scroll to position [344, 0]
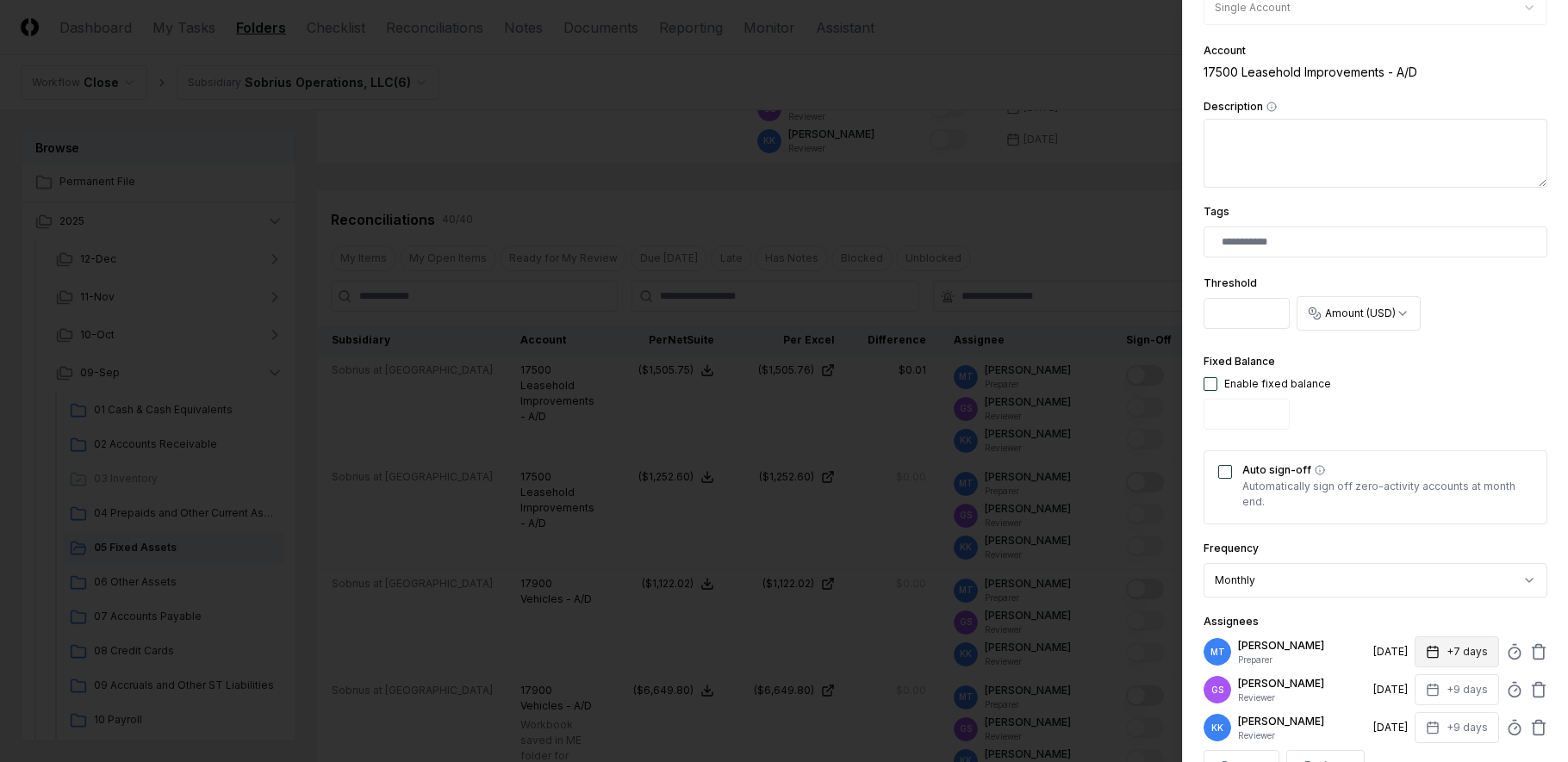
click at [1426, 646] on icon "button" at bounding box center [1432, 652] width 14 height 14
type input "*"
click at [1474, 376] on div "Fixed Balance Enable fixed balance" at bounding box center [1374, 394] width 343 height 85
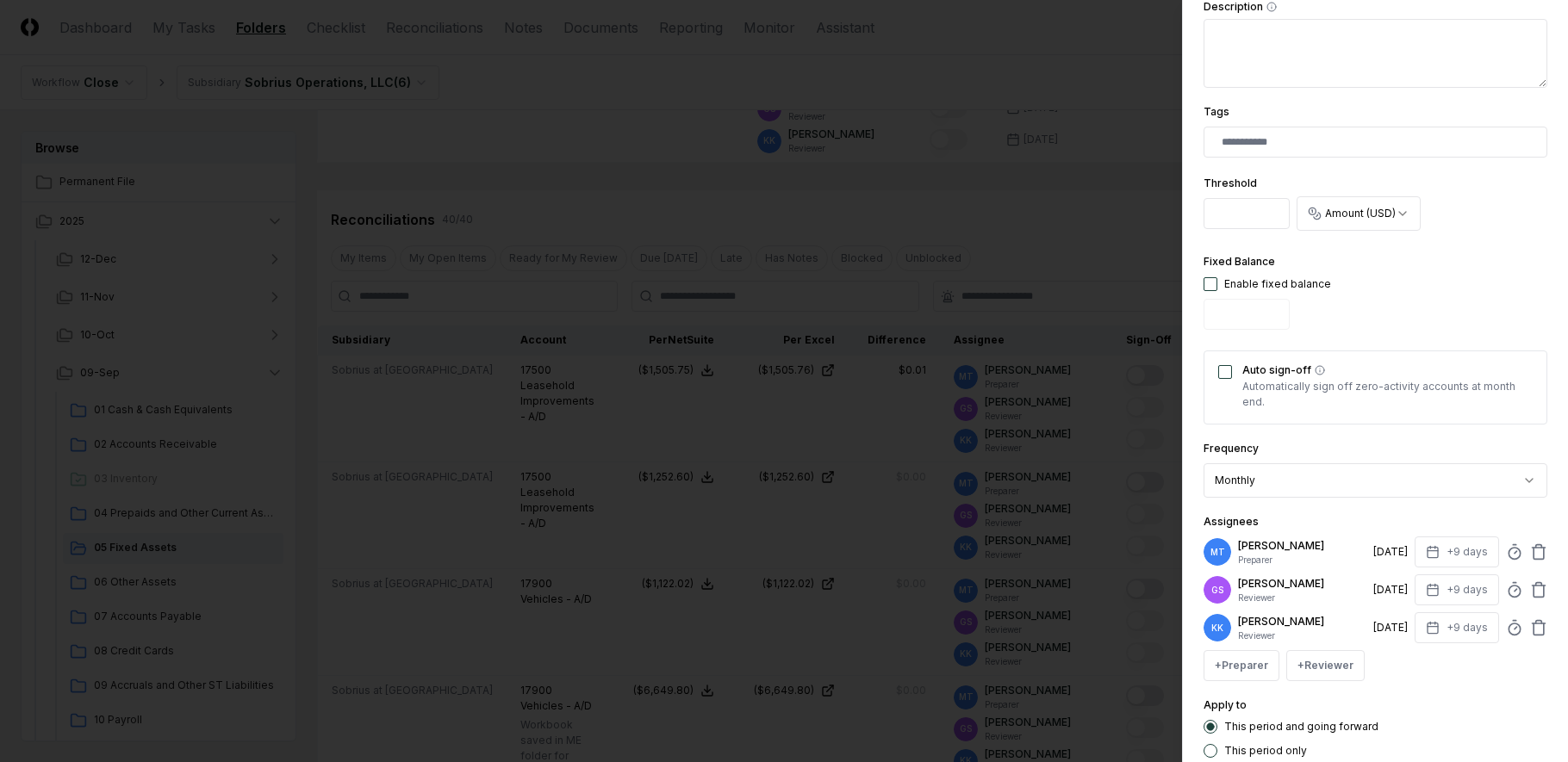
scroll to position [551, 0]
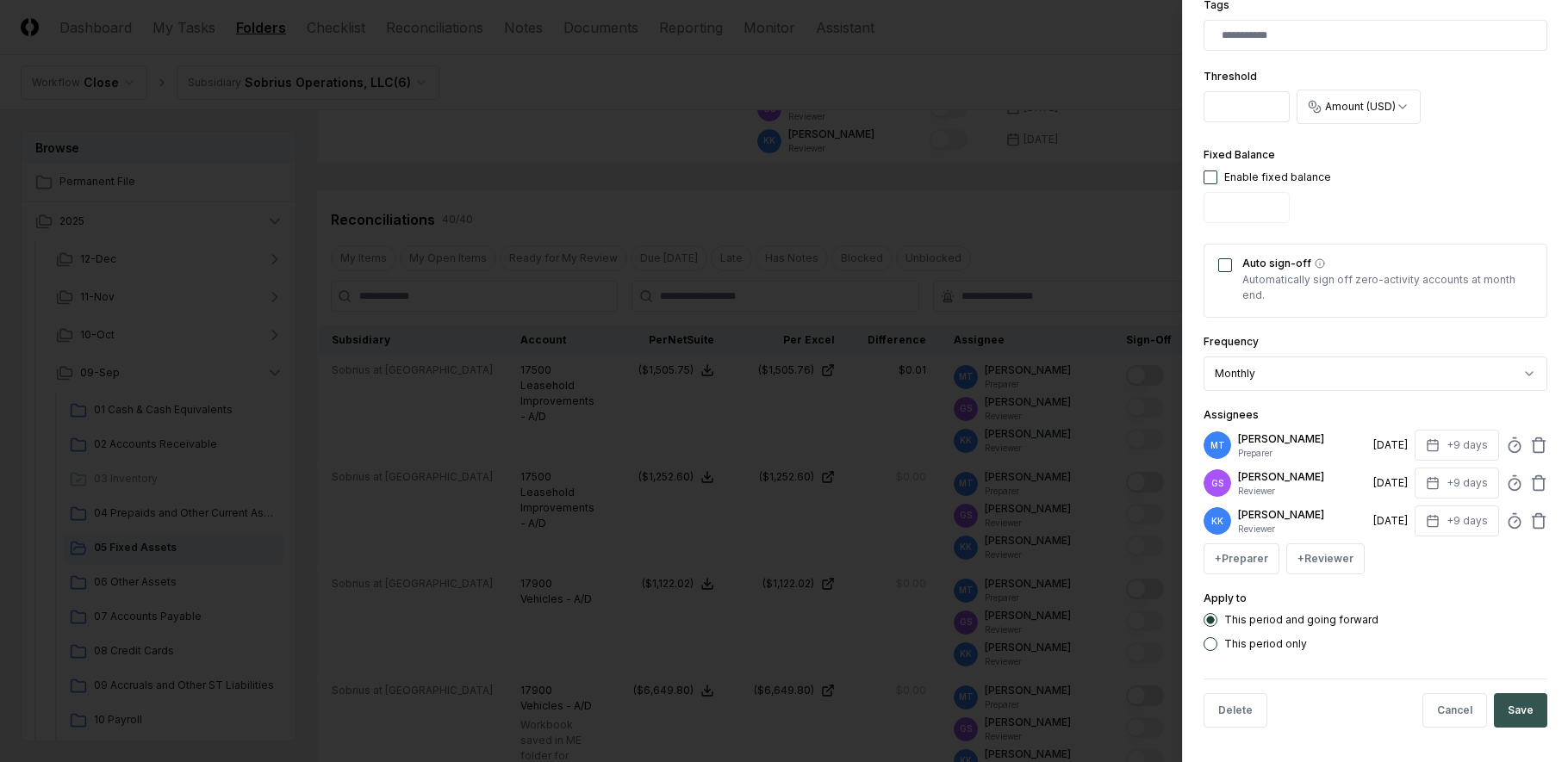
click at [1503, 720] on button "Save" at bounding box center [1520, 710] width 53 height 35
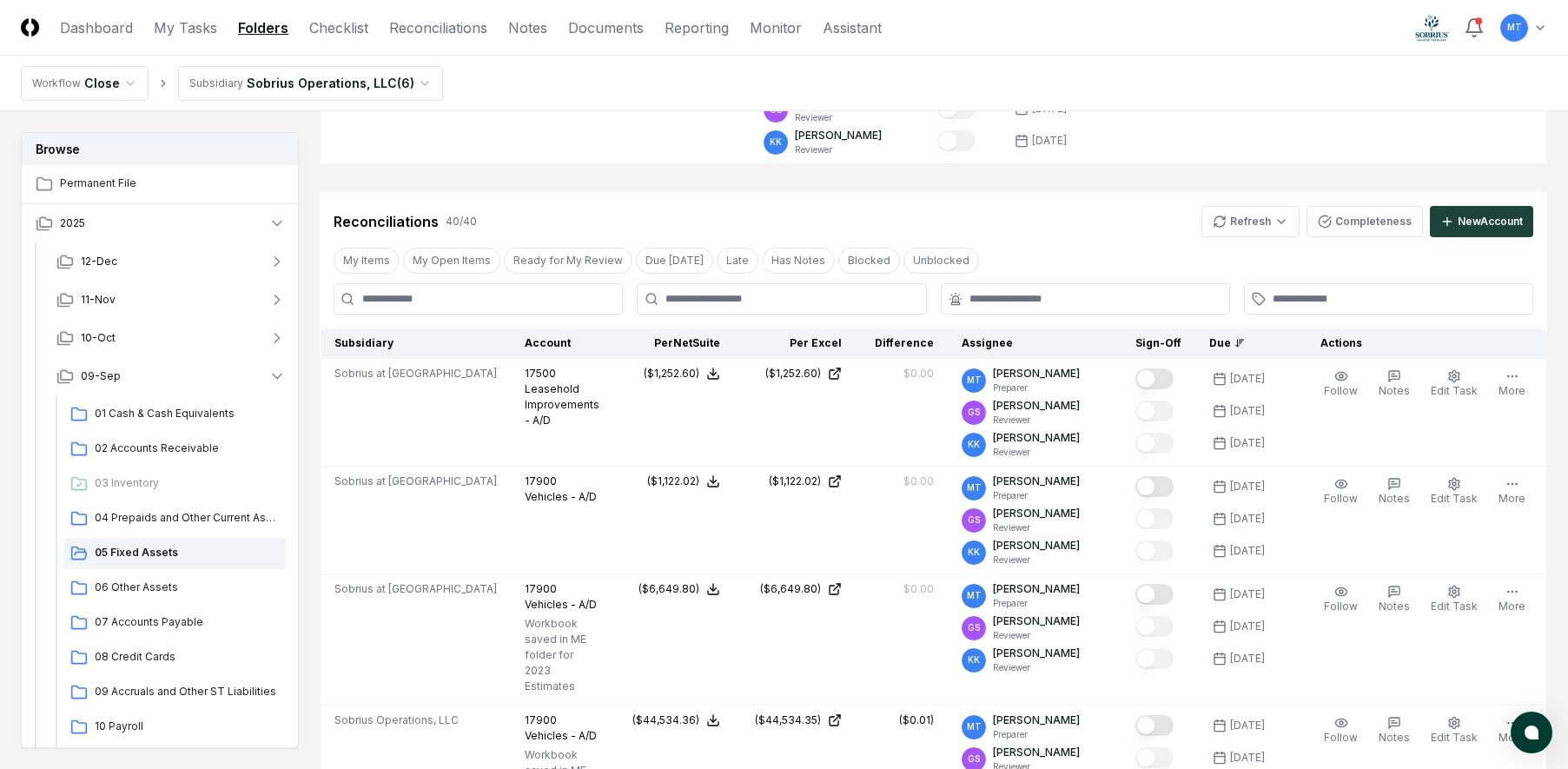
click at [1516, 378] on icon "button" at bounding box center [1512, 376] width 14 height 14
click at [1507, 482] on span "Edit Task" at bounding box center [1495, 475] width 47 height 16
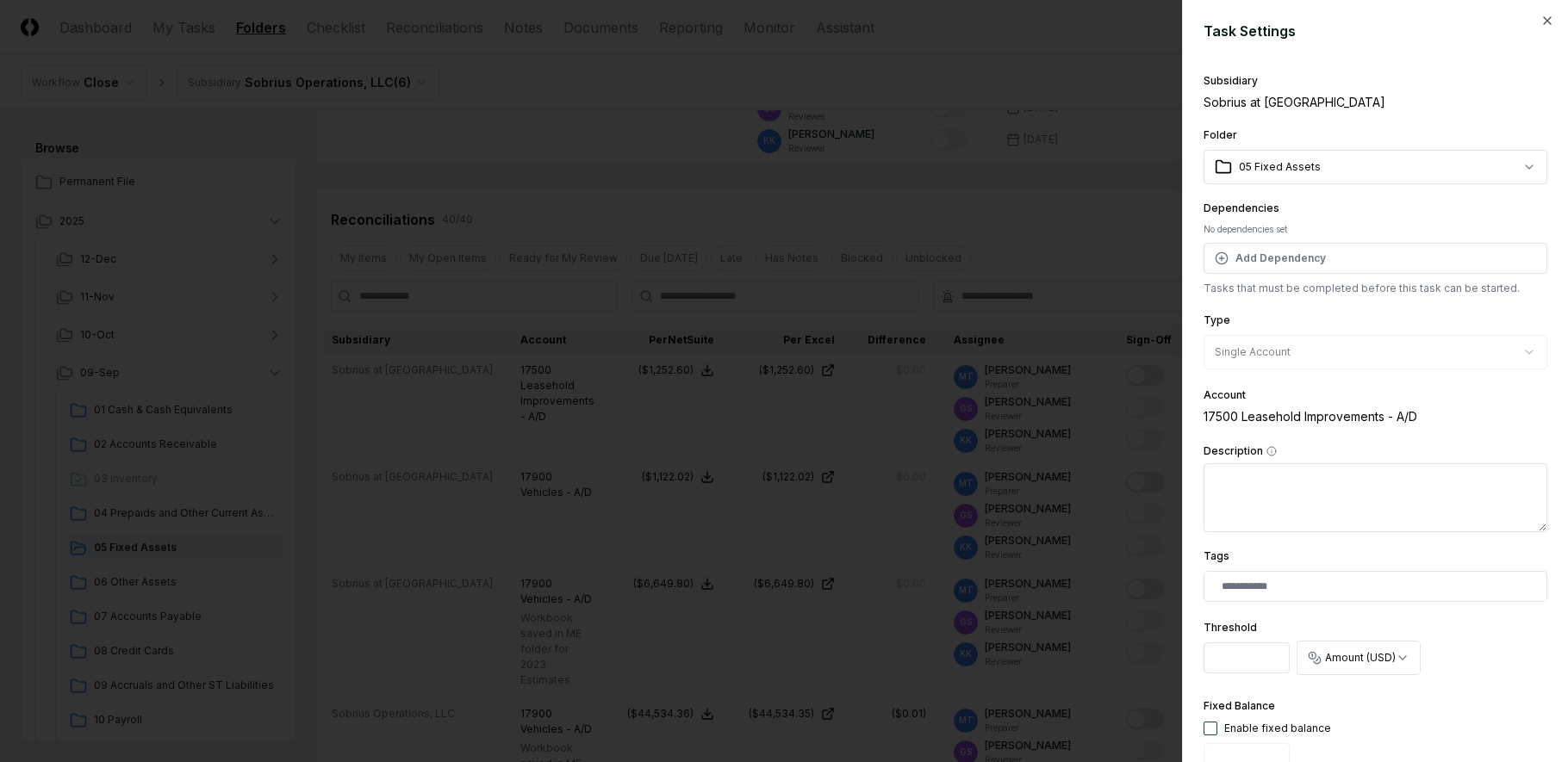
scroll to position [516, 0]
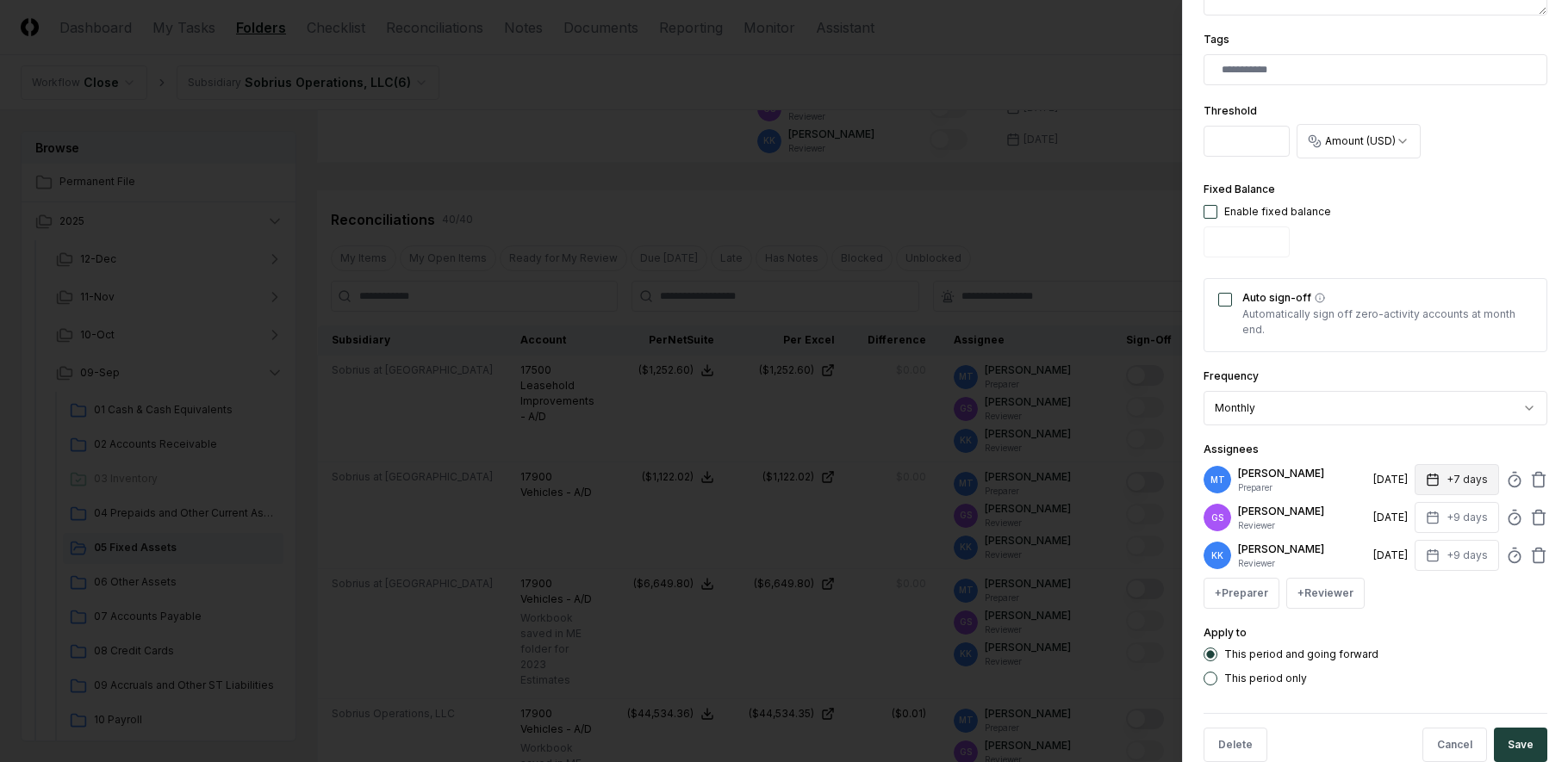
click at [1426, 476] on icon "button" at bounding box center [1432, 480] width 14 height 14
type input "*"
click at [1440, 632] on div "Apply to This period and going forward This period only" at bounding box center [1374, 654] width 343 height 63
click at [1519, 748] on button "Save" at bounding box center [1520, 744] width 53 height 35
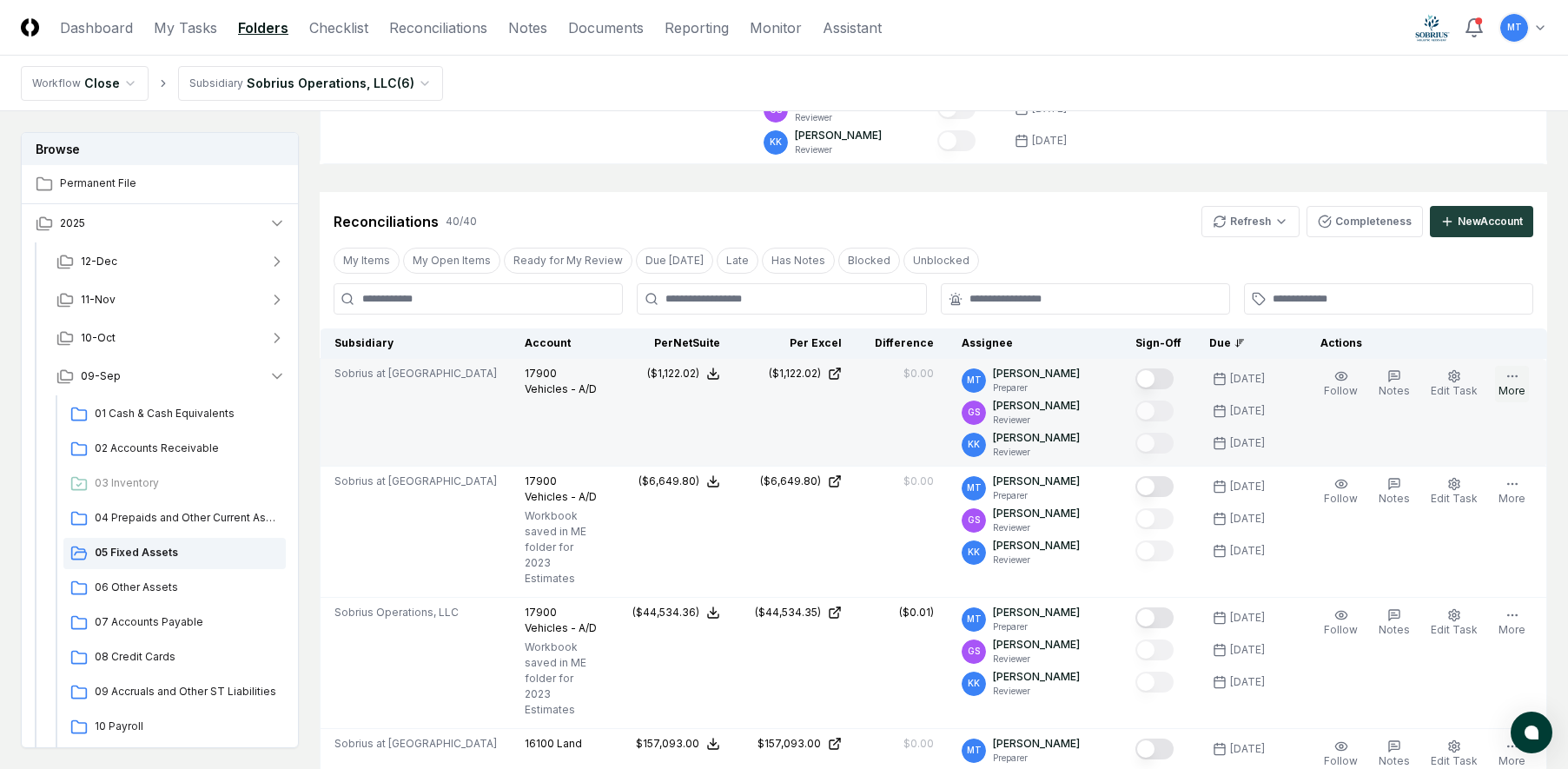
click at [1515, 379] on icon "button" at bounding box center [1512, 376] width 14 height 14
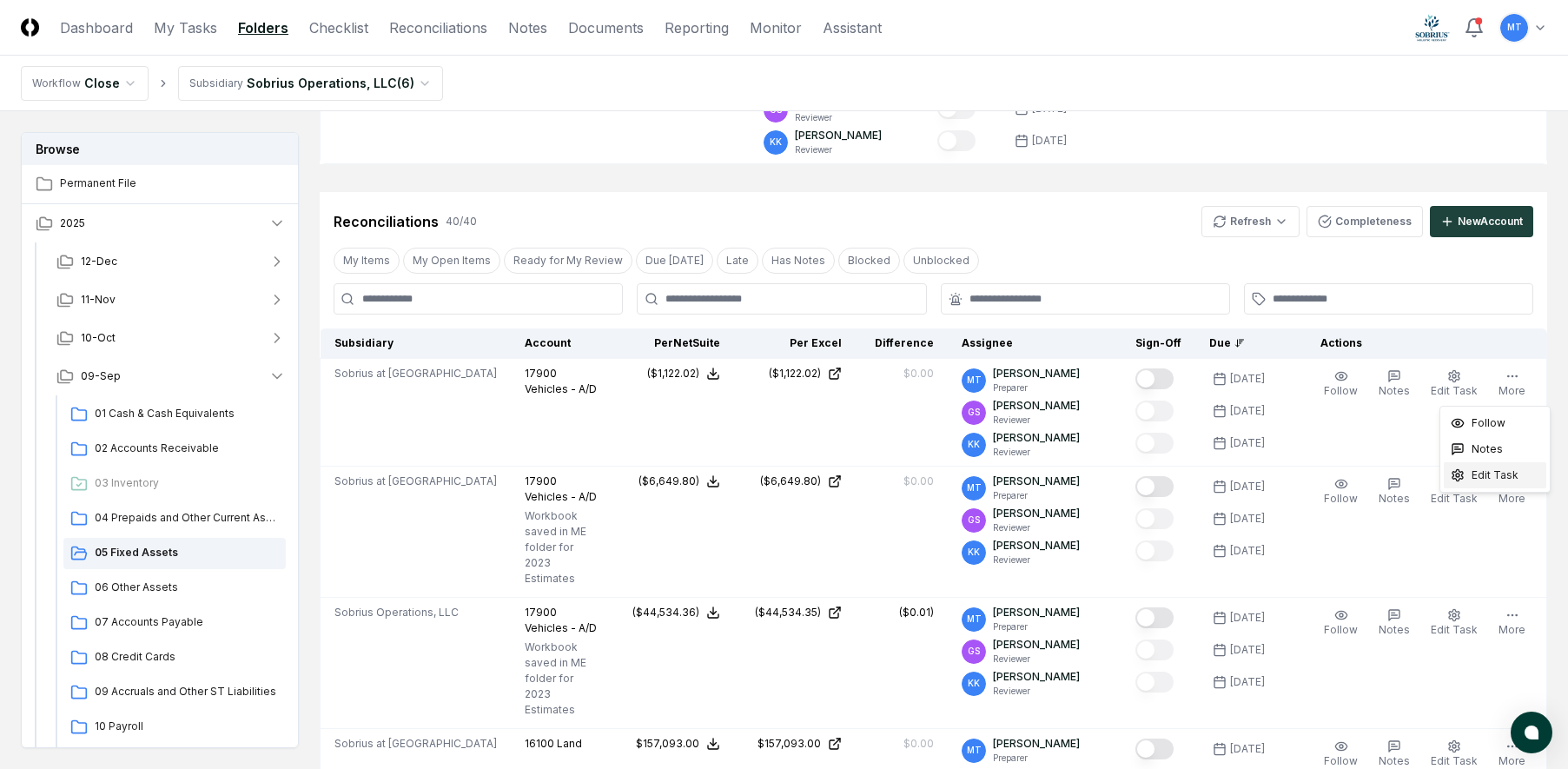
click at [1488, 485] on div "Edit Task" at bounding box center [1494, 476] width 103 height 26
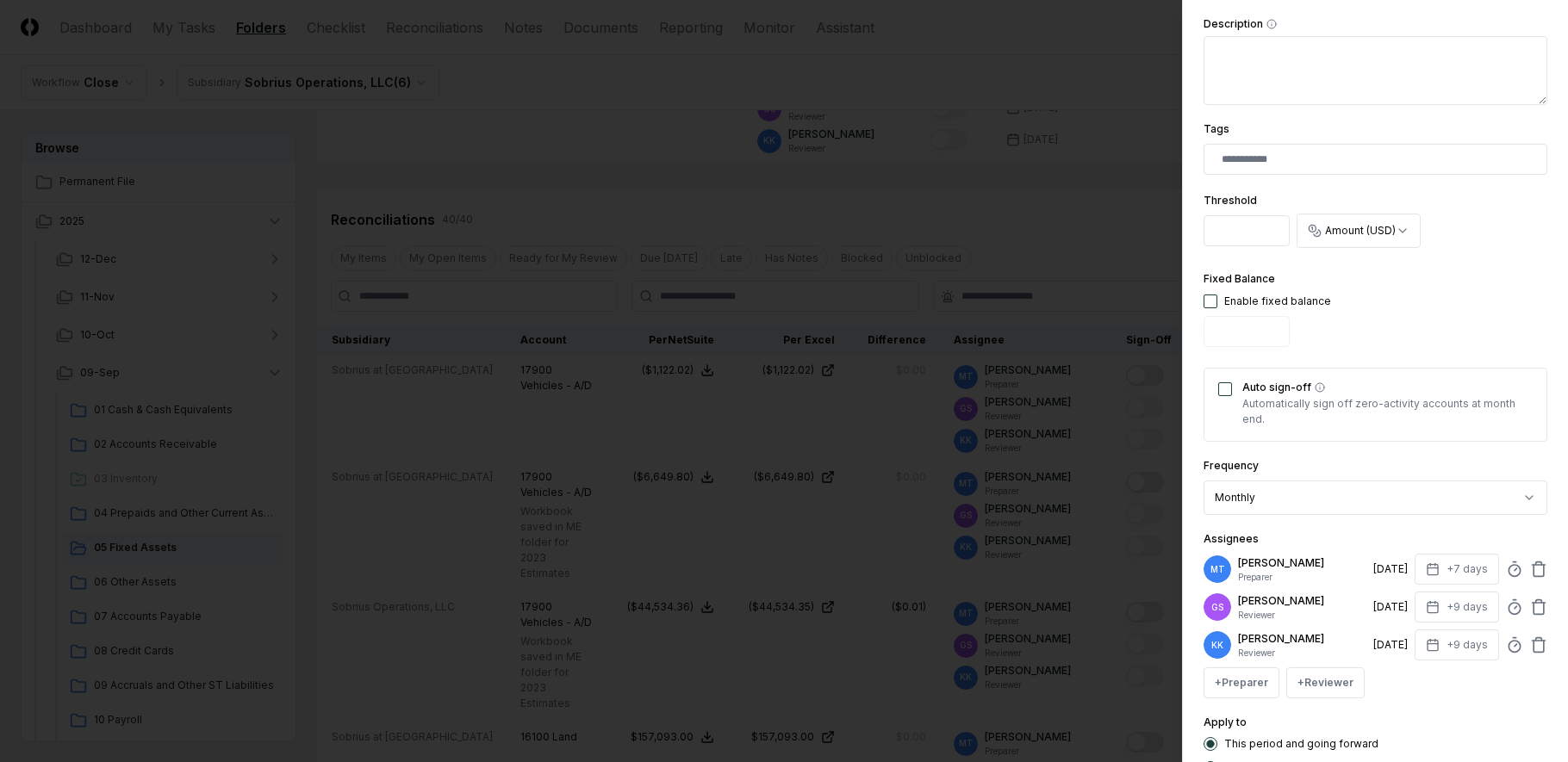
scroll to position [430, 0]
click at [1427, 556] on button "+7 days" at bounding box center [1457, 565] width 84 height 31
type input "*"
click at [1445, 710] on div "Apply to This period and going forward This period only" at bounding box center [1374, 740] width 343 height 63
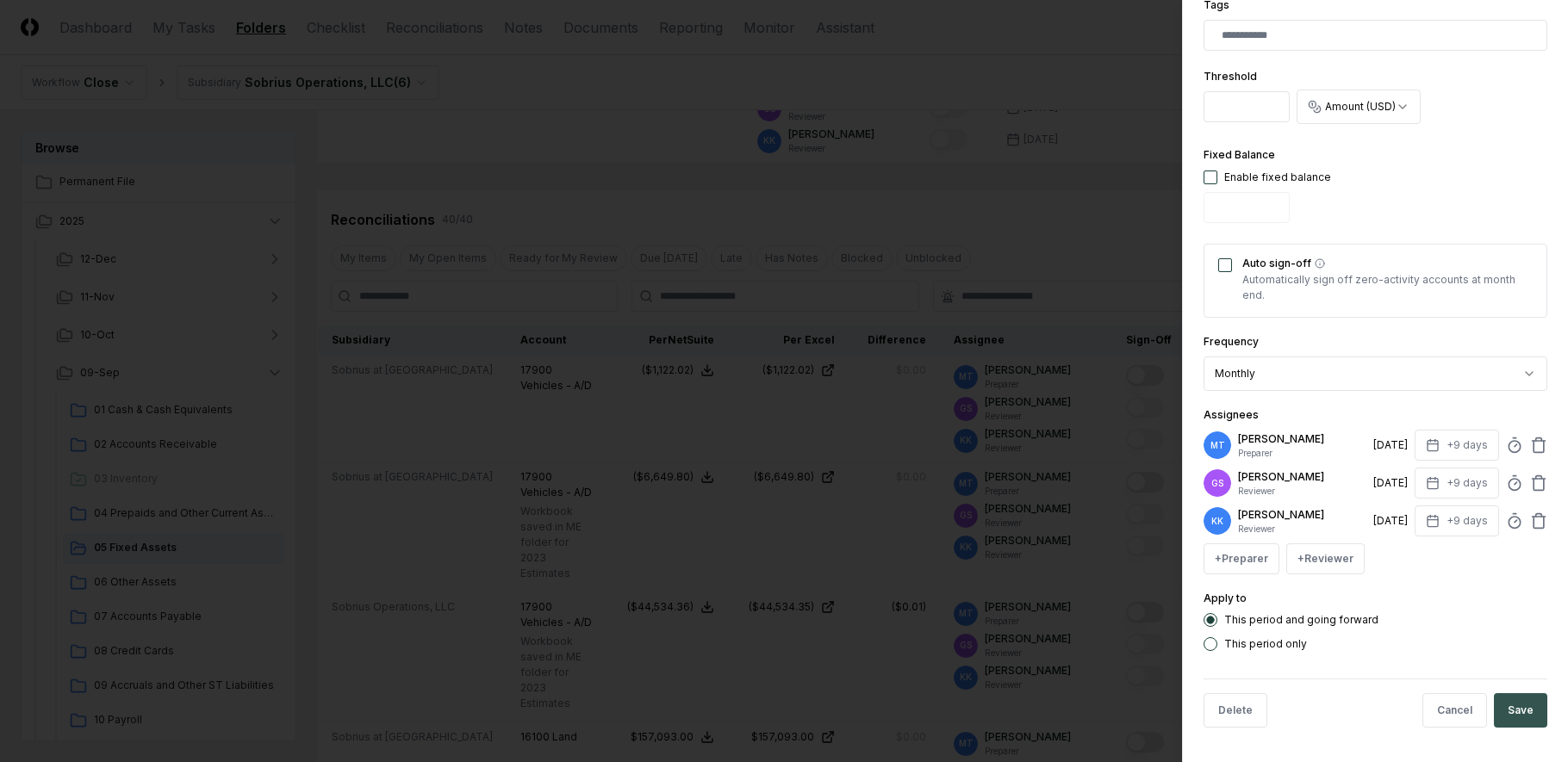
click at [1514, 695] on button "Save" at bounding box center [1520, 710] width 53 height 35
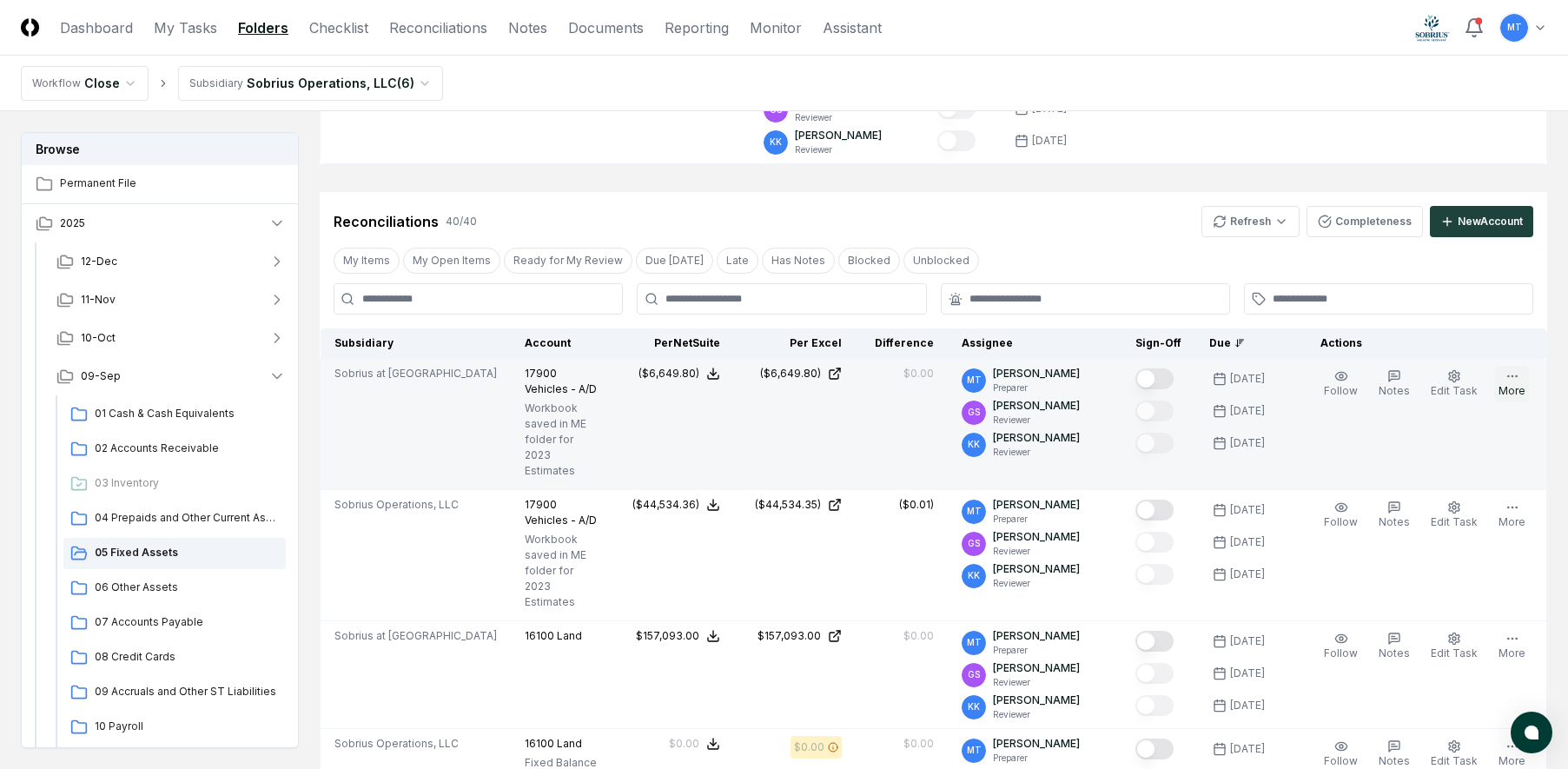
click at [1517, 376] on circle "button" at bounding box center [1516, 376] width 1 height 1
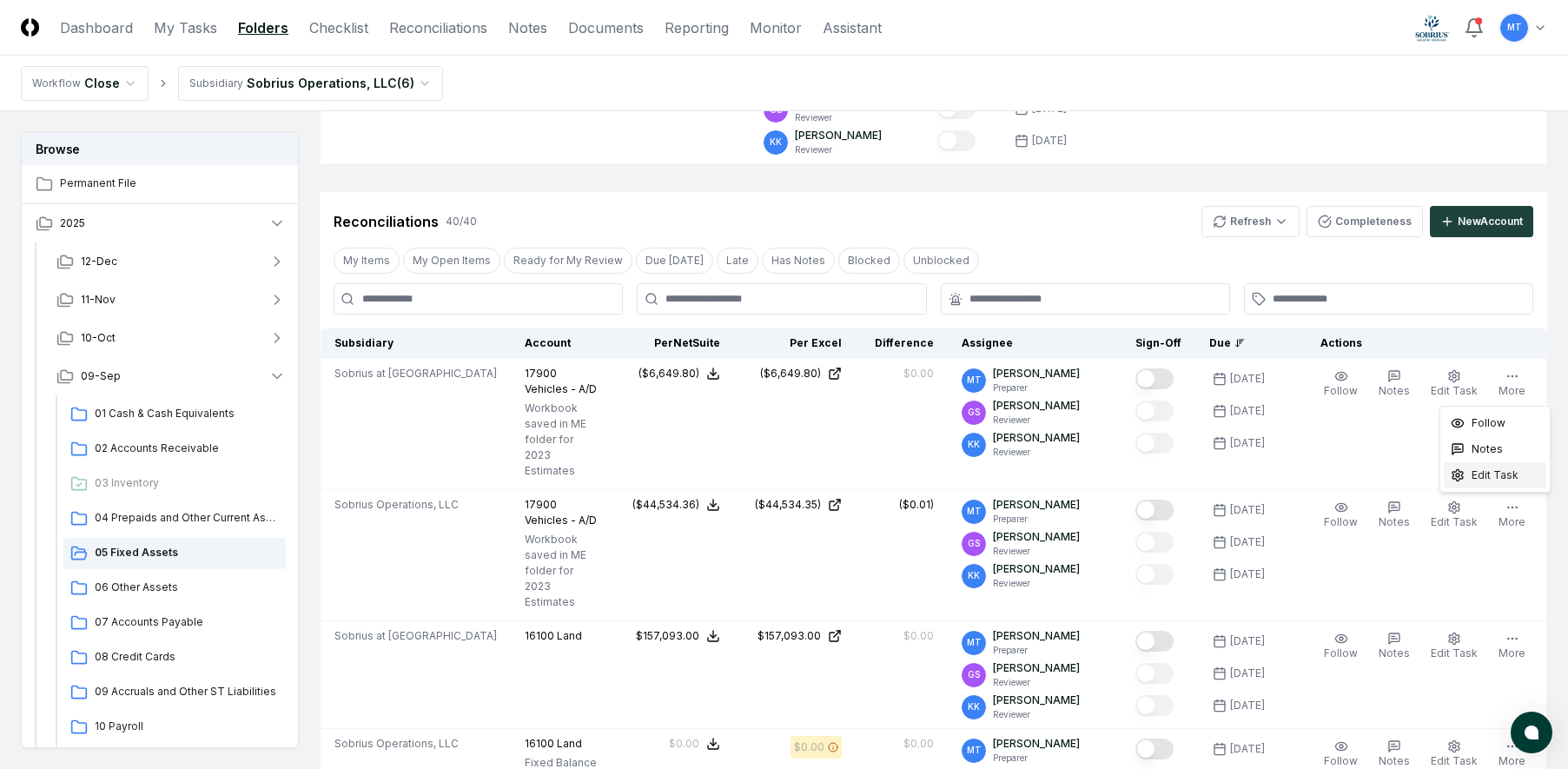
click at [1497, 470] on span "Edit Task" at bounding box center [1495, 475] width 47 height 16
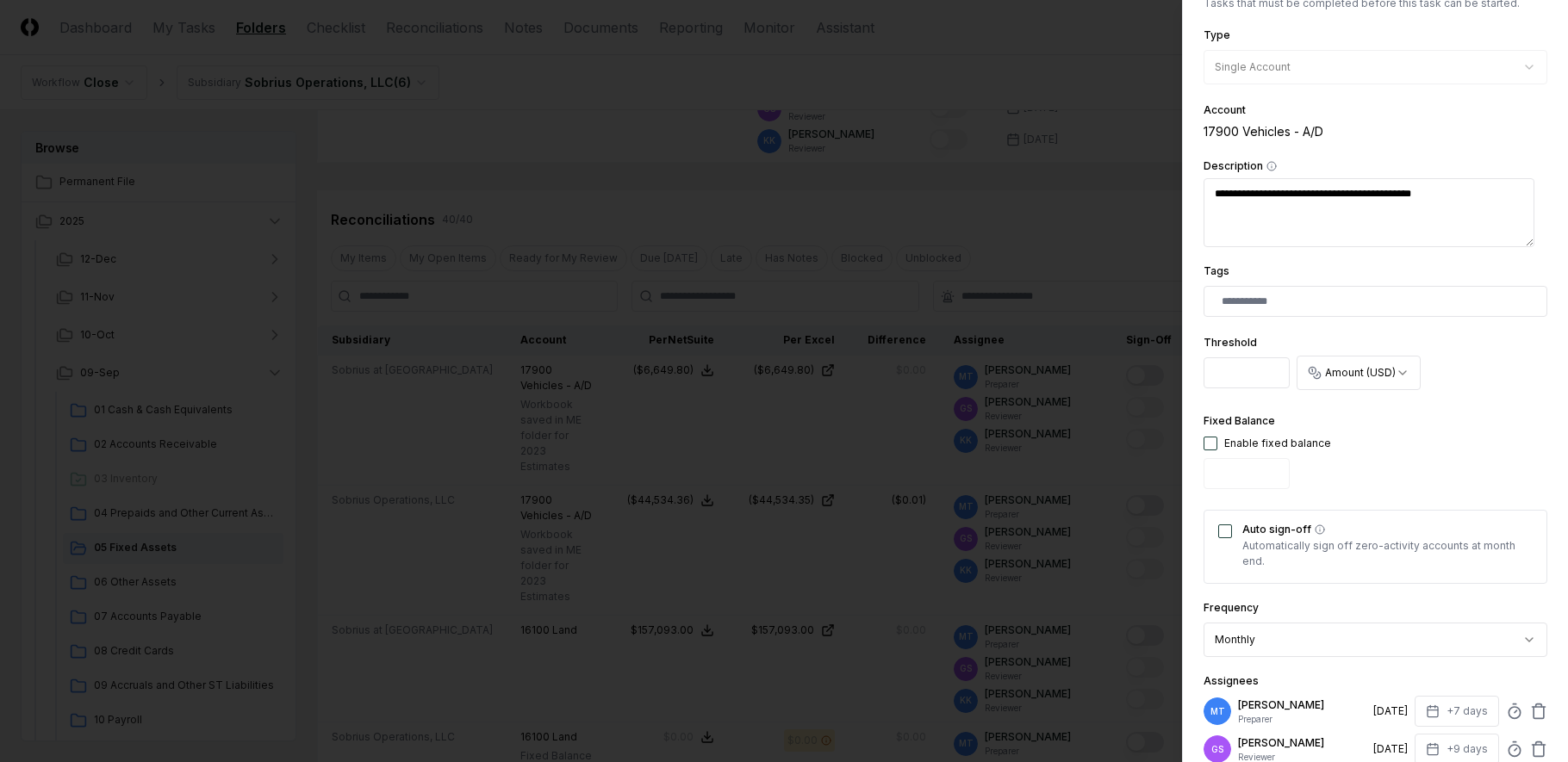
scroll to position [516, 0]
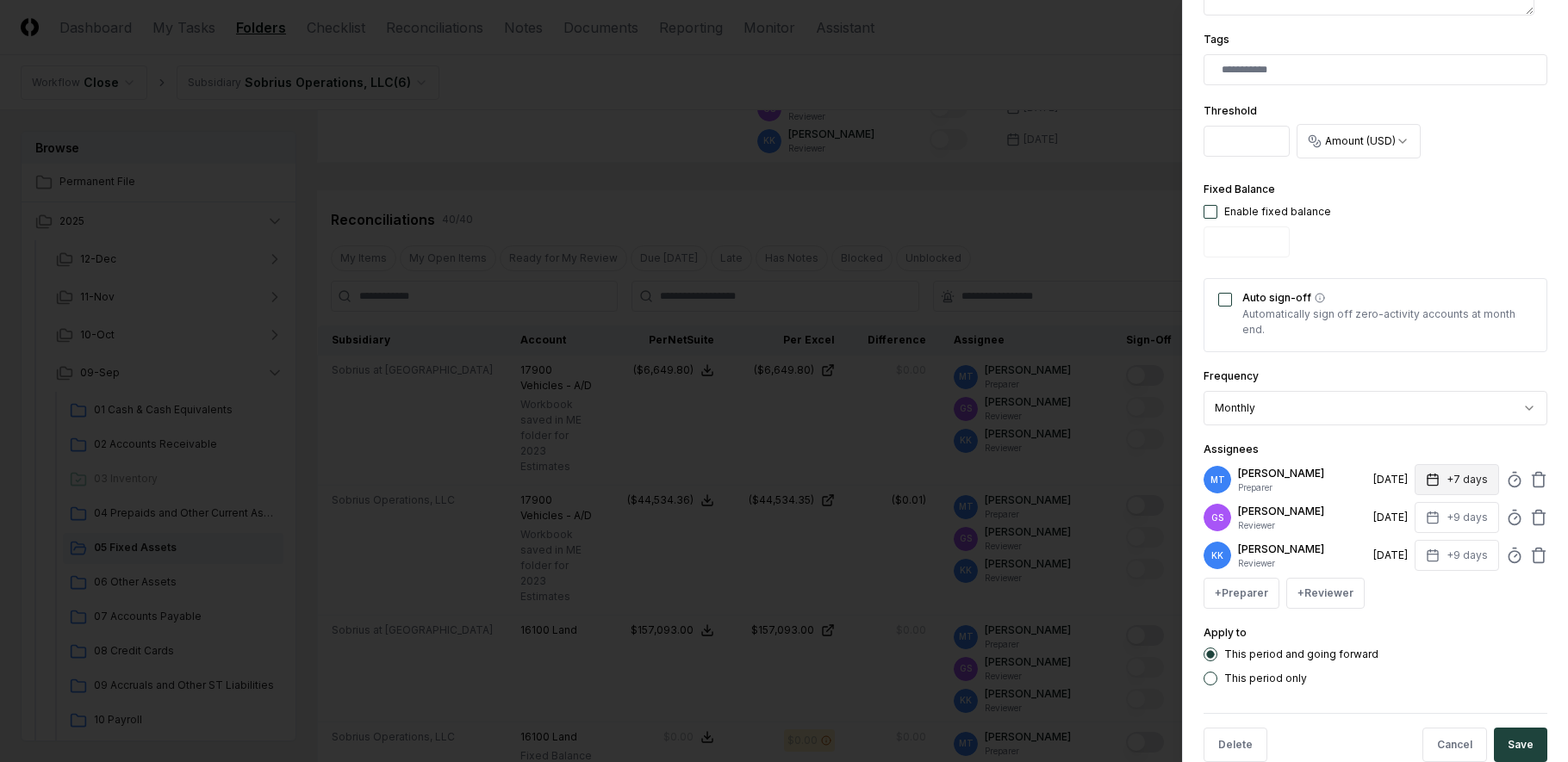
click at [1426, 482] on icon "button" at bounding box center [1432, 480] width 14 height 14
type textarea "*"
type input "*"
click at [1467, 614] on div "**********" at bounding box center [1374, 119] width 343 height 1133
click at [1499, 740] on button "Save" at bounding box center [1520, 744] width 53 height 35
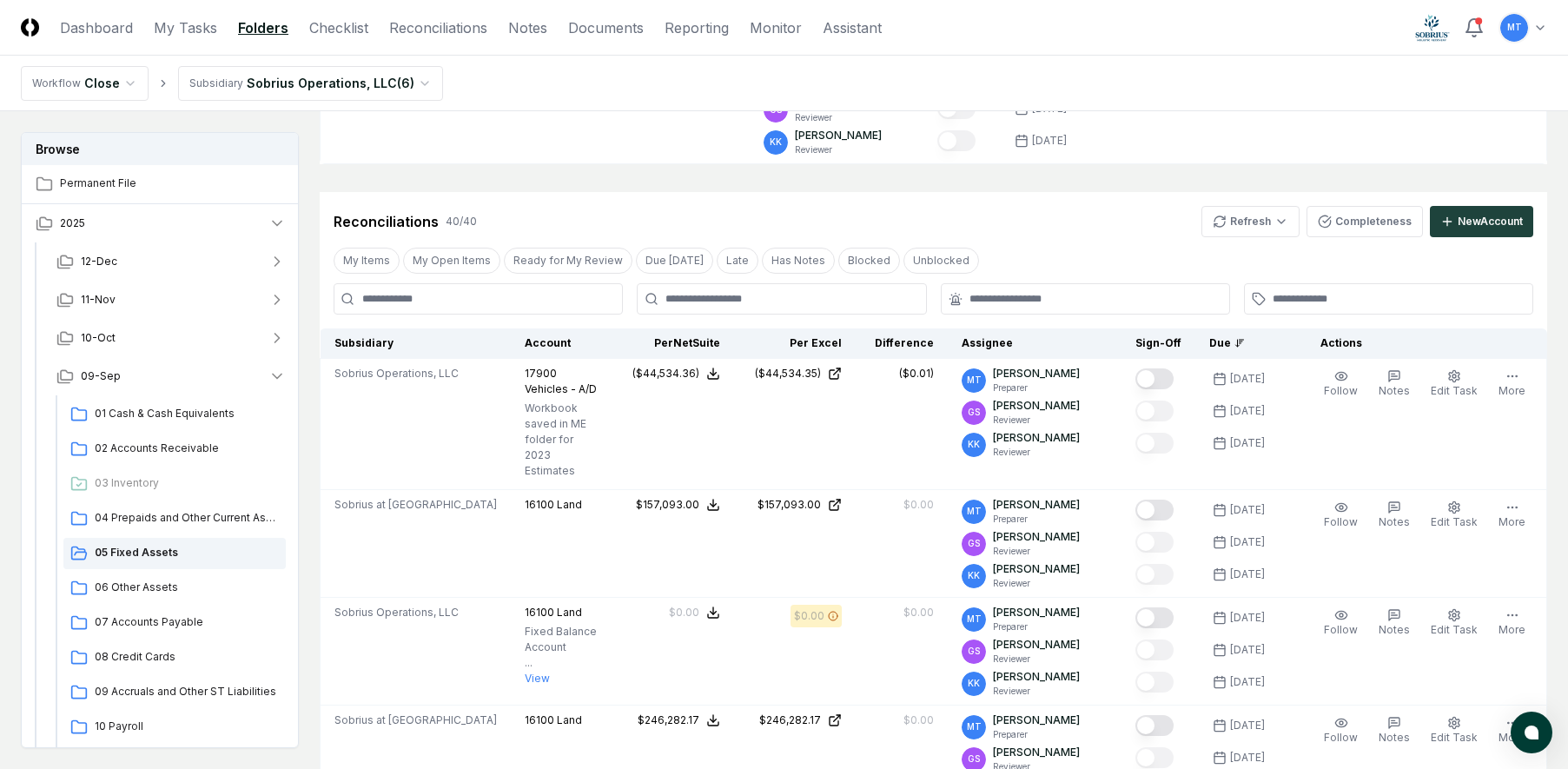
click at [1510, 377] on icon "button" at bounding box center [1512, 376] width 14 height 14
click at [1484, 475] on span "Edit Task" at bounding box center [1495, 475] width 47 height 16
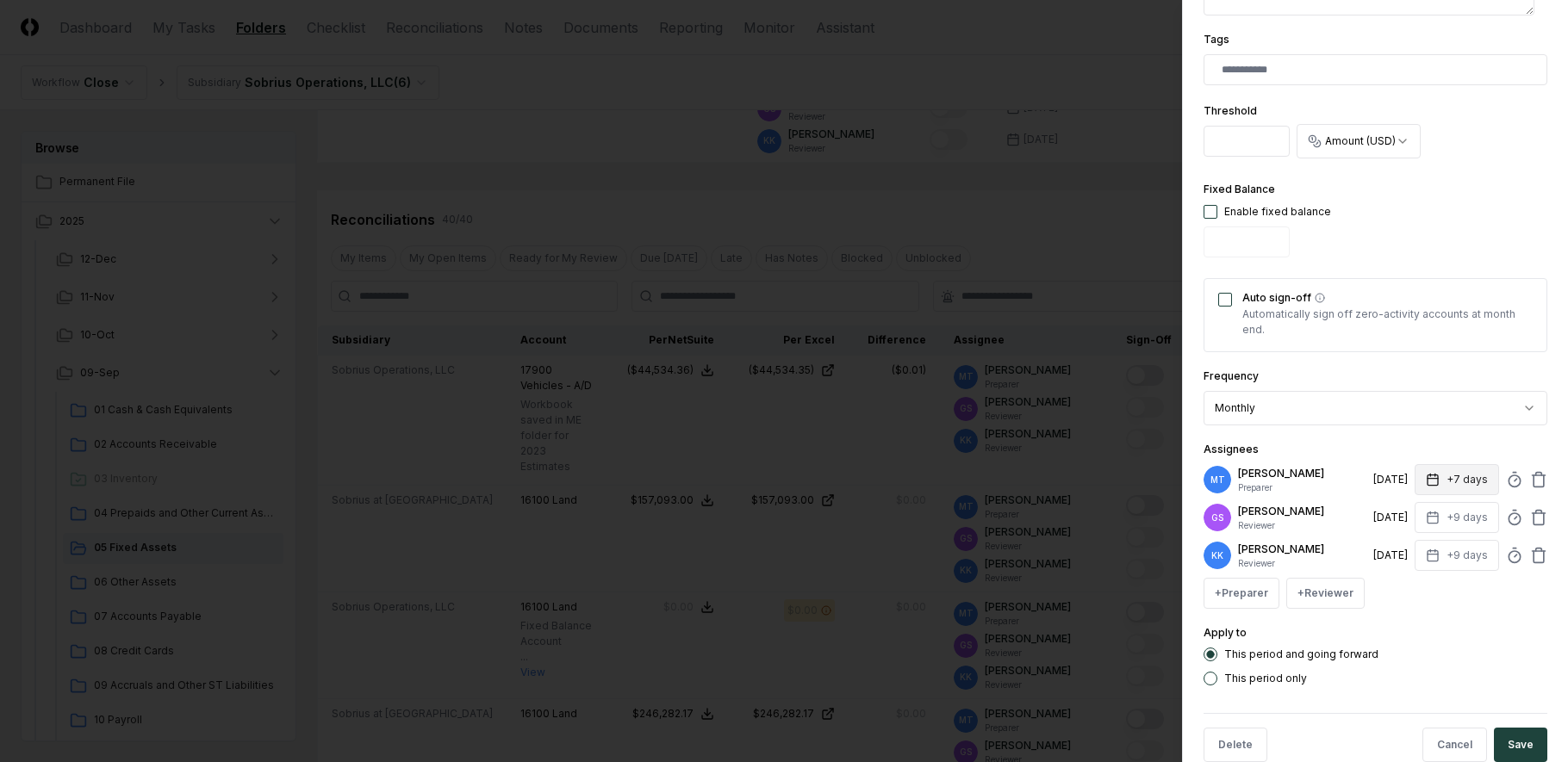
click at [1426, 481] on icon "button" at bounding box center [1432, 480] width 14 height 14
type textarea "*"
type input "*"
click at [1502, 744] on button "Save" at bounding box center [1520, 744] width 53 height 35
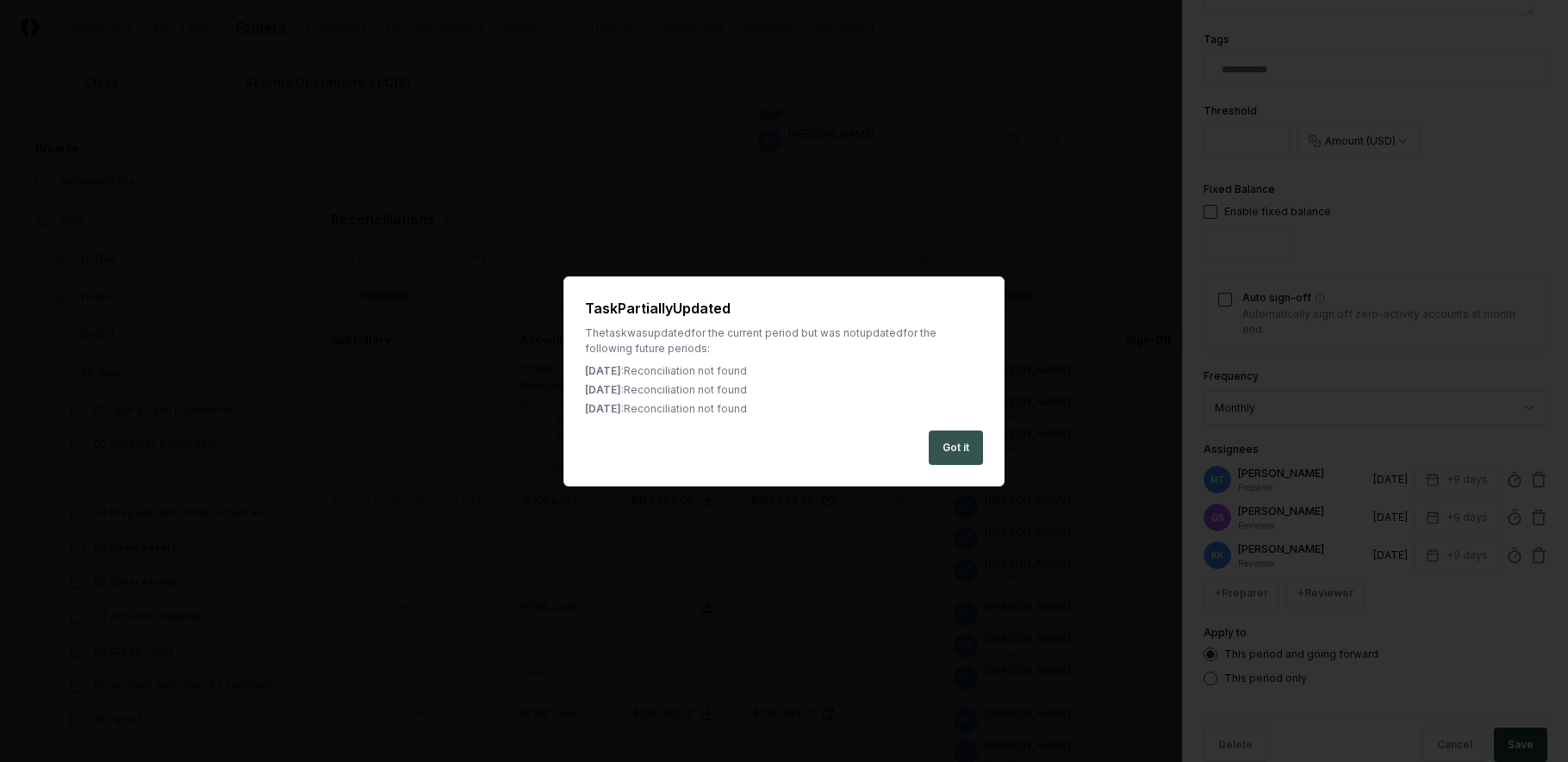
click at [968, 449] on button "Got it" at bounding box center [956, 447] width 54 height 35
type textarea "*"
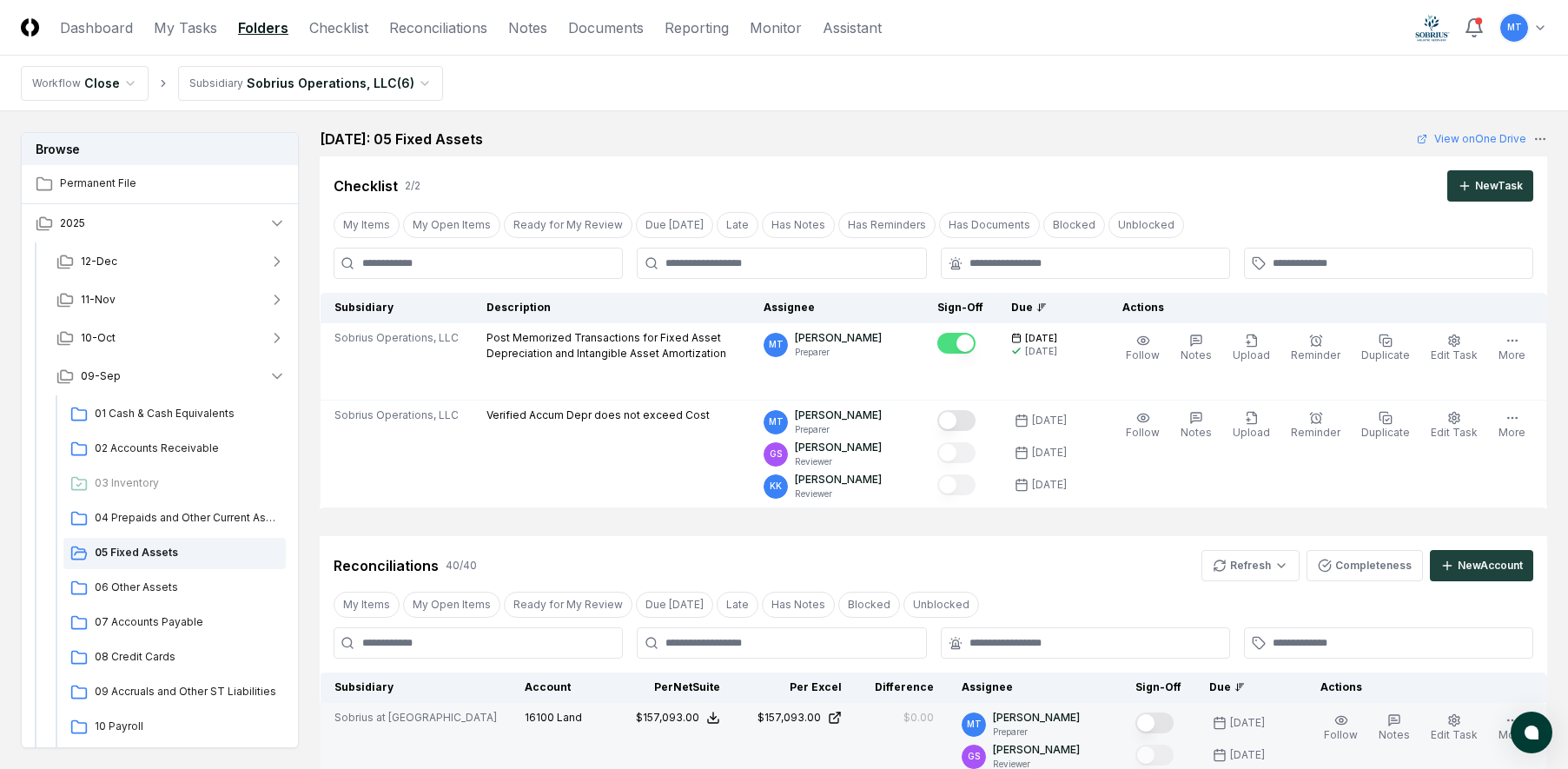
scroll to position [0, 0]
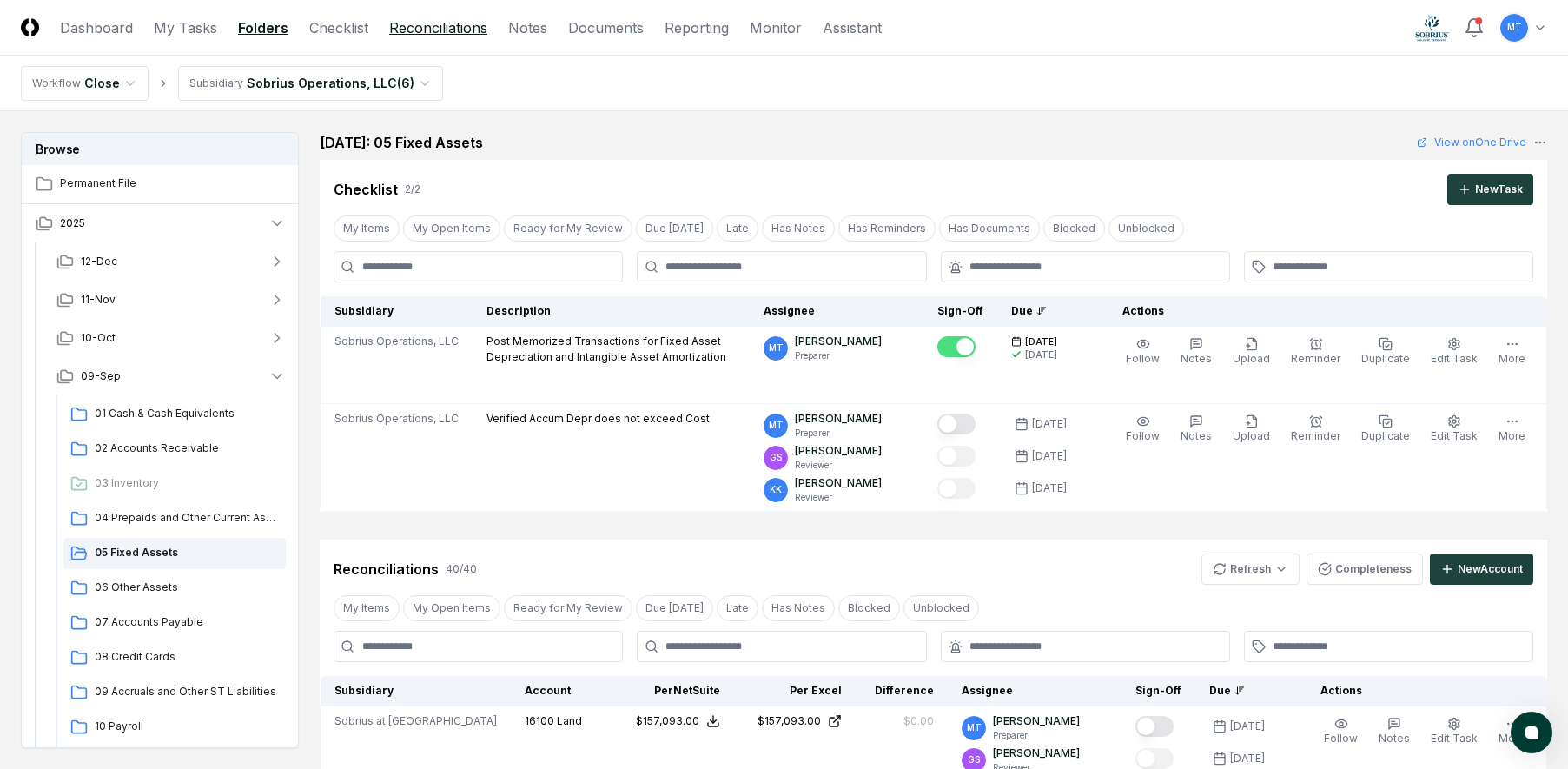
click at [423, 36] on link "Reconciliations" at bounding box center [439, 27] width 98 height 21
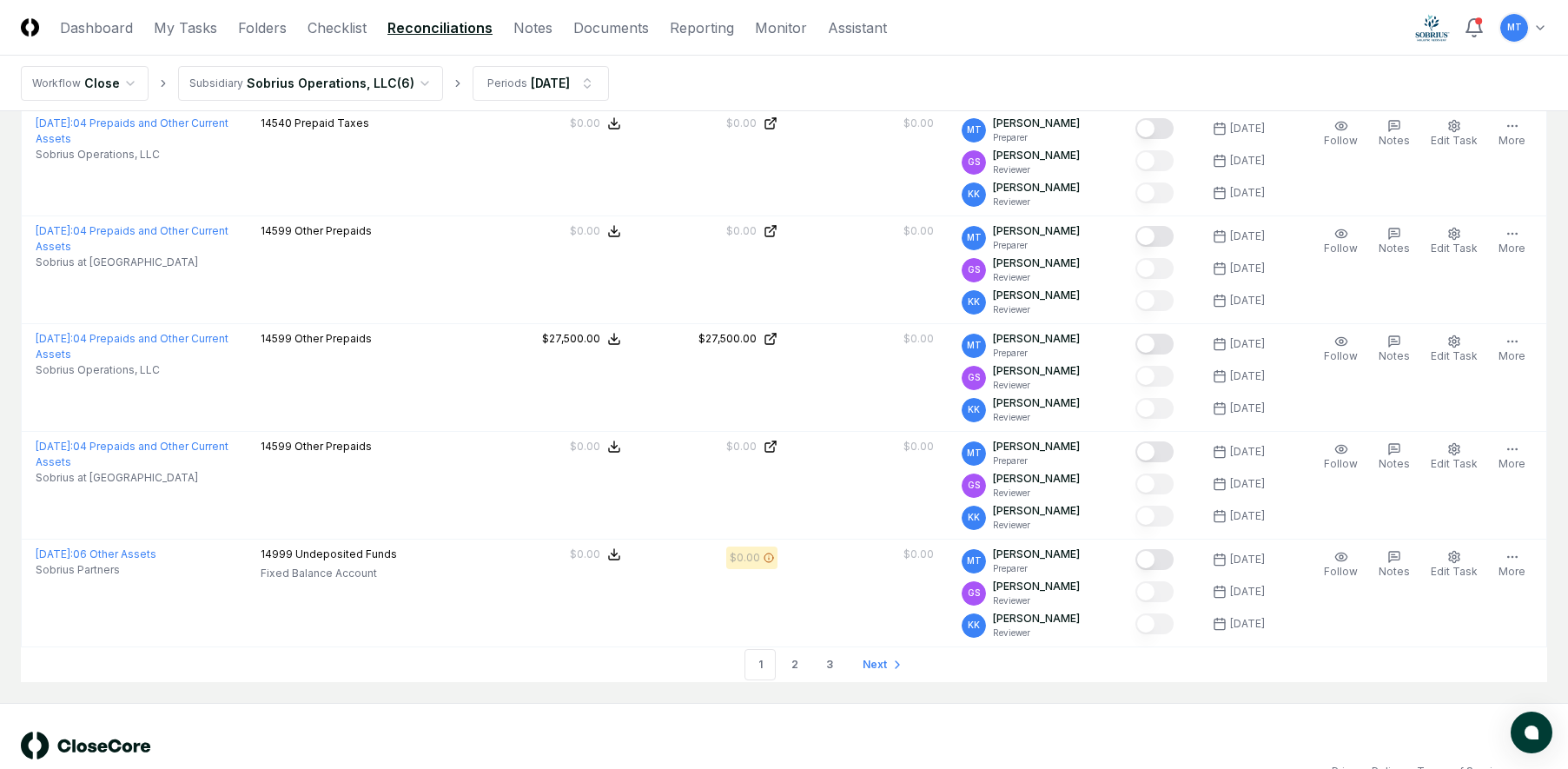
scroll to position [5019, 0]
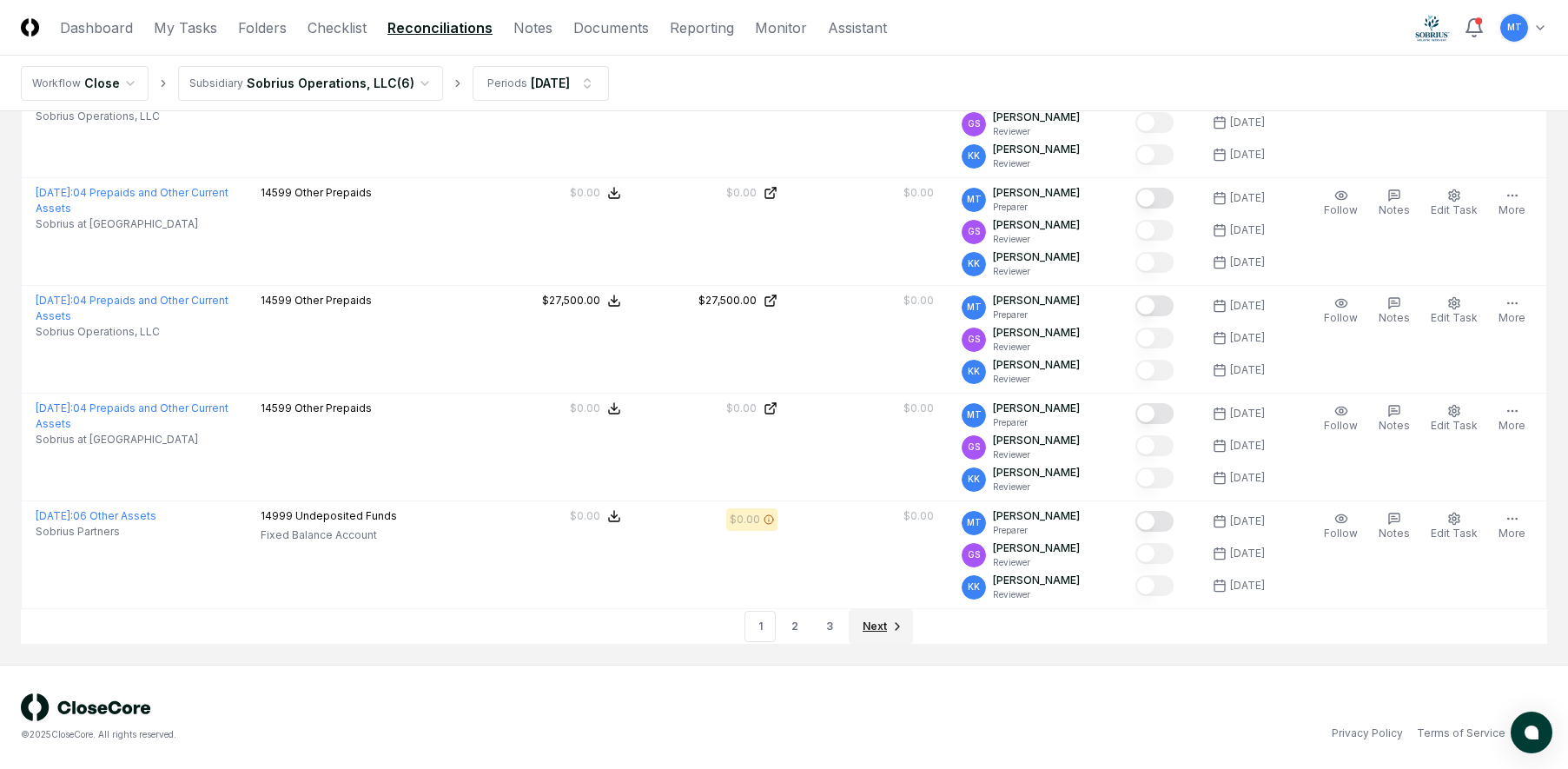
click at [878, 625] on span "Next" at bounding box center [875, 627] width 25 height 16
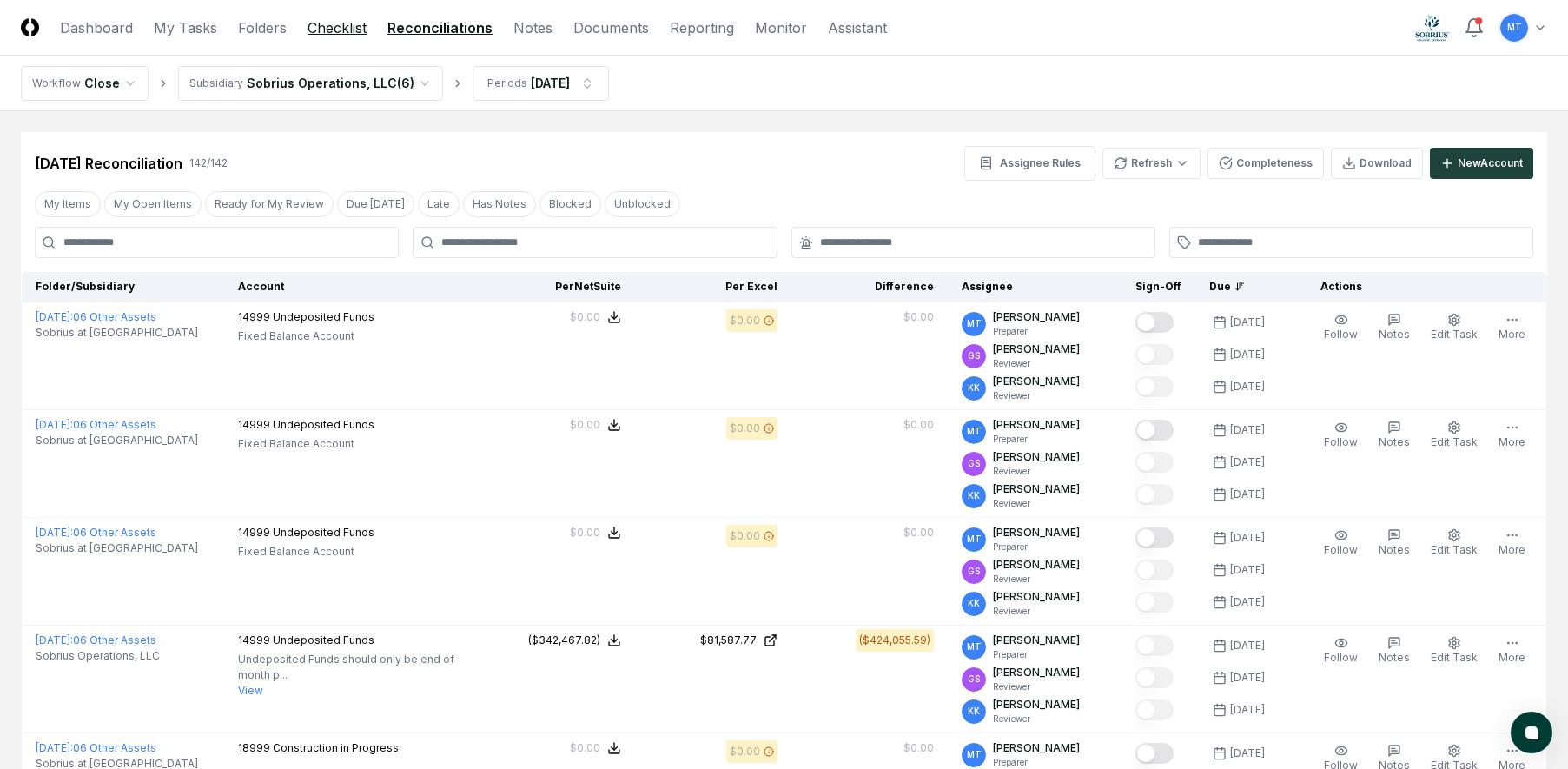
click at [343, 27] on link "Checklist" at bounding box center [337, 27] width 59 height 21
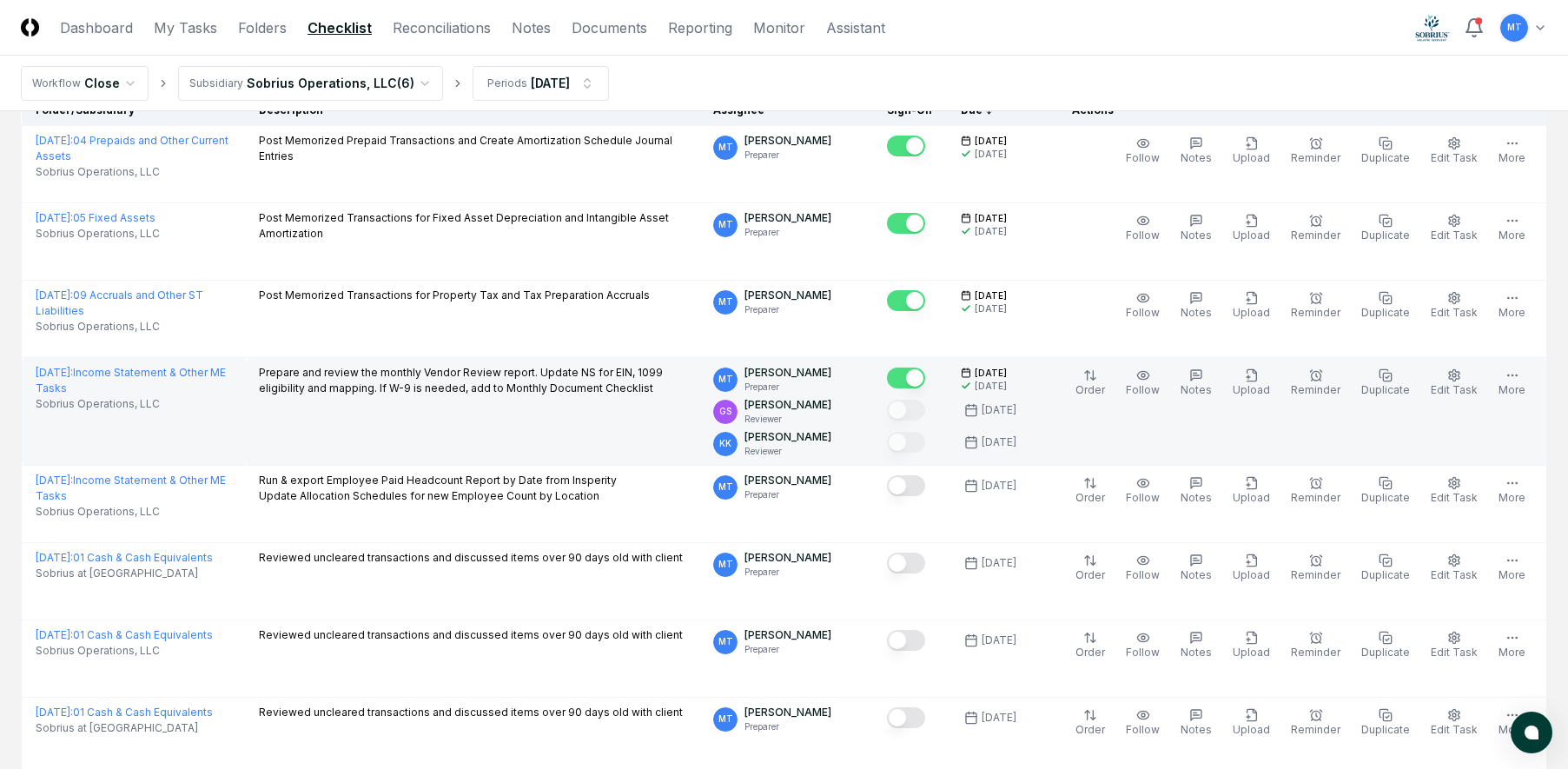
scroll to position [174, 0]
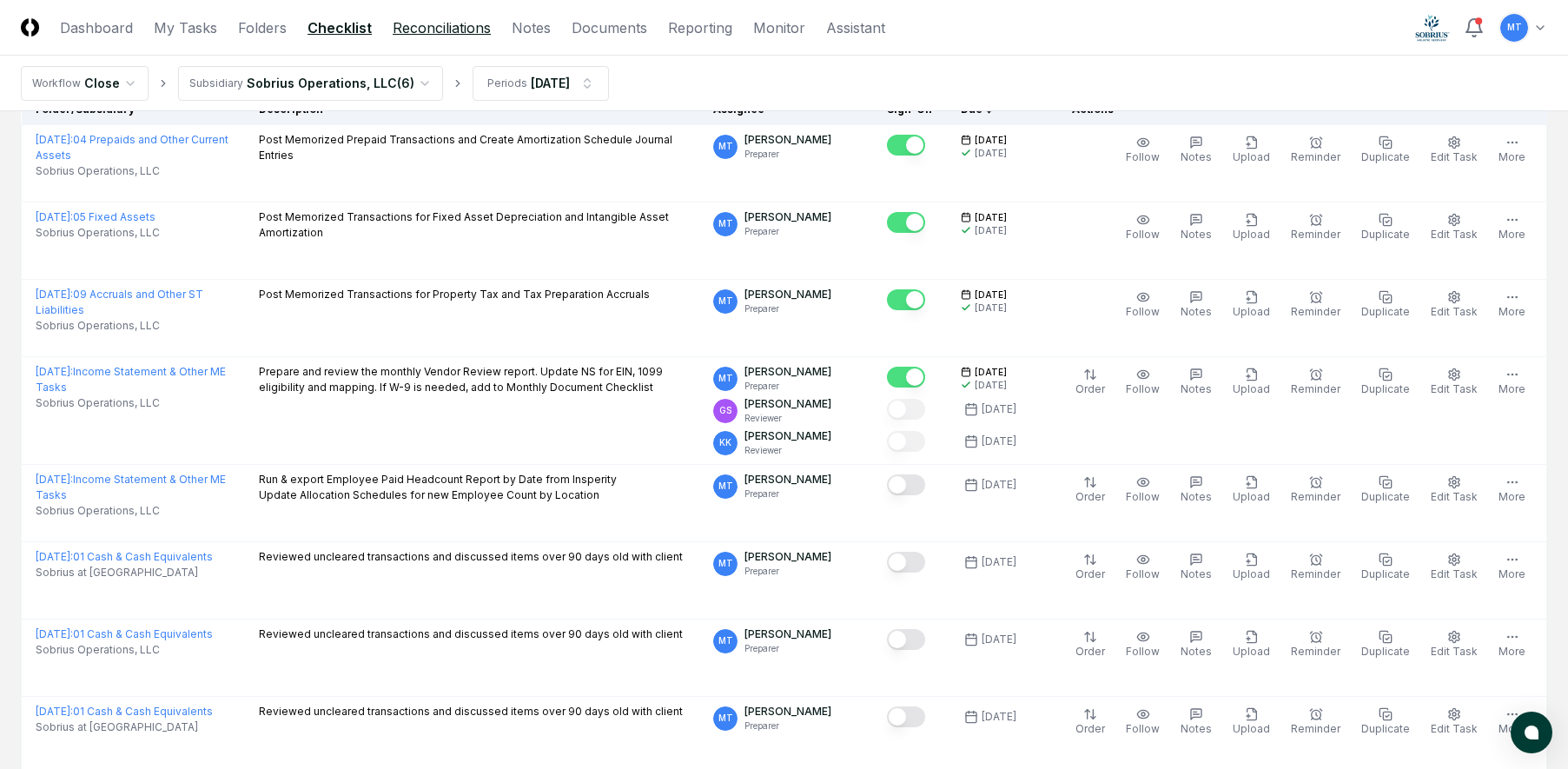
click at [424, 35] on link "Reconciliations" at bounding box center [442, 27] width 98 height 21
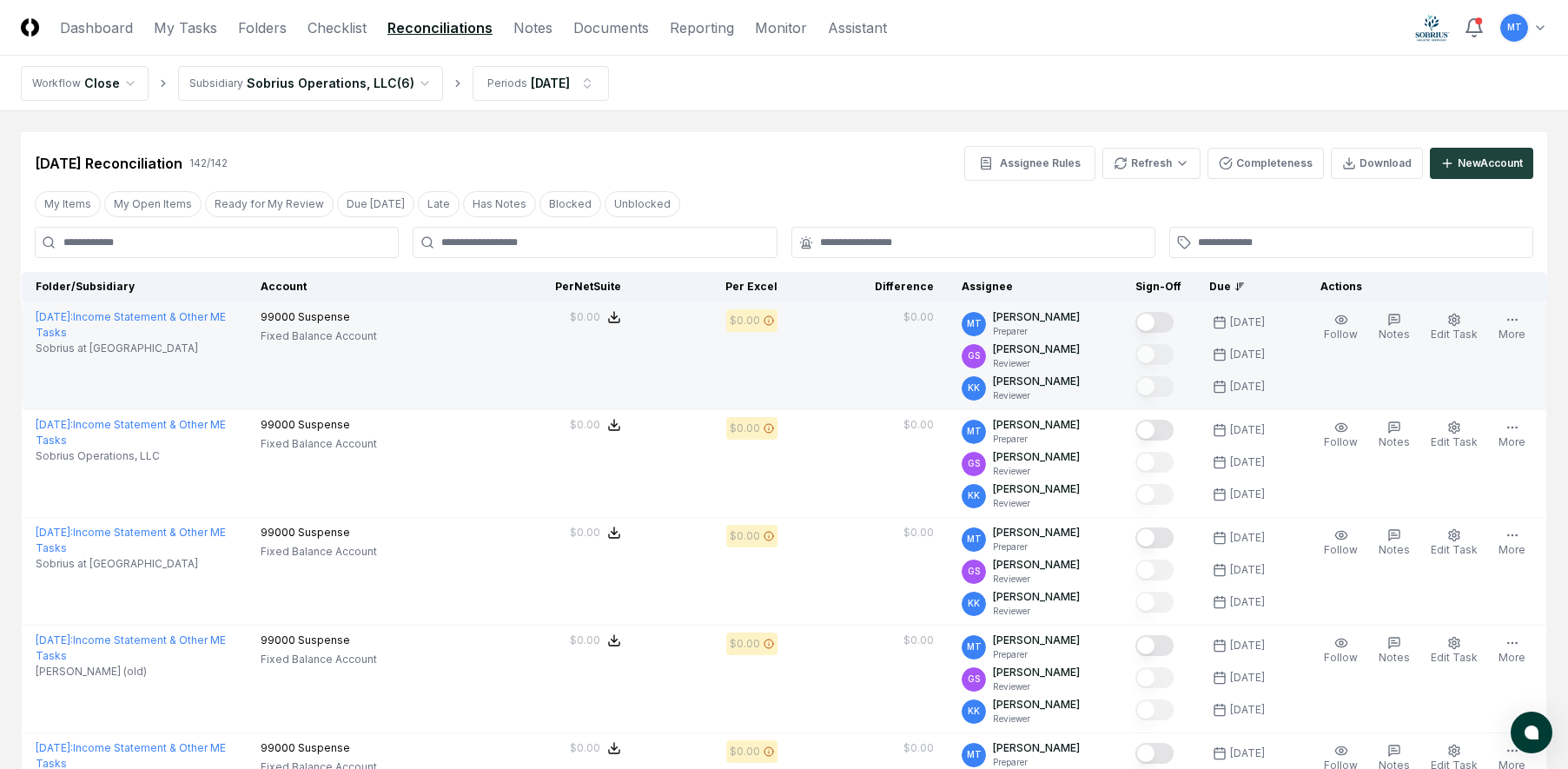
click at [1174, 318] on button "Mark complete" at bounding box center [1154, 323] width 39 height 21
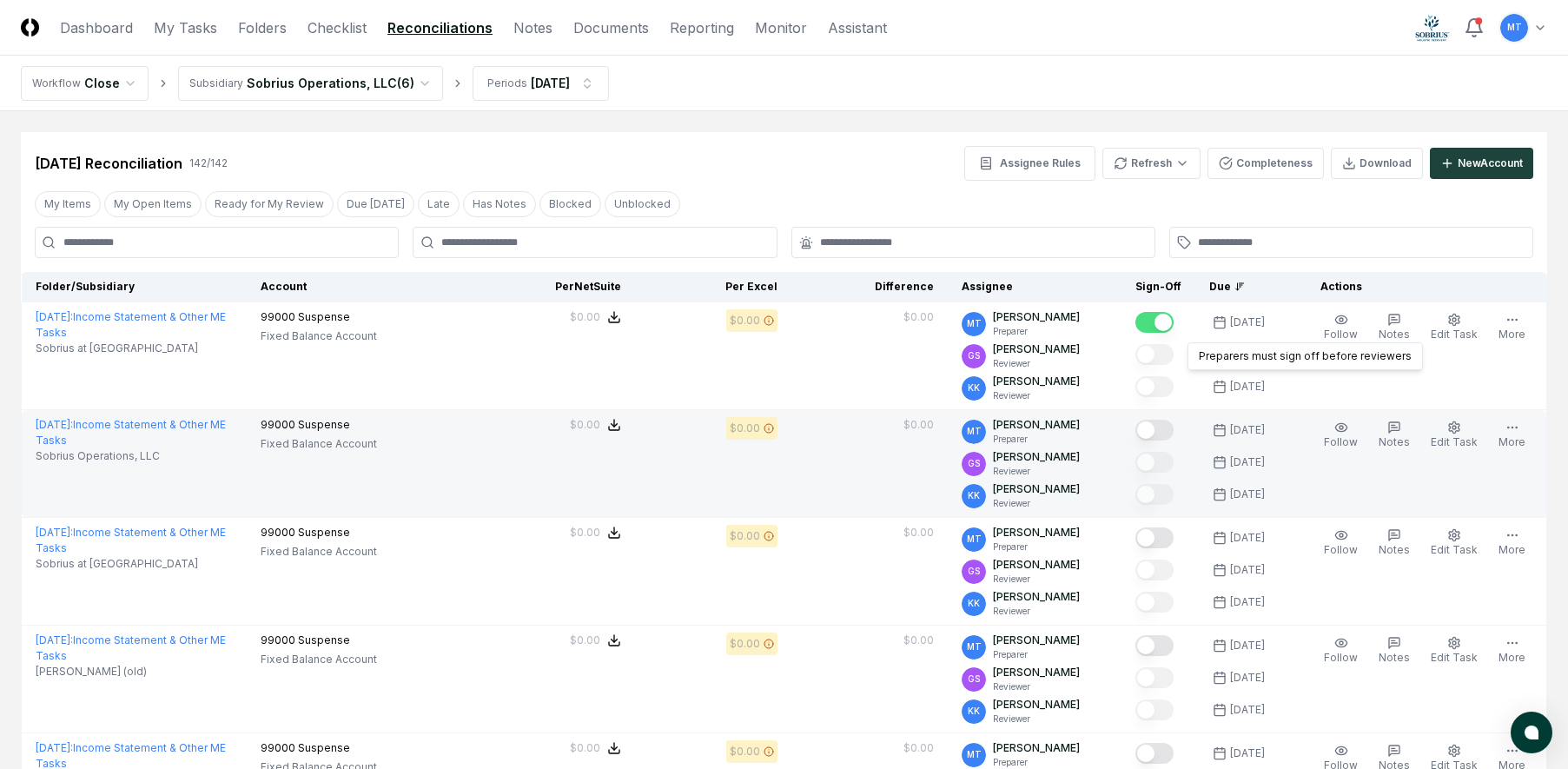
click at [1174, 426] on button "Mark complete" at bounding box center [1154, 430] width 39 height 21
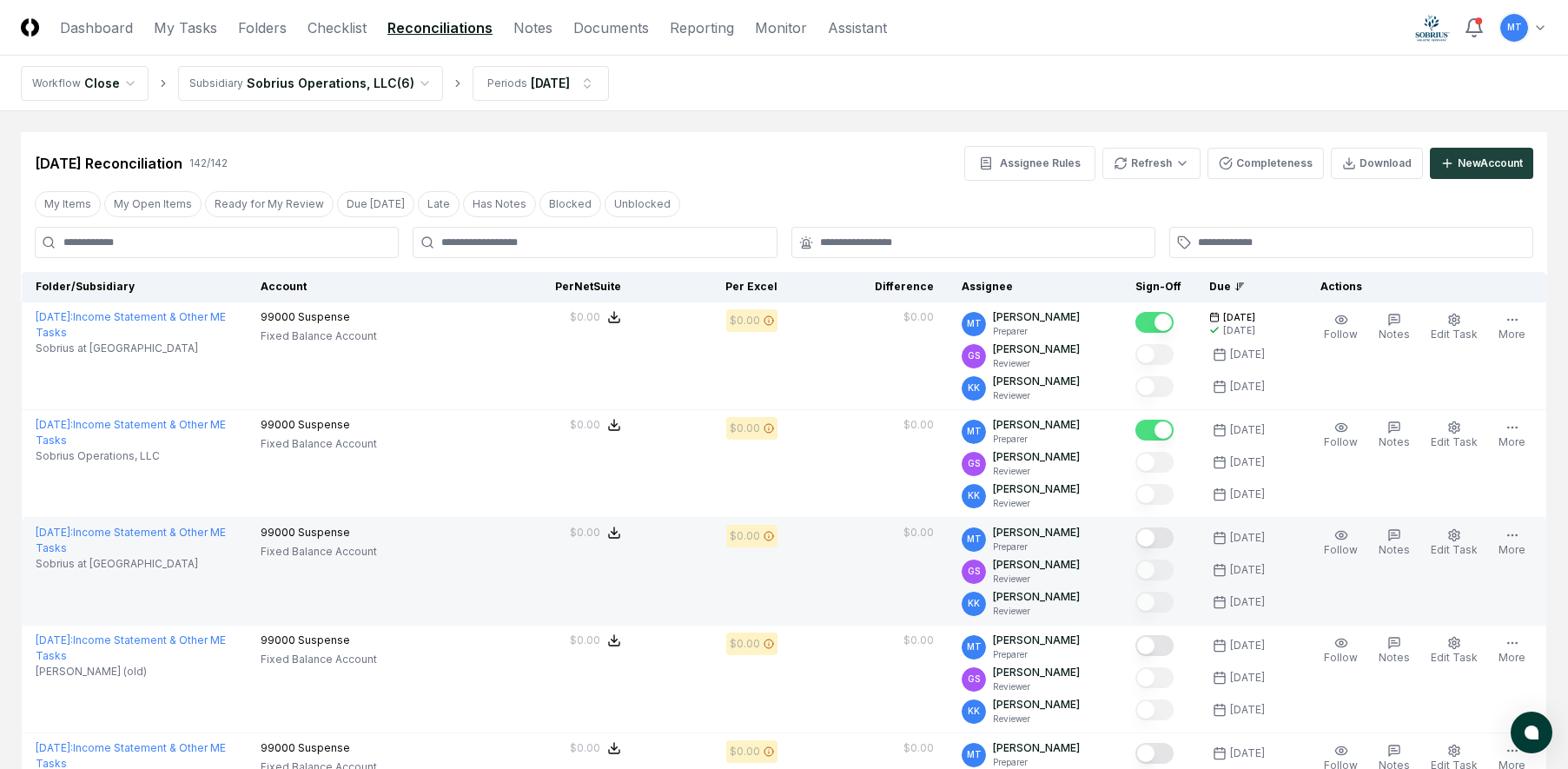
click at [1169, 535] on button "Mark complete" at bounding box center [1154, 538] width 39 height 21
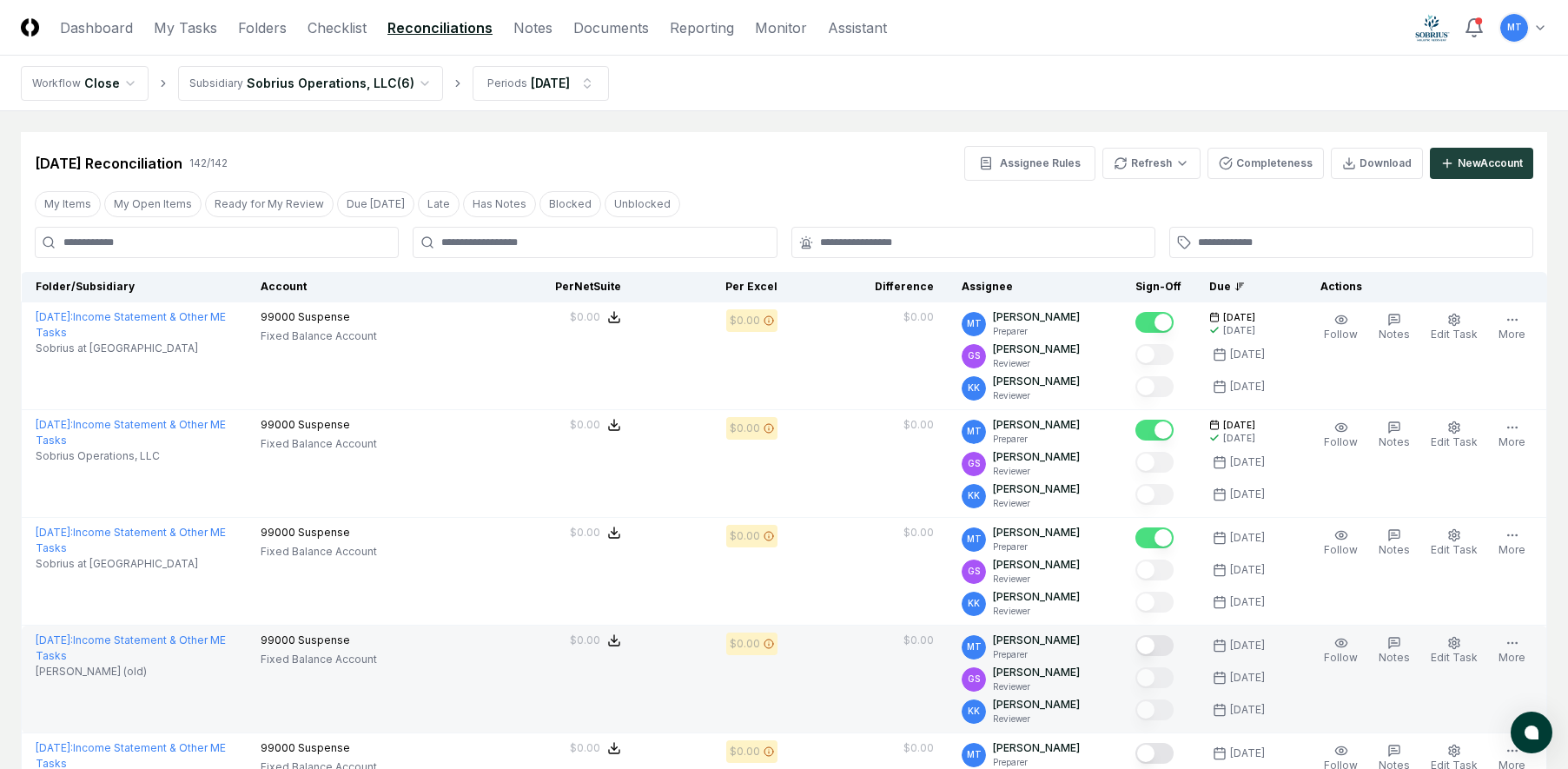
click at [1173, 643] on button "Mark complete" at bounding box center [1154, 645] width 39 height 21
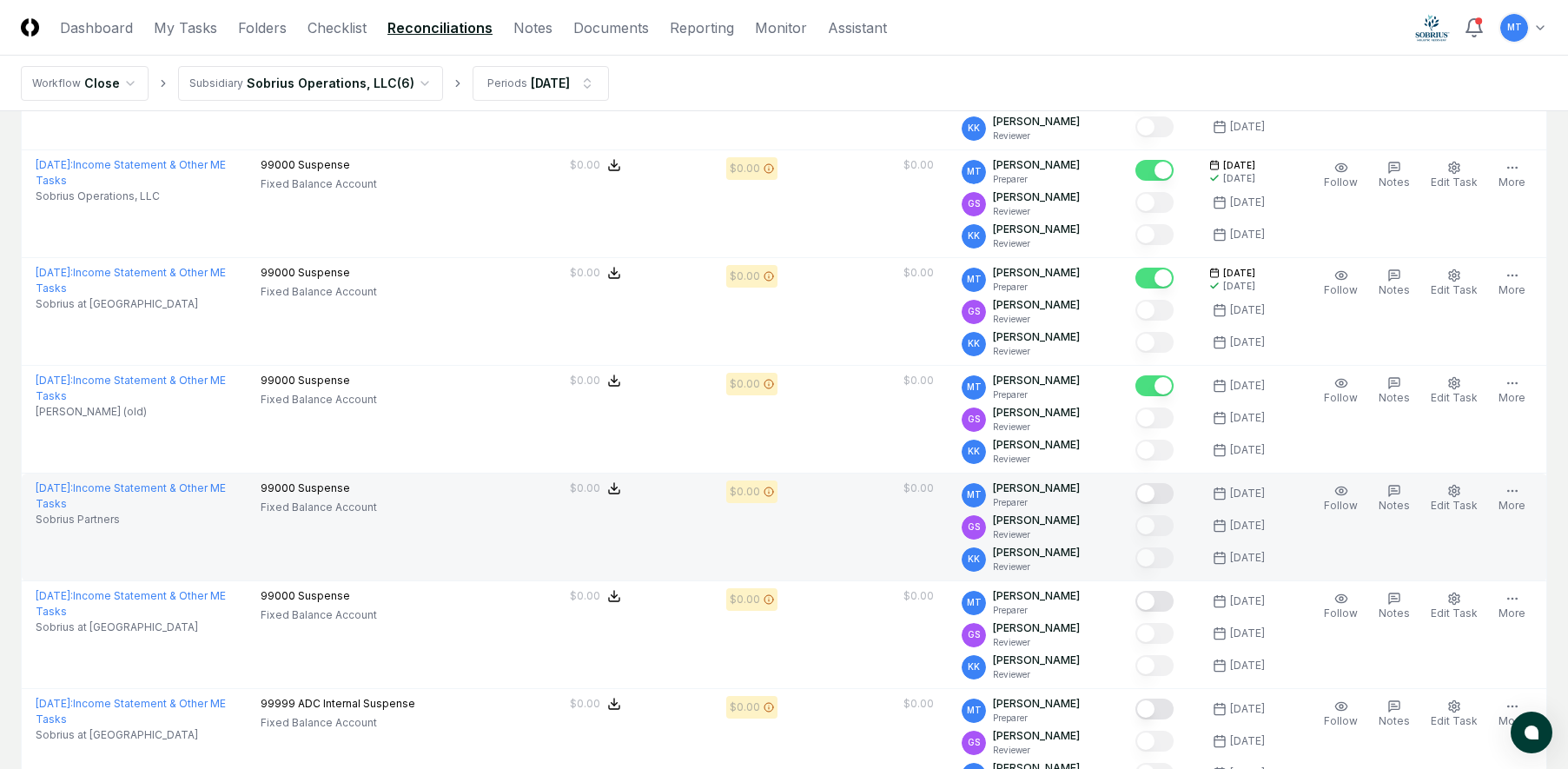
scroll to position [260, 0]
click at [1170, 493] on button "Mark complete" at bounding box center [1154, 493] width 39 height 21
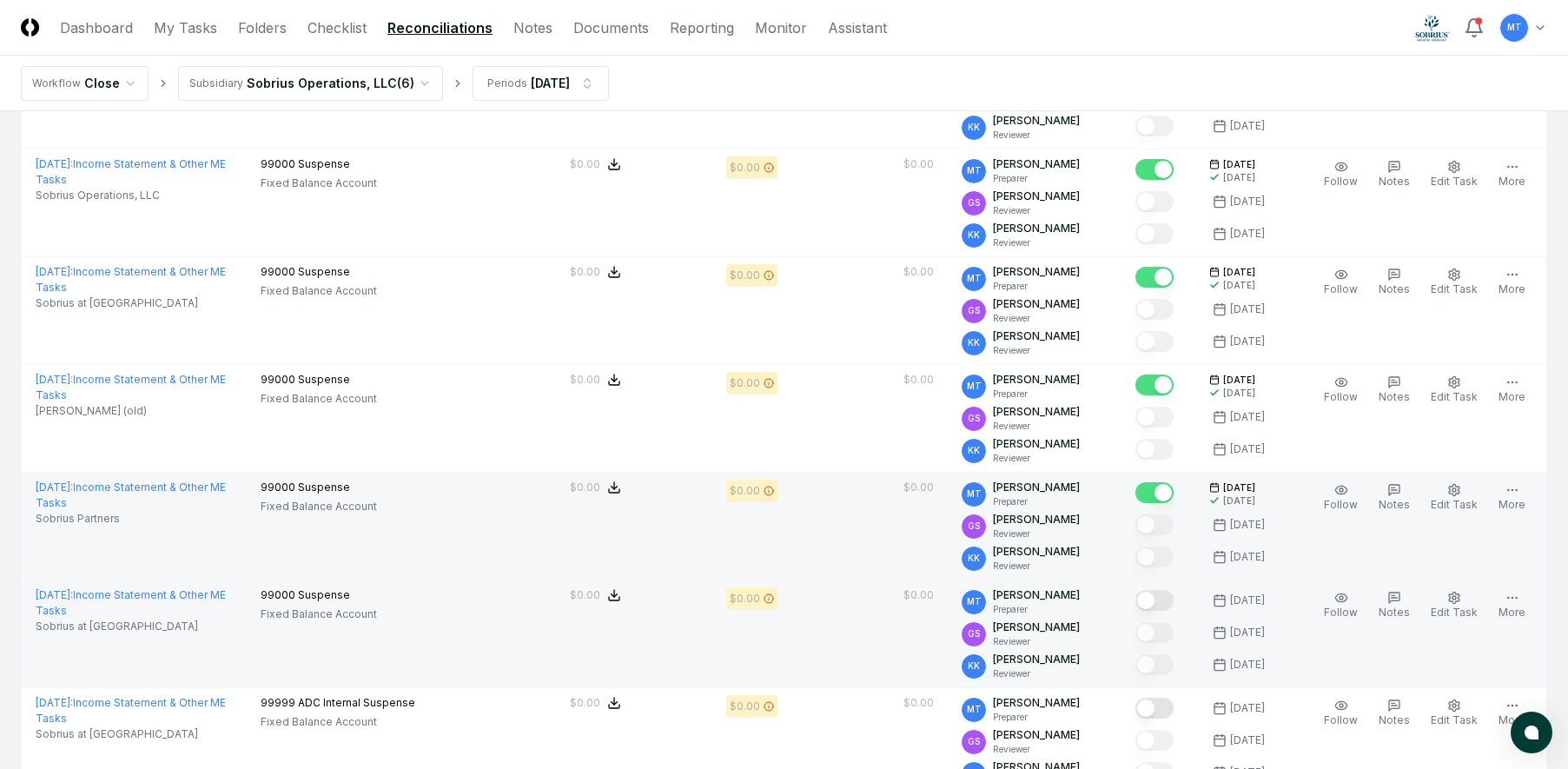
click at [1174, 601] on button "Mark complete" at bounding box center [1154, 600] width 39 height 21
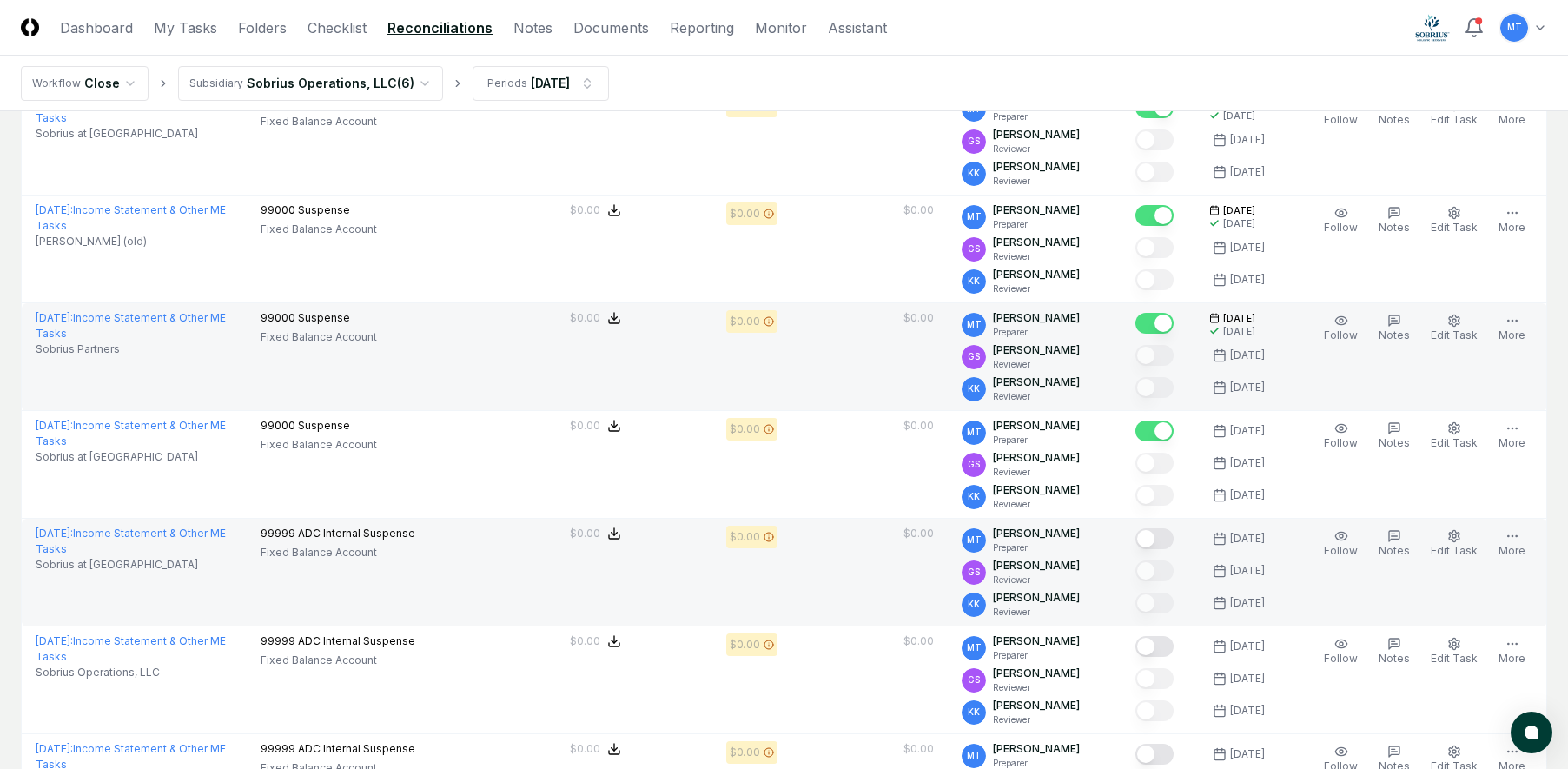
scroll to position [434, 0]
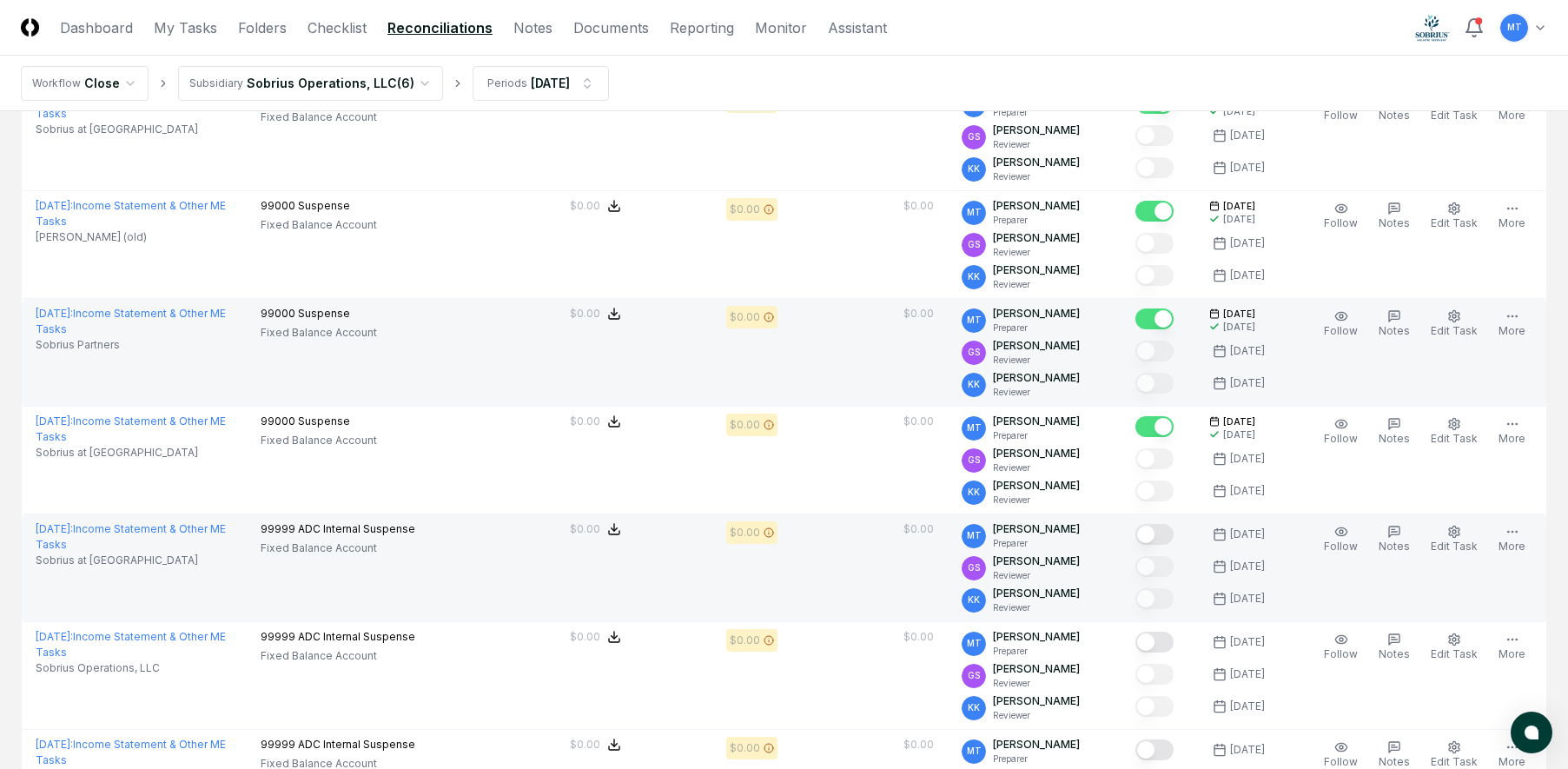
click at [1173, 540] on button "Mark complete" at bounding box center [1154, 534] width 39 height 21
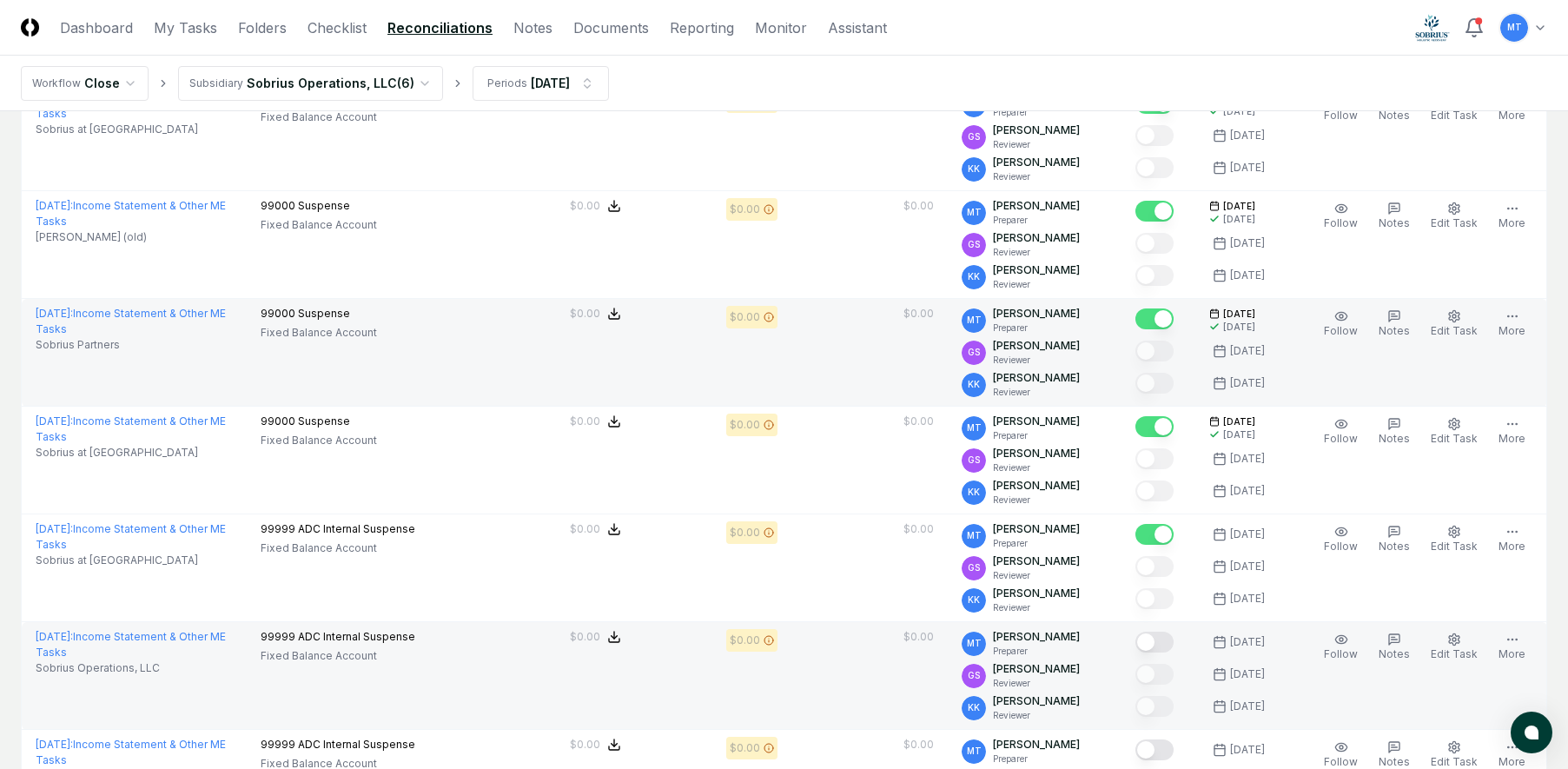
click at [1174, 636] on button "Mark complete" at bounding box center [1154, 642] width 39 height 21
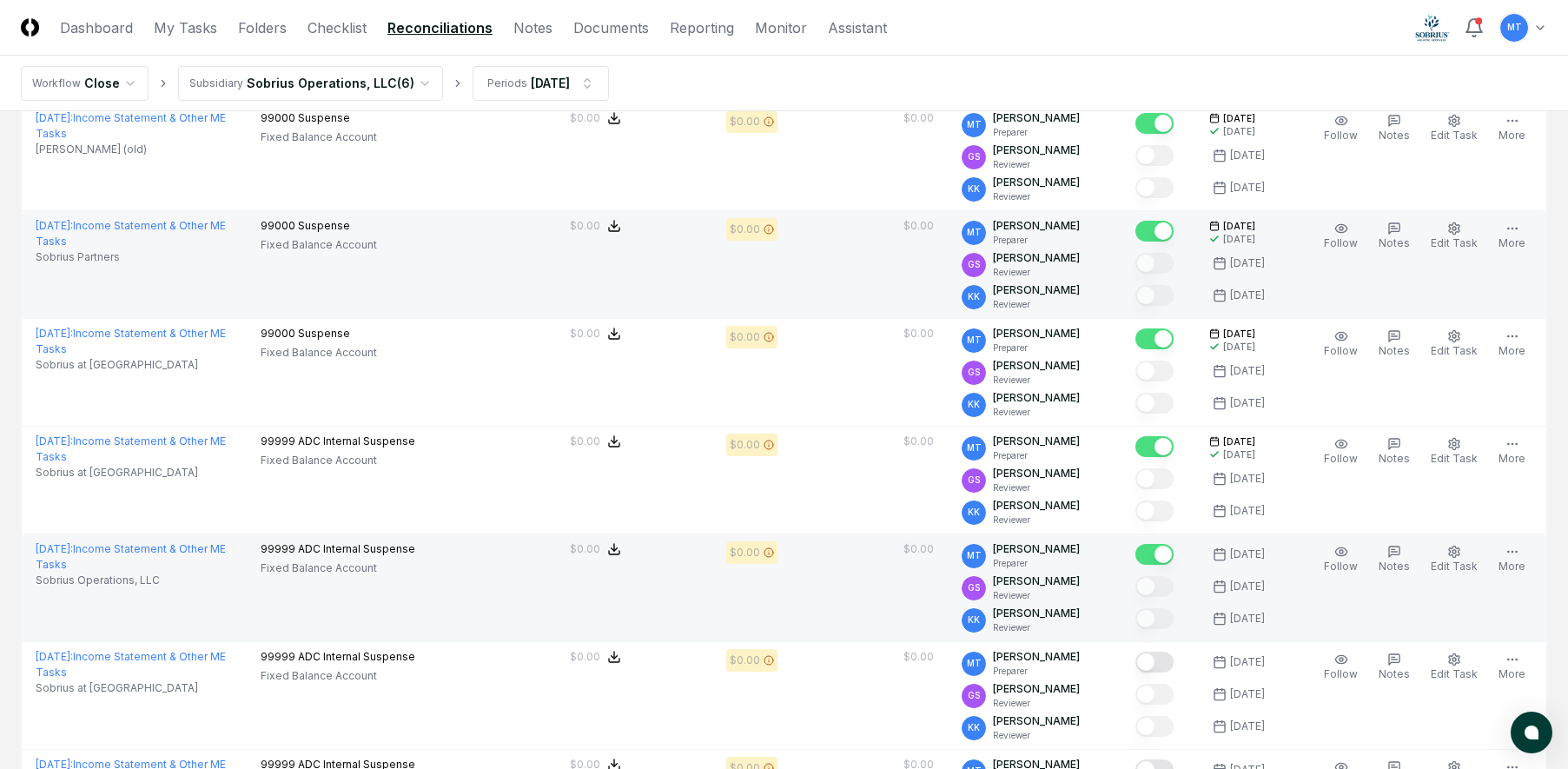
scroll to position [609, 0]
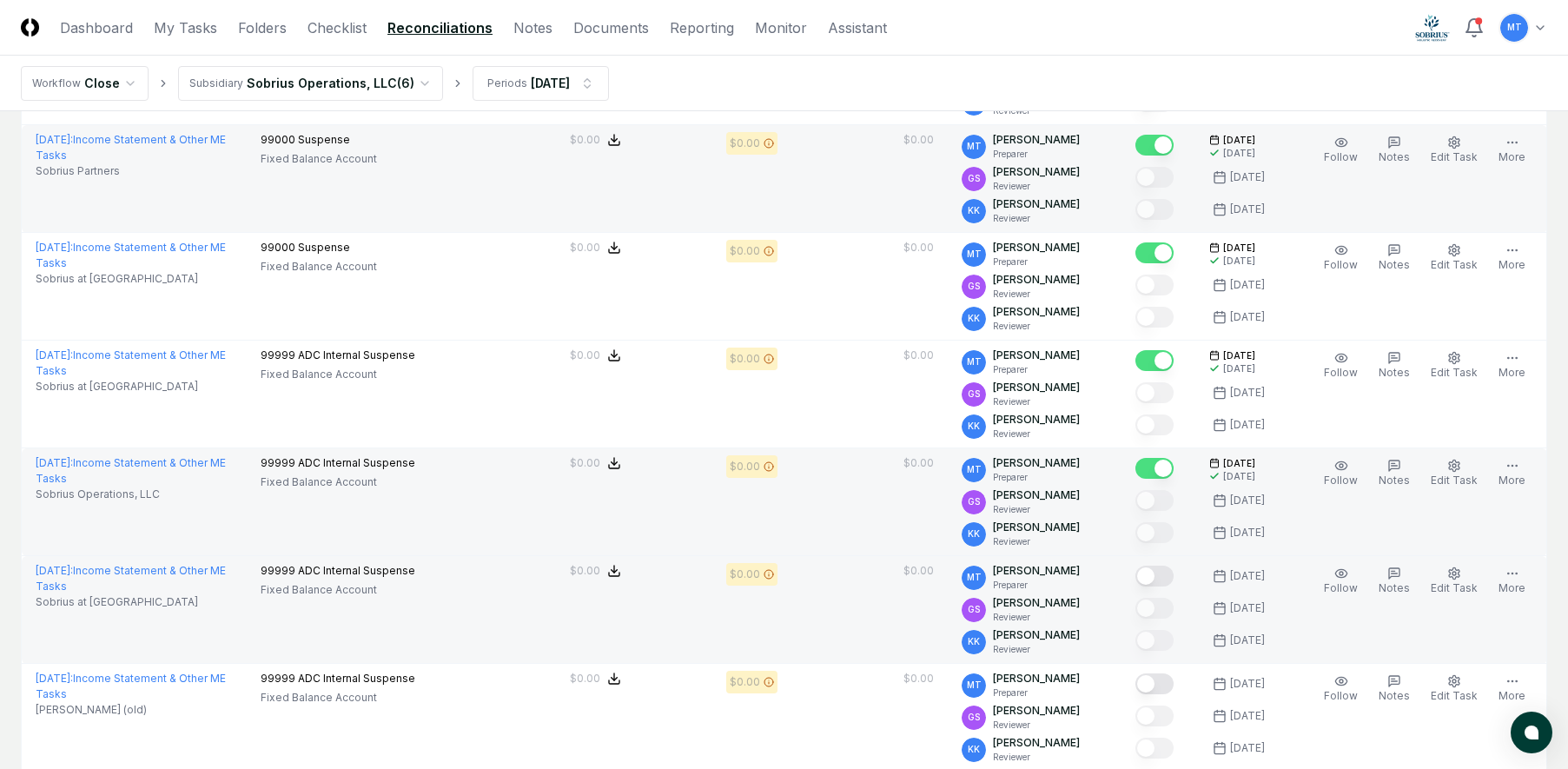
click at [1168, 576] on button "Mark complete" at bounding box center [1154, 576] width 39 height 21
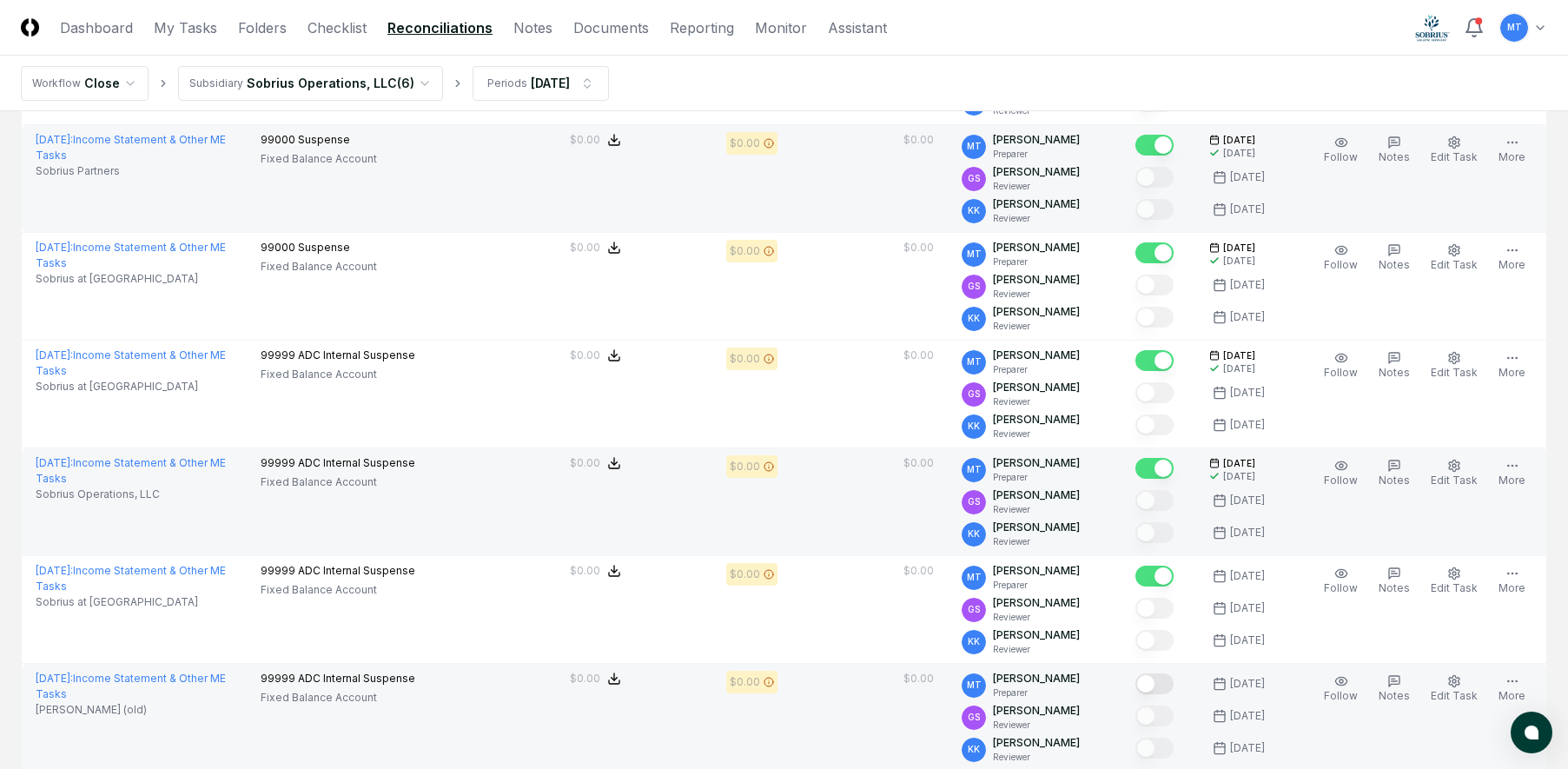
click at [1174, 681] on button "Mark complete" at bounding box center [1154, 684] width 39 height 21
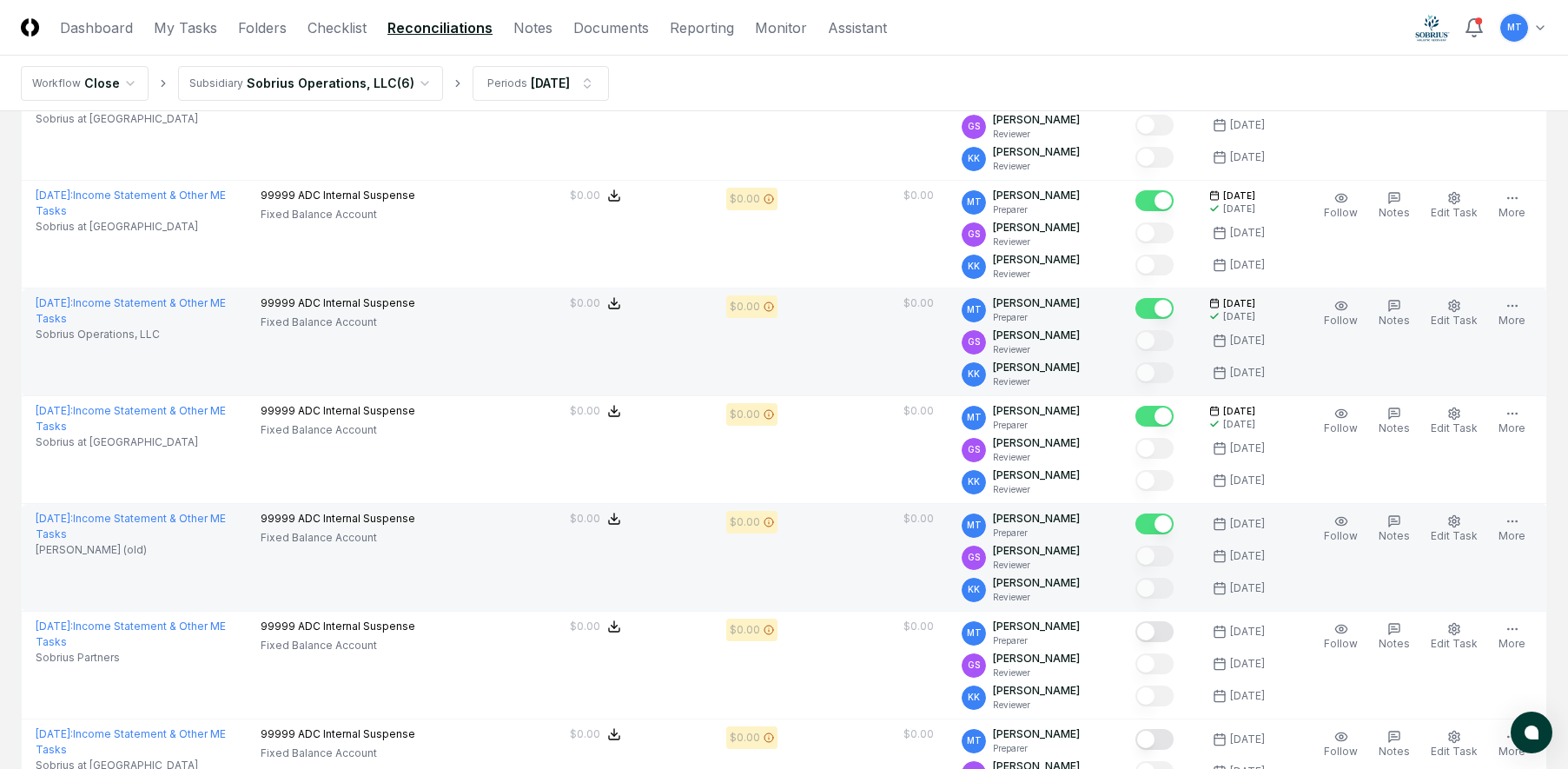
scroll to position [782, 0]
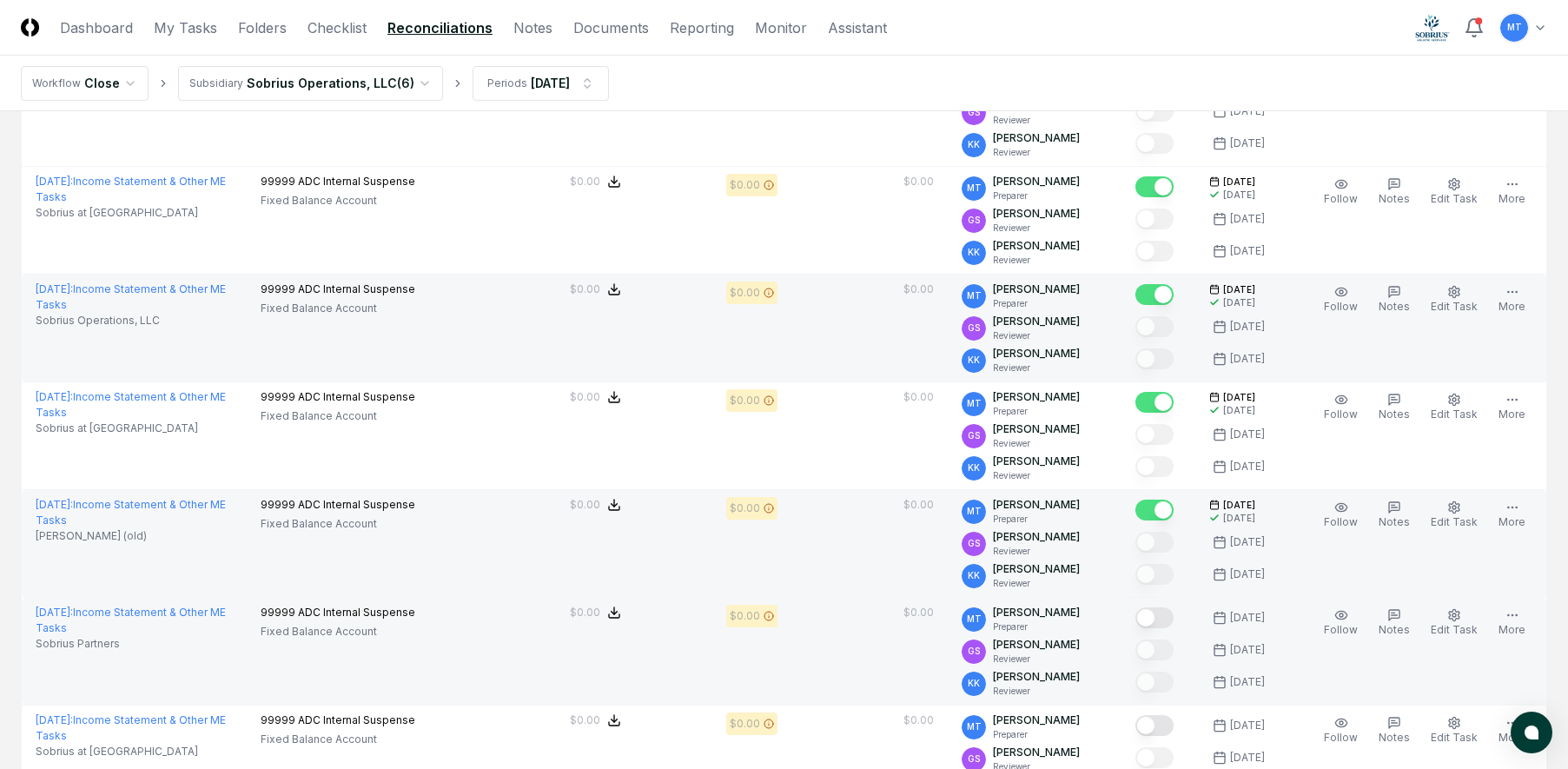
click at [1170, 620] on button "Mark complete" at bounding box center [1154, 618] width 39 height 21
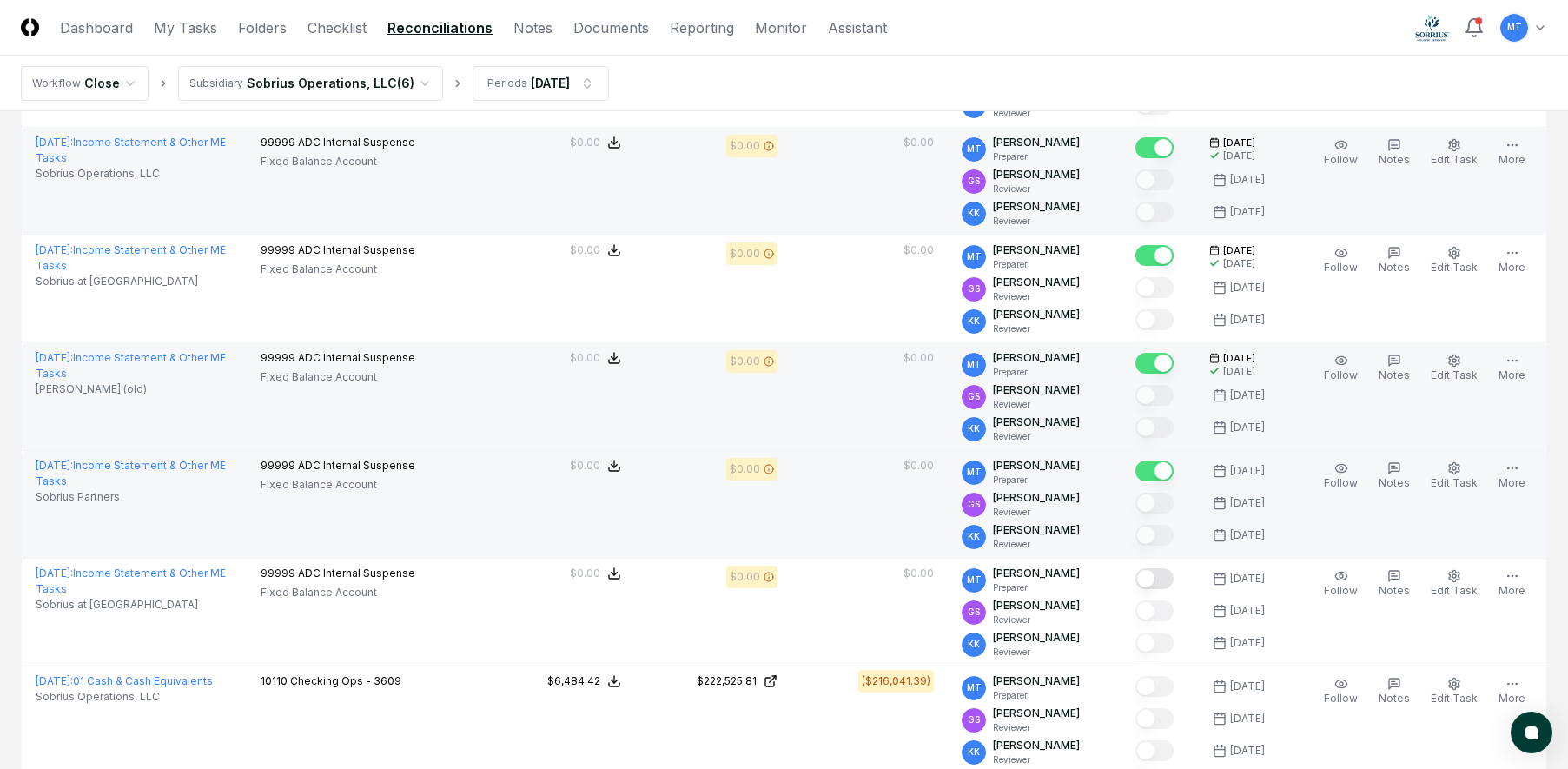
scroll to position [956, 0]
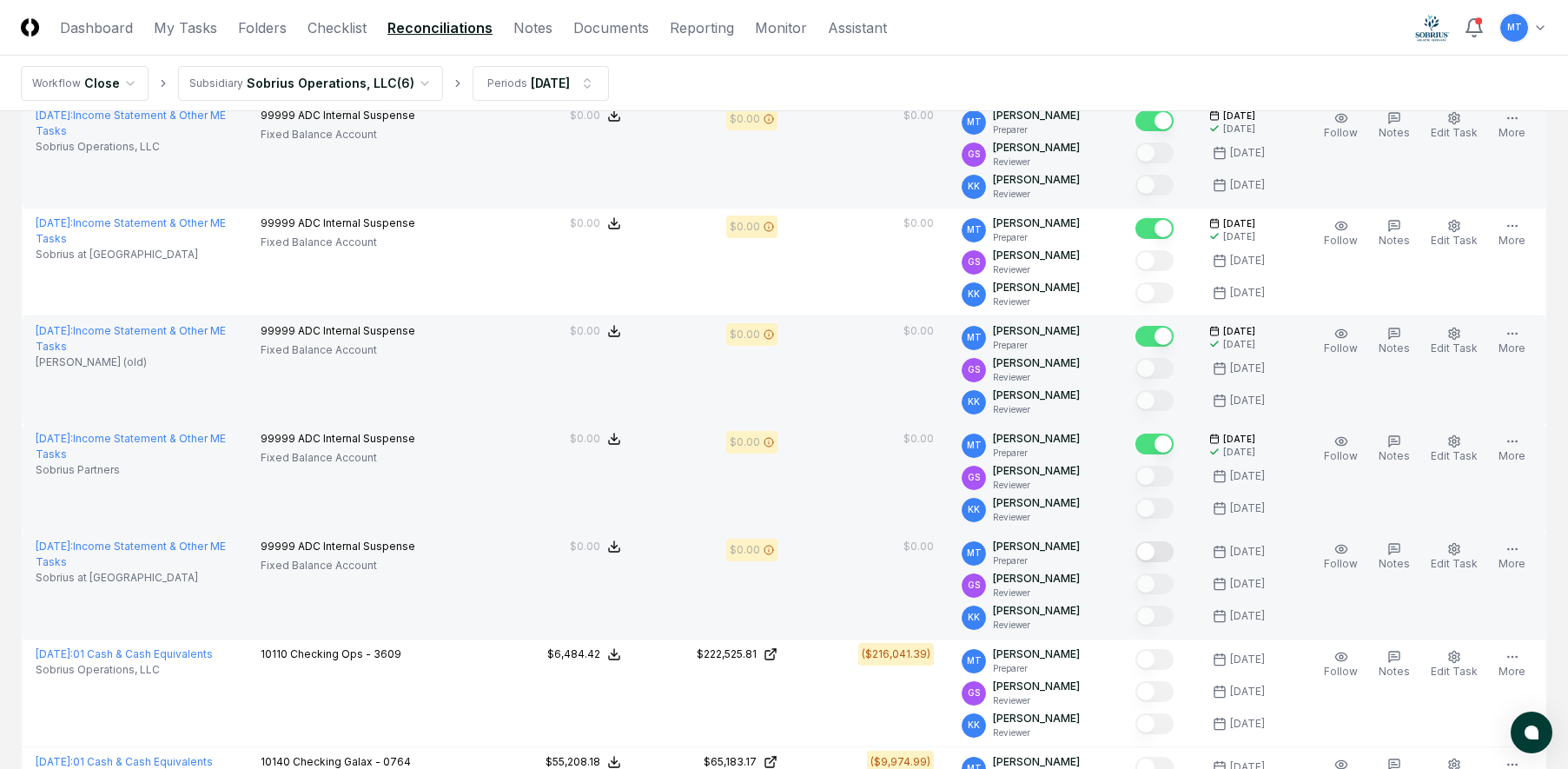
click at [1171, 554] on button "Mark complete" at bounding box center [1154, 552] width 39 height 21
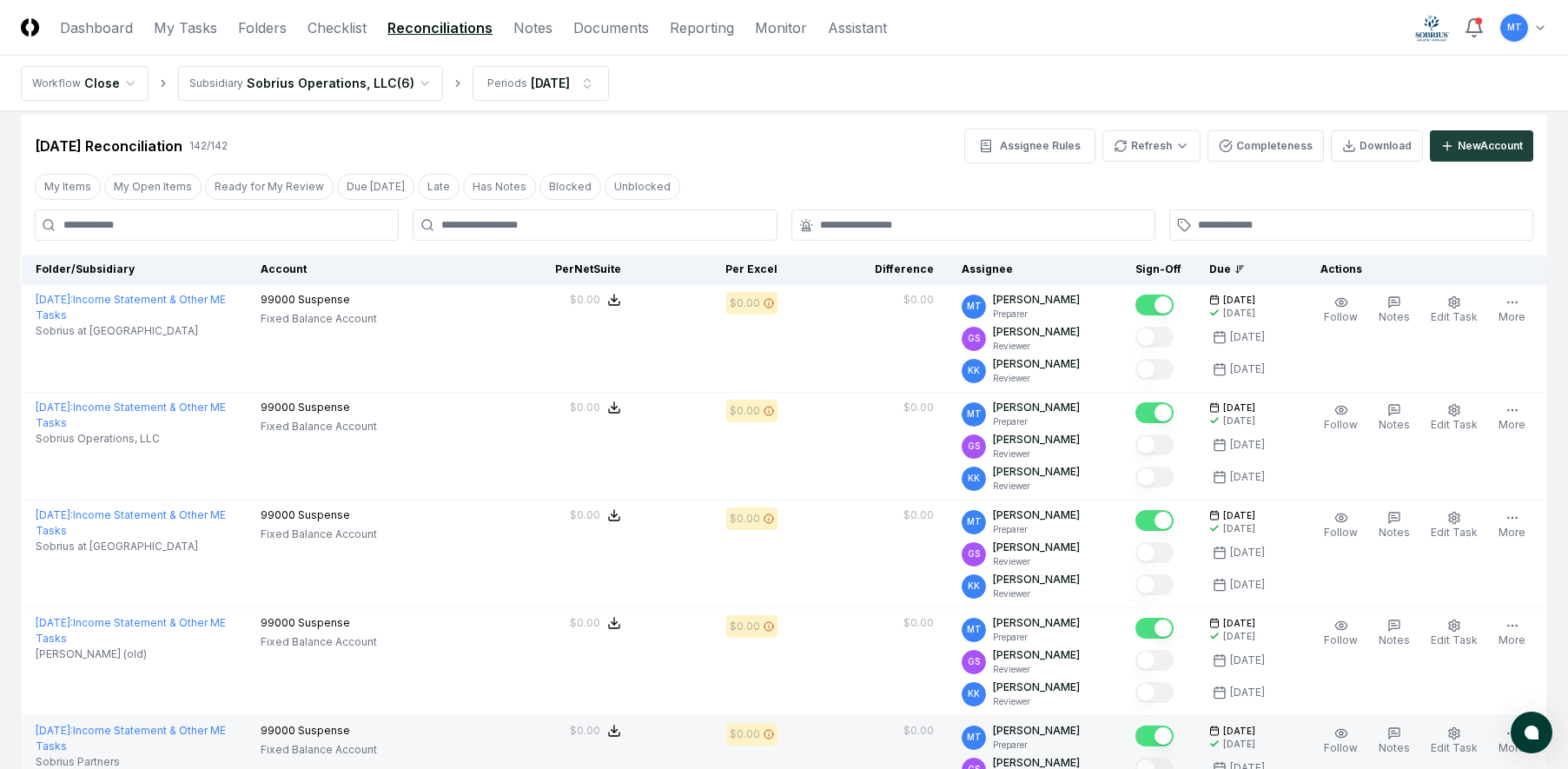
scroll to position [0, 0]
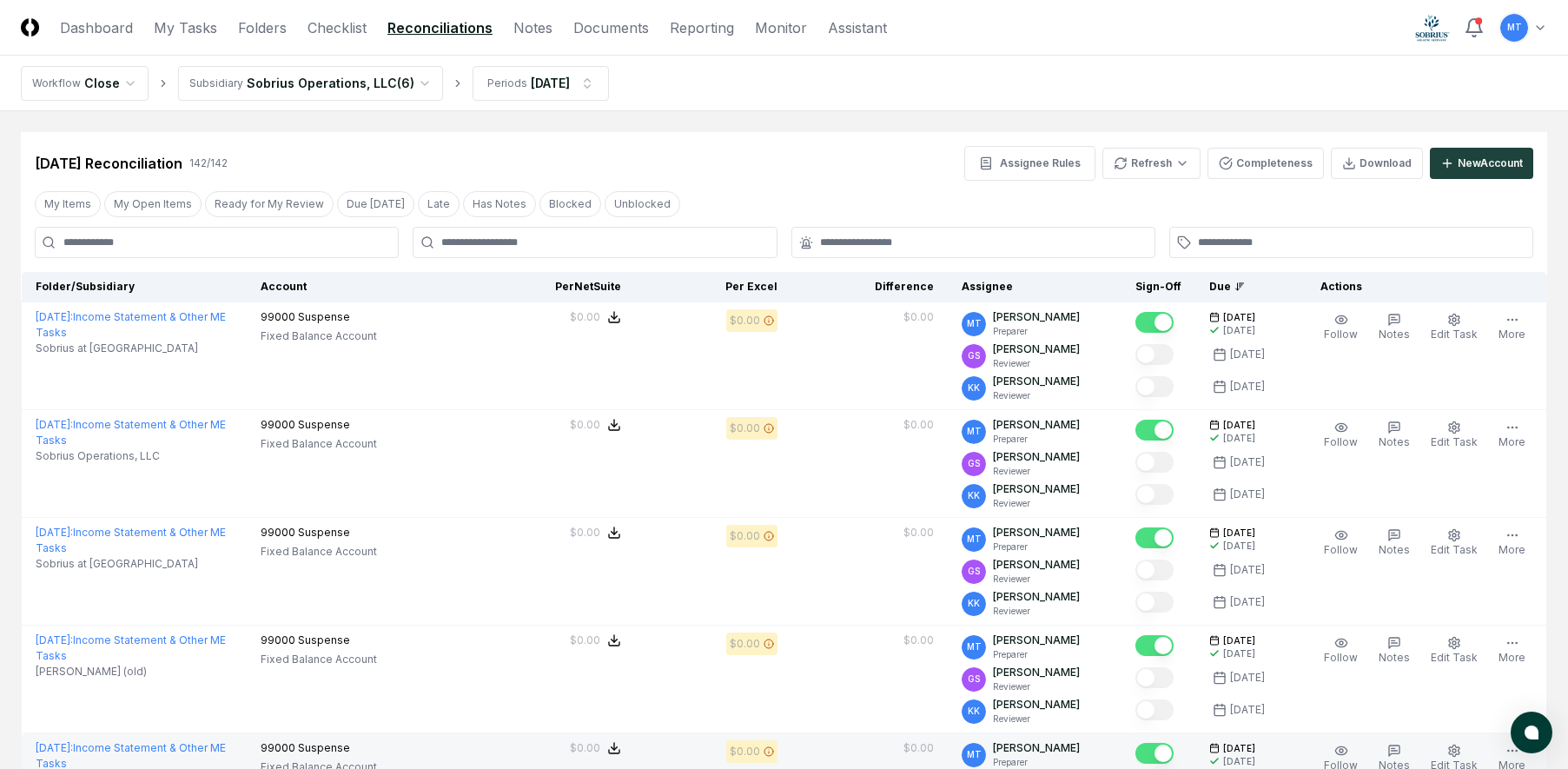
click at [741, 153] on div "[DATE] Reconciliation 142 / 142 Assignee Rules Refresh Completeness Download Ne…" at bounding box center [784, 163] width 1498 height 35
click at [95, 31] on link "Dashboard" at bounding box center [96, 27] width 73 height 21
